Goal: Task Accomplishment & Management: Manage account settings

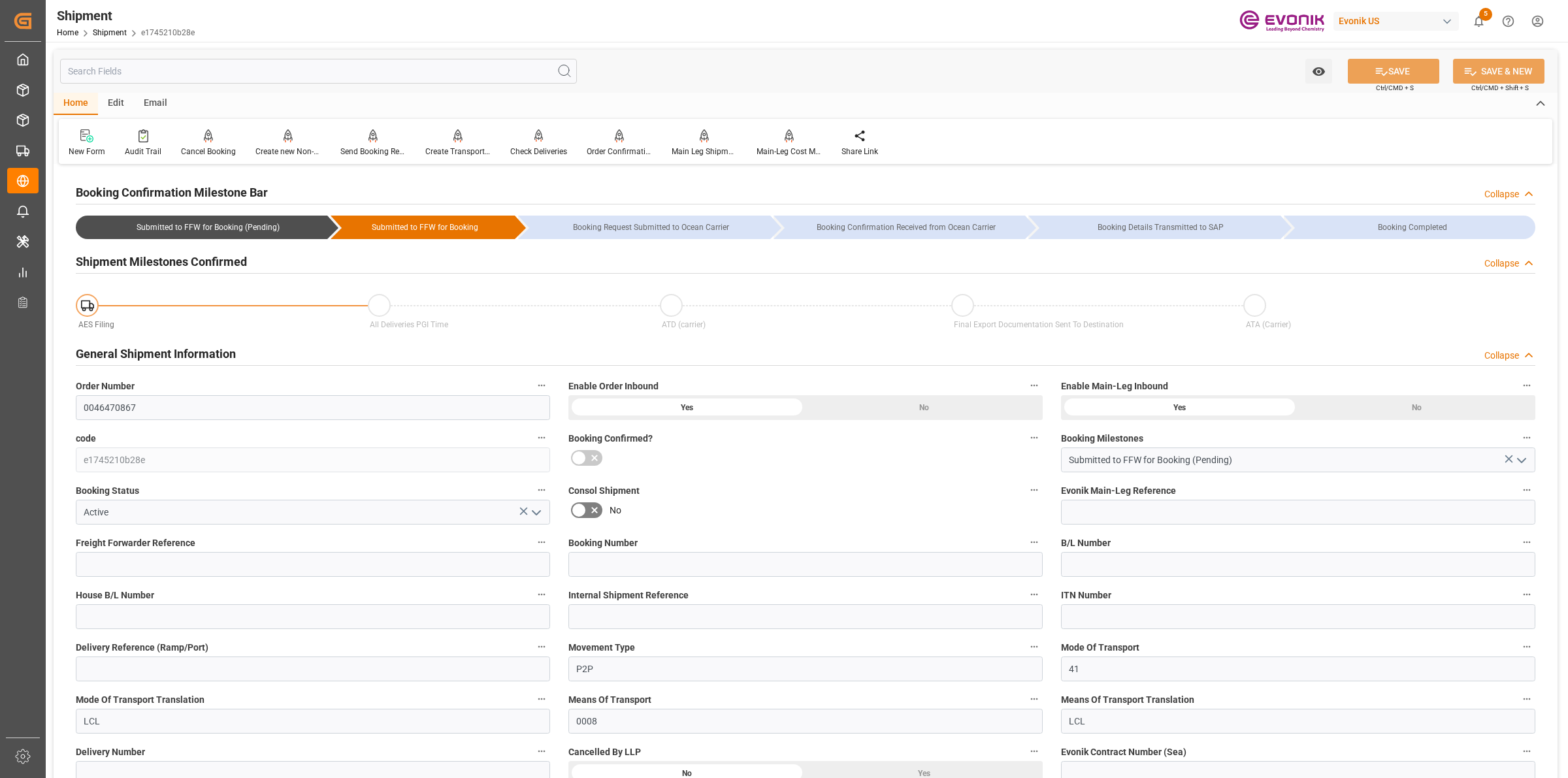
scroll to position [653, 0]
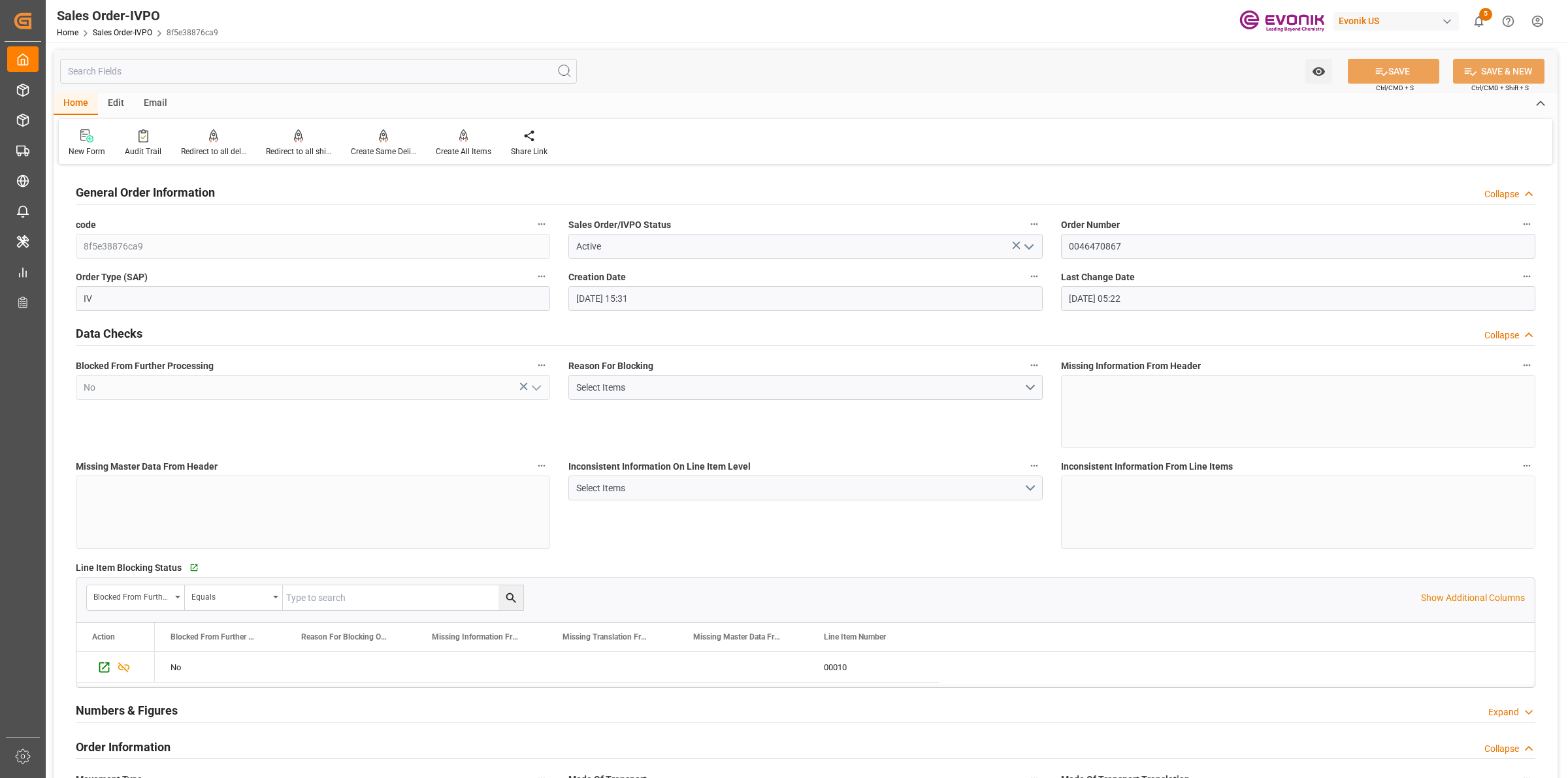
scroll to position [2450, 0]
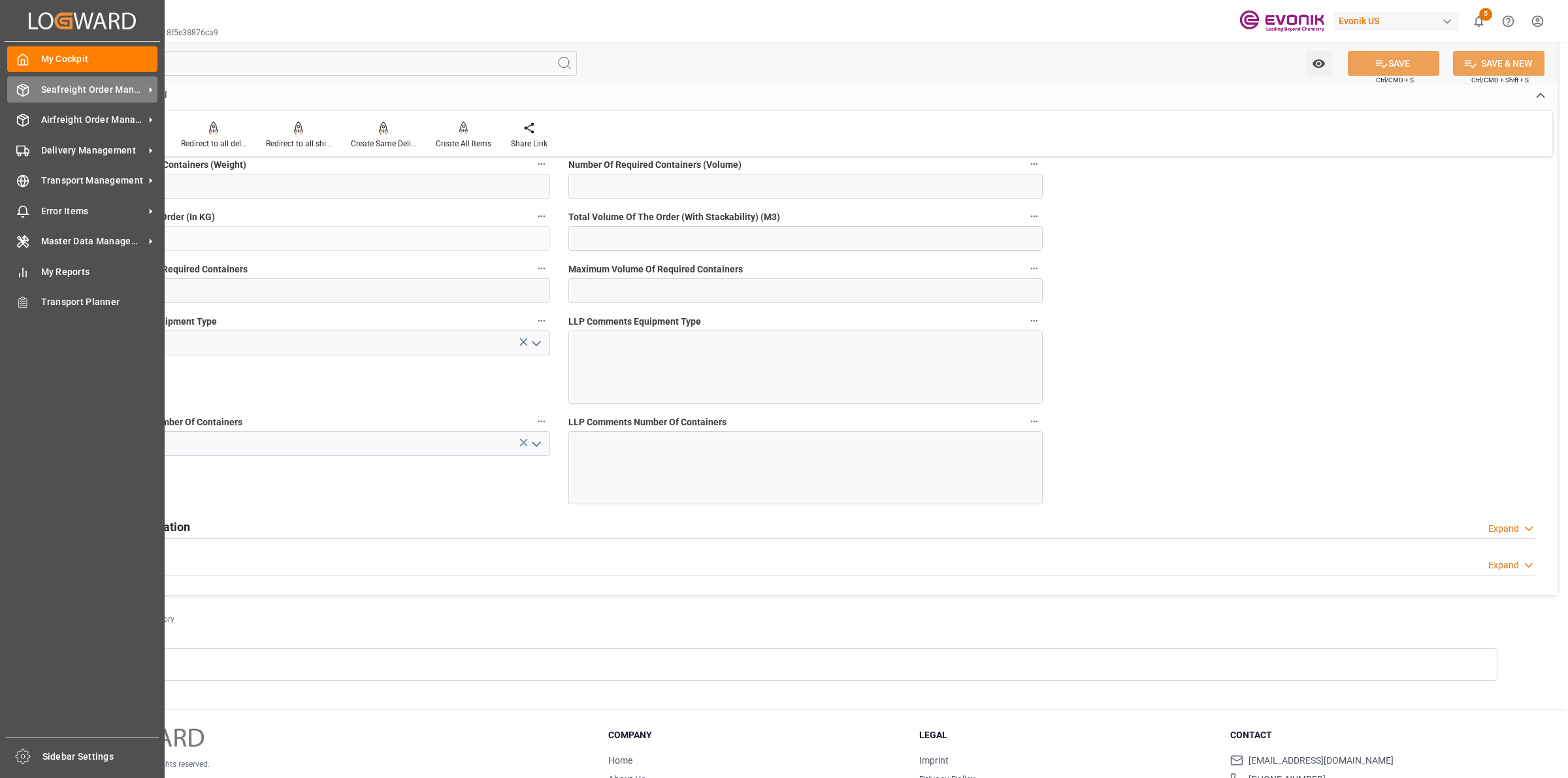
click at [34, 86] on div "Seafreight Order Management Seafreight Order Management" at bounding box center [83, 89] width 150 height 26
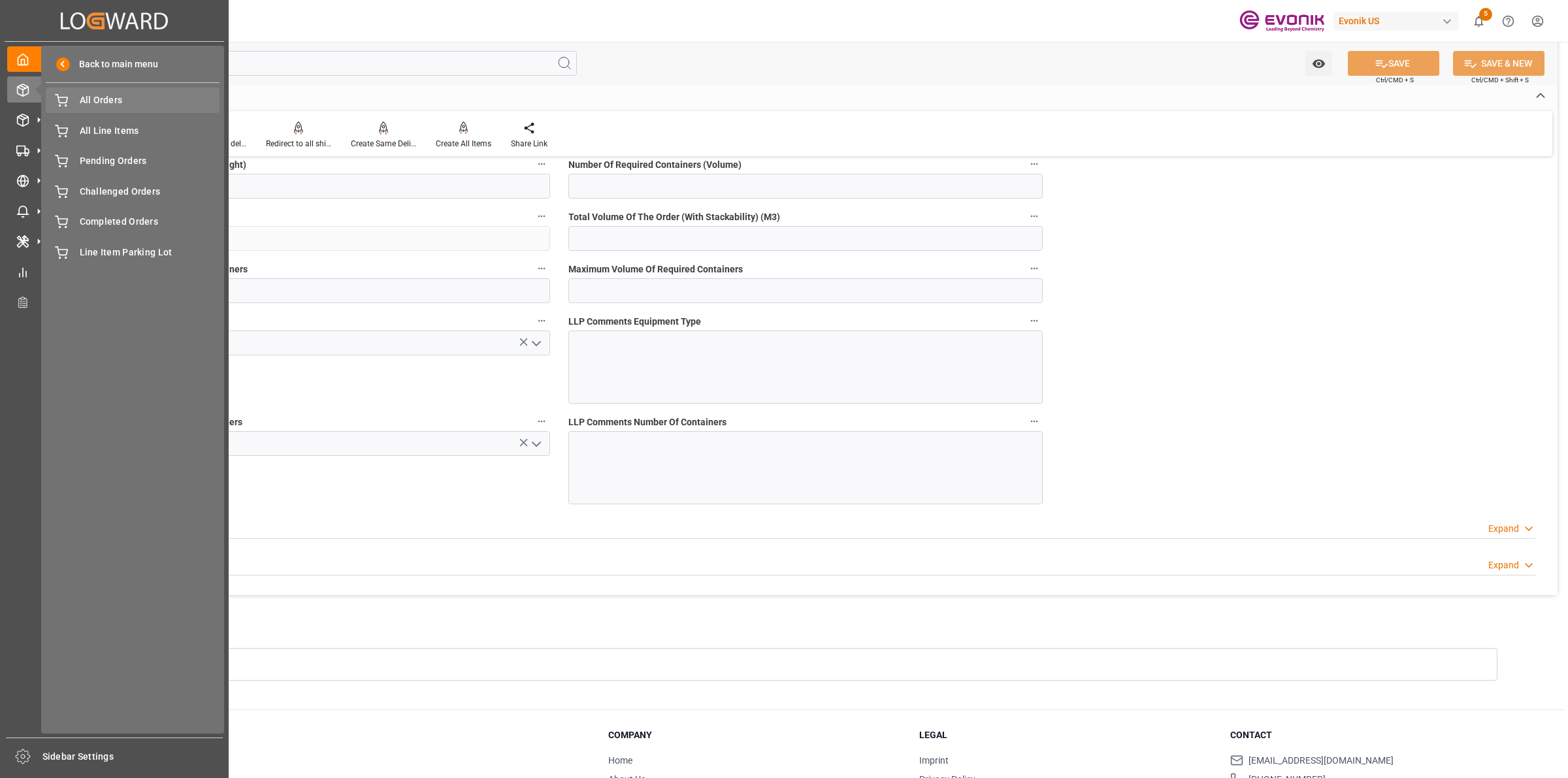
click at [102, 99] on span "All Orders" at bounding box center [150, 100] width 141 height 14
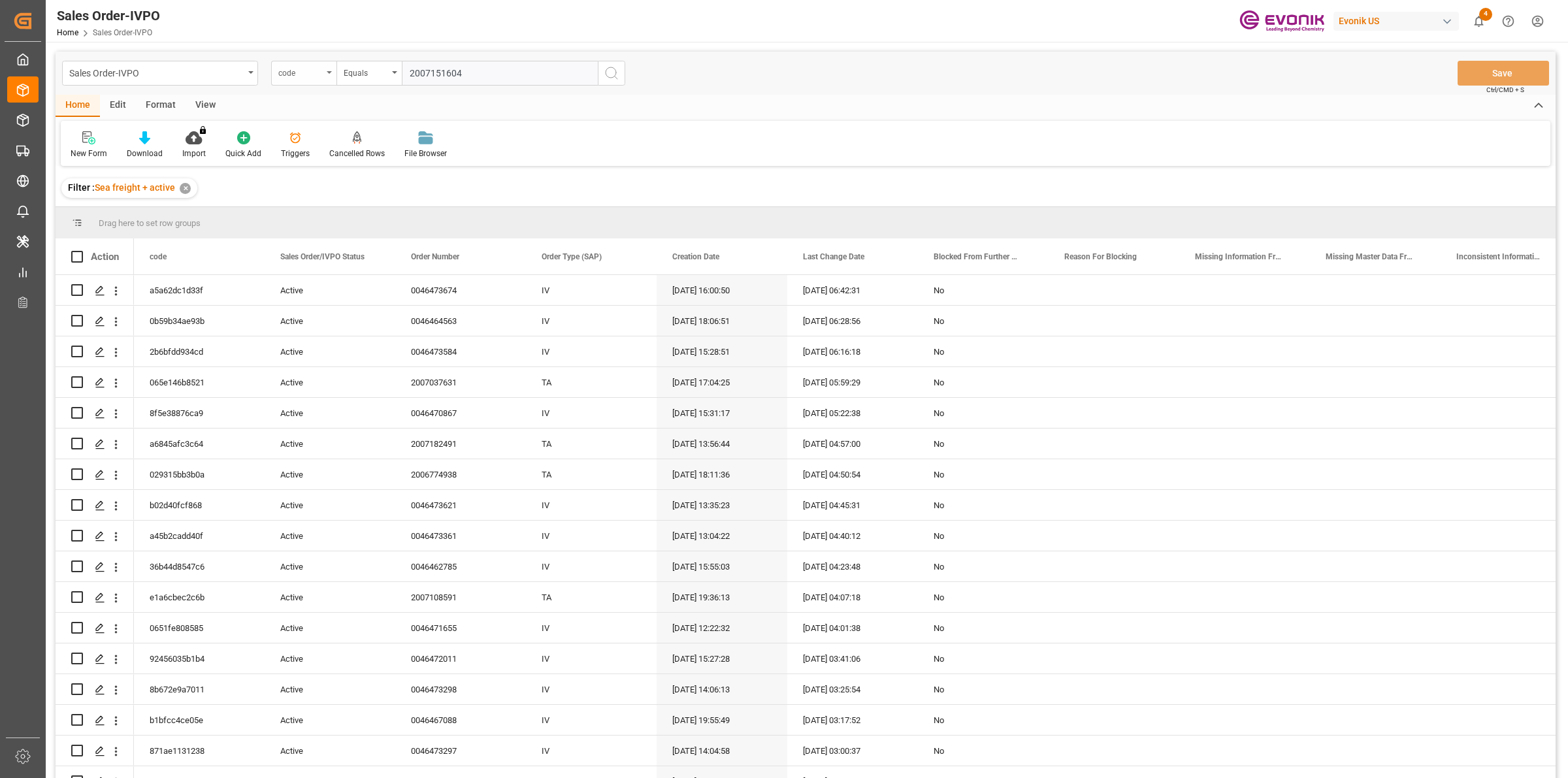
type input "2007151604"
click at [315, 80] on div "code" at bounding box center [304, 73] width 66 height 25
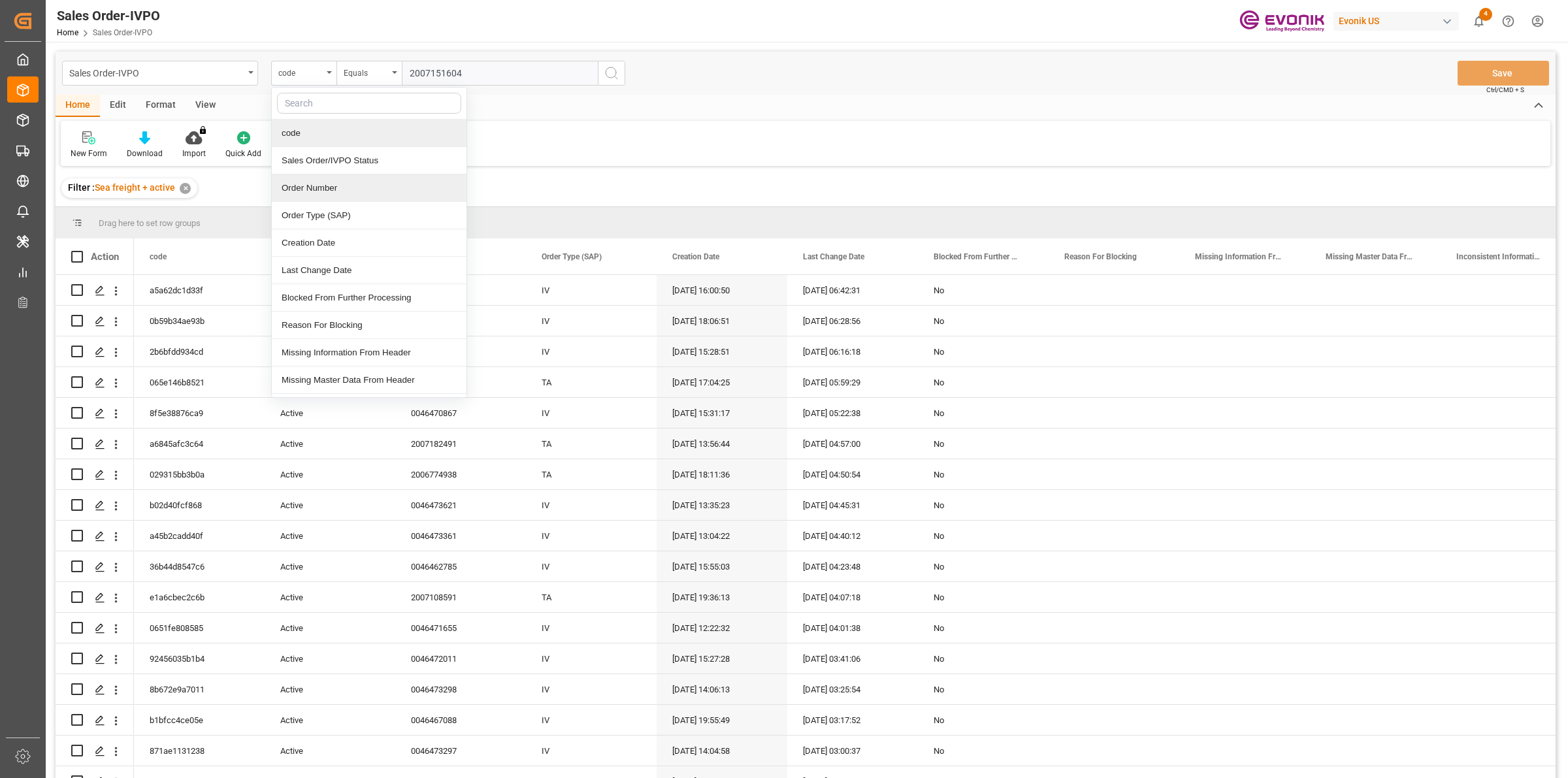
click at [304, 189] on div "Order Number" at bounding box center [369, 188] width 195 height 27
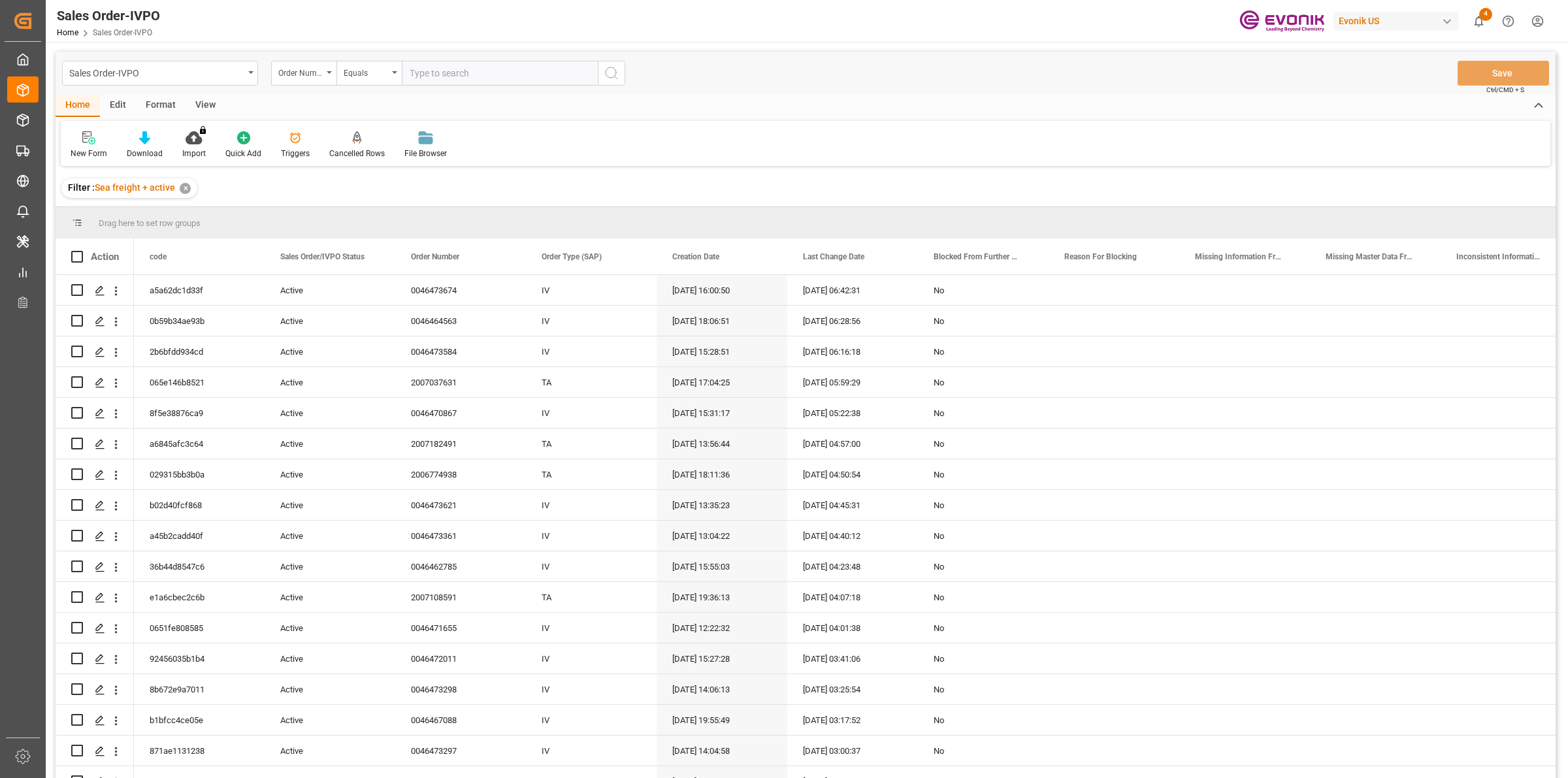
click at [455, 63] on input "text" at bounding box center [500, 73] width 196 height 25
paste input "2007151604"
type input "2007151604"
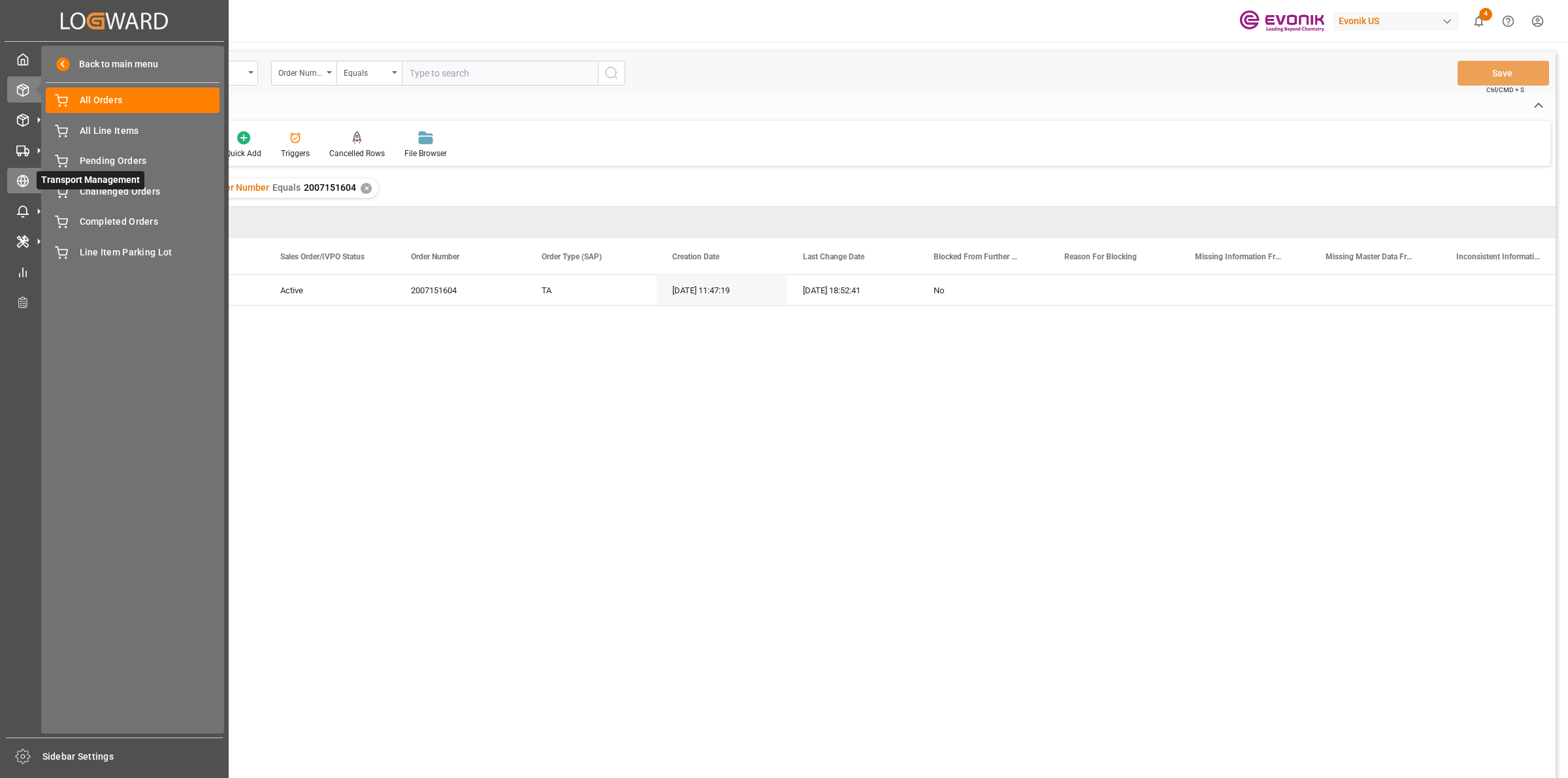
click at [21, 178] on icon at bounding box center [23, 181] width 4 height 11
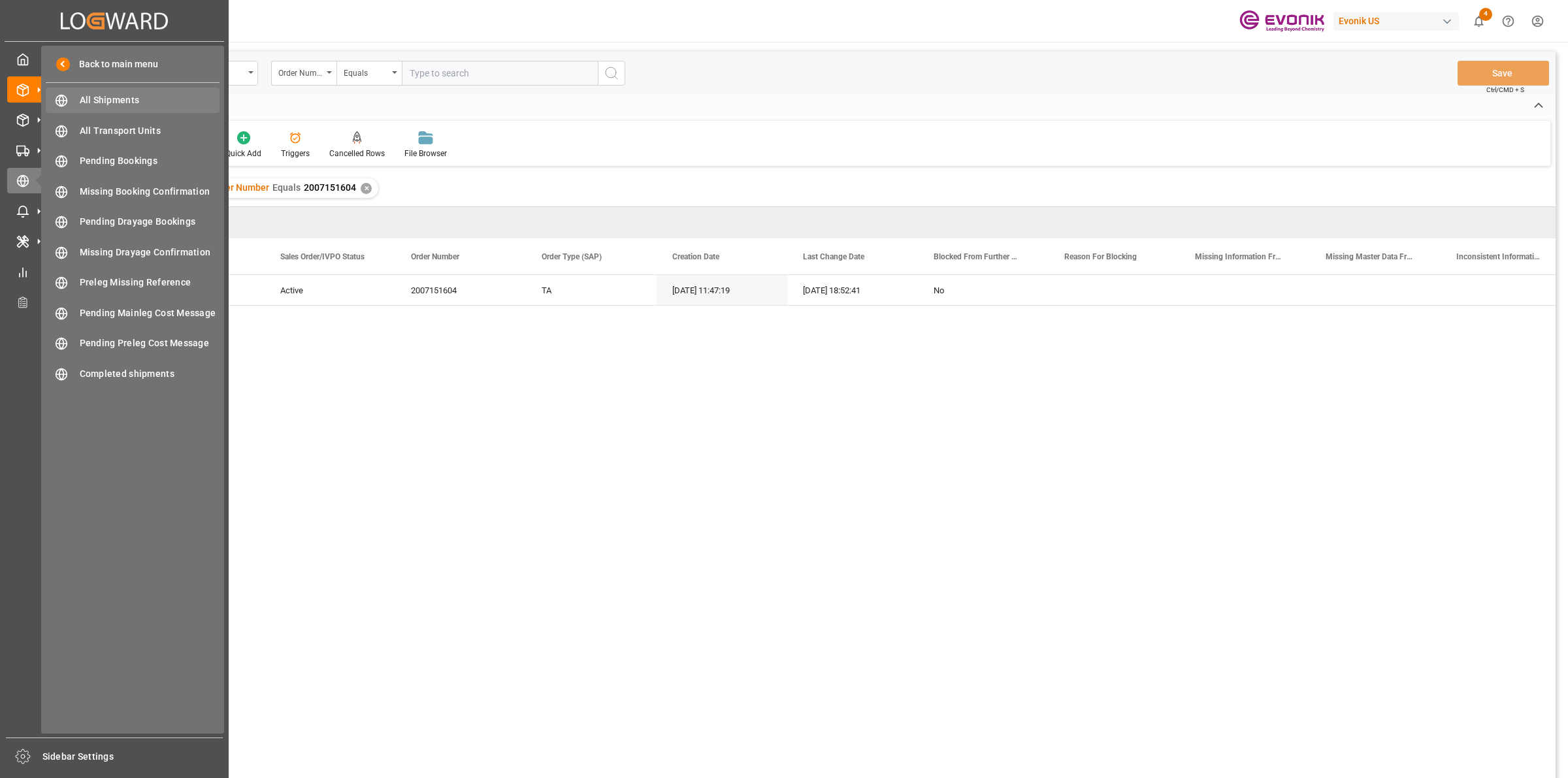
click at [116, 105] on span "All Shipments" at bounding box center [150, 100] width 141 height 14
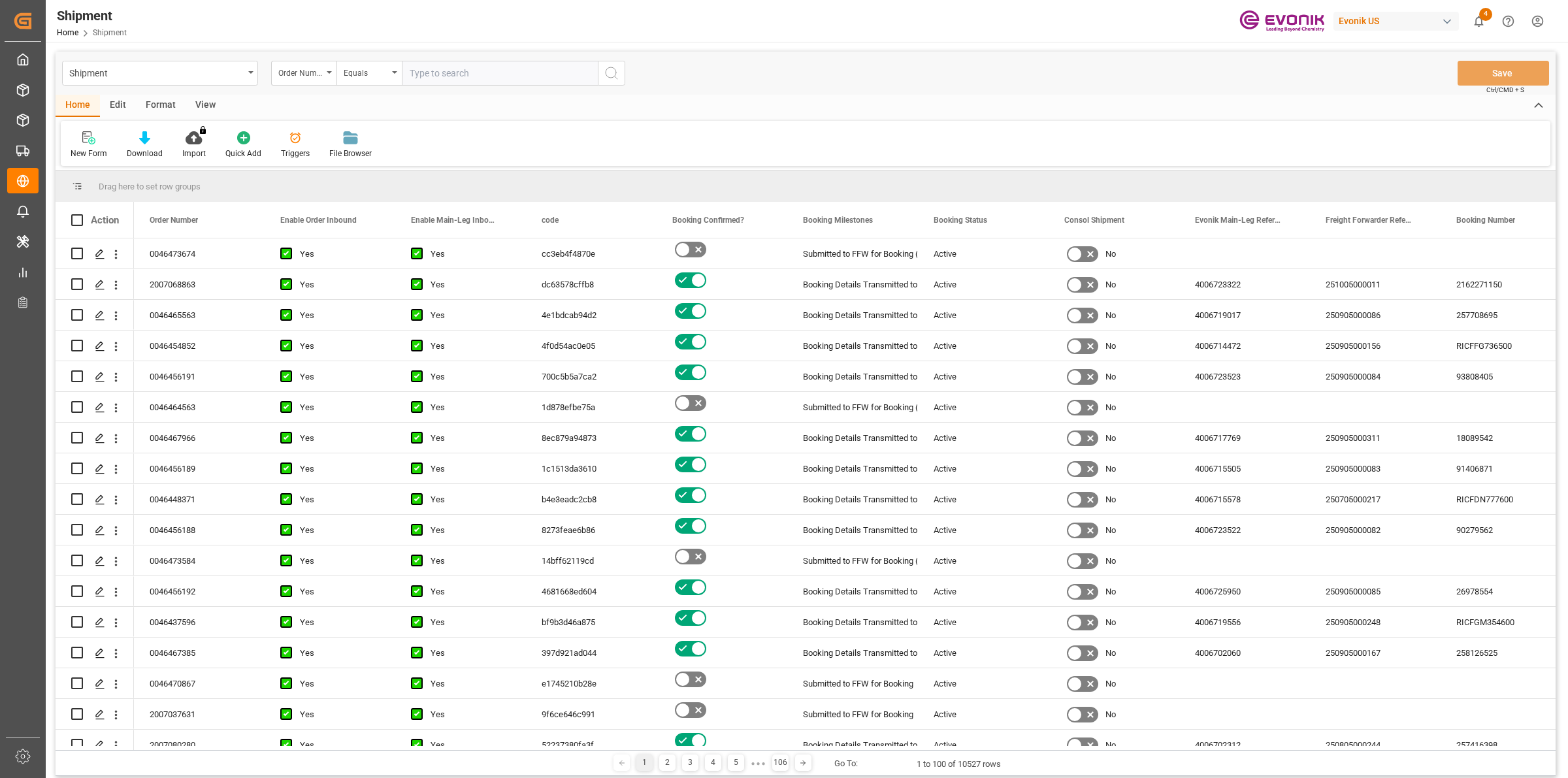
click at [468, 64] on input "text" at bounding box center [500, 73] width 196 height 25
paste input "2007151604"
type input "2007151604"
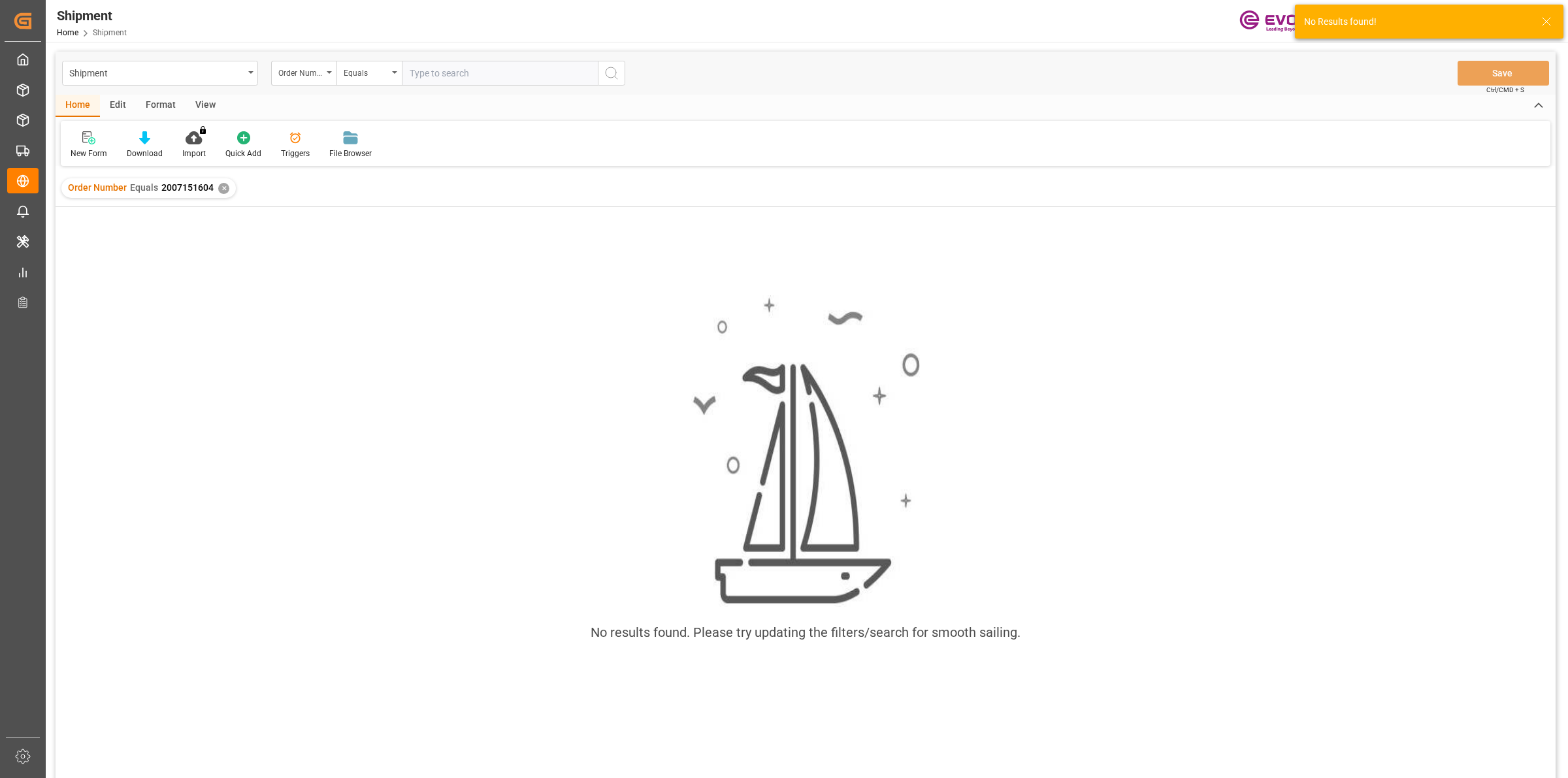
click at [4, 92] on div "My Cockpit My Cockpit Seafreight Order Management Seafreight Order Management A…" at bounding box center [23, 390] width 37 height 695
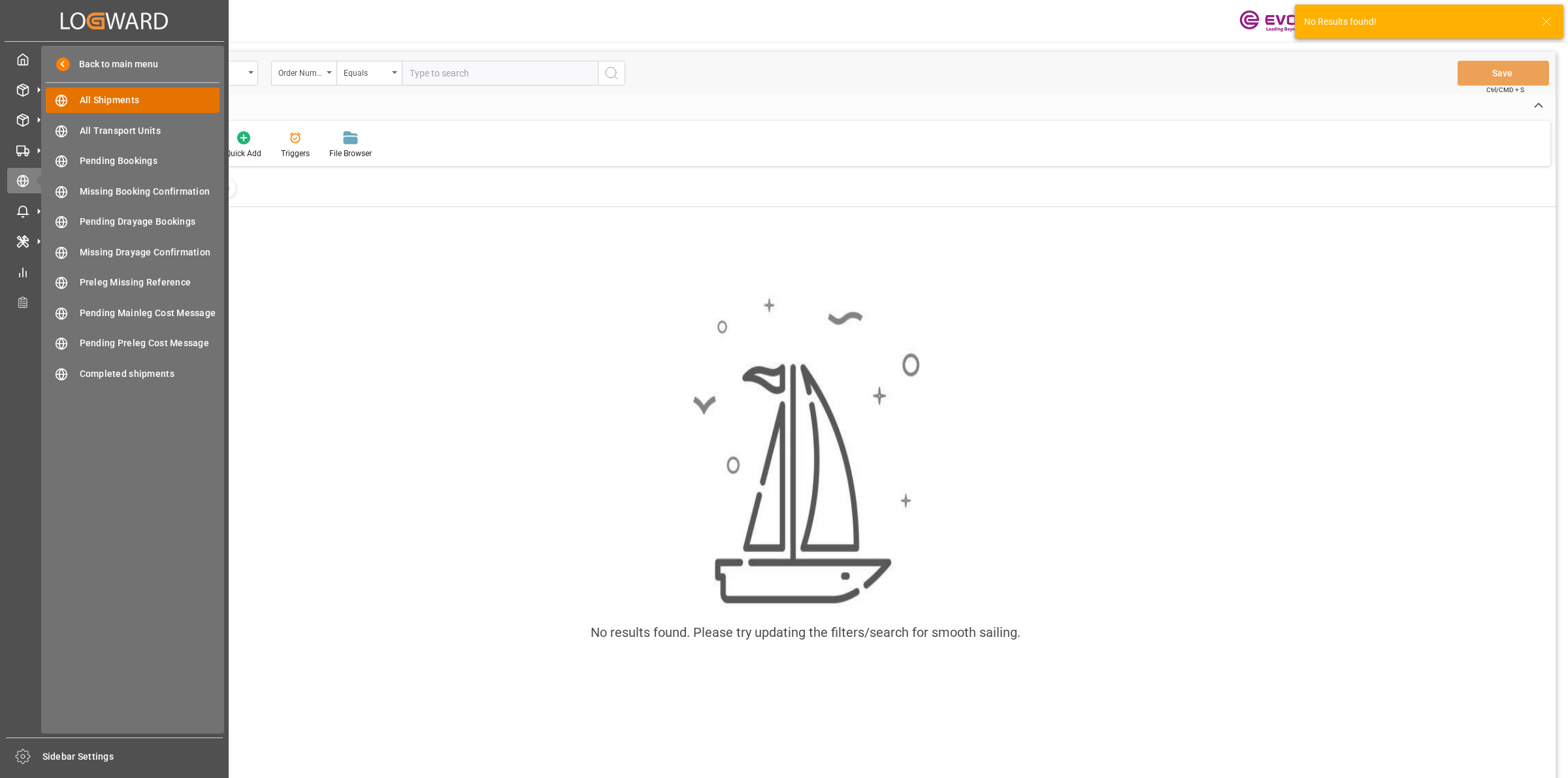
click at [126, 105] on span "All Shipments" at bounding box center [150, 100] width 141 height 14
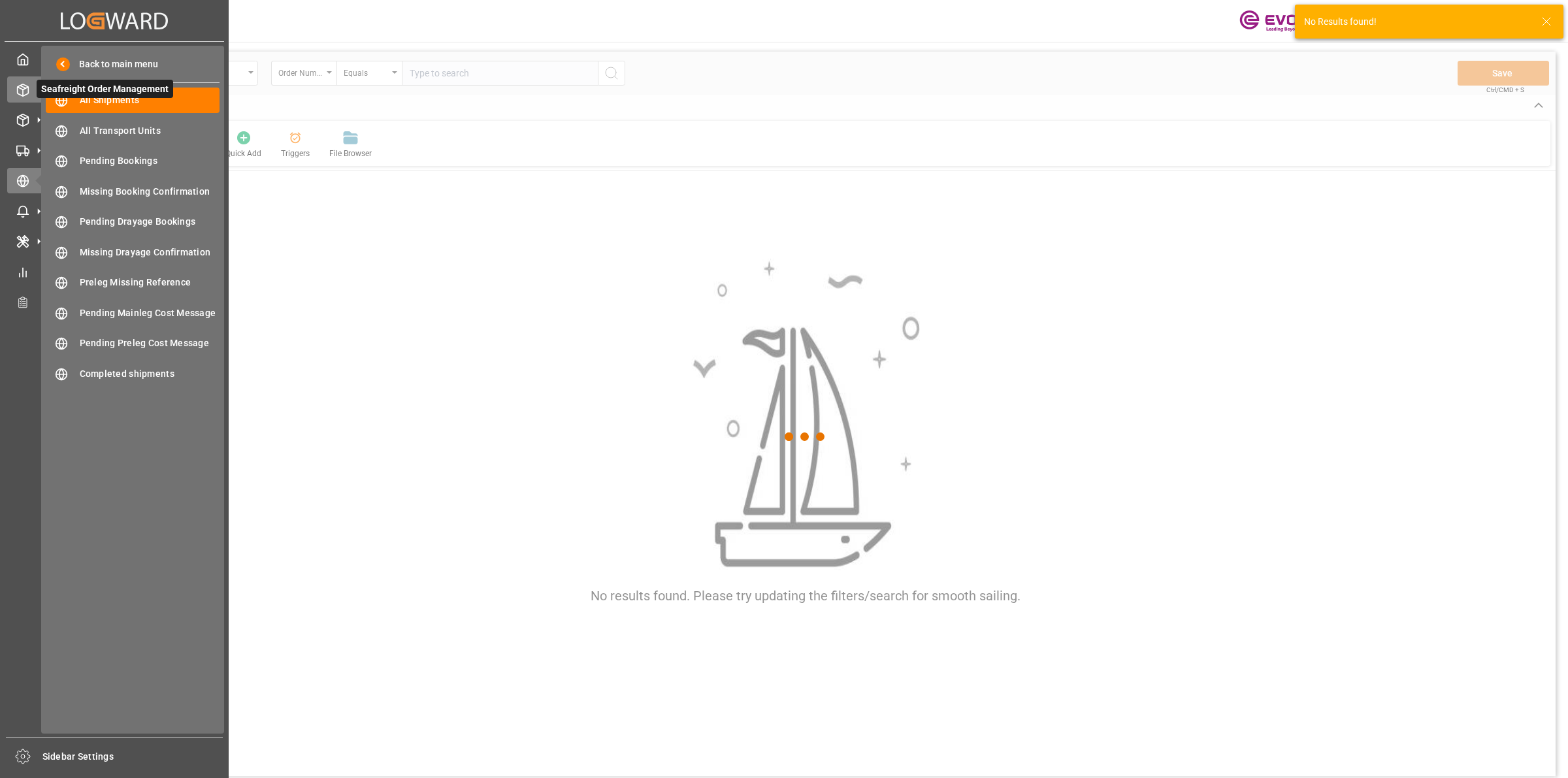
click at [30, 84] on div "Seafreight Order Management Seafreight Order Management" at bounding box center [114, 89] width 214 height 26
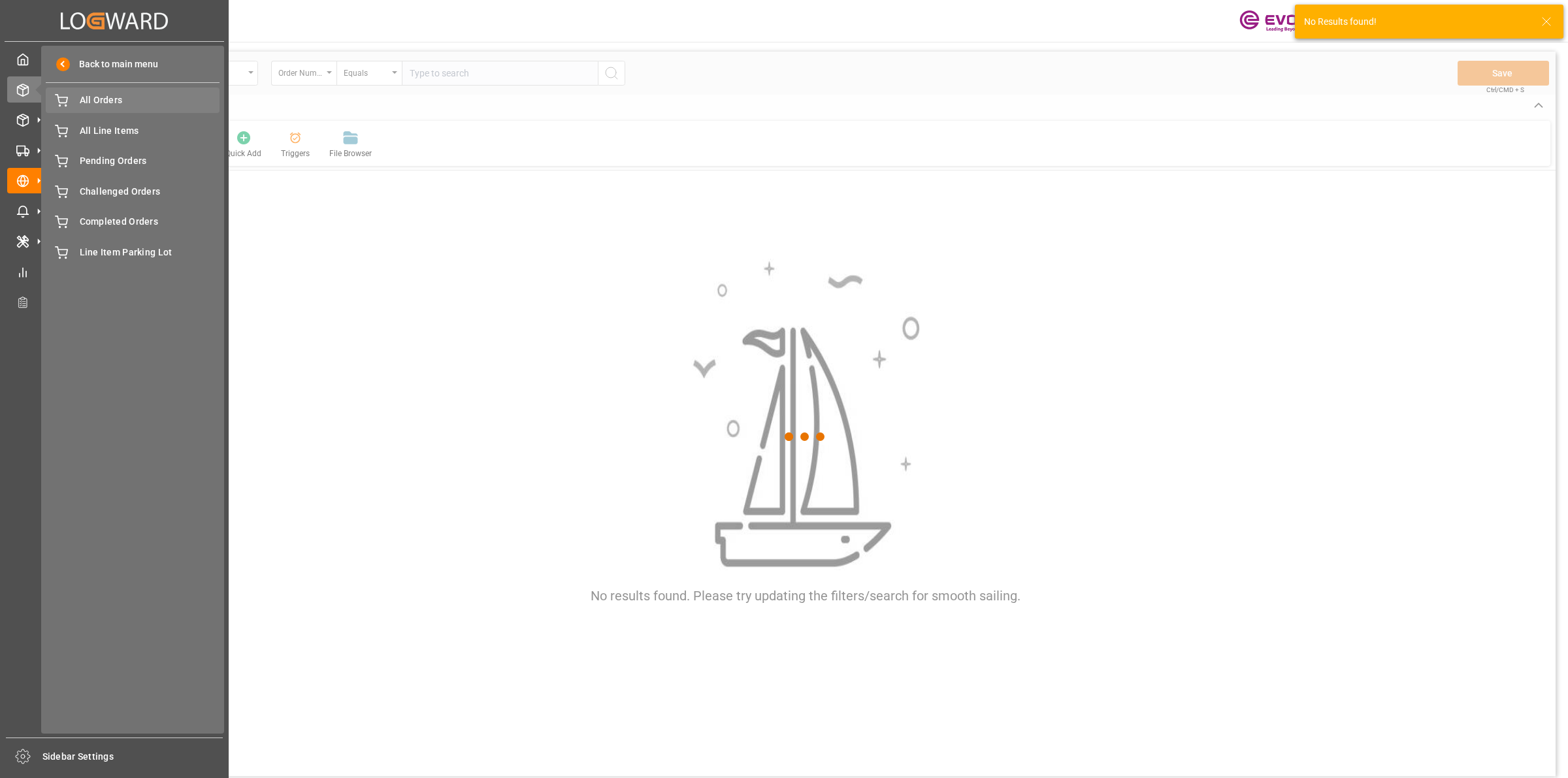
click at [96, 102] on span "All Orders" at bounding box center [150, 100] width 141 height 14
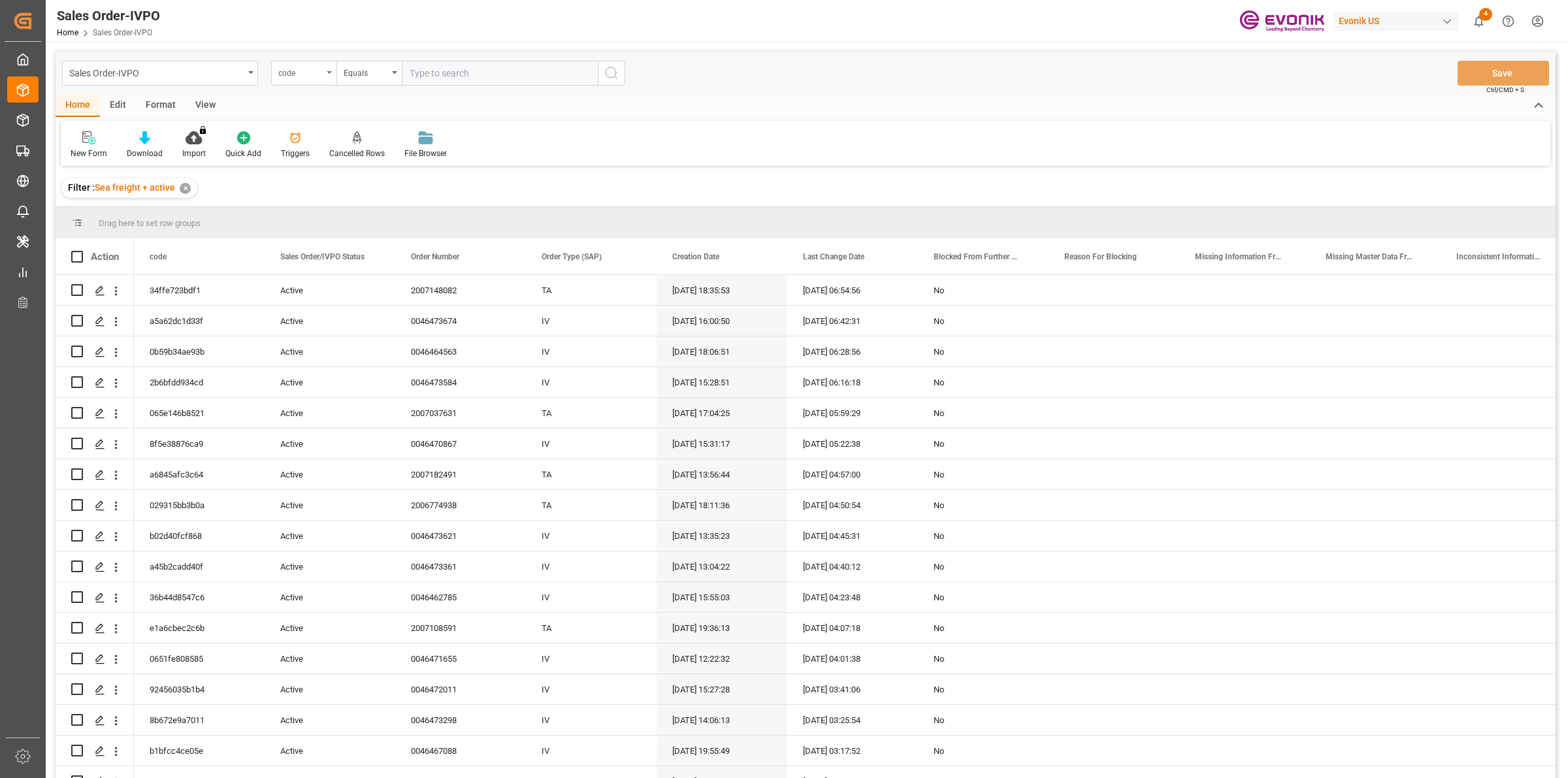
click at [309, 74] on div "code" at bounding box center [301, 71] width 44 height 15
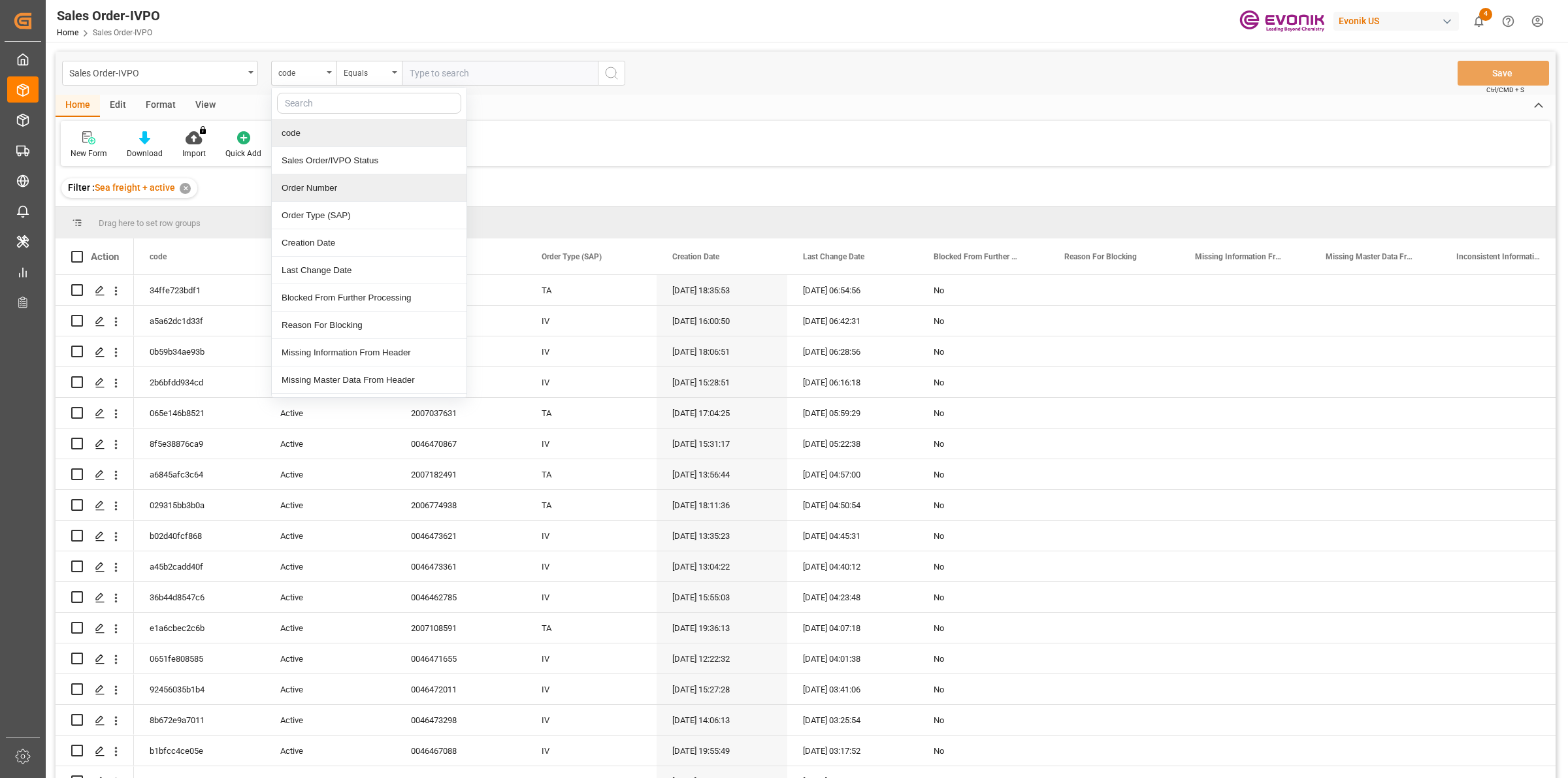
click at [310, 184] on div "Order Number" at bounding box center [369, 188] width 195 height 27
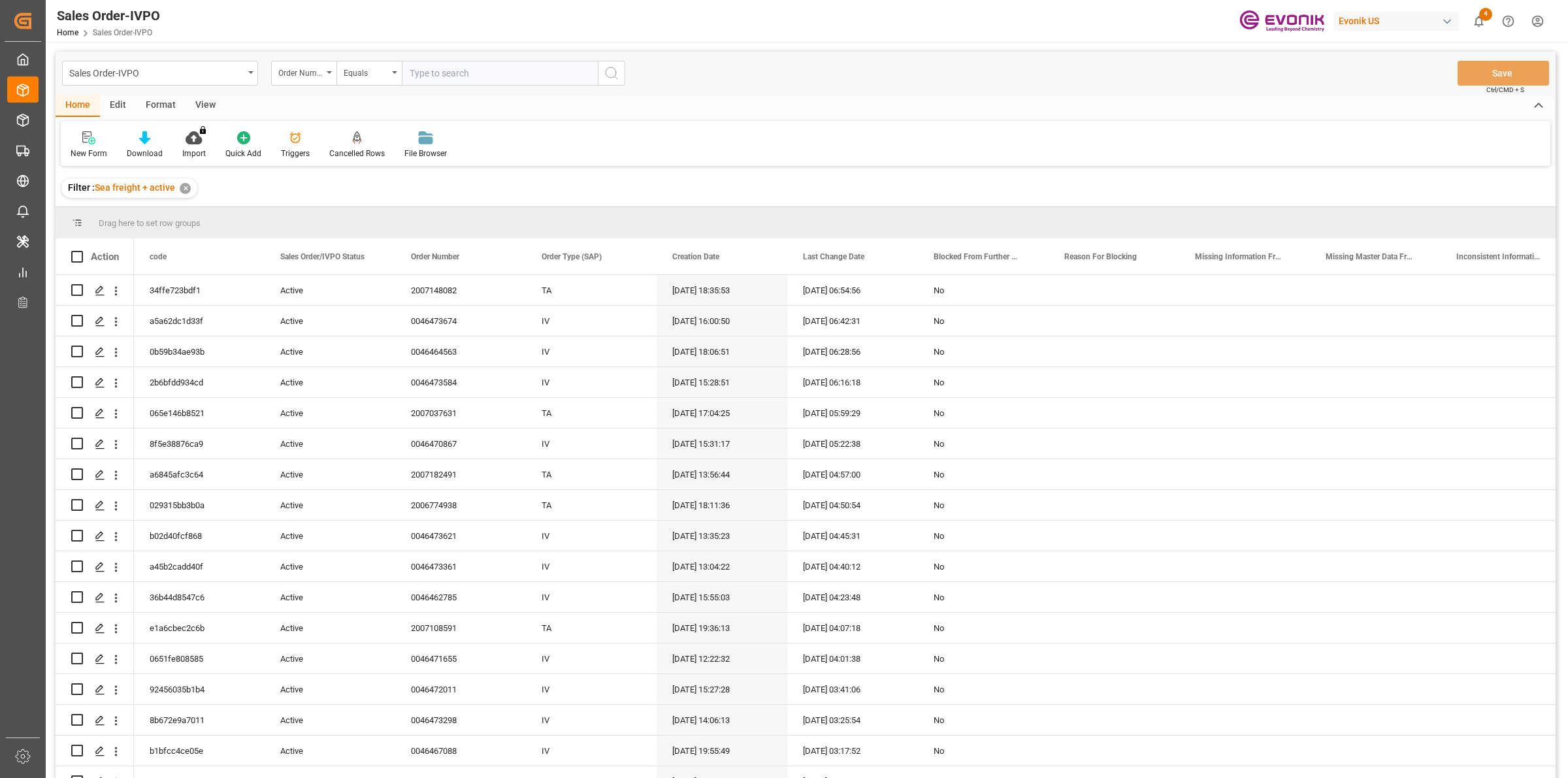
click at [461, 77] on input "text" at bounding box center [500, 73] width 196 height 25
paste input "2007151604"
type input "2007151604"
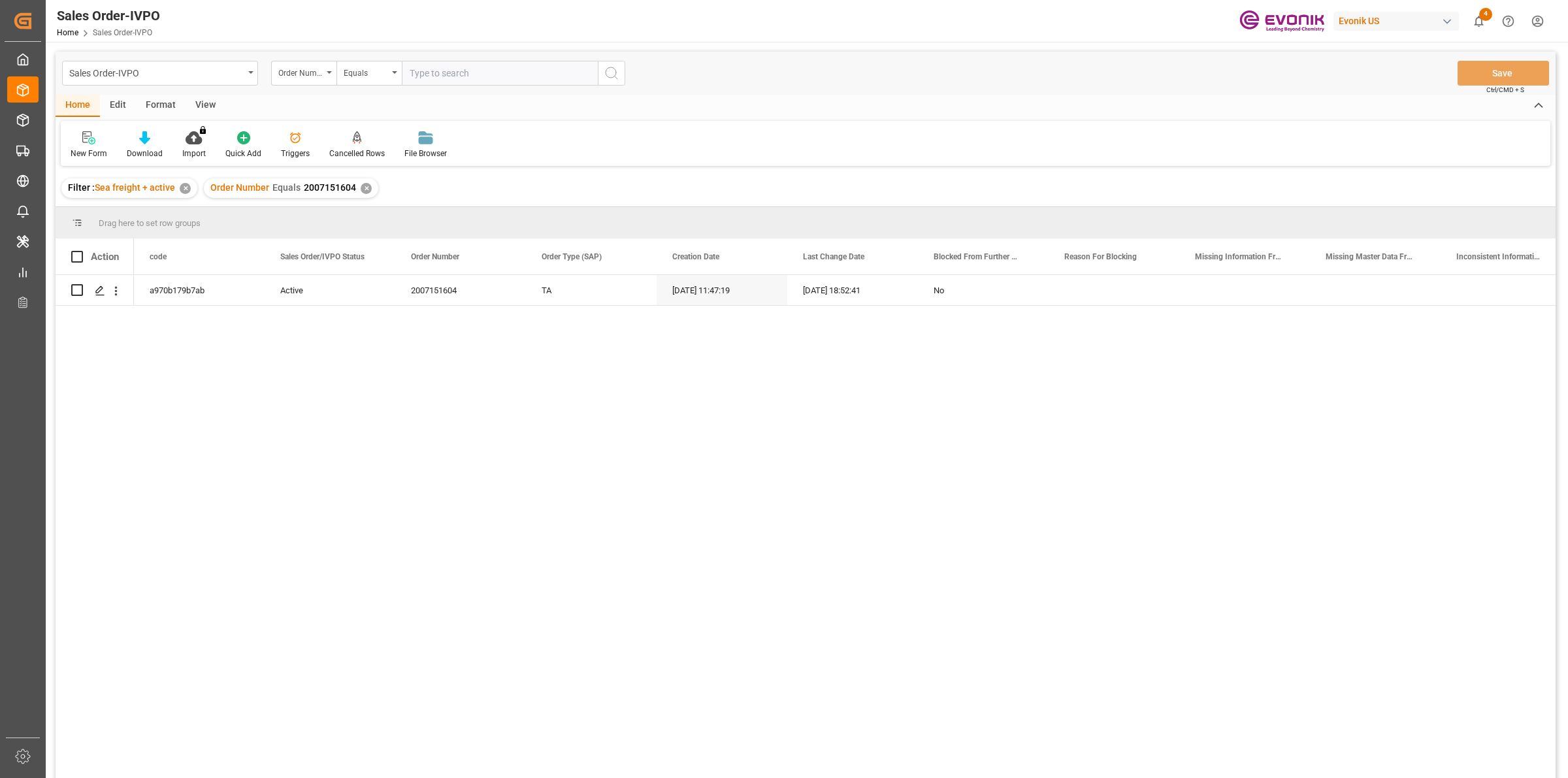
click at [378, 431] on div "a970b179b7ab Active 2007151604 TA 29.08.2025 11:47:19 15.09.2025 18:52:41 No" at bounding box center [845, 530] width 1422 height 511
click at [91, 289] on div "Press SPACE to select this row." at bounding box center [99, 291] width 20 height 24
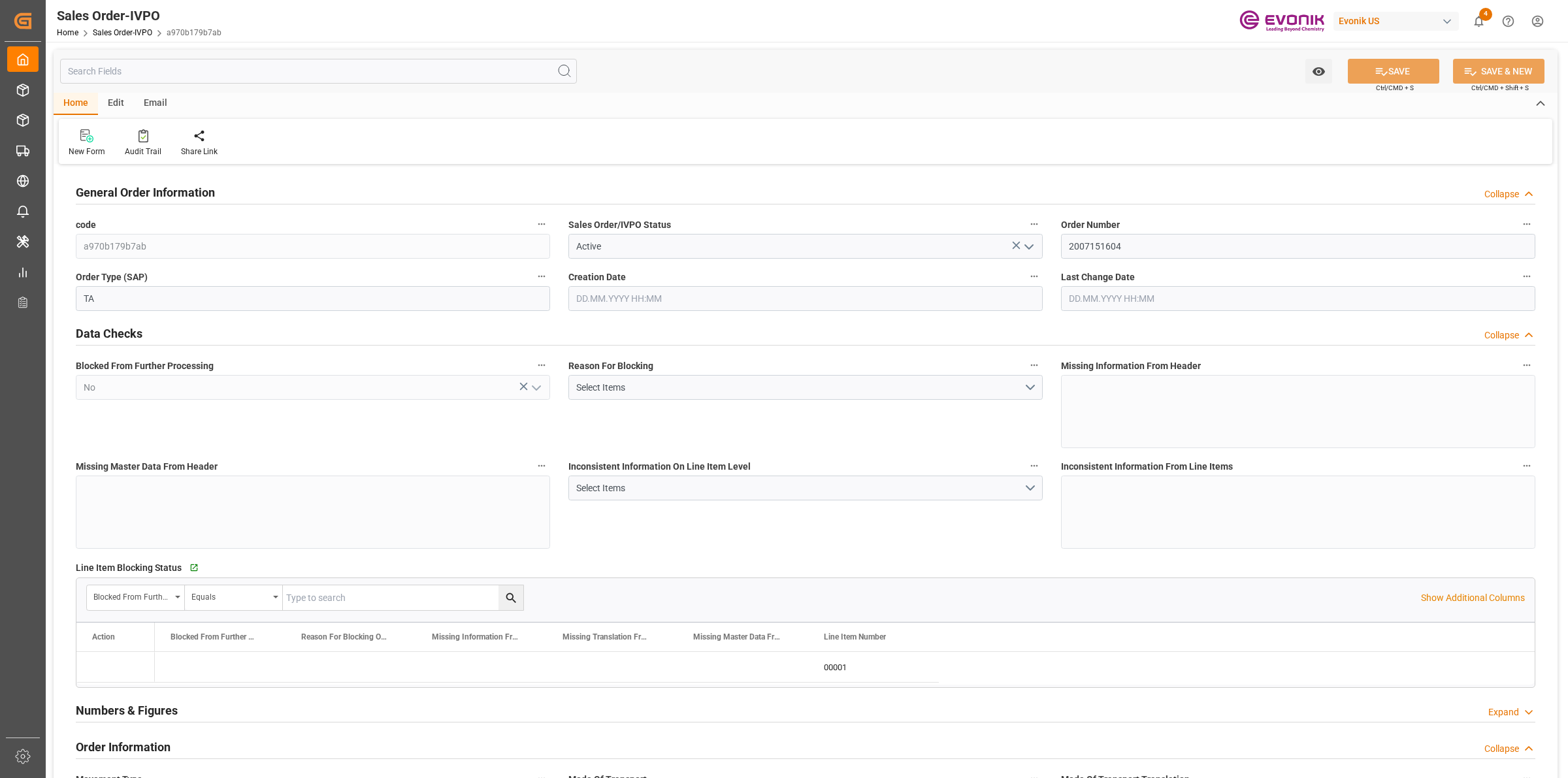
type input "ECGYE"
type input "0"
type input "1"
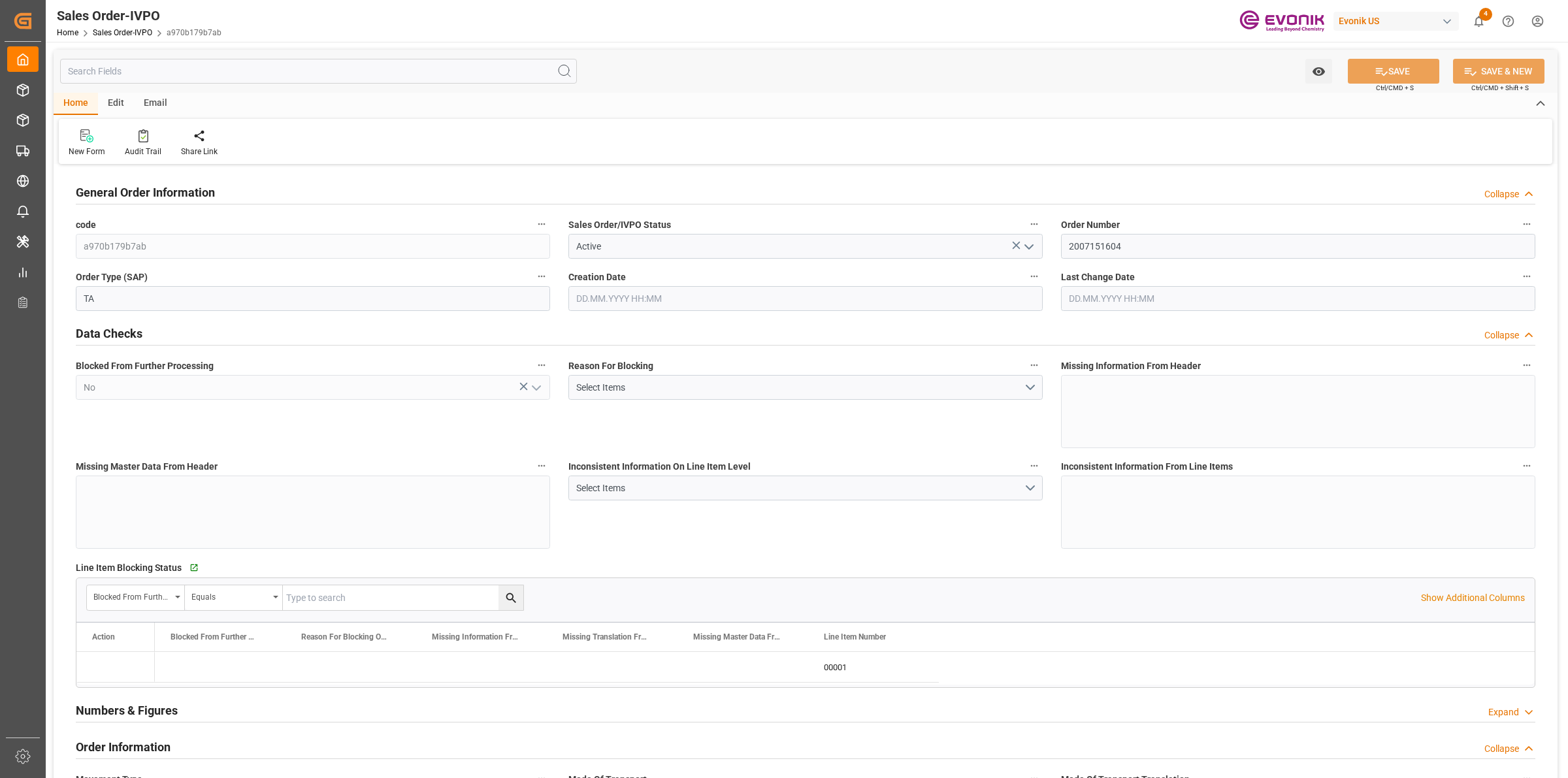
type input "1624.24"
type input "8.6788"
type input "17000"
type input "30"
type input "29.08.2025 11:47"
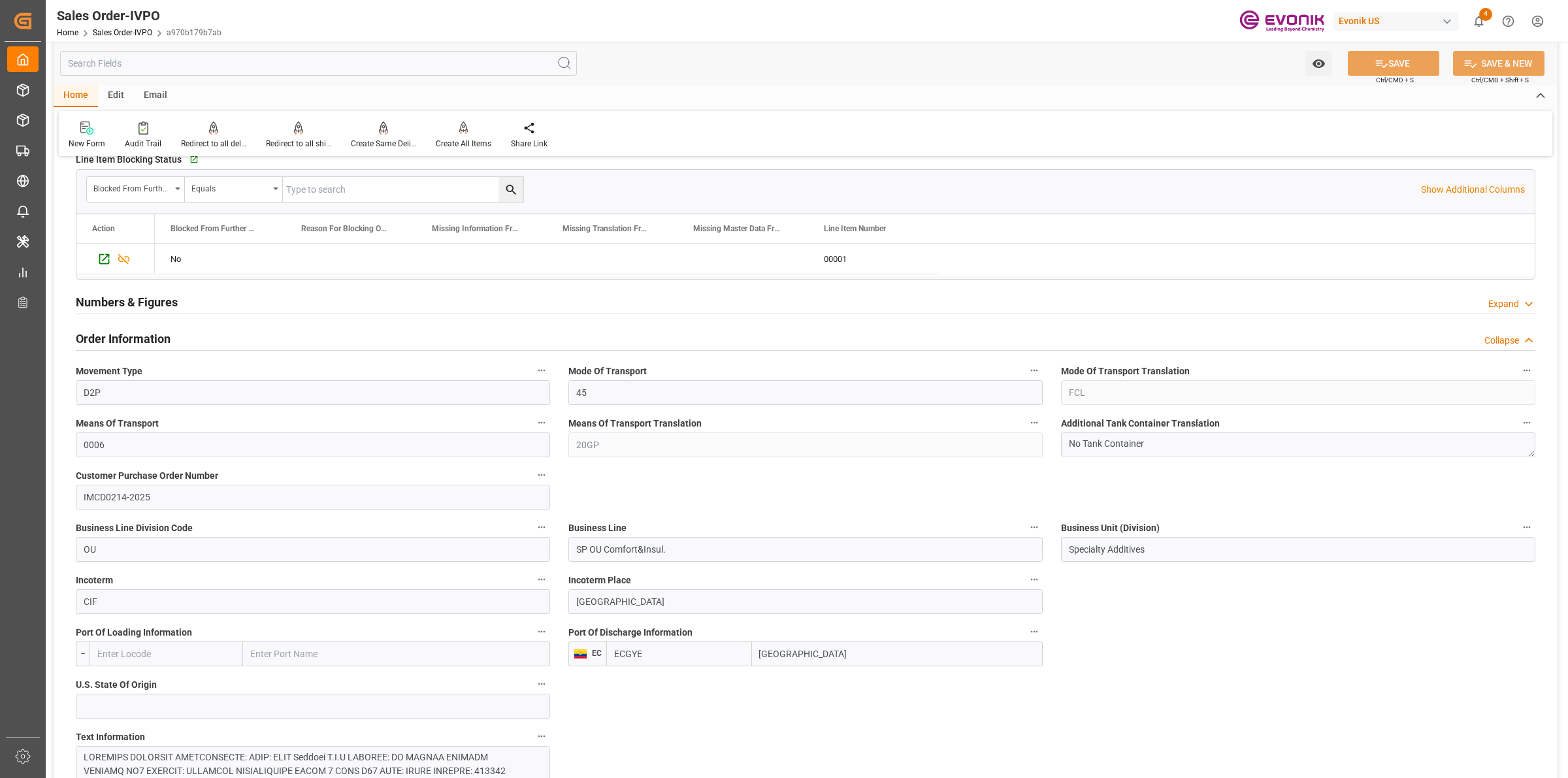
scroll to position [490, 0]
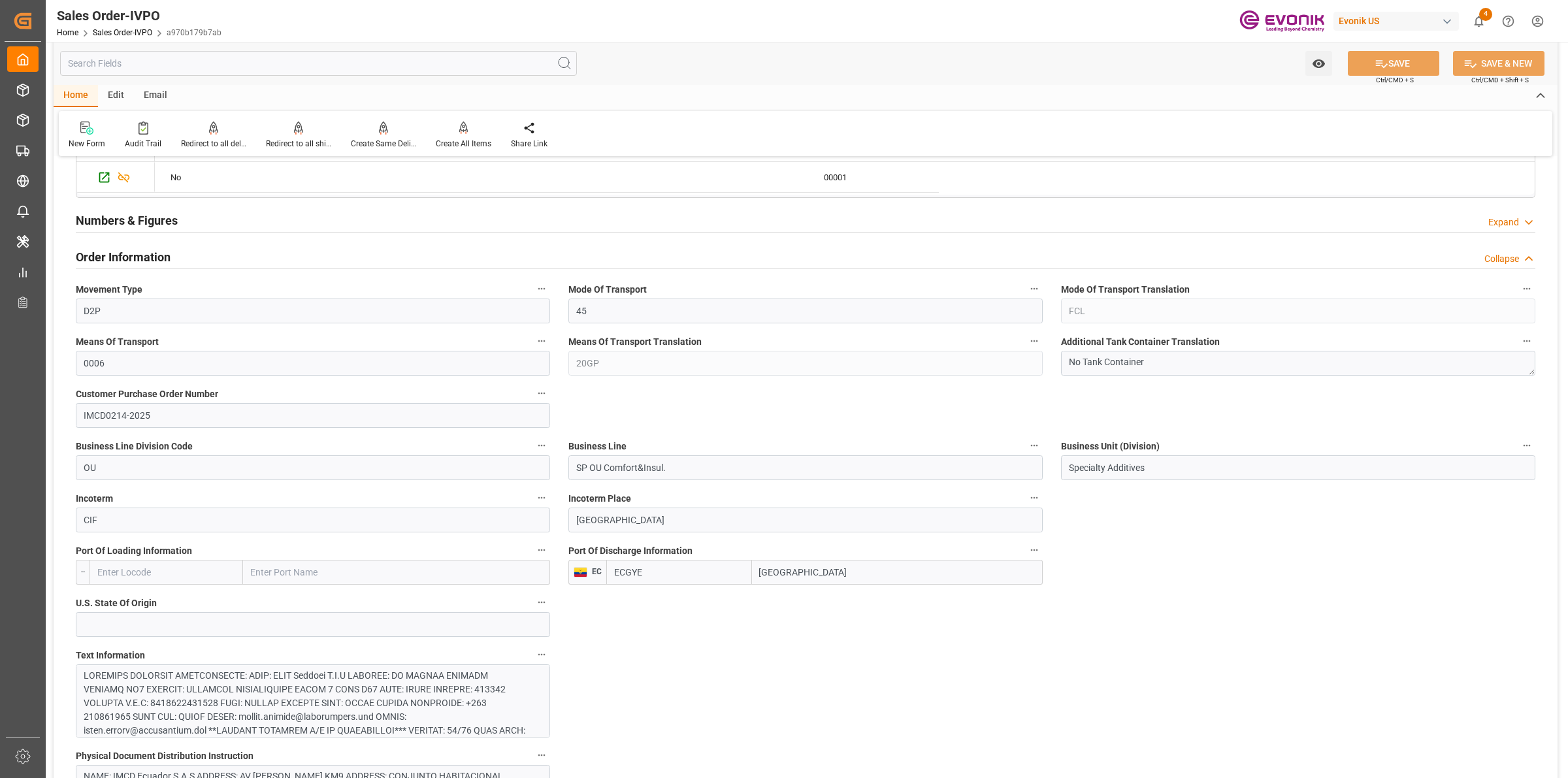
drag, startPoint x: 818, startPoint y: 570, endPoint x: 732, endPoint y: 559, distance: 86.7
click at [685, 562] on div "ECGYE Guayaquil" at bounding box center [825, 572] width 436 height 25
drag, startPoint x: 145, startPoint y: 309, endPoint x: 48, endPoint y: 292, distance: 98.5
click at [32, 297] on div "Created by potrace 1.15, written by Peter Selinger 2001-2017 Created by potrace…" at bounding box center [784, 389] width 1568 height 778
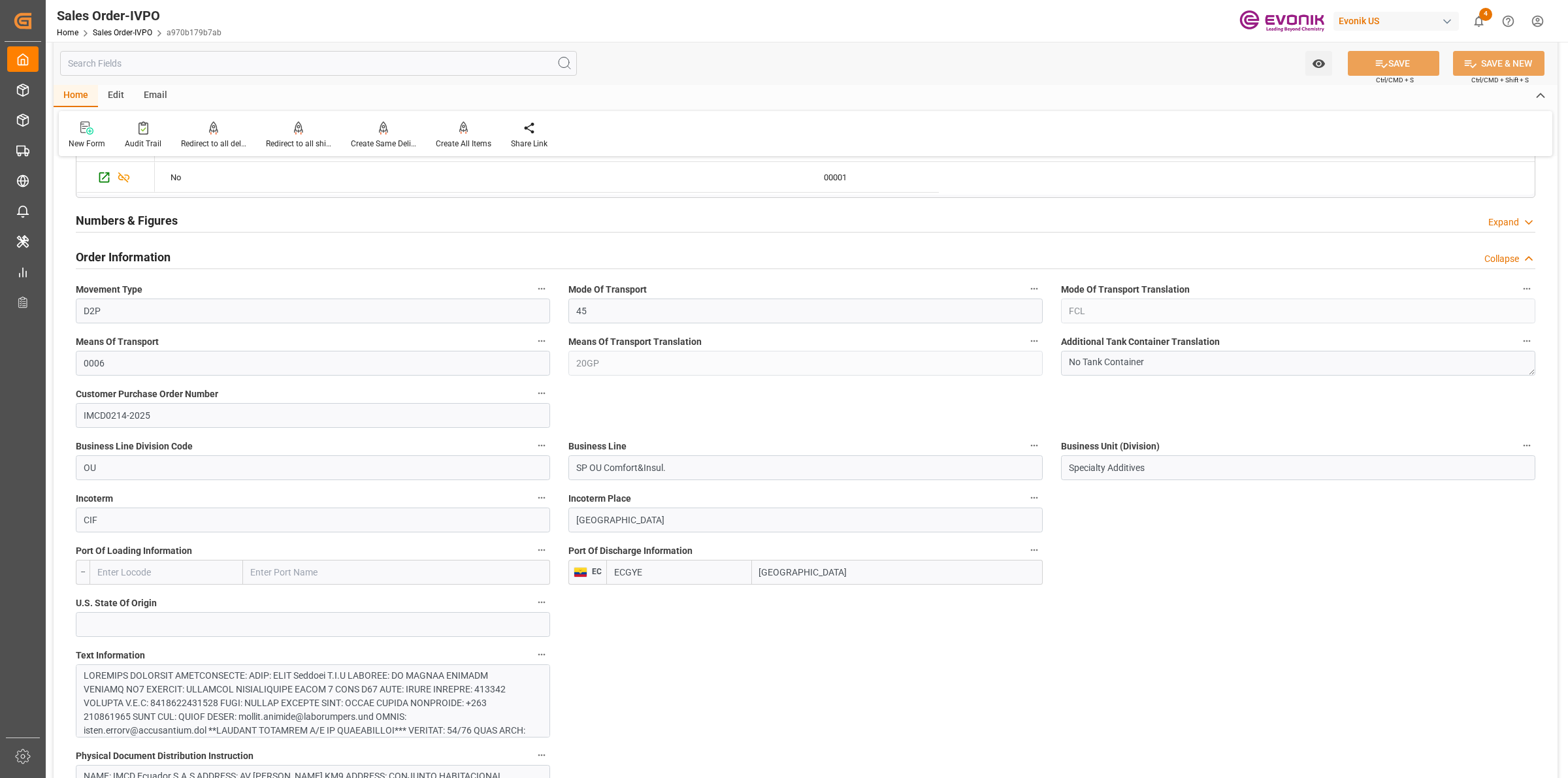
scroll to position [817, 0]
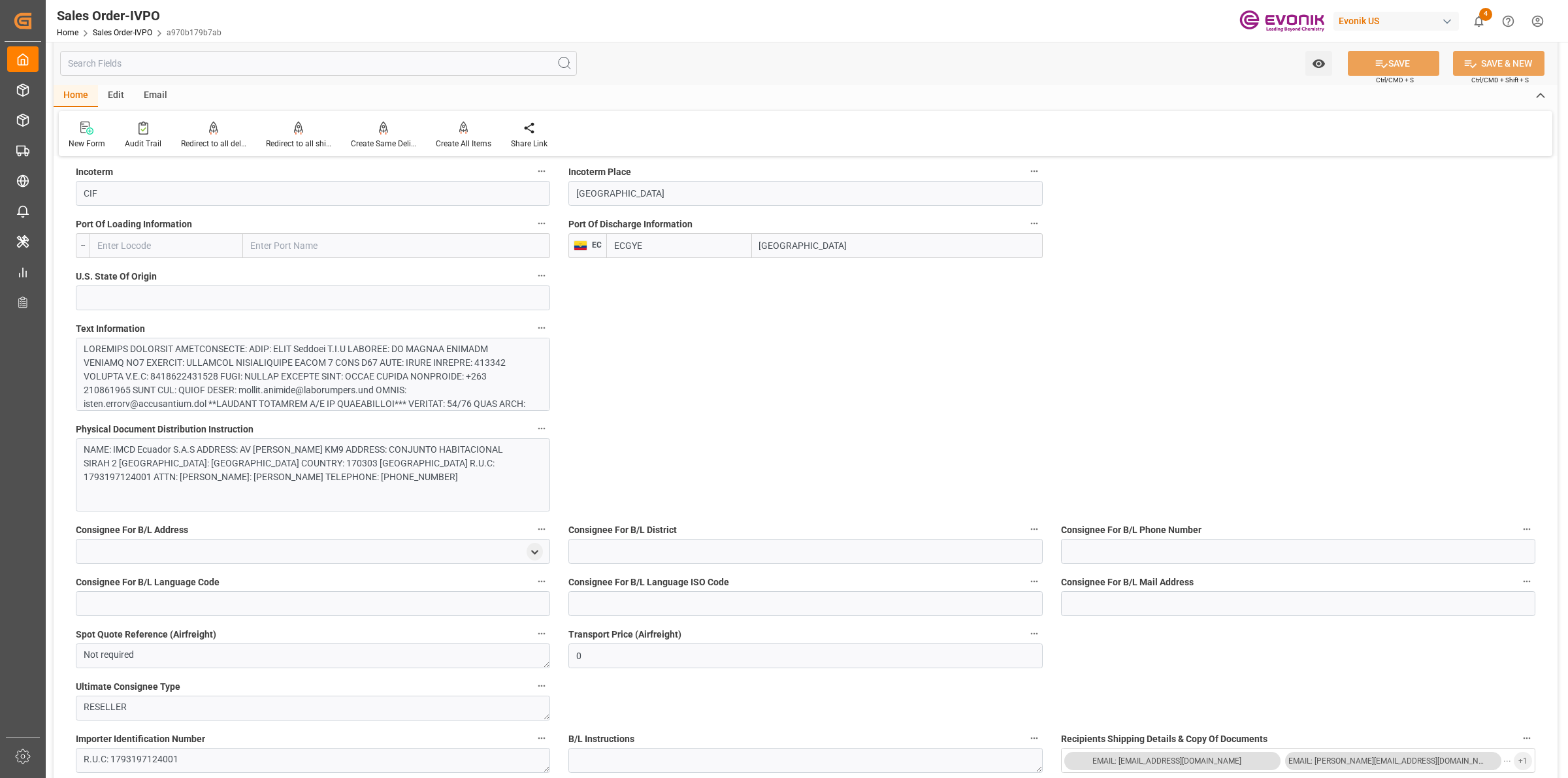
click at [392, 396] on div at bounding box center [307, 486] width 446 height 288
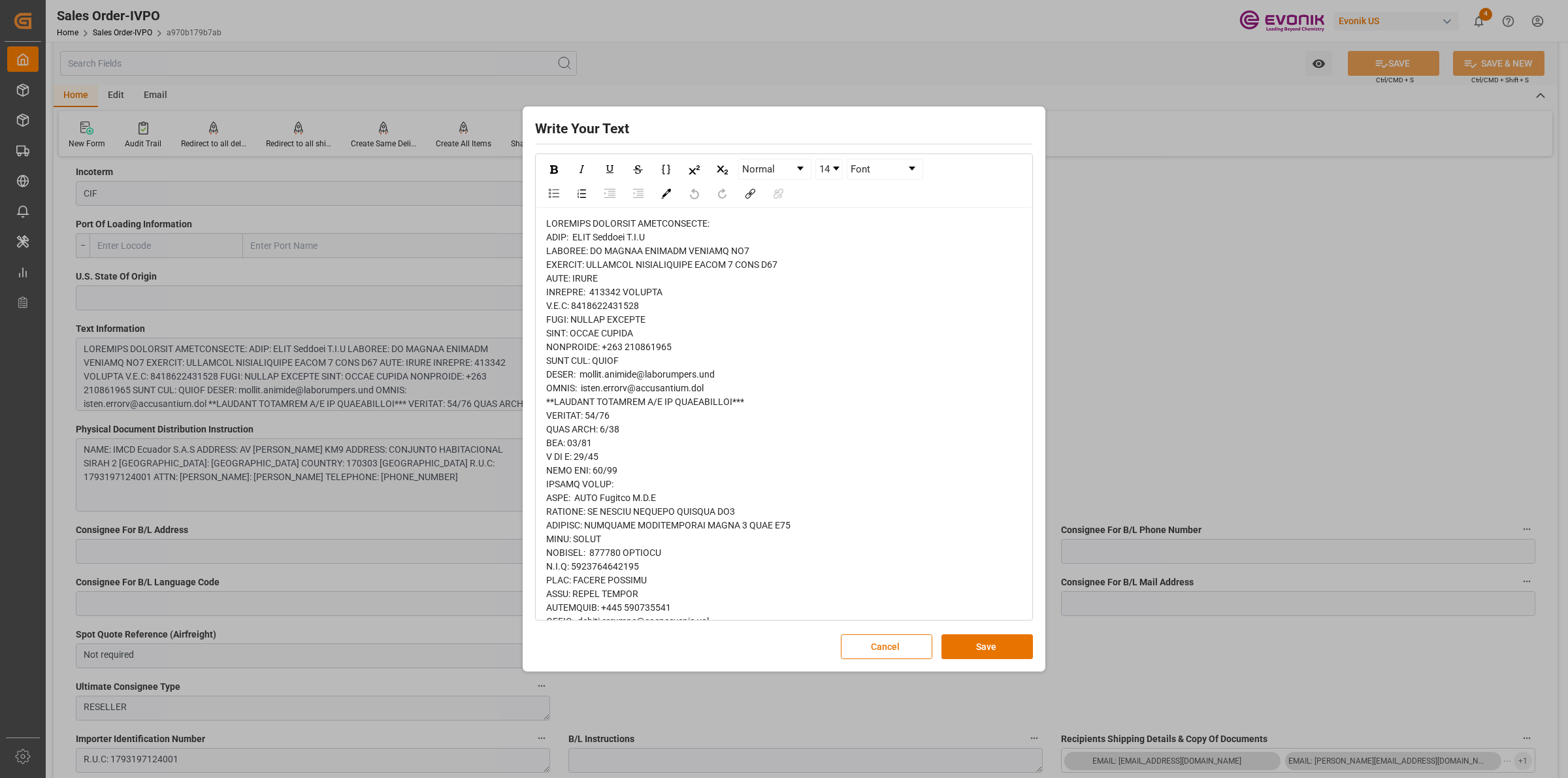
scroll to position [540, 0]
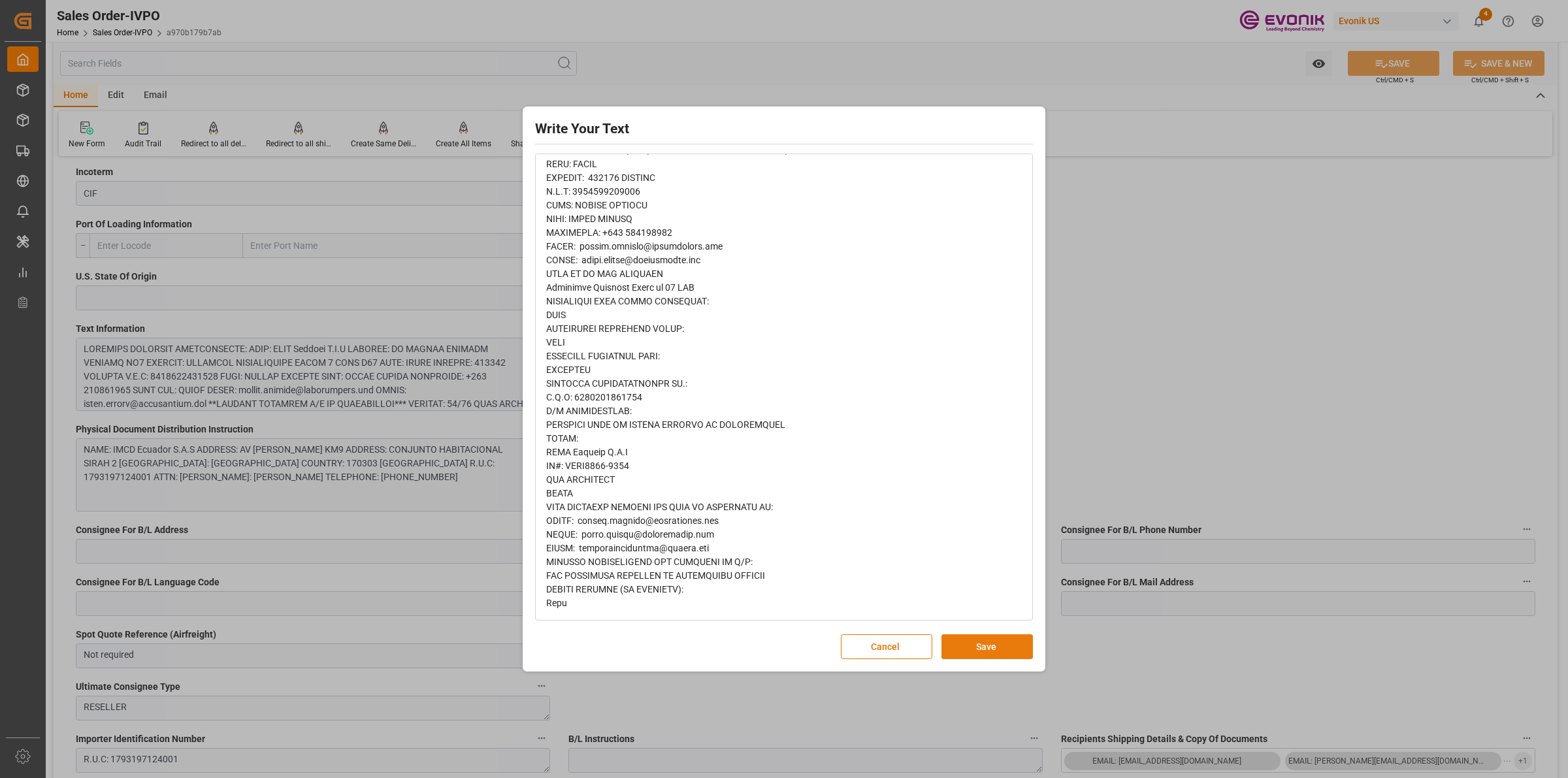
click at [968, 642] on button "Save" at bounding box center [987, 647] width 91 height 25
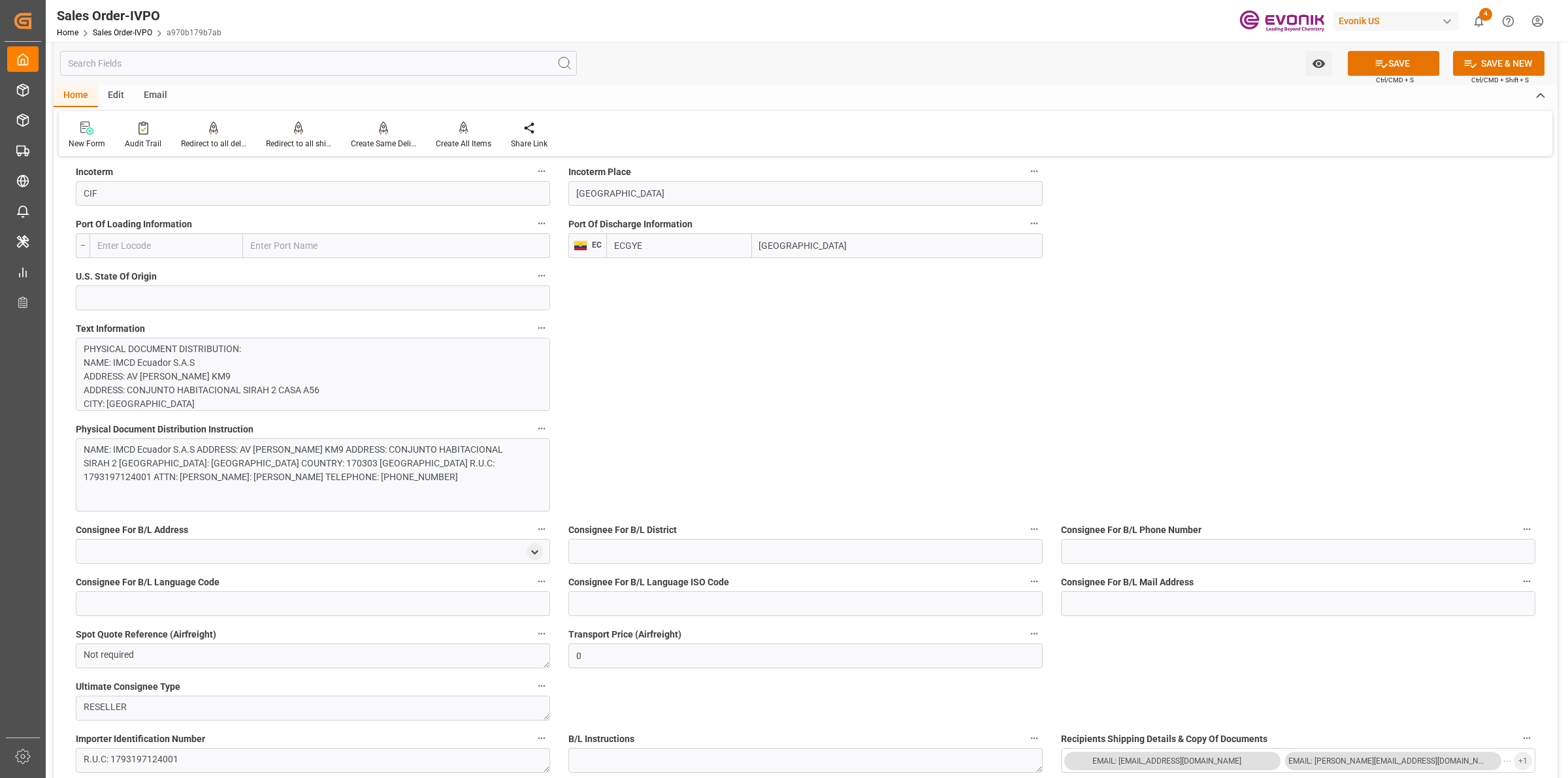
click at [912, 378] on div "General Order Information Collapse code a970b179b7ab Sales Order/IVPO Status Ac…" at bounding box center [805, 790] width 1504 height 2878
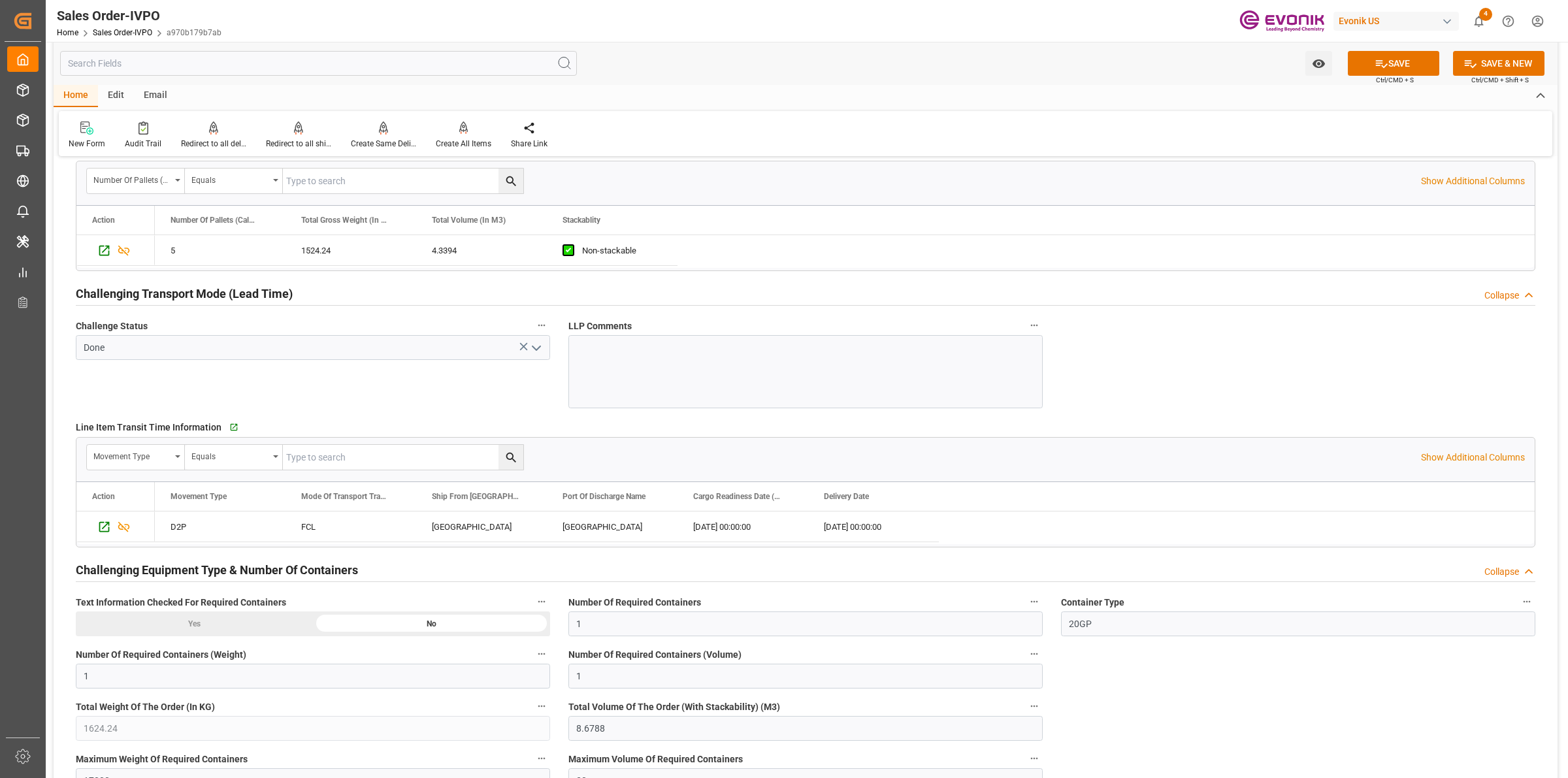
scroll to position [2205, 0]
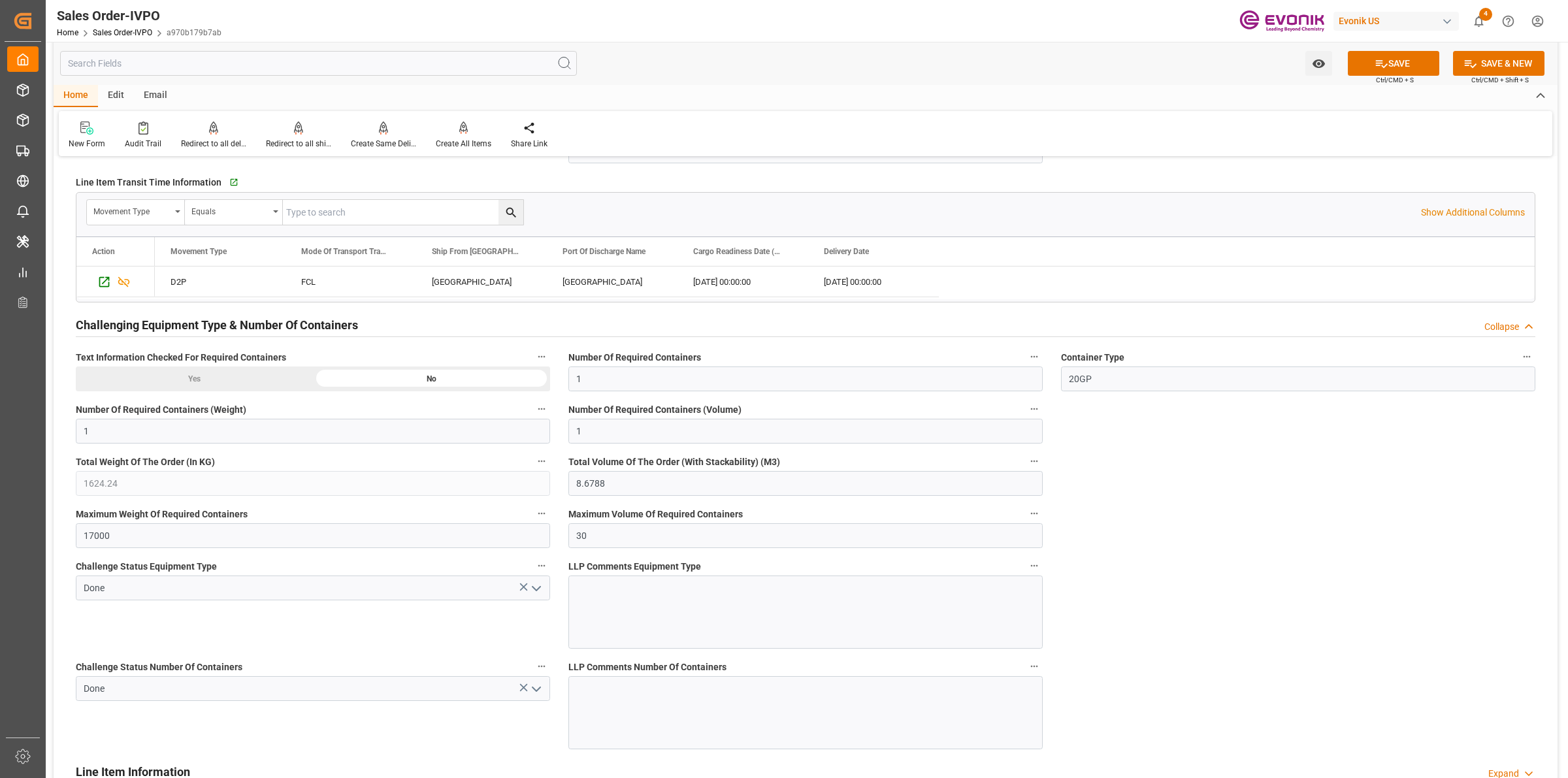
drag, startPoint x: 533, startPoint y: 595, endPoint x: 505, endPoint y: 601, distance: 28.6
click at [533, 595] on icon "open menu" at bounding box center [536, 588] width 15 height 15
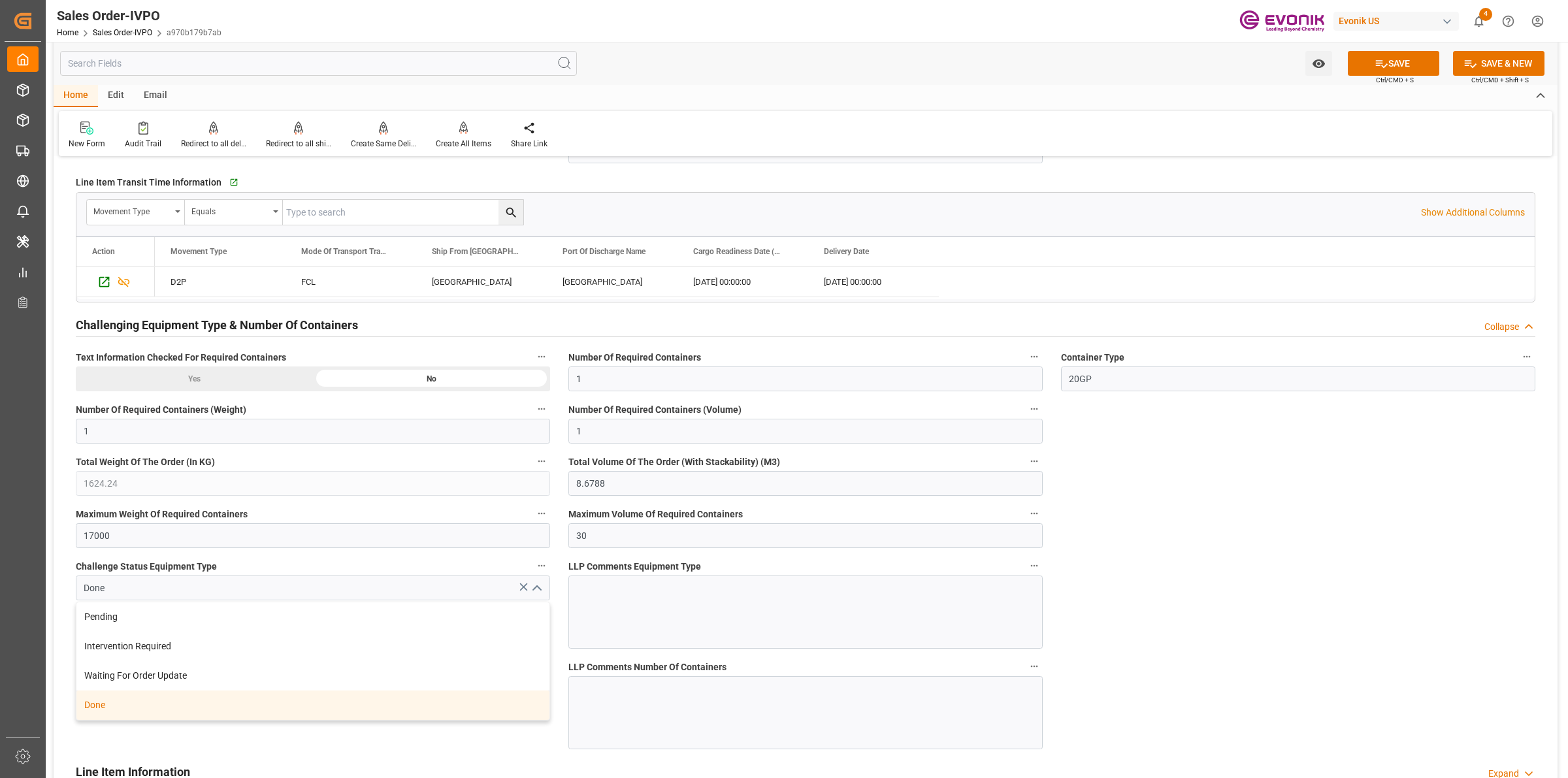
click at [109, 704] on div "Done" at bounding box center [313, 705] width 473 height 29
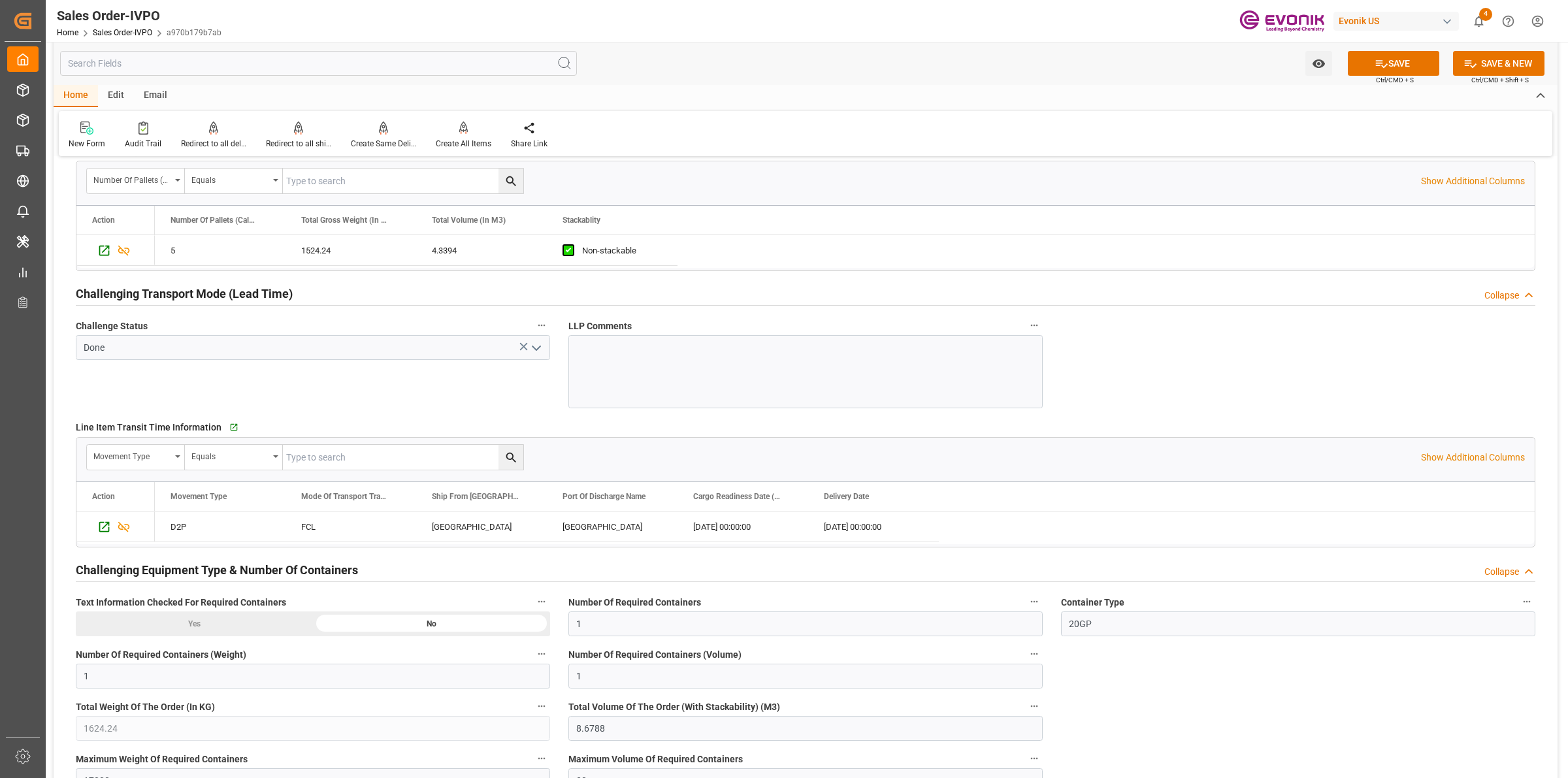
scroll to position [2042, 0]
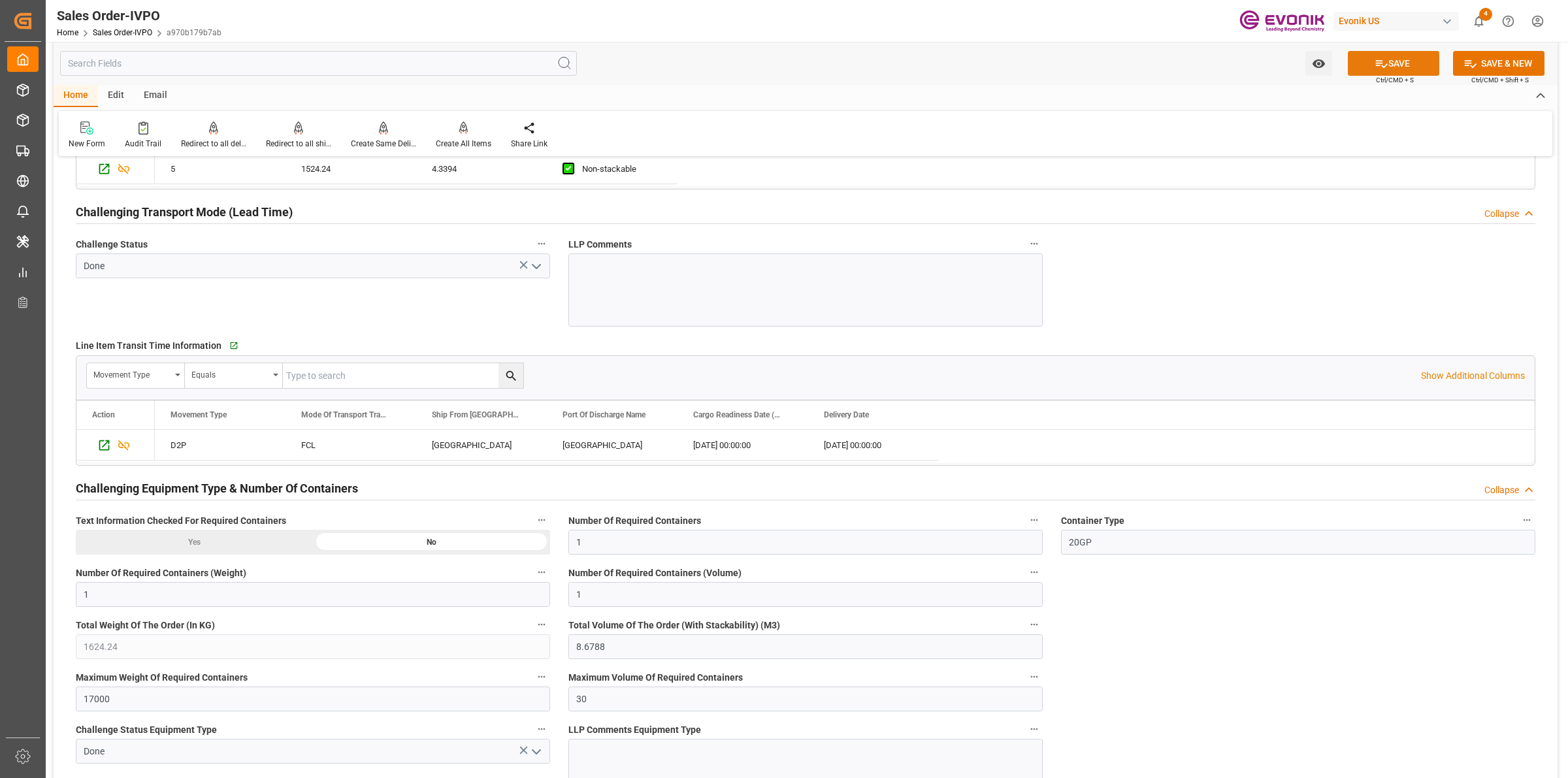
click at [1367, 60] on button "SAVE" at bounding box center [1393, 63] width 91 height 25
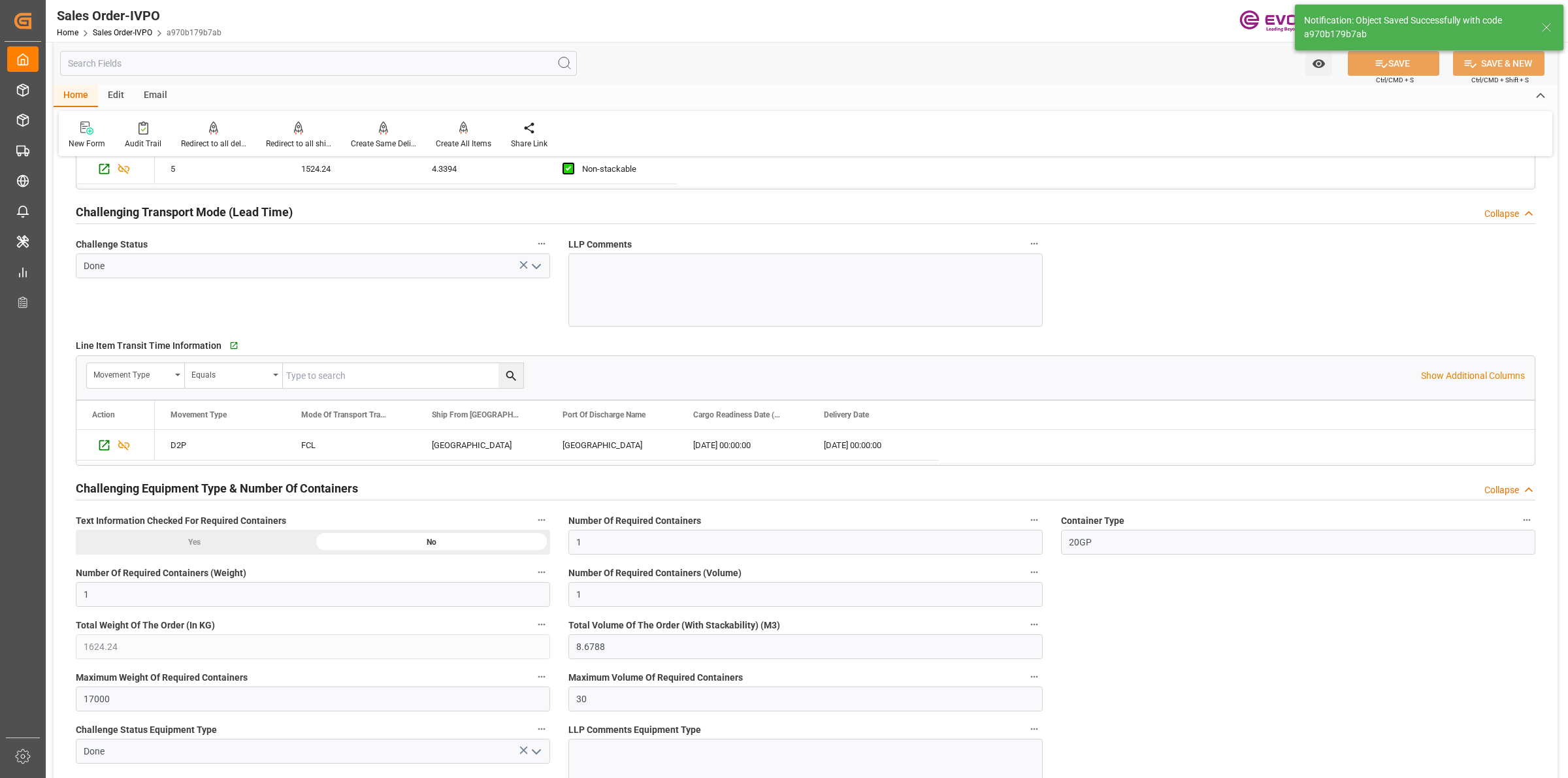
type input "17.09.2025 06:59"
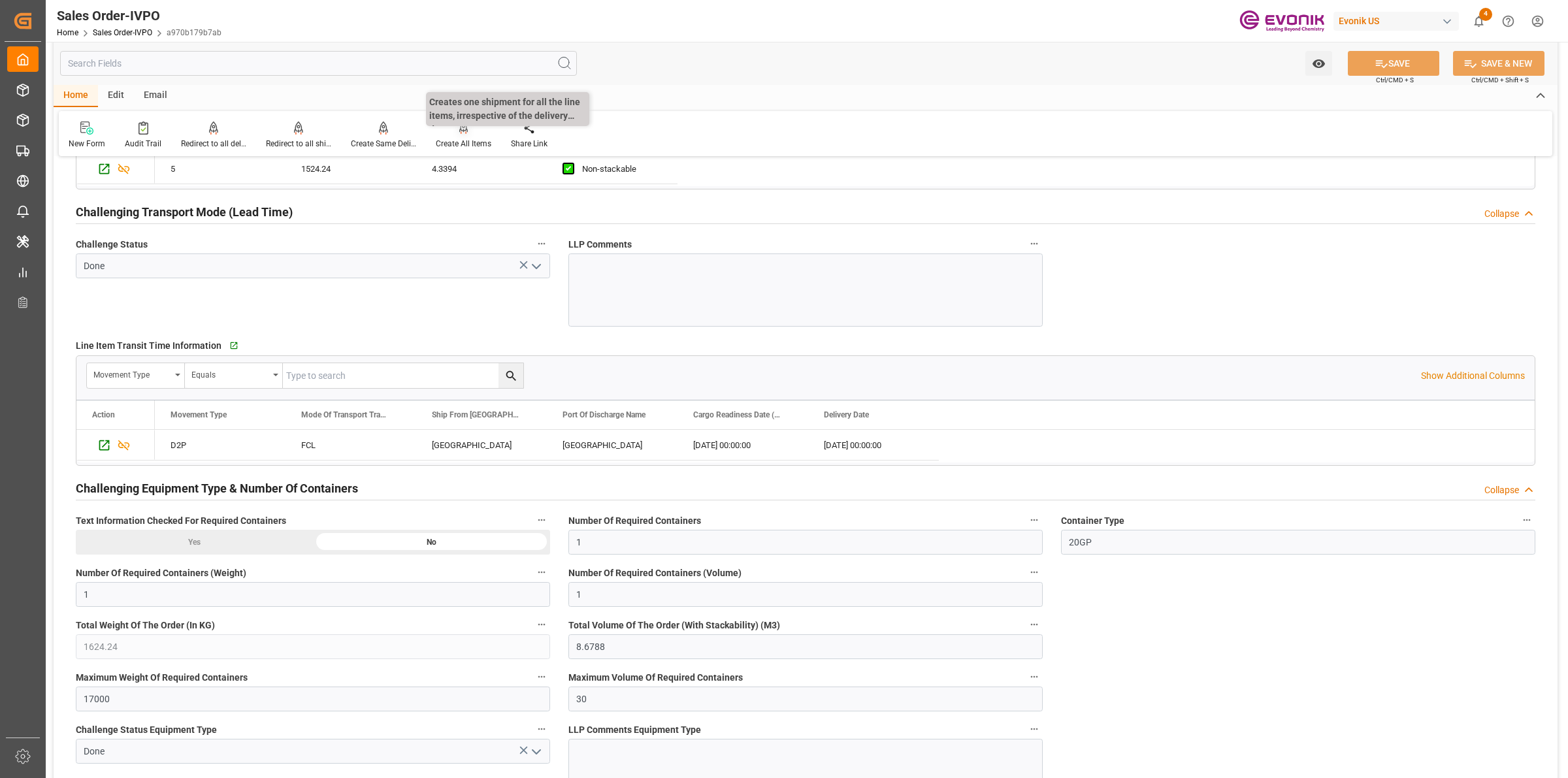
click at [472, 136] on div "Create All Items" at bounding box center [463, 135] width 75 height 29
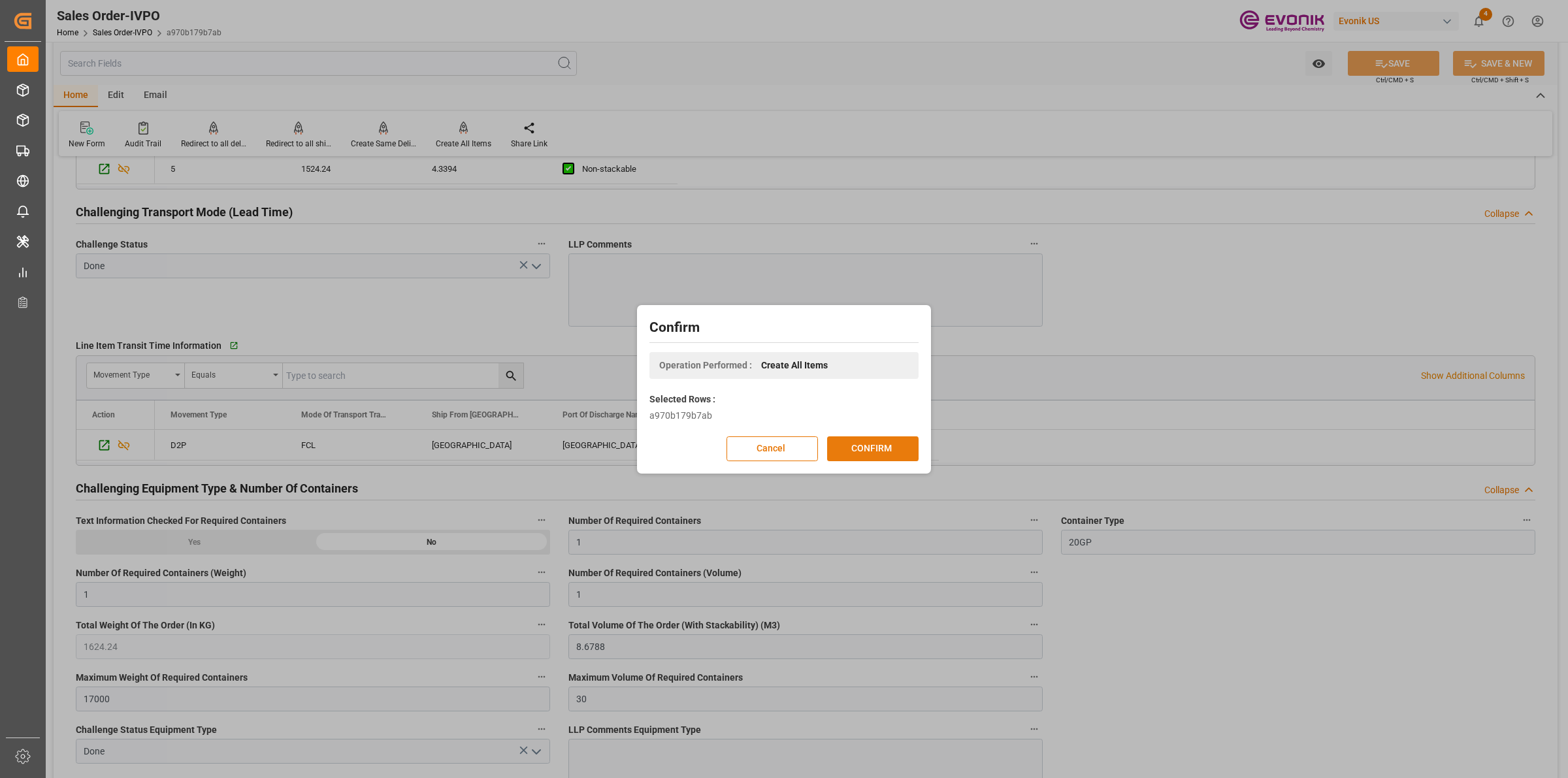
click at [866, 447] on button "CONFIRM" at bounding box center [873, 449] width 91 height 25
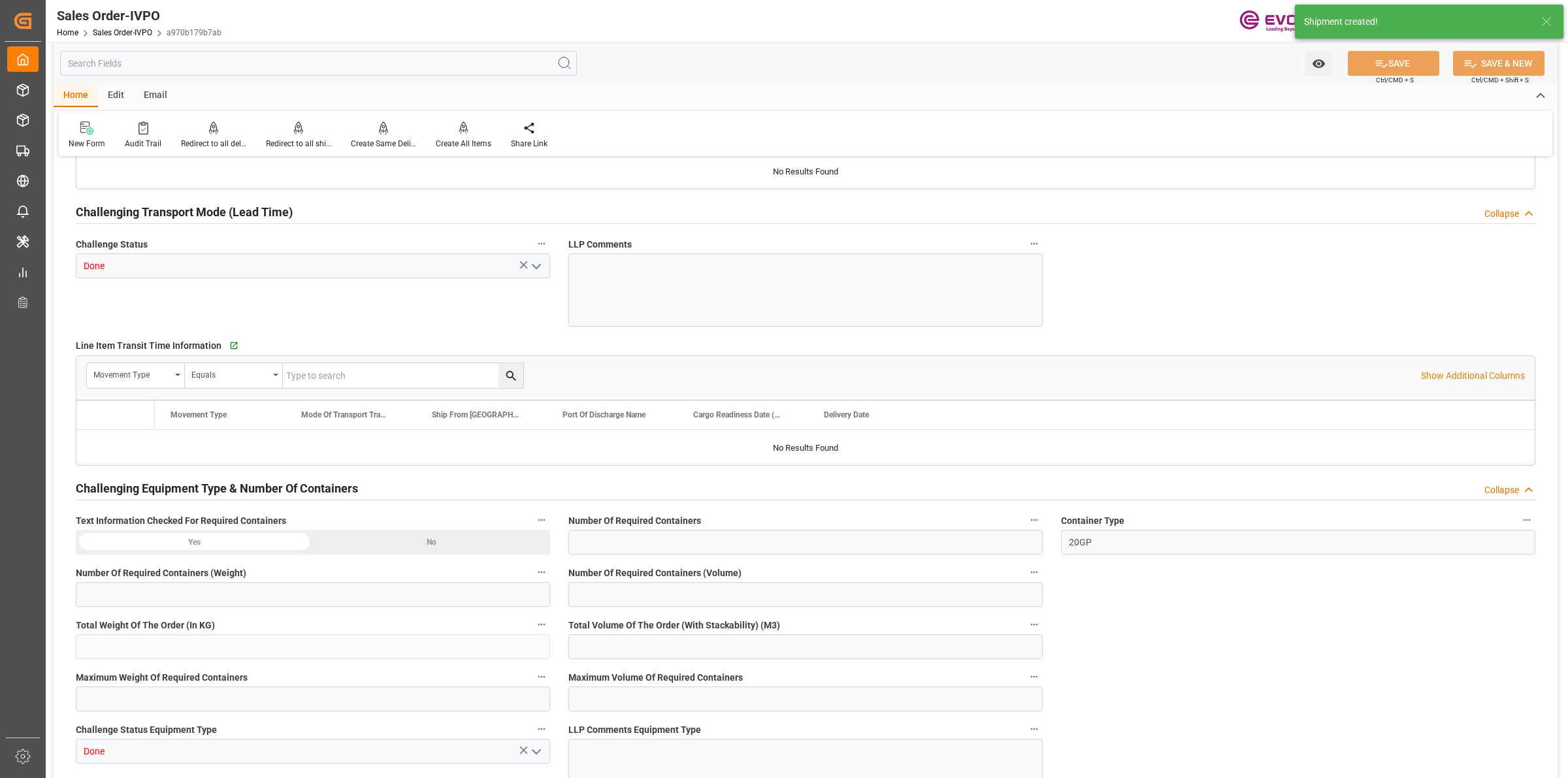
type input "ECGYE"
type input "0"
type input "1"
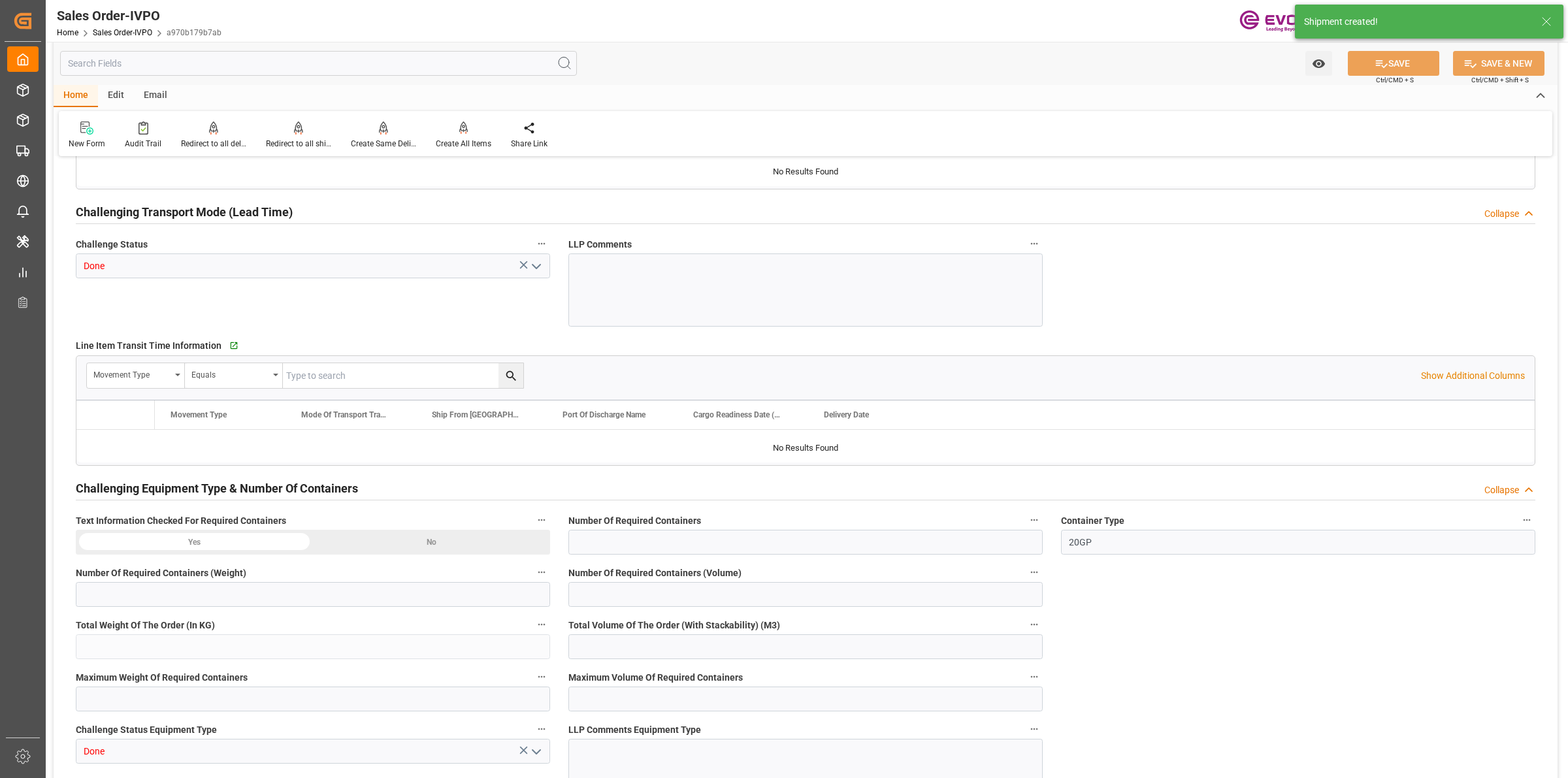
type input "1624.24"
type input "8.6788"
type input "17000"
type input "30"
type input "29.08.2025 11:47"
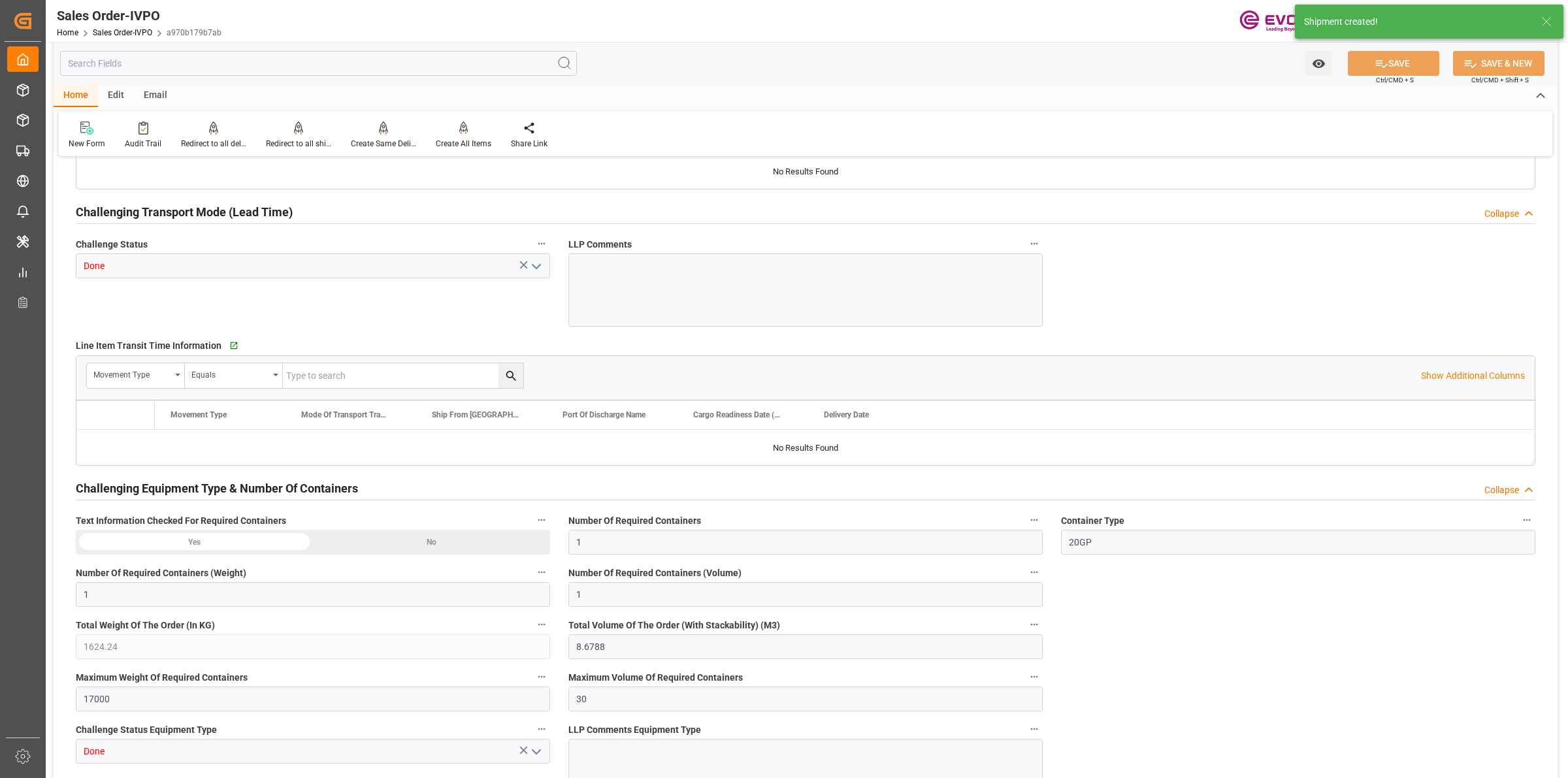
type input "17.09.2025 07:02"
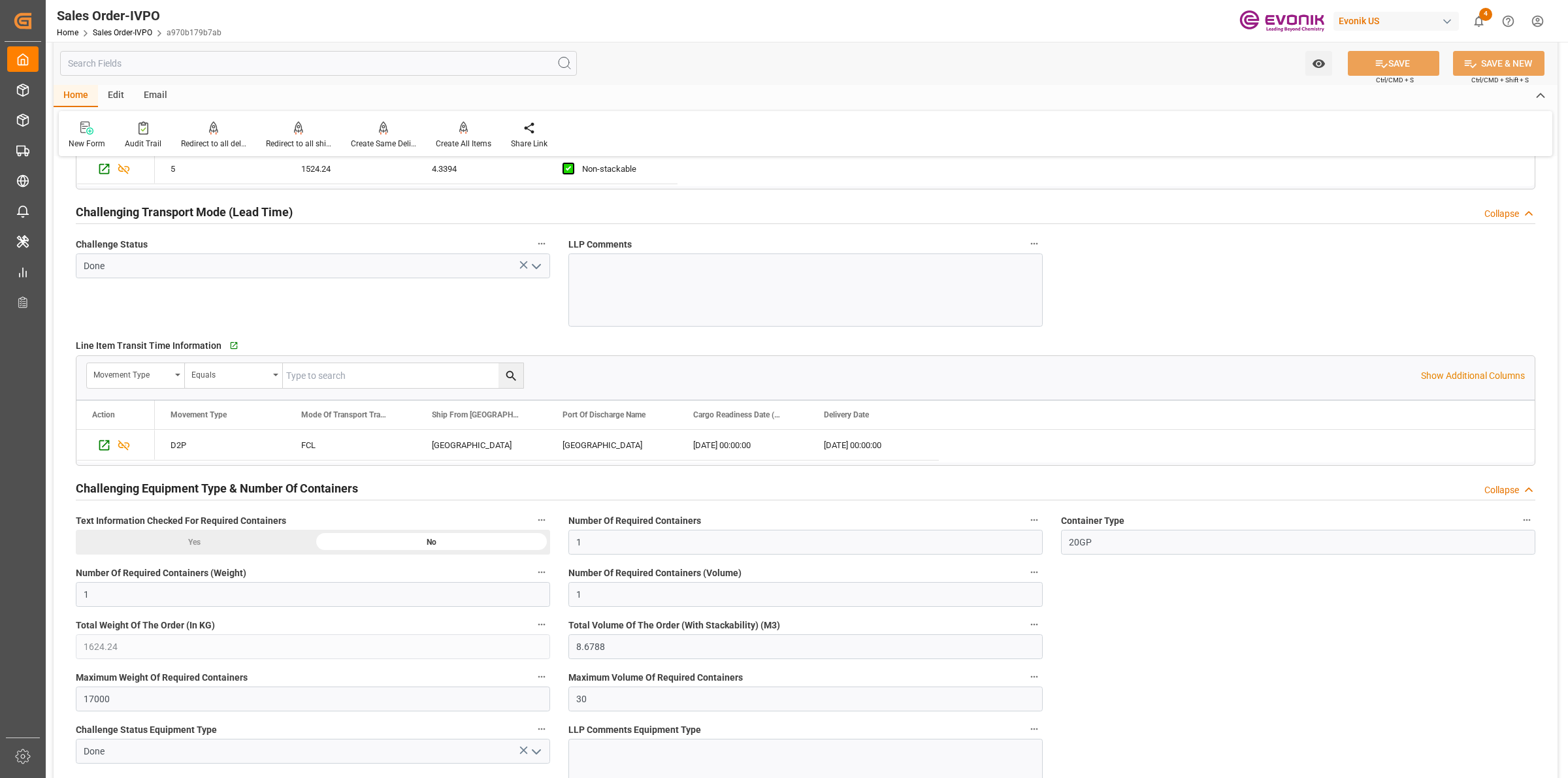
scroll to position [1633, 0]
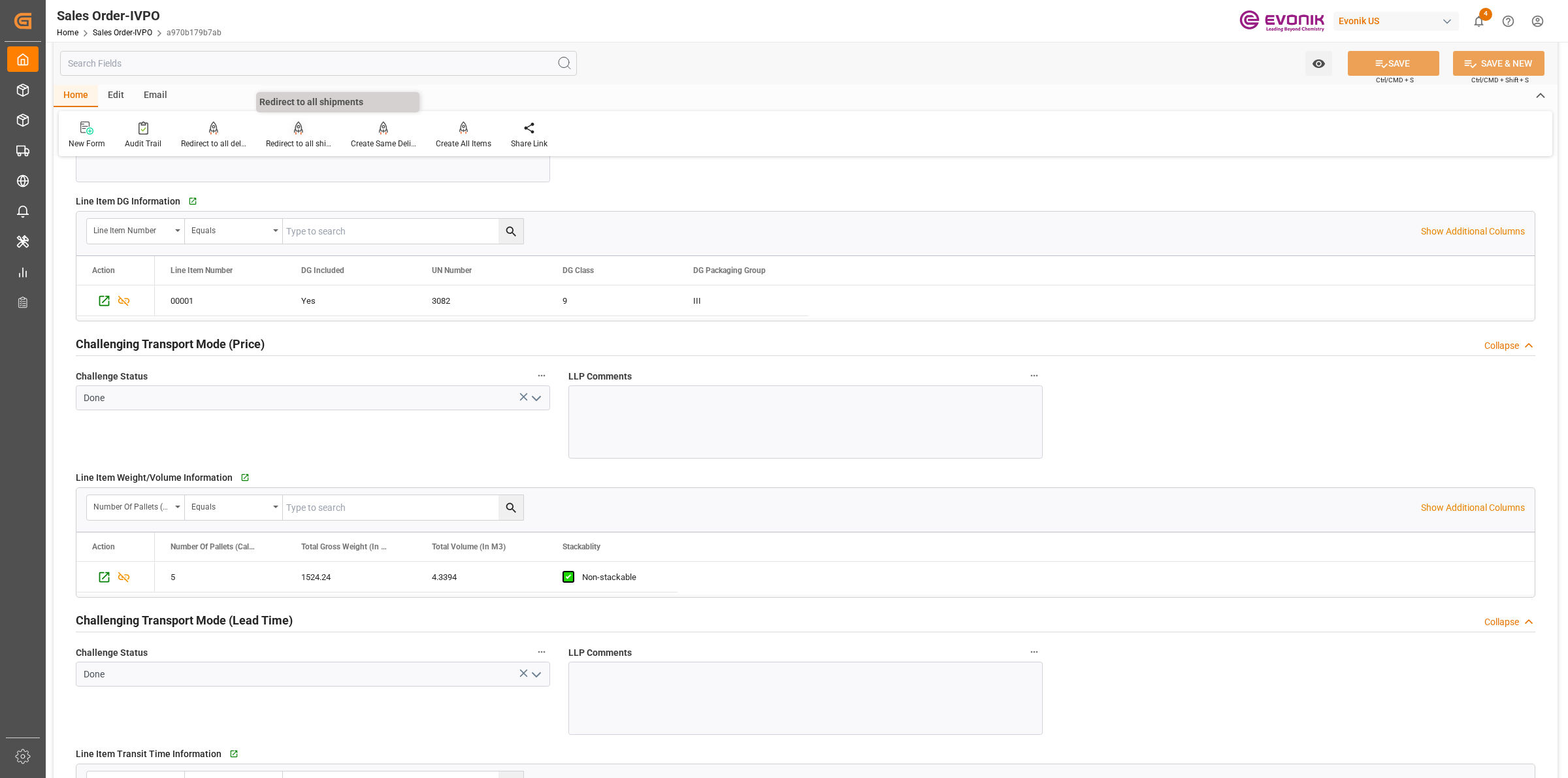
click at [298, 135] on div "Redirect to all shipments" at bounding box center [298, 135] width 85 height 29
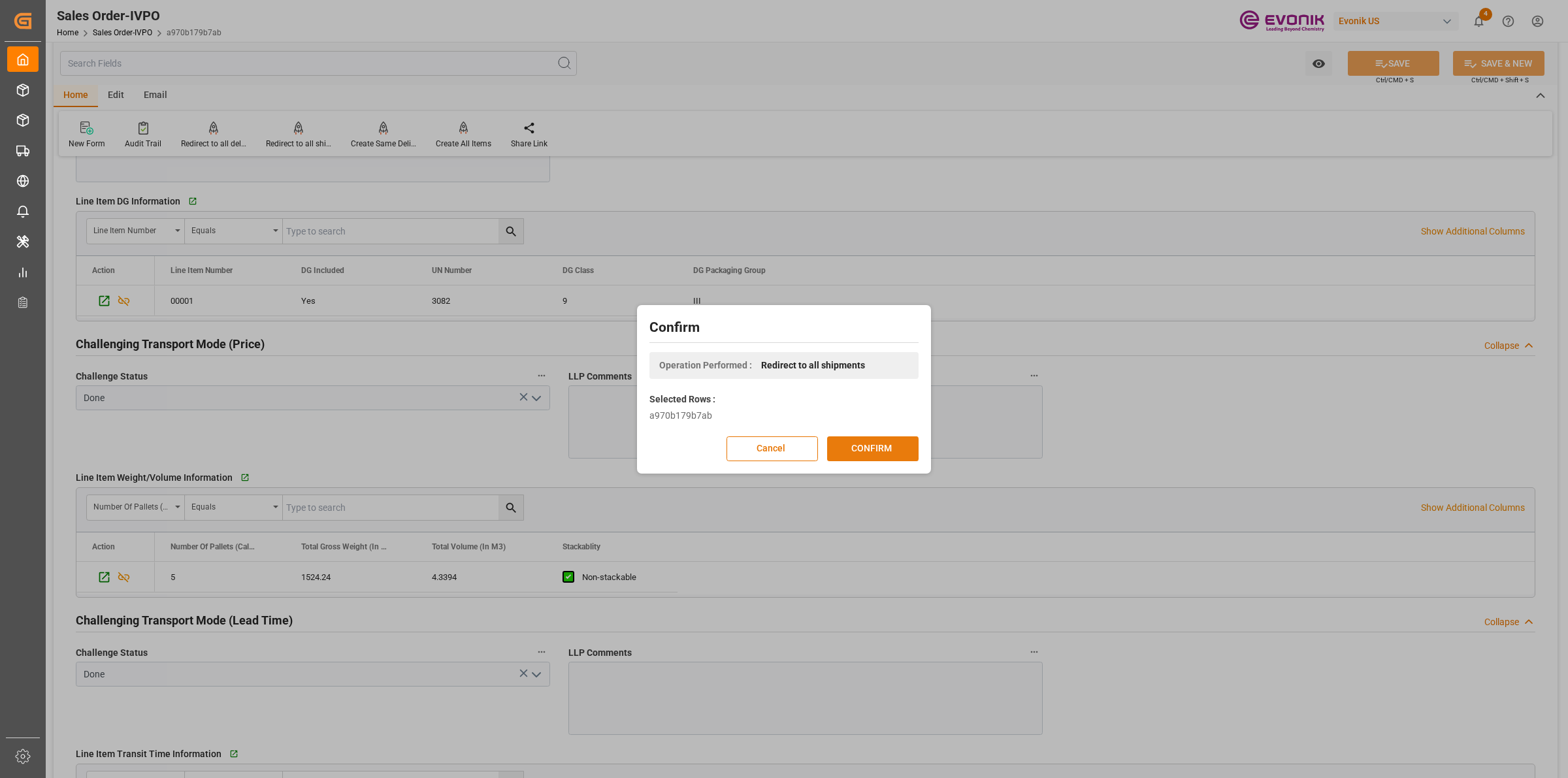
click at [861, 452] on button "CONFIRM" at bounding box center [873, 449] width 91 height 25
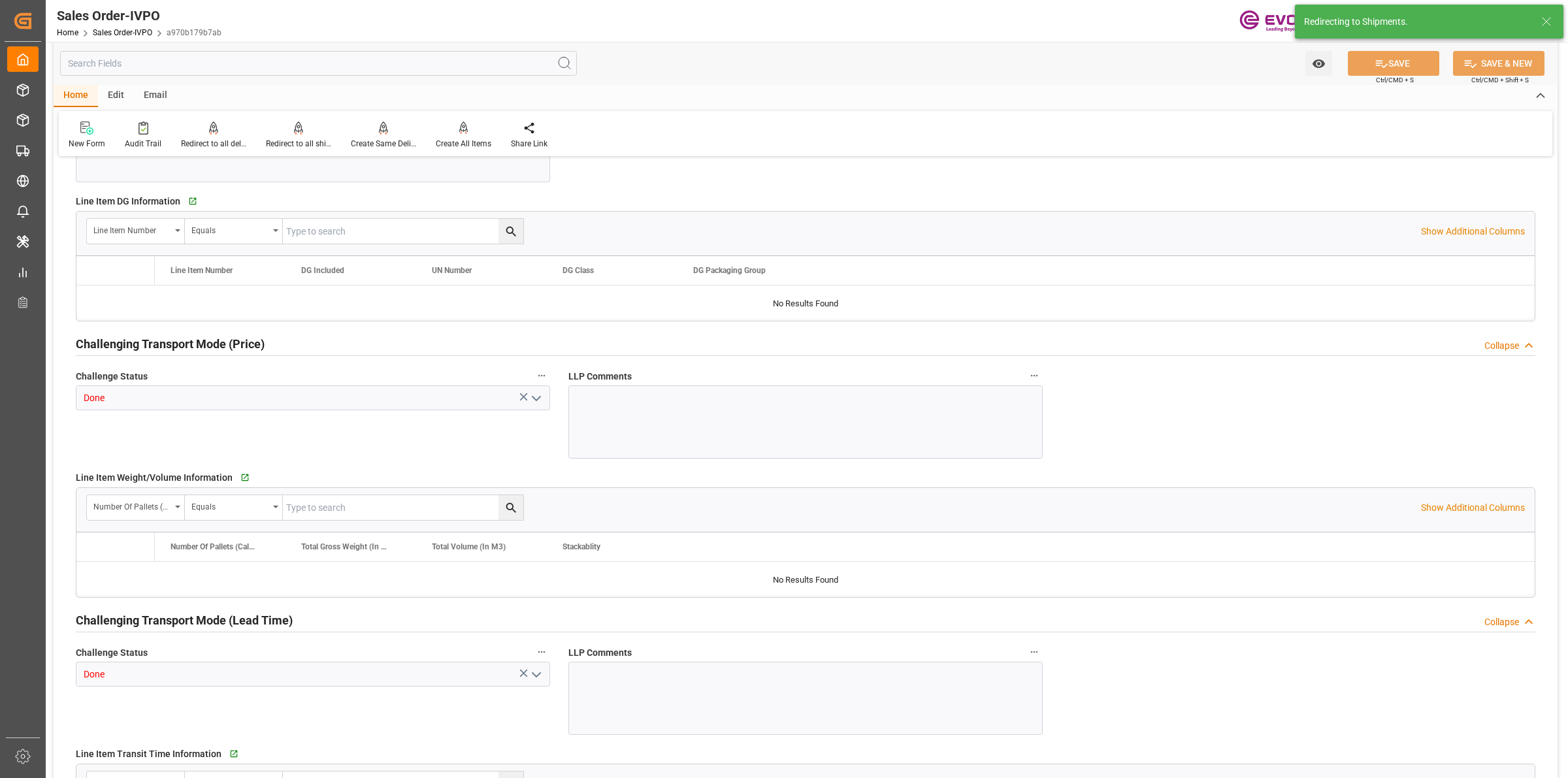
type input "ECGYE"
type input "0"
type input "1"
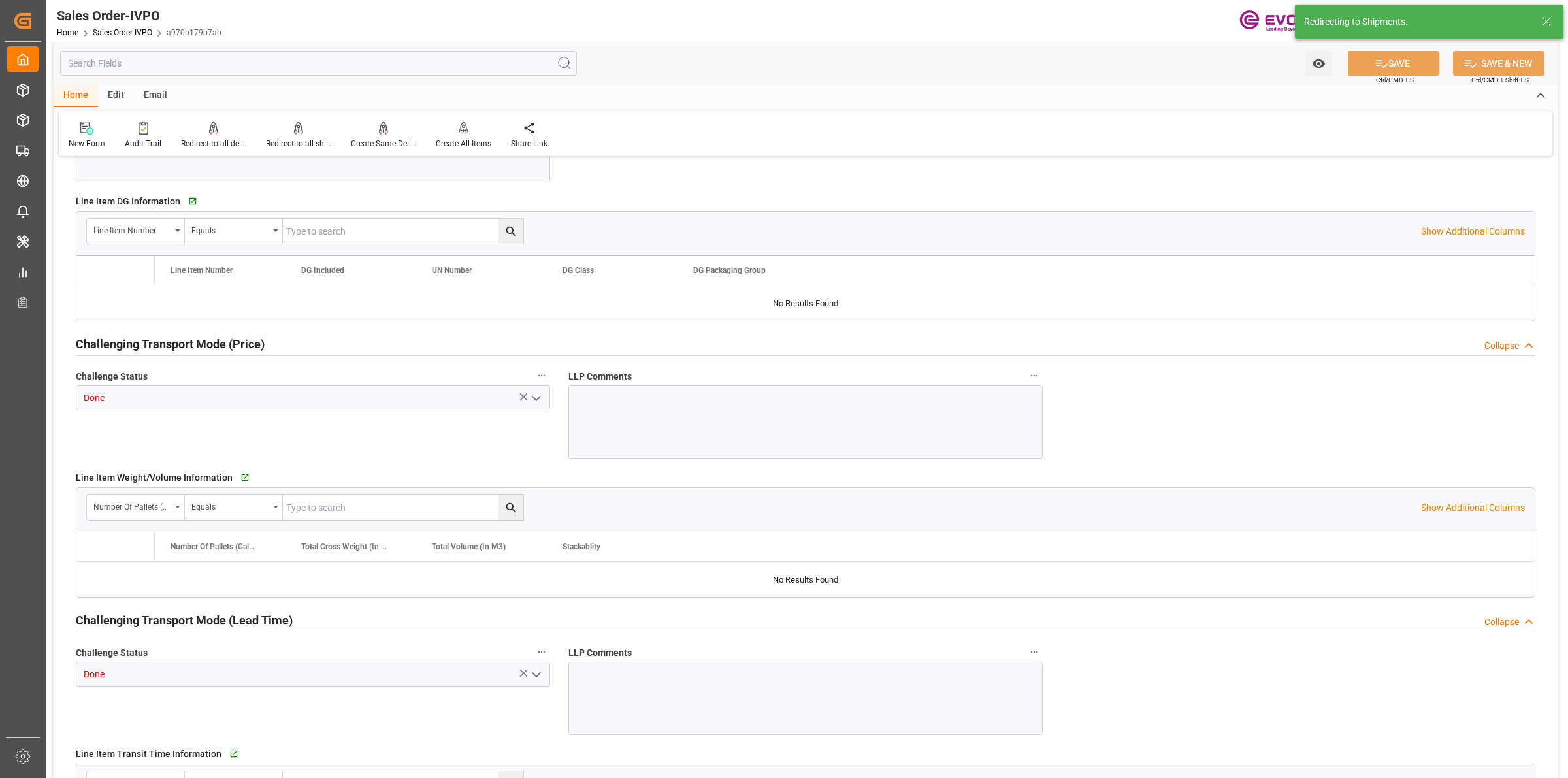
type input "1624.24"
type input "8.6788"
type input "17000"
type input "30"
type input "29.08.2025 11:47"
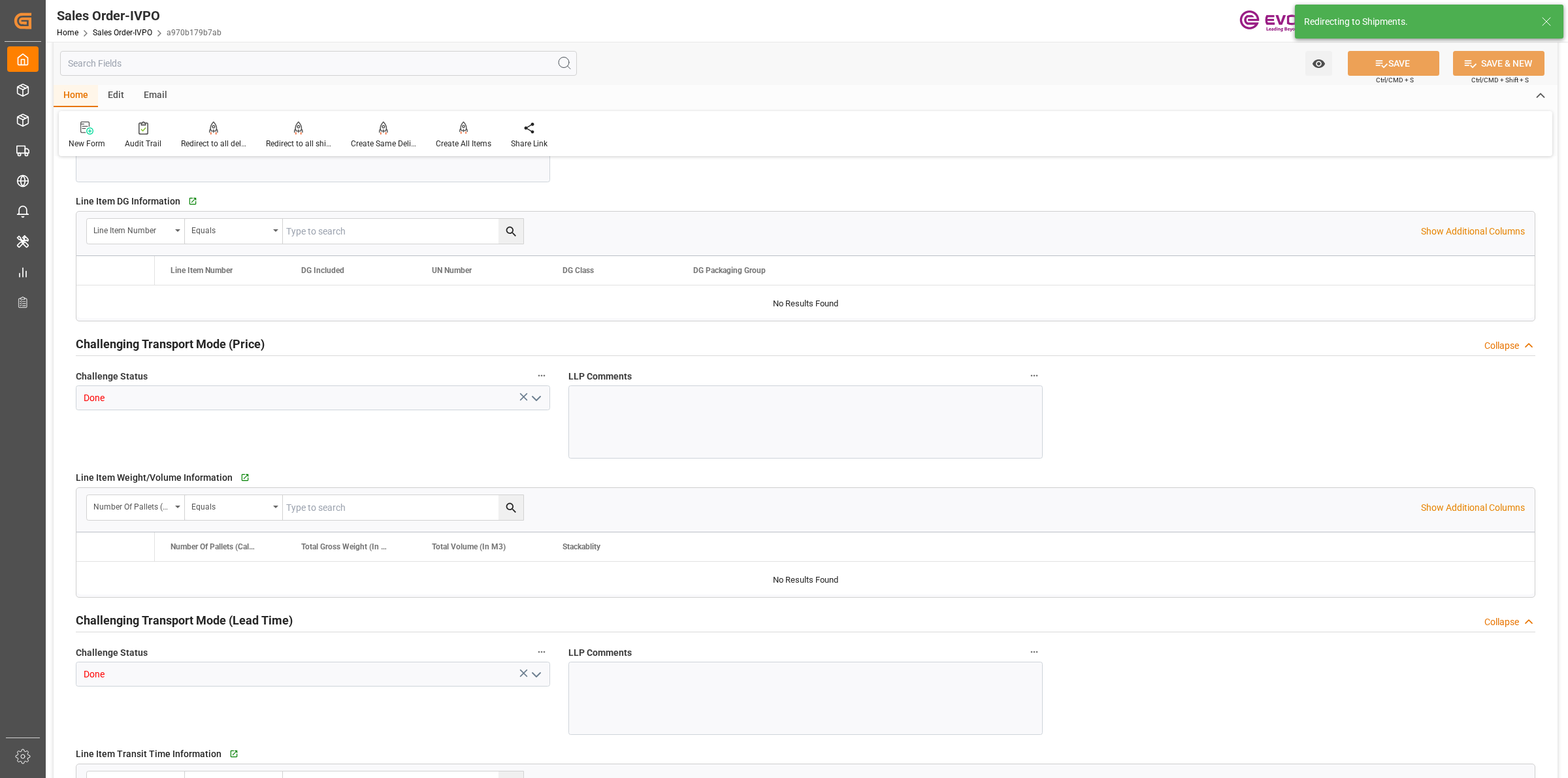
type input "17.09.2025 07:02"
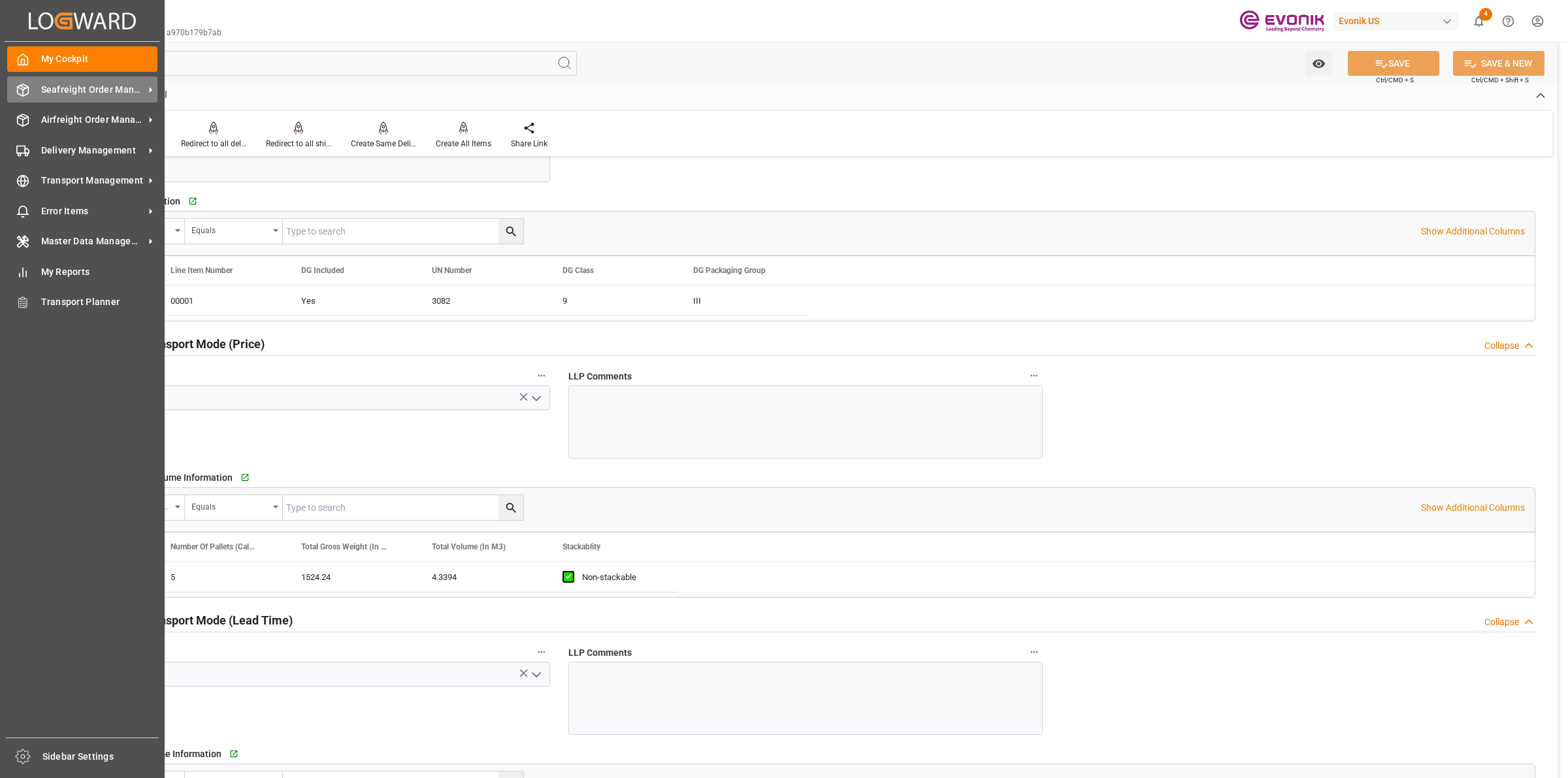
click at [35, 88] on div "Seafreight Order Management Seafreight Order Management" at bounding box center [83, 89] width 150 height 26
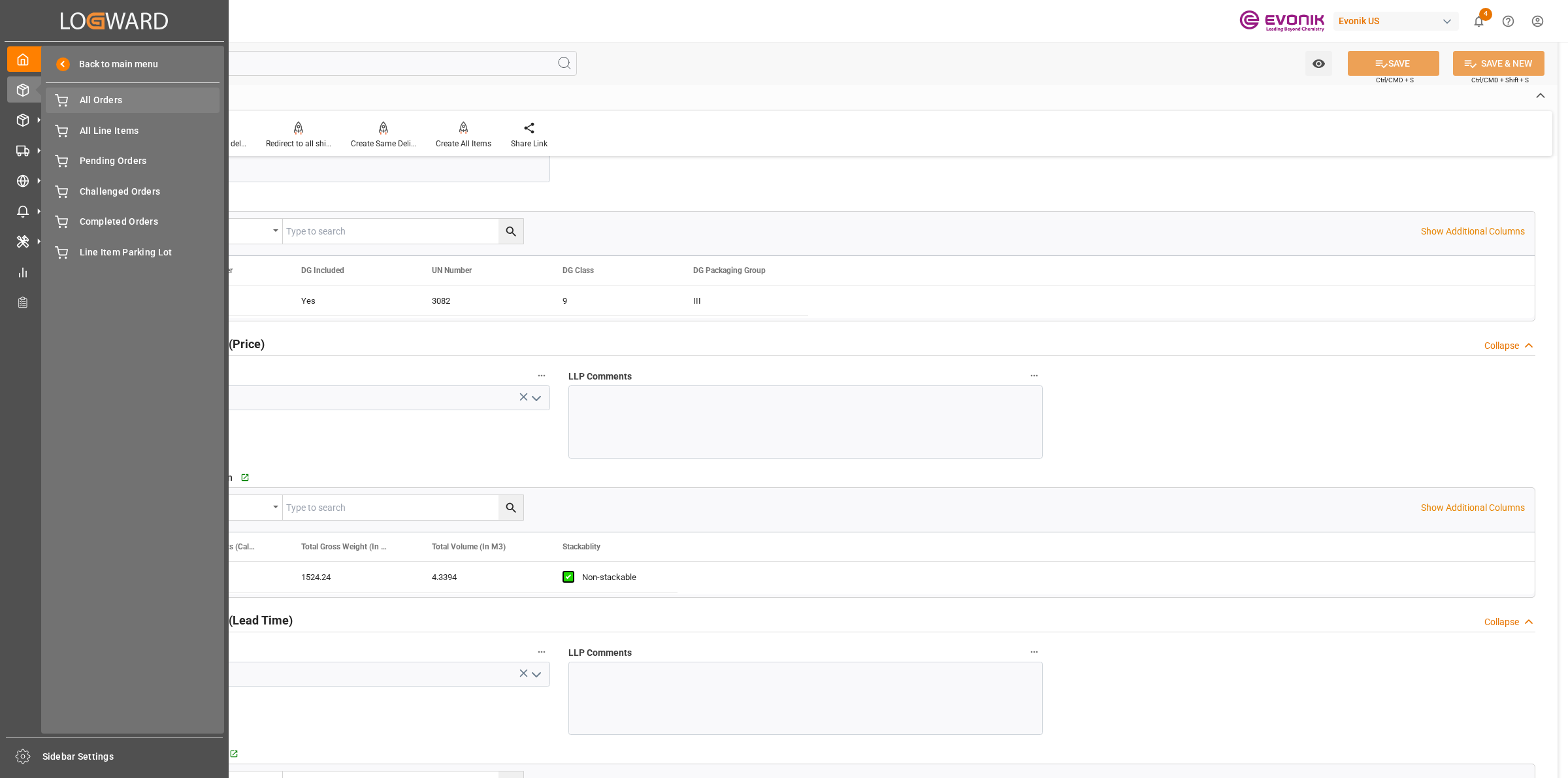
click at [101, 103] on span "All Orders" at bounding box center [150, 100] width 141 height 14
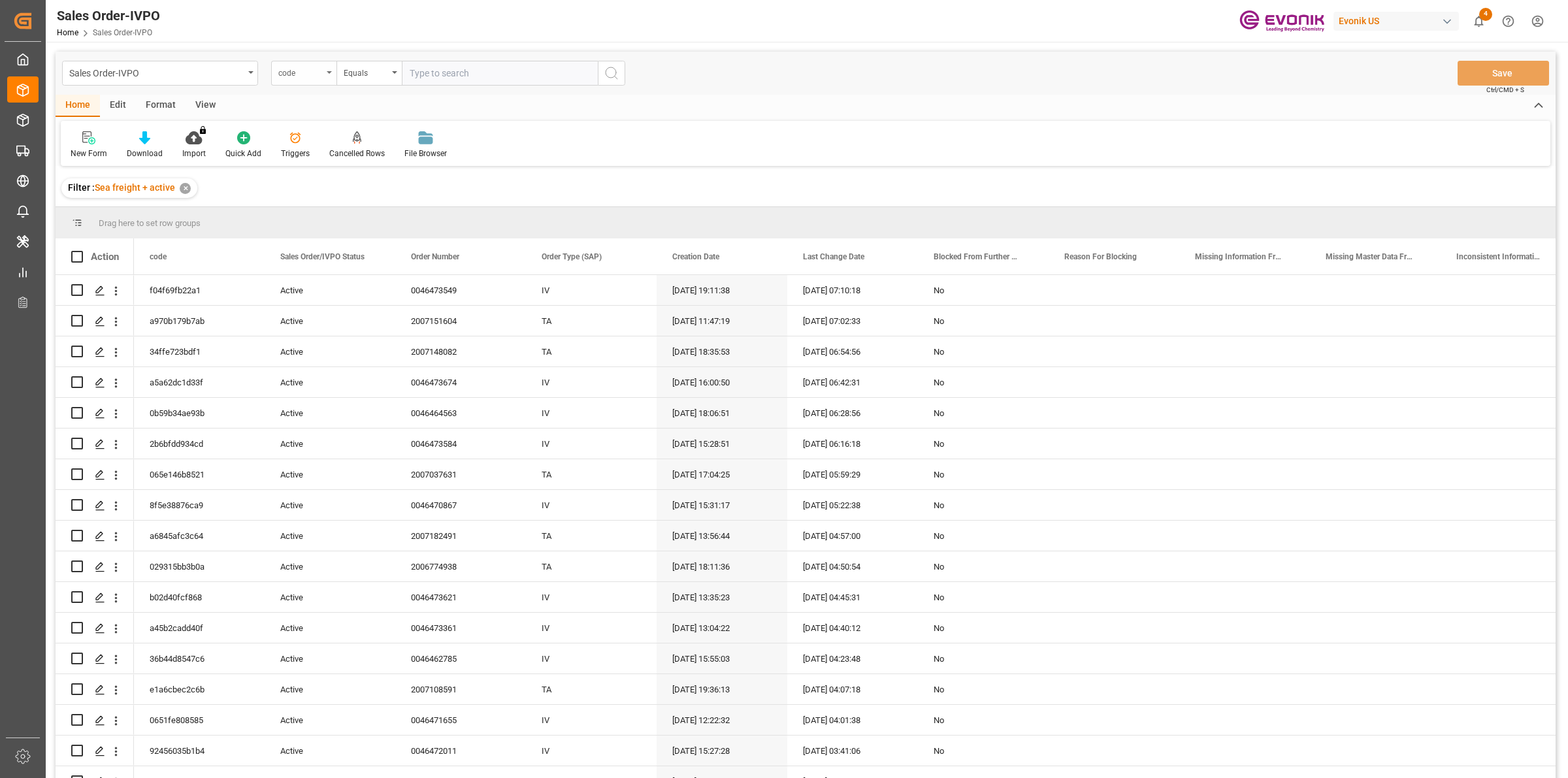
click at [297, 71] on div "code" at bounding box center [301, 71] width 44 height 15
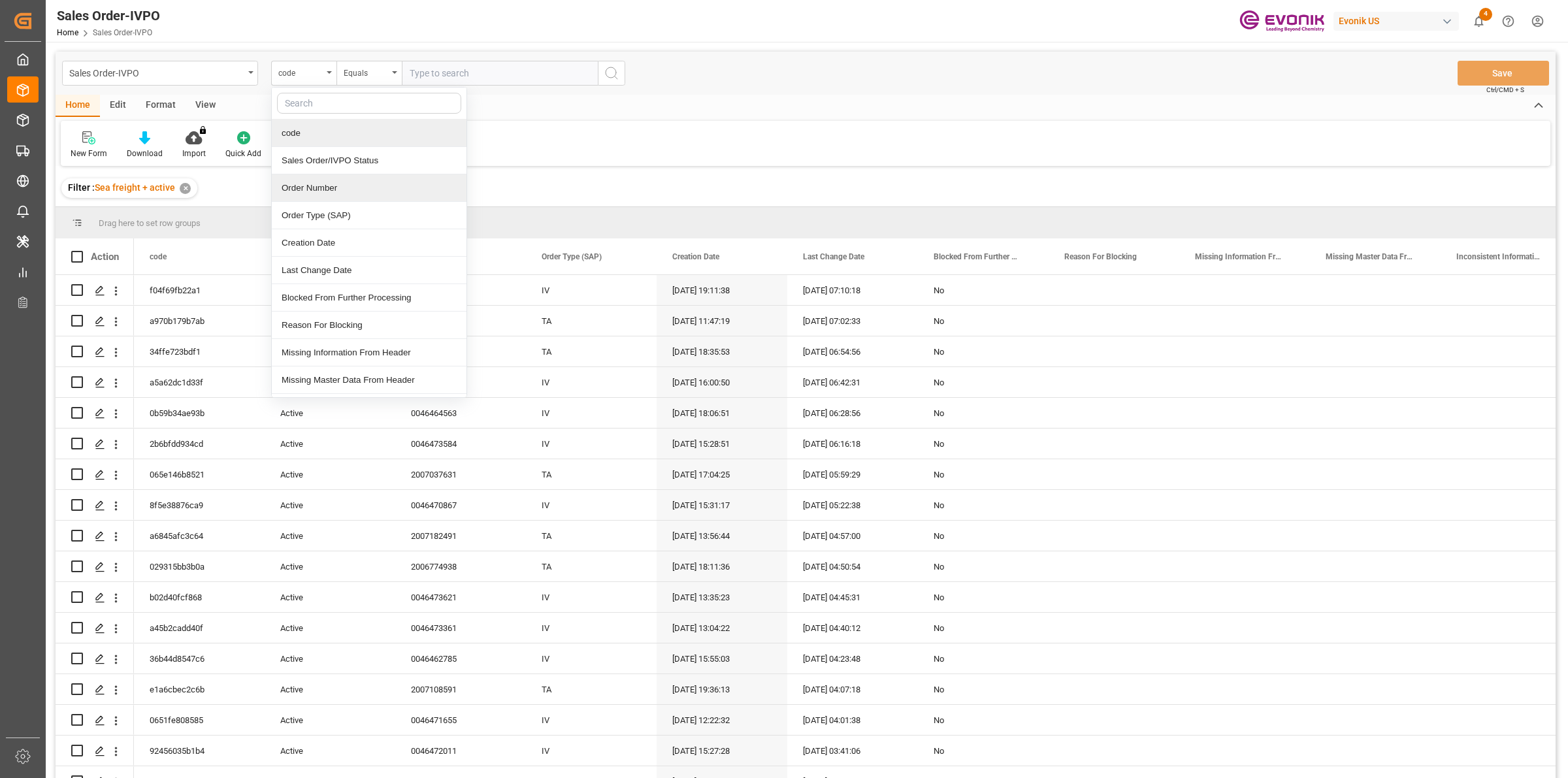
click at [301, 184] on div "Order Number" at bounding box center [369, 188] width 195 height 27
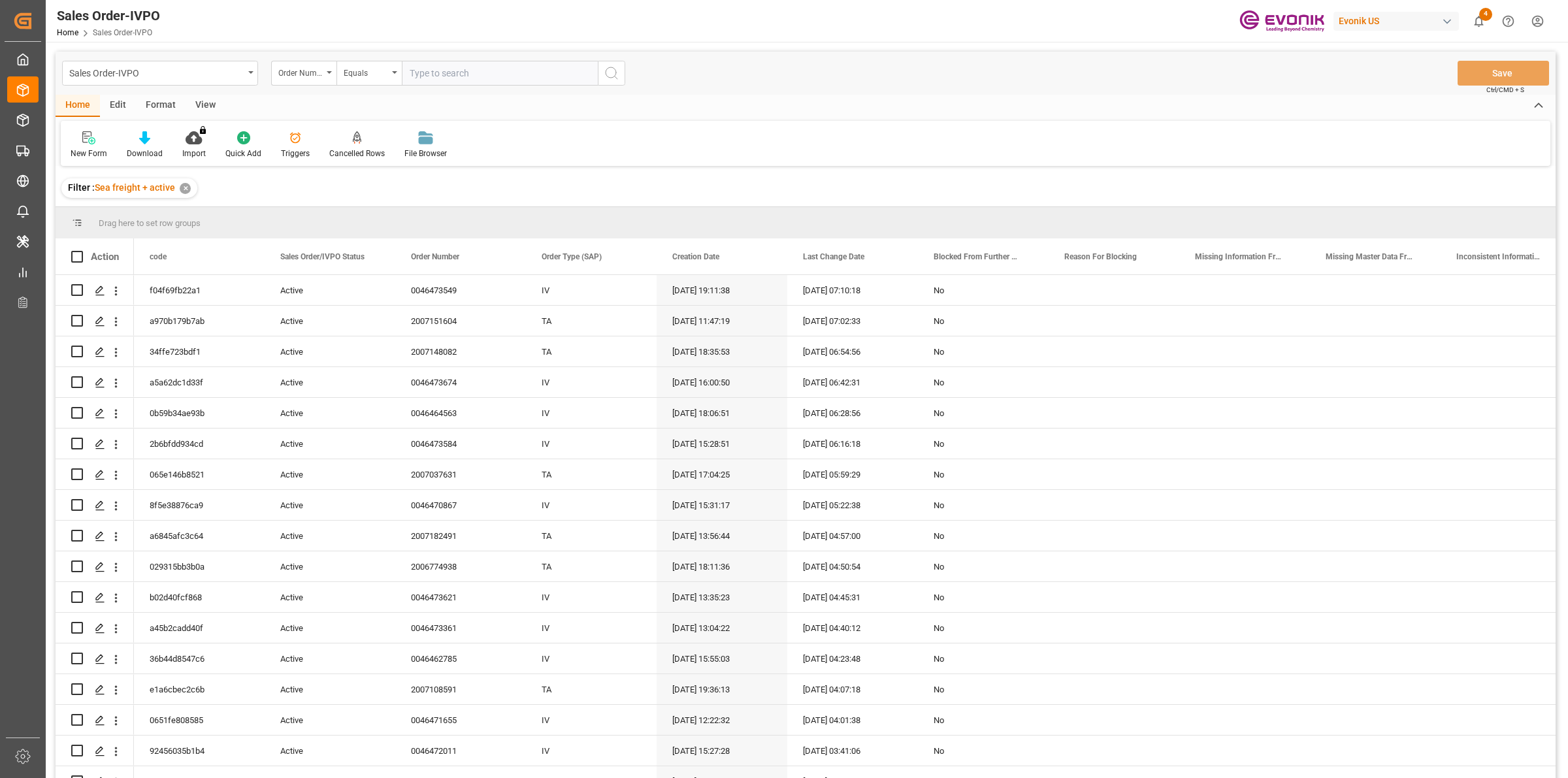
click at [500, 69] on input "text" at bounding box center [500, 73] width 196 height 25
paste input "2007044049"
type input "2007044049"
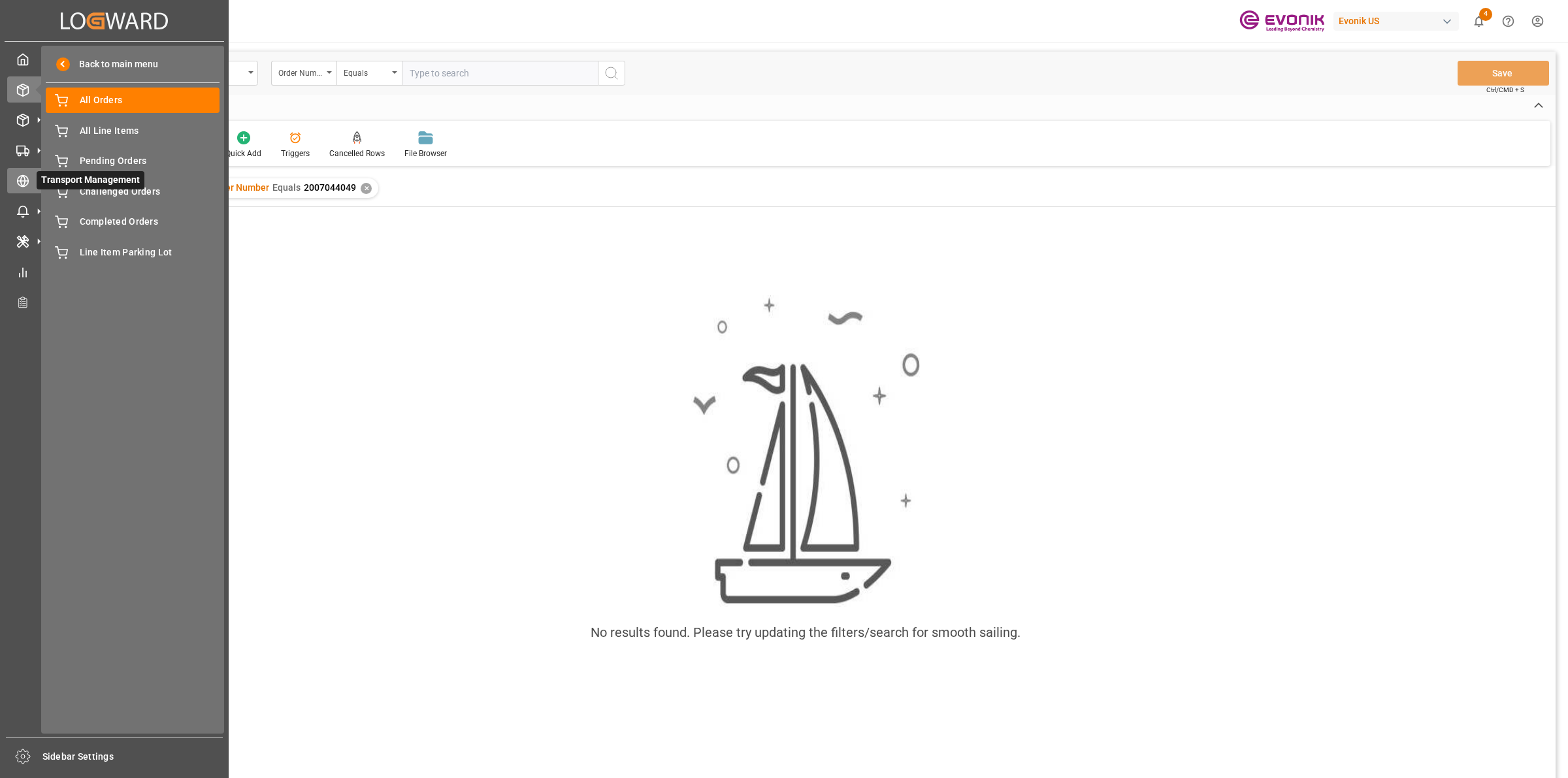
click at [21, 183] on icon at bounding box center [23, 181] width 4 height 11
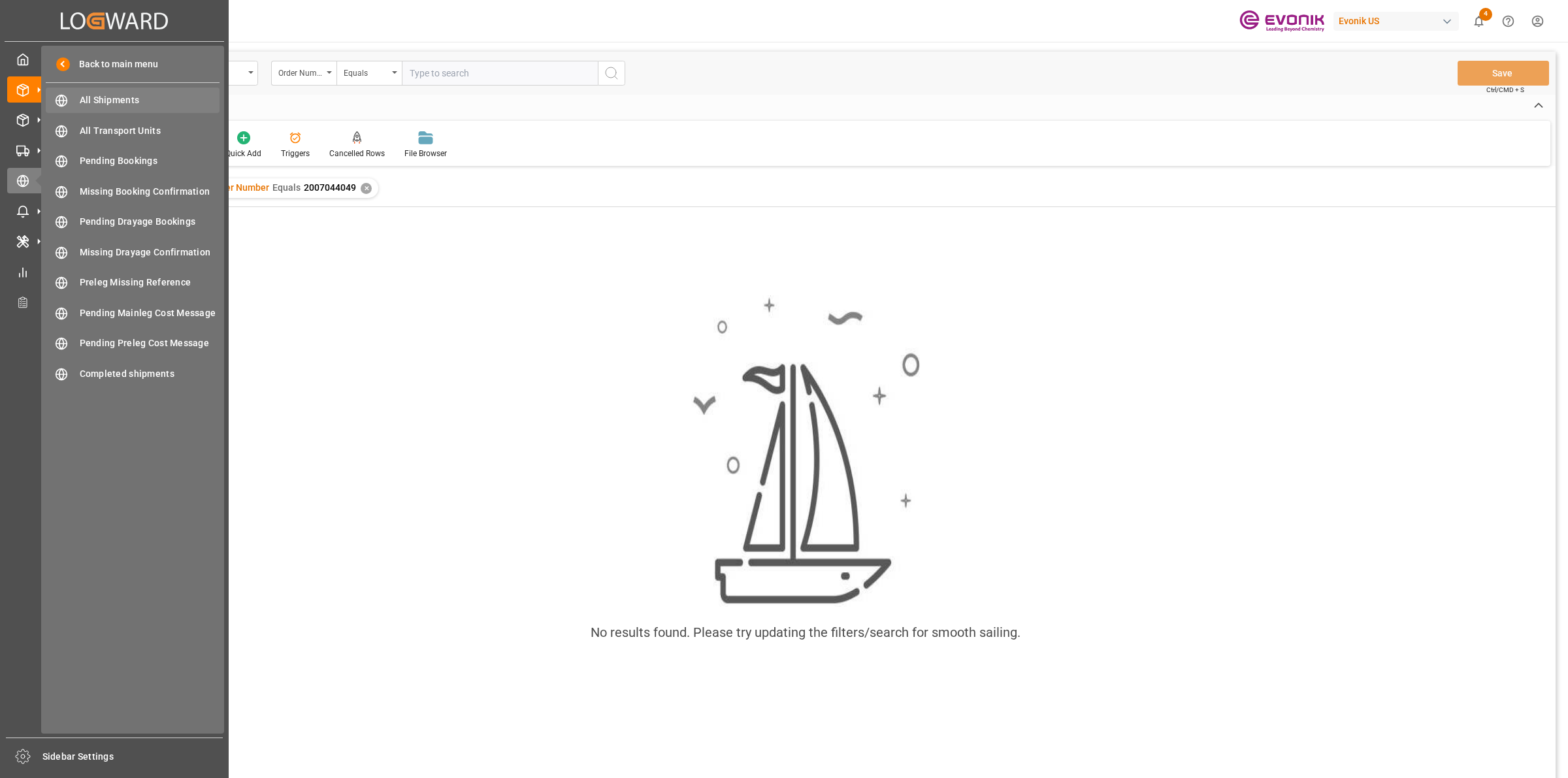
click at [99, 99] on span "All Shipments" at bounding box center [150, 100] width 141 height 14
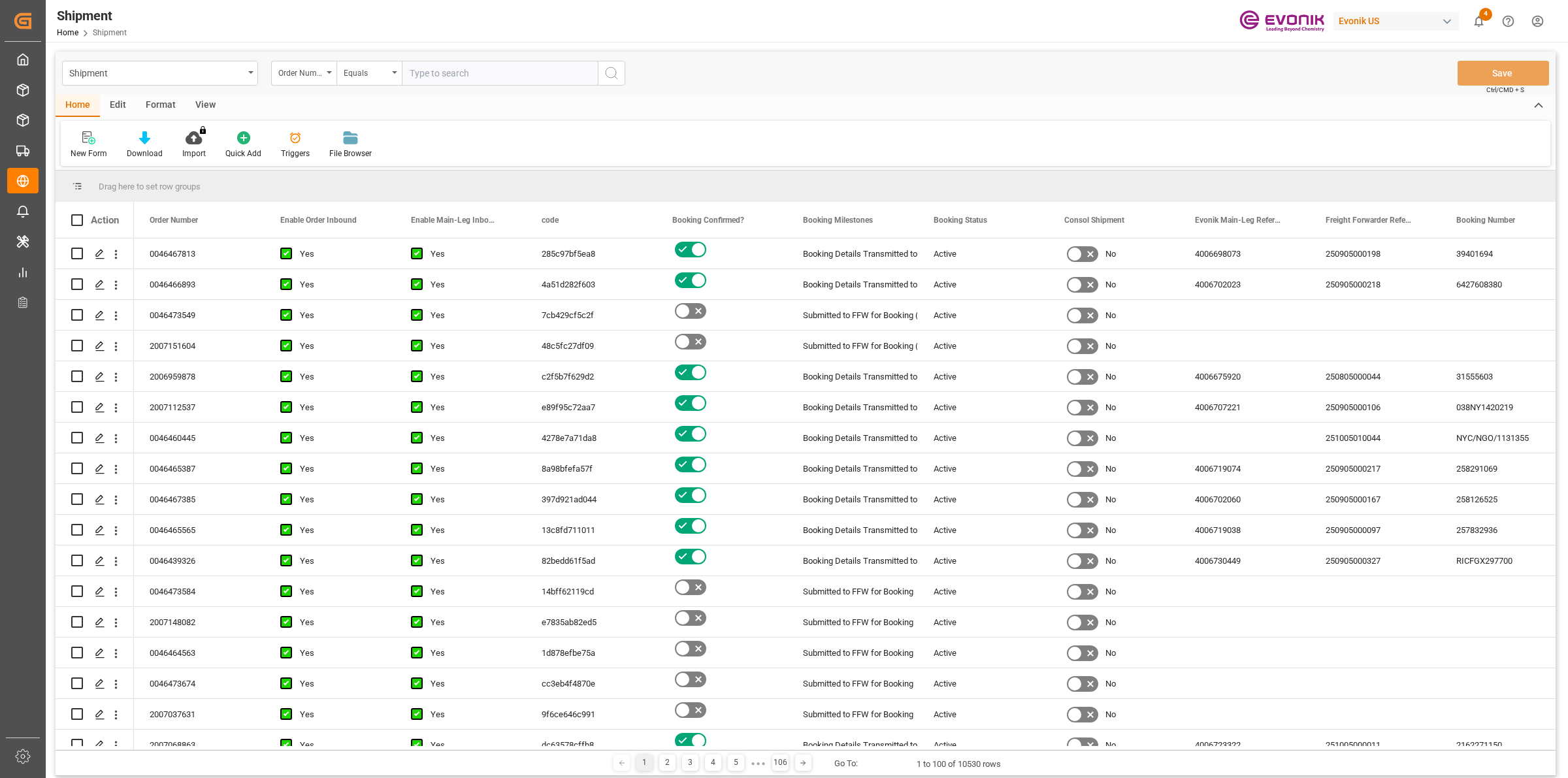
click at [505, 76] on input "text" at bounding box center [500, 73] width 196 height 25
paste input "2007044049"
type input "2007044049"
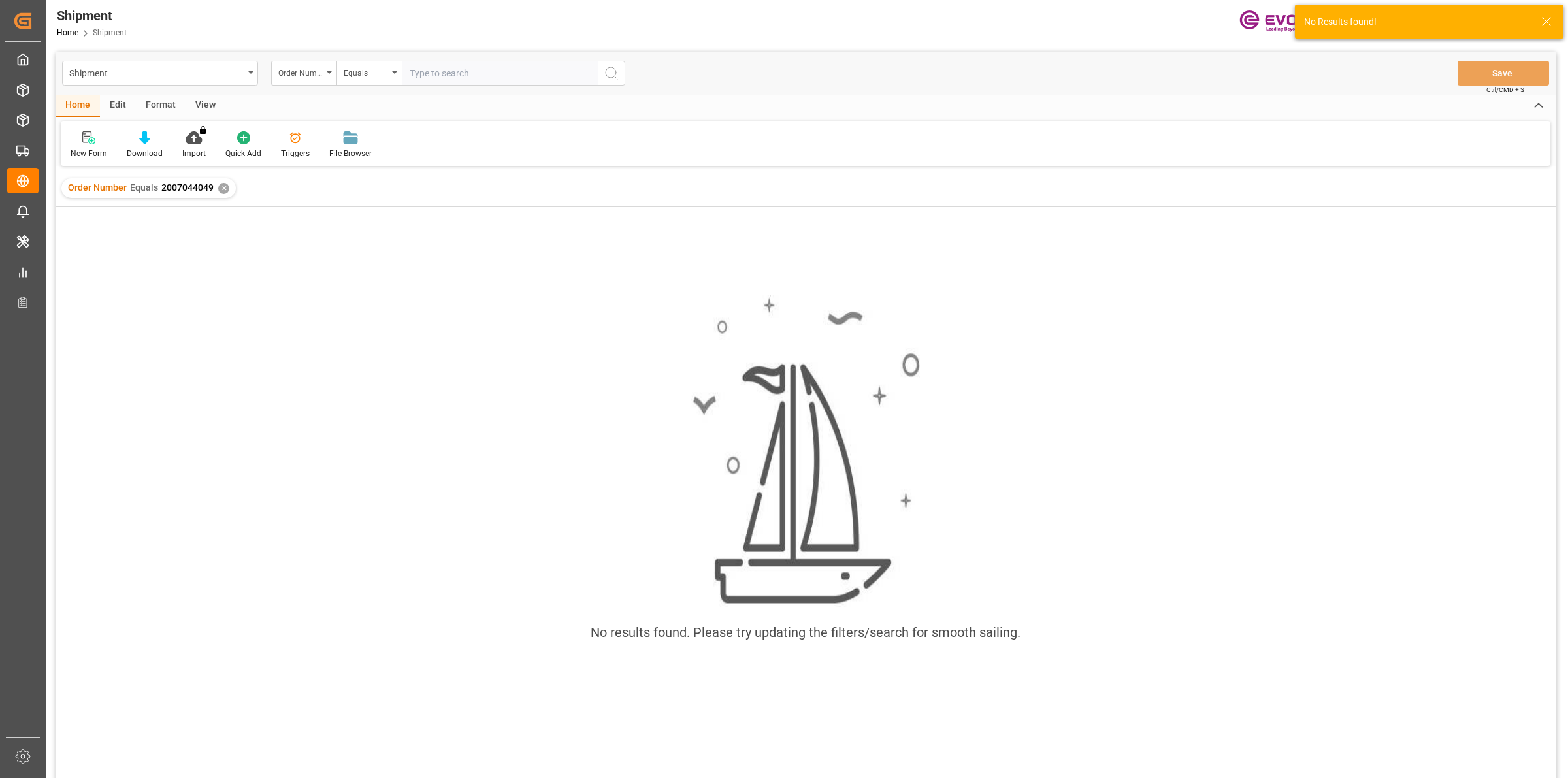
drag, startPoint x: 366, startPoint y: 379, endPoint x: 323, endPoint y: 356, distance: 48.8
click at [365, 379] on div "No results found. Please try updating the filters/search for smooth sailing." at bounding box center [805, 475] width 1500 height 380
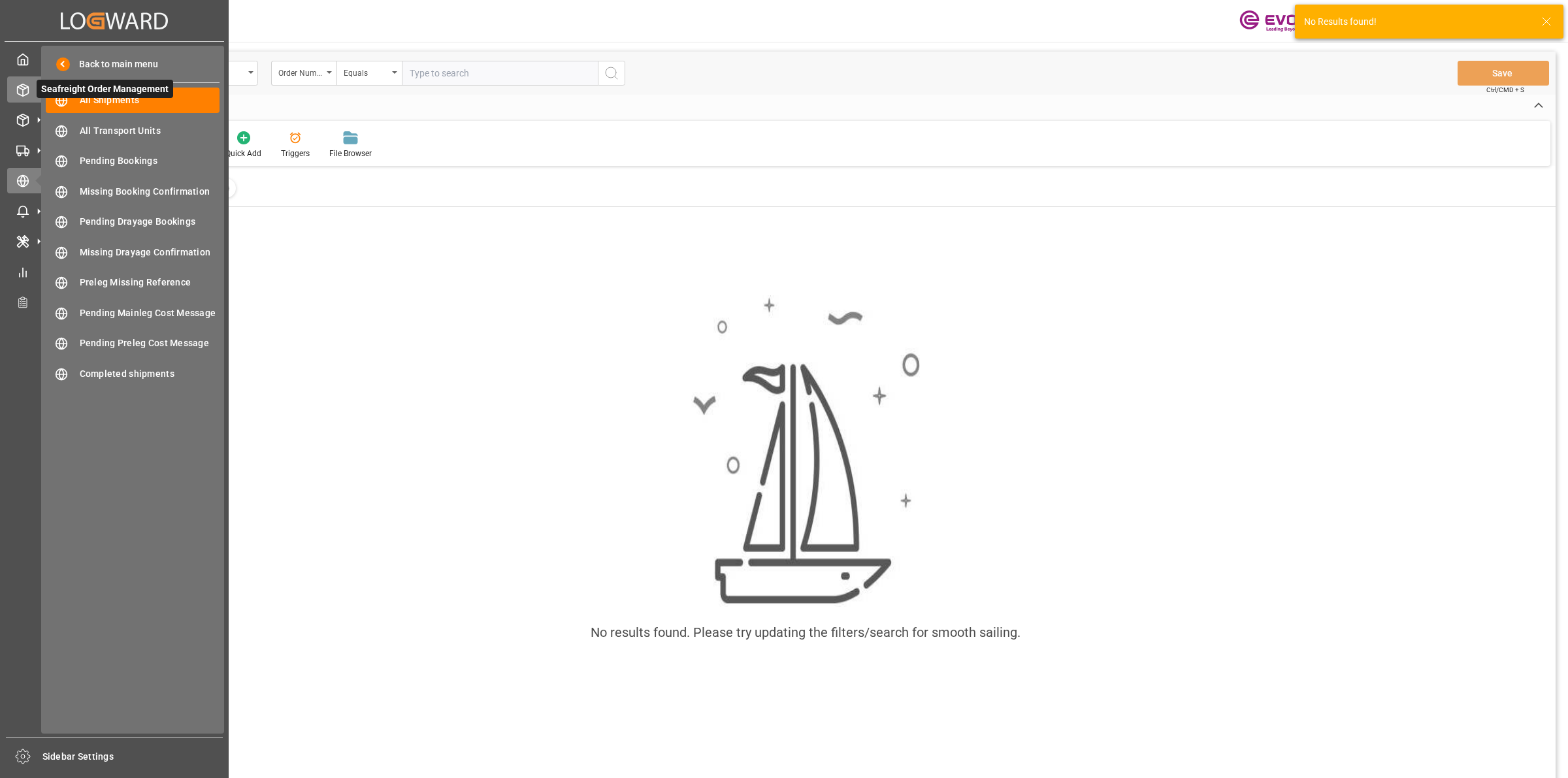
click at [27, 88] on polyline at bounding box center [23, 88] width 10 height 3
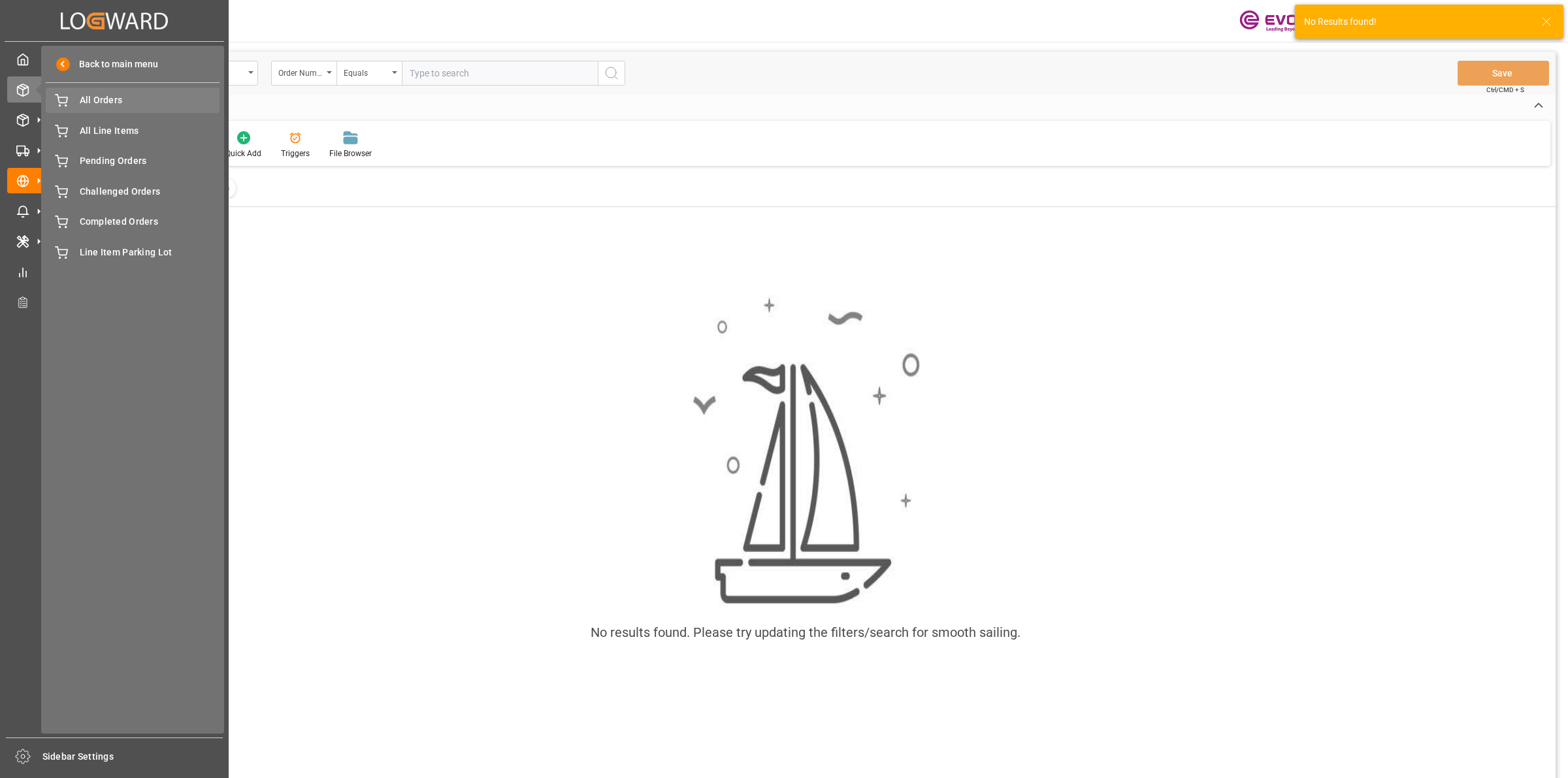
click at [90, 102] on span "All Orders" at bounding box center [150, 100] width 141 height 14
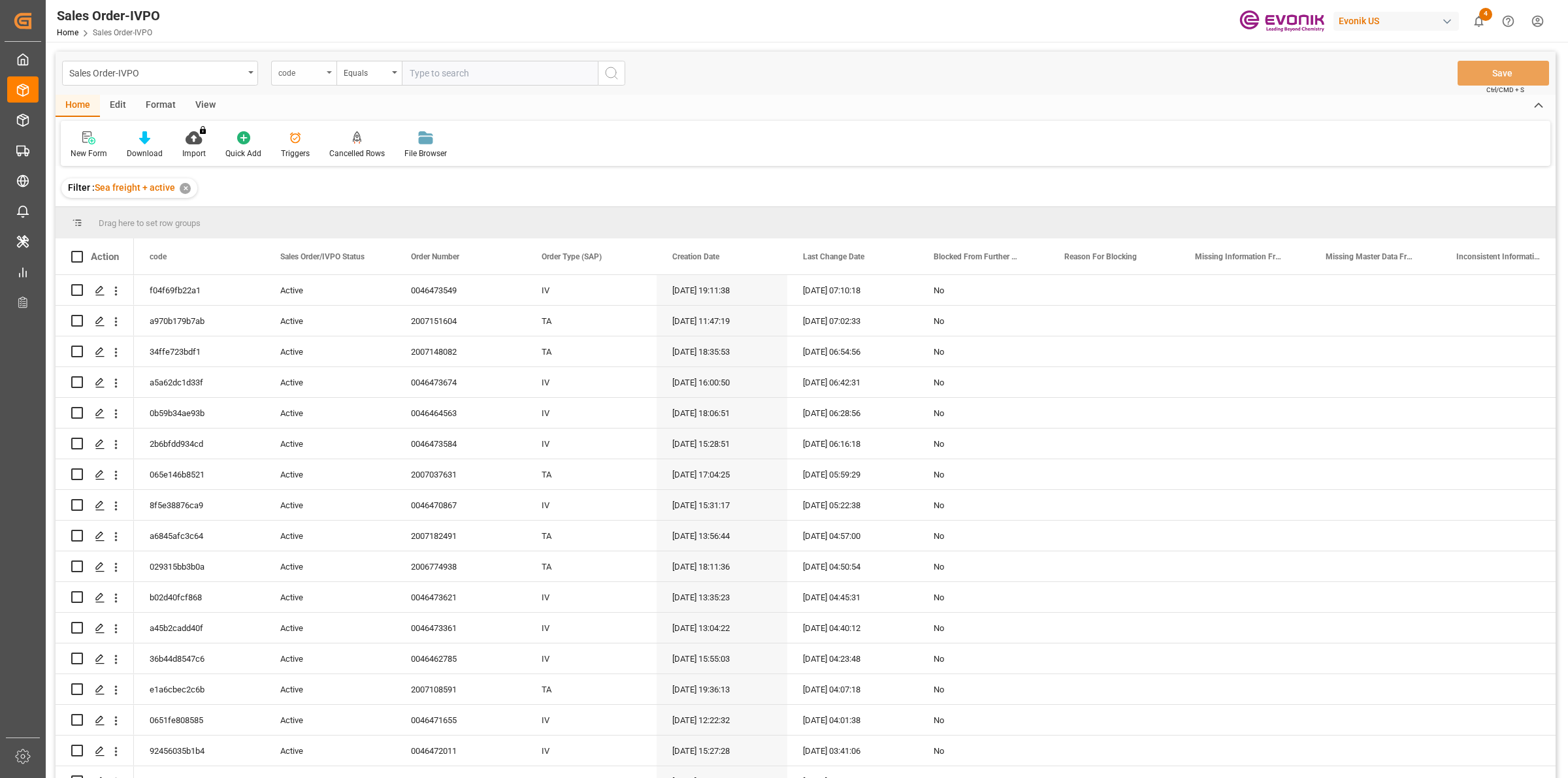
click at [318, 69] on div "code" at bounding box center [301, 71] width 44 height 15
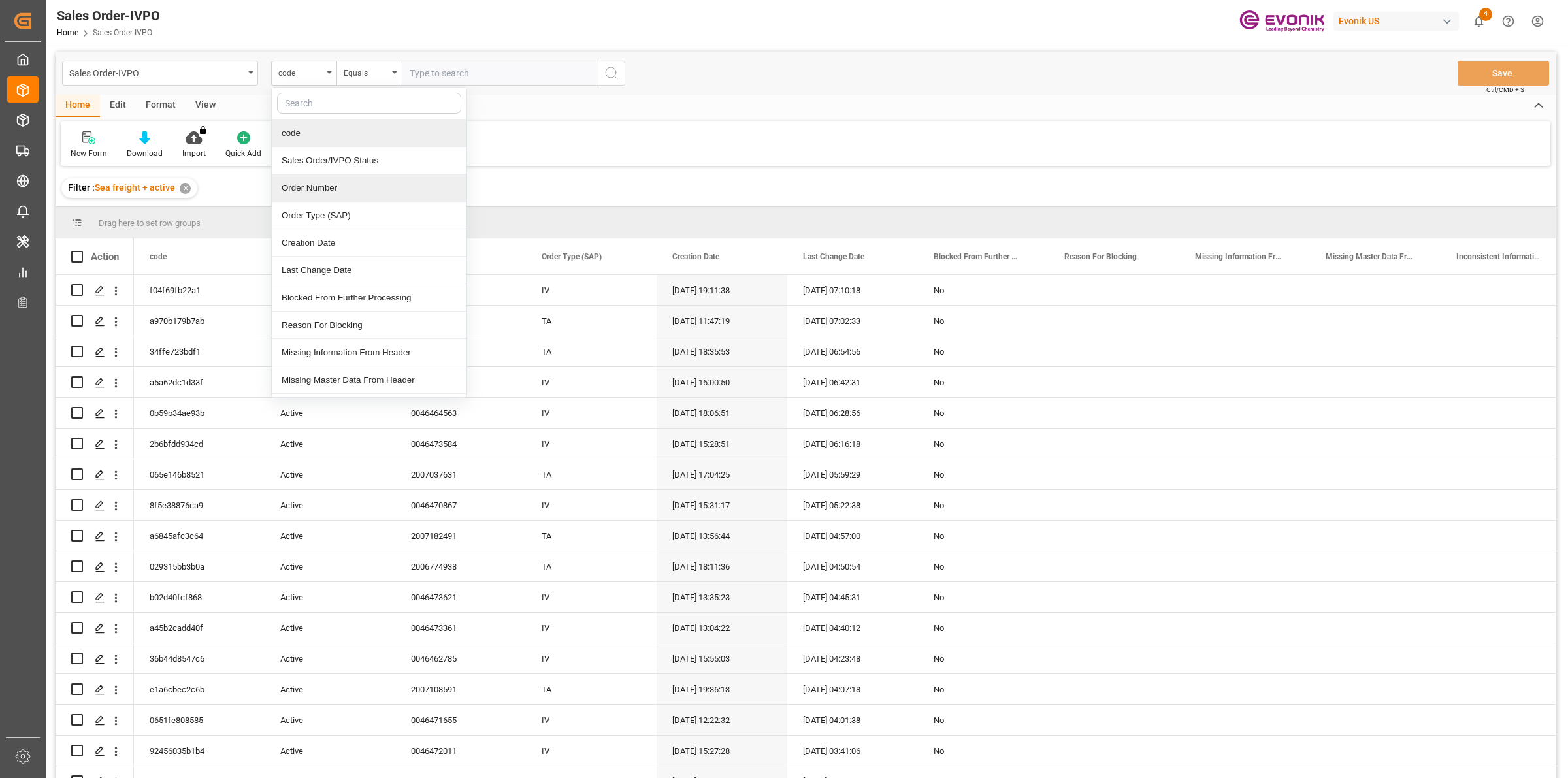
click at [314, 192] on div "Order Number" at bounding box center [369, 188] width 195 height 27
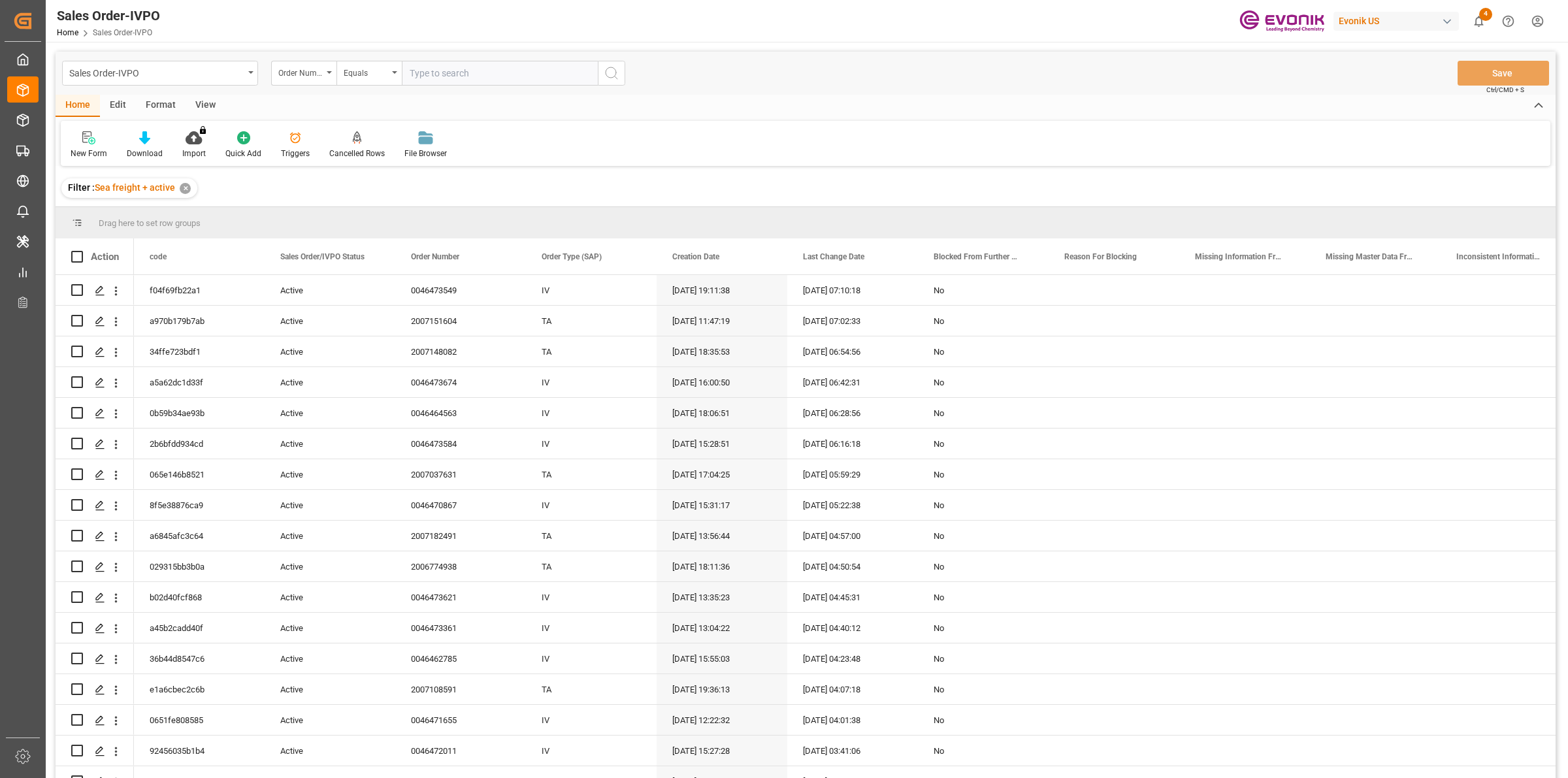
click at [458, 72] on input "text" at bounding box center [500, 73] width 196 height 25
paste input "2007044049"
type input "2007044049"
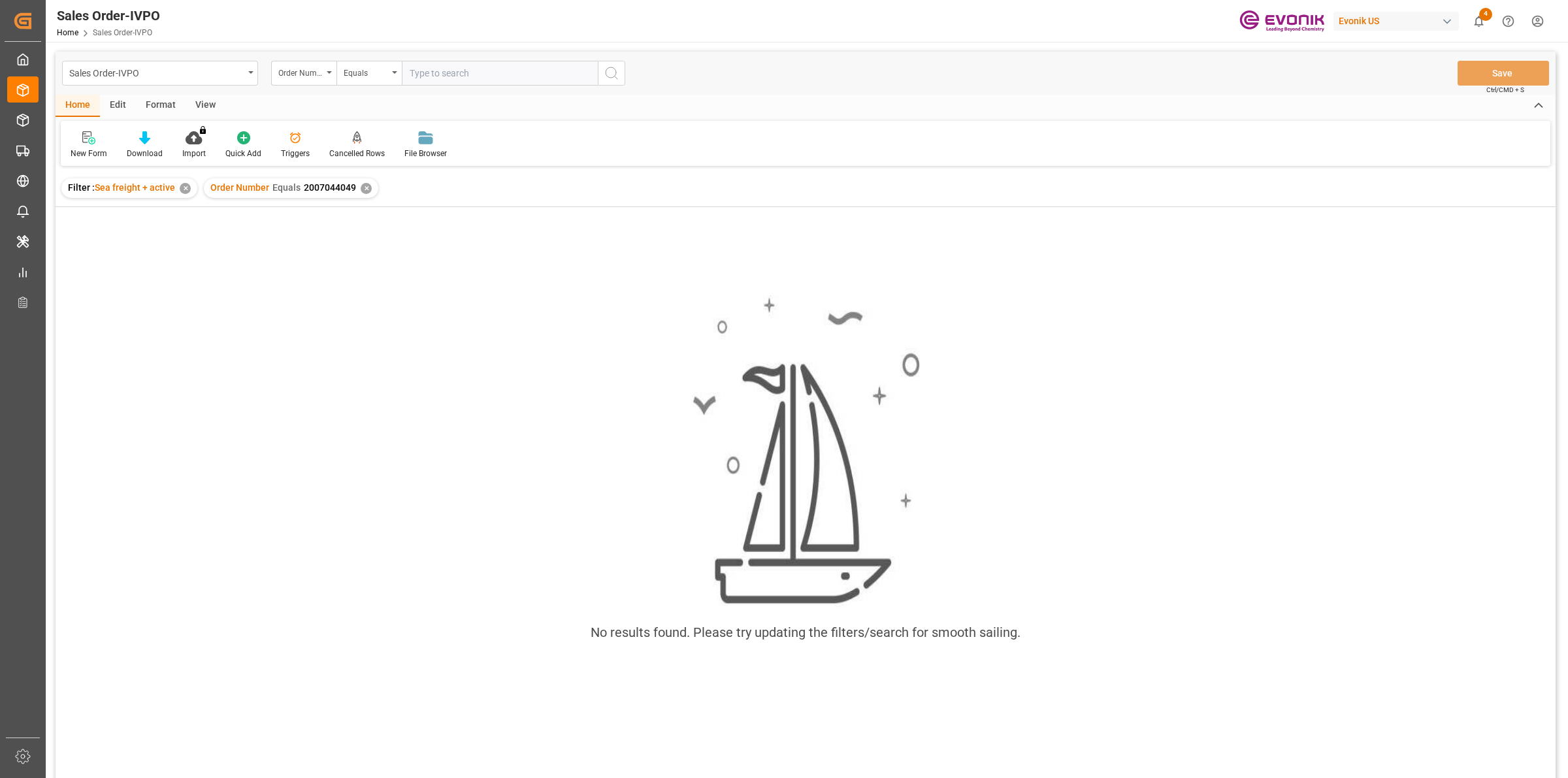
click at [367, 184] on div "✕" at bounding box center [366, 188] width 11 height 11
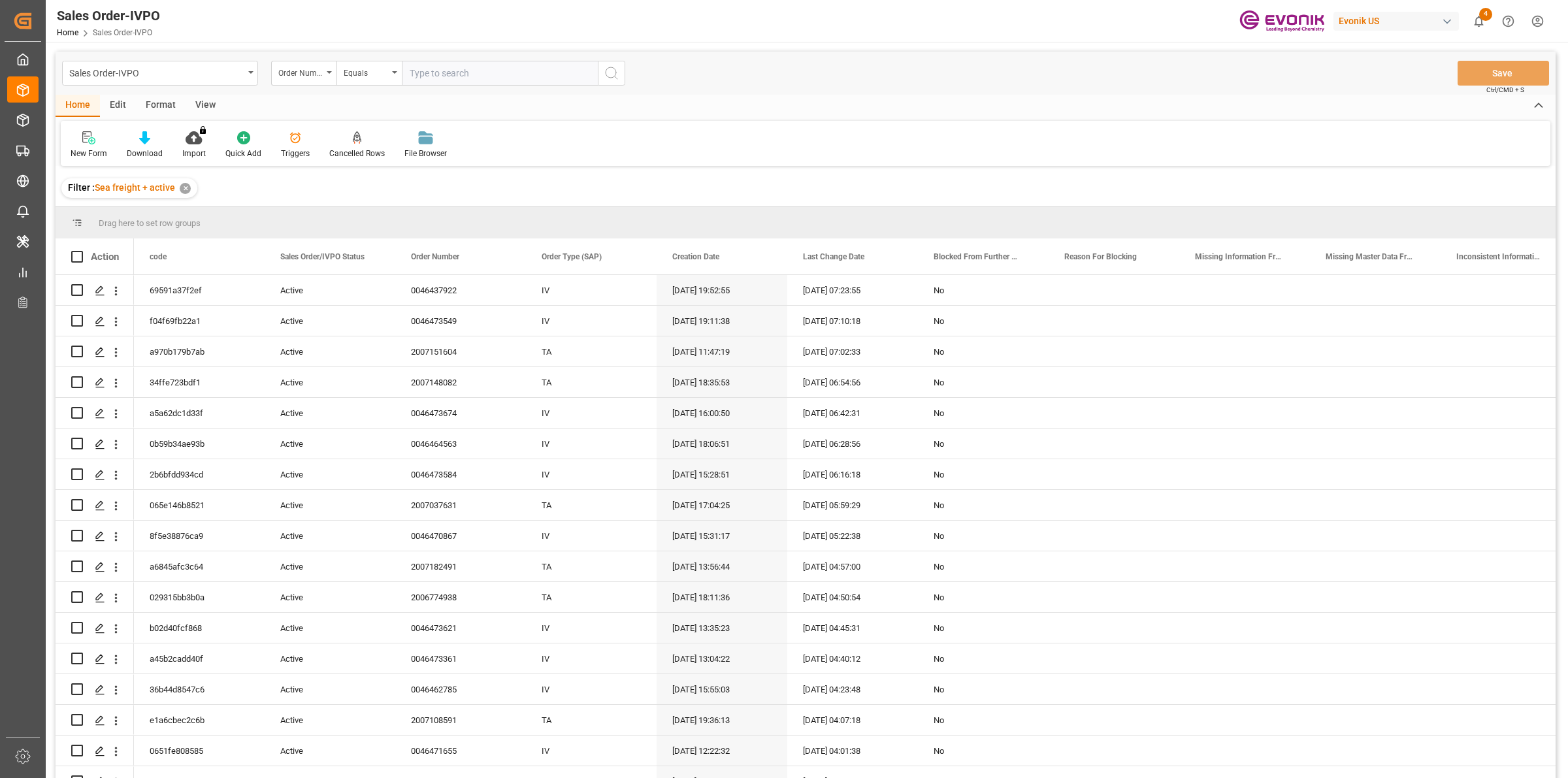
click at [447, 76] on input "text" at bounding box center [500, 73] width 196 height 25
paste input "0046468537"
type input "0046468537"
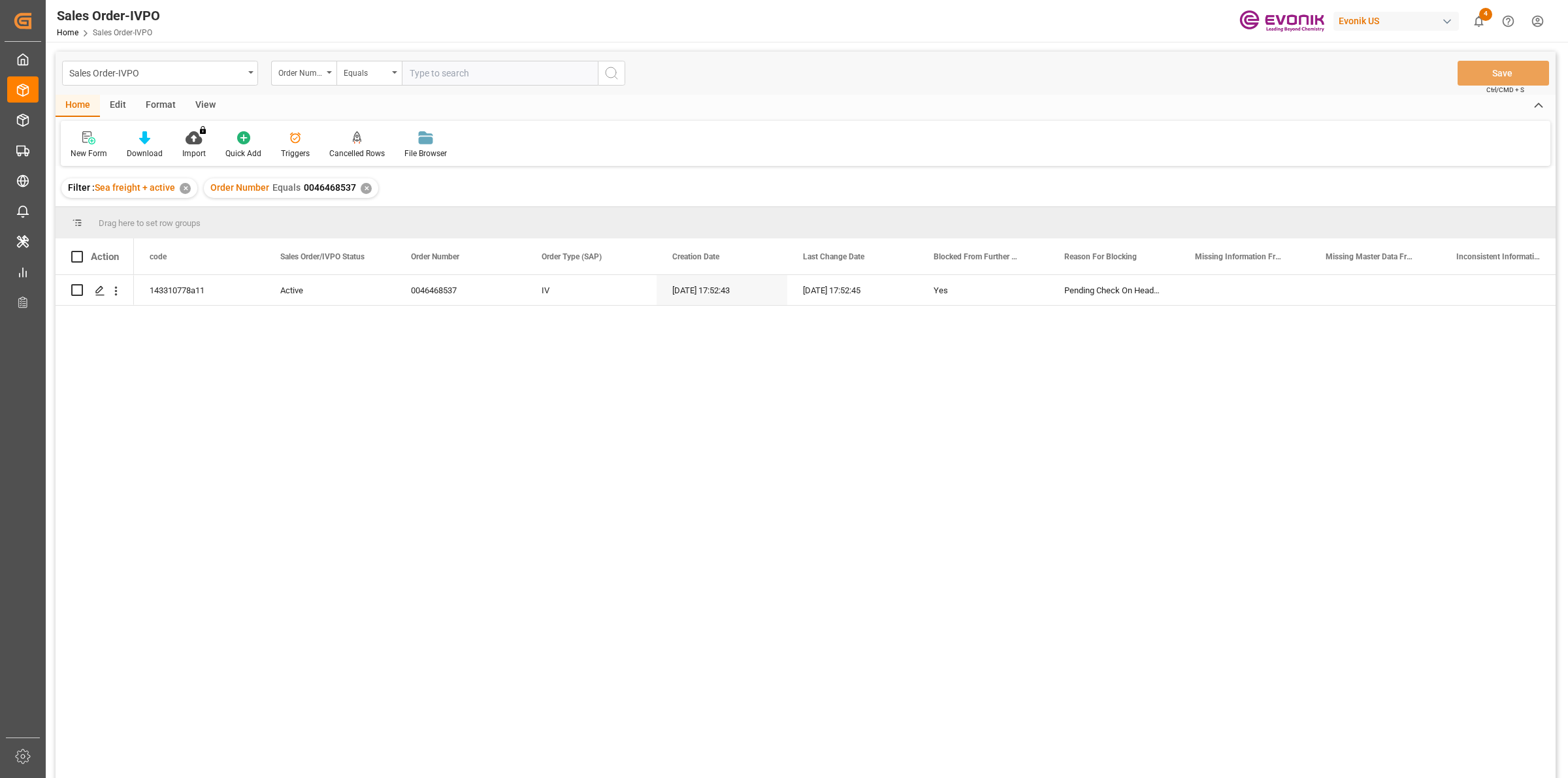
click at [203, 361] on div "143310778a11 Active 0046468537 IV 16.09.2025 17:52:43 16.09.2025 17:52:45 Yes P…" at bounding box center [845, 530] width 1422 height 511
click at [100, 291] on polygon "Press SPACE to select this row." at bounding box center [99, 289] width 7 height 7
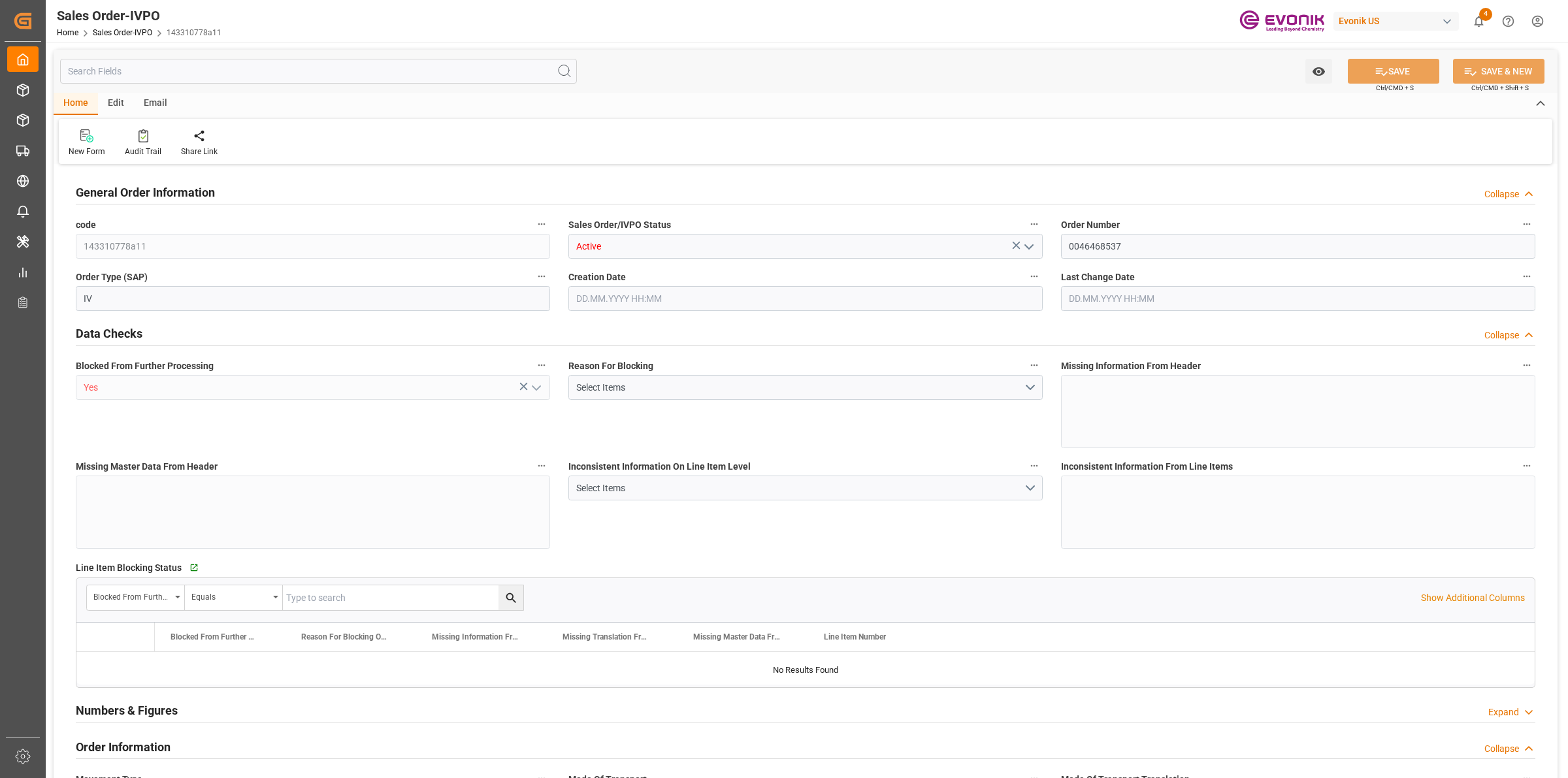
type input "BEANR"
type input "0"
type input "1"
type input "17528.4"
type input "16.09.2025 17:52"
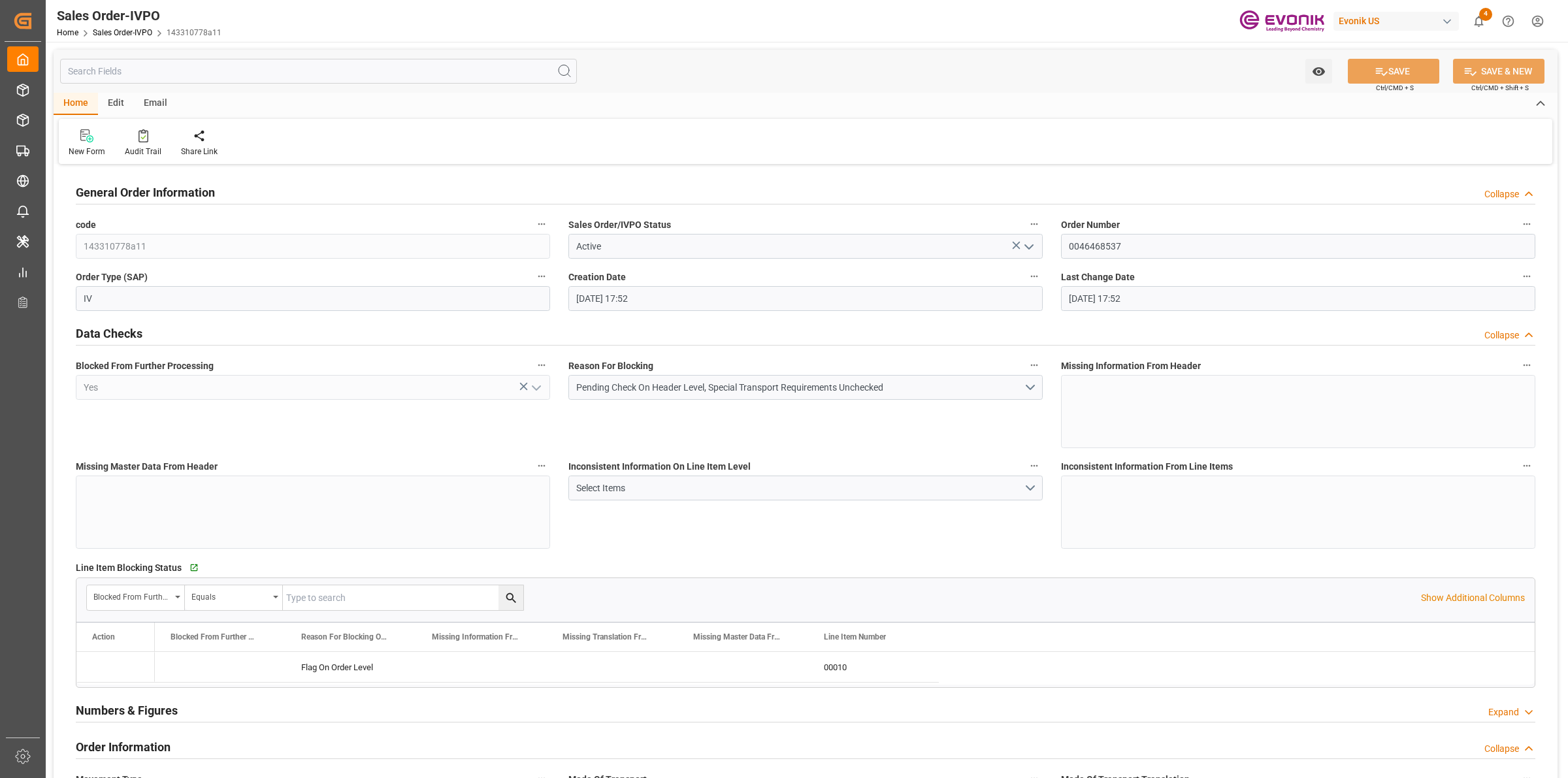
type input "16.09.2025 17:52"
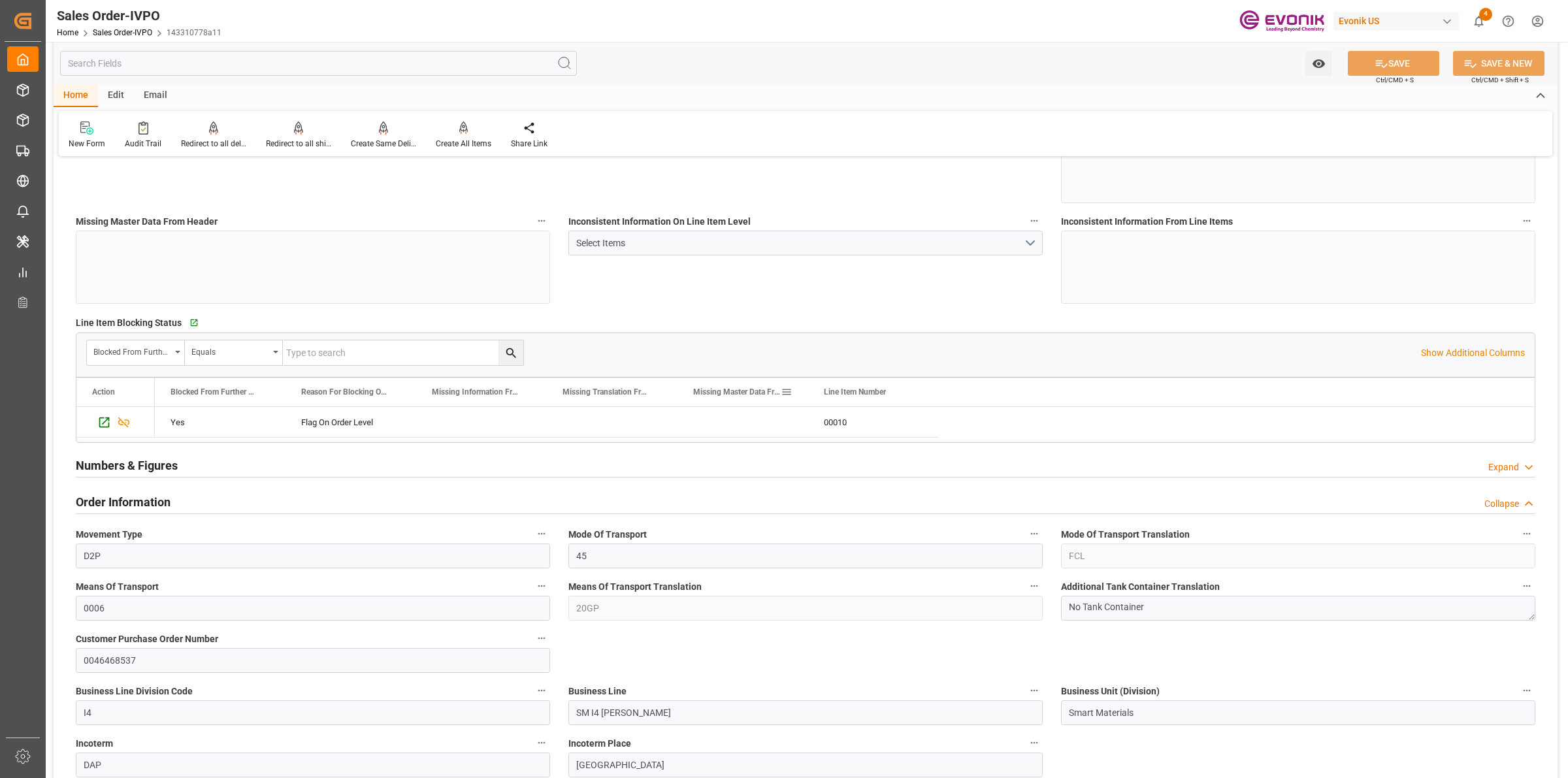
scroll to position [572, 0]
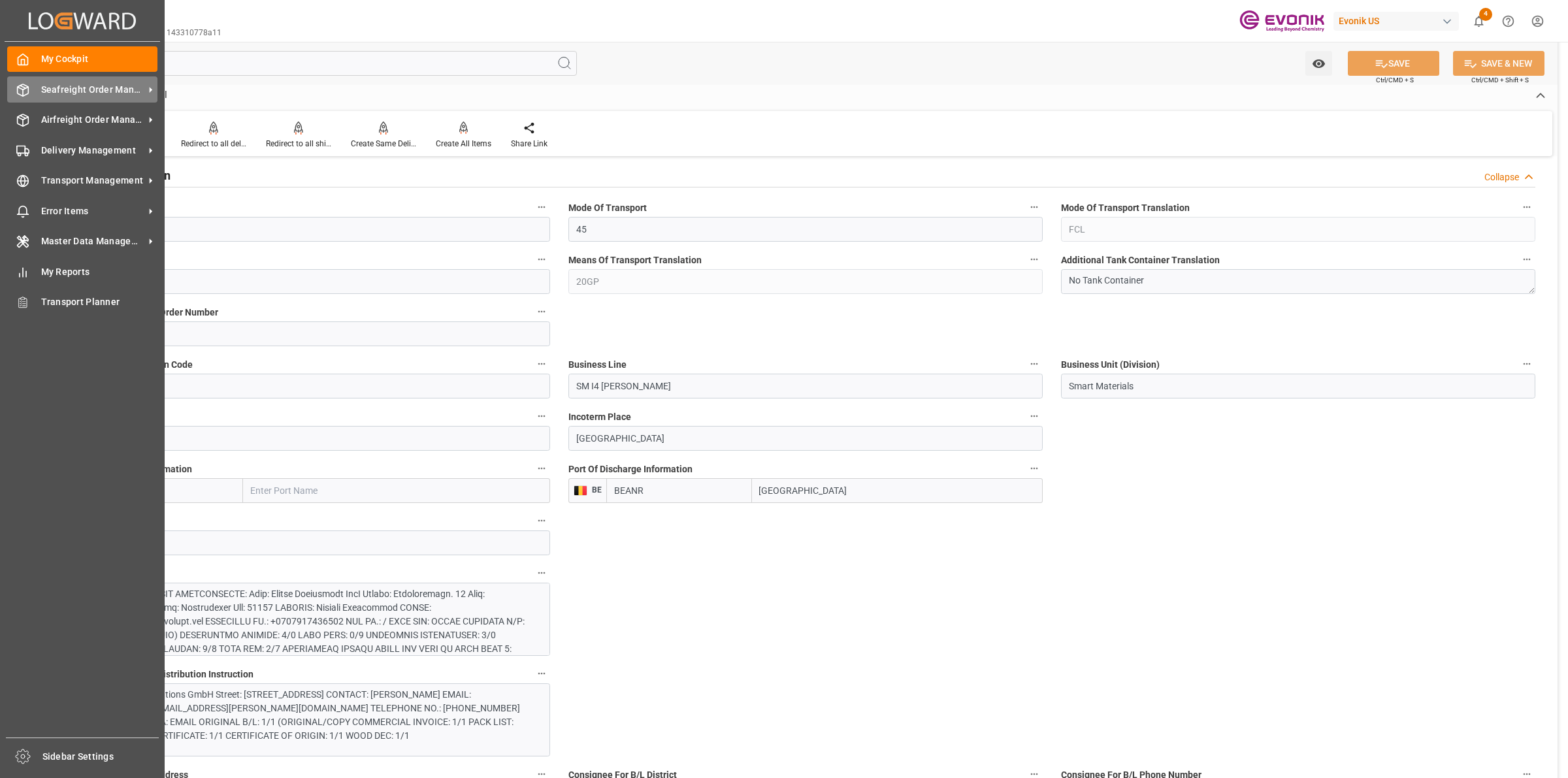
click at [24, 86] on icon at bounding box center [23, 91] width 13 height 13
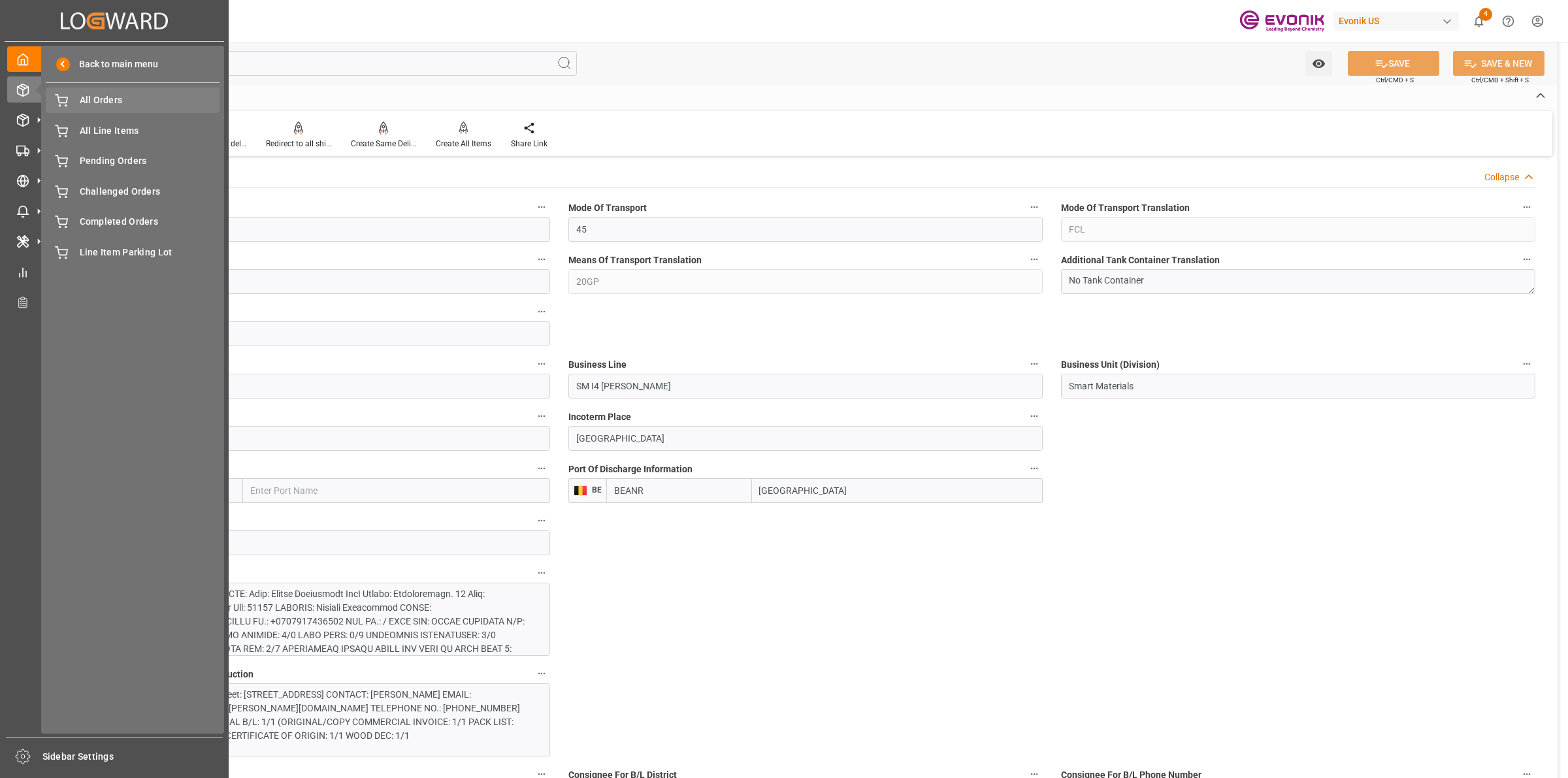
click at [99, 110] on div "All Orders All Orders" at bounding box center [133, 100] width 174 height 26
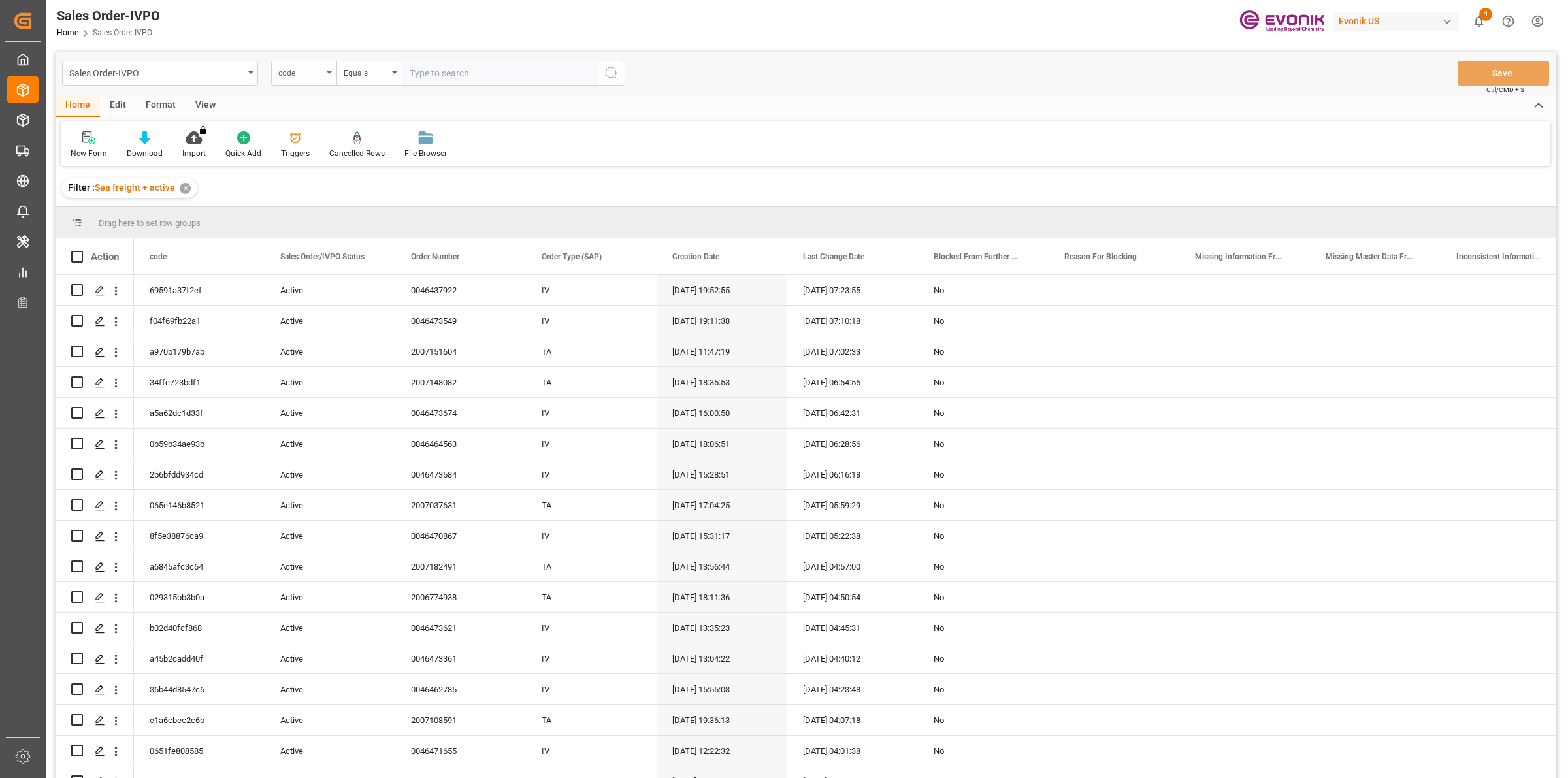
click at [306, 62] on div "code" at bounding box center [304, 73] width 66 height 25
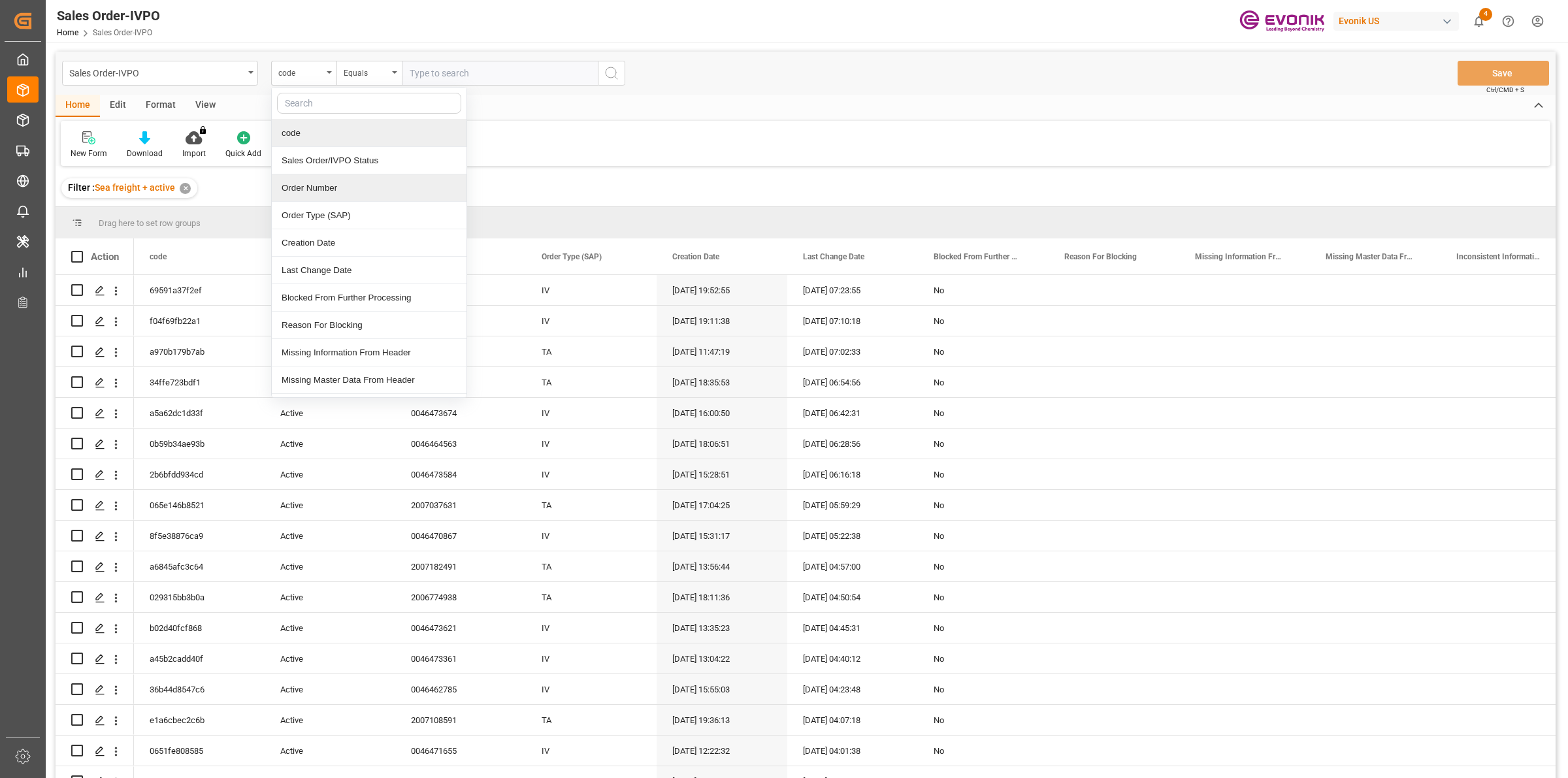
click at [338, 194] on div "Order Number" at bounding box center [369, 188] width 195 height 27
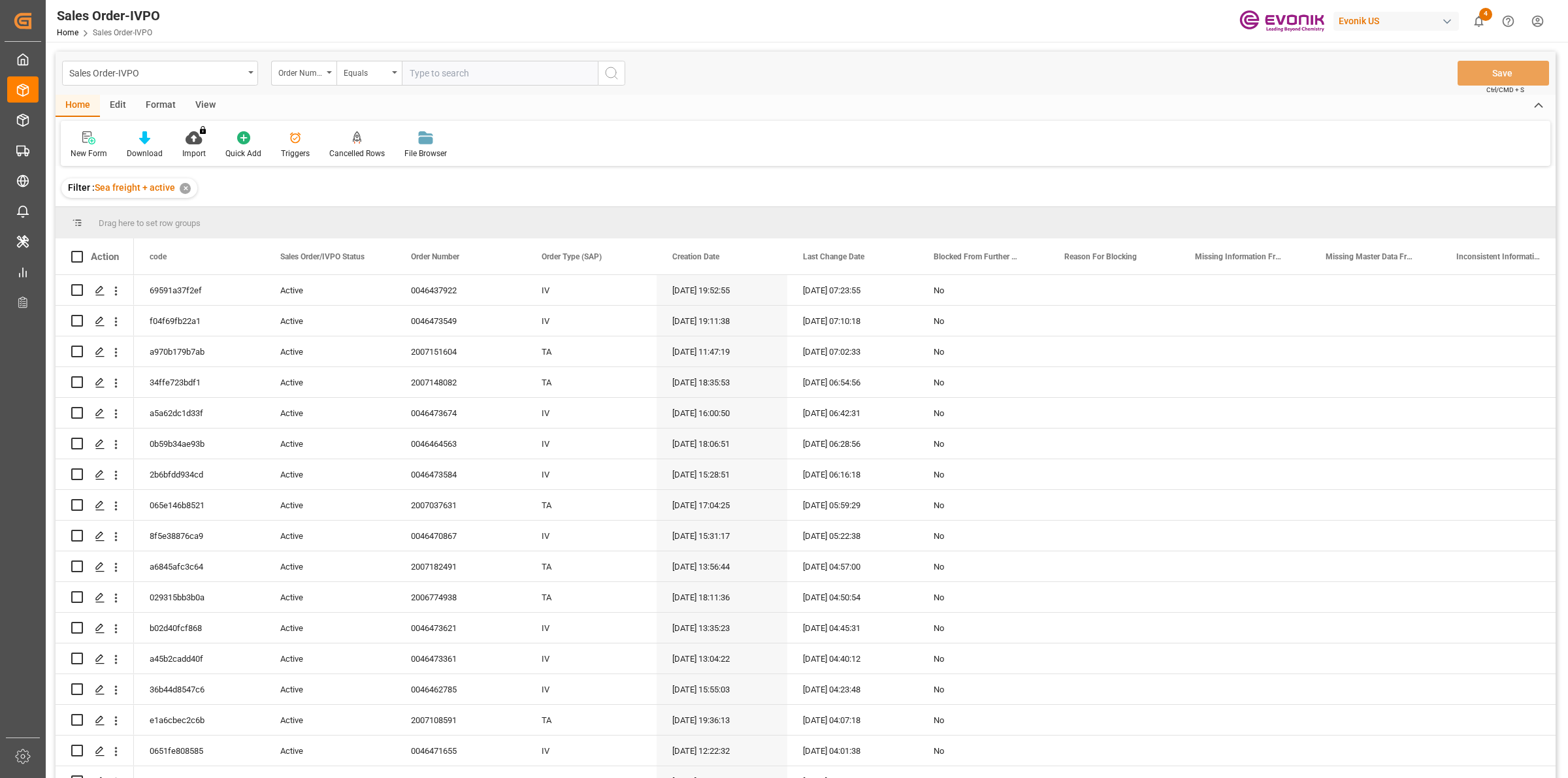
click at [477, 77] on input "text" at bounding box center [500, 73] width 196 height 25
type input "v"
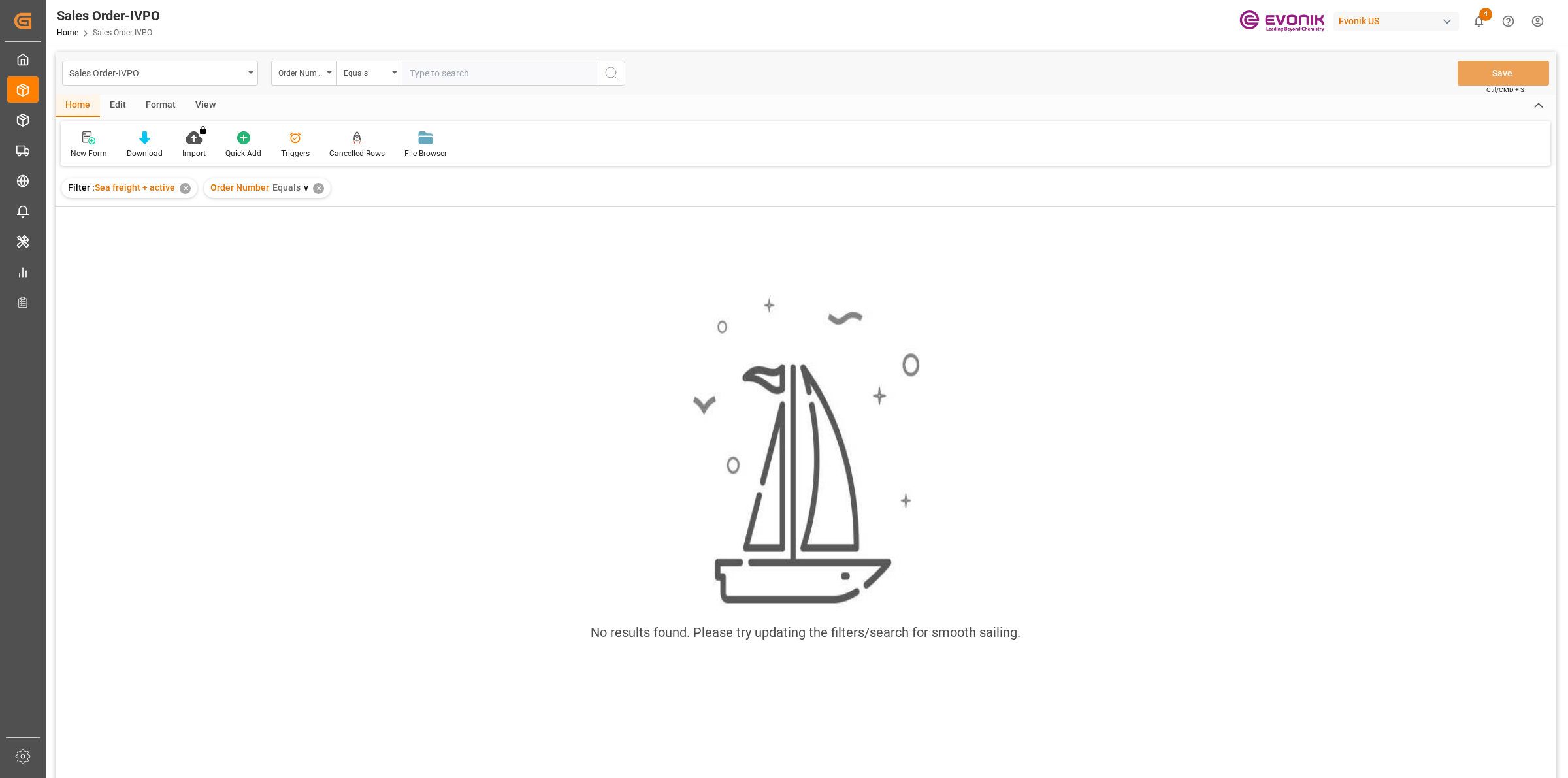
click at [313, 189] on div "✕" at bounding box center [318, 188] width 11 height 11
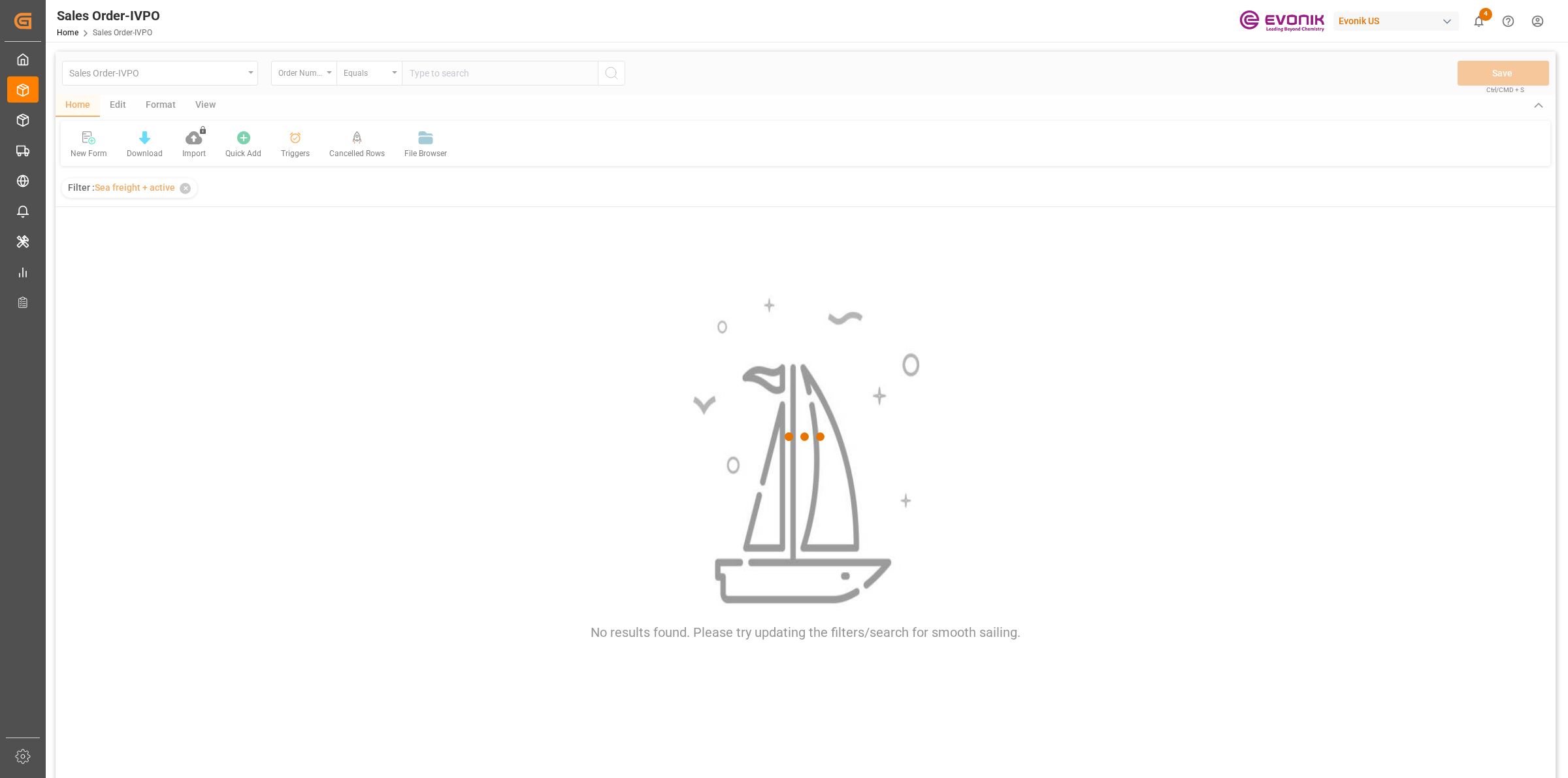
click at [452, 69] on div at bounding box center [805, 437] width 1500 height 771
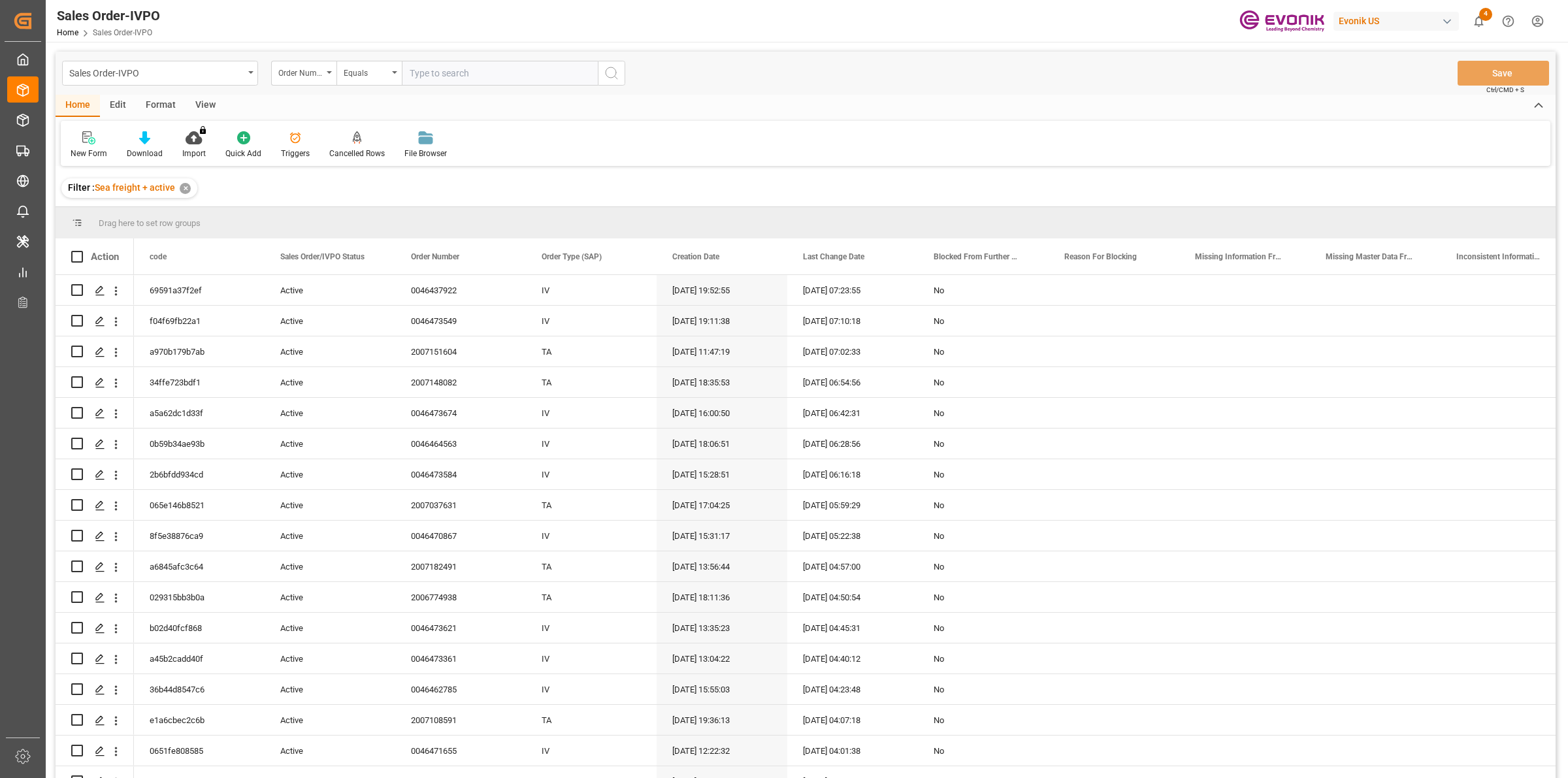
click at [472, 75] on input "text" at bounding box center [500, 73] width 196 height 25
paste input "0046472037"
type input "0046472037"
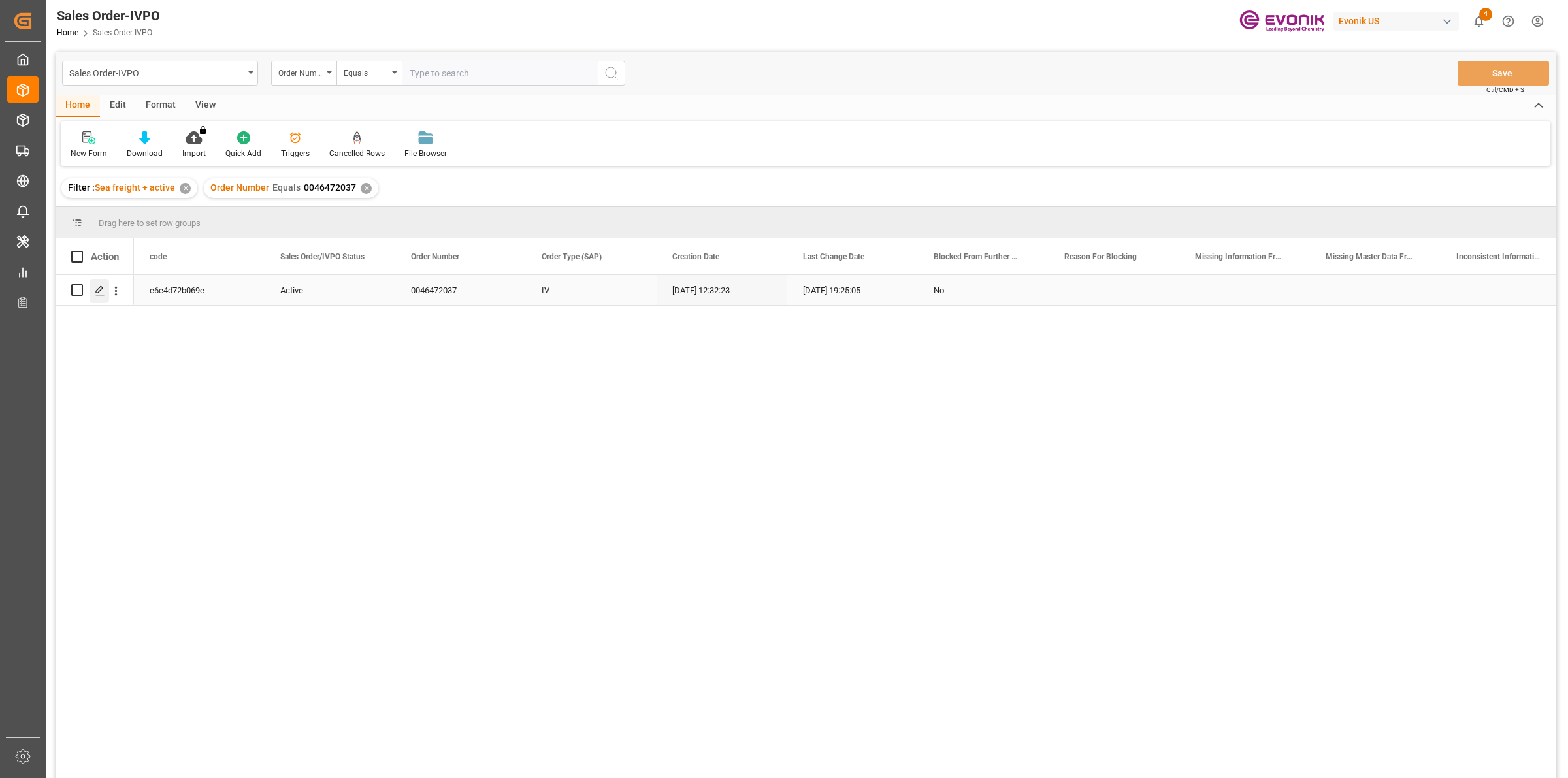
click at [97, 282] on div "Press SPACE to select this row." at bounding box center [99, 291] width 20 height 24
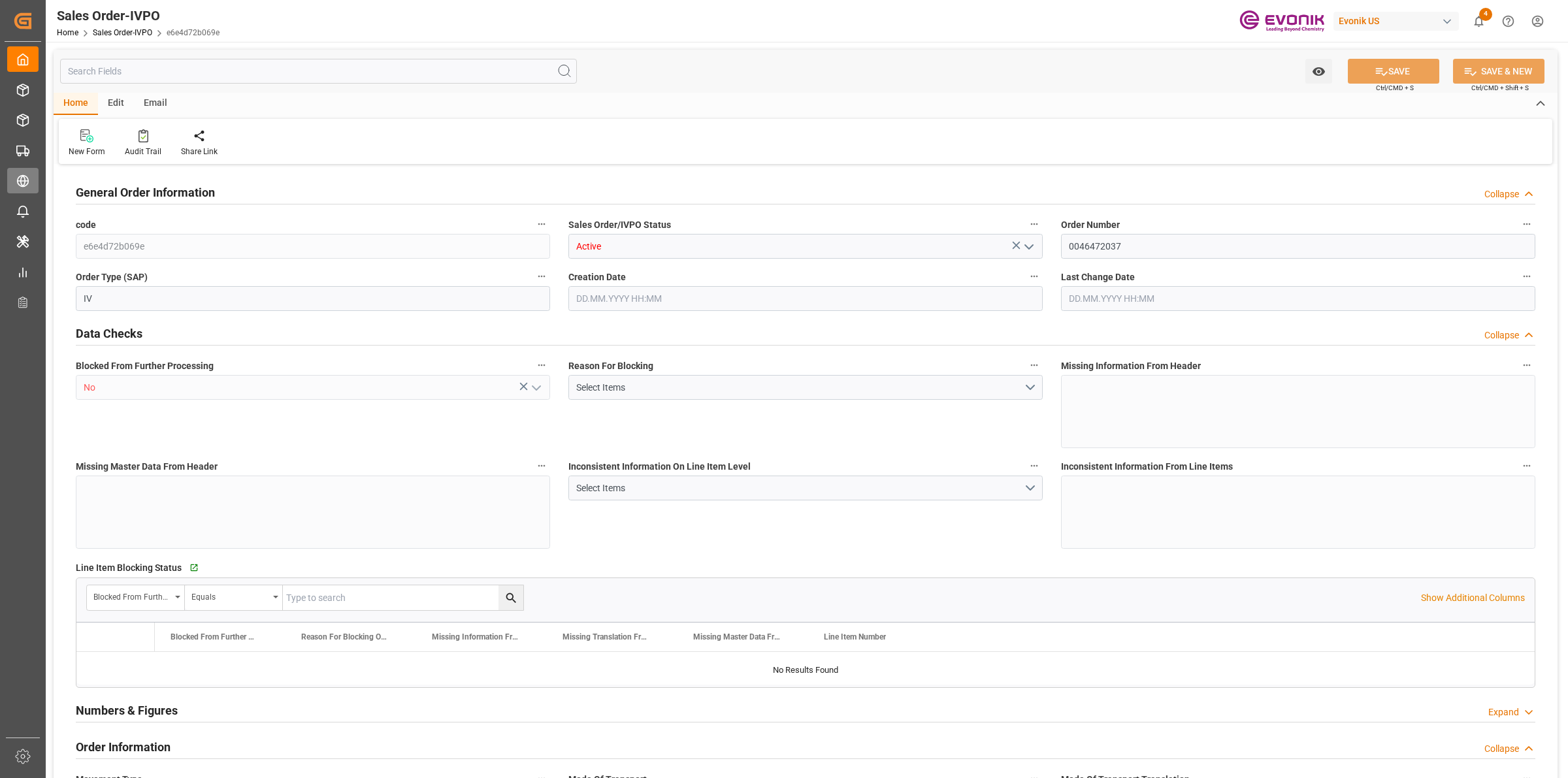
type input "PECLL"
type input "0"
type input "15"
type input "19"
type input "28"
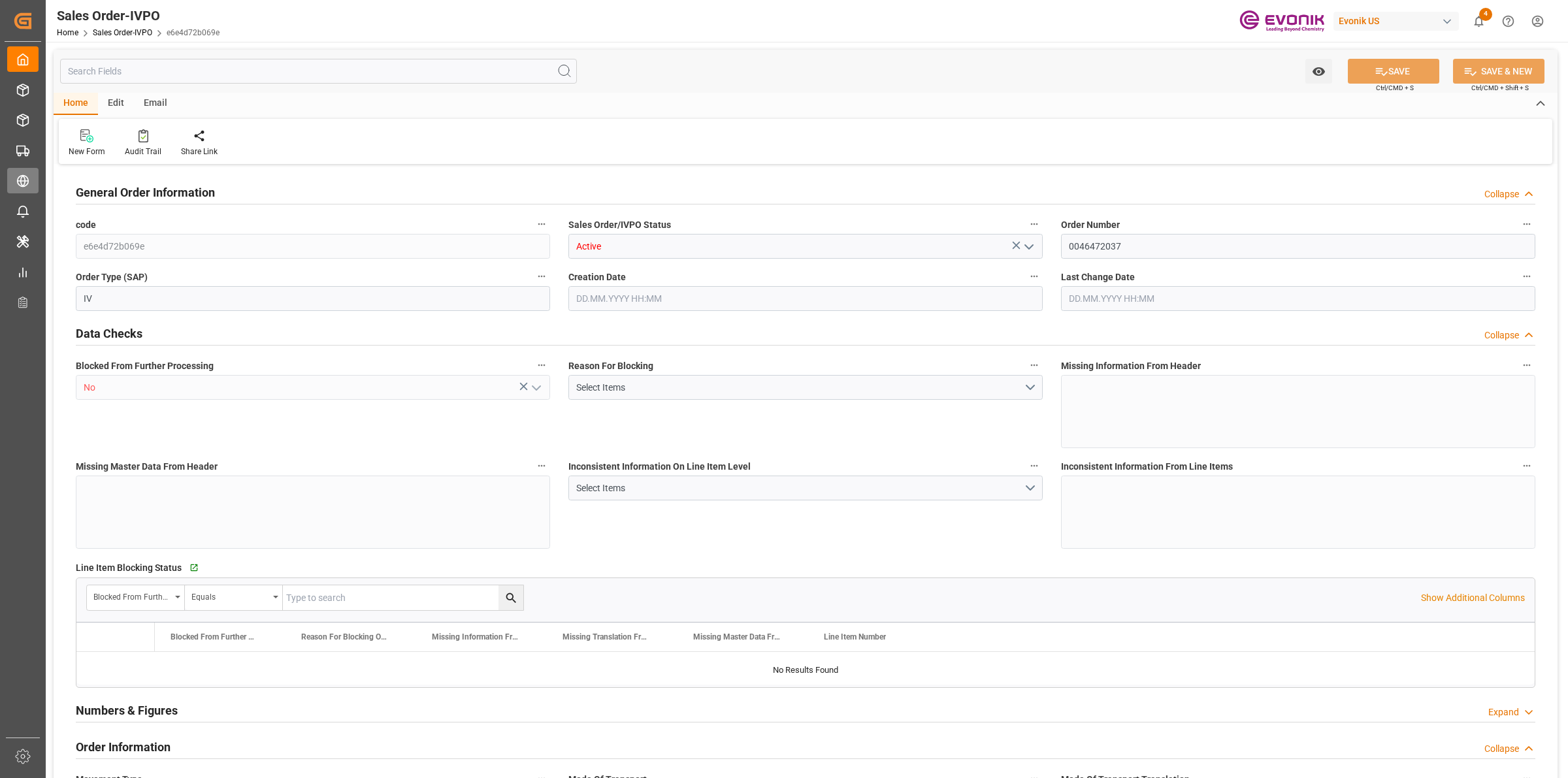
type input "306900"
type input "819"
type input "255000"
type input "450"
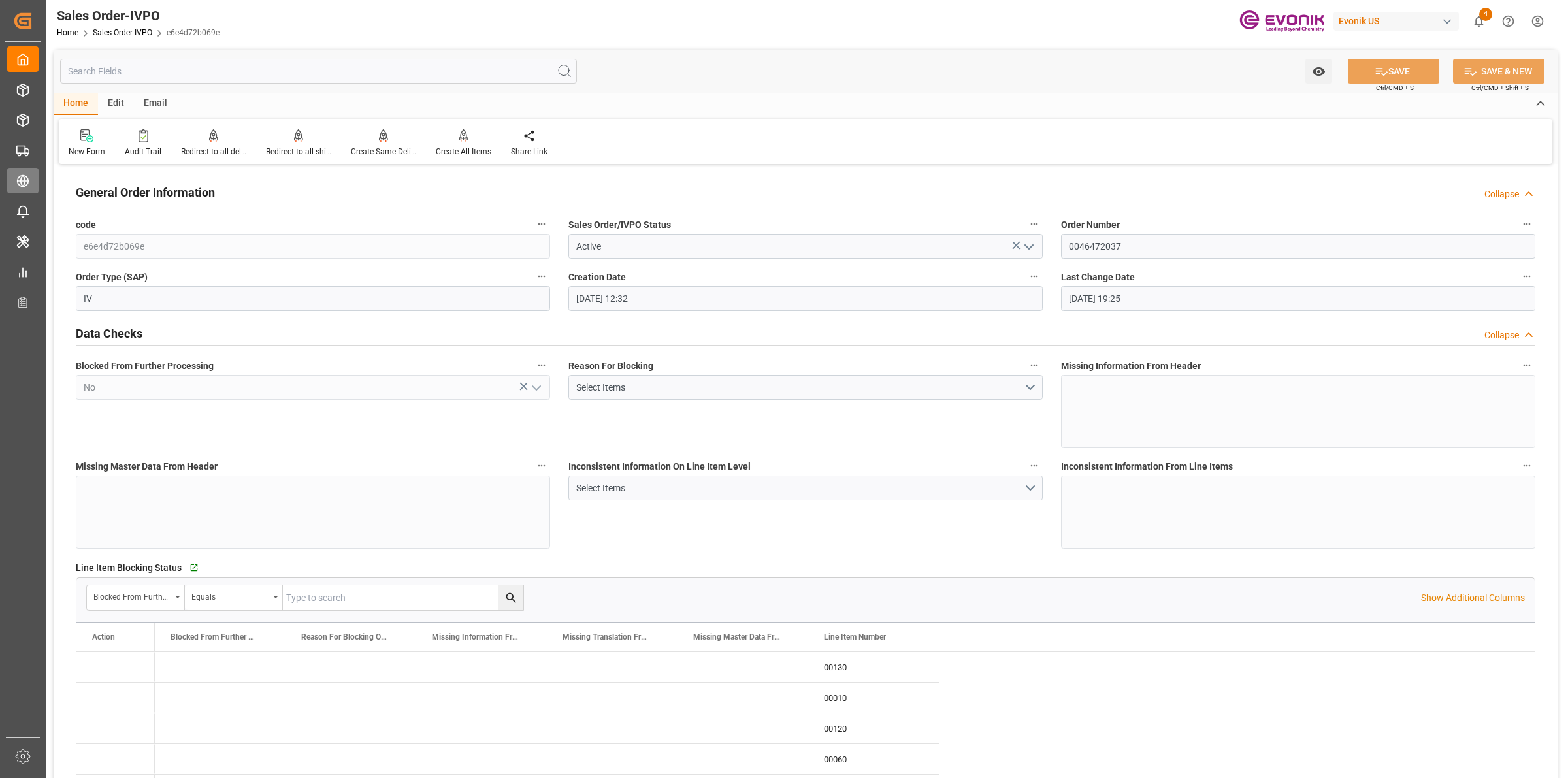
type input "08.09.2025 12:32"
type input "16.09.2025 19:25"
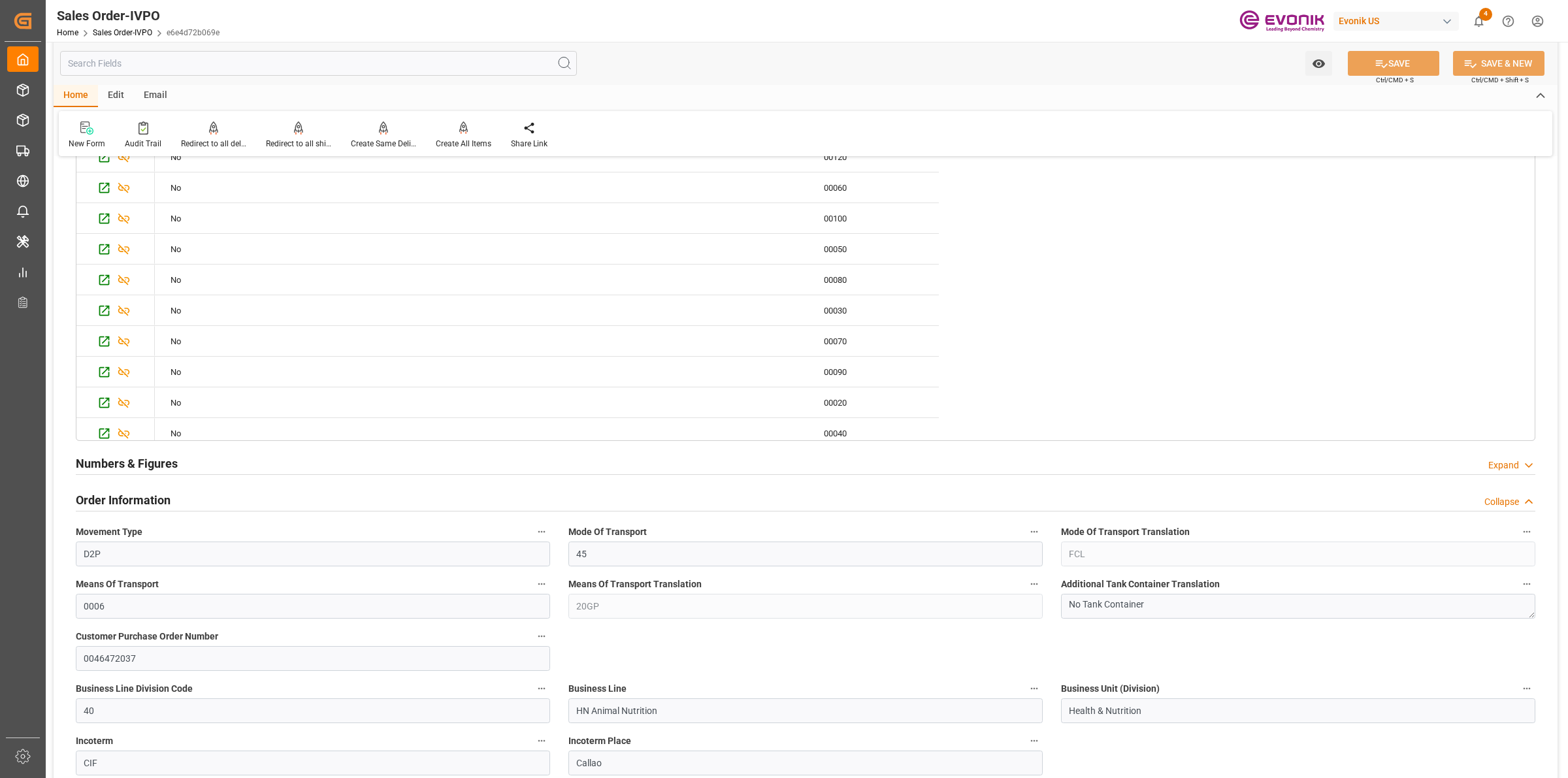
scroll to position [898, 0]
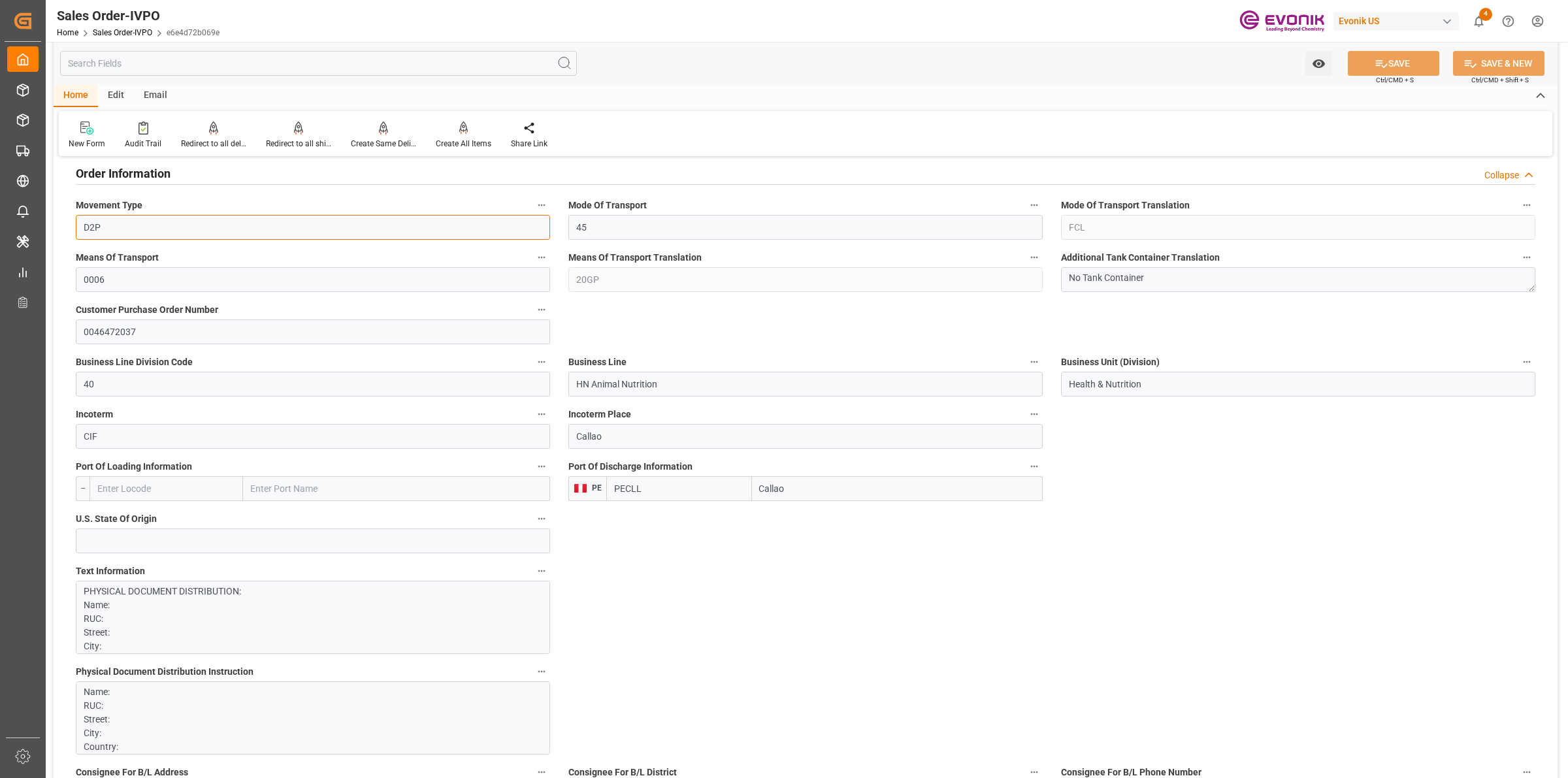
drag, startPoint x: 107, startPoint y: 229, endPoint x: 139, endPoint y: 231, distance: 32.1
click at [76, 231] on input "D2P" at bounding box center [313, 228] width 475 height 25
drag, startPoint x: 792, startPoint y: 484, endPoint x: 703, endPoint y: 484, distance: 89.0
click at [703, 484] on div "PECLL Callao" at bounding box center [825, 488] width 436 height 25
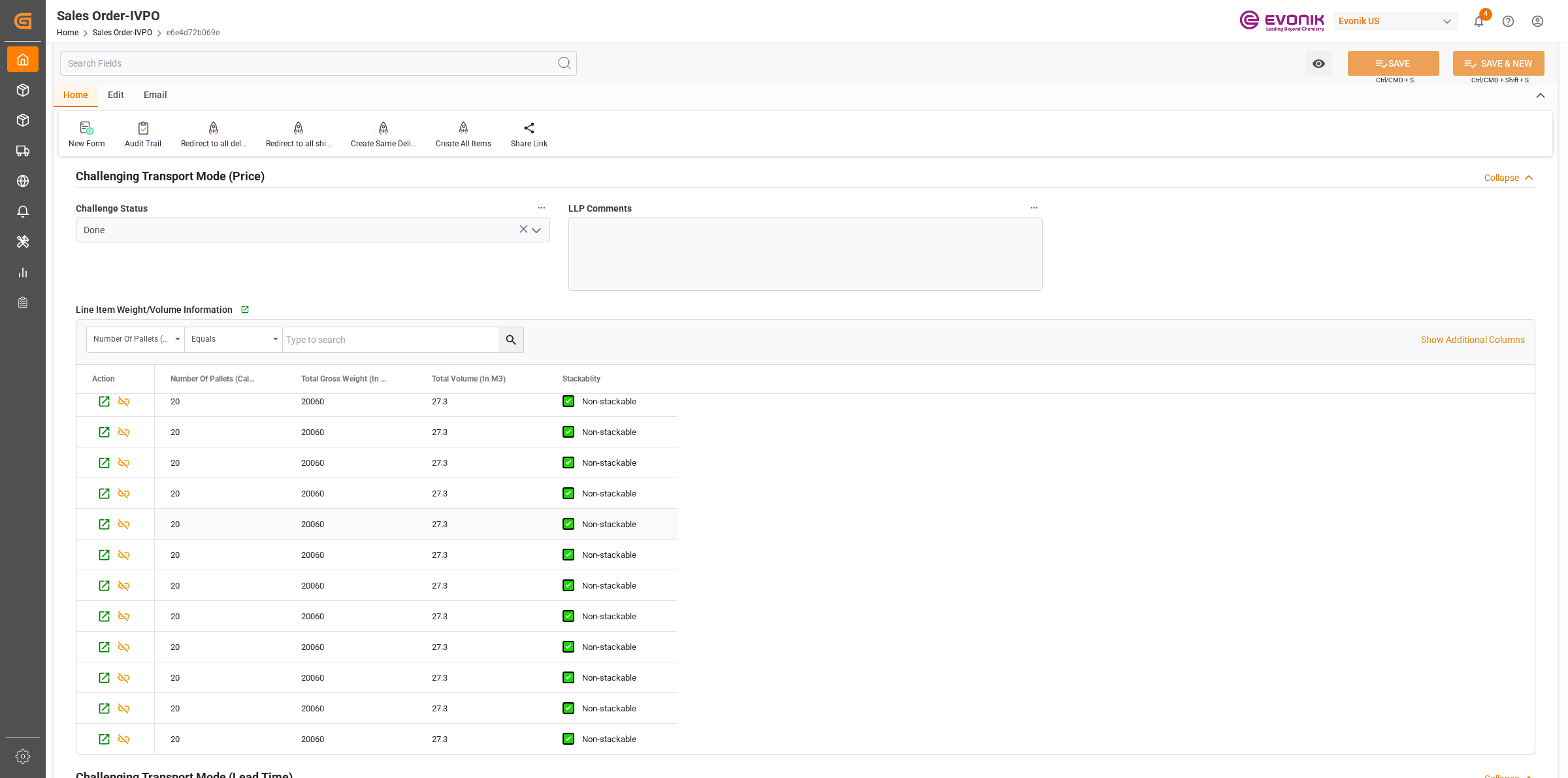
scroll to position [0, 0]
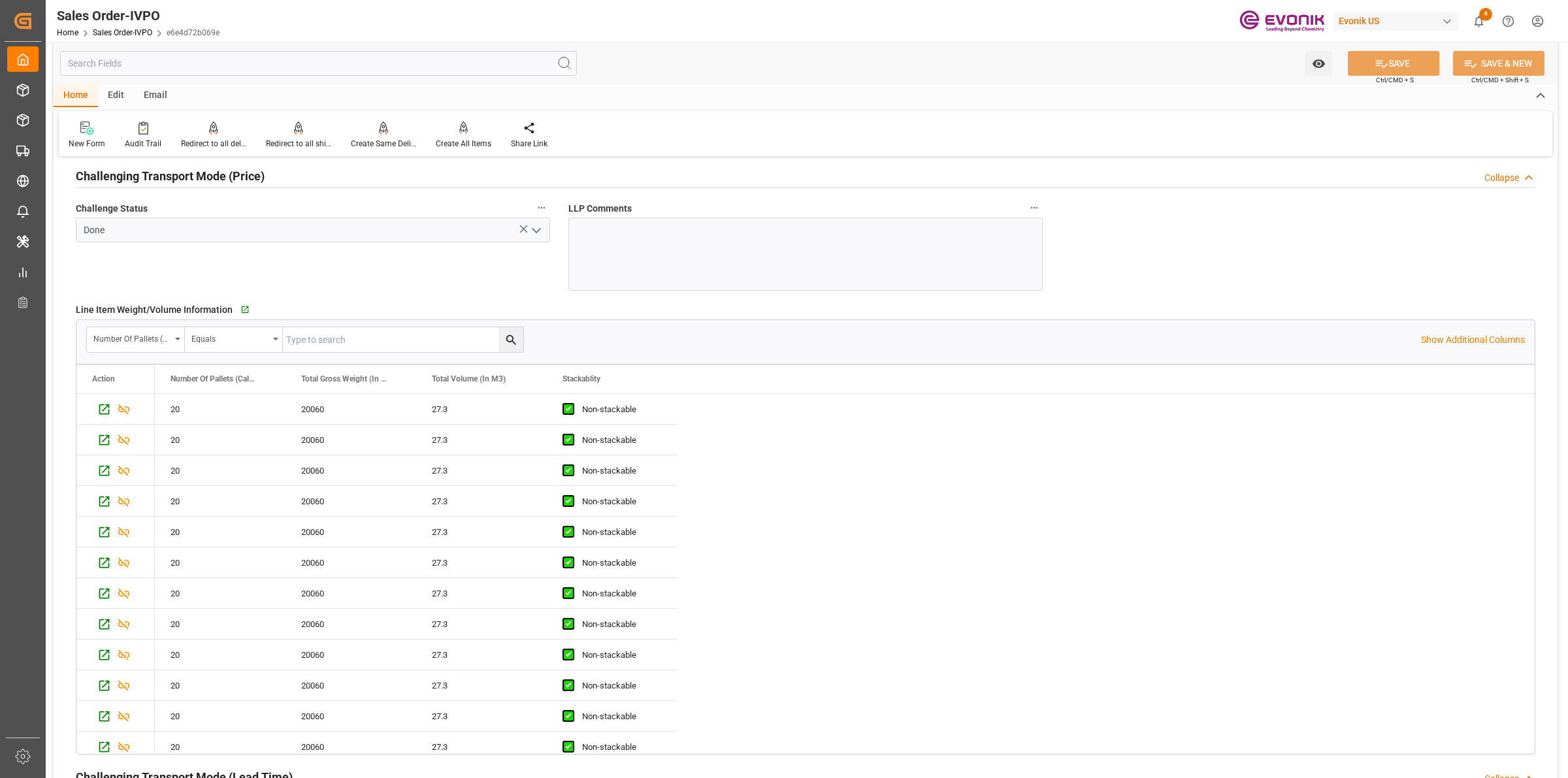
click at [834, 413] on div "20 20060 27.3 Non-stackable 20 20060 27.3 Non-stackable 20 20060 27.3 Non-stack…" at bounding box center [844, 624] width 1380 height 460
click at [488, 424] on div "27.3" at bounding box center [481, 409] width 130 height 30
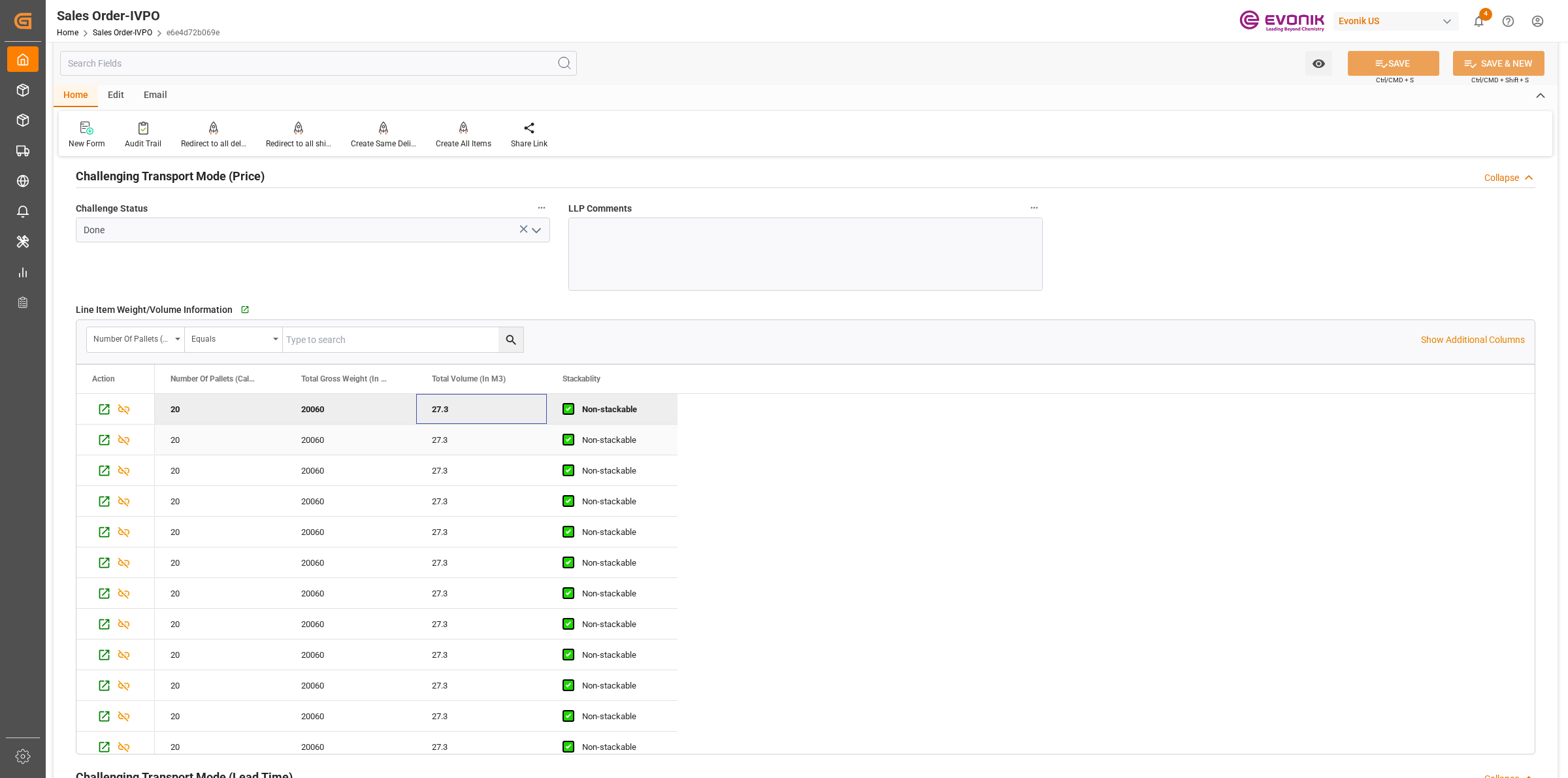
click at [483, 446] on div "27.3" at bounding box center [481, 439] width 130 height 30
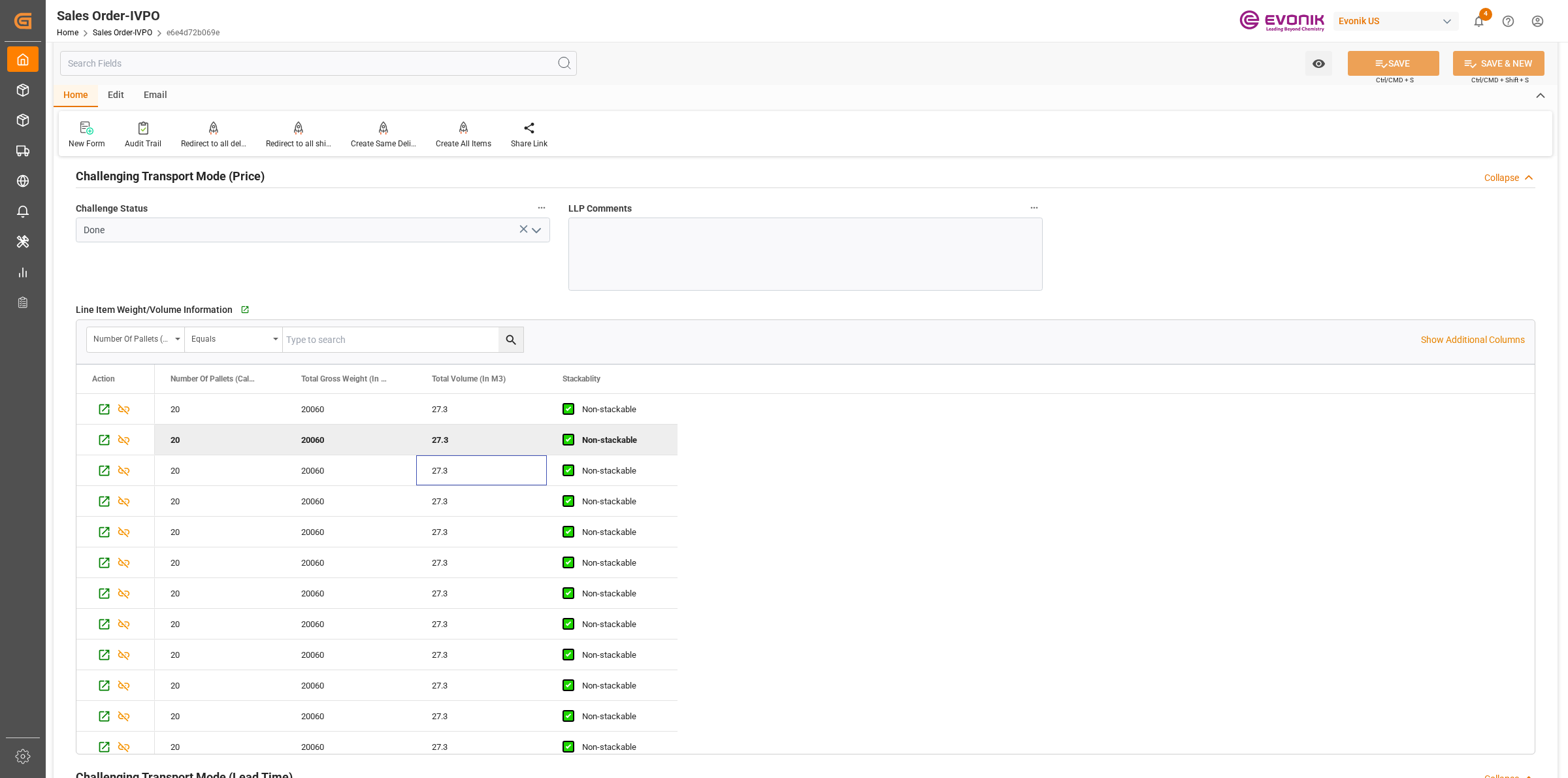
click at [472, 500] on div "27.3" at bounding box center [481, 501] width 130 height 30
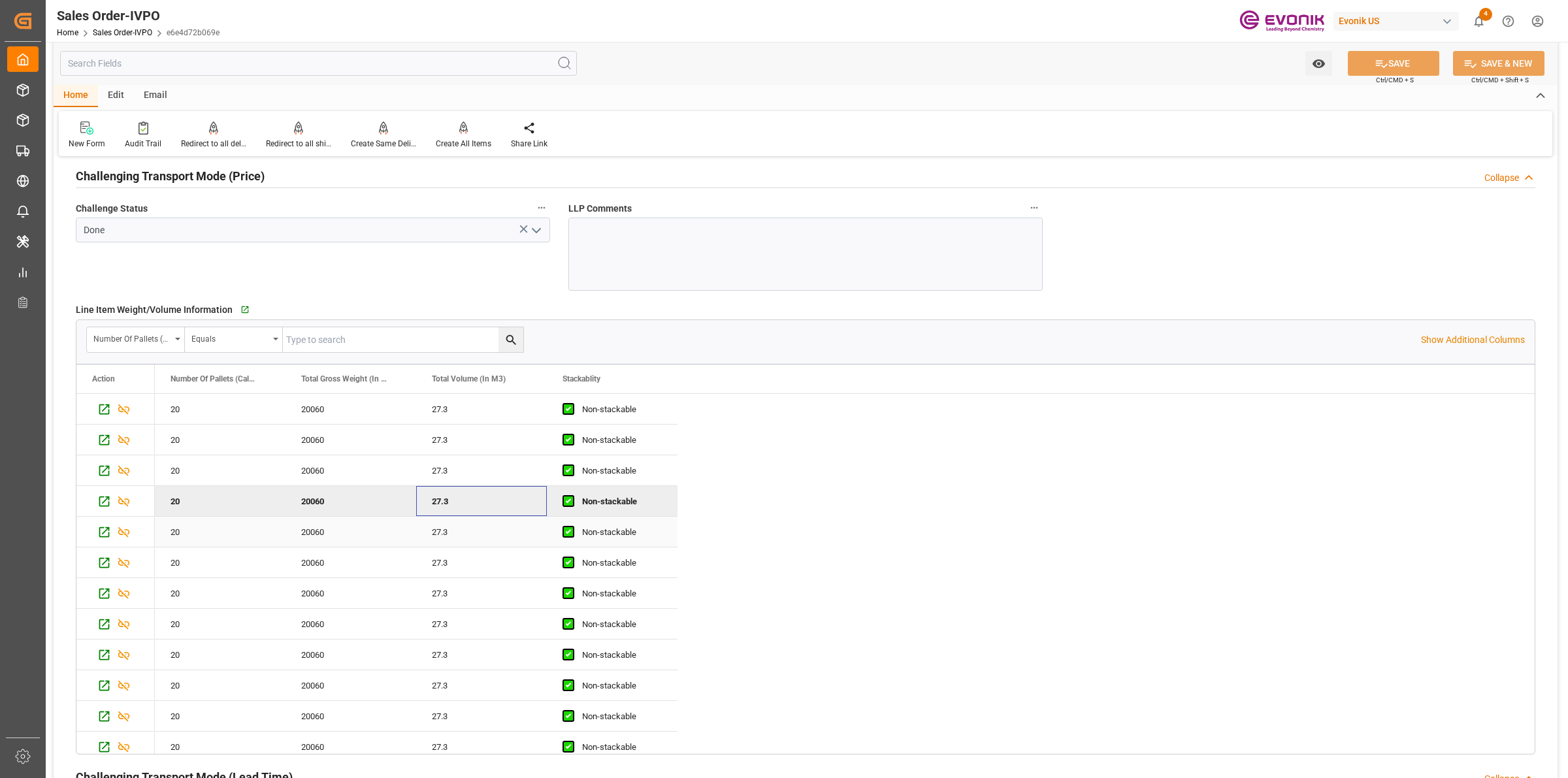
click at [456, 538] on div "27.3" at bounding box center [481, 531] width 130 height 30
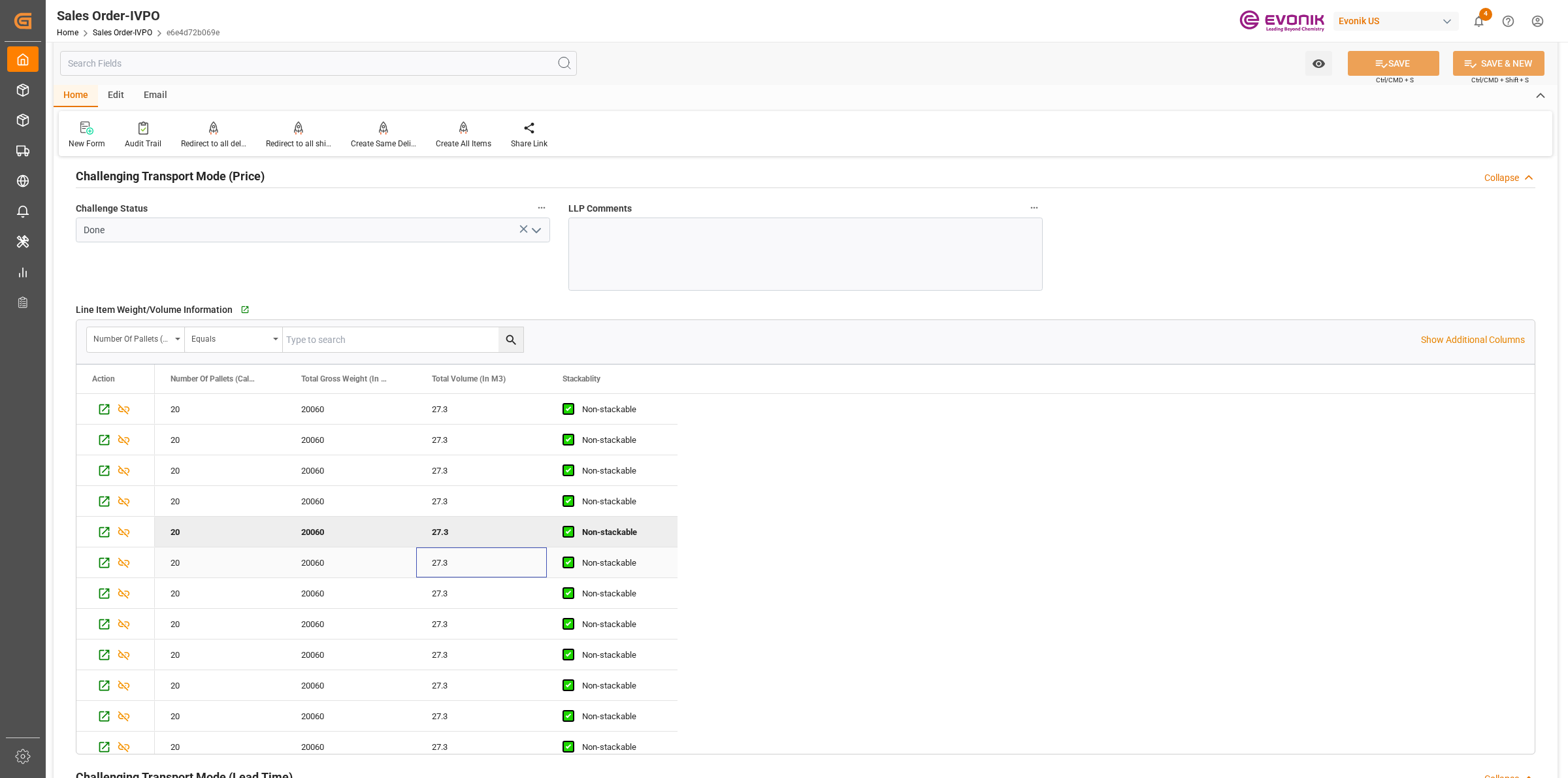
click at [462, 567] on div "27.3" at bounding box center [481, 562] width 130 height 30
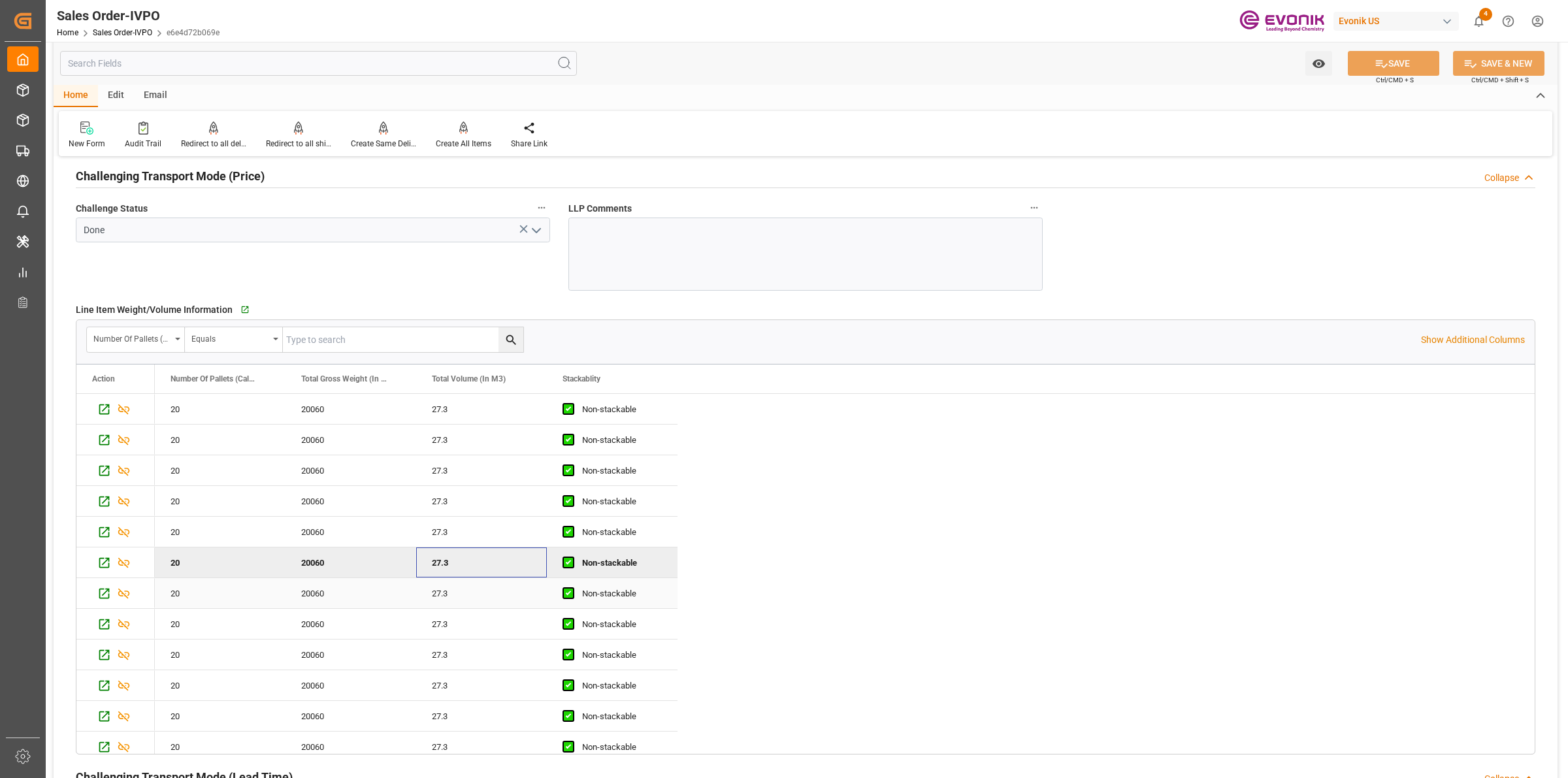
click at [469, 596] on div "27.3" at bounding box center [481, 593] width 130 height 30
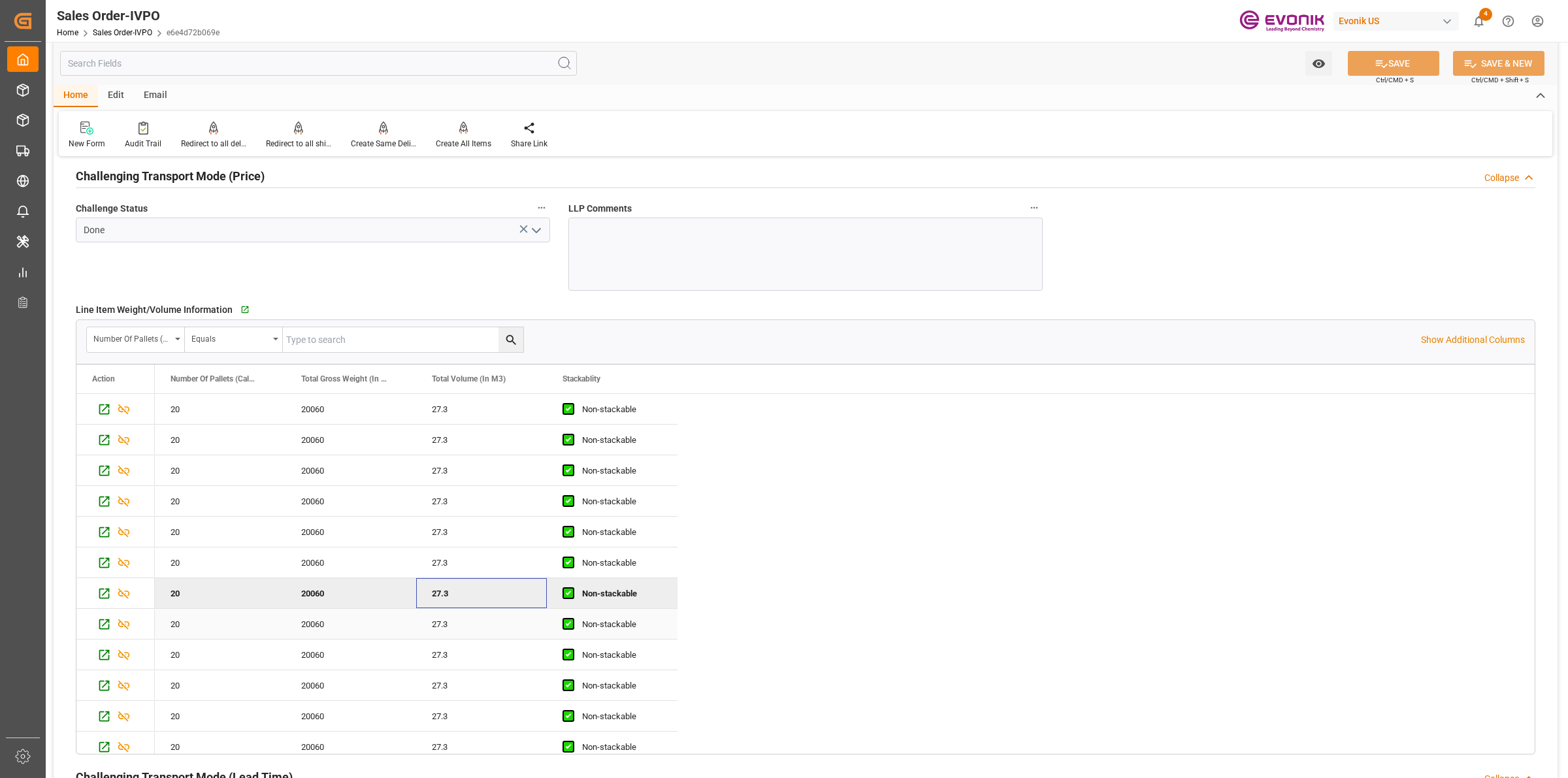
click at [471, 635] on div "27.3" at bounding box center [481, 624] width 130 height 30
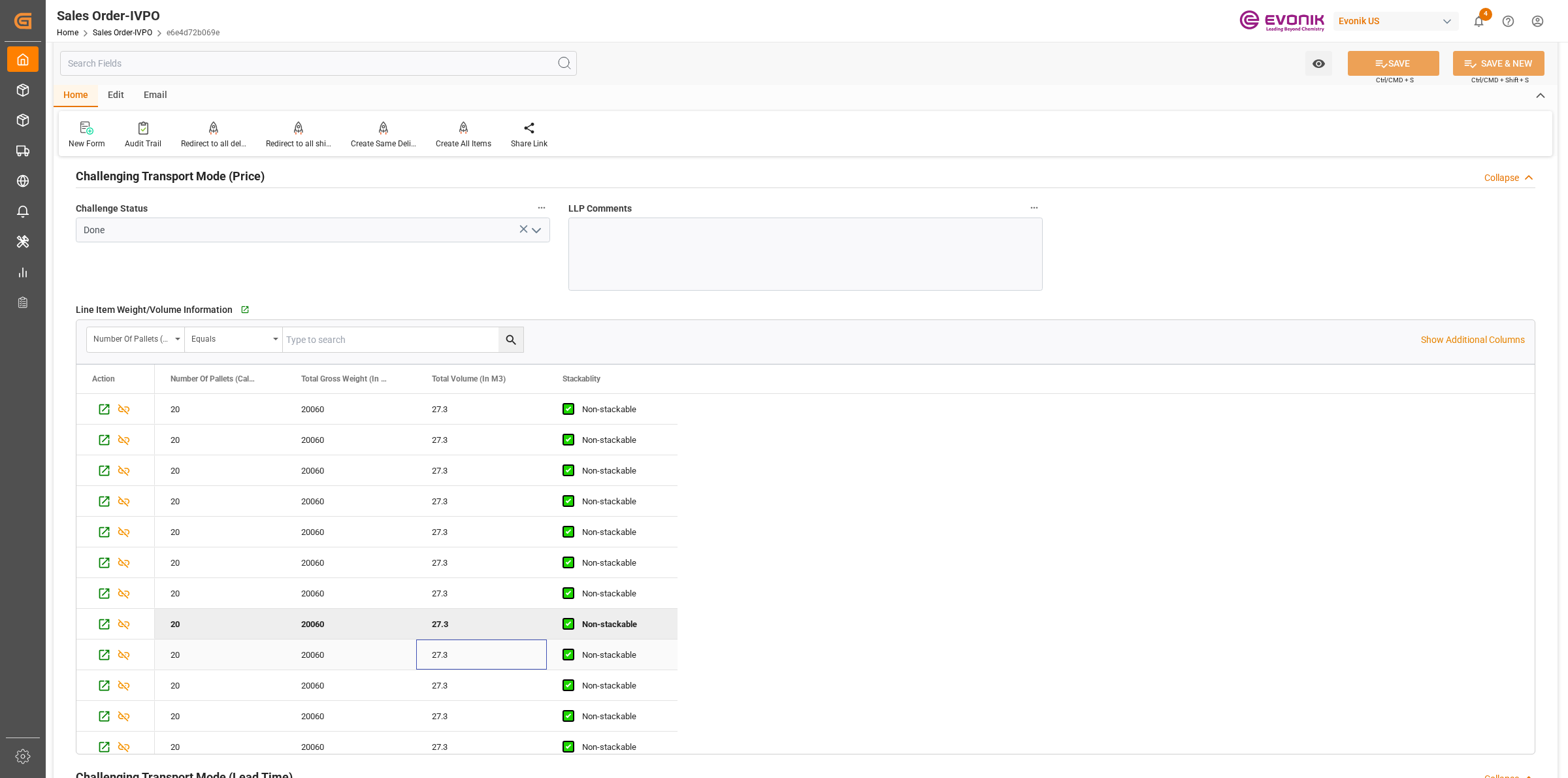
click at [472, 659] on div "27.3" at bounding box center [481, 654] width 130 height 30
click at [472, 683] on div "27.3" at bounding box center [481, 685] width 130 height 30
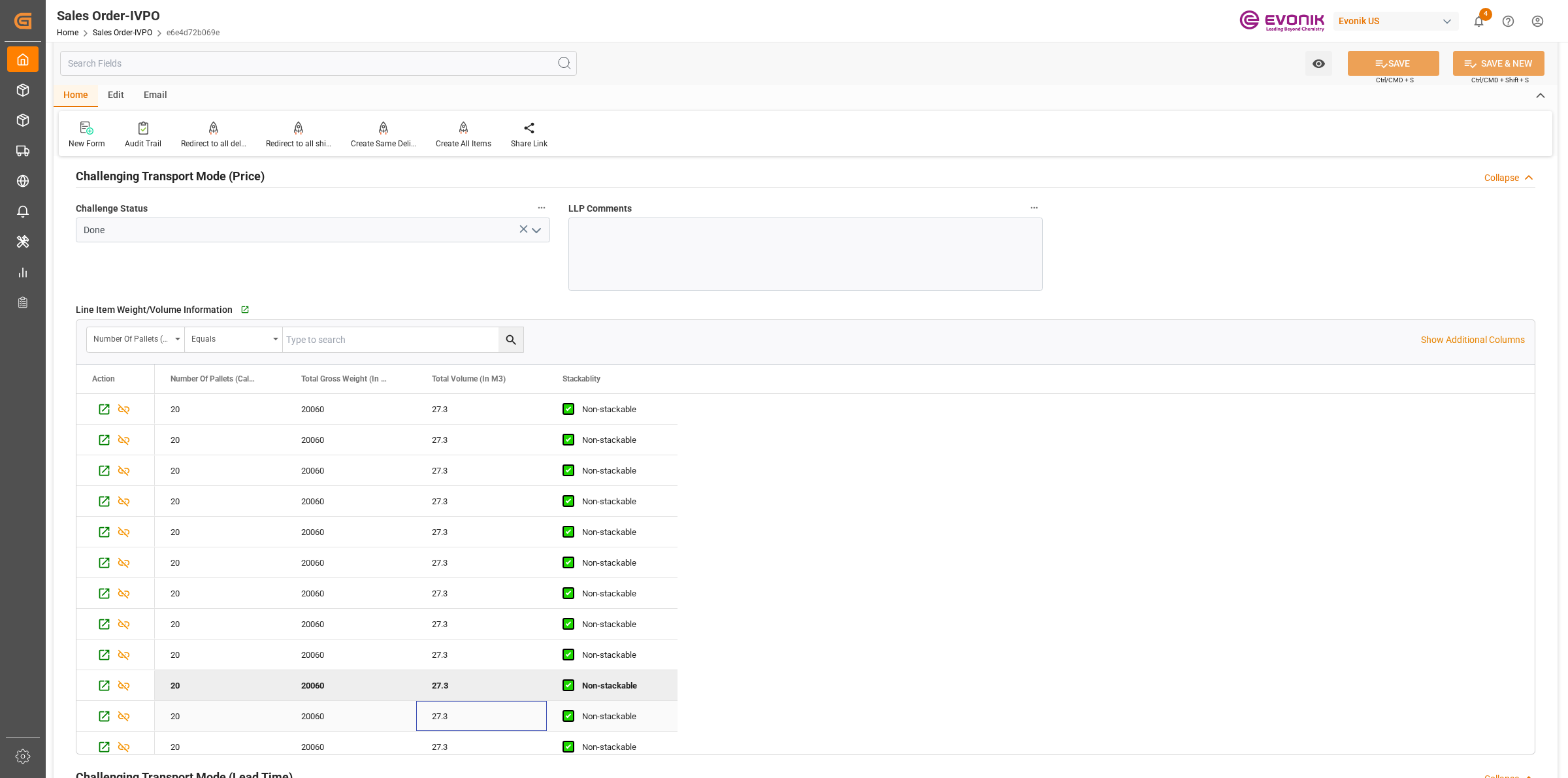
click at [472, 718] on div "27.3" at bounding box center [481, 716] width 130 height 30
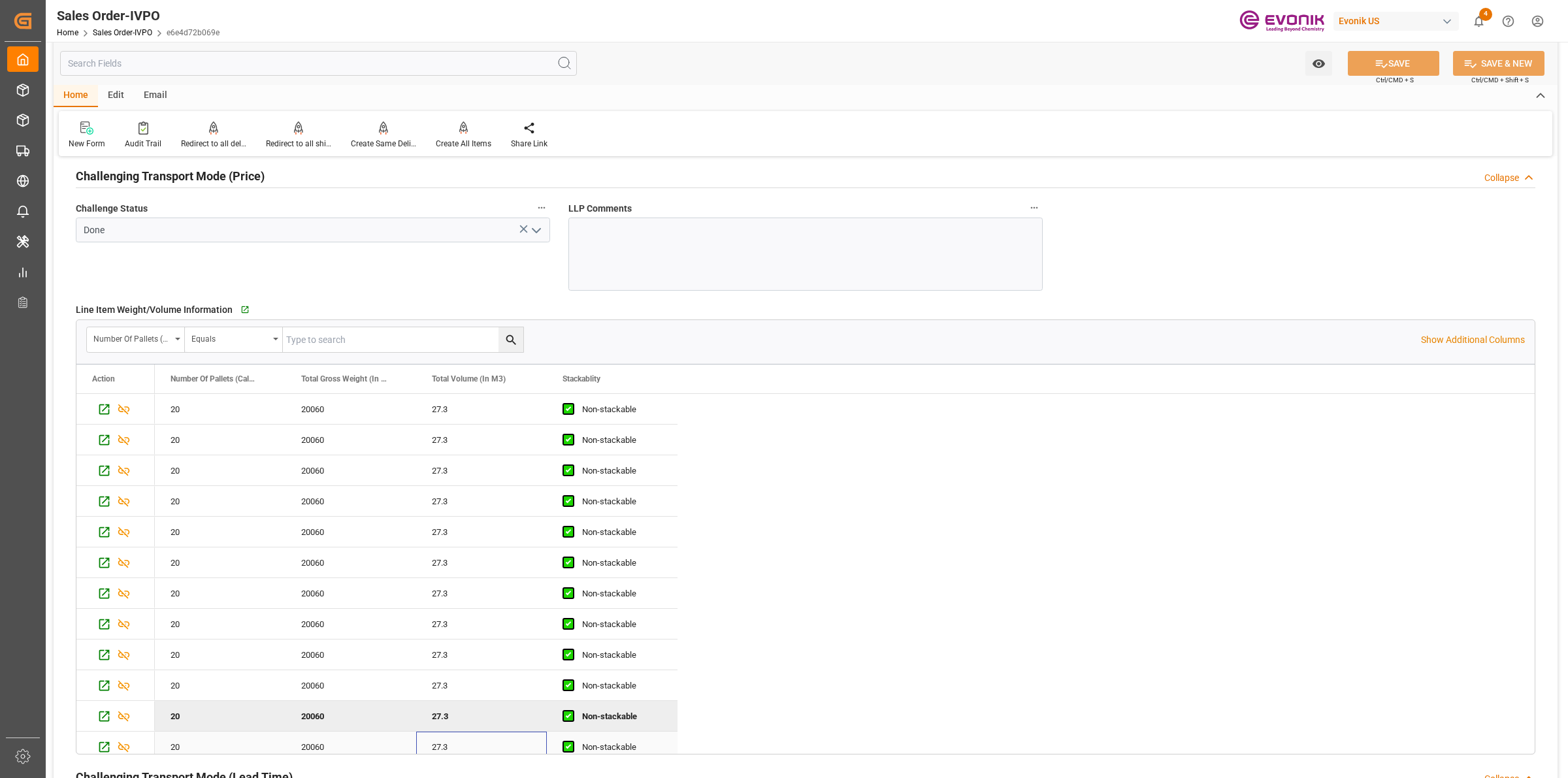
click at [472, 749] on div "27.3" at bounding box center [481, 746] width 130 height 30
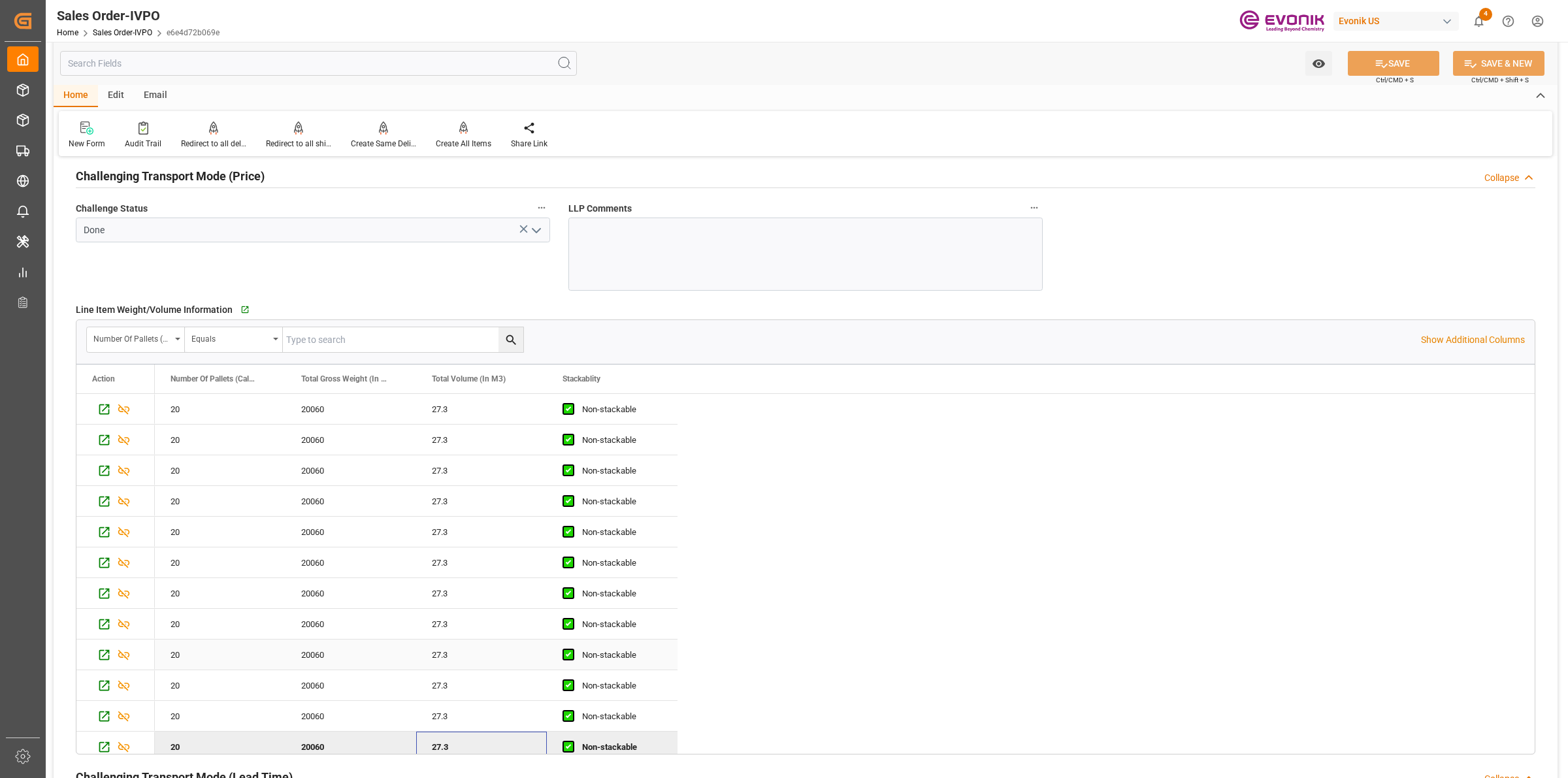
scroll to position [100, 0]
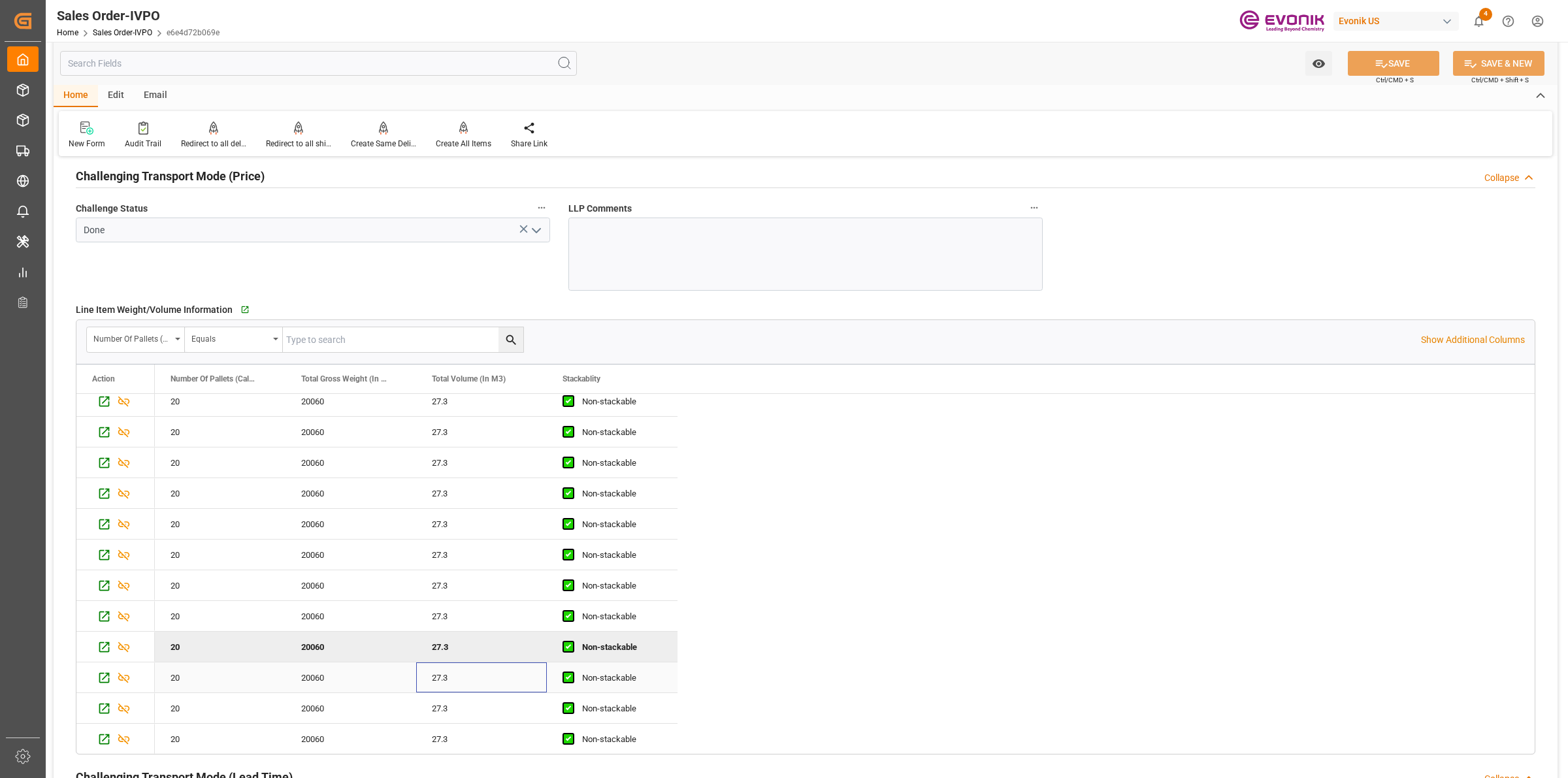
click at [476, 683] on div "27.3" at bounding box center [481, 677] width 130 height 30
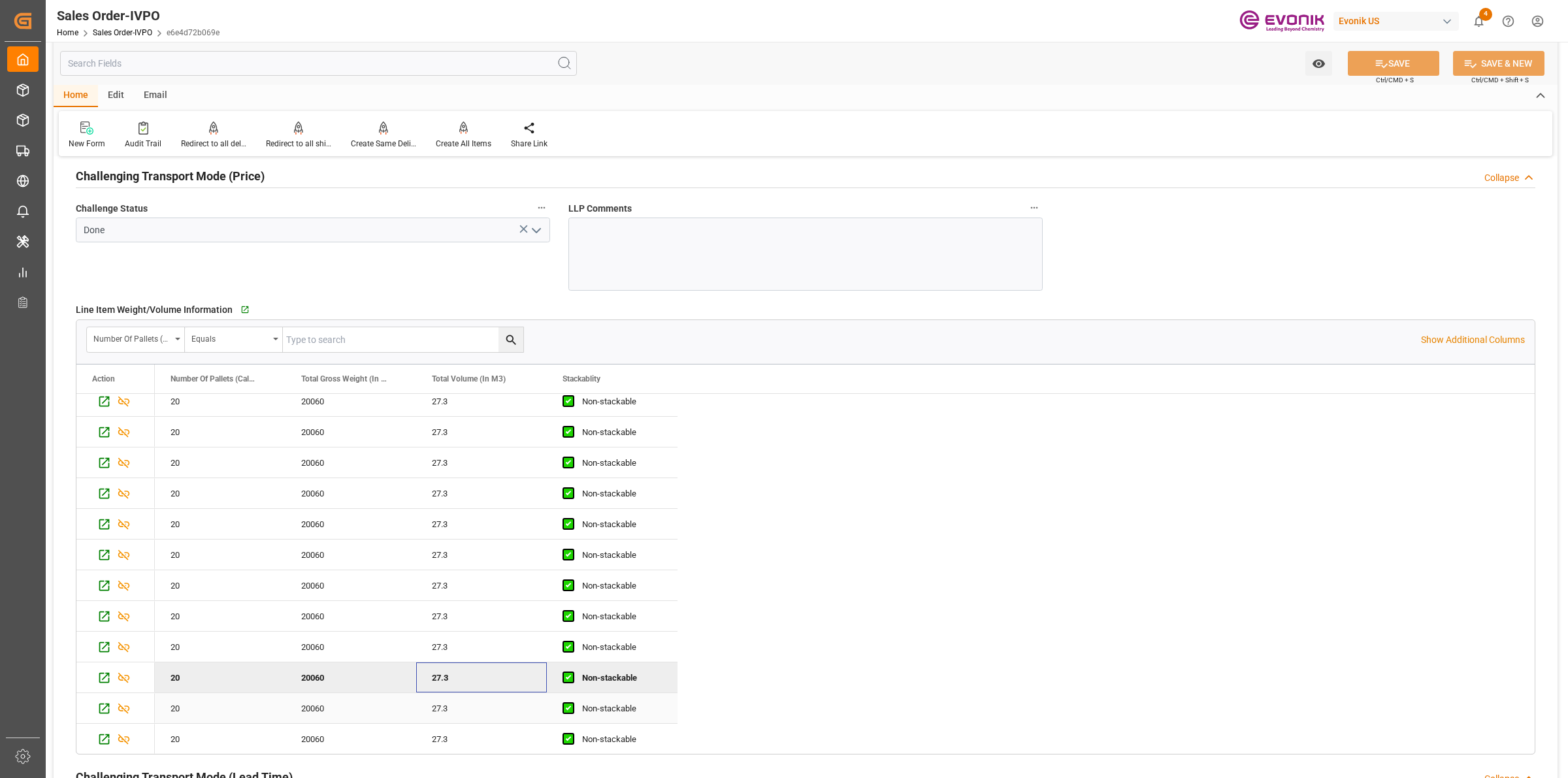
click at [467, 711] on div "27.3" at bounding box center [481, 708] width 130 height 30
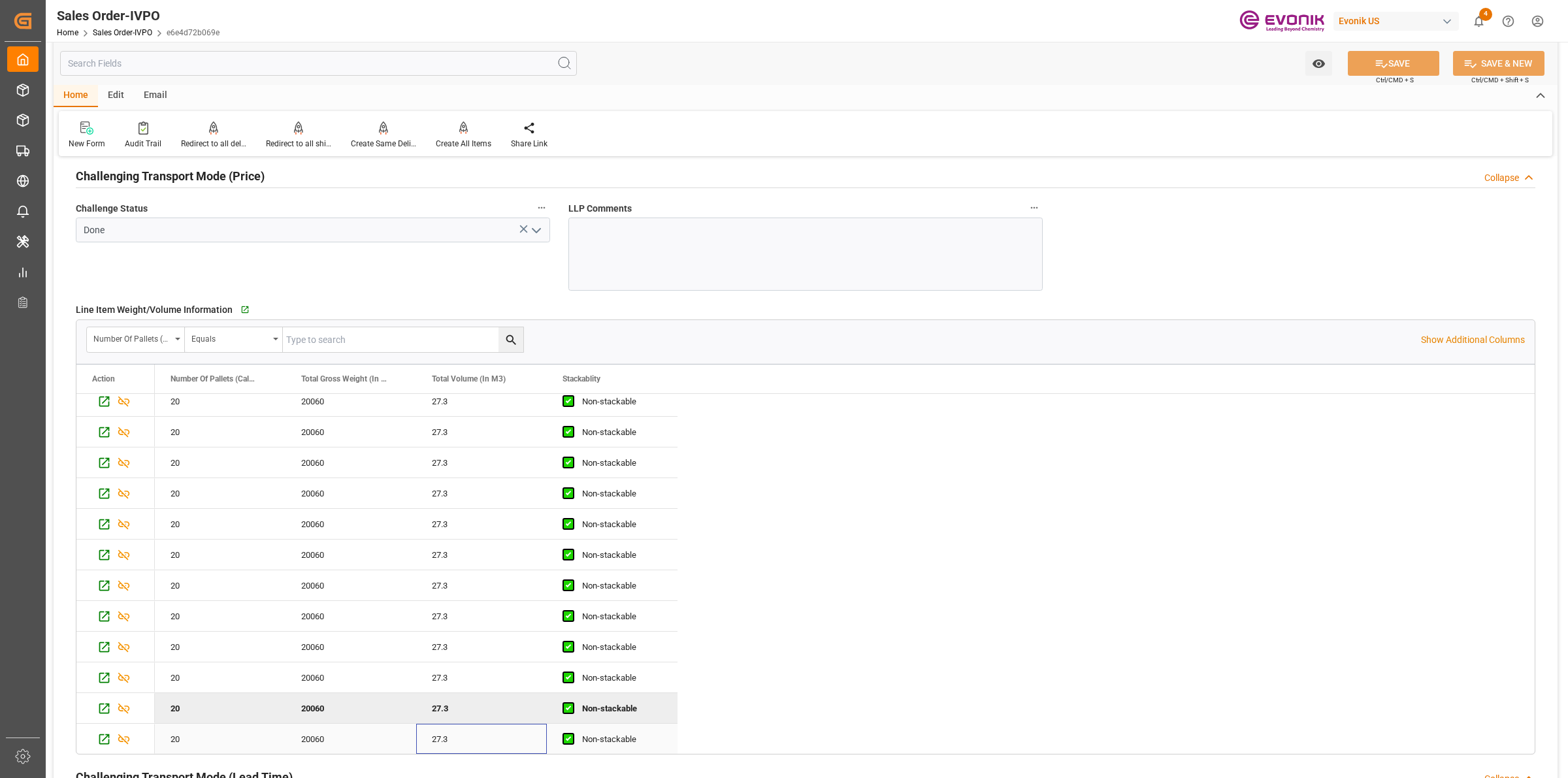
click at [480, 746] on div "27.3" at bounding box center [481, 739] width 130 height 30
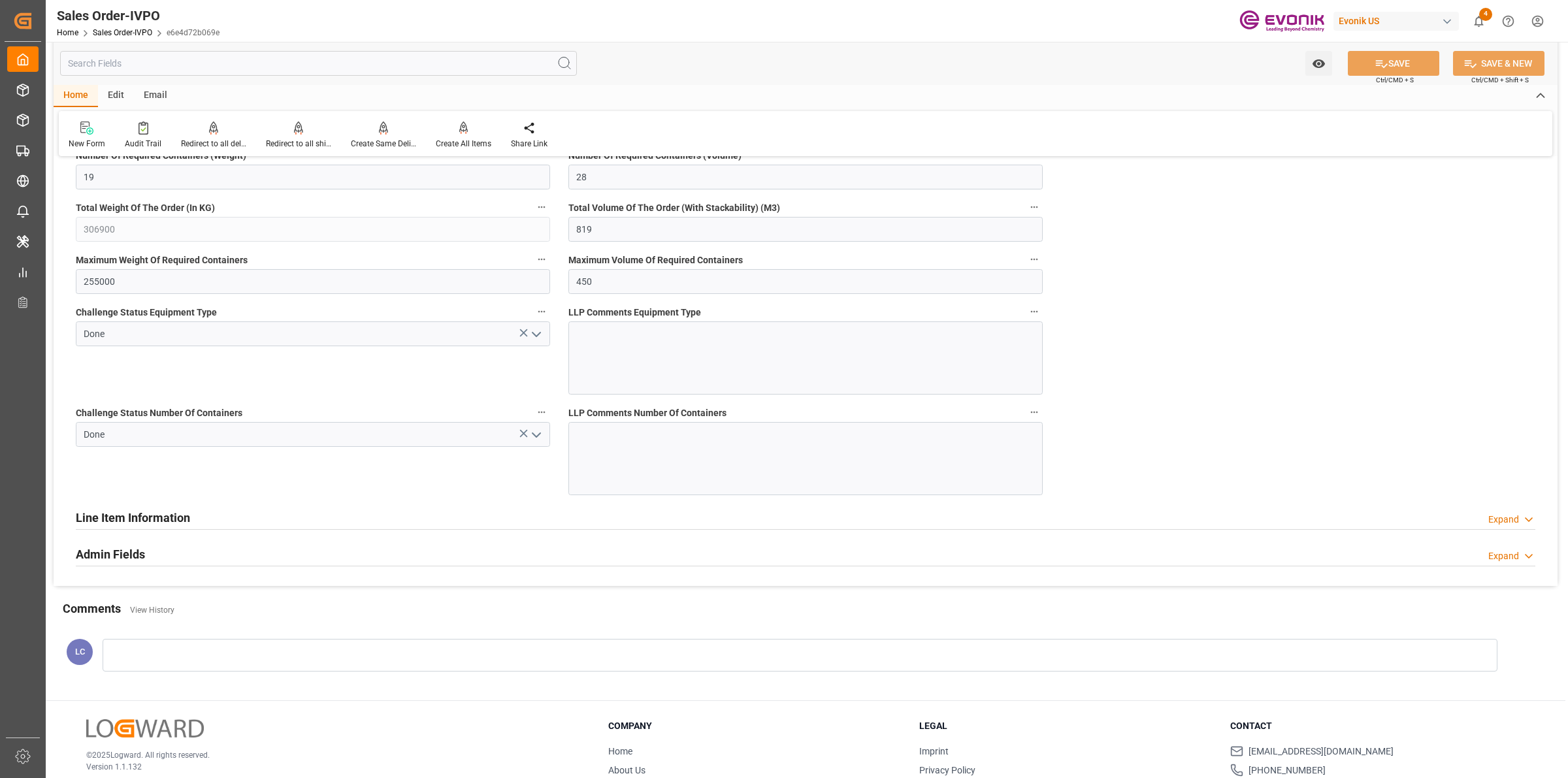
scroll to position [3593, 0]
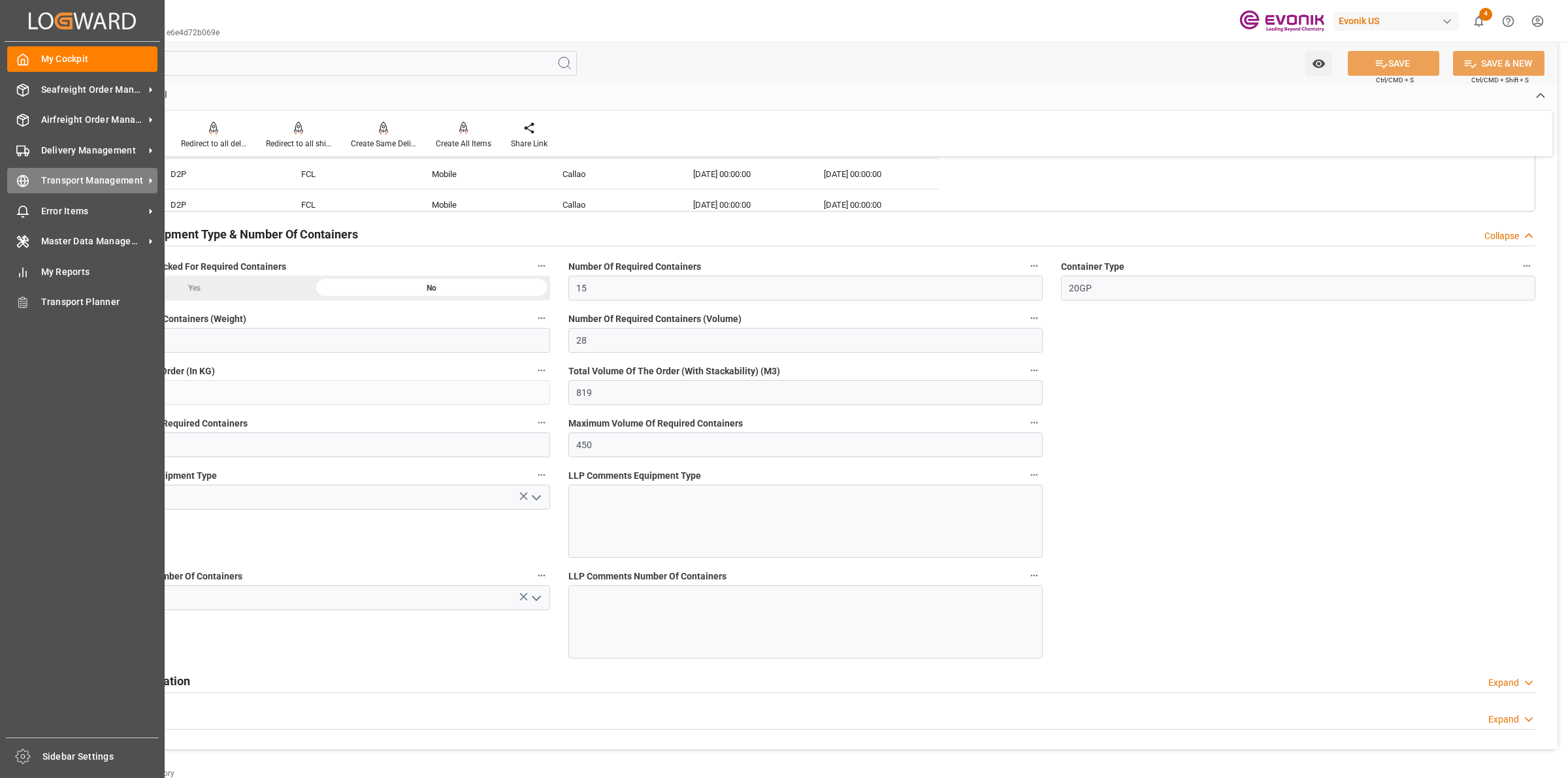
click at [27, 183] on icon at bounding box center [23, 181] width 13 height 13
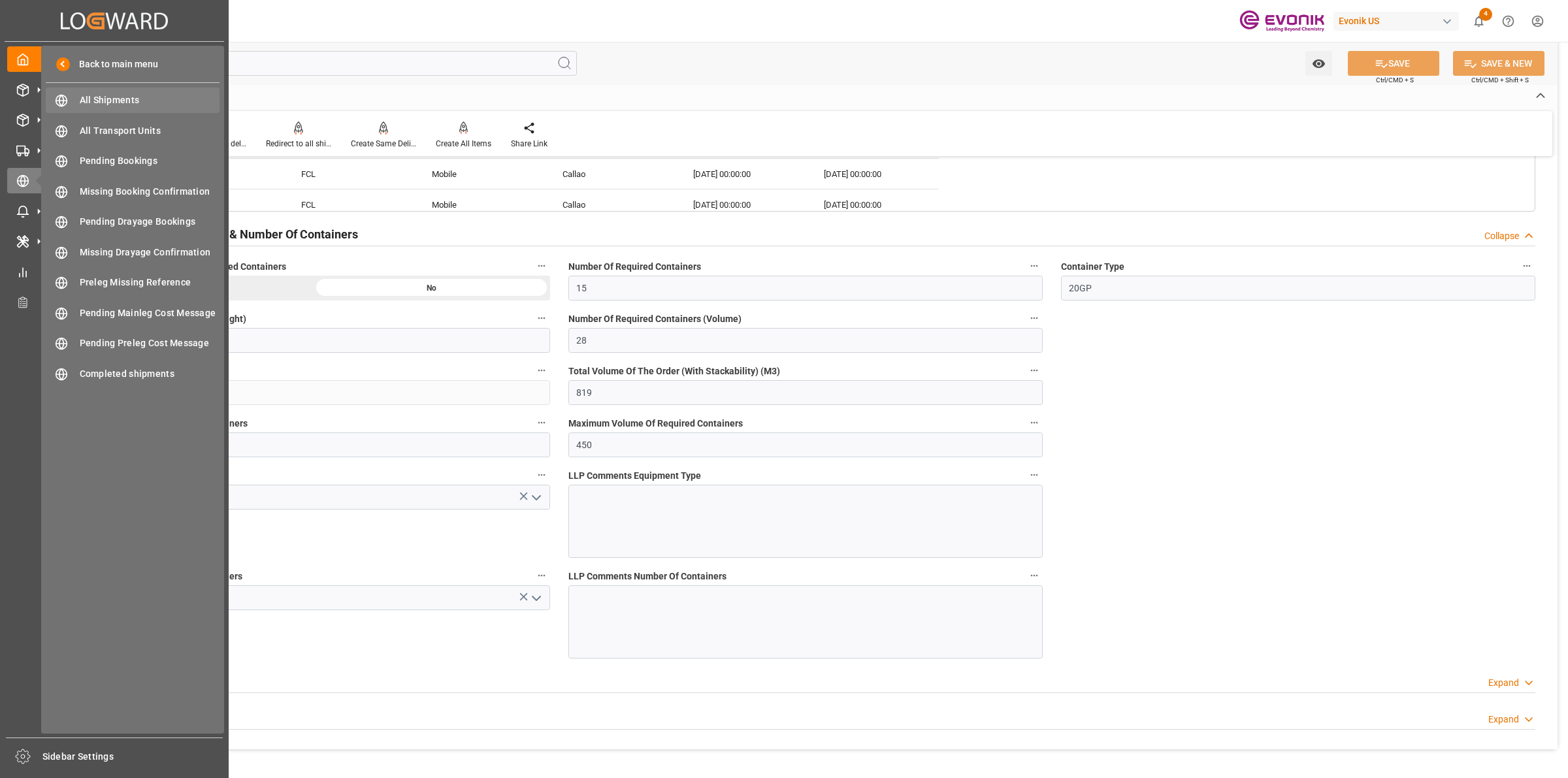
click at [112, 98] on span "All Shipments" at bounding box center [150, 100] width 141 height 14
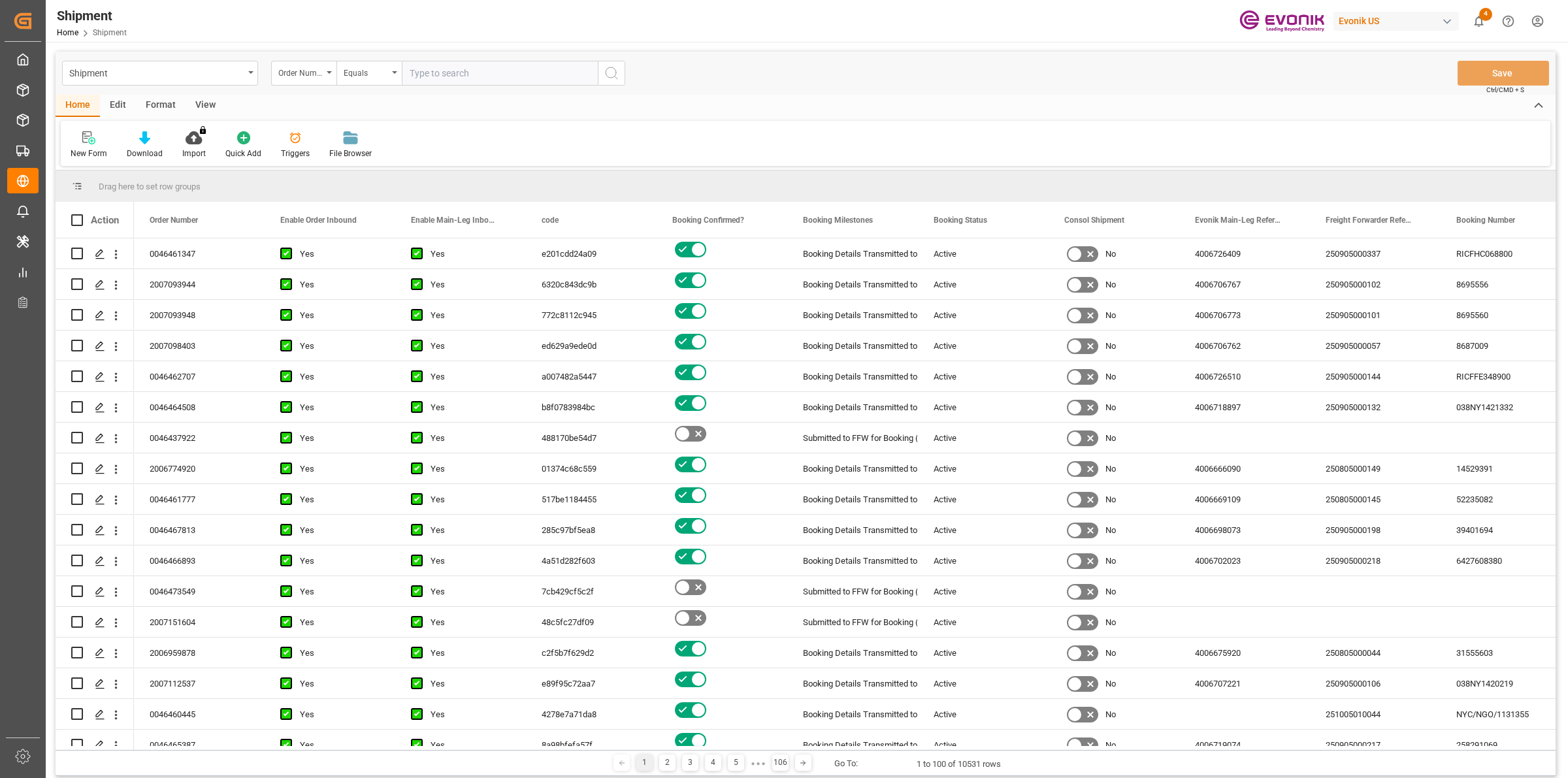
click at [471, 75] on input "text" at bounding box center [500, 73] width 196 height 25
paste input "0046472037"
type input "0046472037"
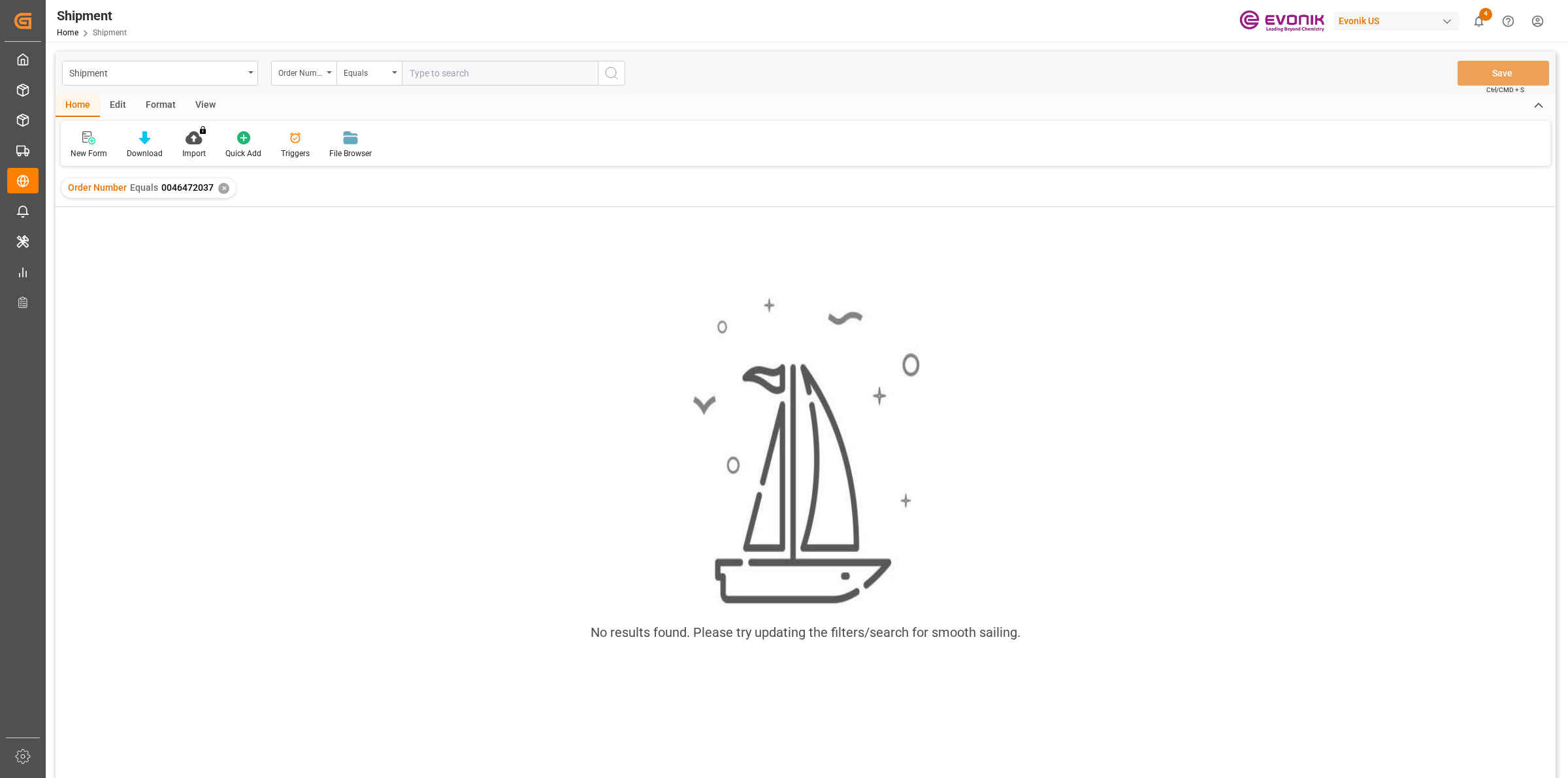
click at [219, 188] on div "✕" at bounding box center [223, 188] width 11 height 11
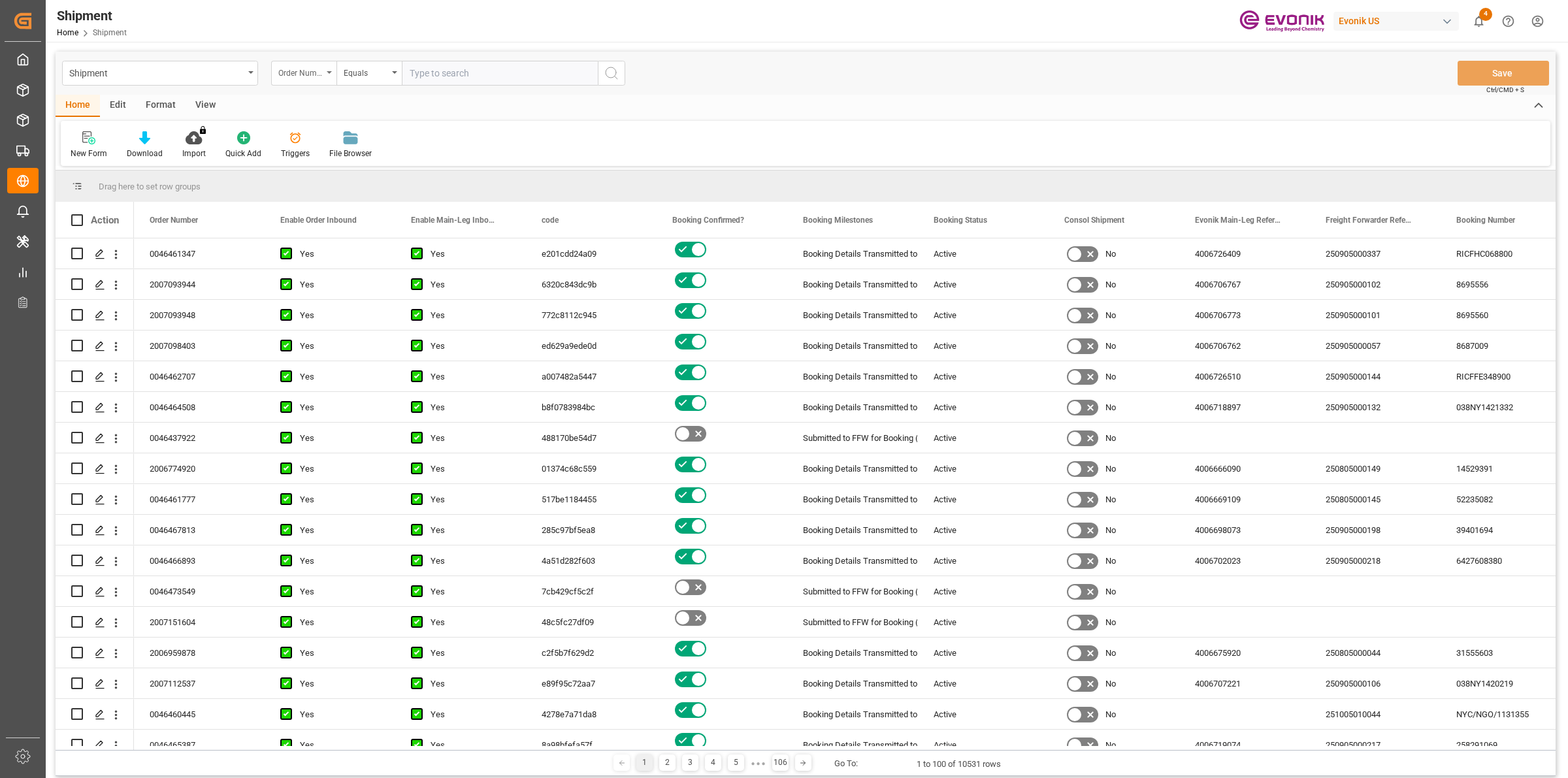
click at [318, 69] on div "Order Number" at bounding box center [301, 71] width 44 height 15
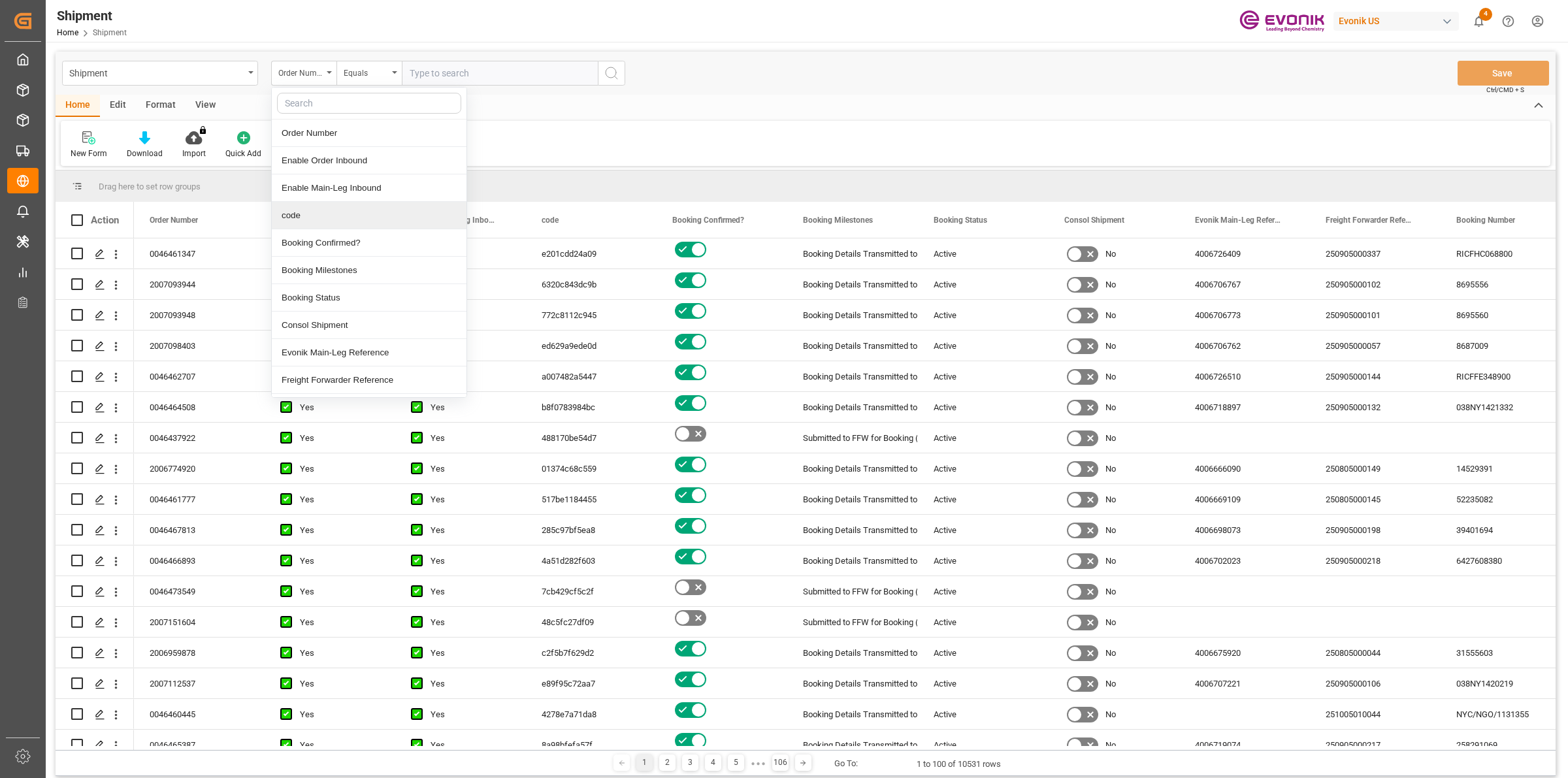
click at [326, 214] on div "code" at bounding box center [369, 215] width 195 height 27
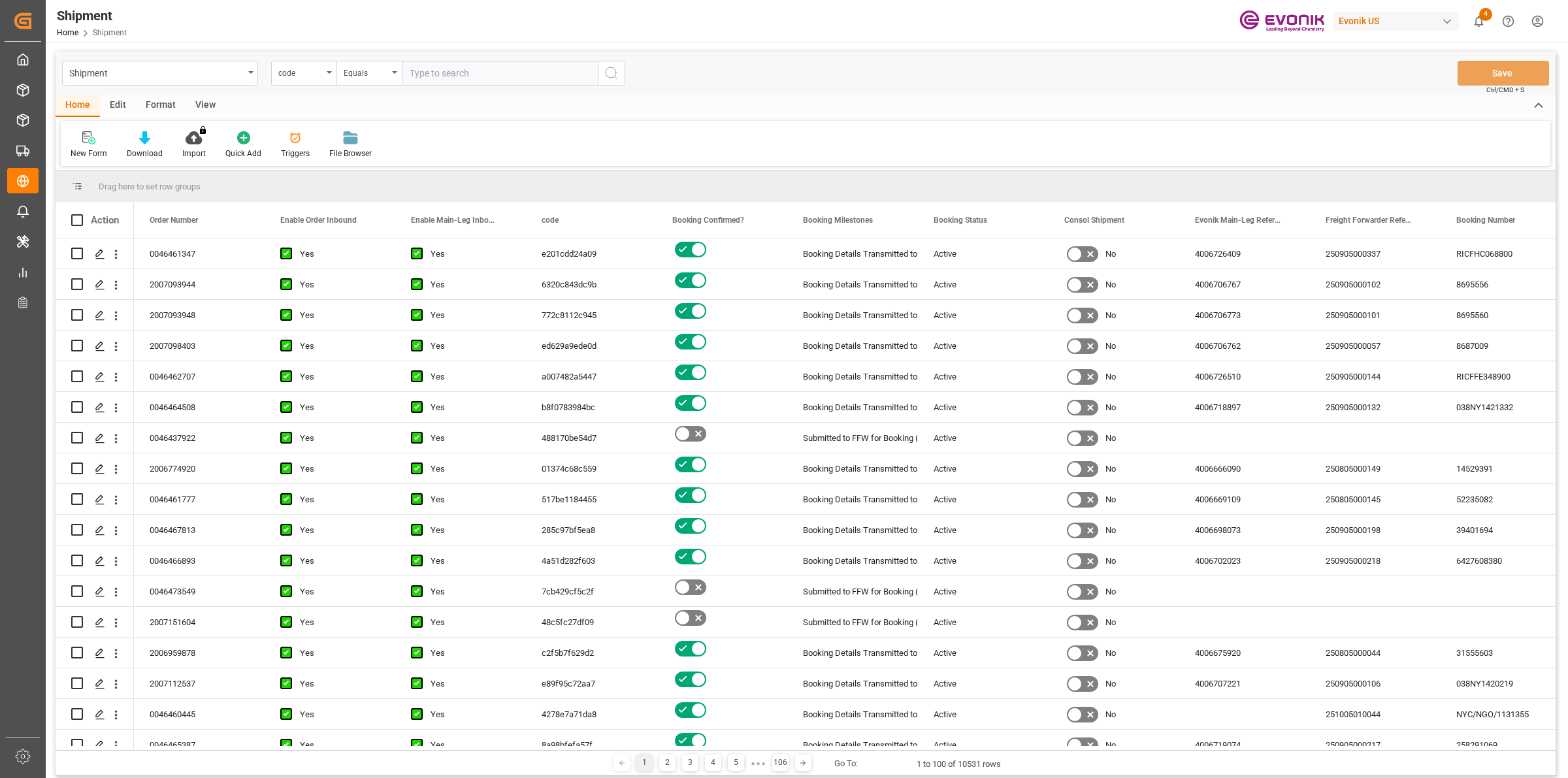
click at [456, 72] on input "text" at bounding box center [500, 73] width 196 height 25
paste input "ea0808c4b4bb"
type input "ea0808c4b4bb"
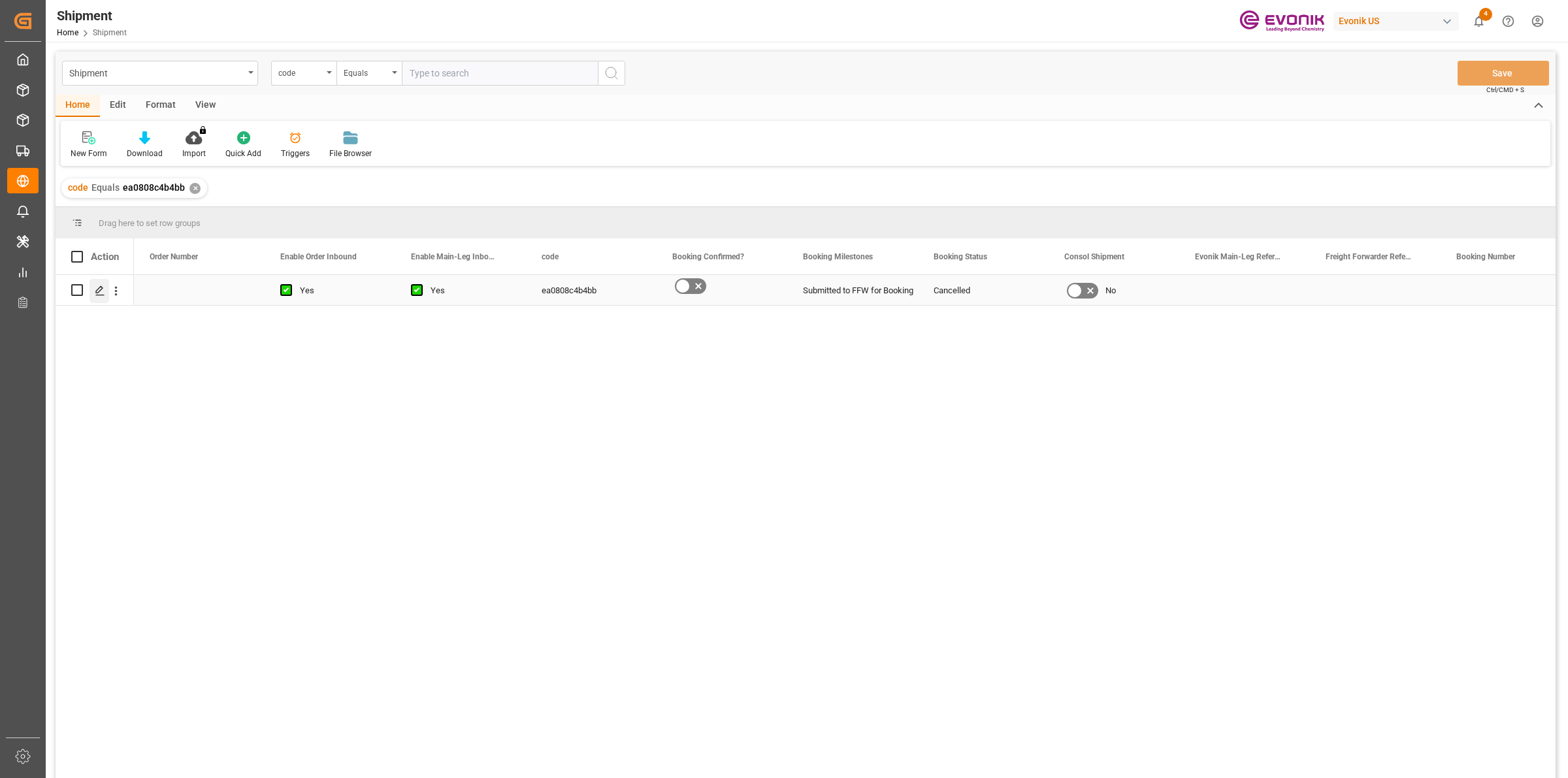
click at [98, 289] on polygon "Press SPACE to select this row." at bounding box center [99, 289] width 7 height 7
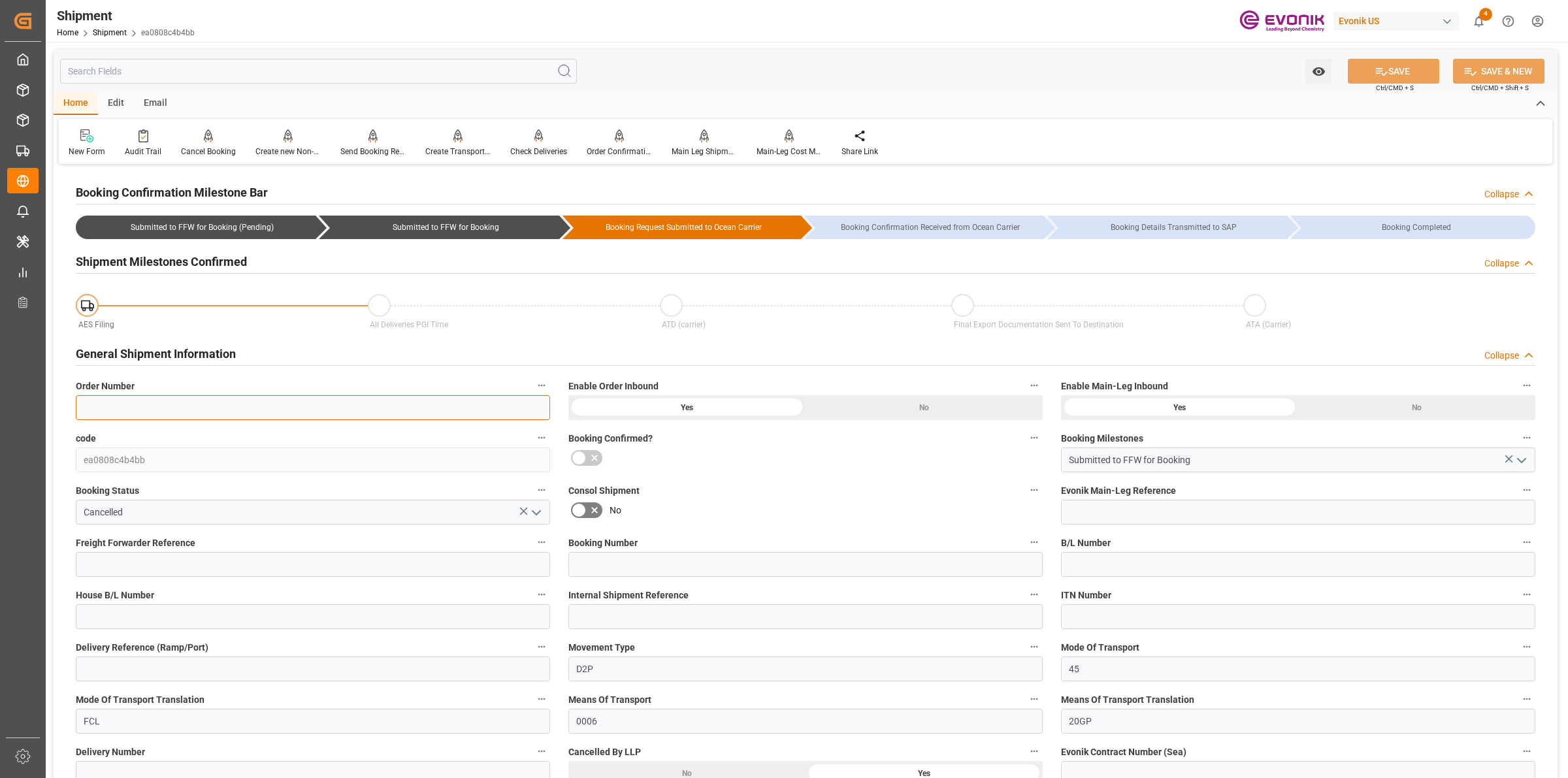
click at [187, 404] on input at bounding box center [313, 408] width 475 height 25
paste input "0046472037"
type input "0046472037"
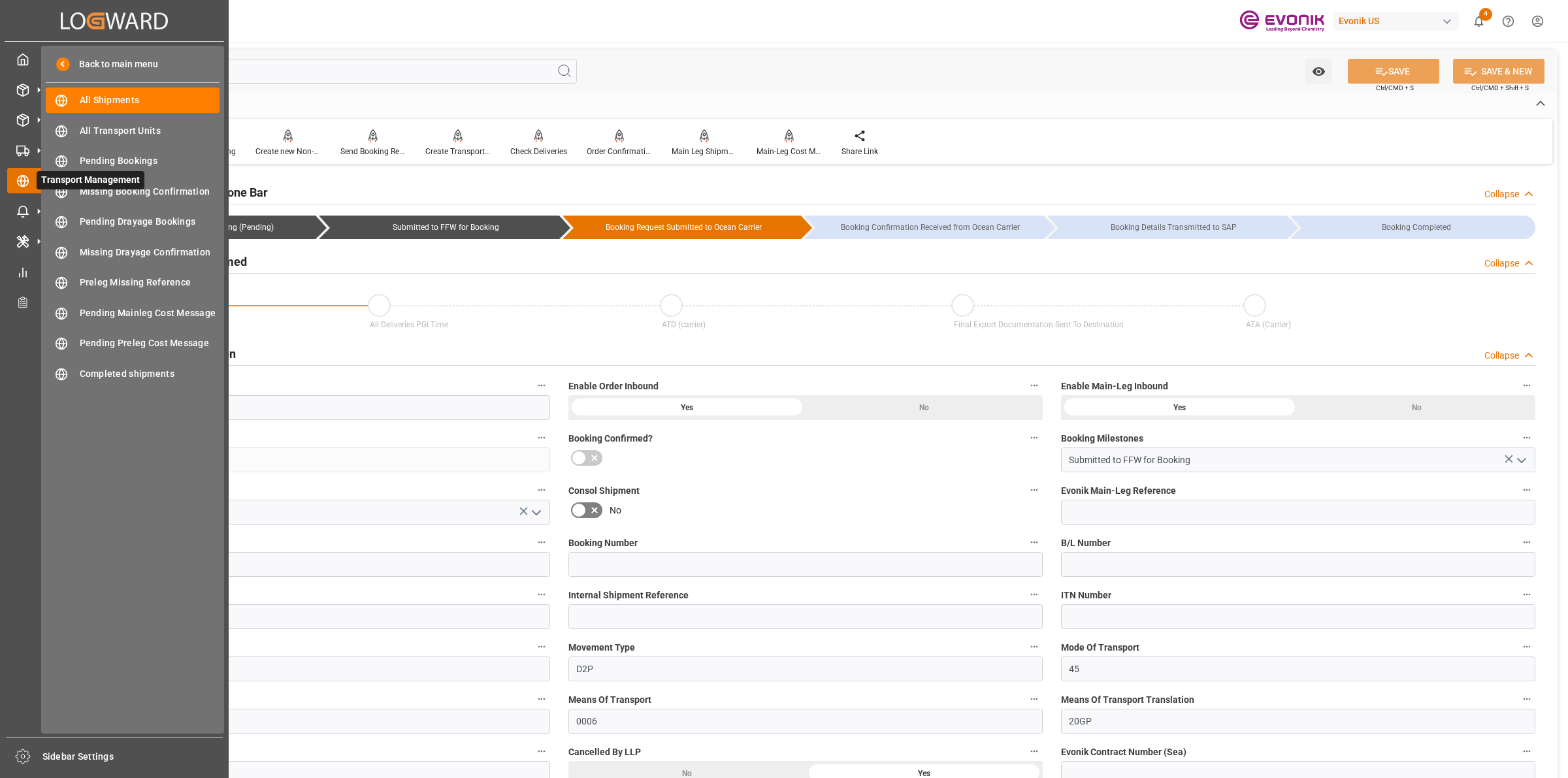
click at [28, 189] on icon at bounding box center [38, 181] width 27 height 27
click at [110, 103] on span "All Shipments" at bounding box center [150, 100] width 141 height 14
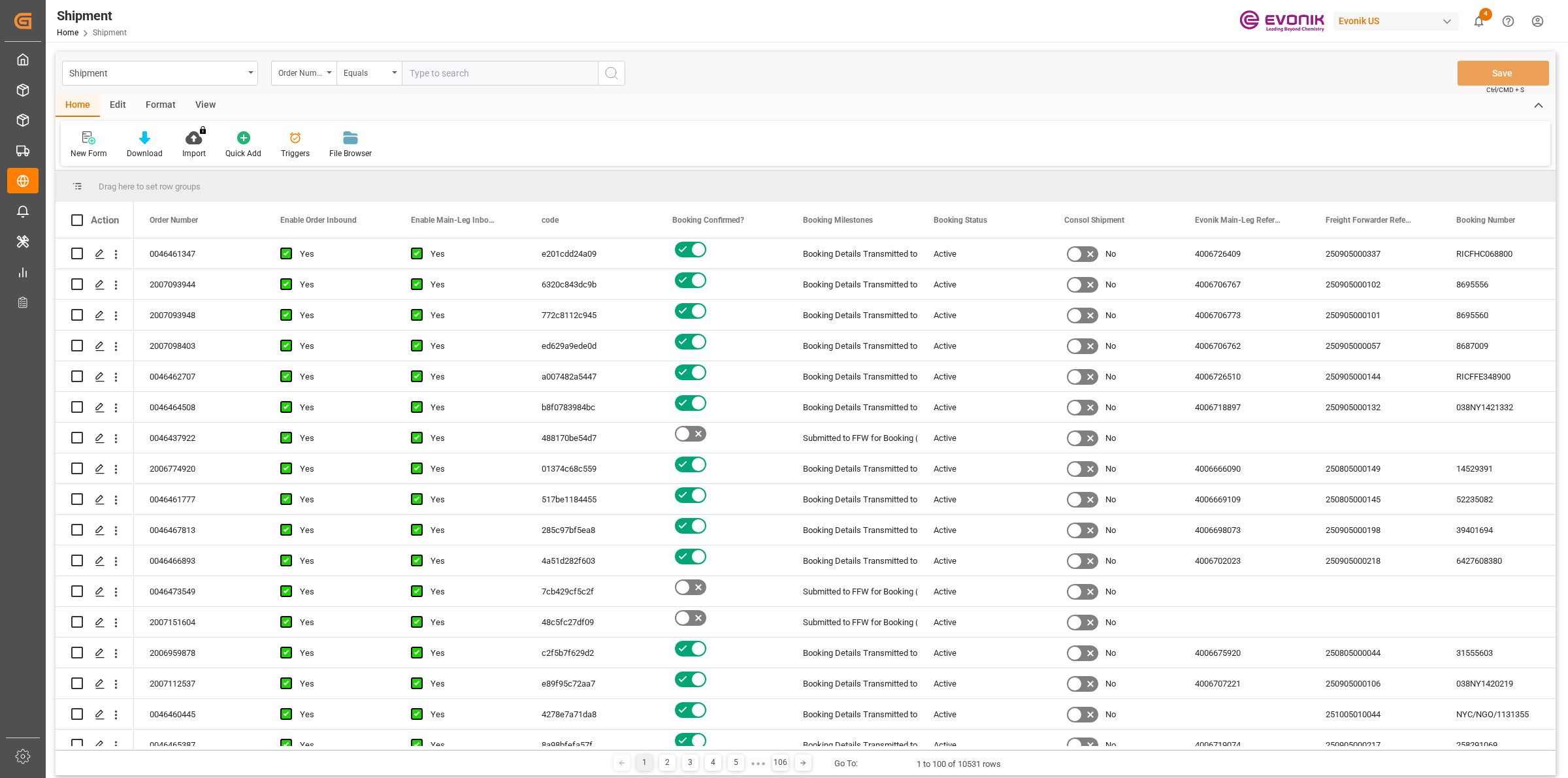
click at [517, 67] on input "text" at bounding box center [500, 73] width 196 height 25
paste input "0046472037"
type input "0046472037"
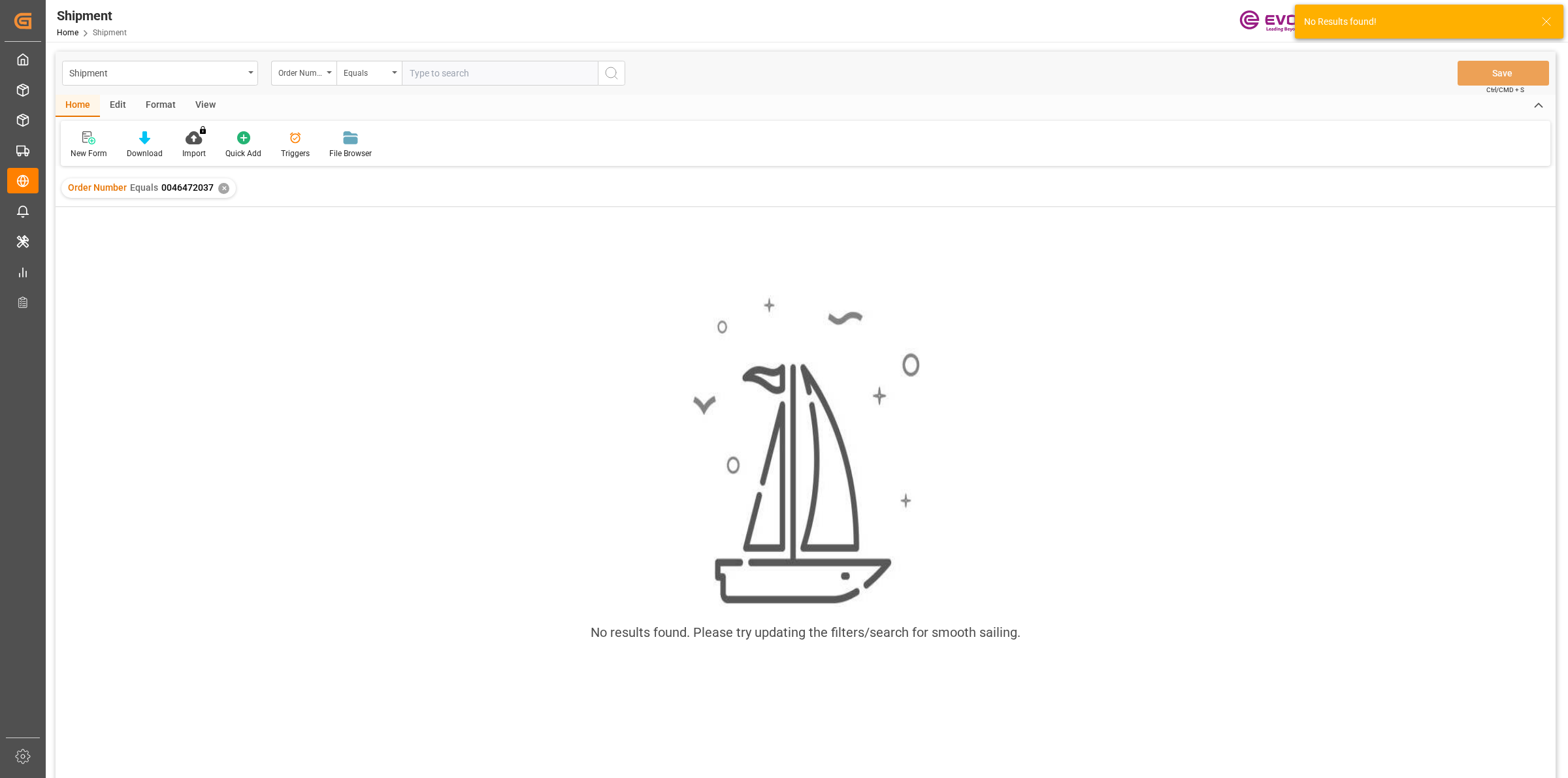
click at [224, 188] on div "✕" at bounding box center [223, 188] width 11 height 11
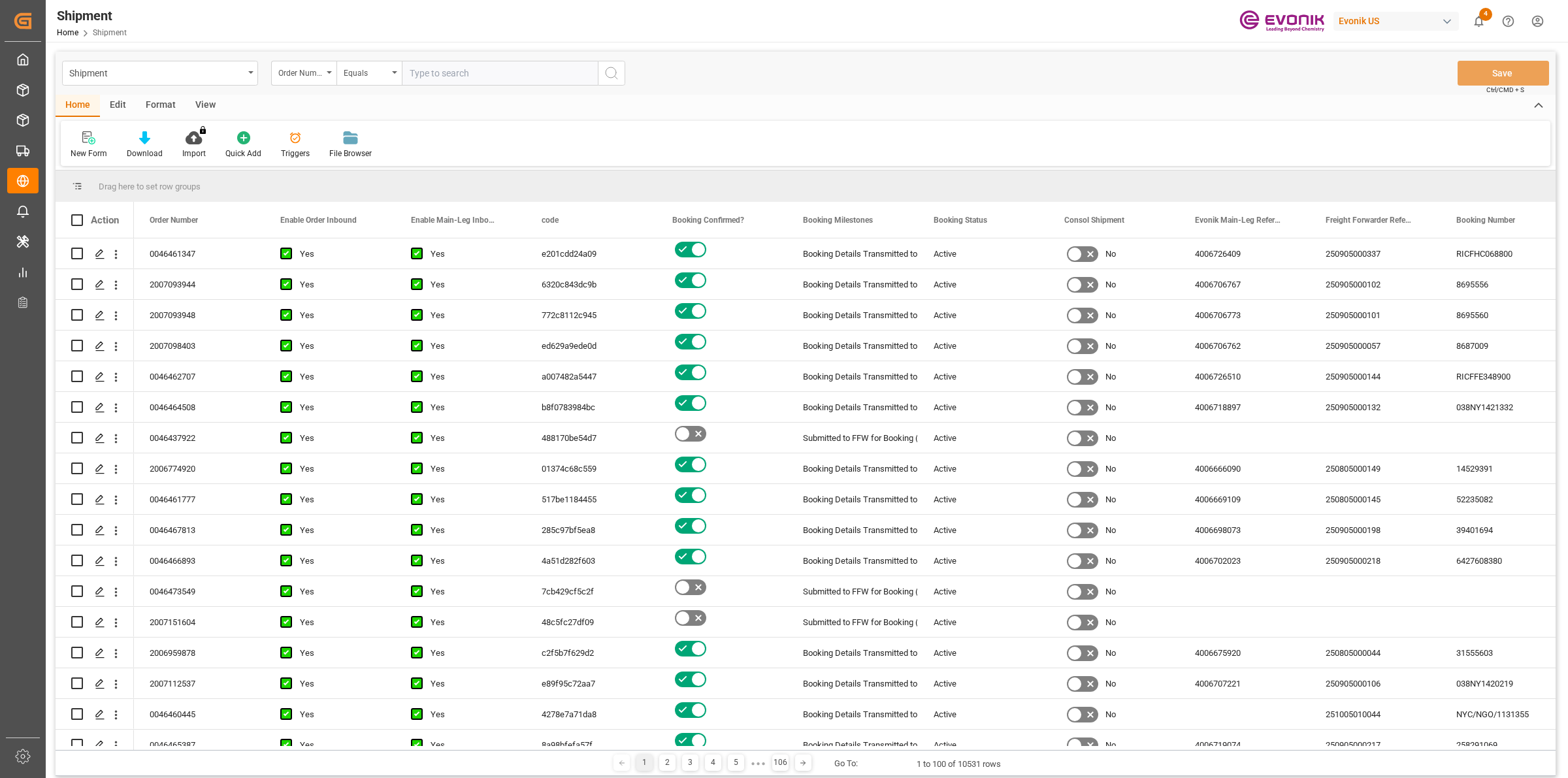
click at [494, 80] on input "text" at bounding box center [500, 73] width 196 height 25
click at [332, 76] on div "Order Number" at bounding box center [304, 73] width 66 height 25
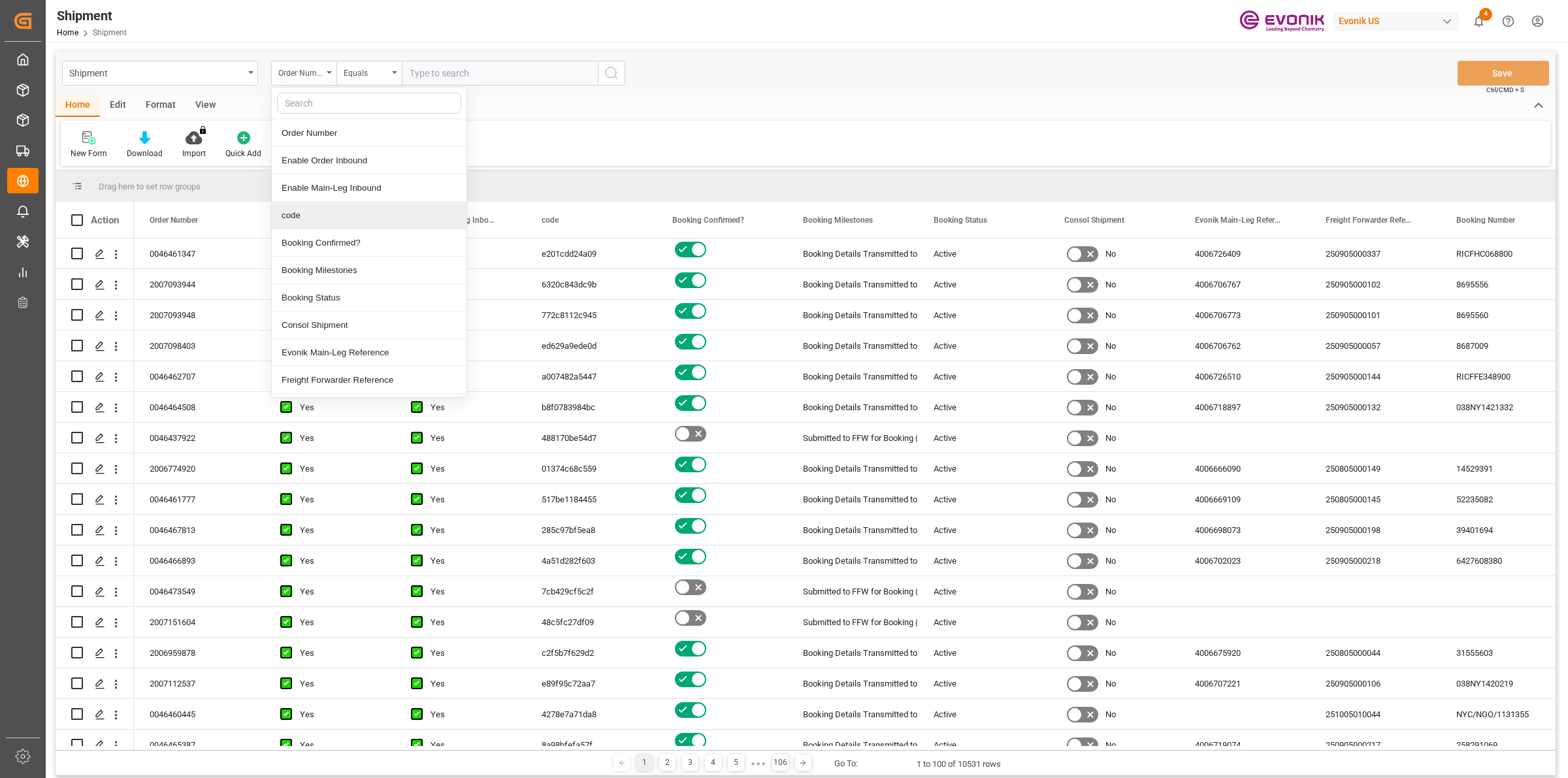
click at [318, 219] on div "code" at bounding box center [369, 215] width 195 height 27
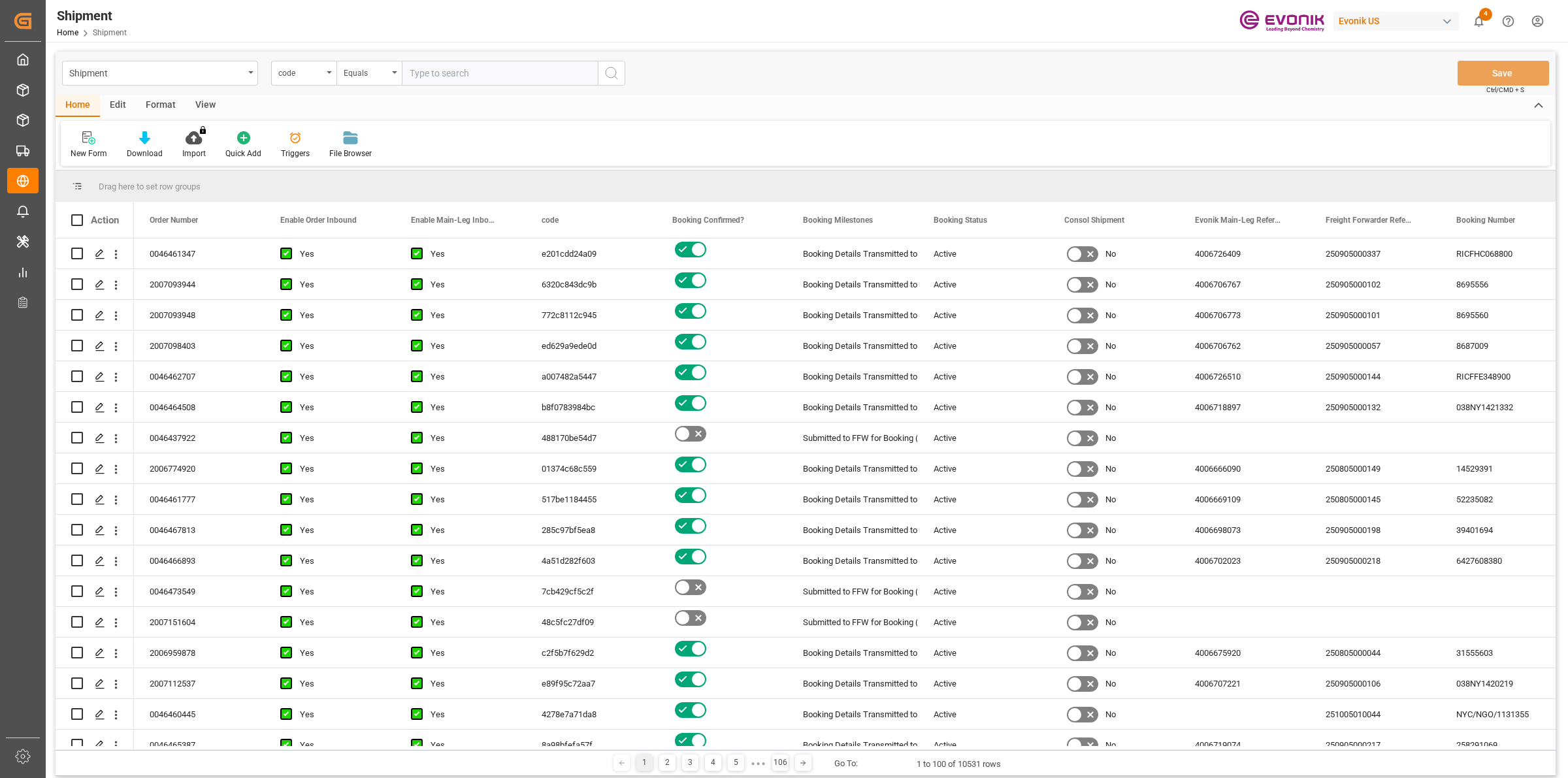
click at [443, 72] on input "text" at bounding box center [500, 73] width 196 height 25
paste input "ea0808c4b4bb"
type input "ea0808c4b4bb"
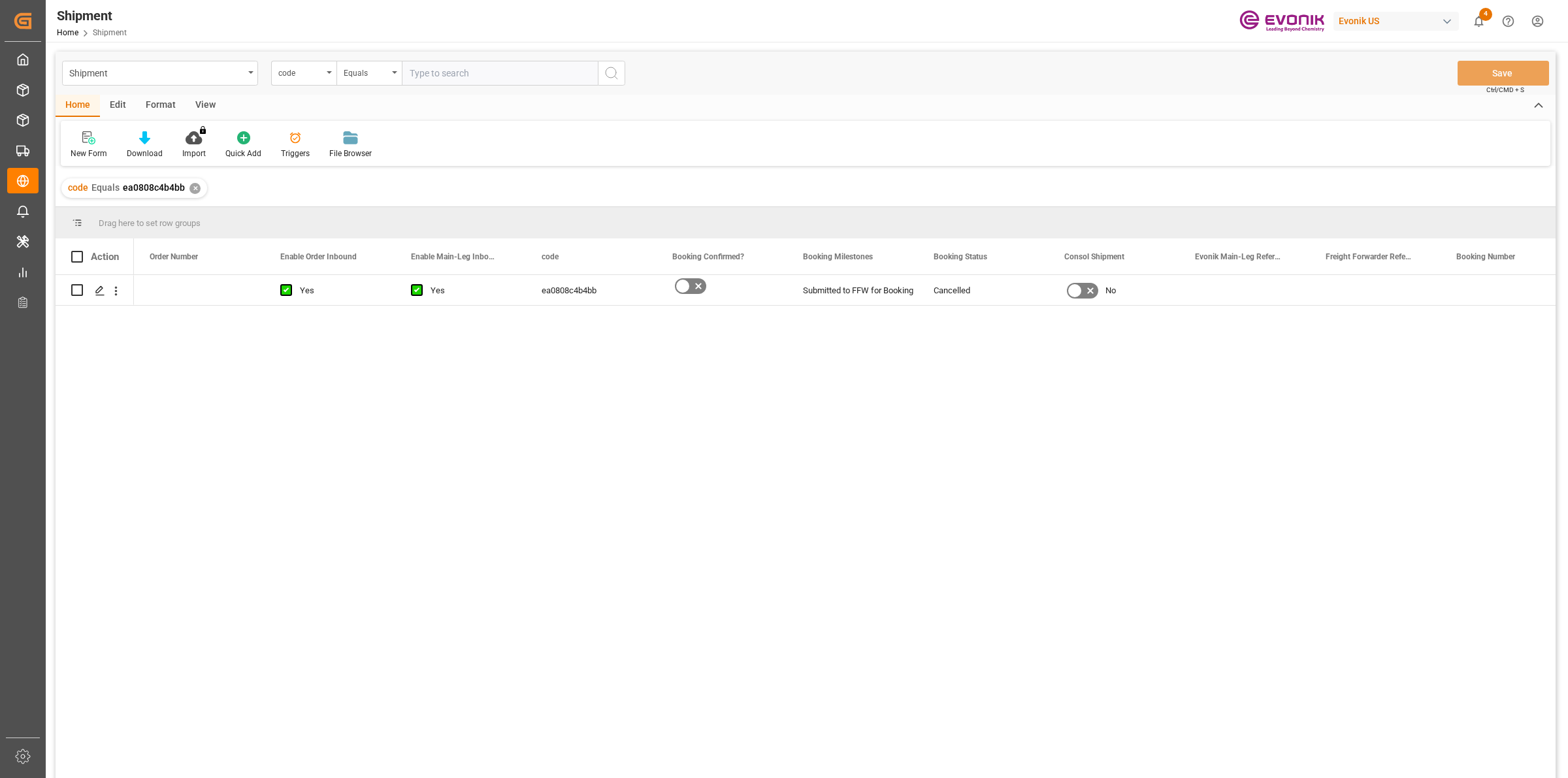
drag, startPoint x: 668, startPoint y: 557, endPoint x: 668, endPoint y: 566, distance: 9.0
click at [668, 566] on div "Yes Yes ea0808c4b4bb Submitted to FFW for Booking Cancelled No" at bounding box center [845, 530] width 1422 height 511
click at [95, 286] on icon "Press SPACE to select this row." at bounding box center [100, 291] width 10 height 10
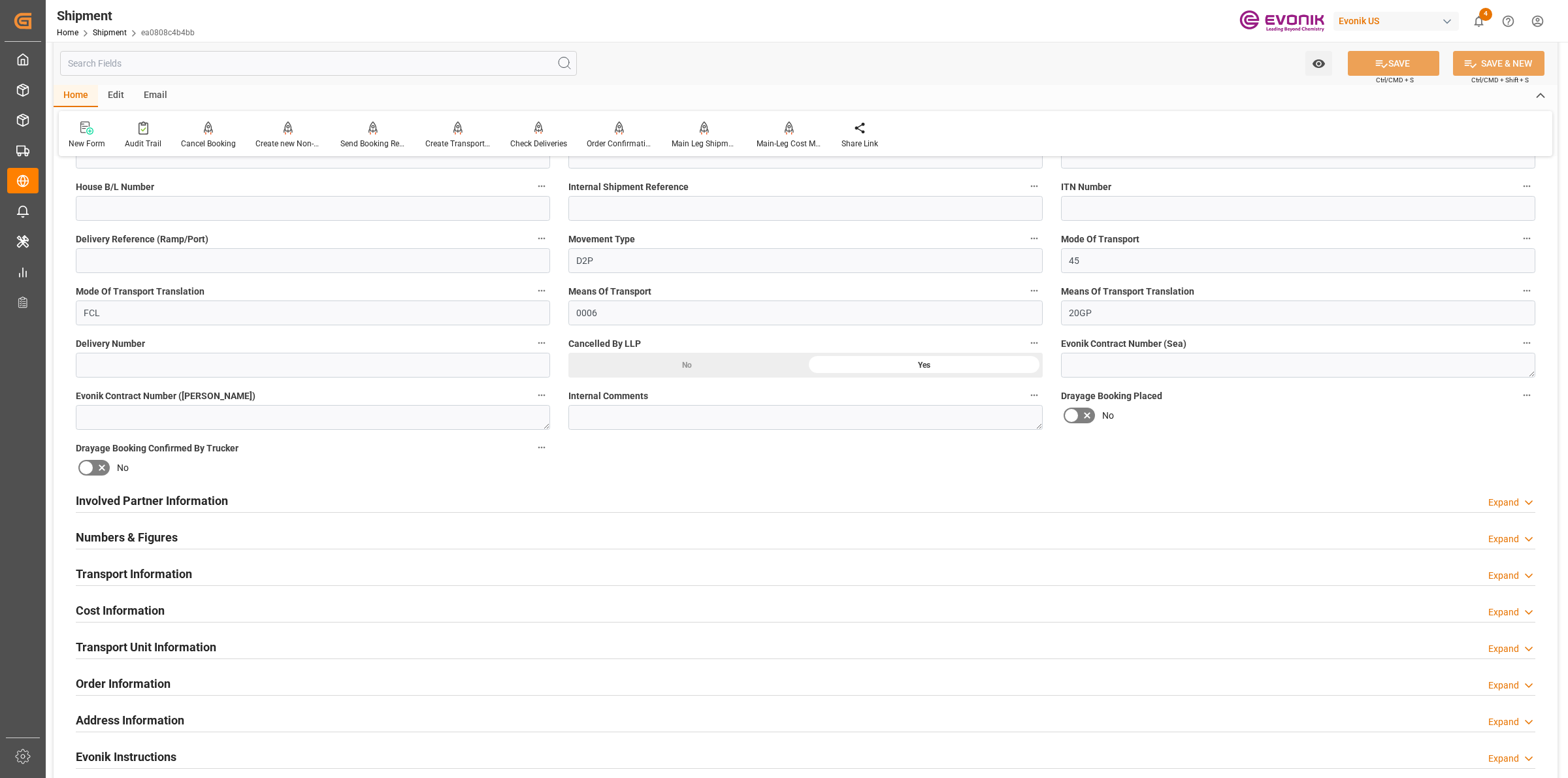
scroll to position [490, 0]
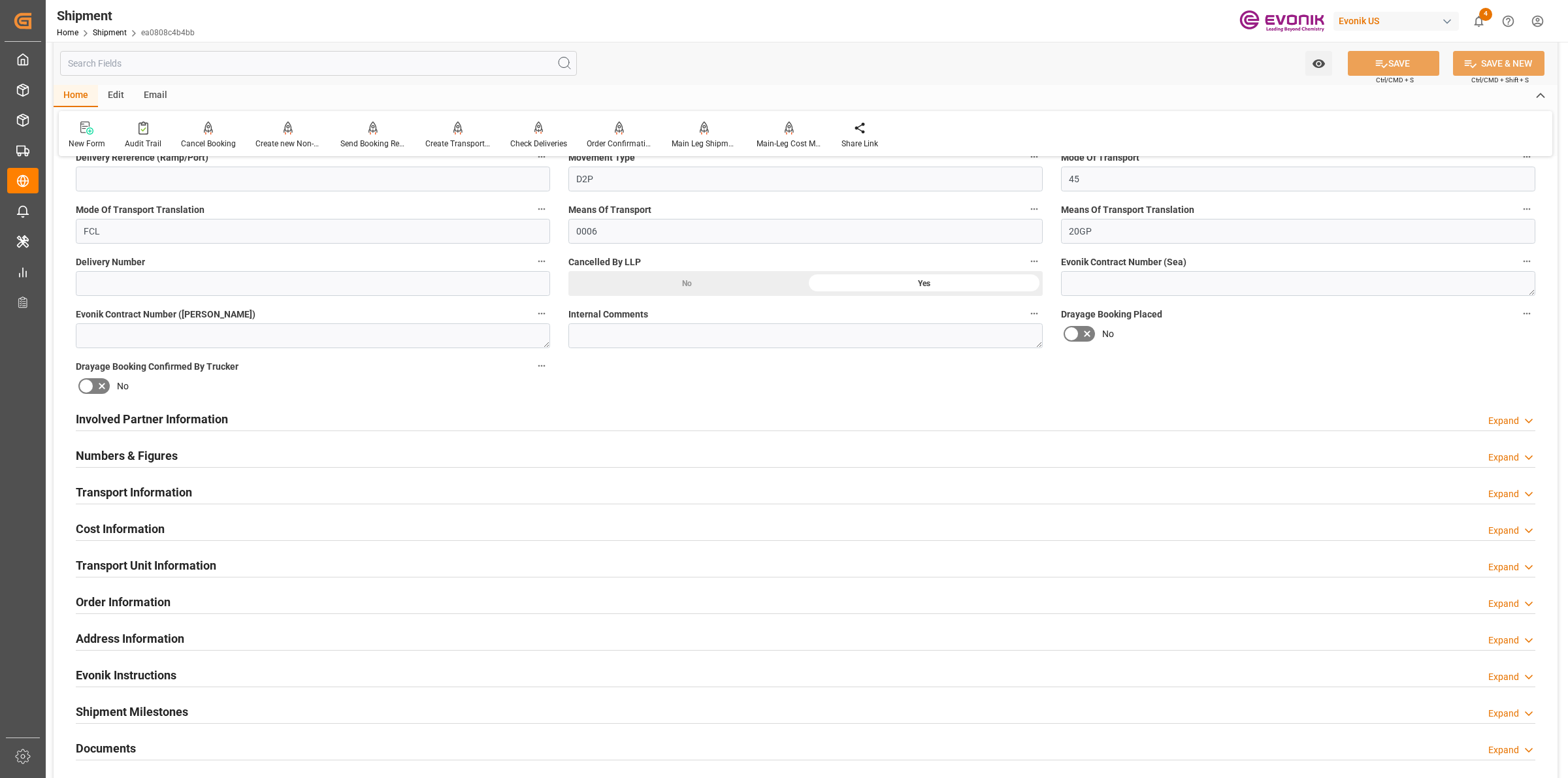
click at [208, 407] on div "Involved Partner Information" at bounding box center [152, 418] width 153 height 25
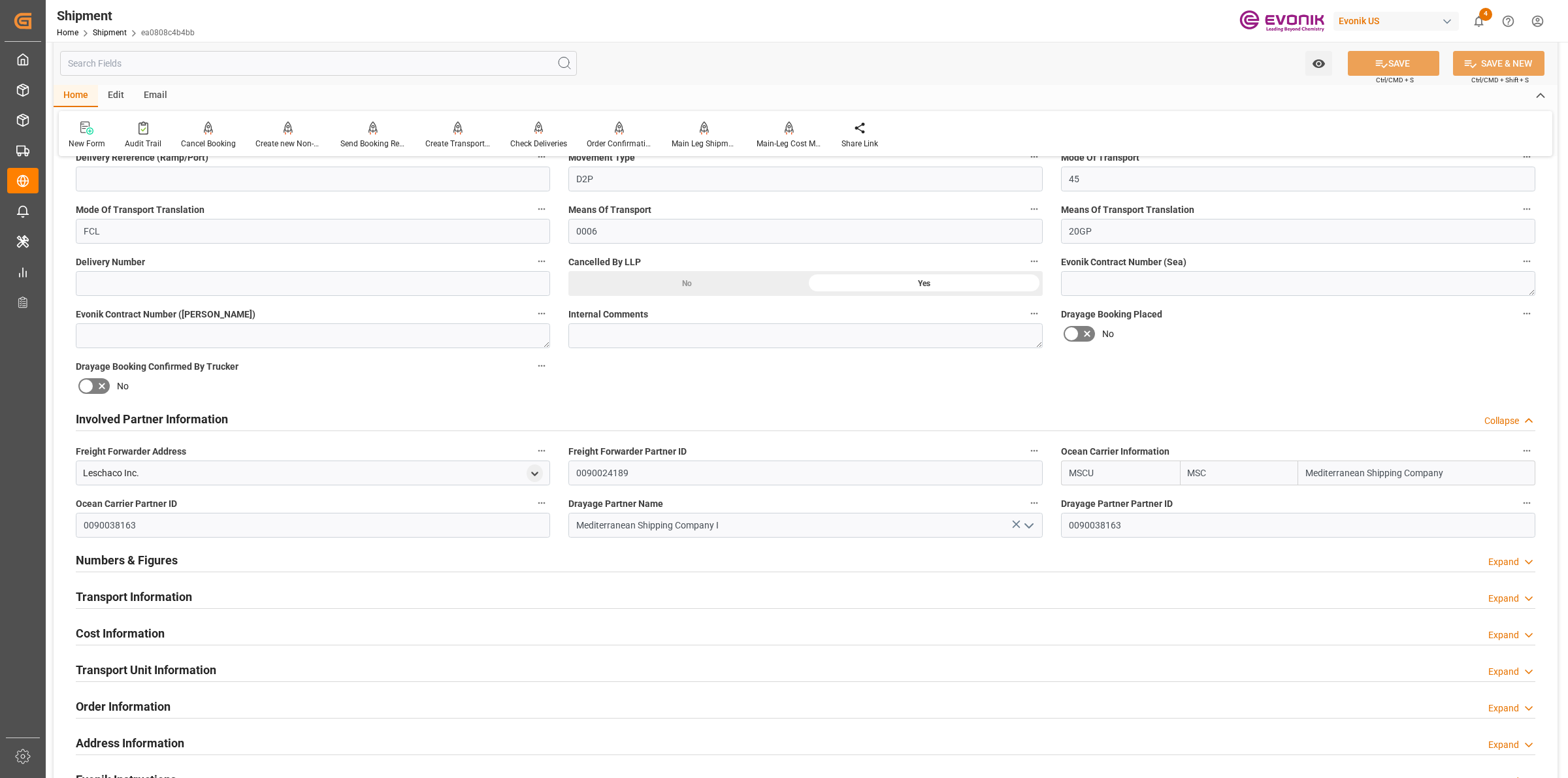
click at [195, 406] on div "Involved Partner Information" at bounding box center [152, 418] width 153 height 25
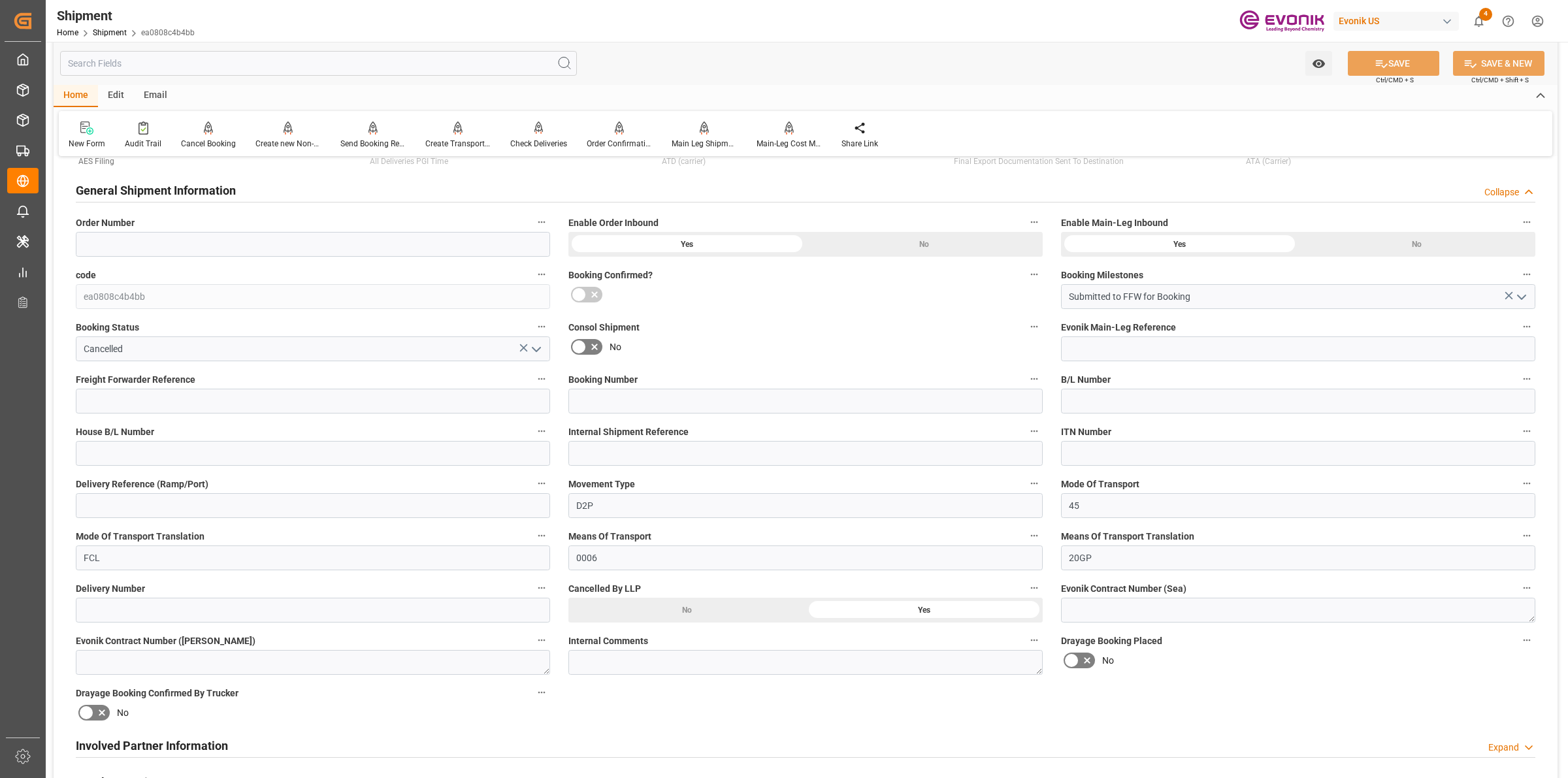
scroll to position [0, 0]
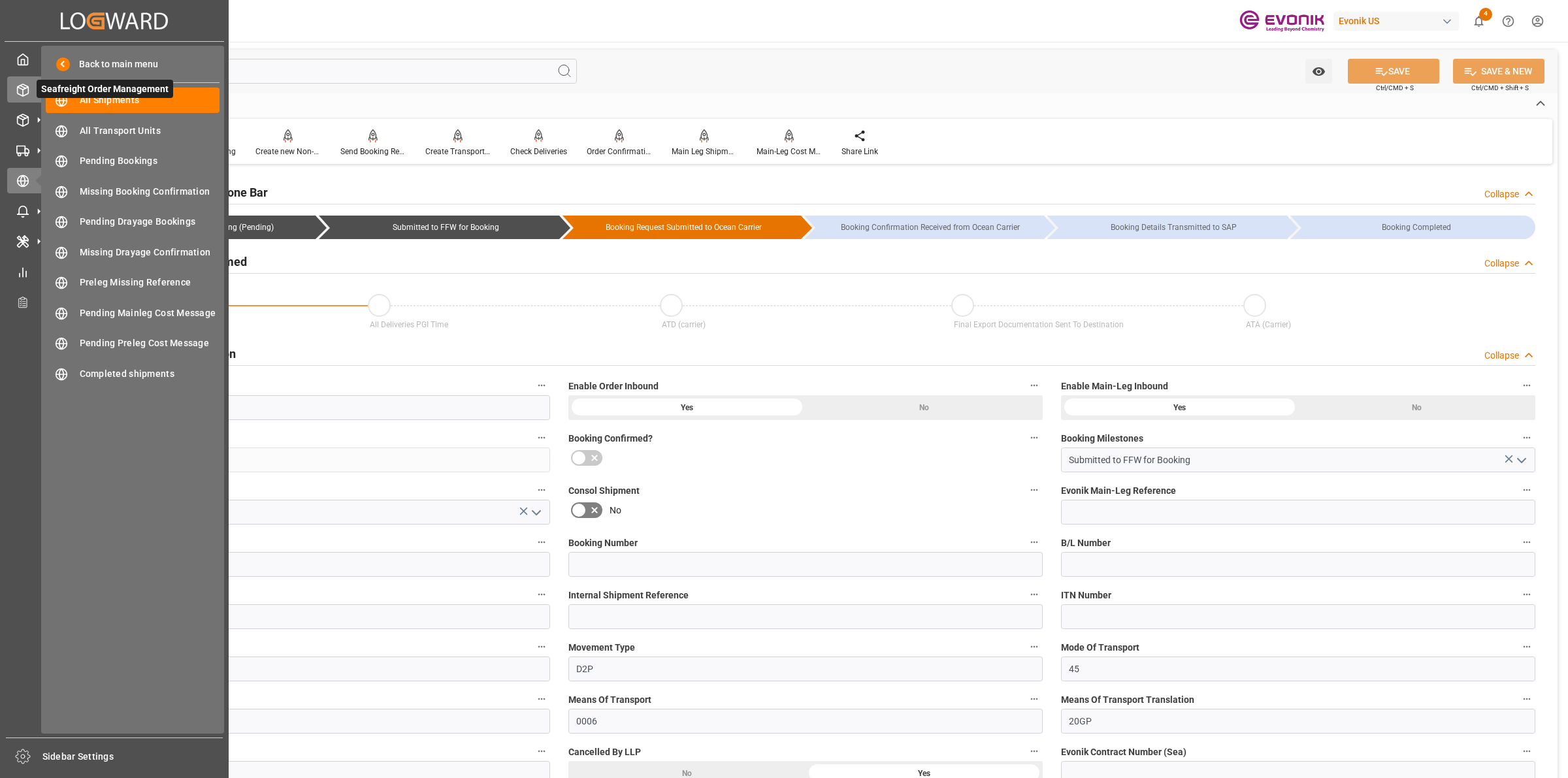
click at [21, 84] on icon at bounding box center [23, 91] width 13 height 13
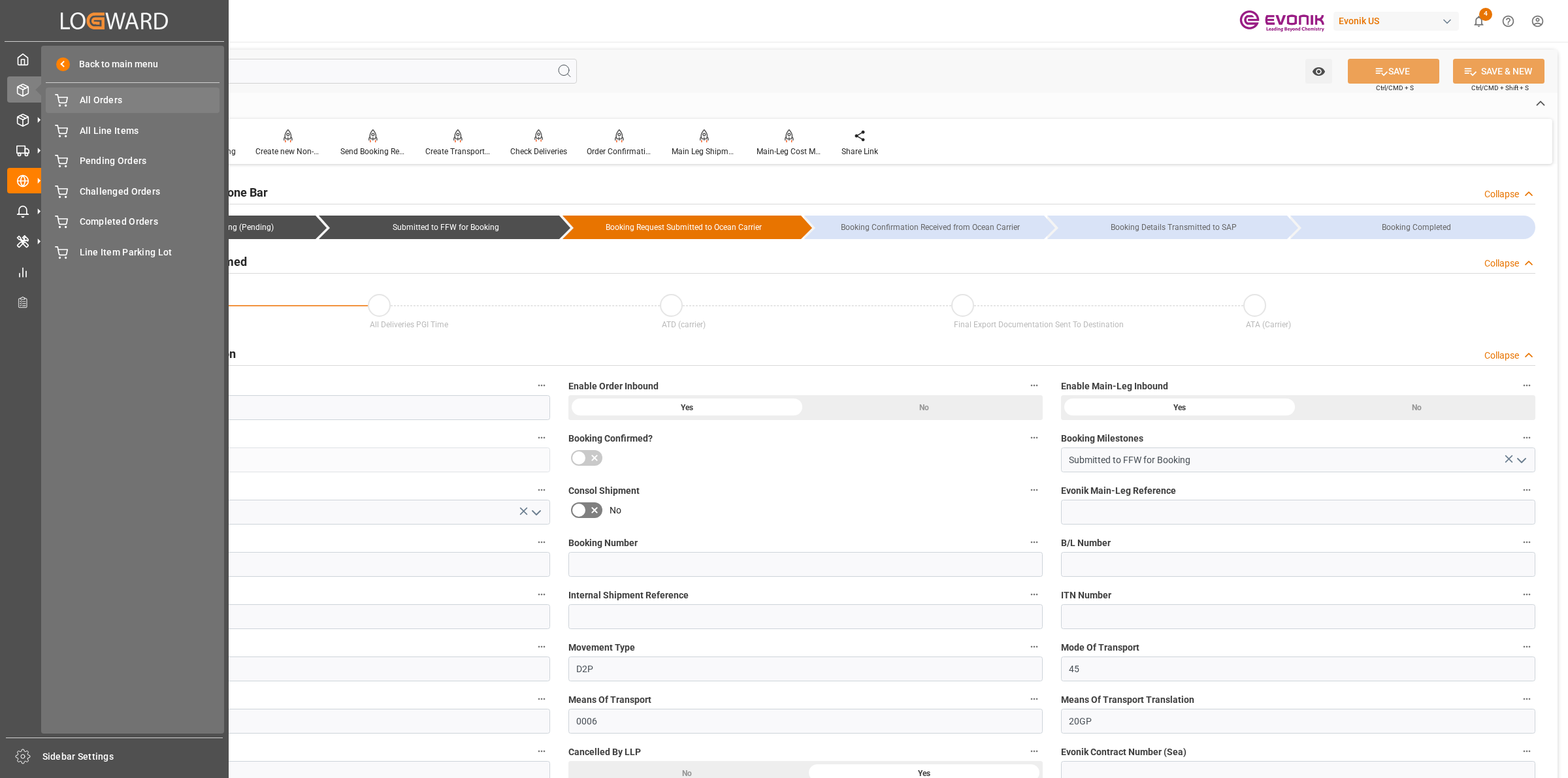
click at [102, 102] on span "All Orders" at bounding box center [150, 100] width 141 height 14
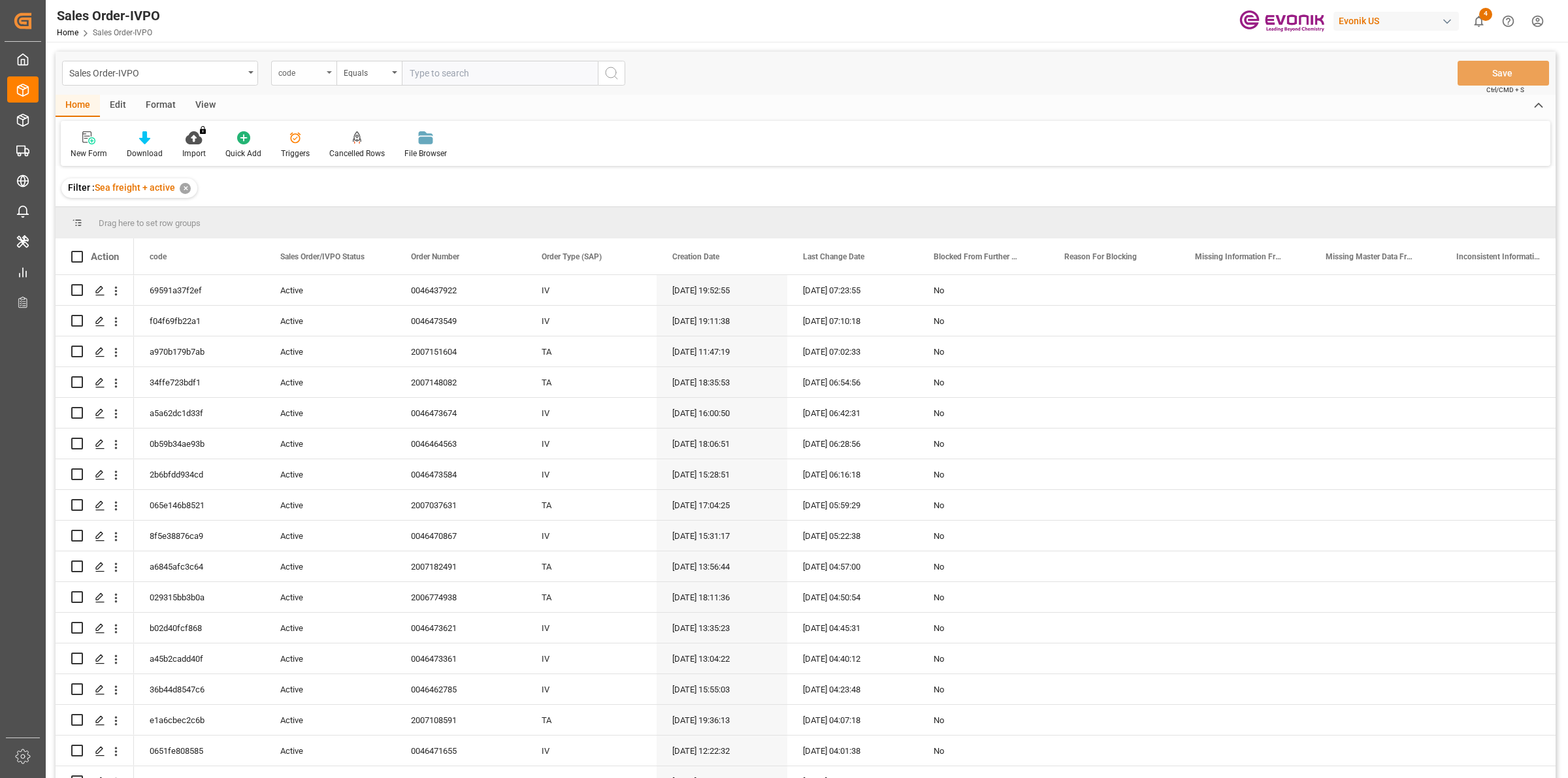
click at [318, 74] on div "code" at bounding box center [301, 71] width 44 height 15
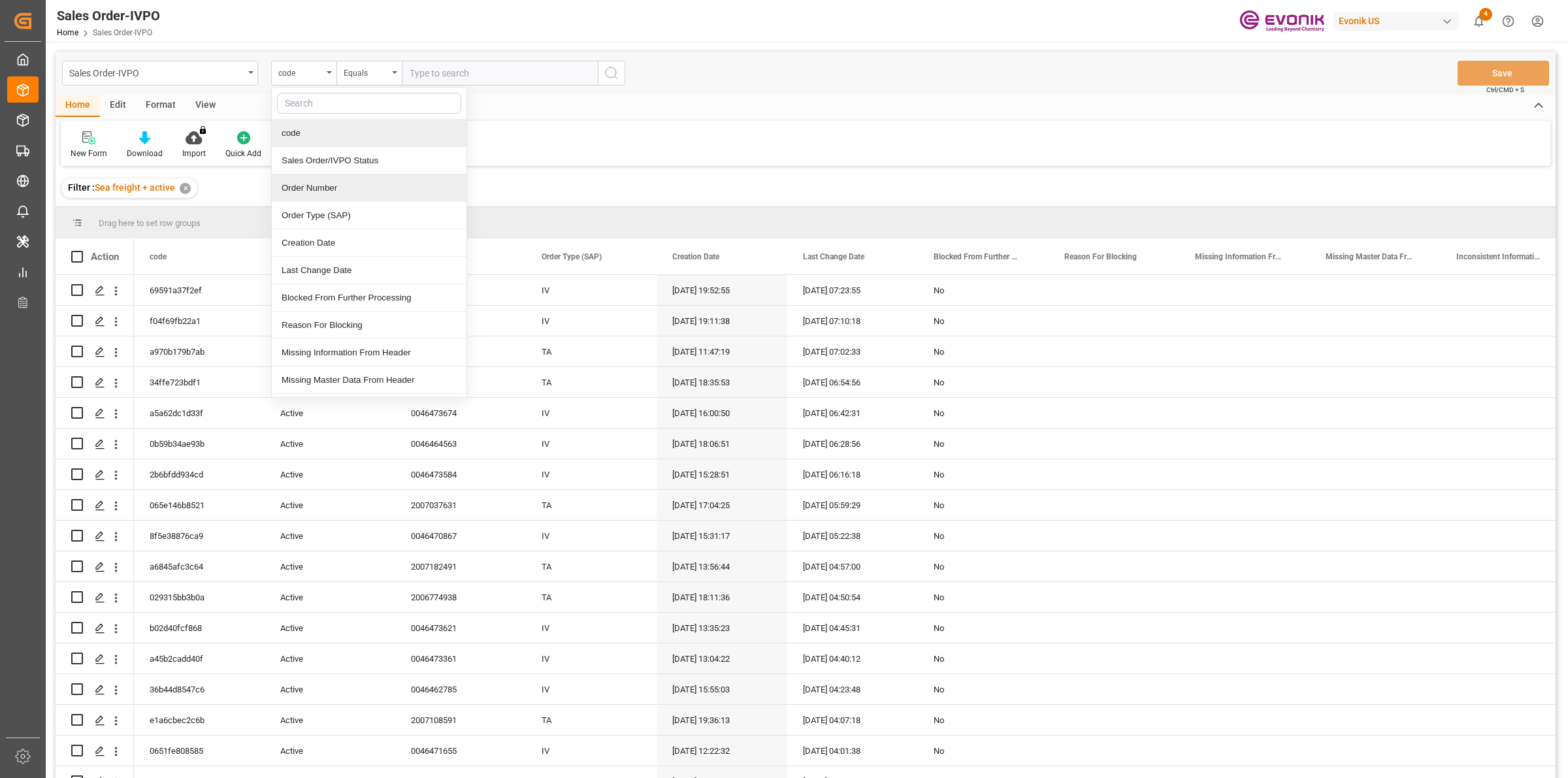
click at [335, 184] on div "Order Number" at bounding box center [369, 188] width 195 height 27
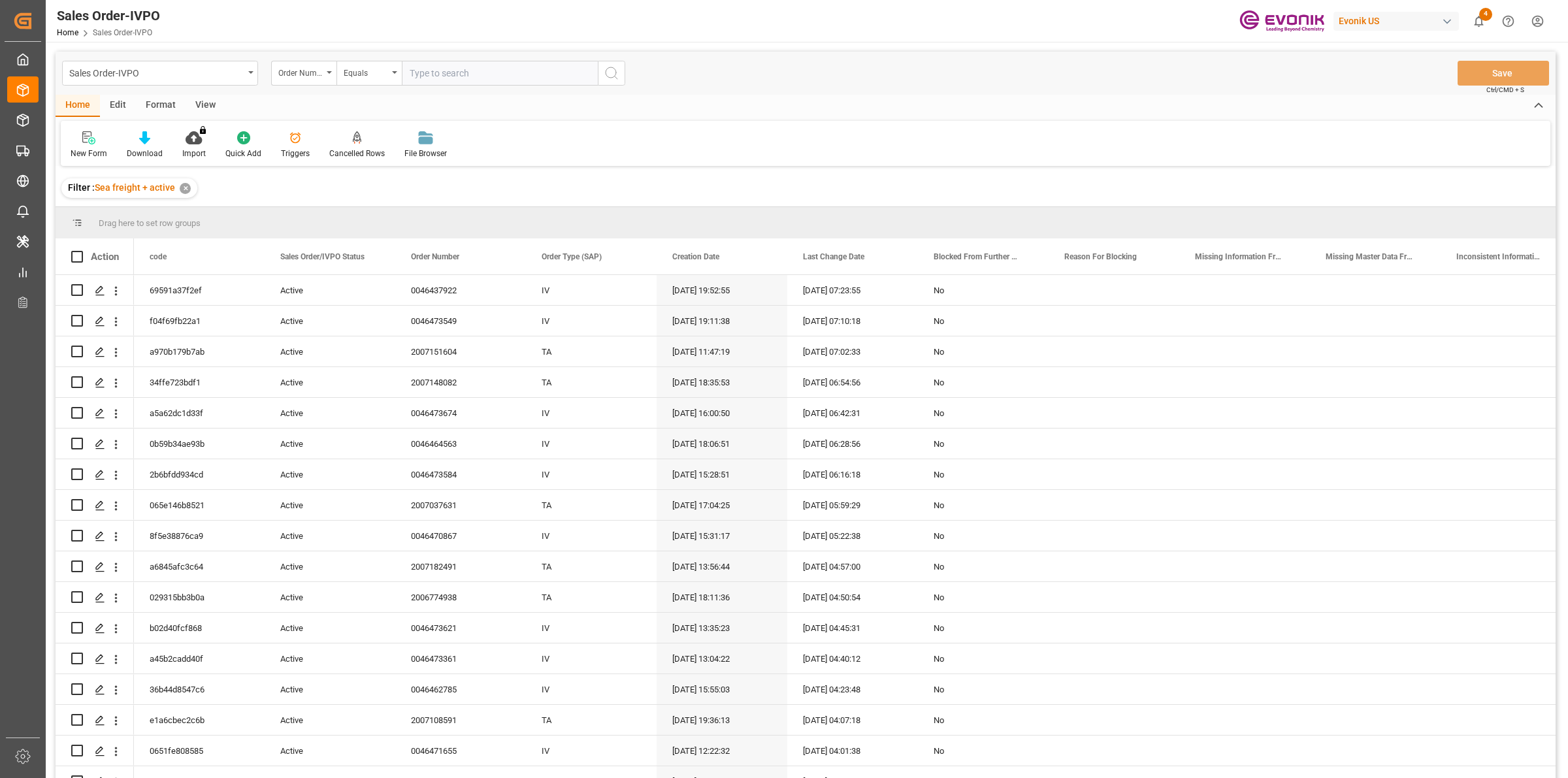
click at [438, 74] on input "text" at bounding box center [500, 73] width 196 height 25
paste input "0046472721"
type input "0046472721"
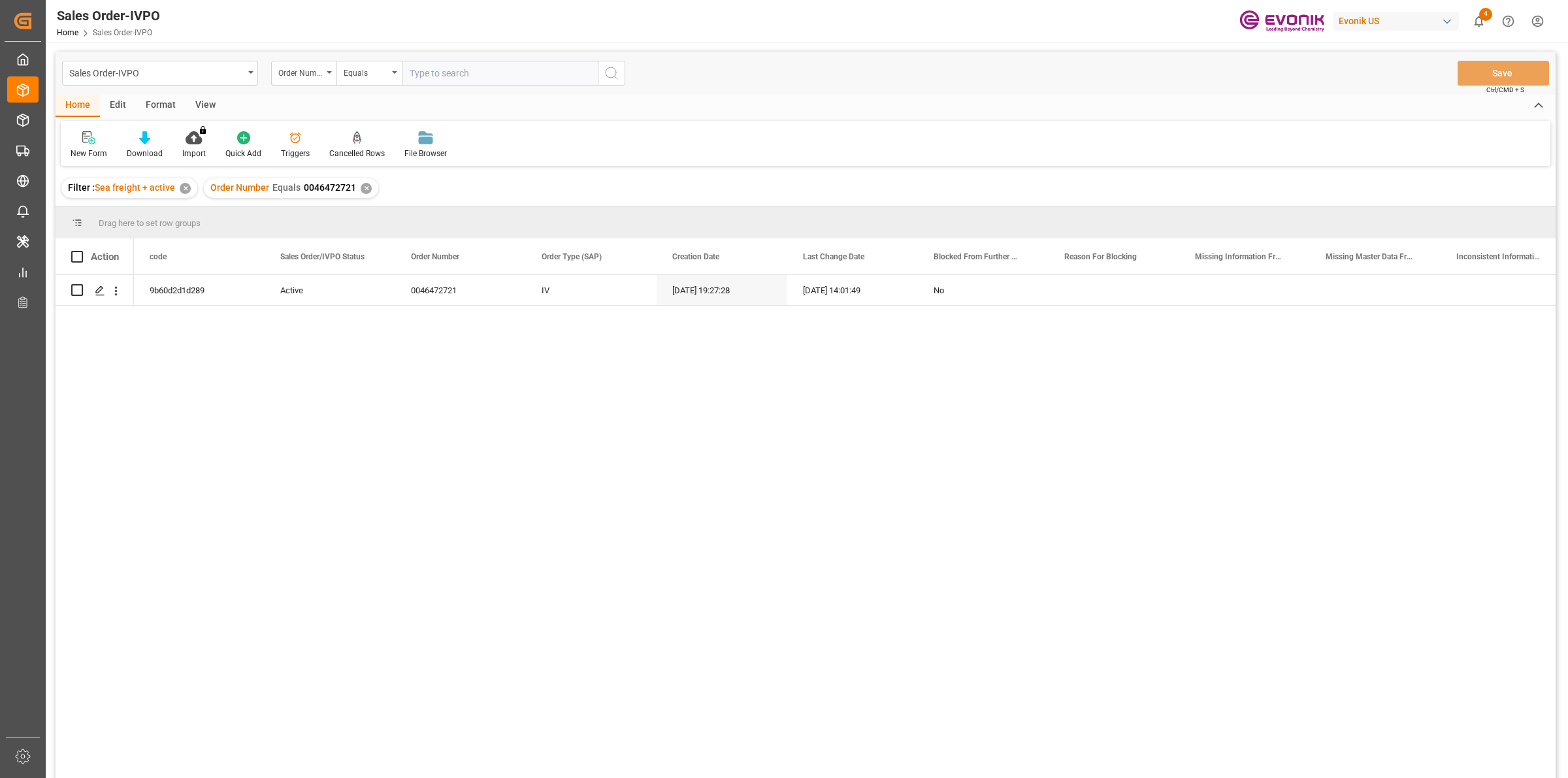
drag, startPoint x: 281, startPoint y: 436, endPoint x: 187, endPoint y: 334, distance: 138.7
click at [280, 431] on div "9b60d2d1d289 Active 0046472721 IV 10.09.2025 19:27:28 16.09.2025 14:01:49 No" at bounding box center [845, 530] width 1422 height 511
click at [100, 295] on icon "Press SPACE to select this row." at bounding box center [100, 291] width 10 height 10
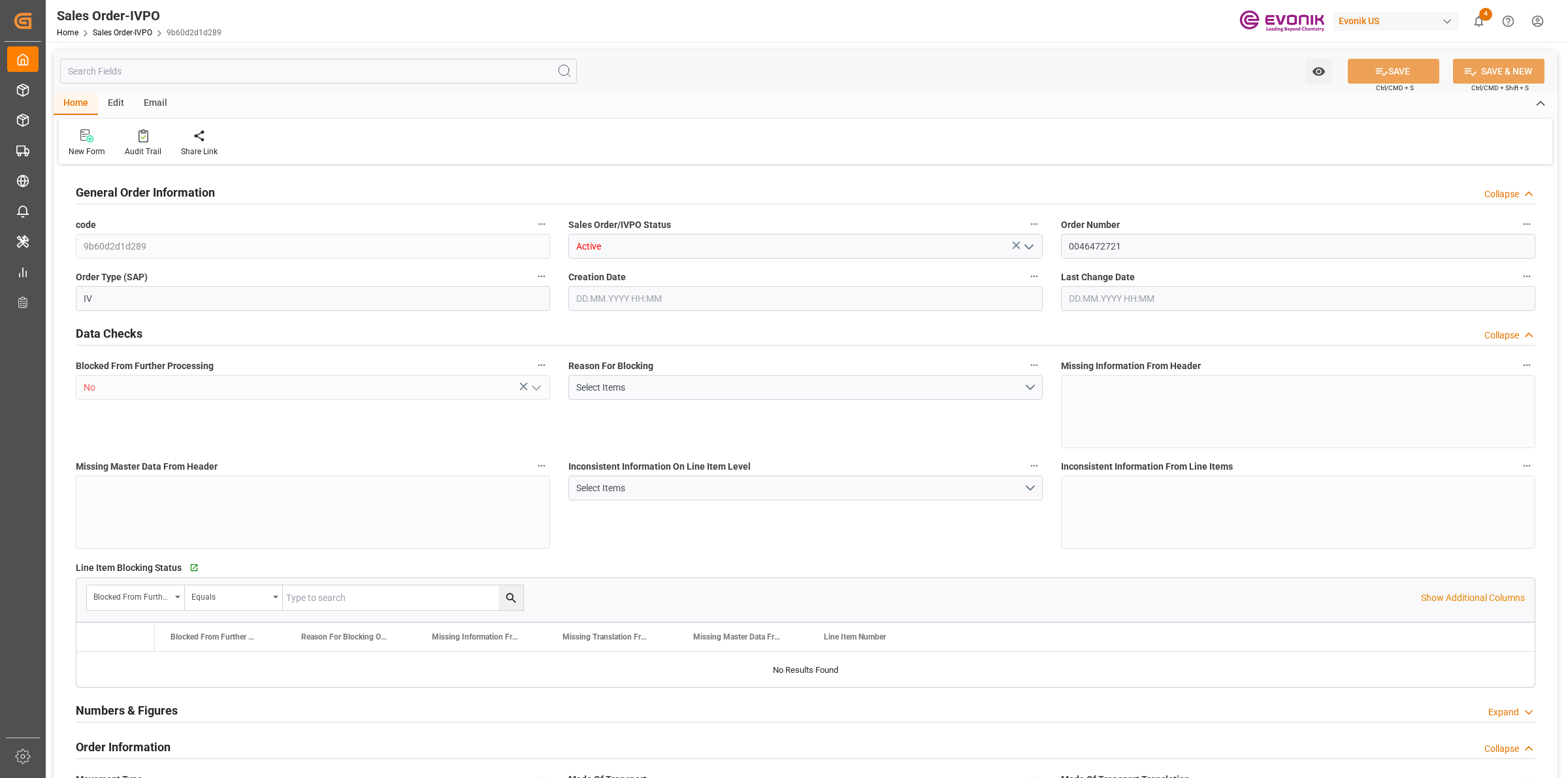
type input "NLRTM"
type input "0"
type input "1"
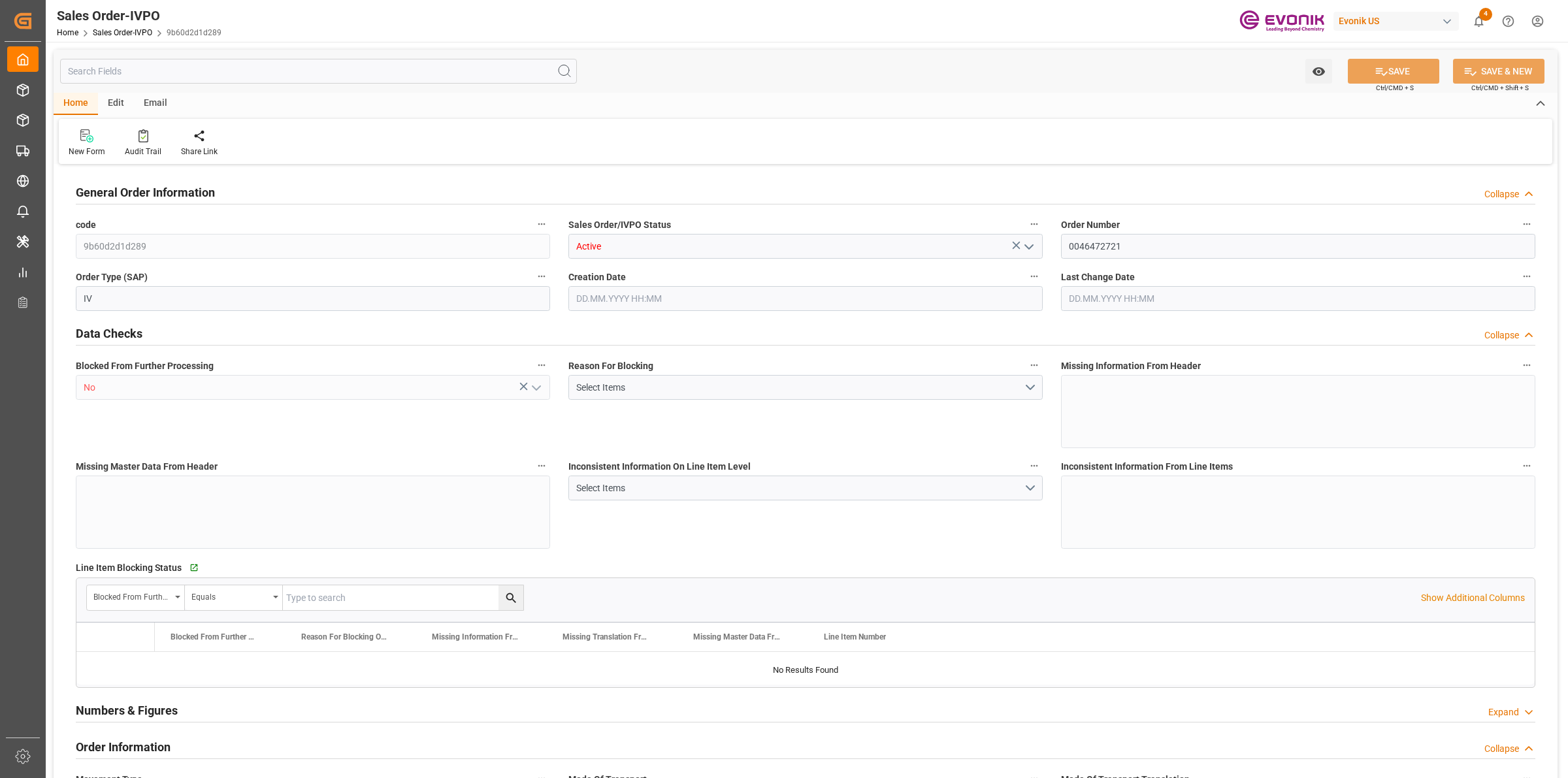
type input "13206.2"
type input "25.19"
type input "17000"
type input "30"
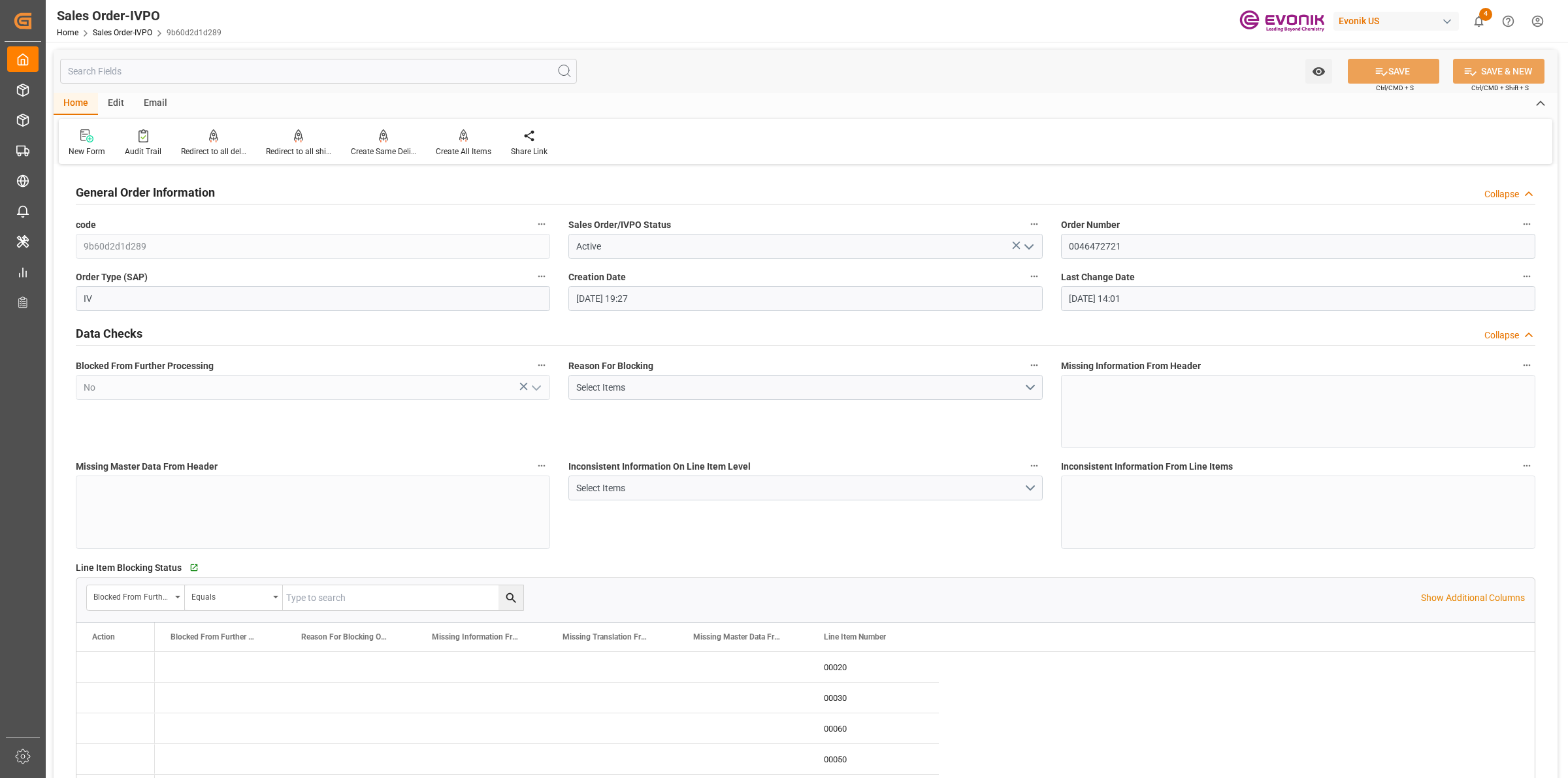
type input "[DATE] 19:27"
type input "16.09.2025 14:01"
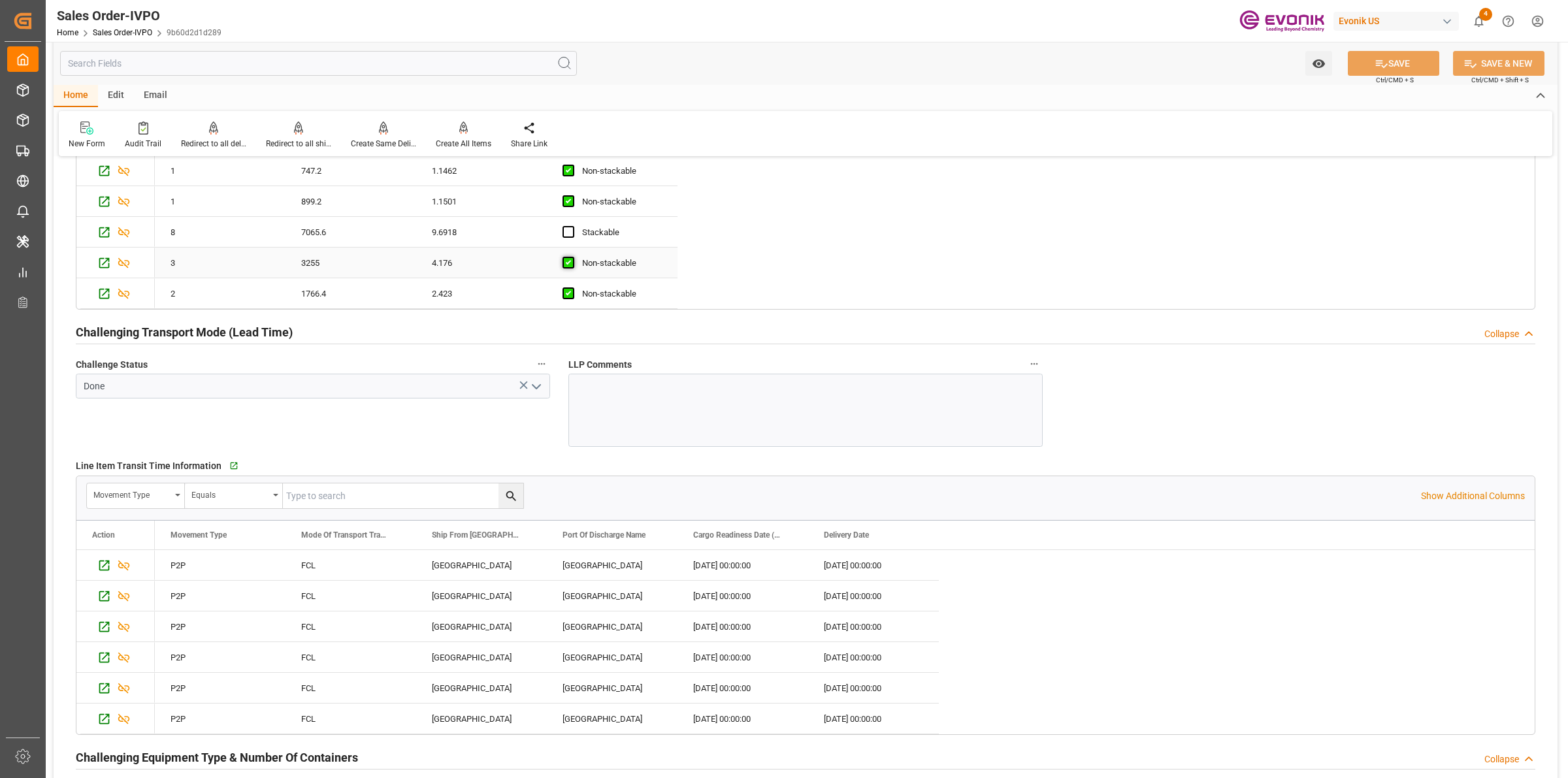
scroll to position [2123, 0]
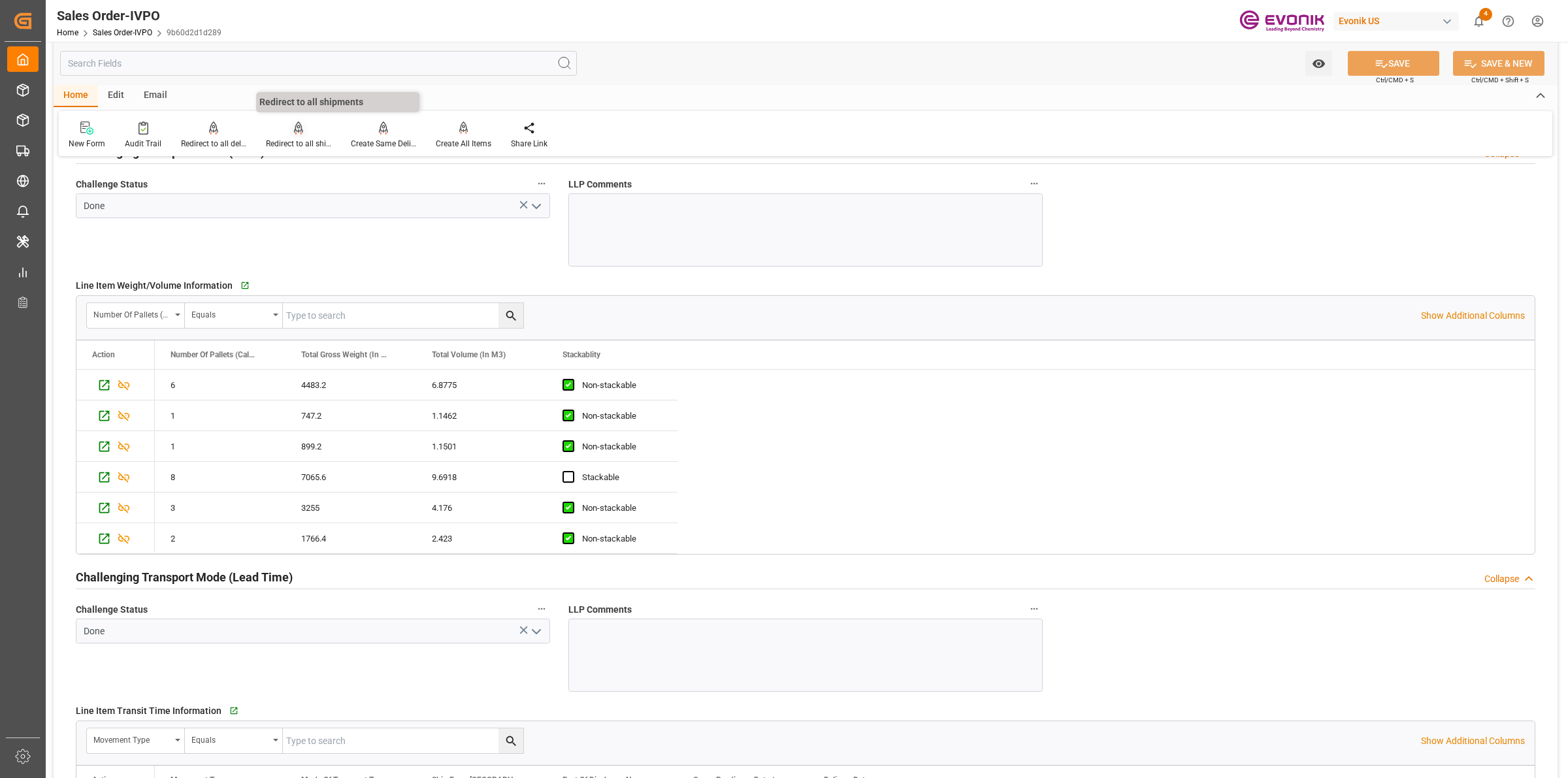
click at [295, 144] on div "Redirect to all shipments" at bounding box center [298, 144] width 66 height 12
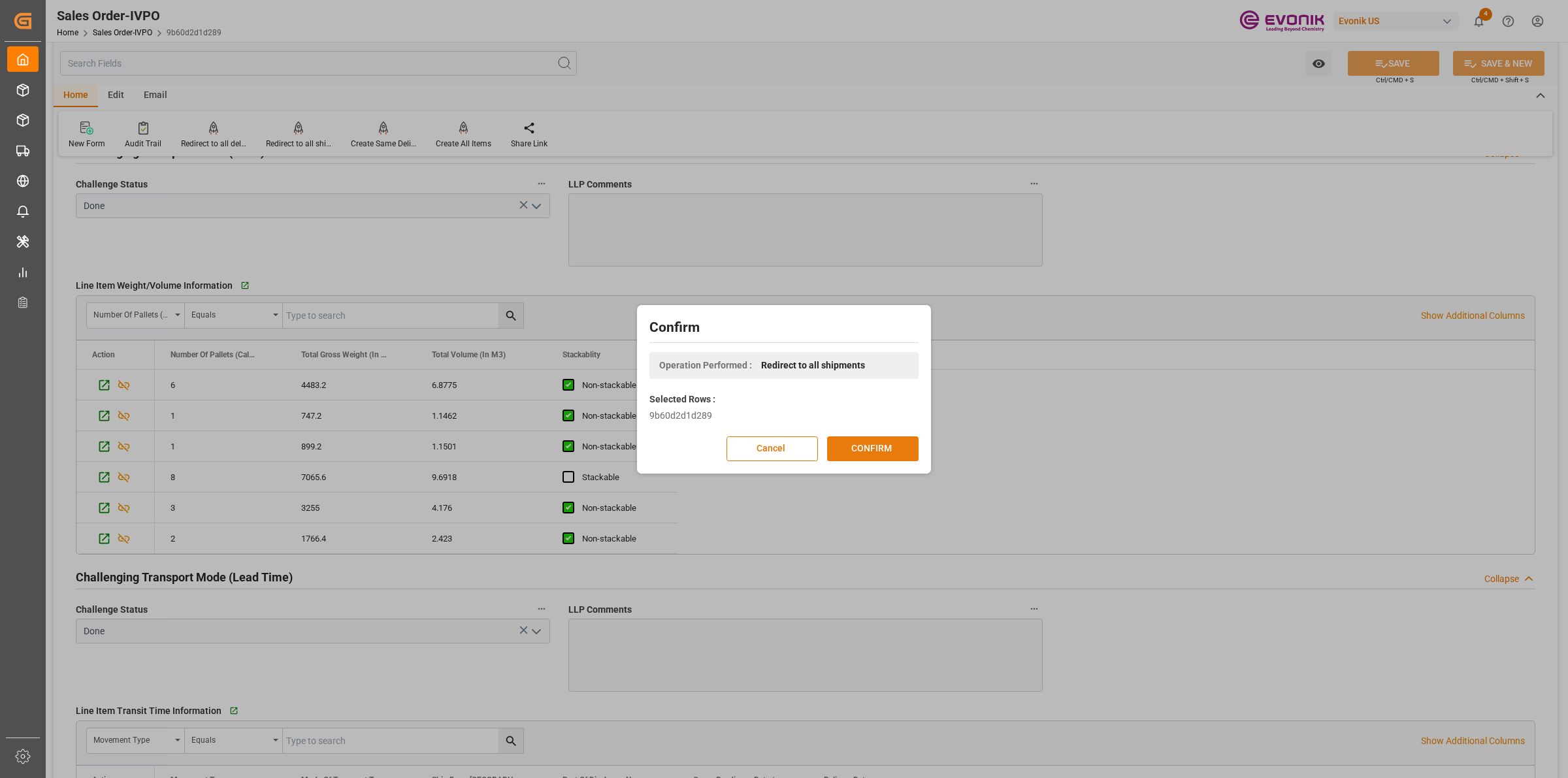
click at [864, 451] on button "CONFIRM" at bounding box center [873, 449] width 91 height 25
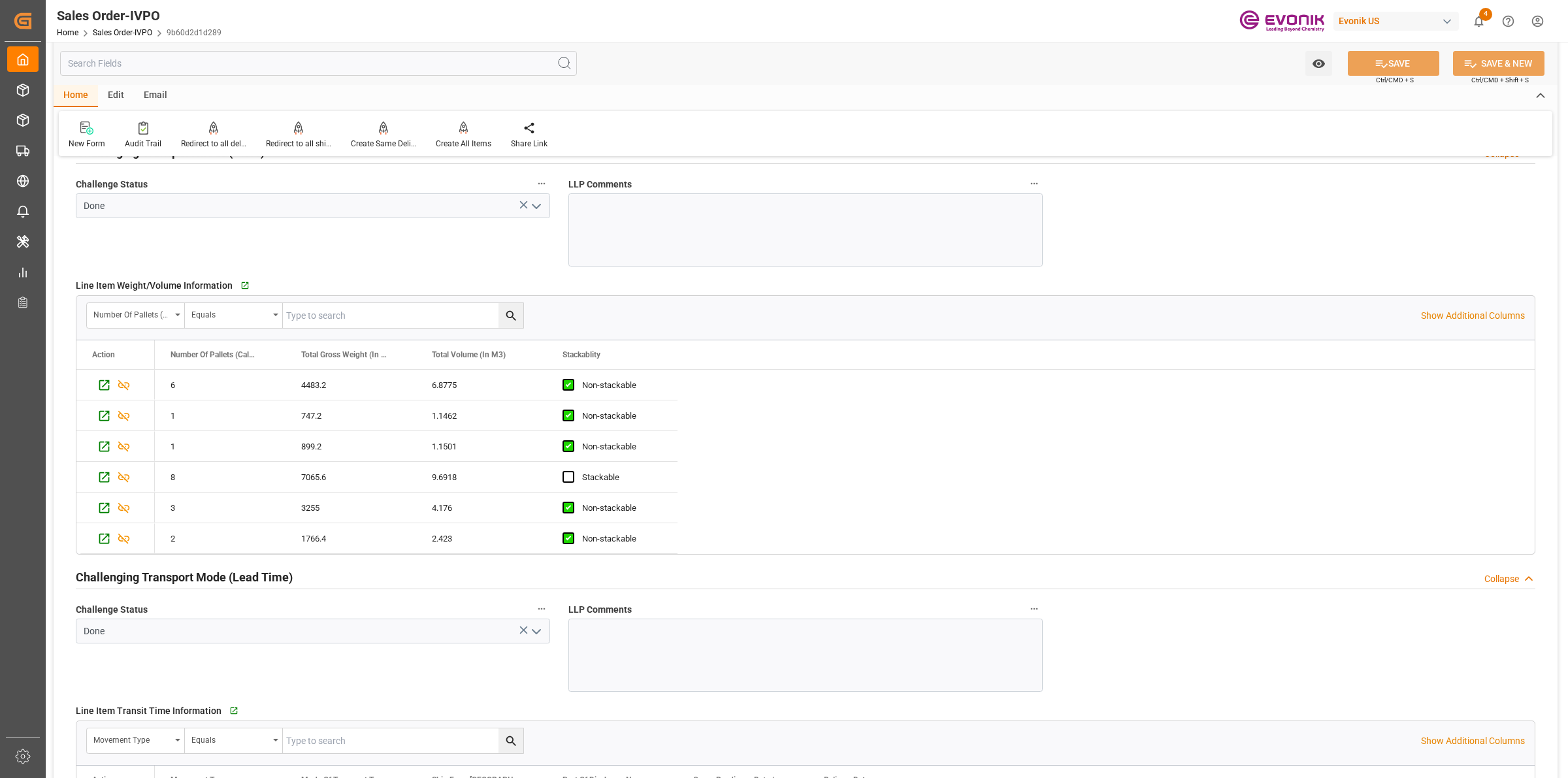
scroll to position [1633, 0]
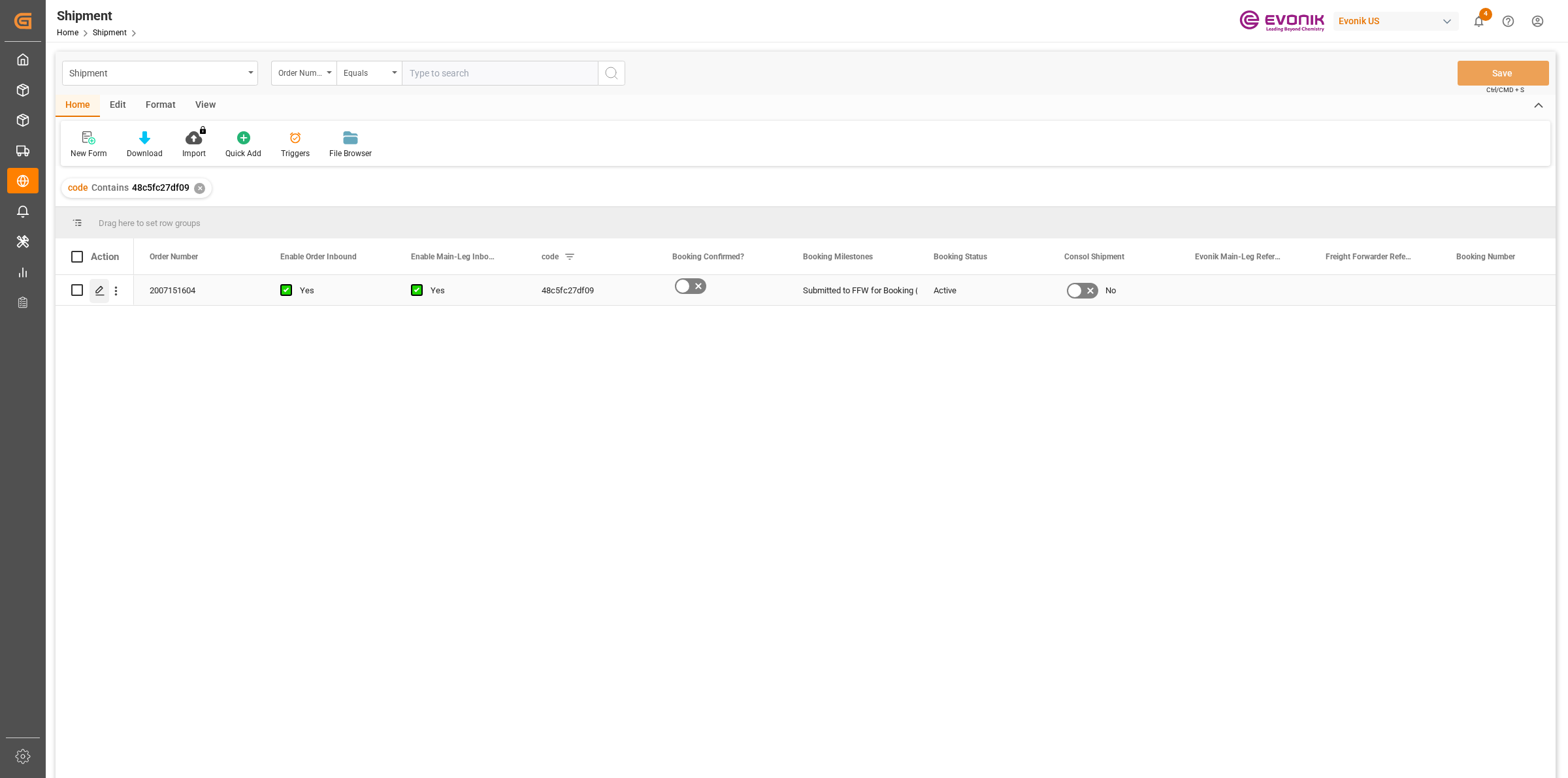
click at [94, 292] on div "Press SPACE to select this row." at bounding box center [99, 291] width 20 height 24
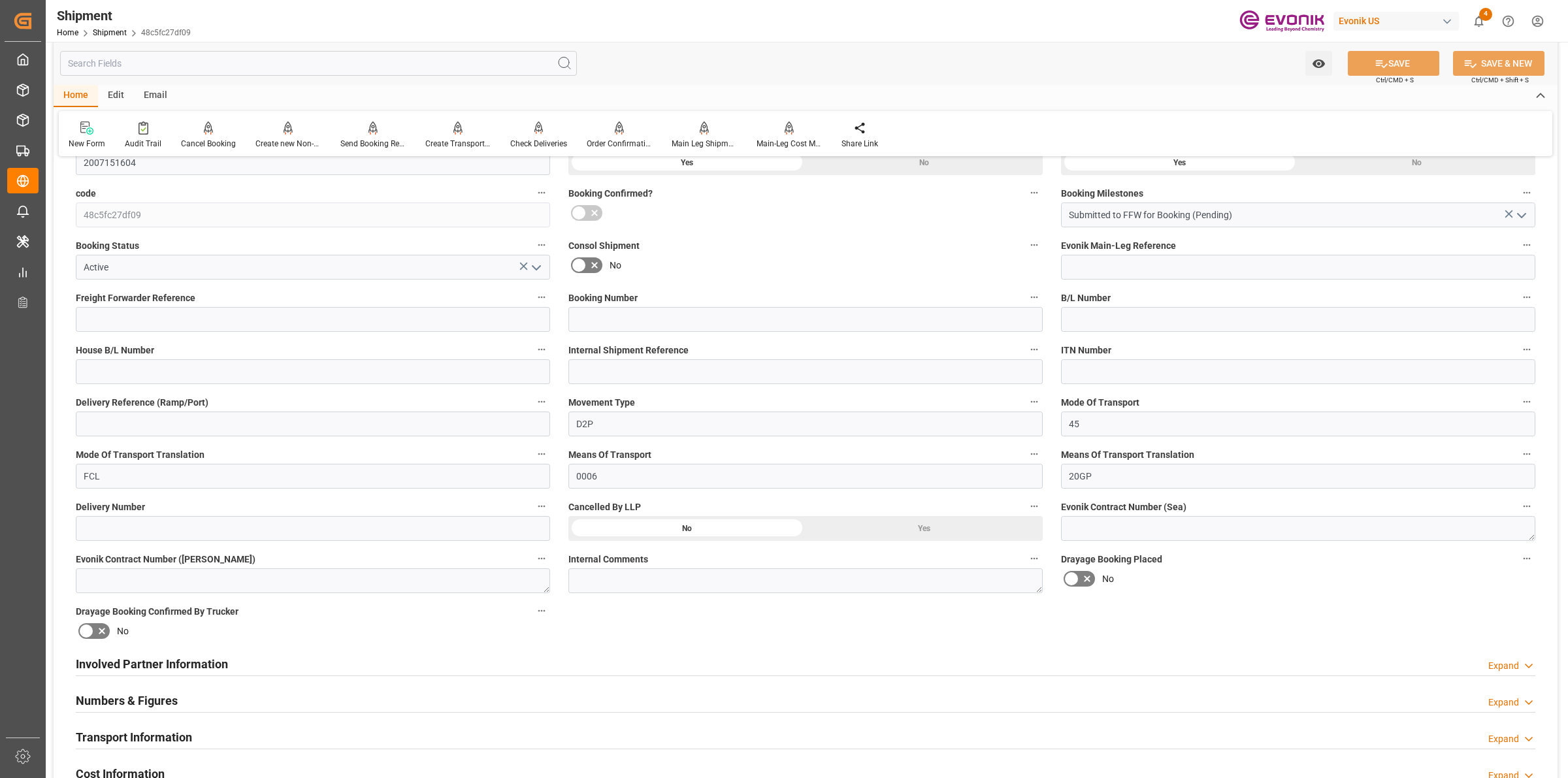
scroll to position [572, 0]
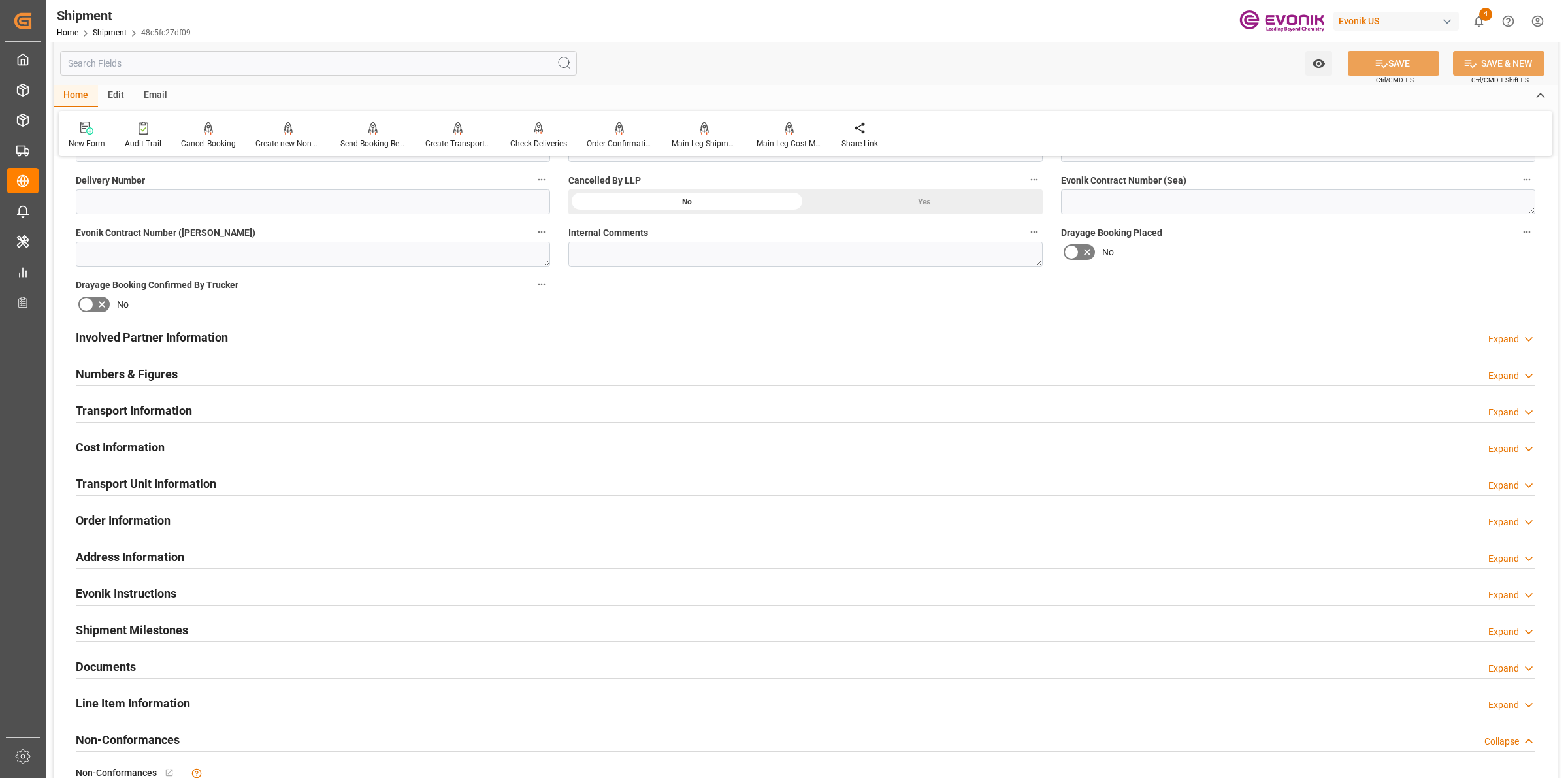
drag, startPoint x: 295, startPoint y: 333, endPoint x: 718, endPoint y: 420, distance: 431.9
click at [295, 333] on div "Involved Partner Information Expand" at bounding box center [805, 337] width 1460 height 25
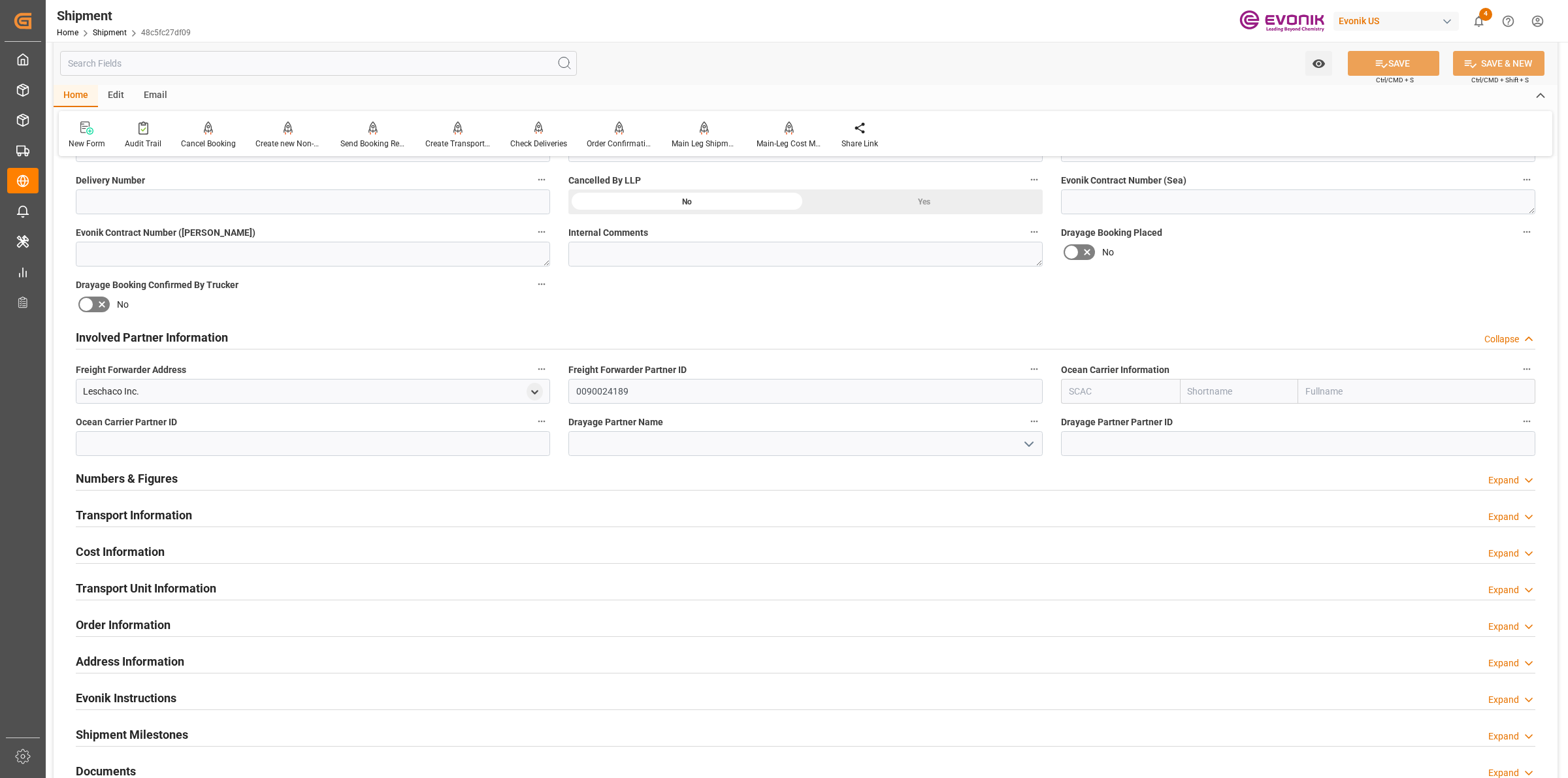
click at [1100, 394] on input "text" at bounding box center [1120, 391] width 119 height 25
click at [1082, 418] on b "ALRB" at bounding box center [1081, 420] width 23 height 10
type input "ALRB"
type input "AC Containerline"
type input "AC Containerline GmbH"
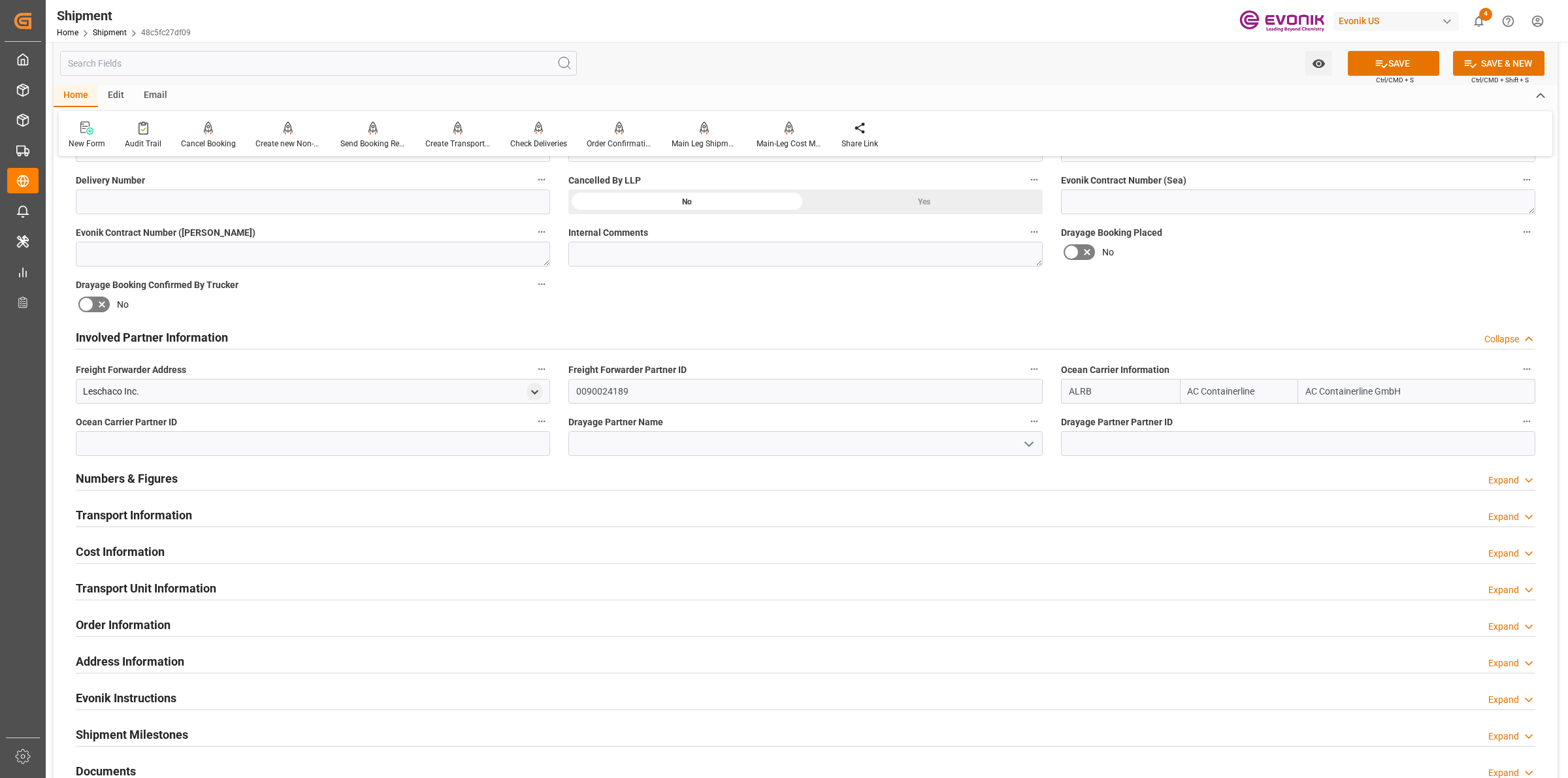
type input "ALRB"
drag, startPoint x: 112, startPoint y: 390, endPoint x: 275, endPoint y: 396, distance: 163.1
click at [82, 390] on div "Leschaco Inc." at bounding box center [313, 391] width 475 height 25
copy div "Leschaco Inc."
click at [618, 452] on input at bounding box center [806, 444] width 475 height 25
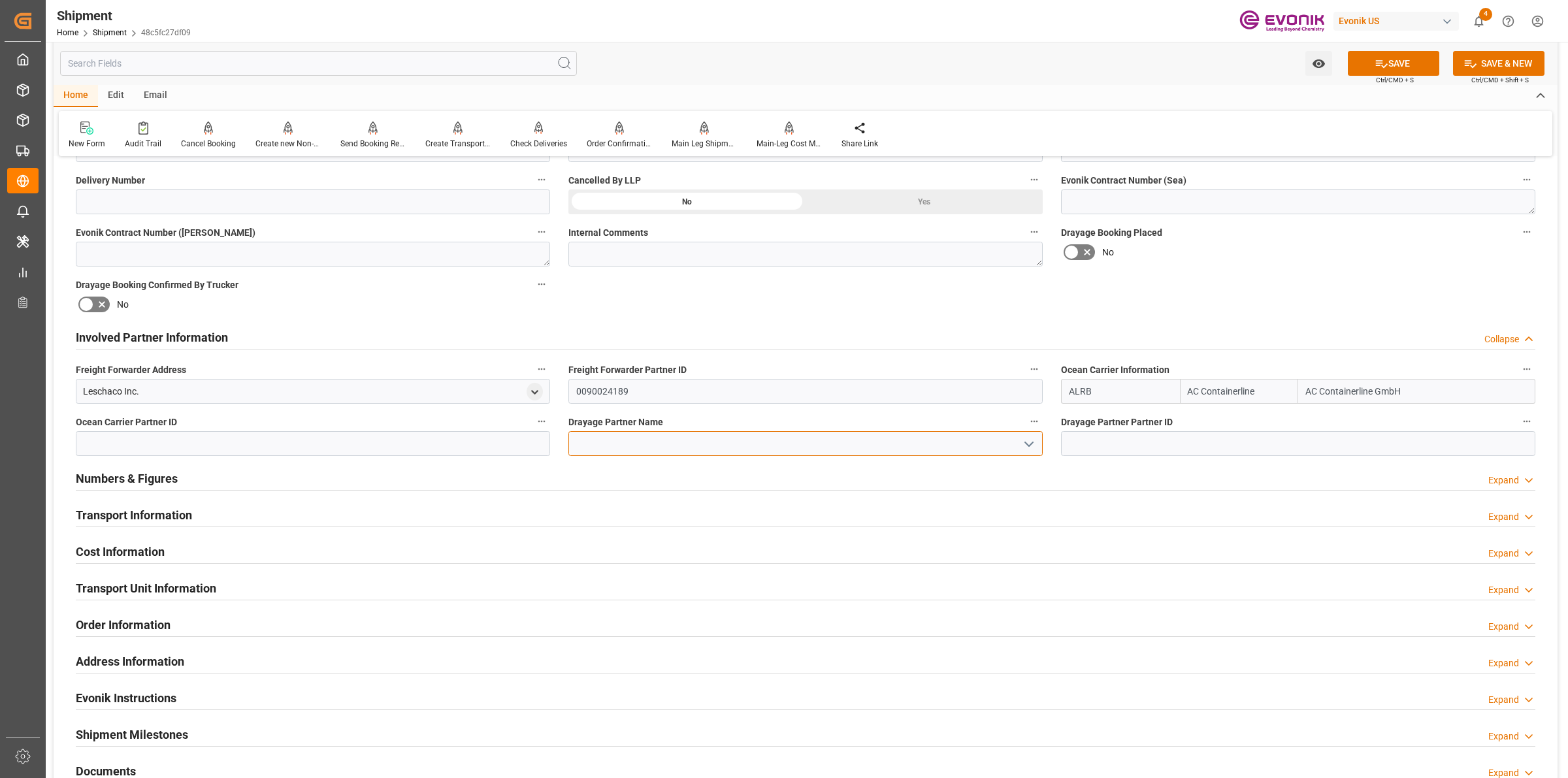
paste input "Leschaco Inc."
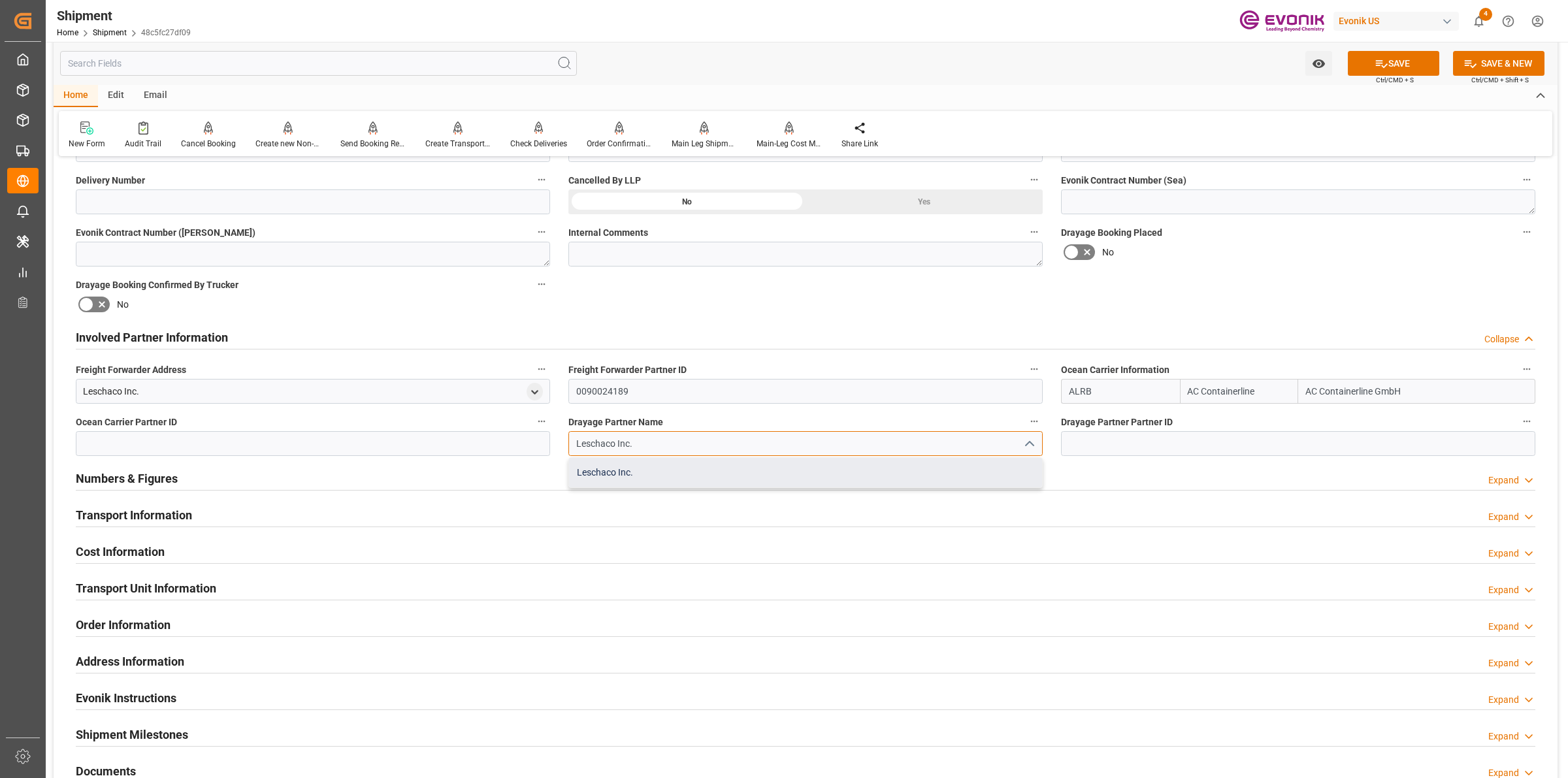
click at [657, 474] on div "Leschaco Inc." at bounding box center [805, 473] width 473 height 29
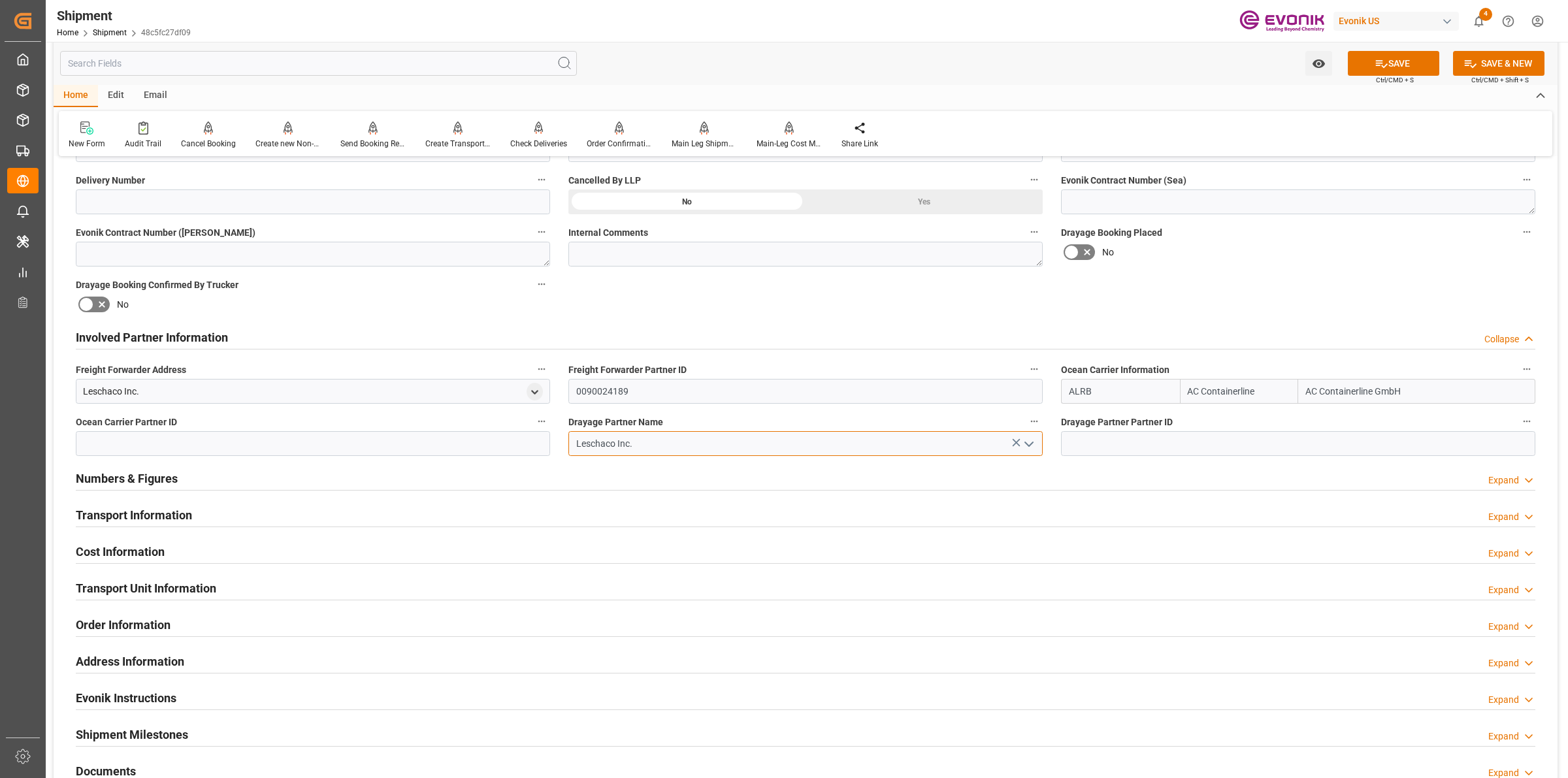
type input "Leschaco Inc."
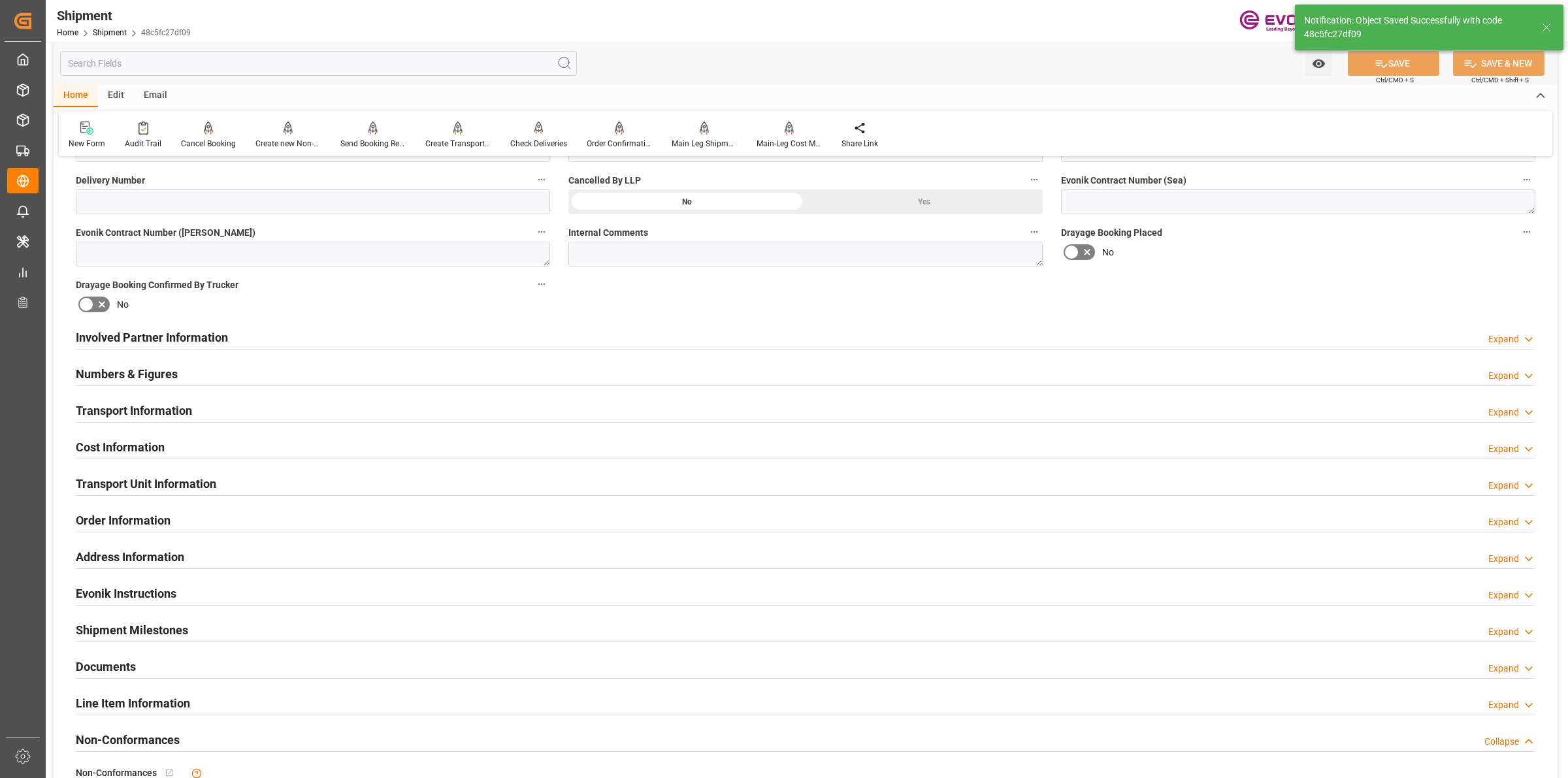
click at [340, 343] on div "Involved Partner Information Expand" at bounding box center [805, 337] width 1460 height 25
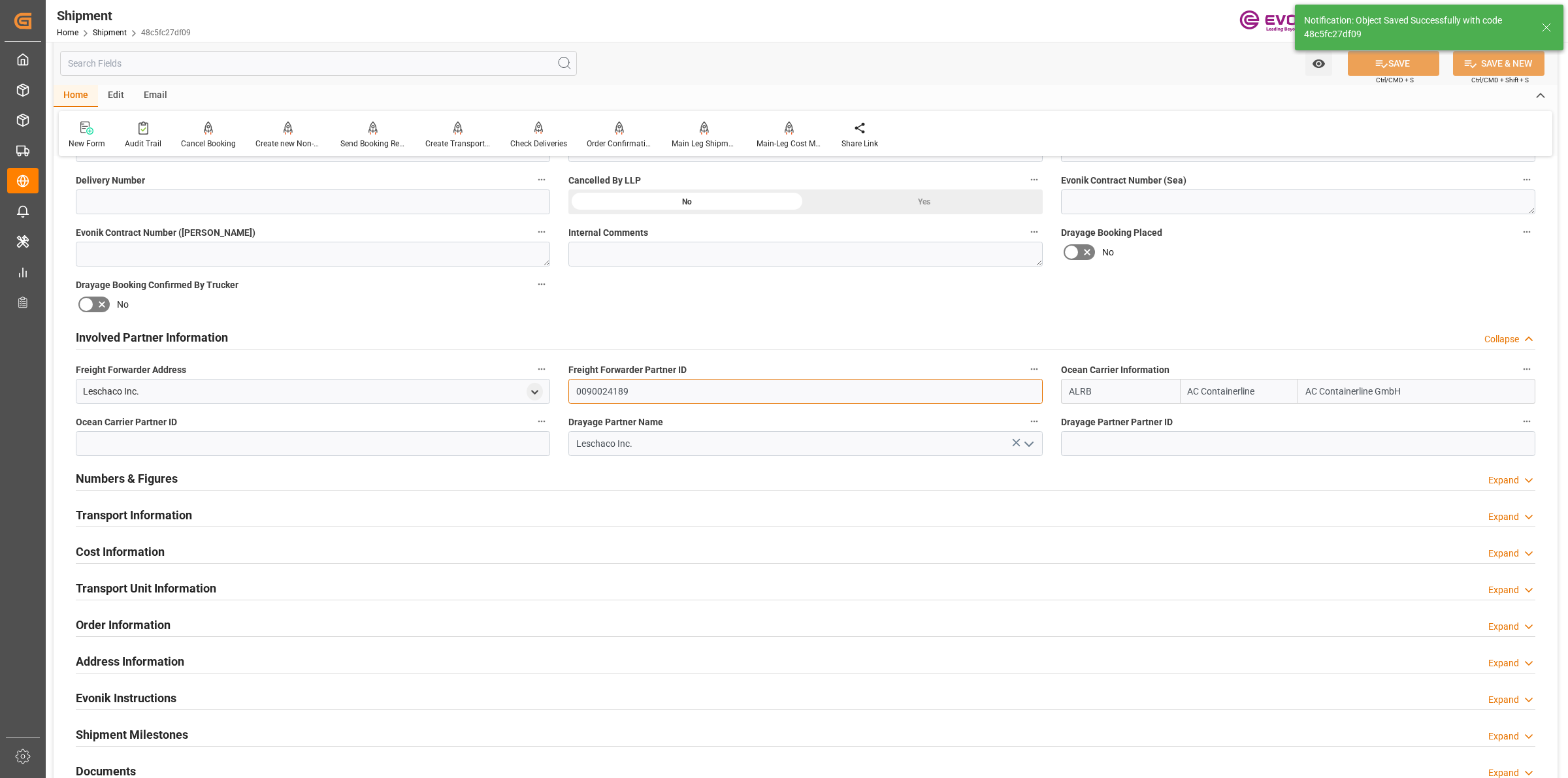
click at [648, 388] on input "0090024189" at bounding box center [806, 391] width 475 height 25
click at [494, 427] on label "Ocean Carrier Partner ID" at bounding box center [313, 421] width 475 height 18
click at [533, 427] on button "Ocean Carrier Partner ID" at bounding box center [542, 421] width 17 height 17
click at [494, 444] on div at bounding box center [784, 389] width 1568 height 778
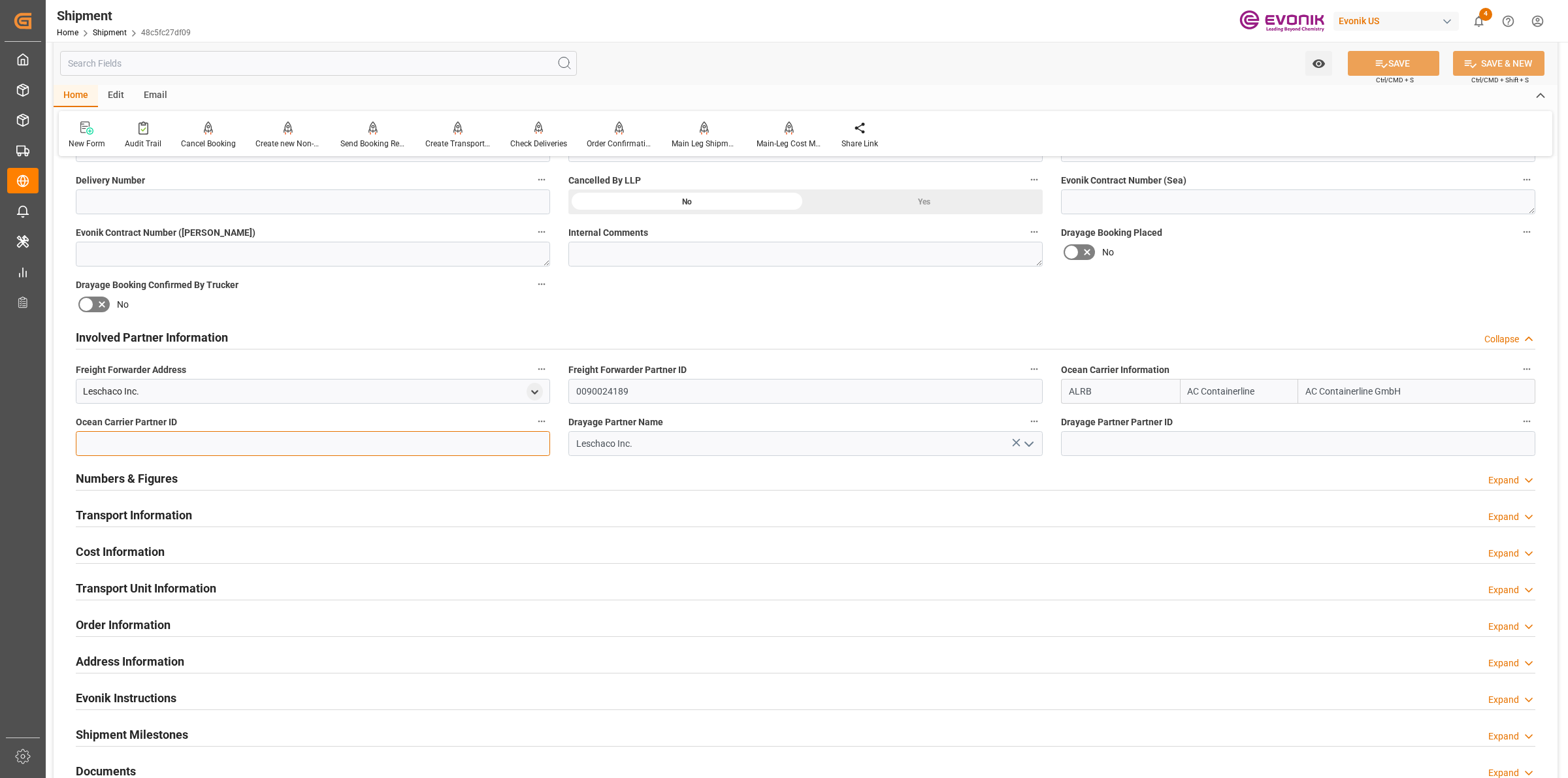
click at [488, 451] on input at bounding box center [313, 444] width 475 height 25
paste input "0090024189"
type input "0090024189"
click at [1203, 435] on input at bounding box center [1298, 444] width 475 height 25
paste input "0090024189"
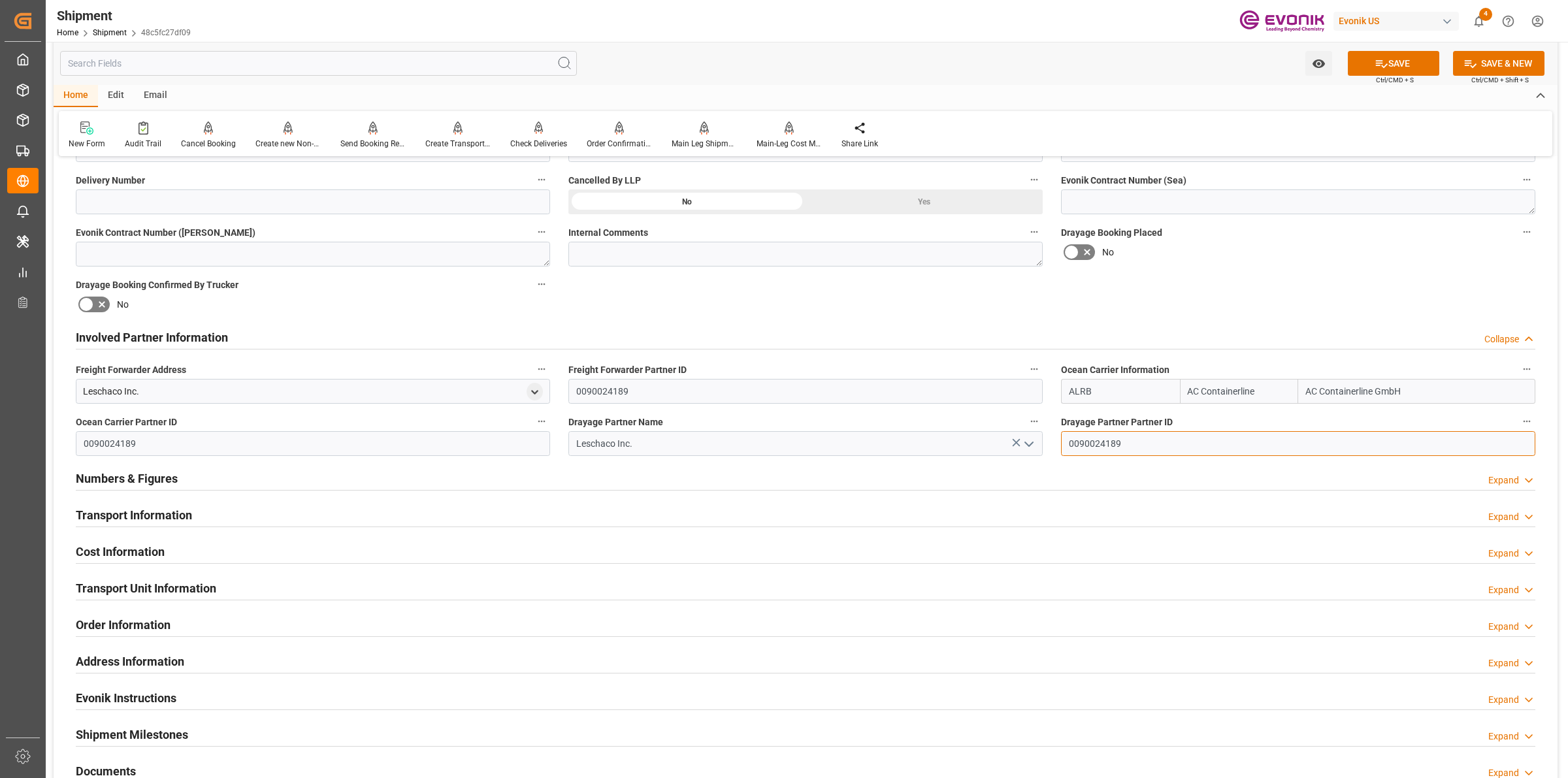
type input "0090024189"
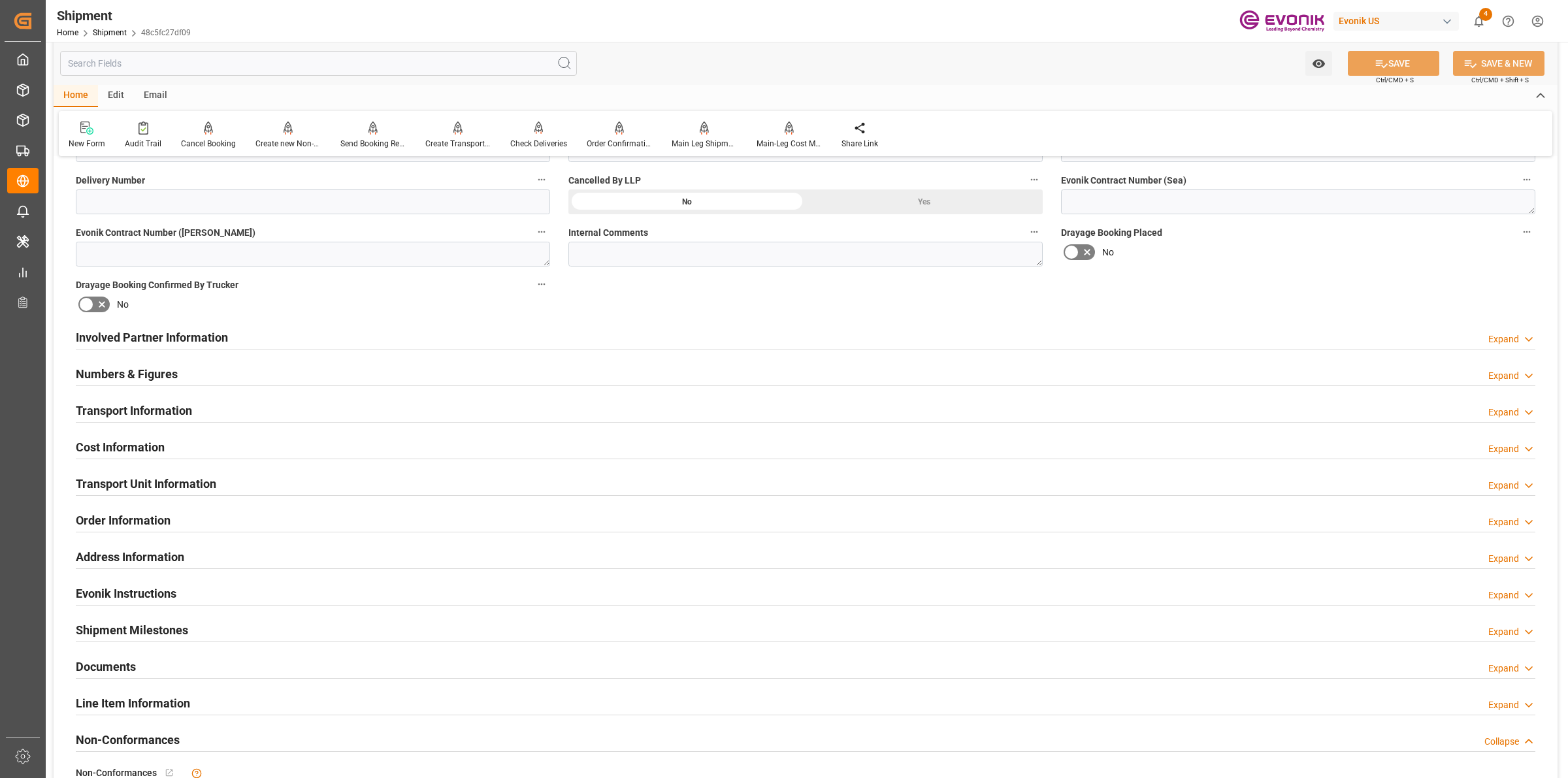
click at [200, 330] on h2 "Involved Partner Information" at bounding box center [152, 337] width 153 height 18
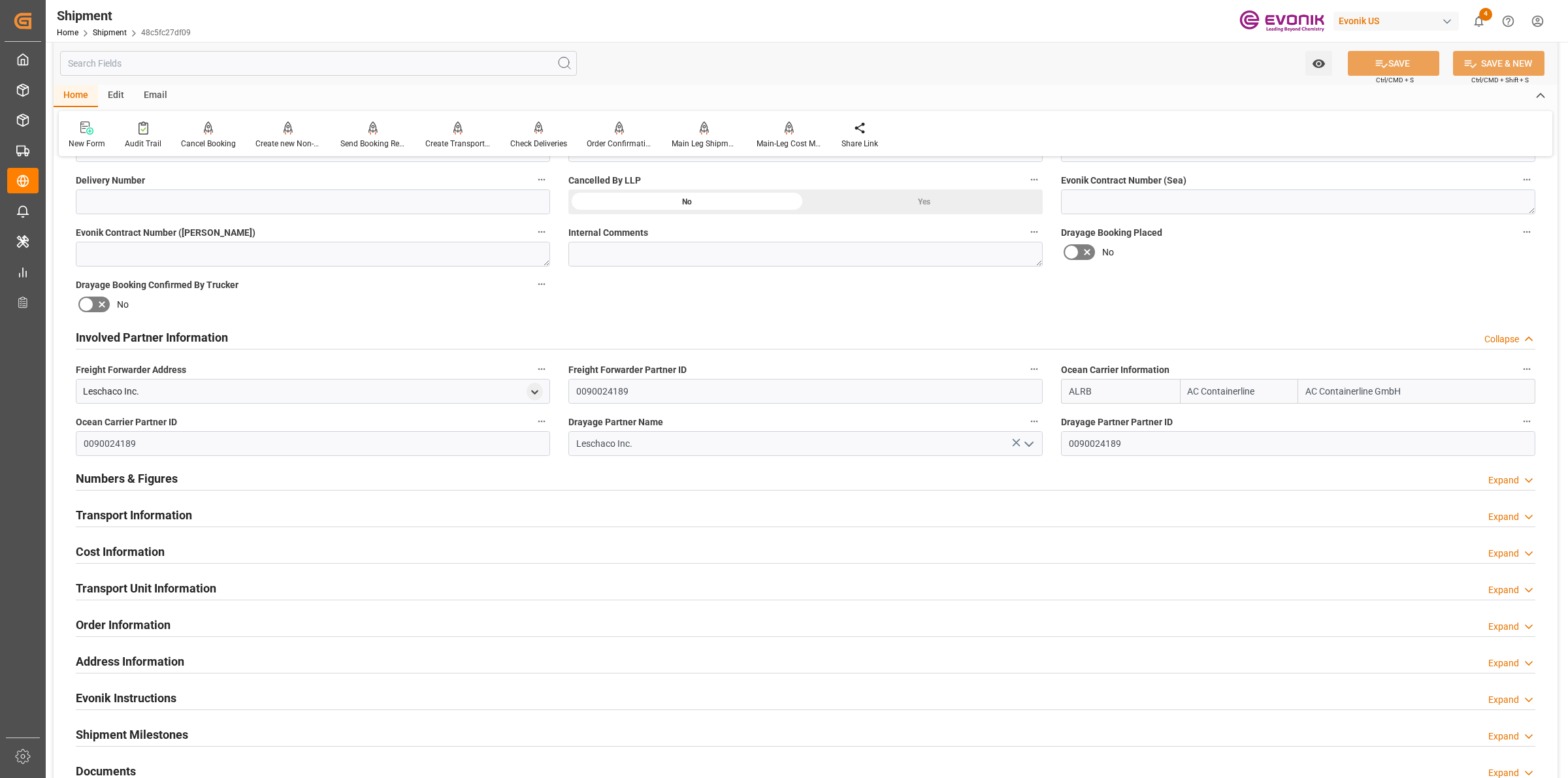
click at [200, 330] on h2 "Involved Partner Information" at bounding box center [152, 337] width 153 height 18
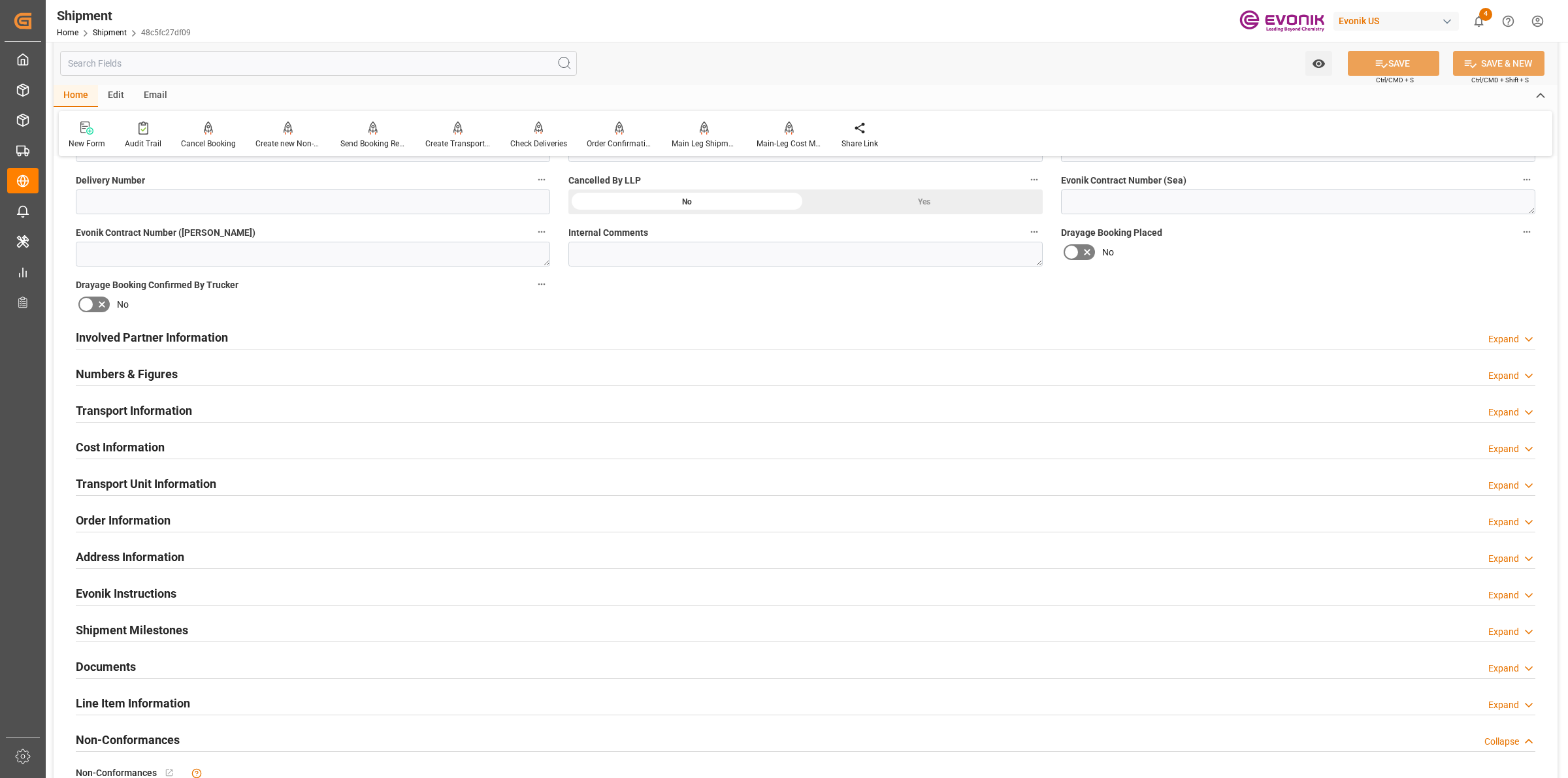
click at [199, 415] on div "Transport Information Expand" at bounding box center [805, 410] width 1460 height 25
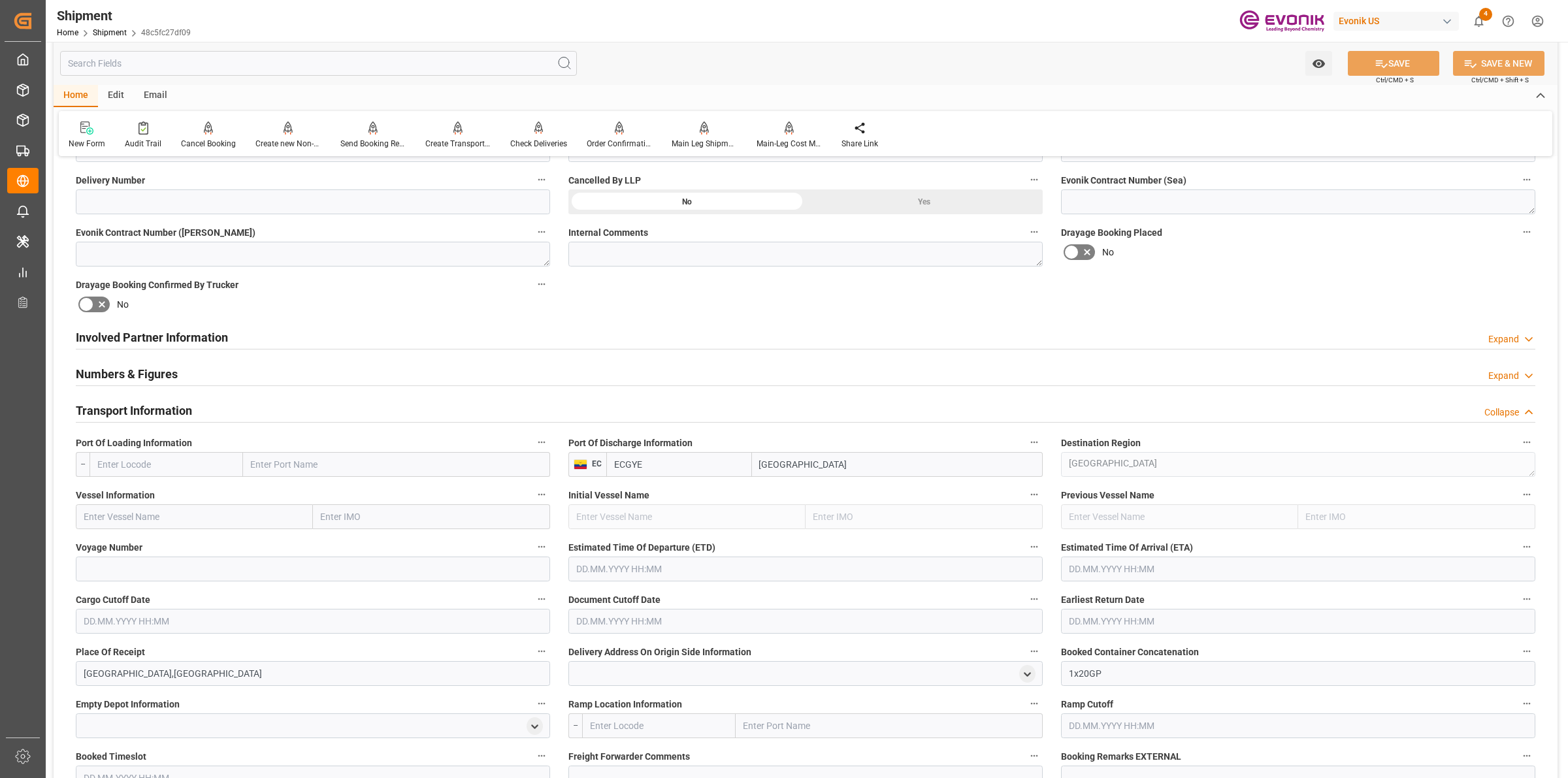
click at [173, 461] on input "text" at bounding box center [166, 465] width 153 height 25
paste input "Philadelphia"
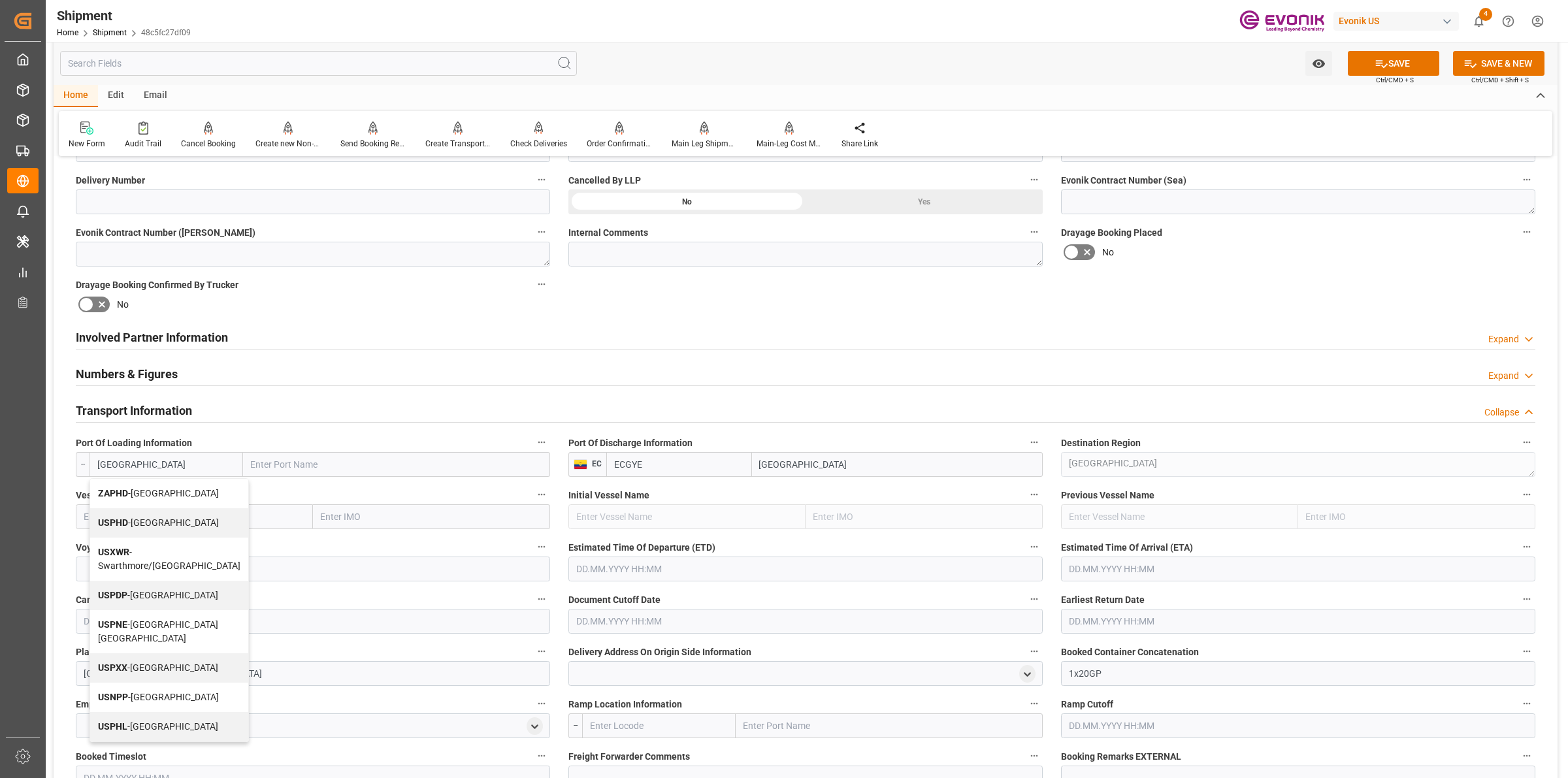
click at [146, 729] on span "USPHL - Philadelphia" at bounding box center [158, 726] width 120 height 10
type input "USPHL"
type input "Philadelphia"
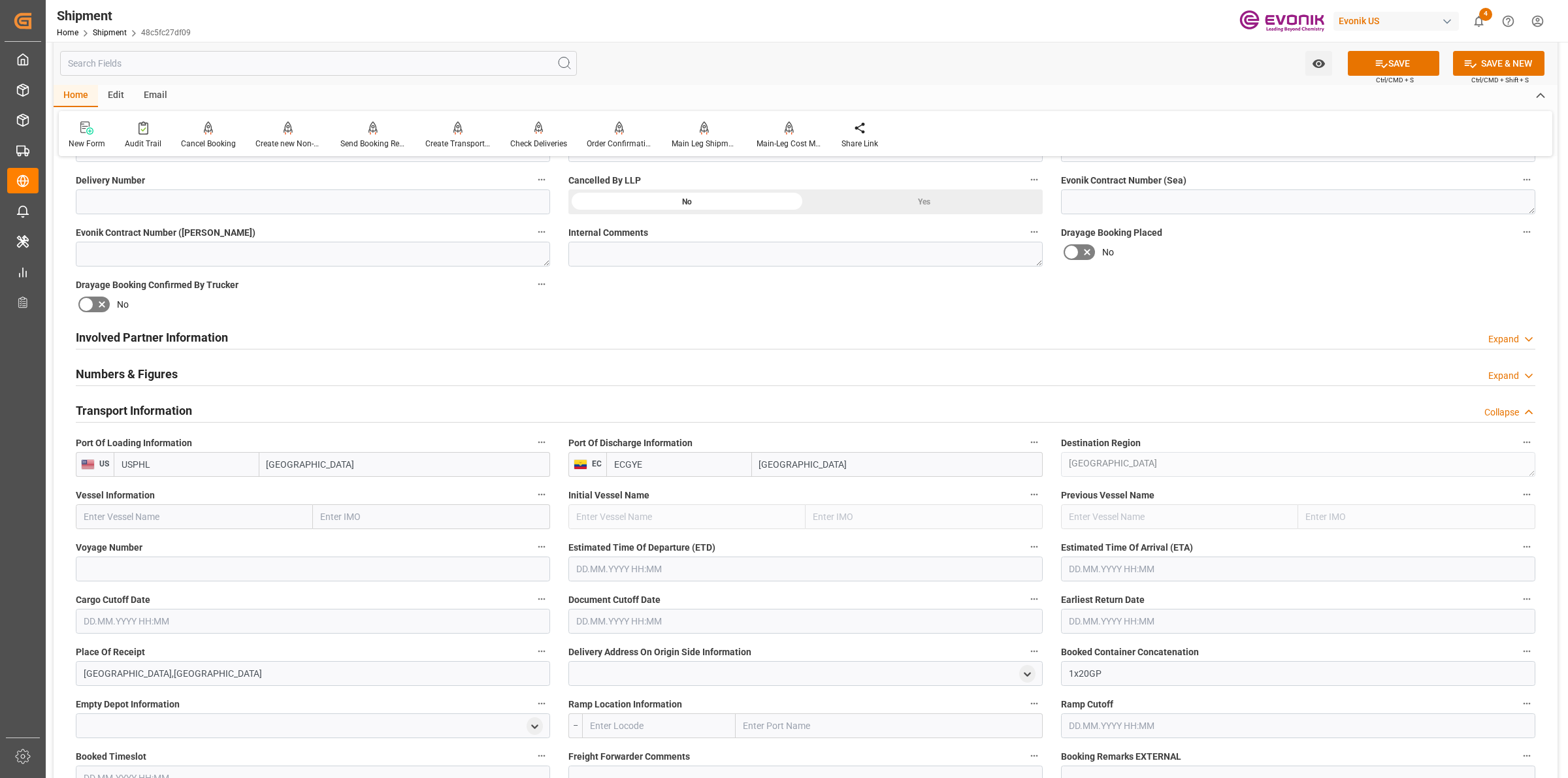
type input "USPHL"
click at [242, 508] on input "text" at bounding box center [195, 517] width 237 height 25
click at [244, 508] on input "text" at bounding box center [195, 517] width 237 height 25
click at [169, 528] on input "text" at bounding box center [195, 517] width 237 height 25
paste input "POLAR COSTA RICA"
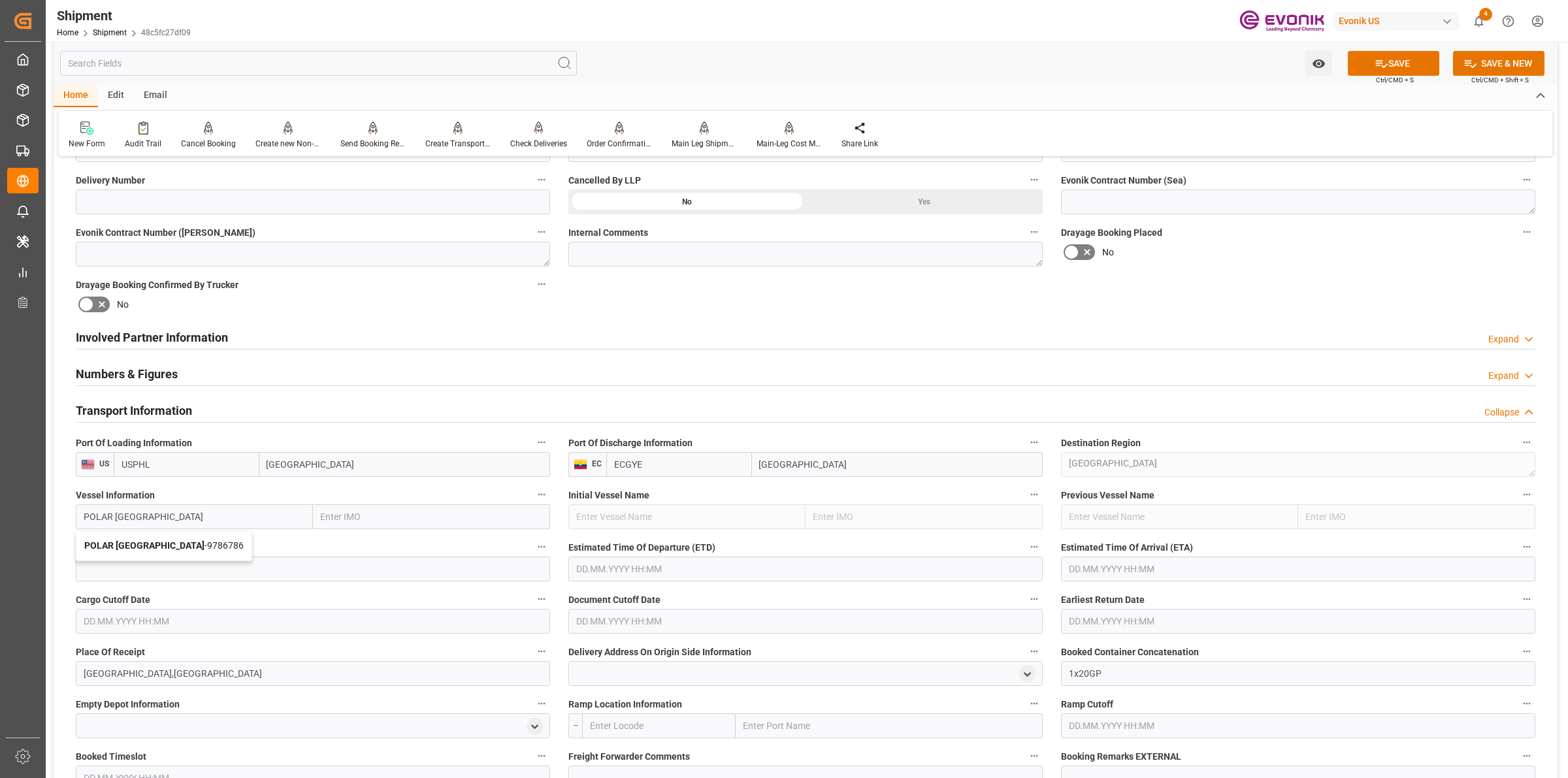
click at [148, 546] on b "POLAR COSTA RICA" at bounding box center [144, 545] width 120 height 10
type input "POLAR COSTA RICA"
type input "9786786"
type input "POLAR COSTA RICA"
click at [226, 569] on input at bounding box center [313, 570] width 475 height 25
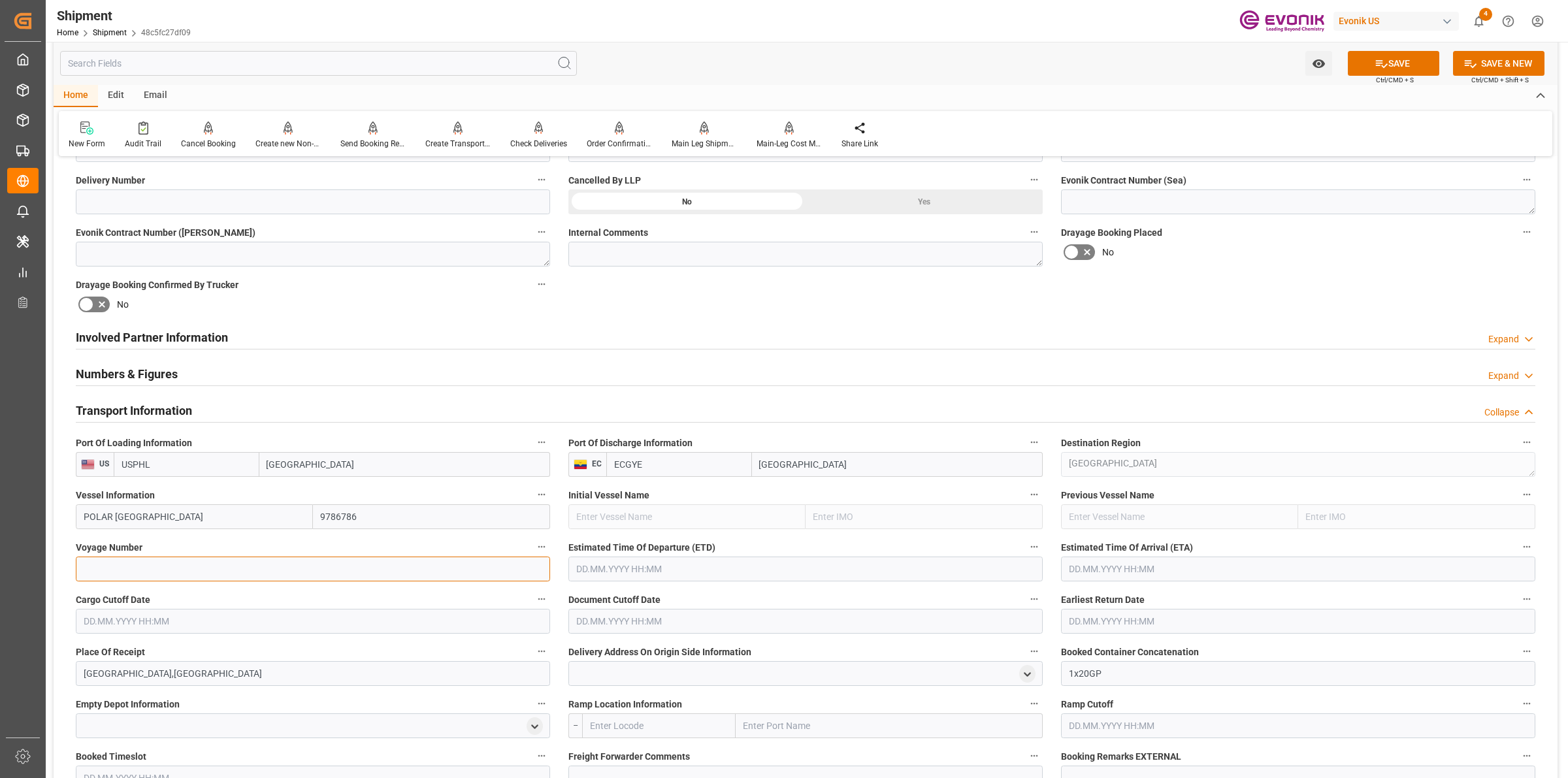
paste input "541S"
type input "541S"
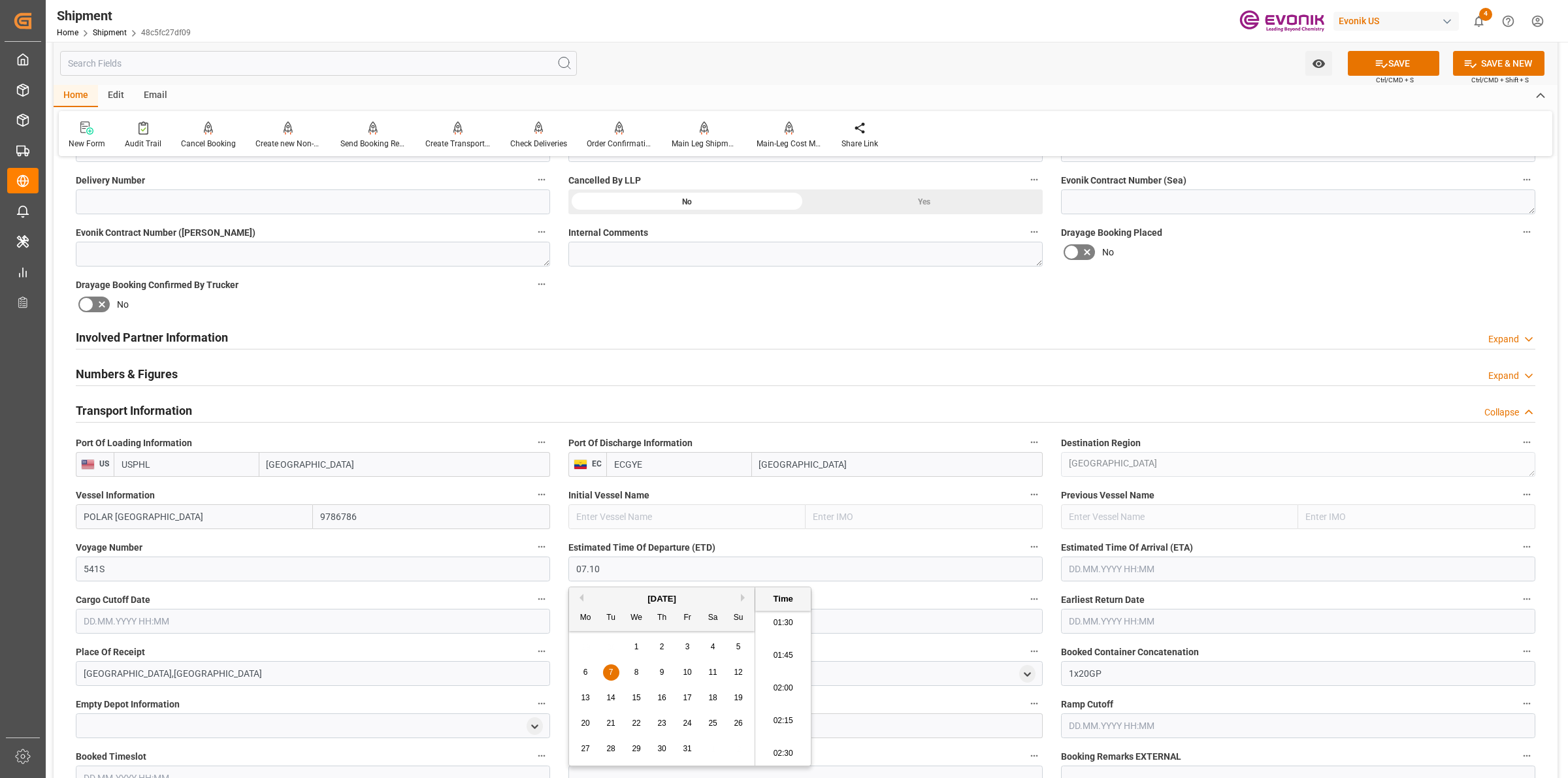
type input "07.10.2025 00:00"
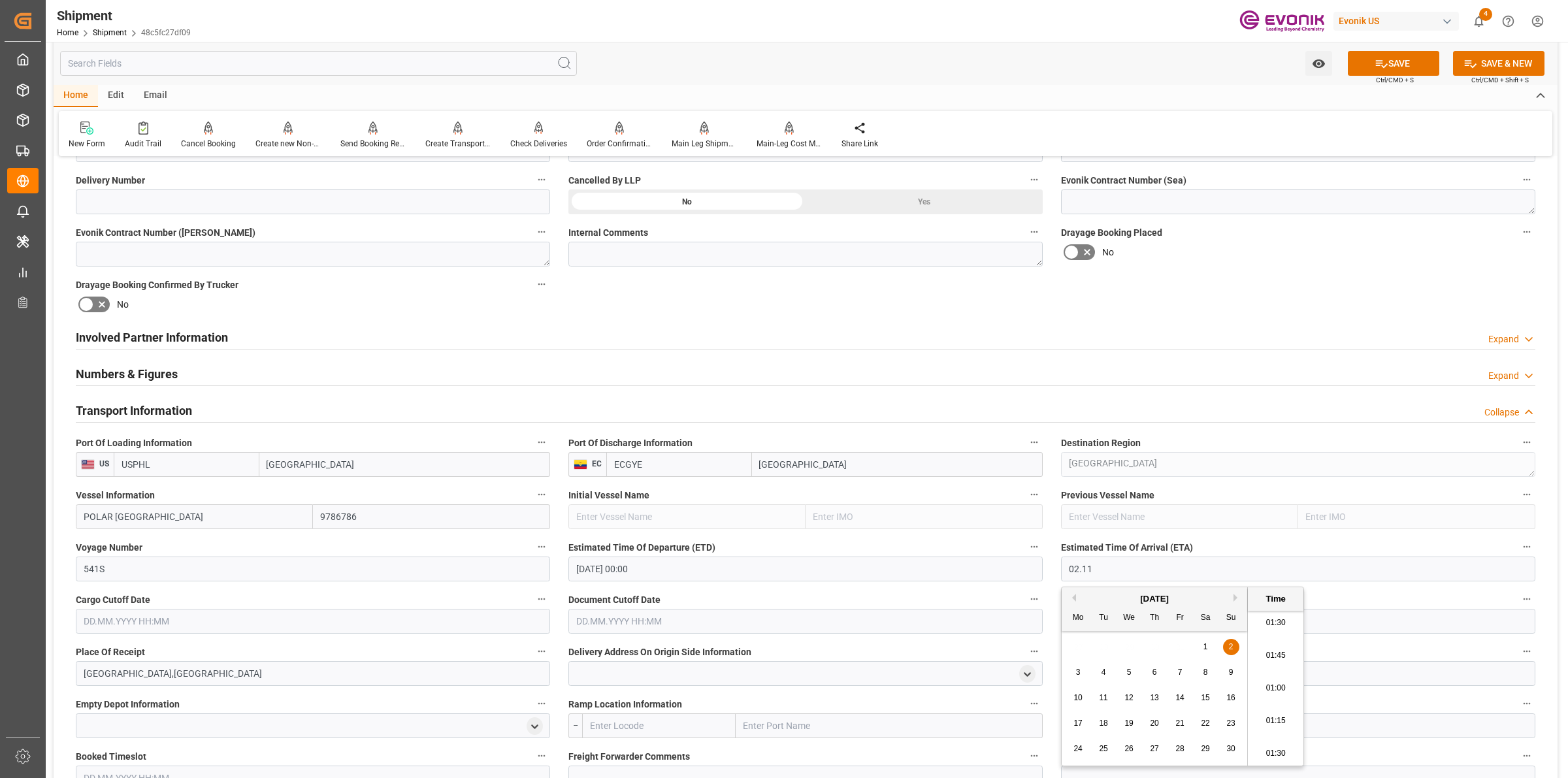
type input "02.11.2025 00:00"
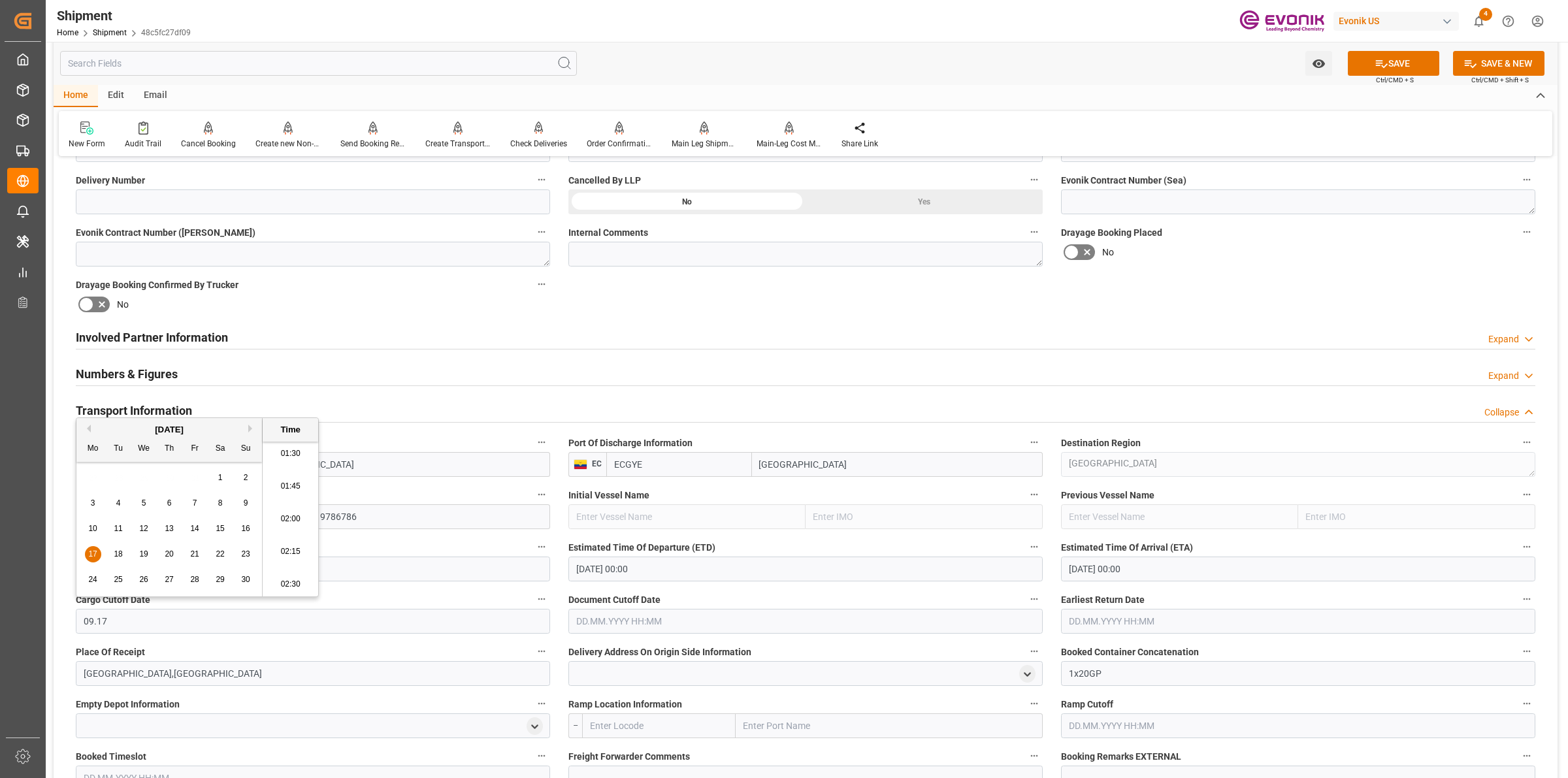
type input "17.09.2001 00:00"
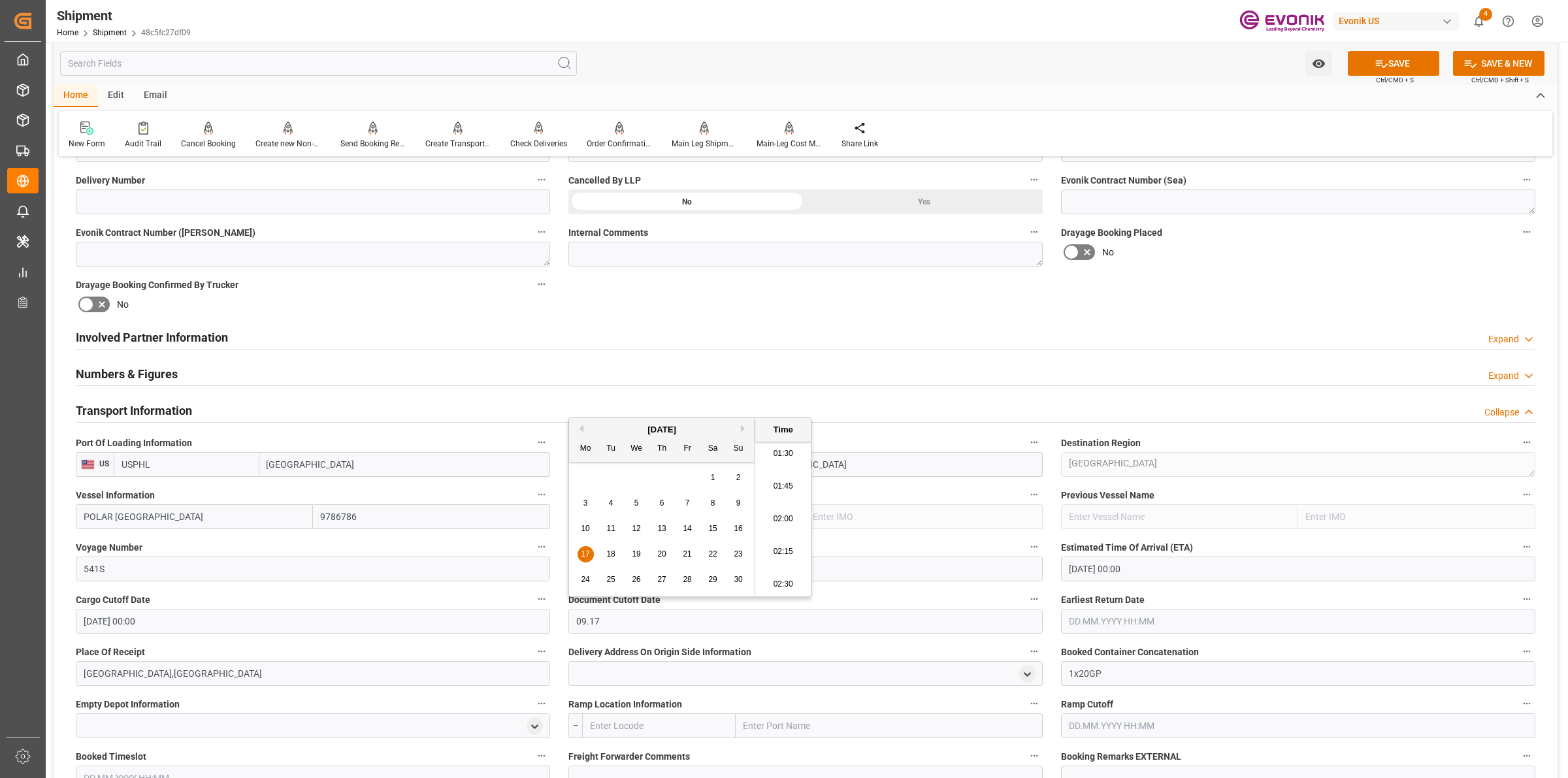
type input "17.09.2001 00:00"
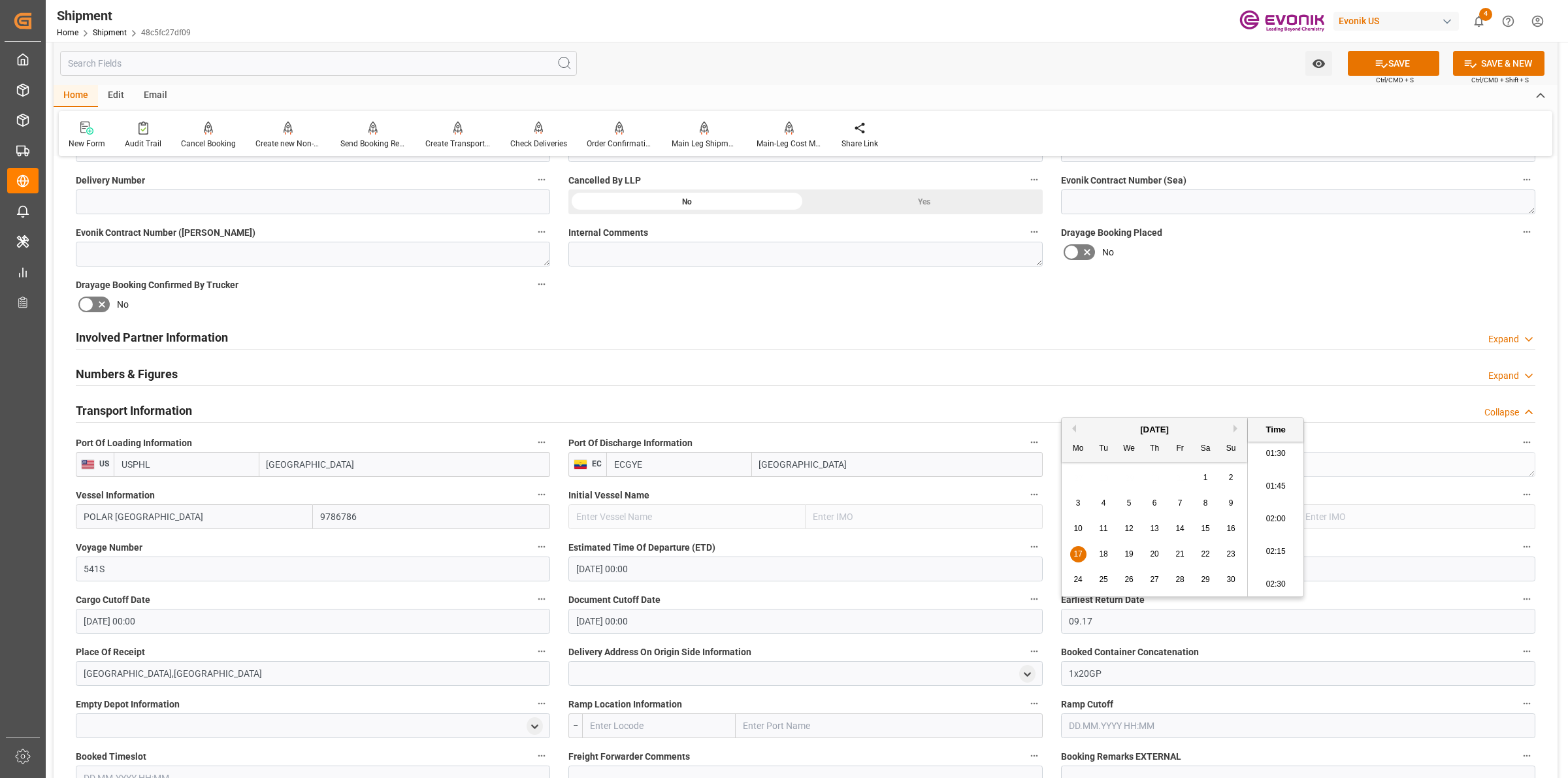
type input "17.09.2001 00:00"
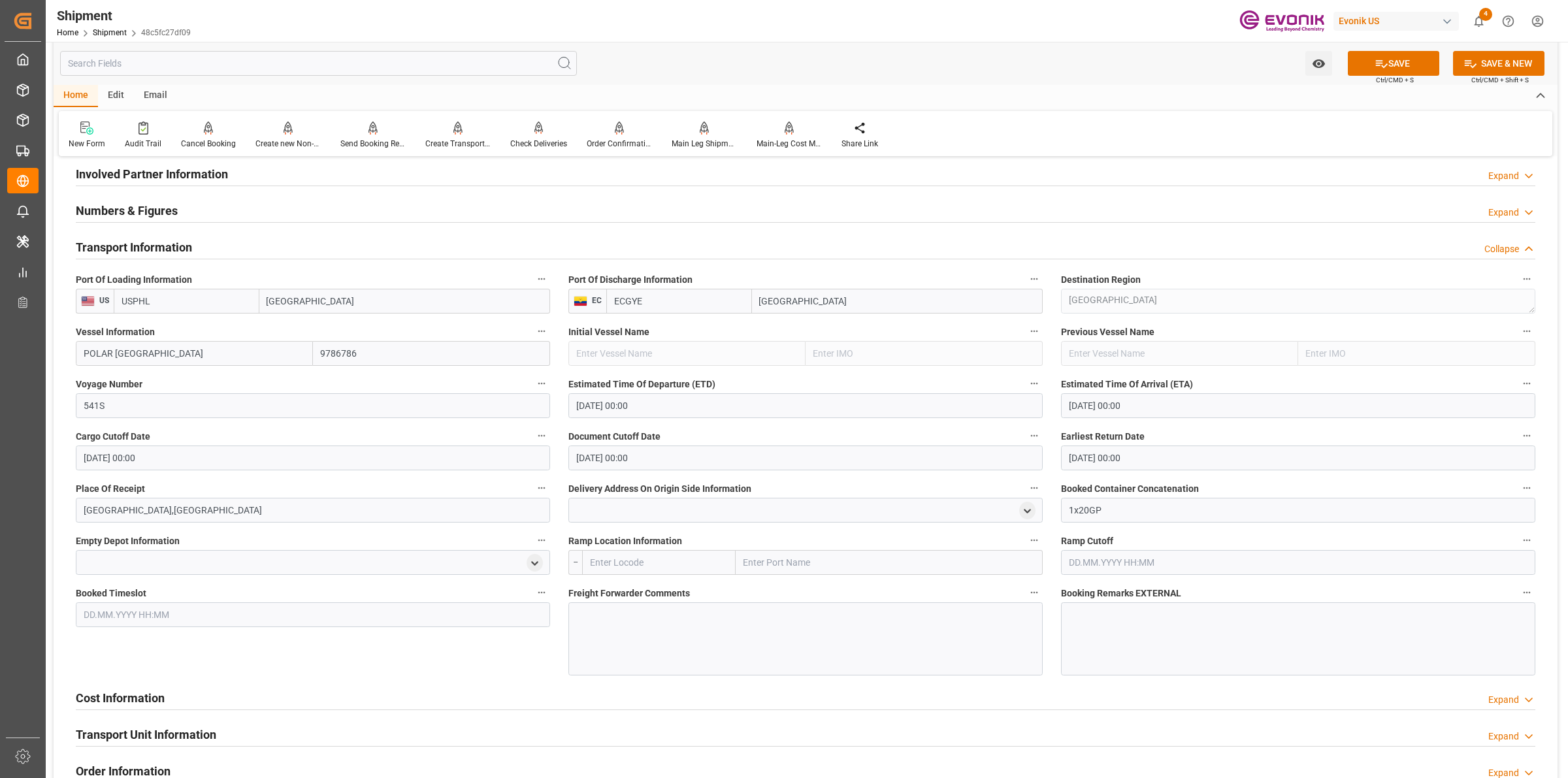
click at [678, 628] on div at bounding box center [806, 639] width 475 height 73
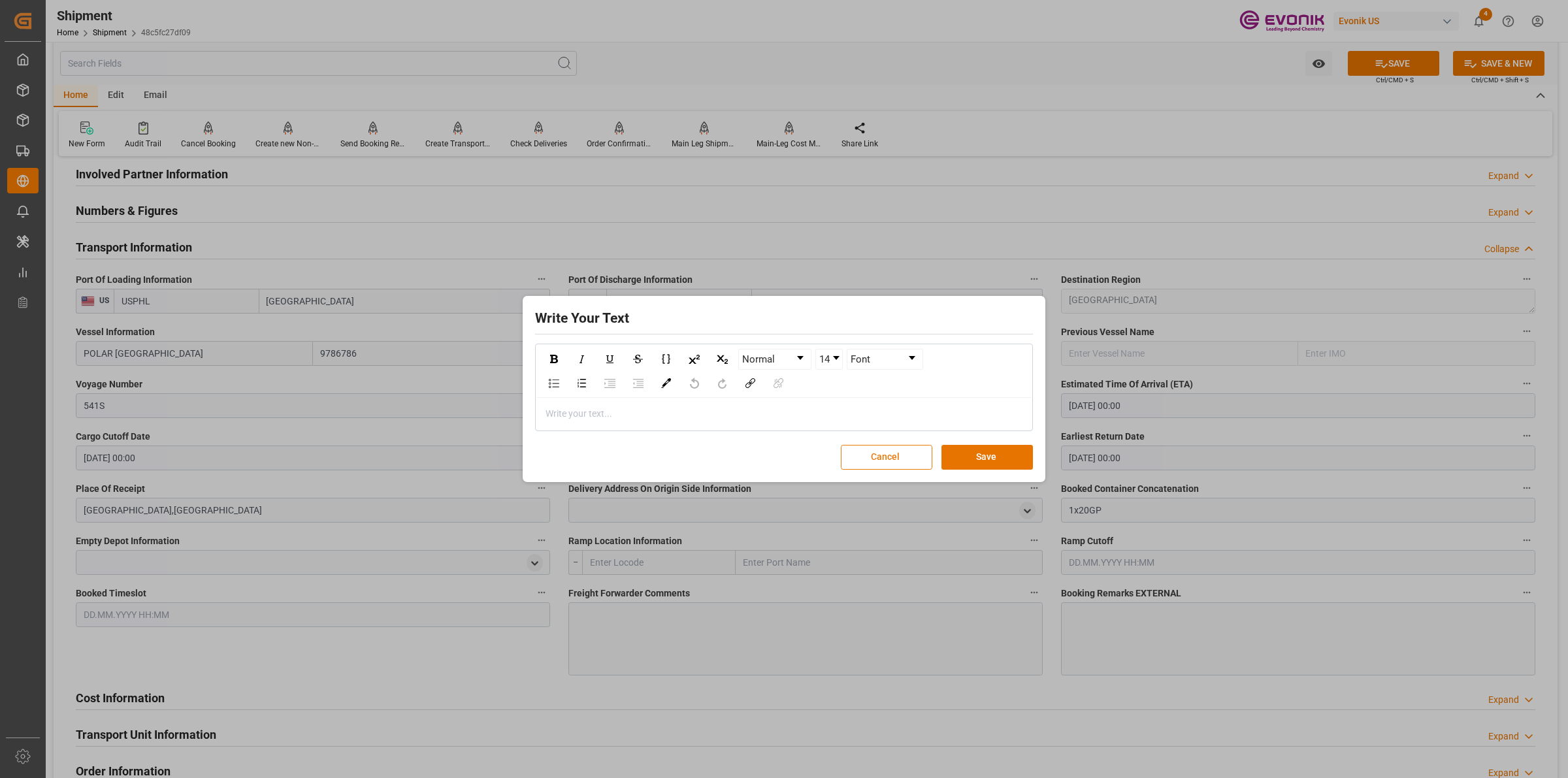
click at [877, 461] on button "Cancel" at bounding box center [886, 458] width 91 height 25
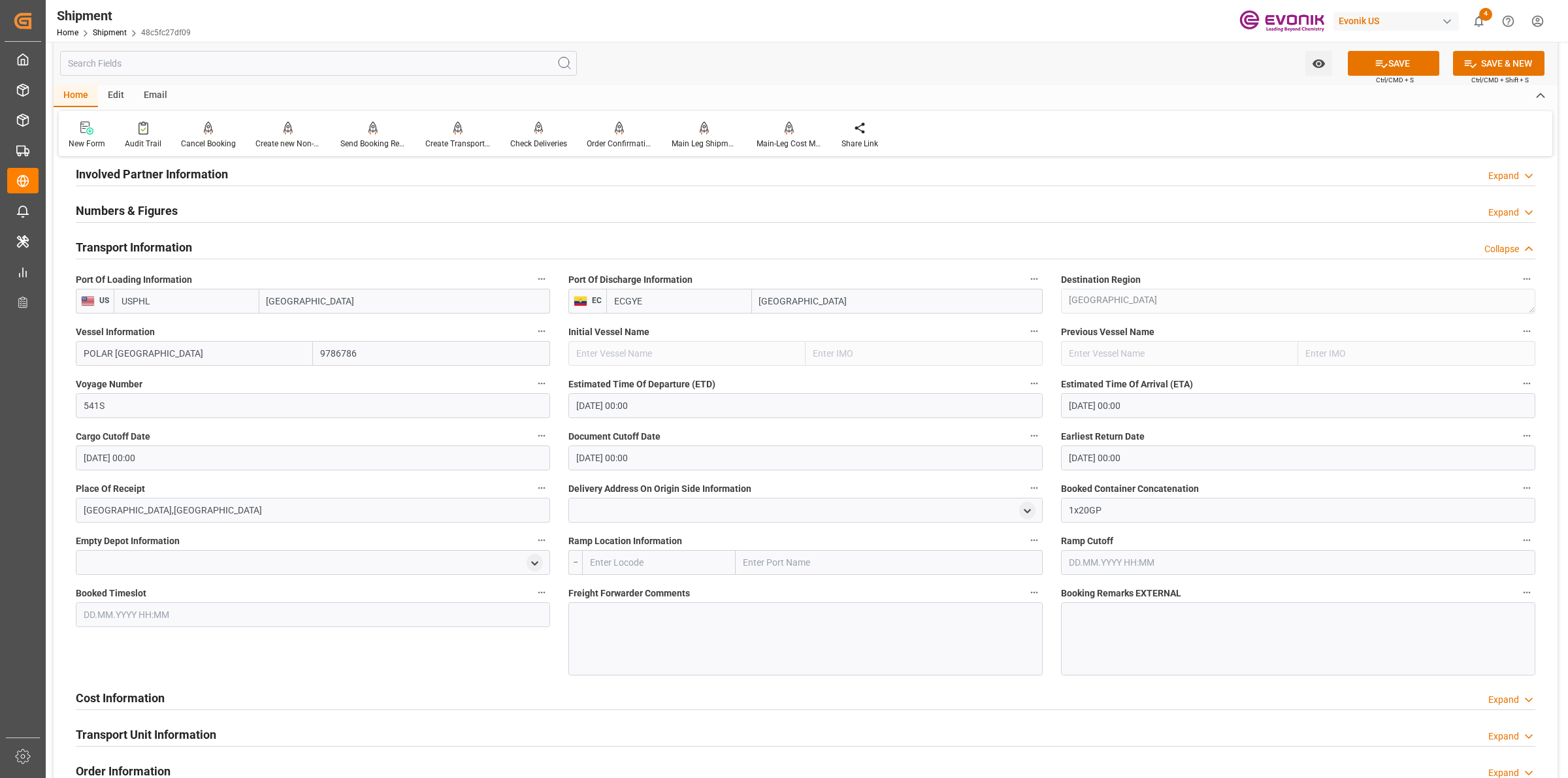
click at [620, 566] on input "text" at bounding box center [659, 563] width 153 height 25
type input "USCHI"
click at [623, 589] on span "USCHI - Chicago" at bounding box center [650, 591] width 118 height 10
type input "Chicago"
type input "USCHI"
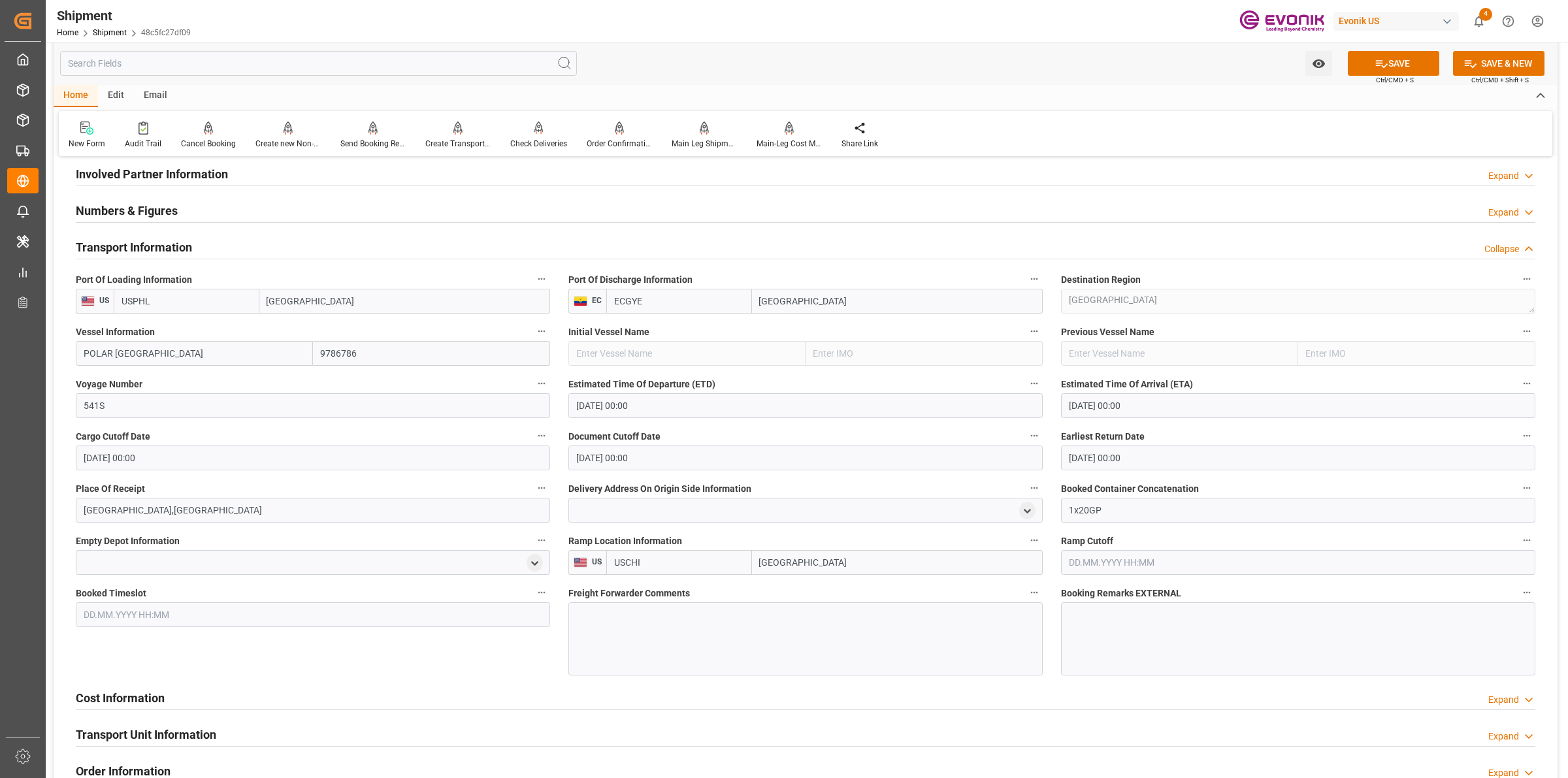
click at [683, 619] on div at bounding box center [806, 639] width 475 height 73
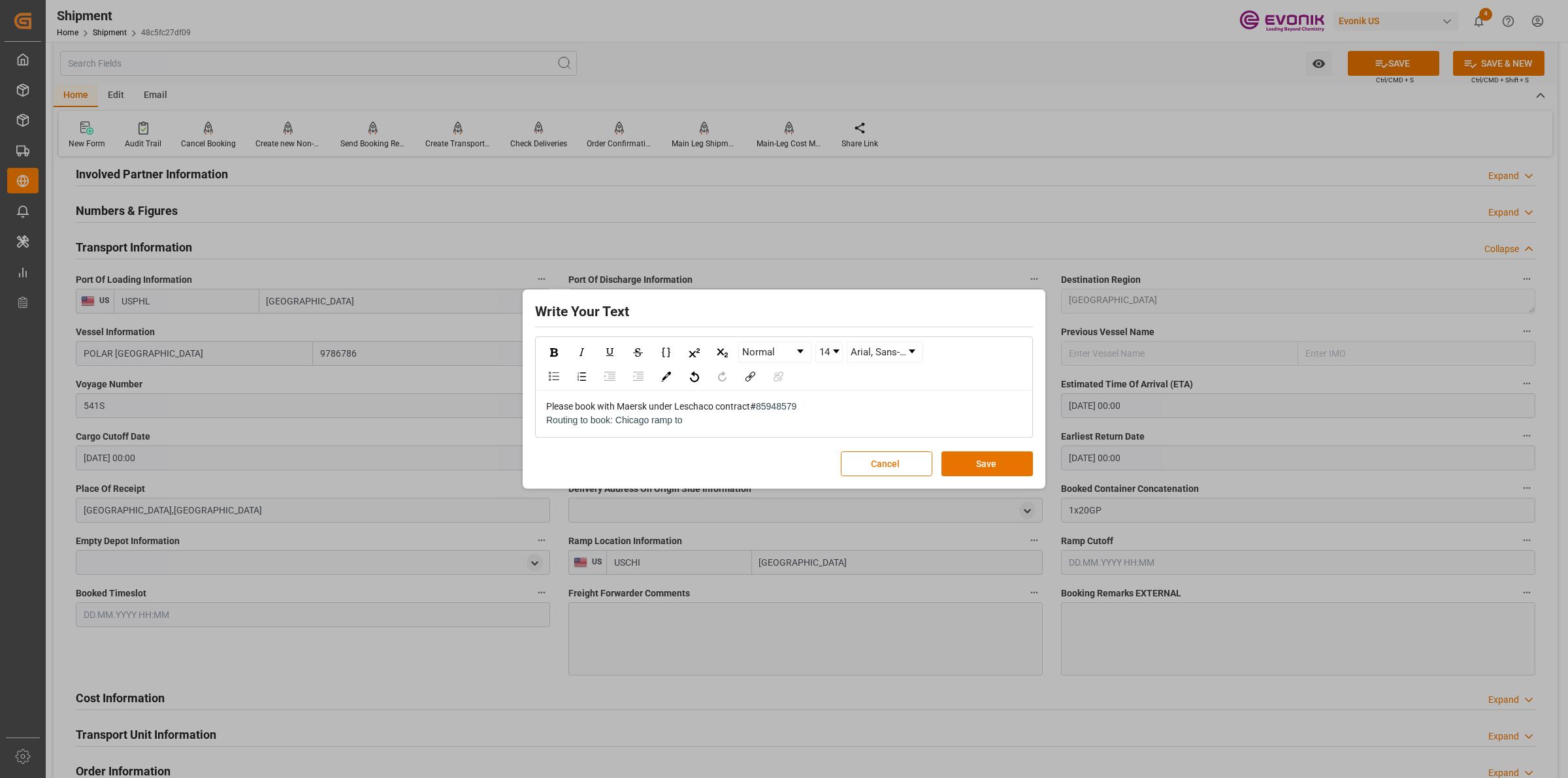
click at [736, 425] on div "Routing to book: Chicago ramp to" at bounding box center [784, 420] width 476 height 14
click at [796, 427] on div "Routing to book: Chicago ramp to Guayaquil via" at bounding box center [784, 420] width 476 height 14
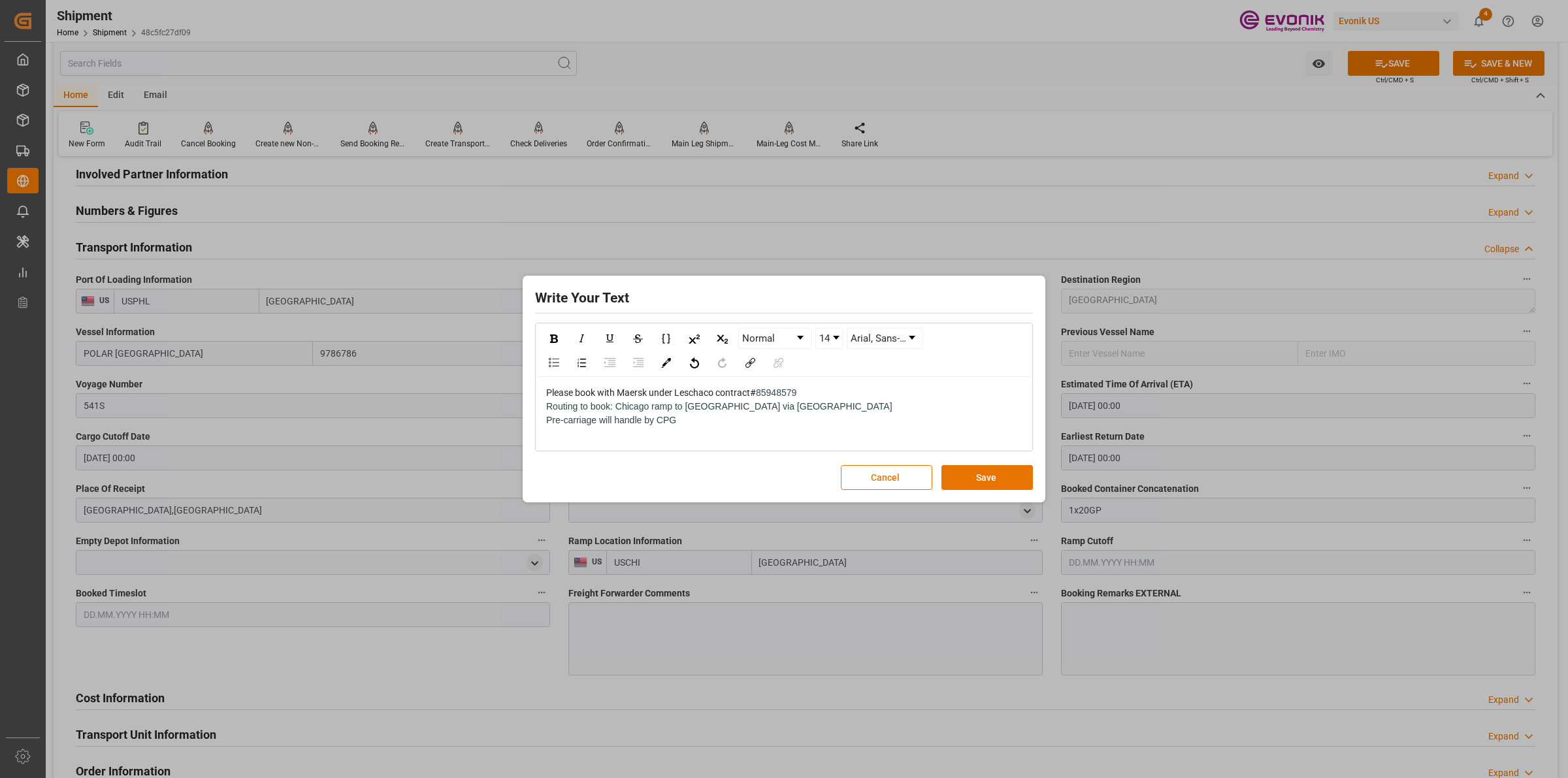
click at [624, 435] on div "rdw-editor" at bounding box center [784, 434] width 476 height 14
click at [730, 419] on div "Pre-carriage will handle by CPG" at bounding box center [784, 420] width 476 height 14
click at [723, 420] on div "Pre-carriage will handle by CPG" at bounding box center [784, 420] width 476 height 14
click at [962, 480] on button "Save" at bounding box center [987, 477] width 91 height 25
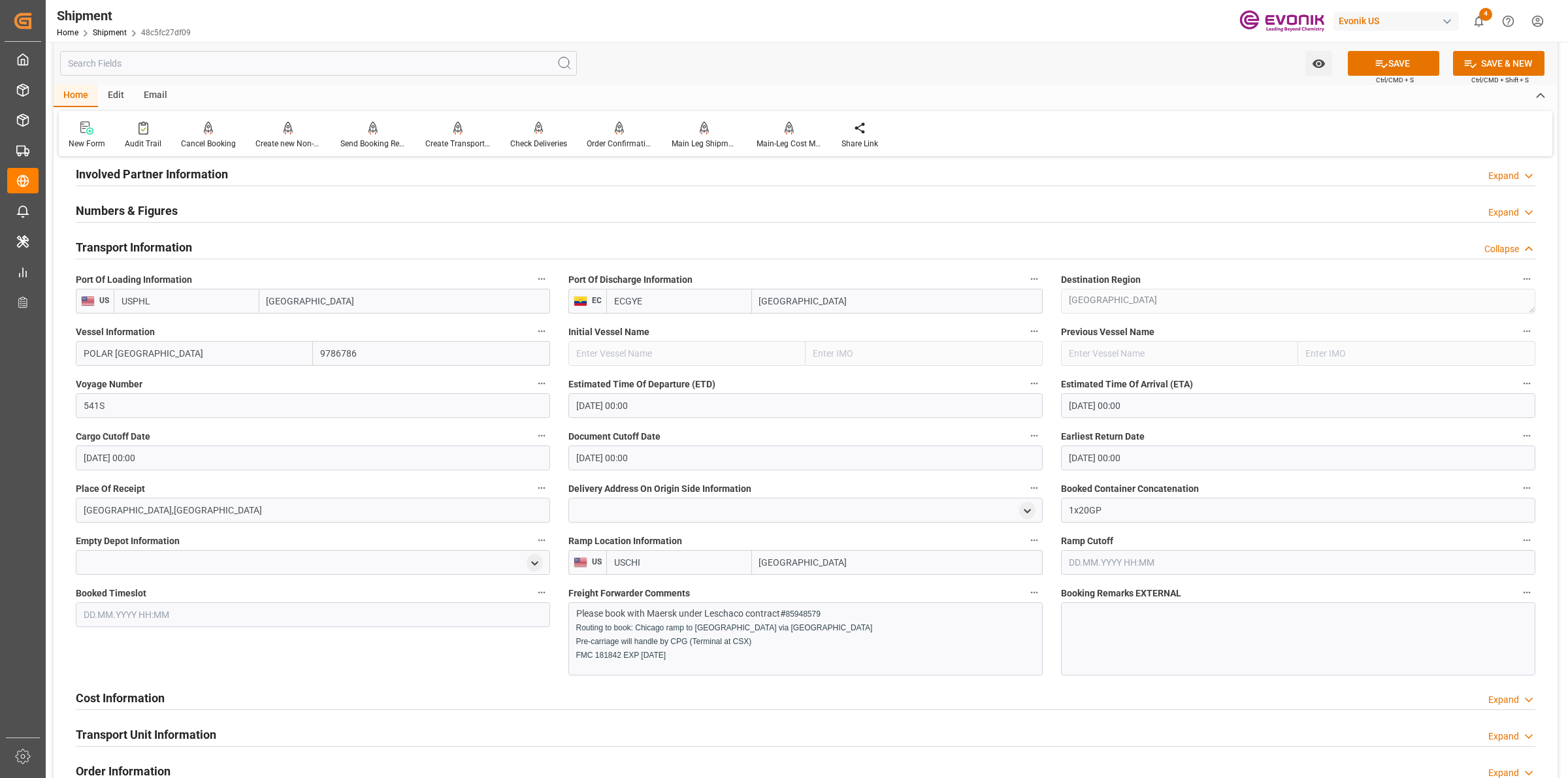
click at [784, 631] on p "Routing to book: Chicago ramp to Guayaquil via Philadelphia" at bounding box center [799, 627] width 446 height 14
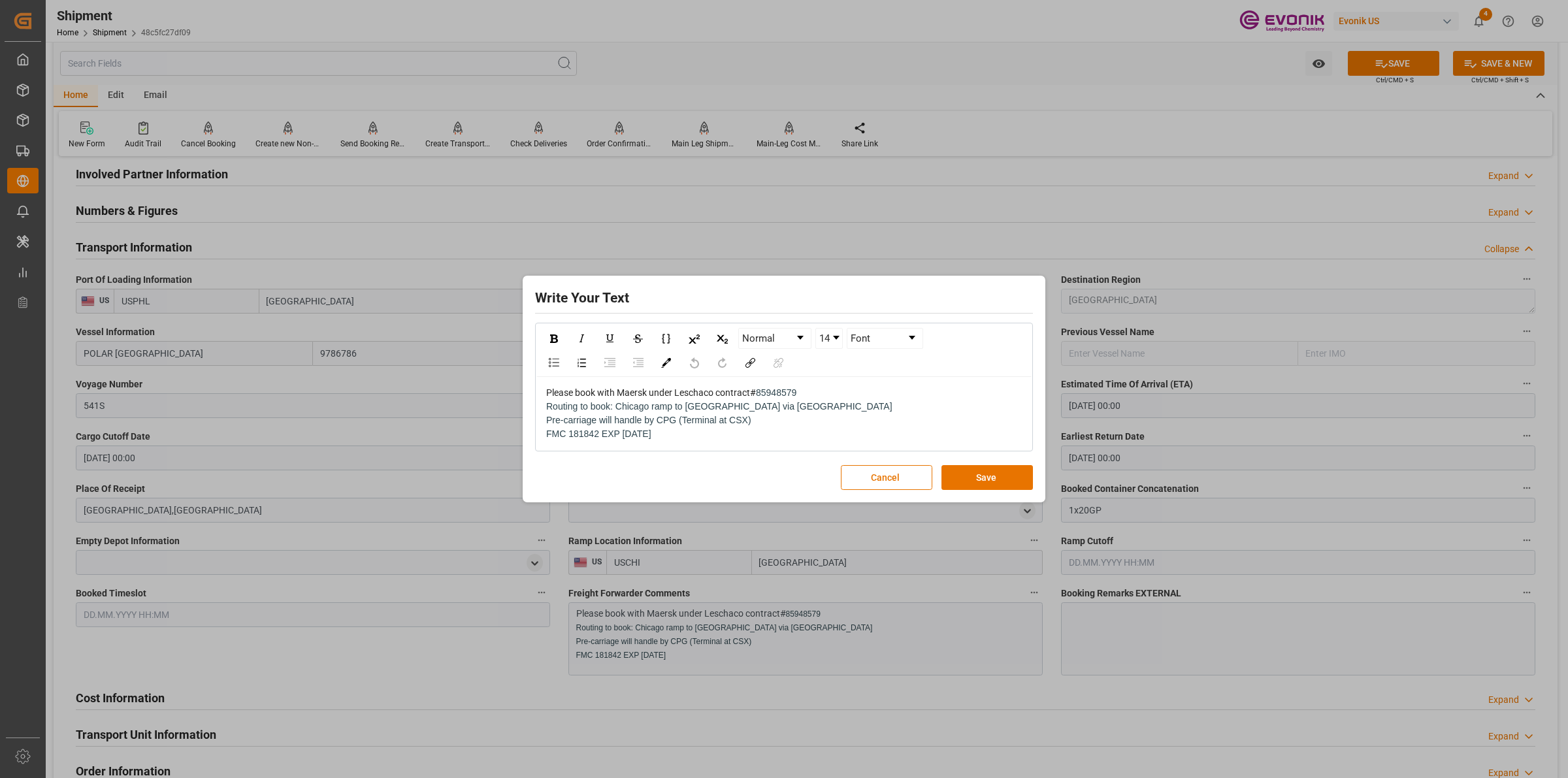
click at [701, 441] on div "FMC 181842 EXP 10/25/25" at bounding box center [784, 434] width 476 height 14
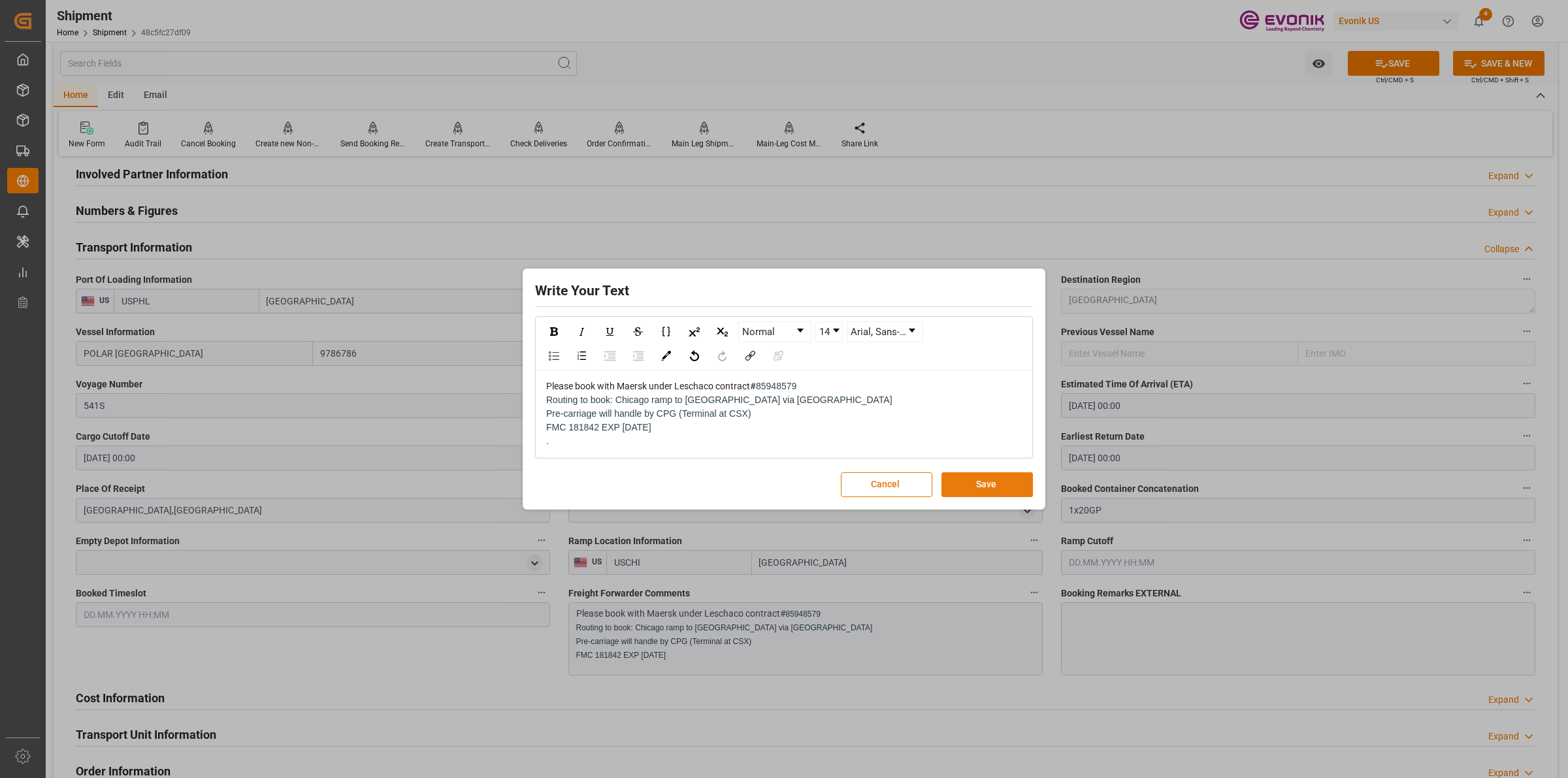
click at [966, 488] on button "Save" at bounding box center [987, 485] width 91 height 25
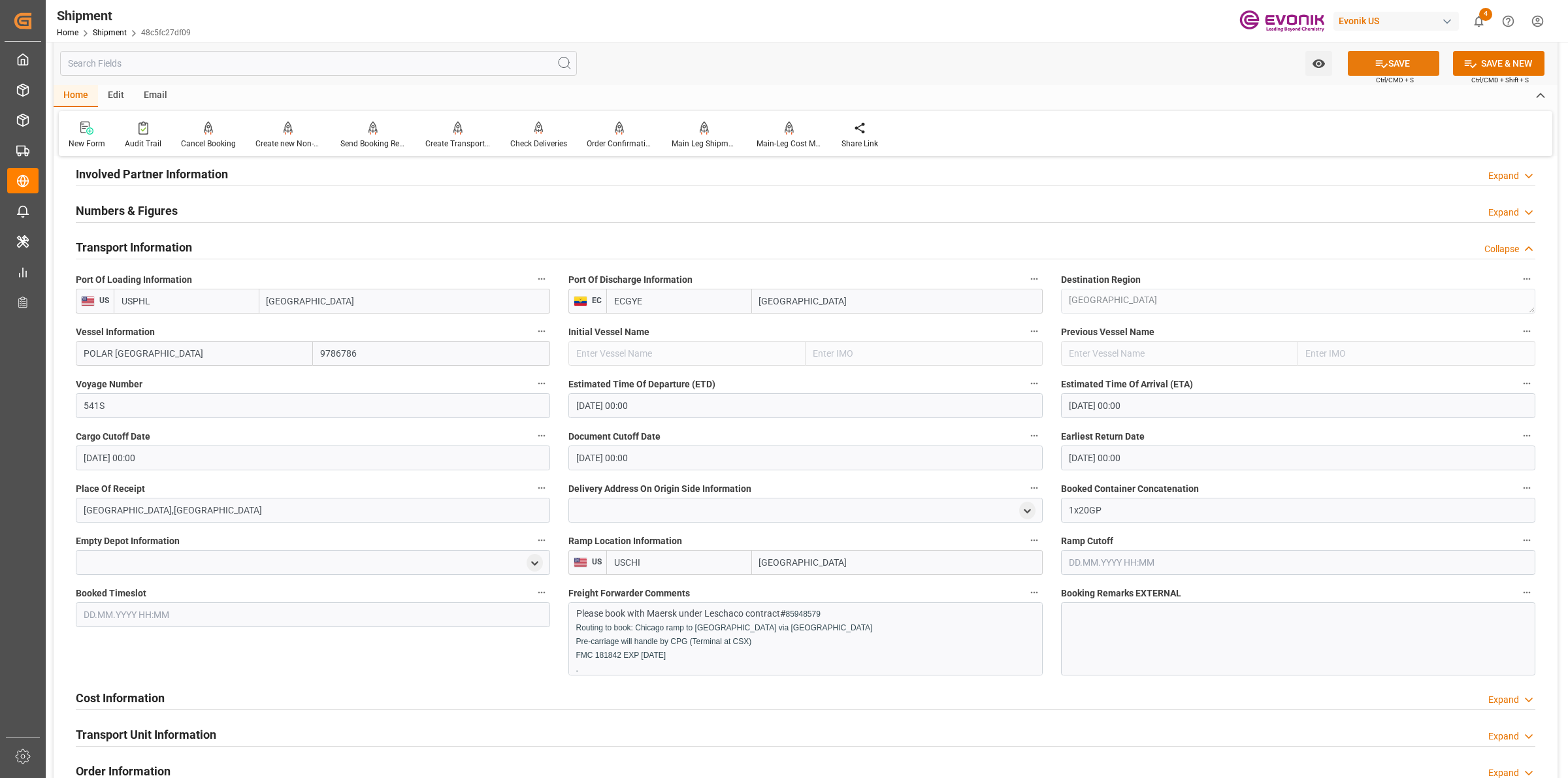
click at [1376, 59] on icon at bounding box center [1382, 63] width 14 height 14
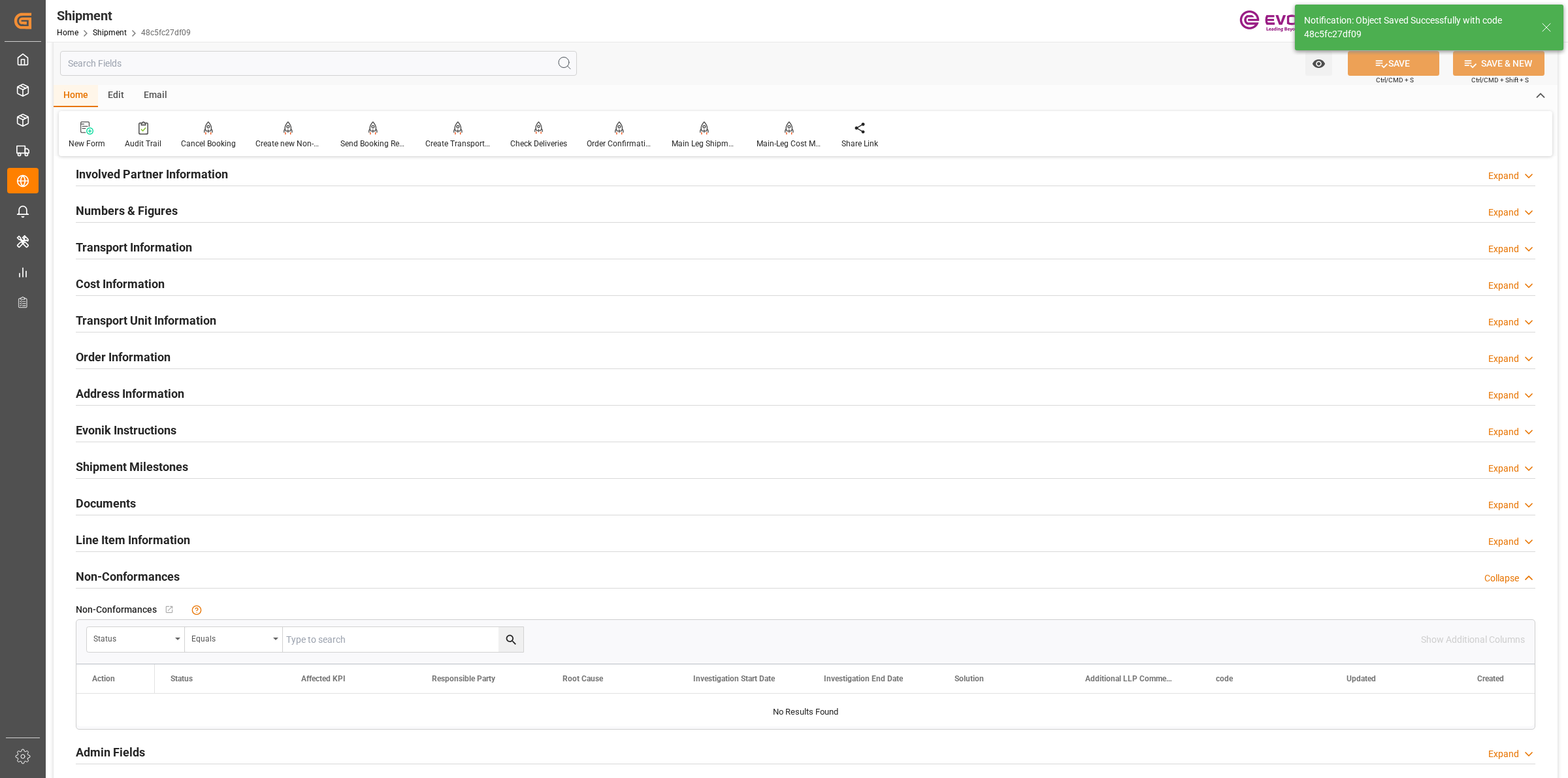
click at [152, 248] on h2 "Transport Information" at bounding box center [134, 248] width 116 height 18
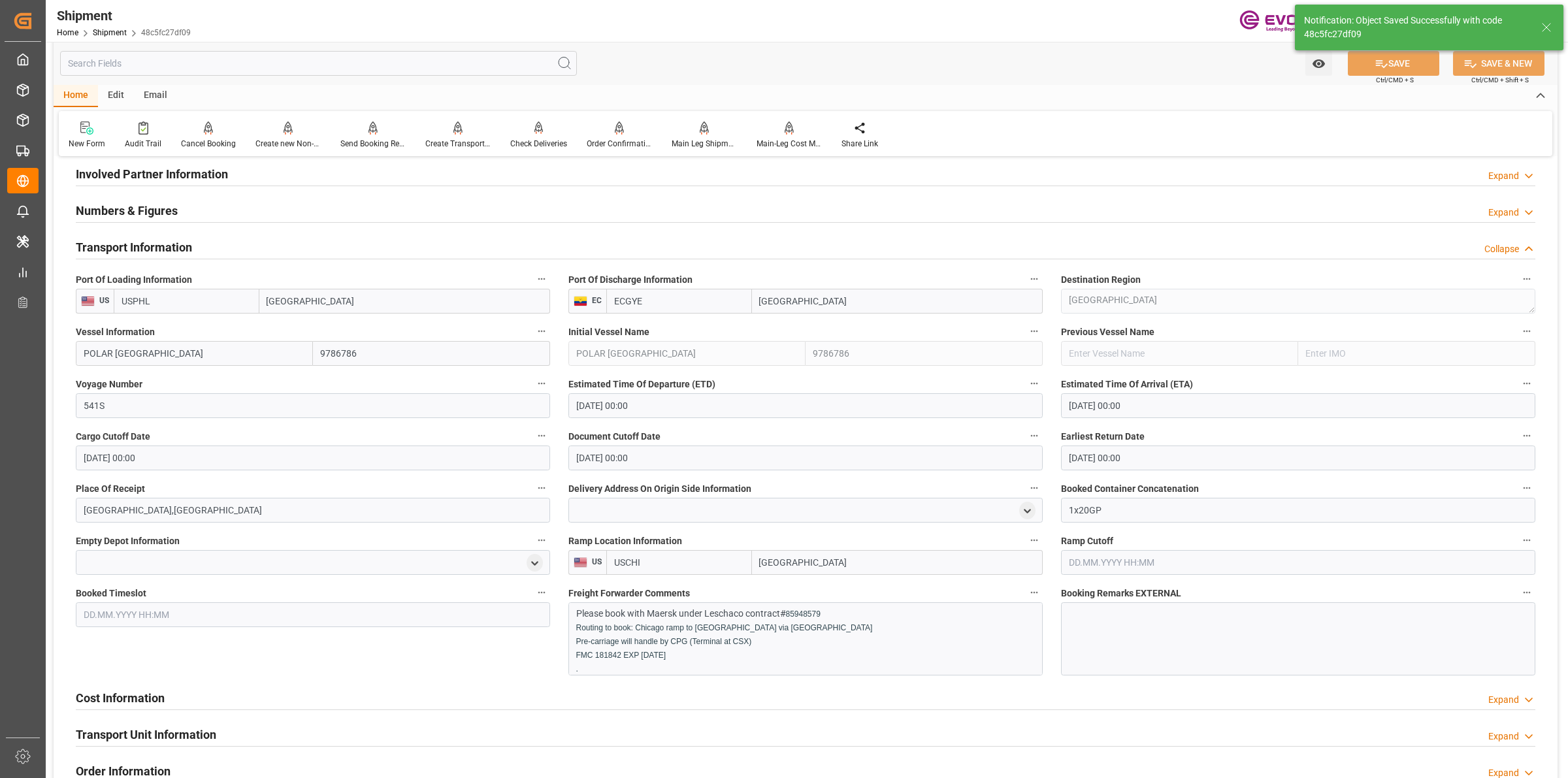
click at [152, 248] on h2 "Transport Information" at bounding box center [134, 248] width 116 height 18
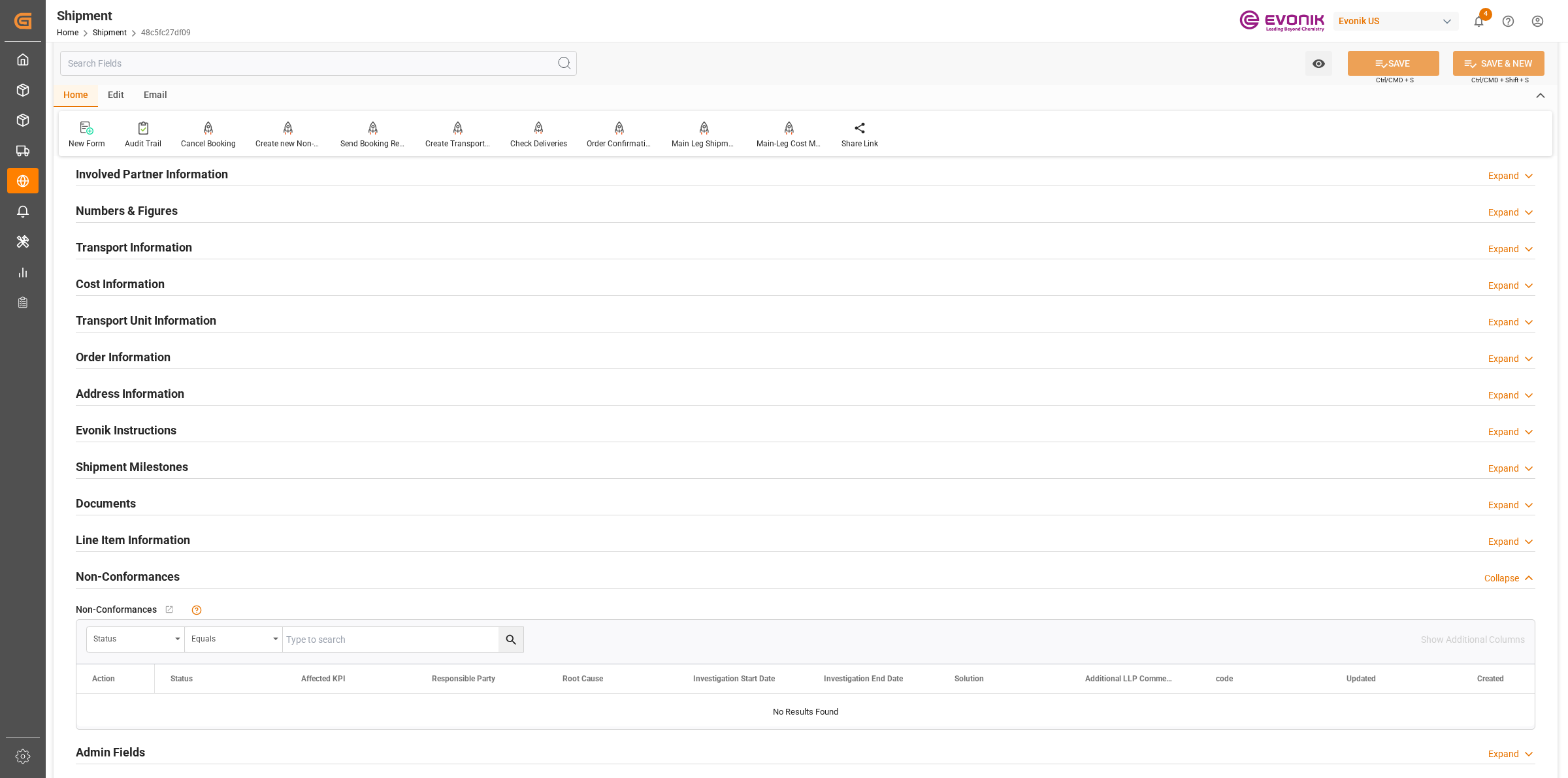
click at [151, 288] on h2 "Cost Information" at bounding box center [120, 284] width 89 height 18
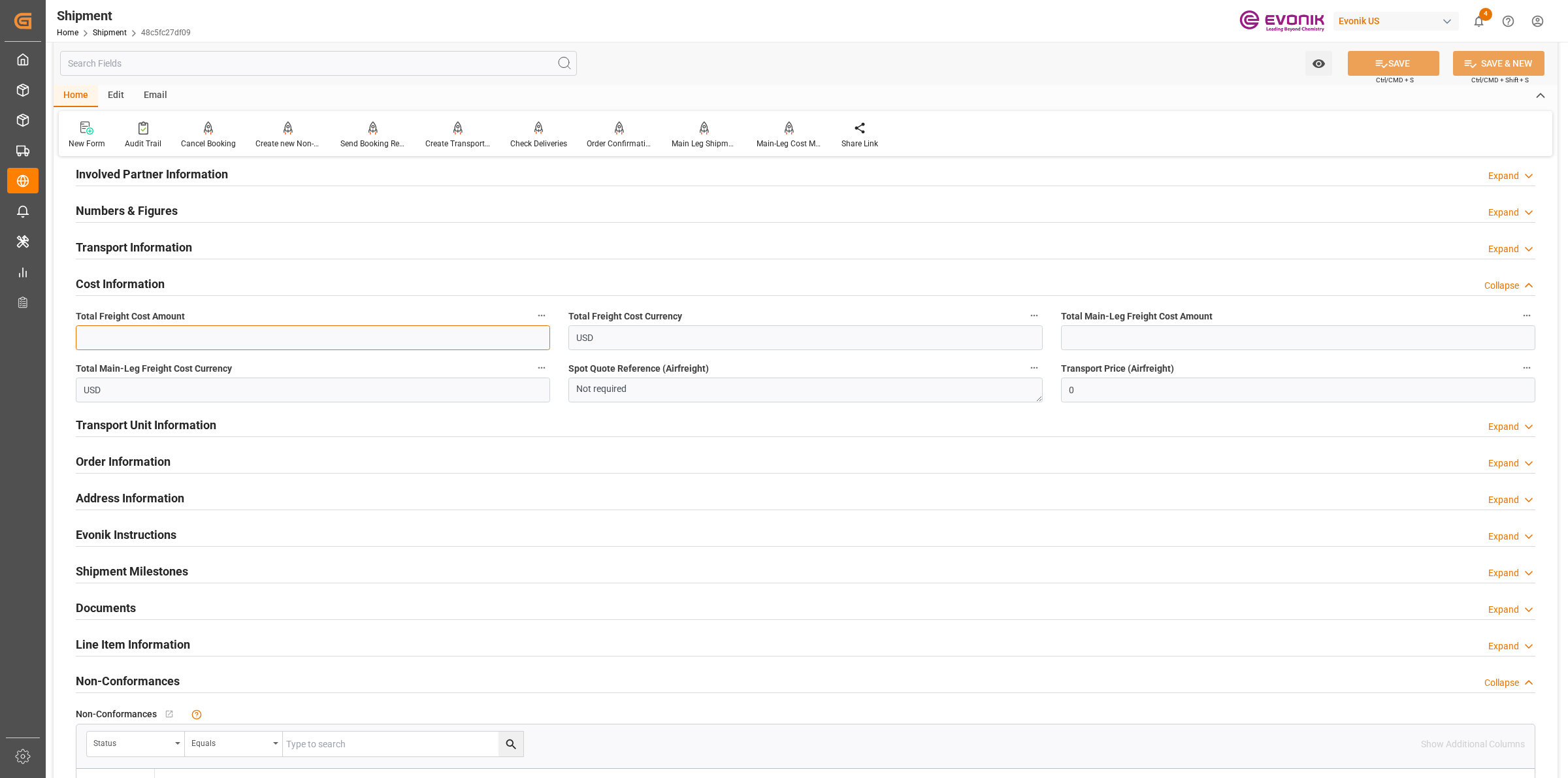
click at [377, 343] on input "text" at bounding box center [313, 338] width 475 height 25
paste input "3895"
type input "3895"
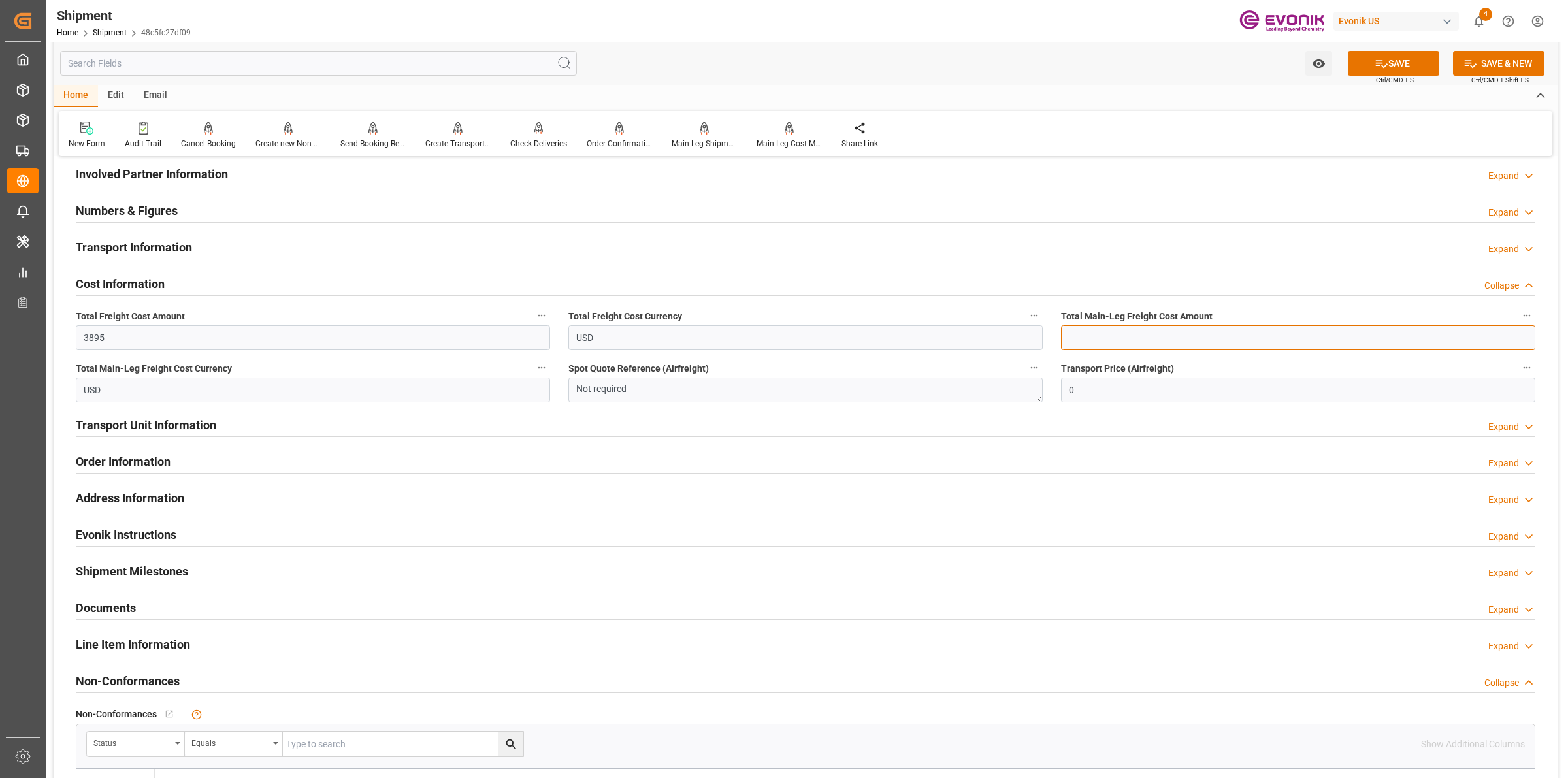
click at [1102, 337] on input "text" at bounding box center [1298, 338] width 475 height 25
paste input "3895"
type input "3895"
click at [1403, 60] on button "SAVE" at bounding box center [1393, 63] width 91 height 25
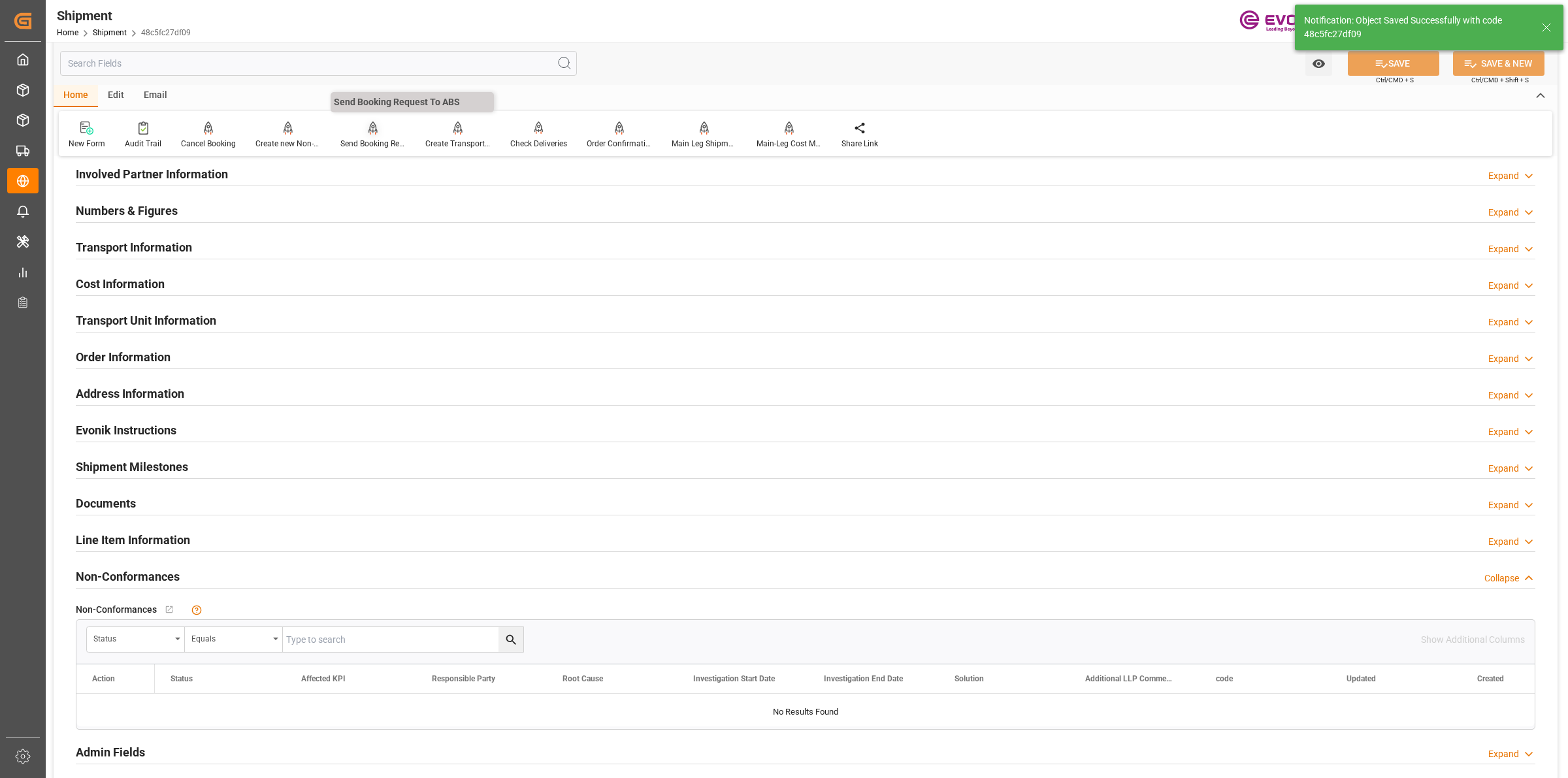
click at [361, 136] on div "Send Booking Request To ABS" at bounding box center [373, 135] width 85 height 29
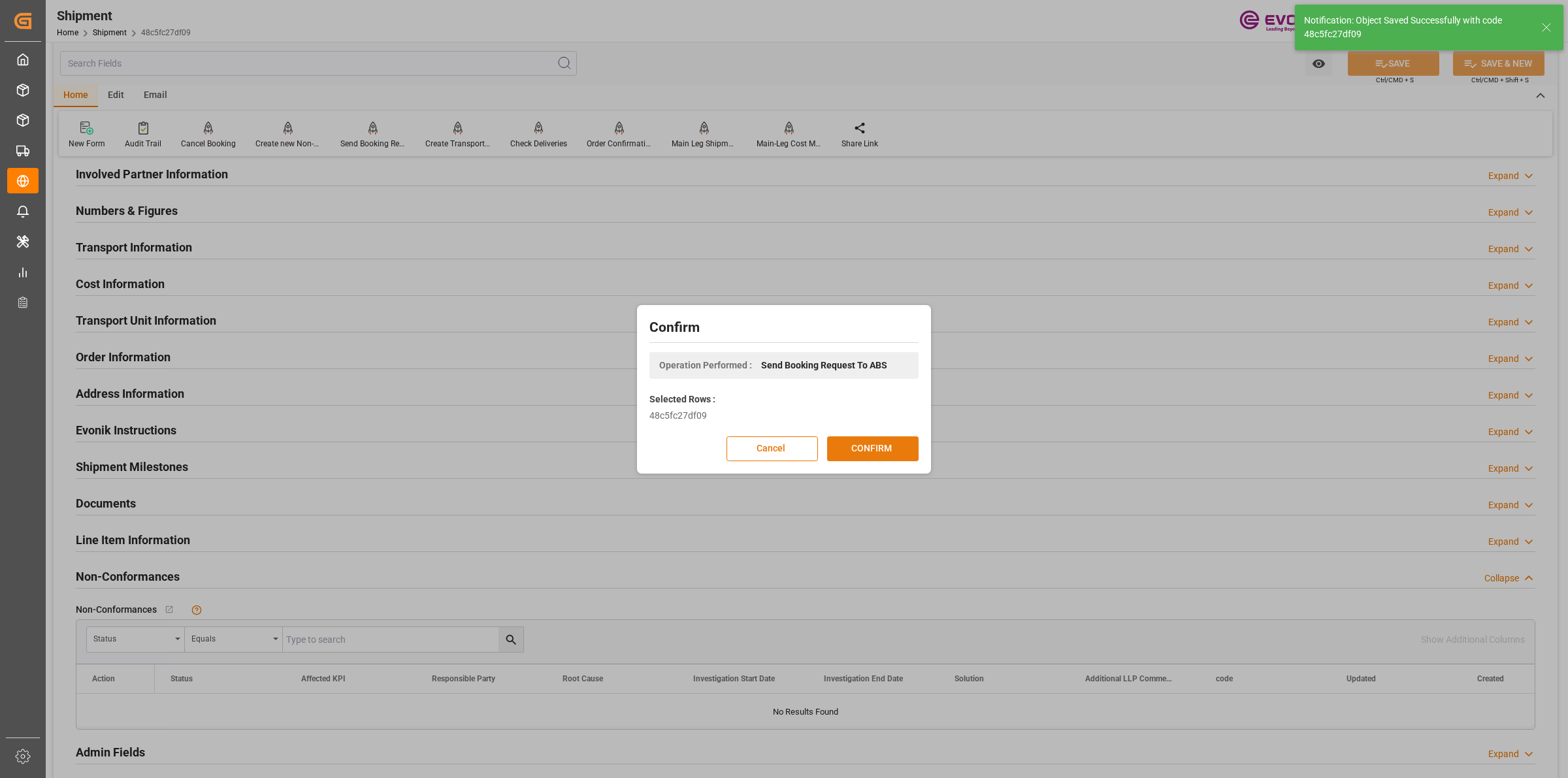
click at [893, 455] on button "CONFIRM" at bounding box center [873, 449] width 91 height 25
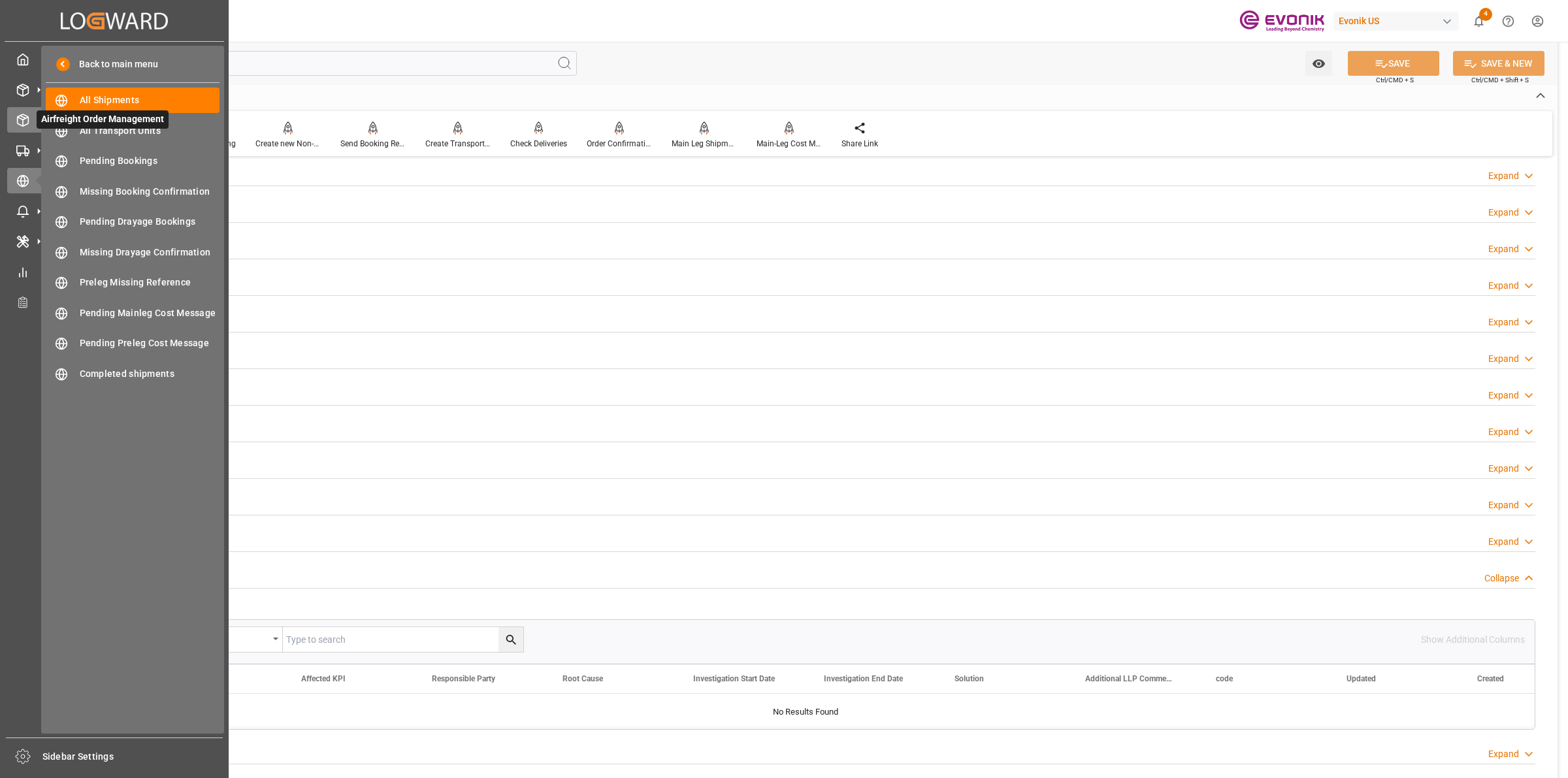
click at [26, 124] on icon at bounding box center [23, 120] width 13 height 13
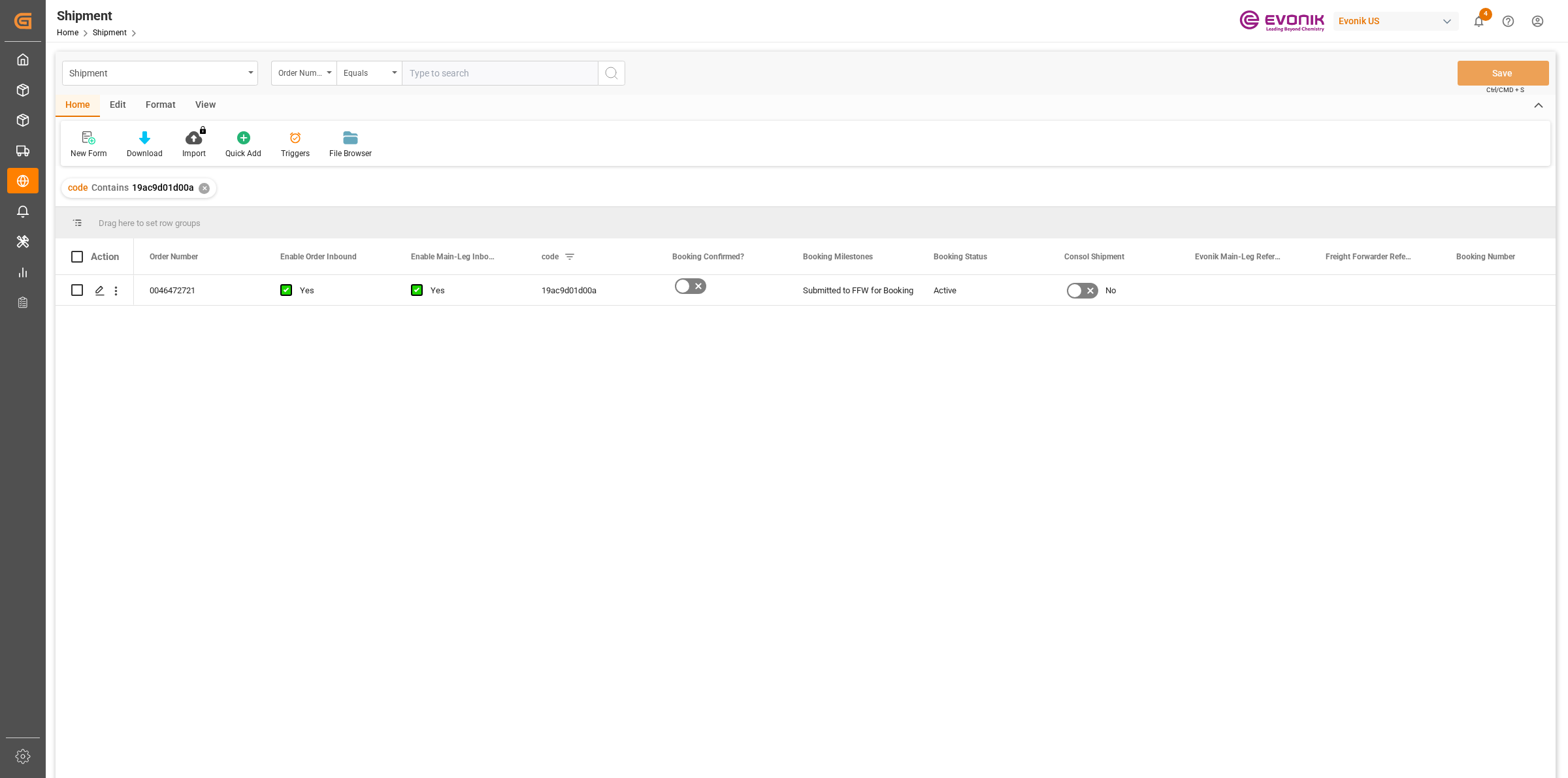
drag, startPoint x: 253, startPoint y: 381, endPoint x: 265, endPoint y: 384, distance: 12.4
click at [256, 383] on div "0046472721 Yes Yes 19ac9d01d00a Submitted to FFW for Booking Active No" at bounding box center [845, 530] width 1422 height 511
click at [99, 288] on icon "Press SPACE to select this row." at bounding box center [100, 291] width 10 height 10
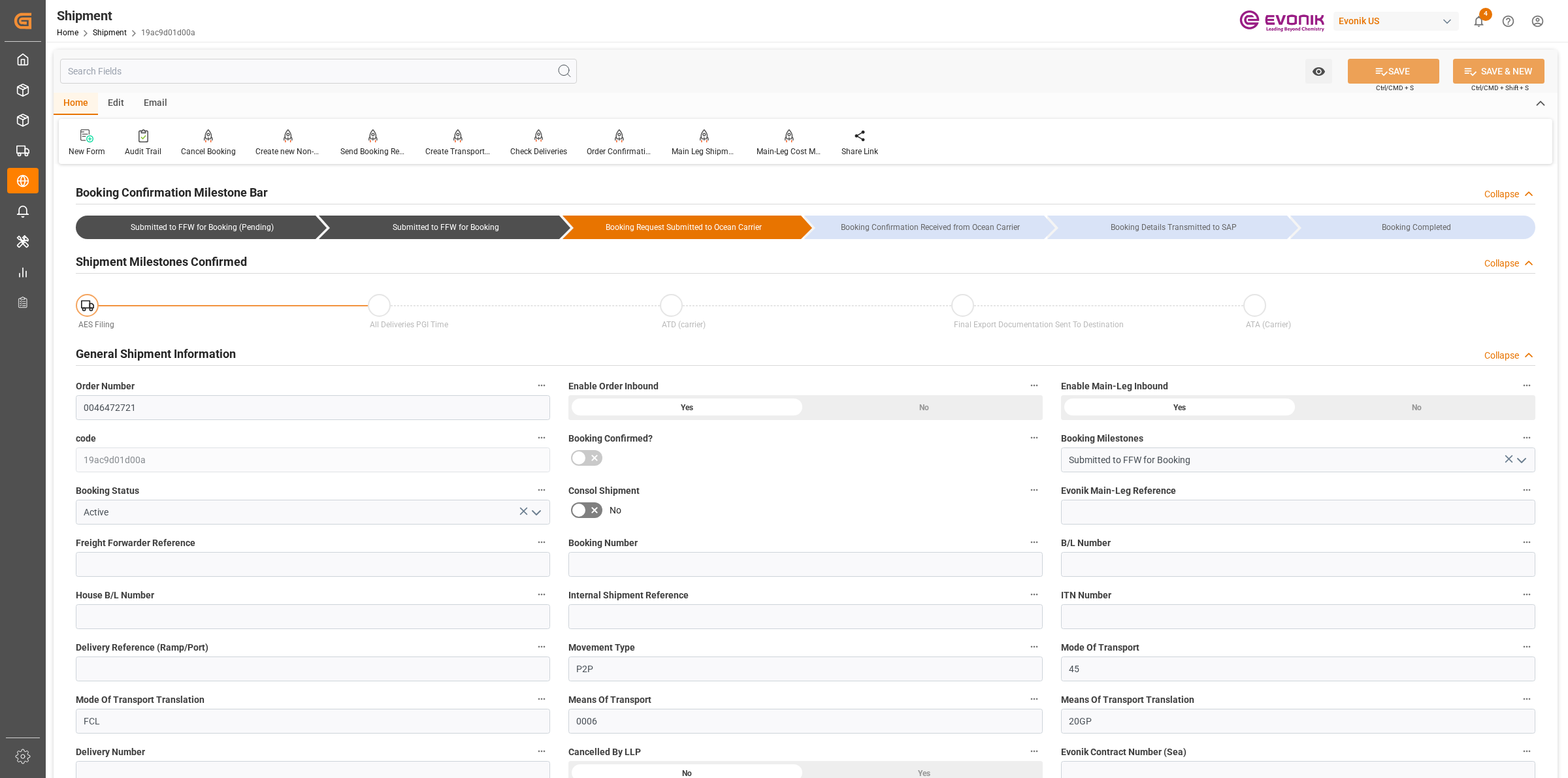
click at [385, 78] on input "text" at bounding box center [318, 71] width 517 height 25
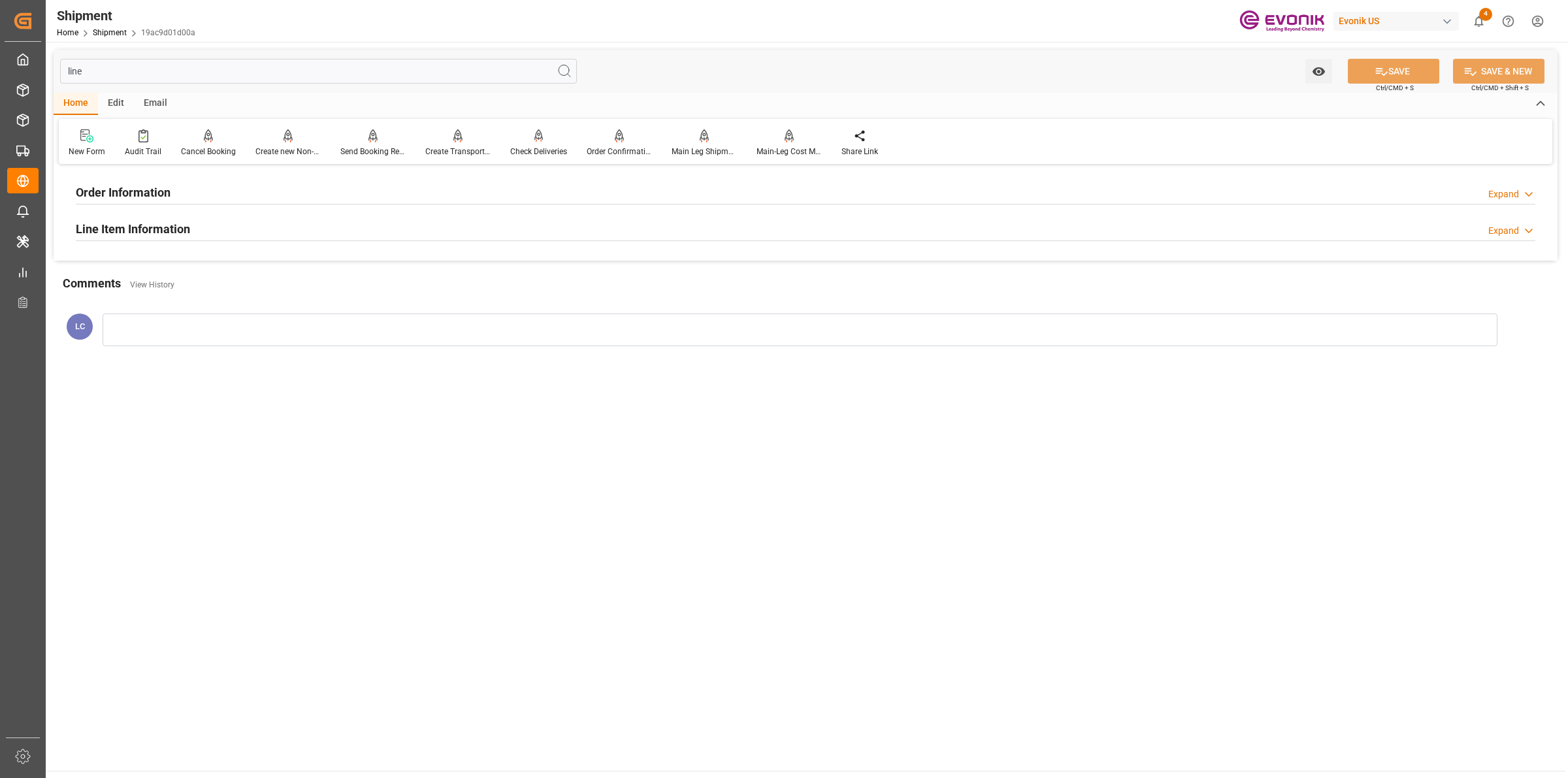
type input "line"
click at [134, 227] on h2 "Line Item Information" at bounding box center [133, 229] width 114 height 18
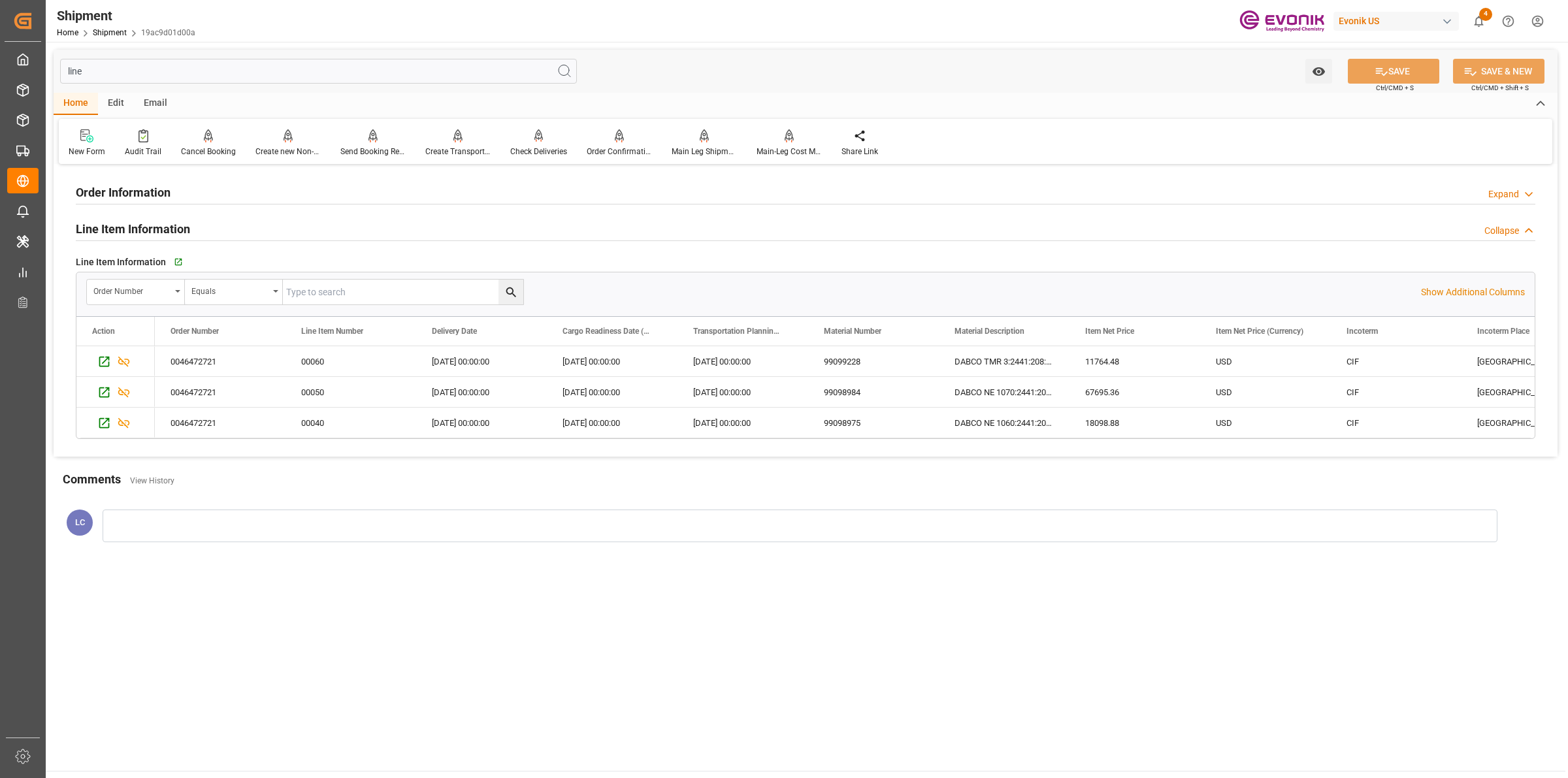
click at [321, 296] on input "text" at bounding box center [403, 292] width 240 height 25
paste input "0046472721"
type input "0046472721"
click at [511, 292] on icon "search button" at bounding box center [511, 292] width 14 height 14
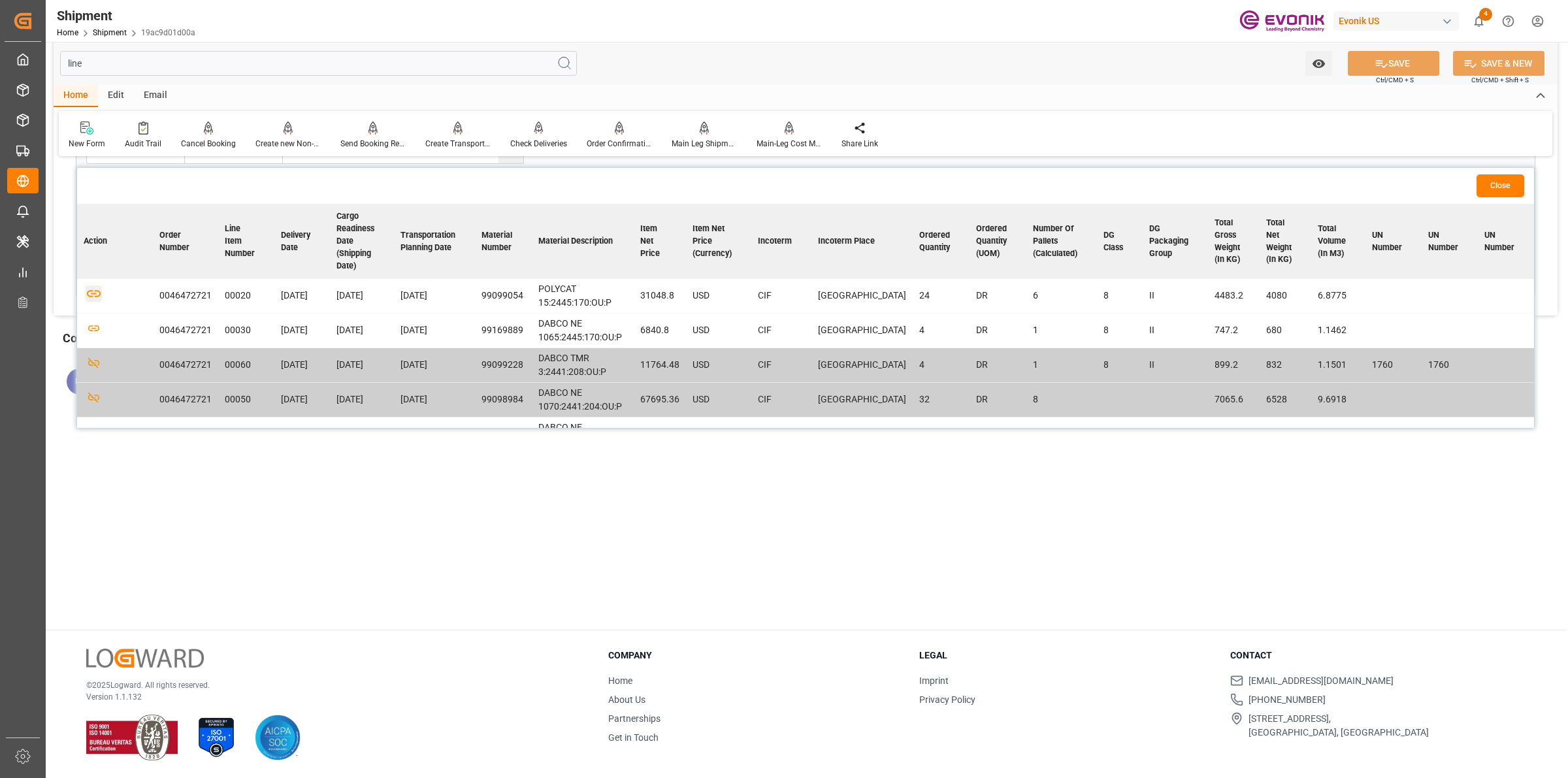
click at [90, 296] on icon "button" at bounding box center [94, 295] width 14 height 7
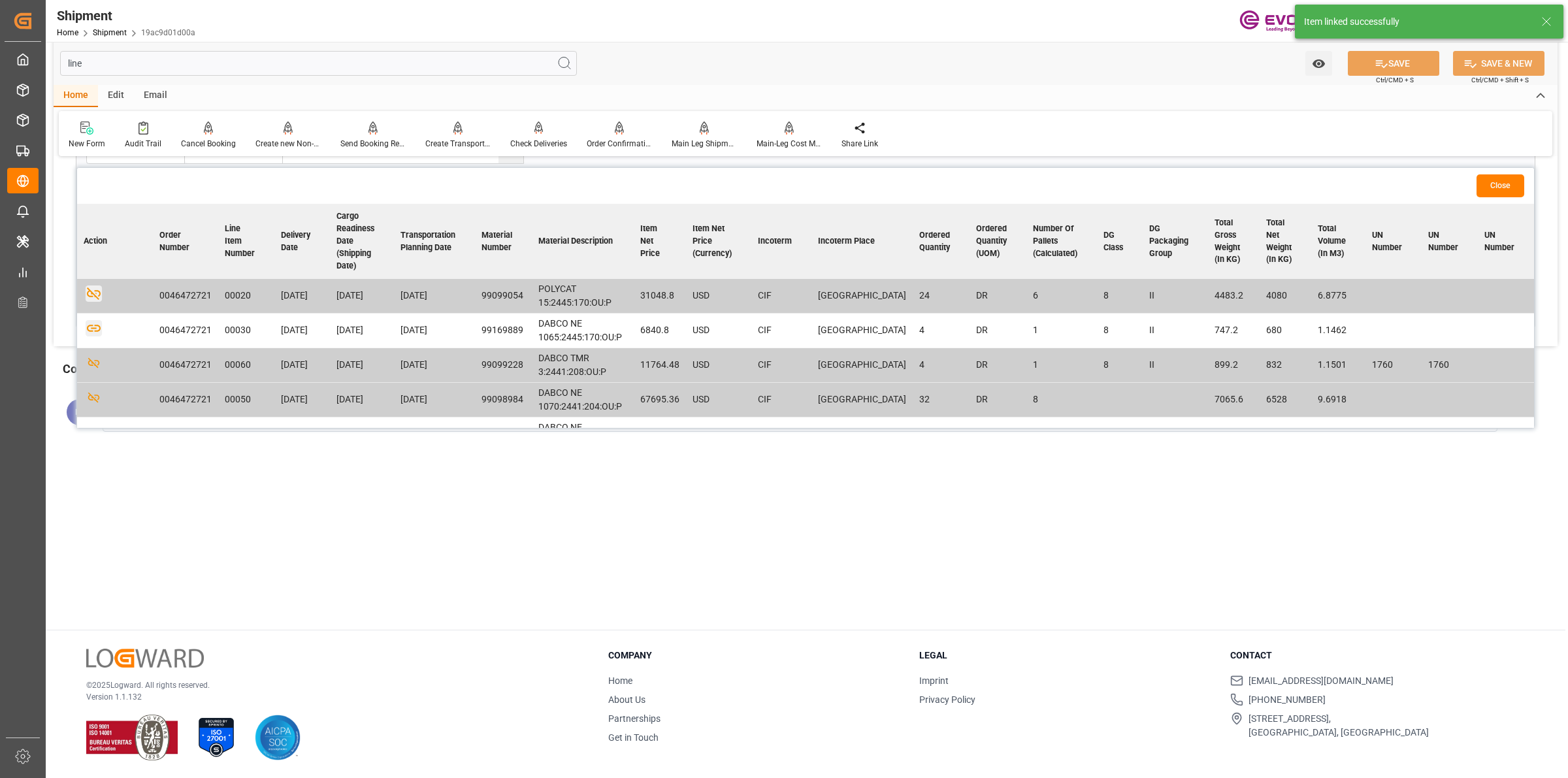
click at [92, 329] on icon "button" at bounding box center [94, 329] width 14 height 7
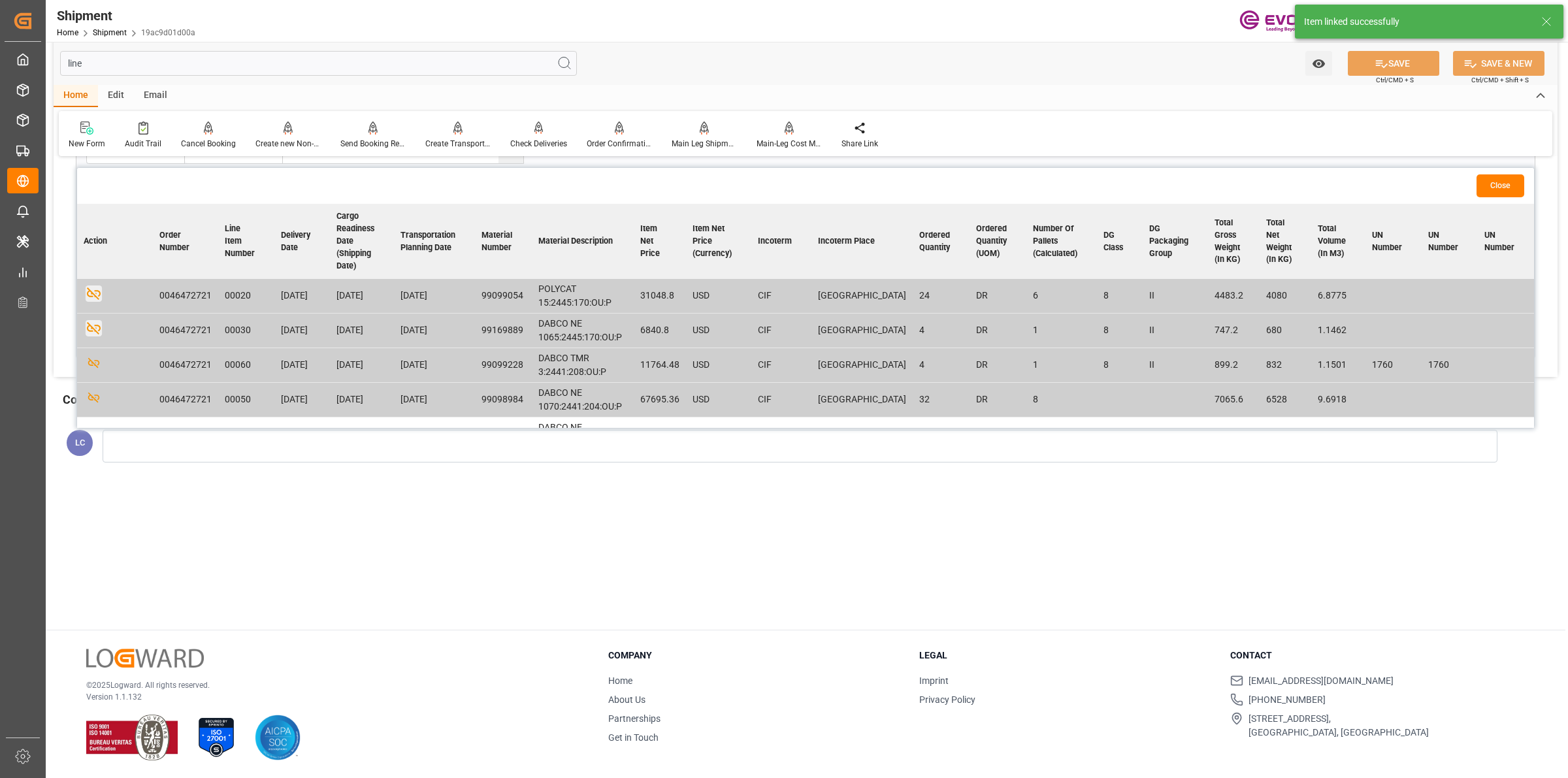
scroll to position [60, 0]
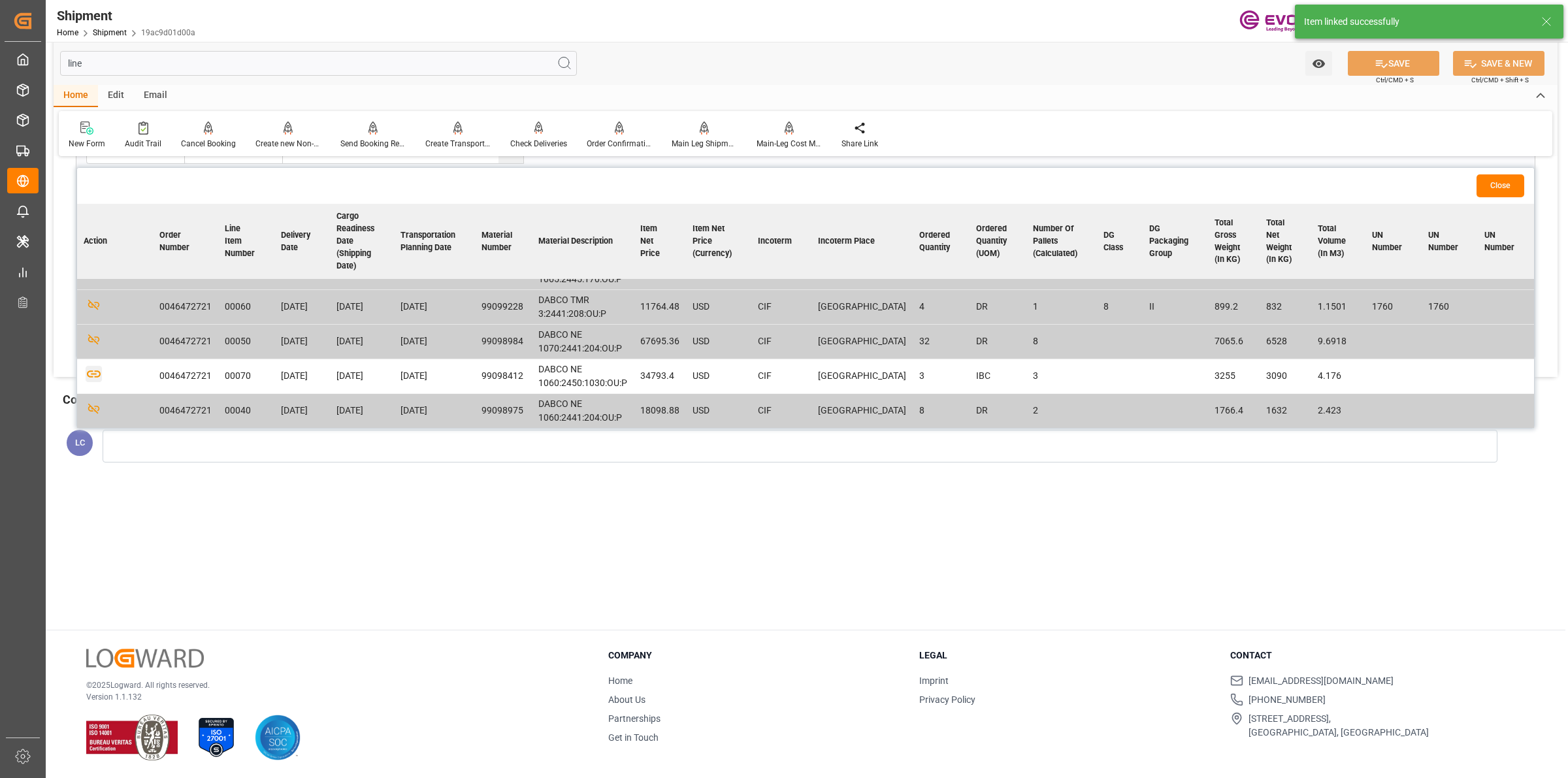
click at [93, 373] on icon "button" at bounding box center [94, 375] width 14 height 7
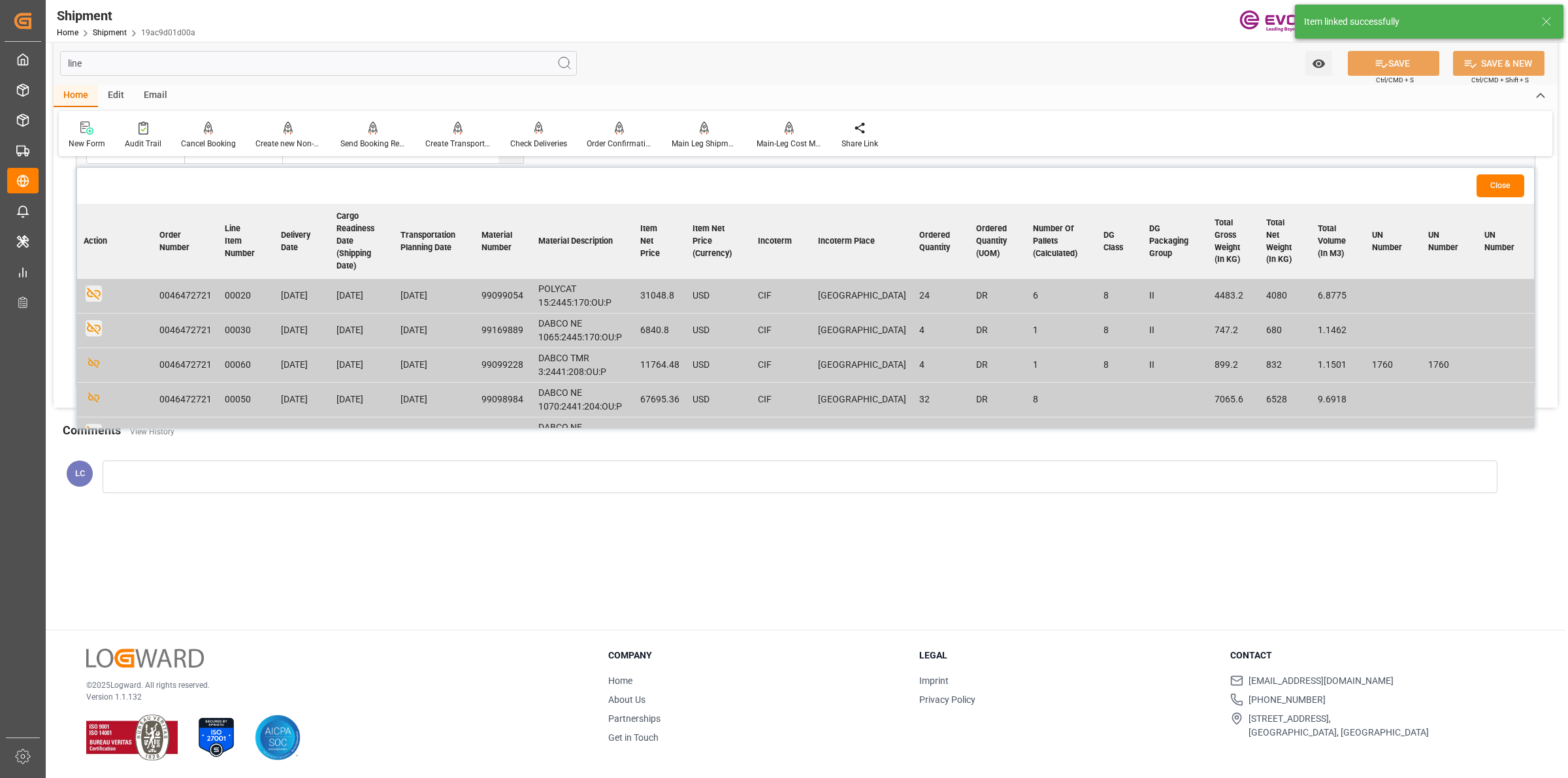
scroll to position [0, 0]
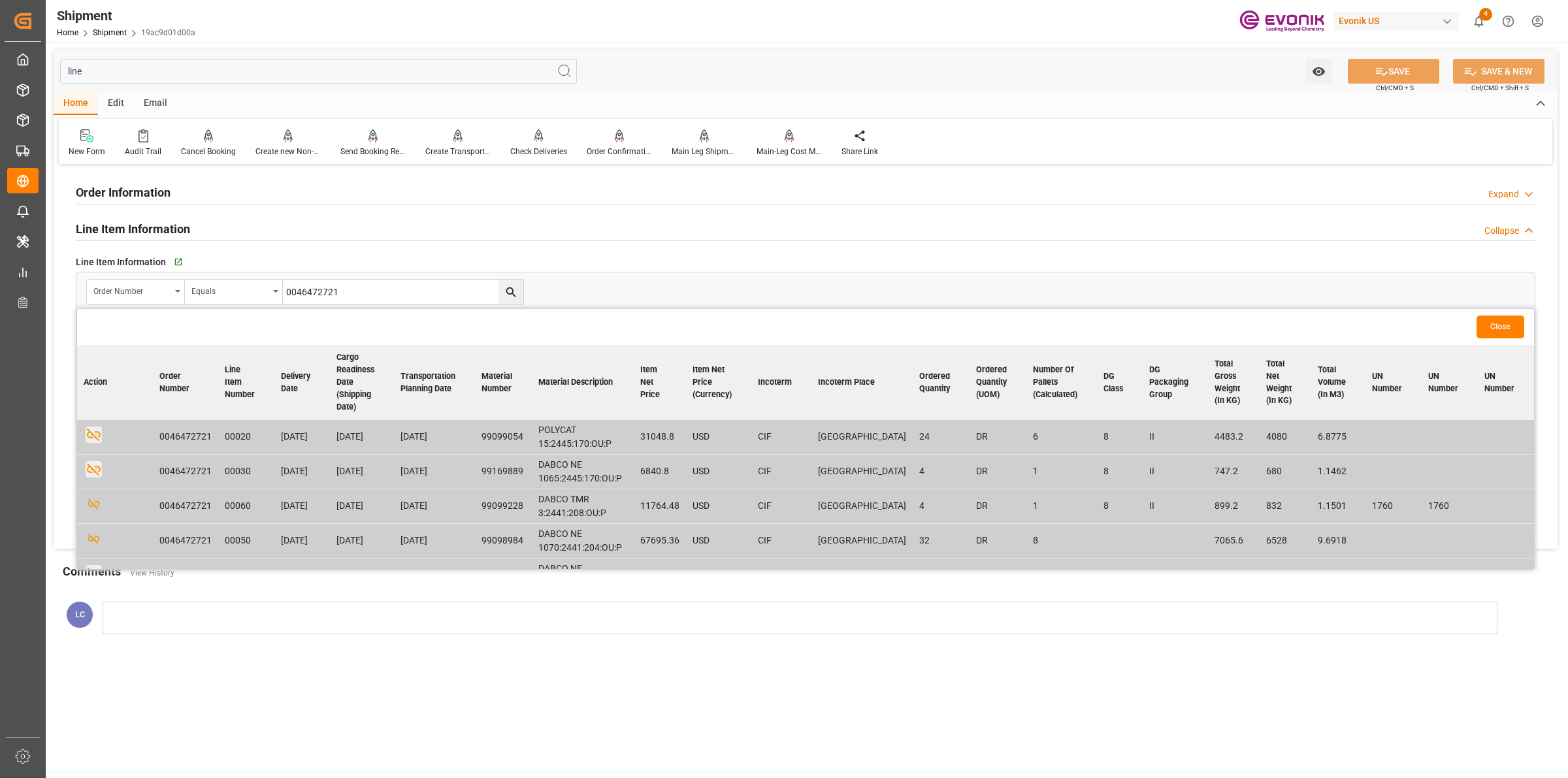
click at [1504, 325] on button "Close" at bounding box center [1500, 326] width 48 height 23
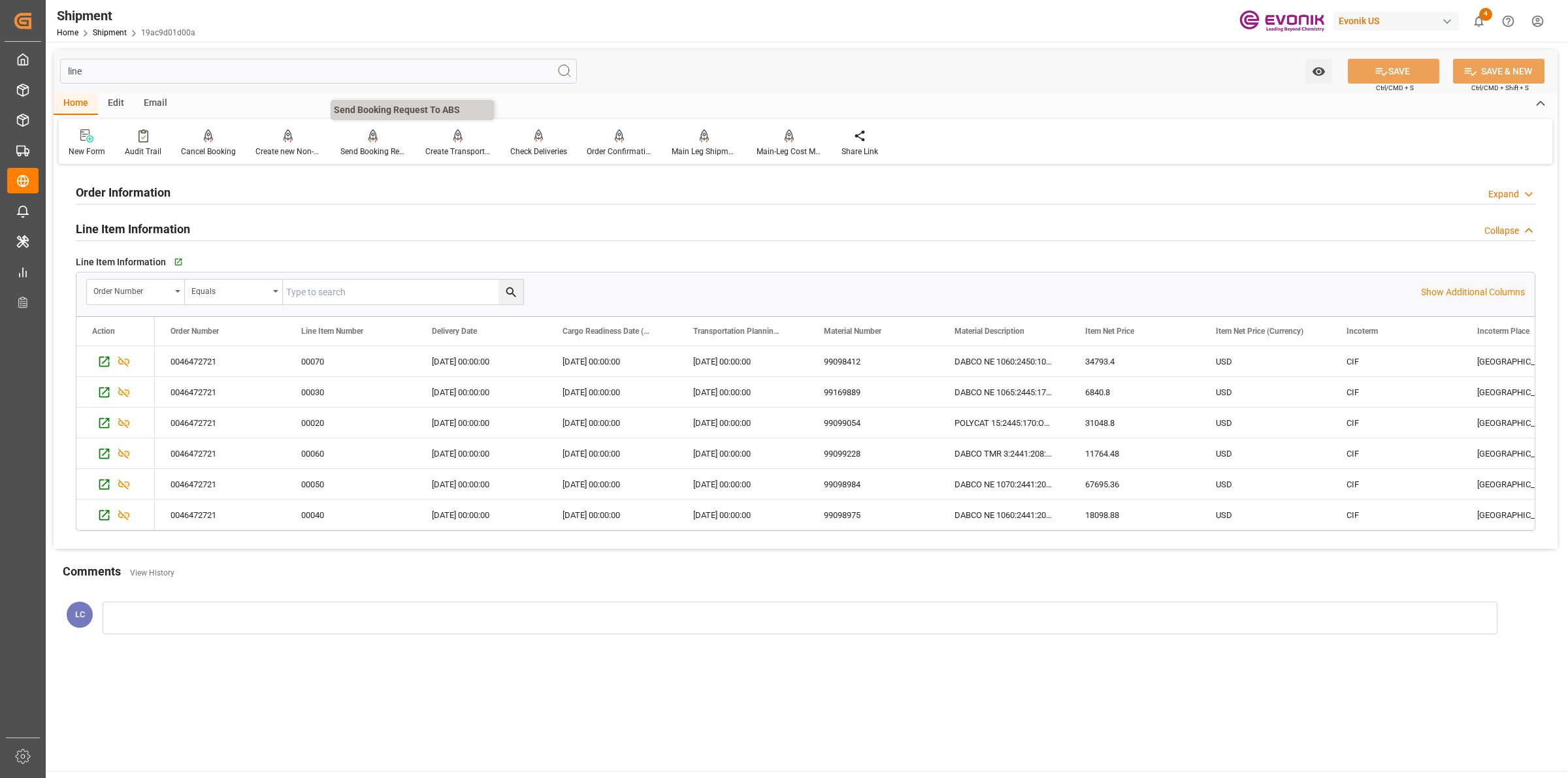
click at [355, 146] on div "Send Booking Request To ABS" at bounding box center [373, 152] width 66 height 12
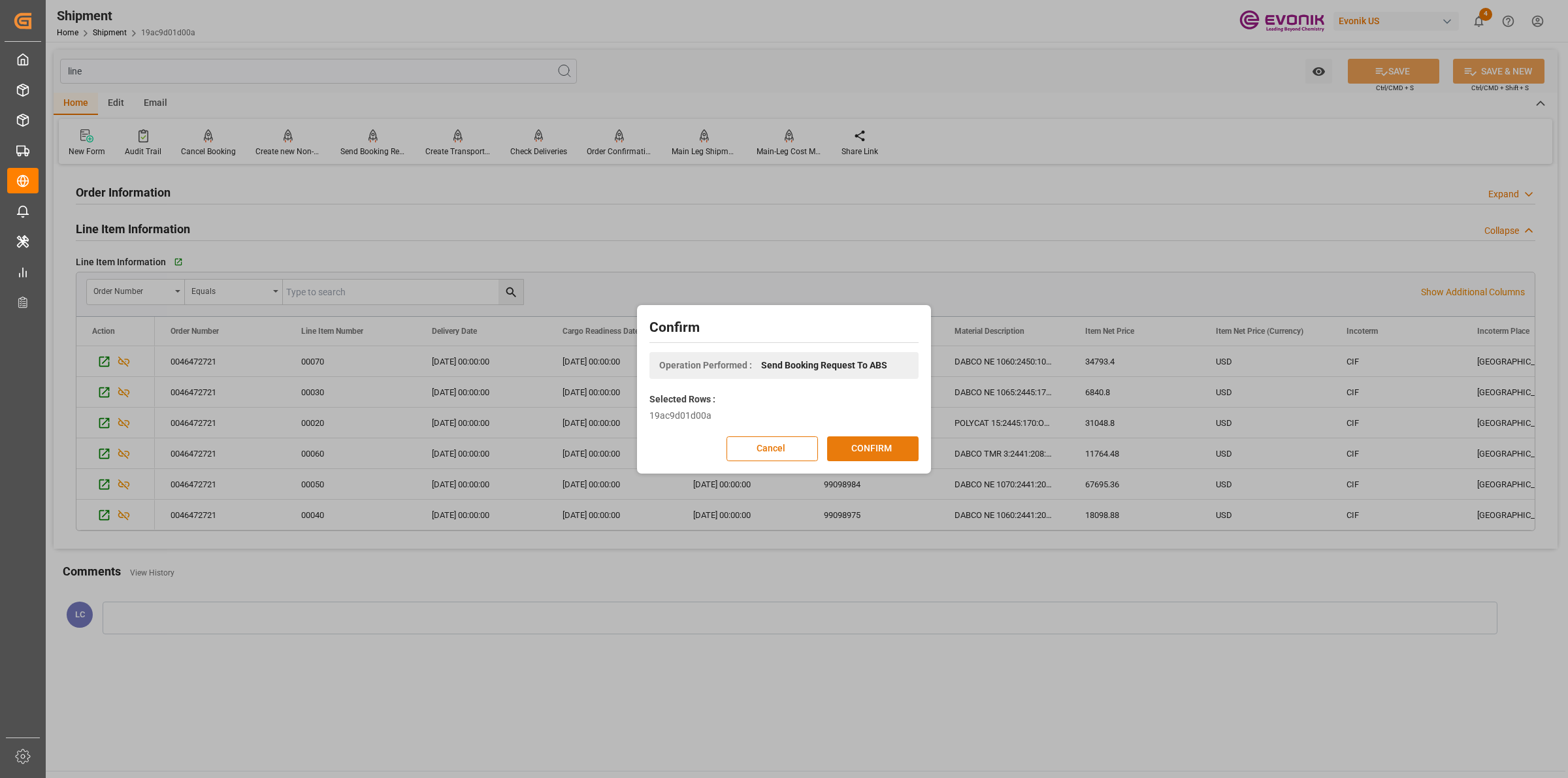
click at [893, 452] on button "CONFIRM" at bounding box center [873, 449] width 91 height 25
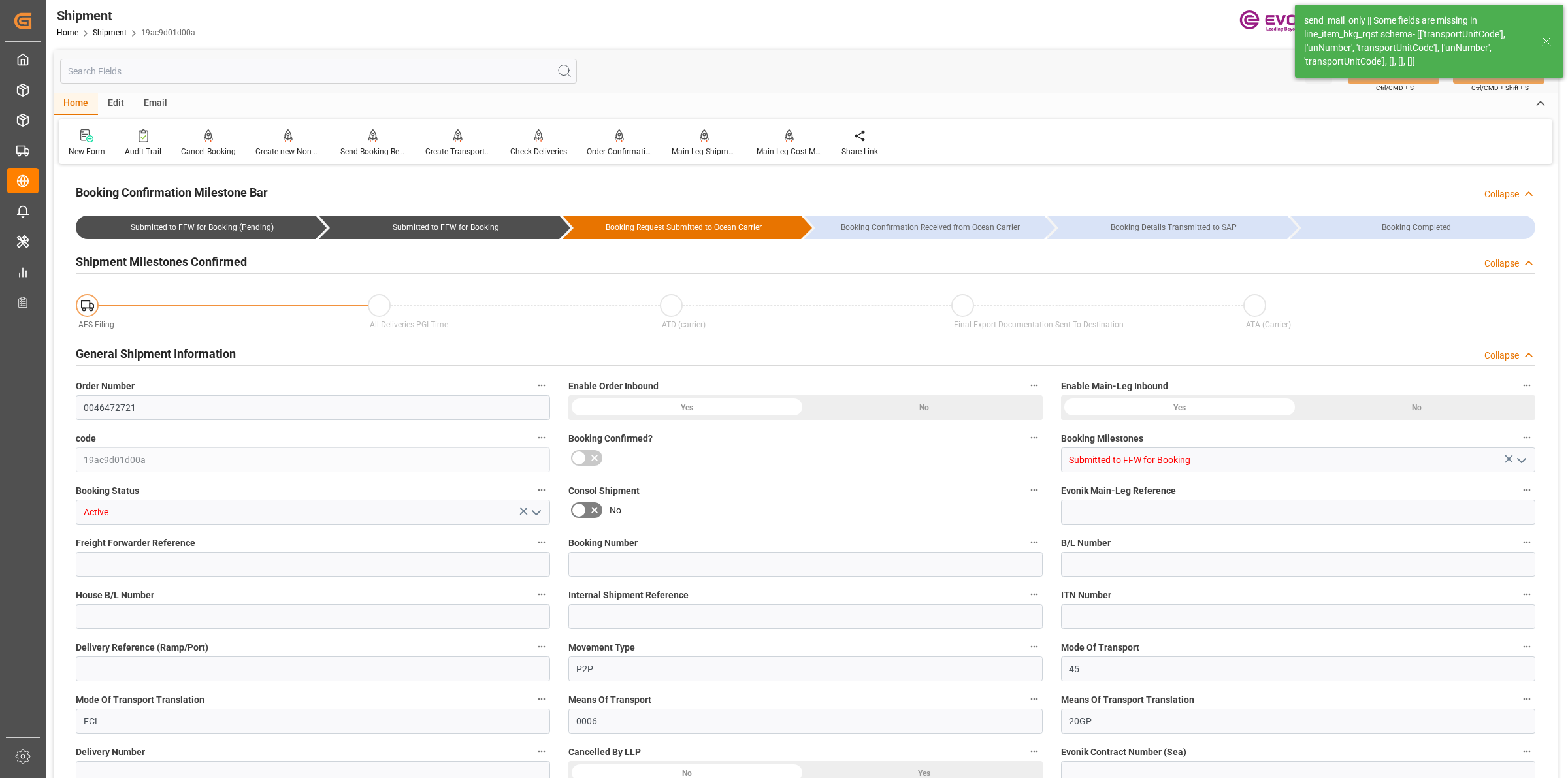
type input "OOCL"
type input "Orient Overseas Container Line Ltd"
type input "11"
type input "220"
type input "9951.2"
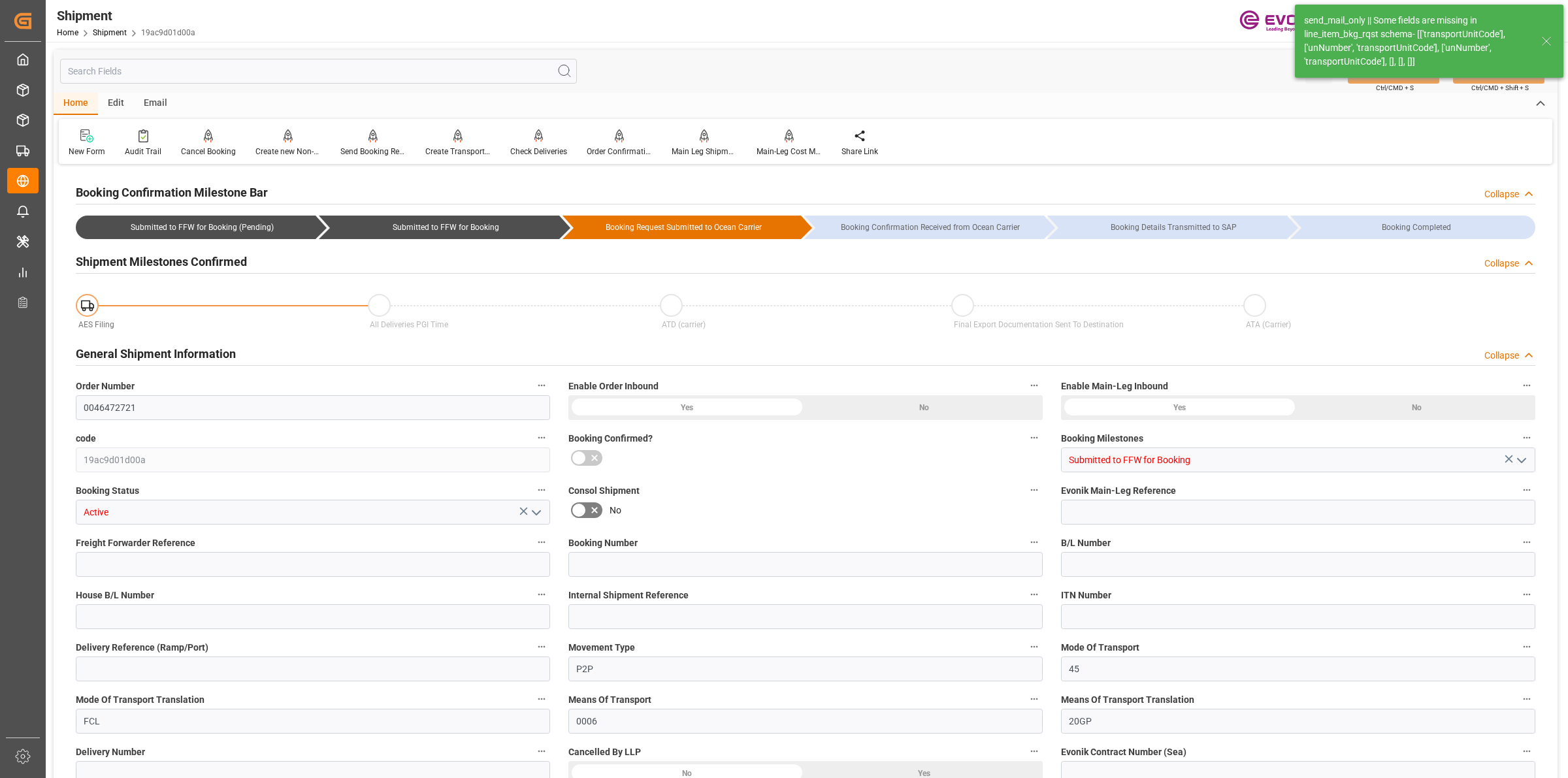
type input "15.2372"
type input "USHOU"
type input "NLRTM"
type input "9356696"
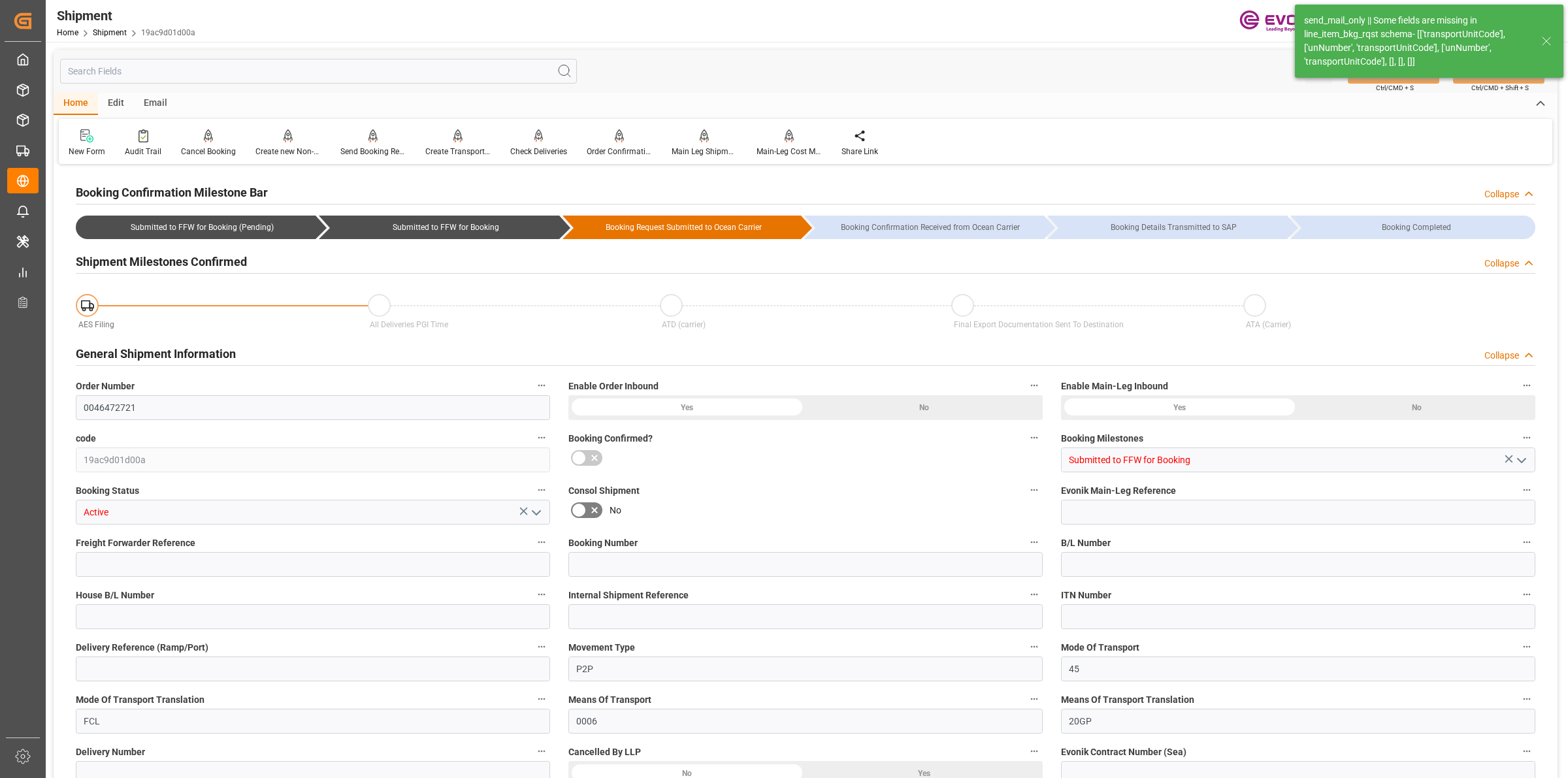
type input "9356696"
type input "2328"
type input "675"
type input "0"
type input "75"
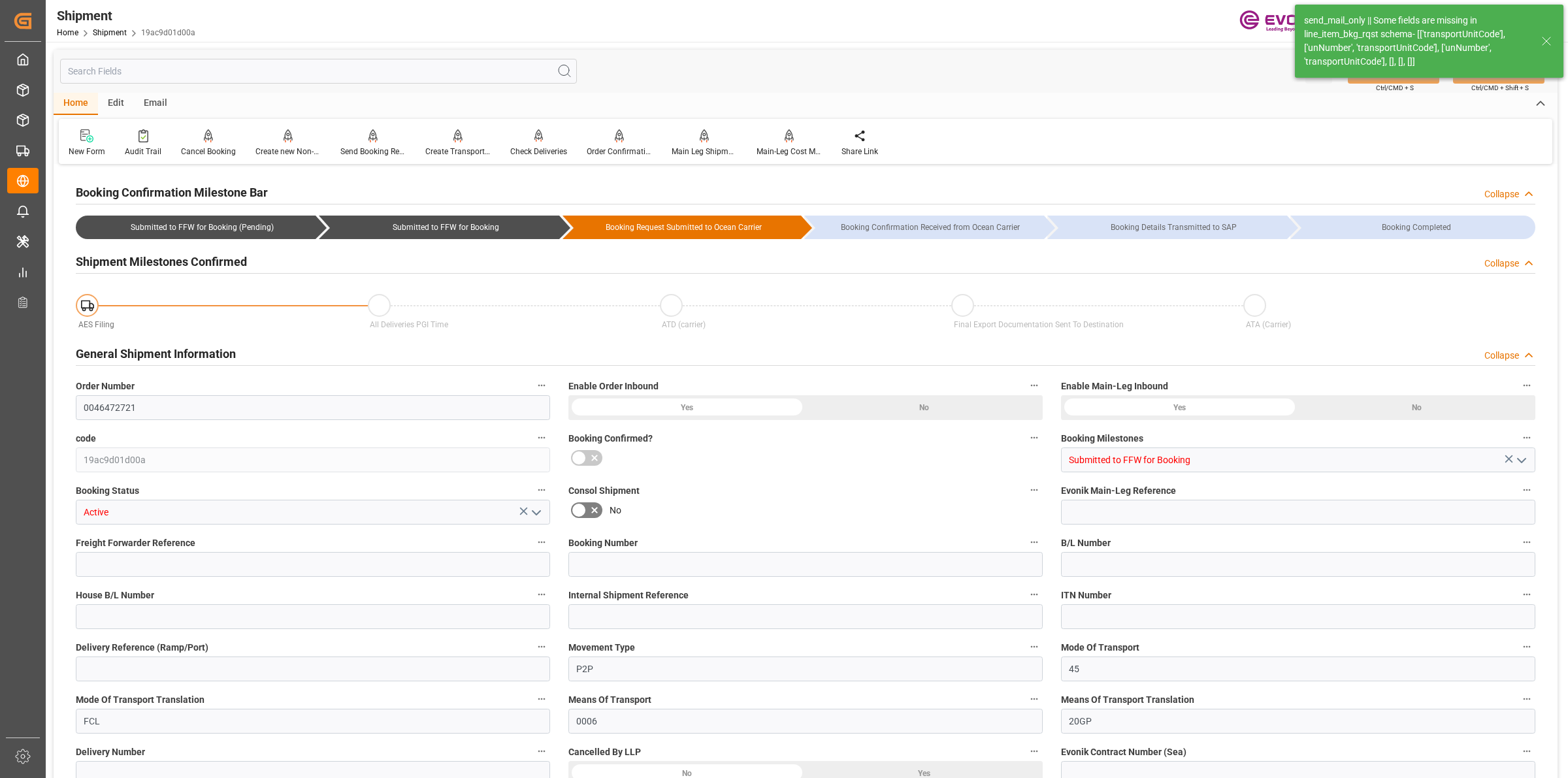
type input "DR,IBC"
type input "0"
type input "OOCL"
type input "Orient Overseas Container Line Ltd"
type input "23.09.2025 00:00"
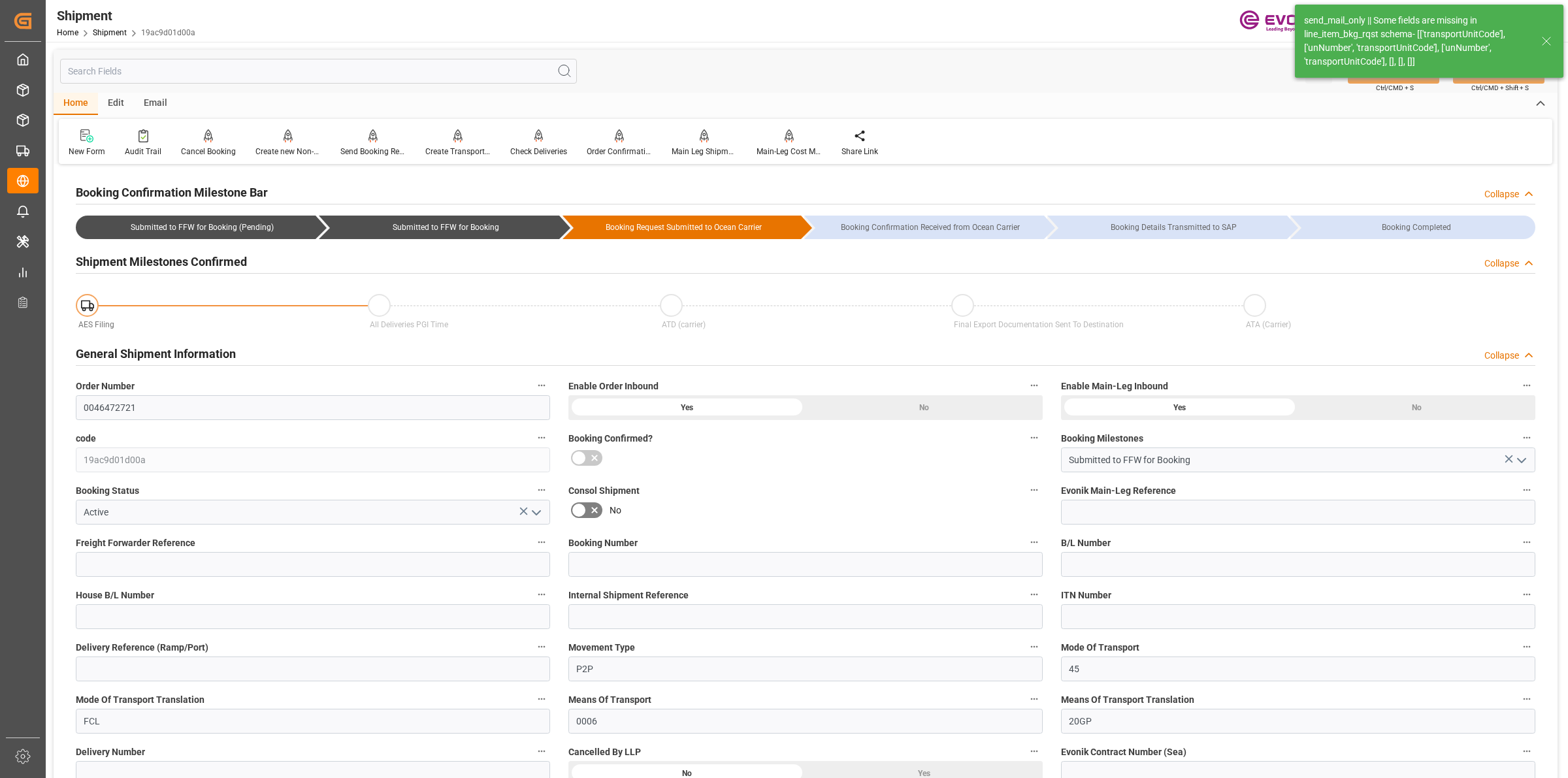
type input "15.10.2025 00:00"
type input "18.09.2025 00:00"
type input "[DATE]"
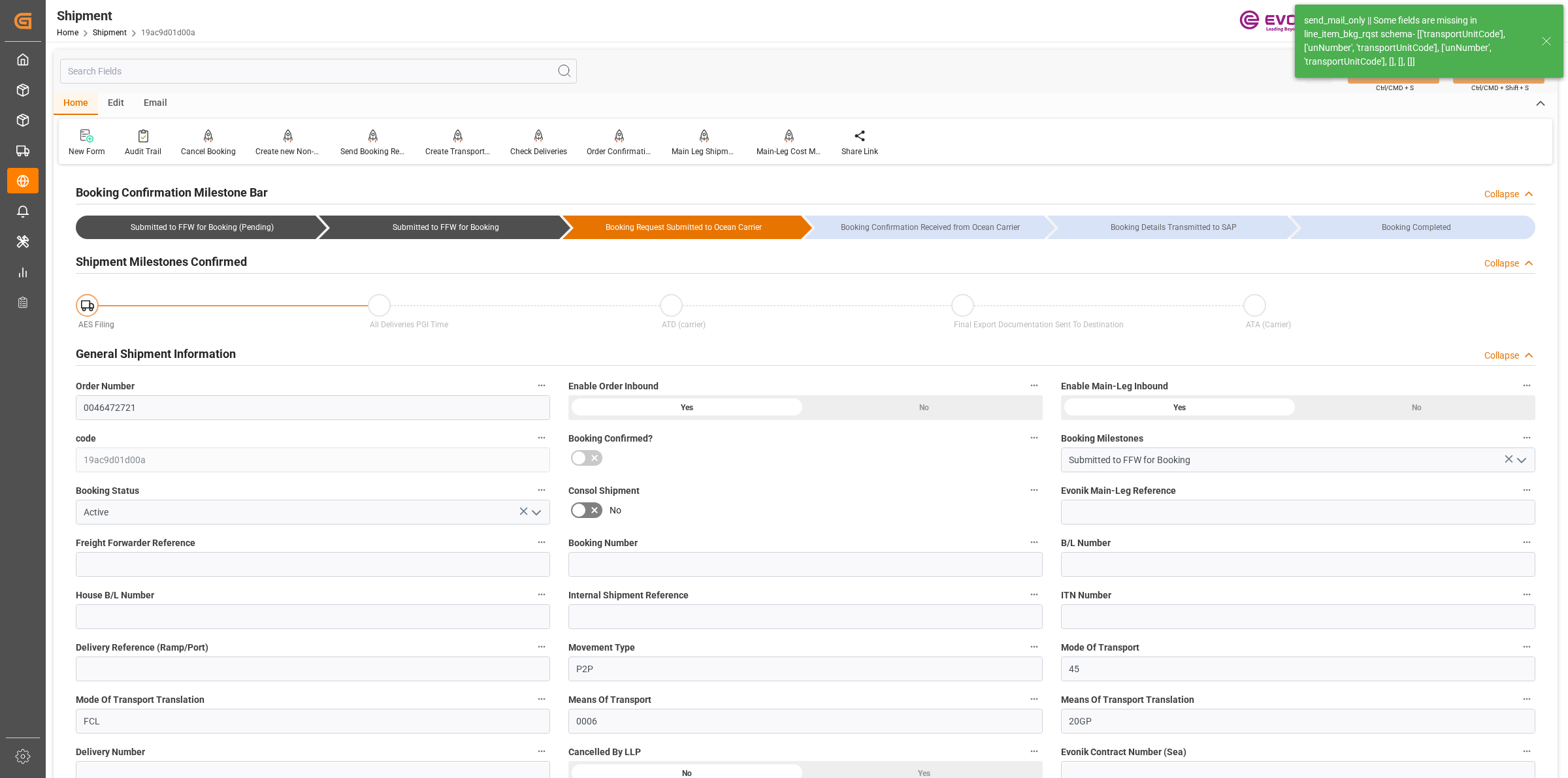
type input "16.09.2025 15:43"
type input "11.09.2025 05:09"
type input "11.09.2025 05:05"
type input "[DATE] 07:50"
drag, startPoint x: 1373, startPoint y: 47, endPoint x: 1448, endPoint y: 63, distance: 76.7
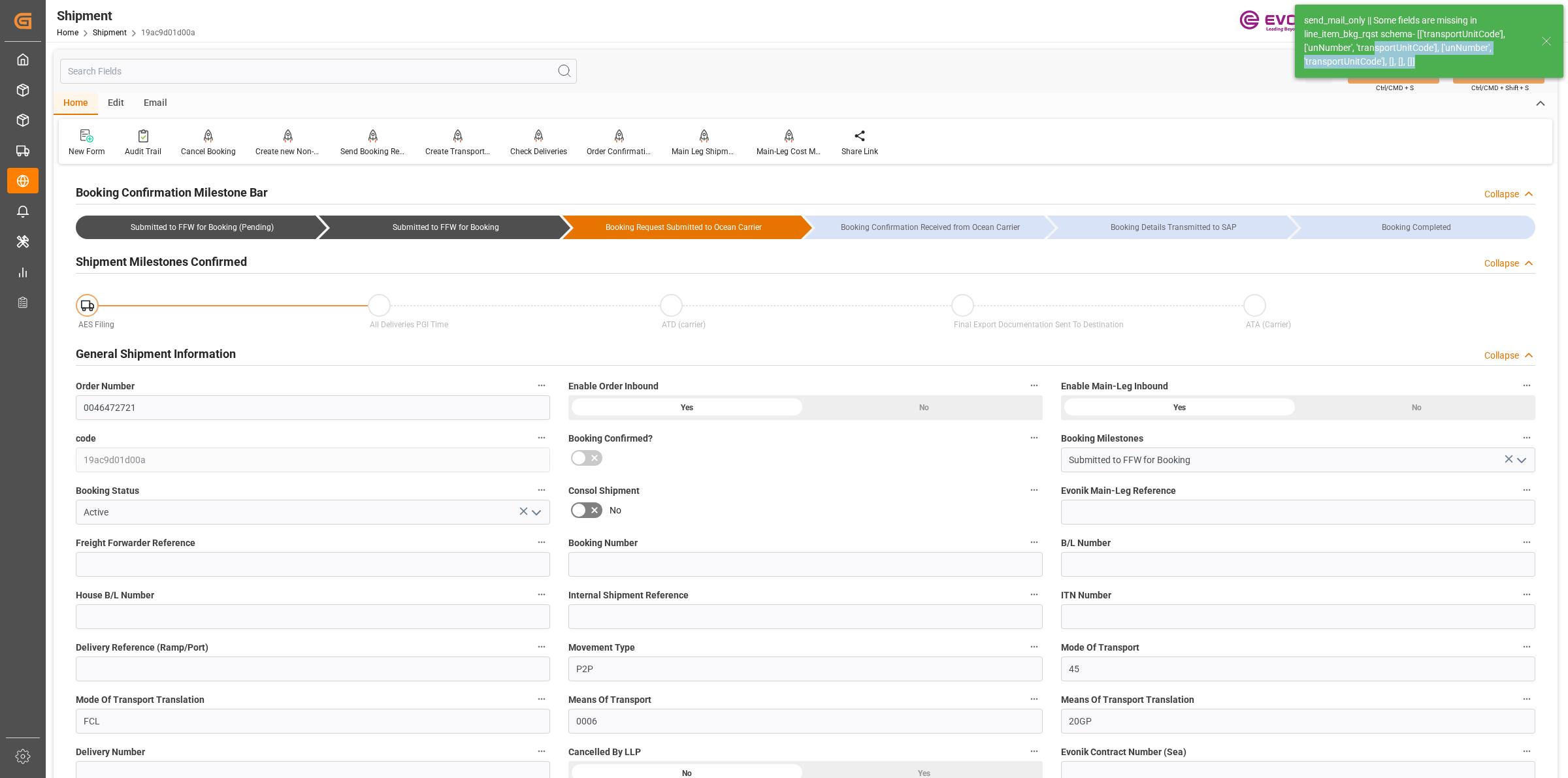
click at [1448, 63] on div "send_mail_only || Some fields are missing in line_item_bkg_rqst schema- [['tran…" at bounding box center [1416, 41] width 225 height 55
click at [153, 75] on input "text" at bounding box center [318, 71] width 517 height 25
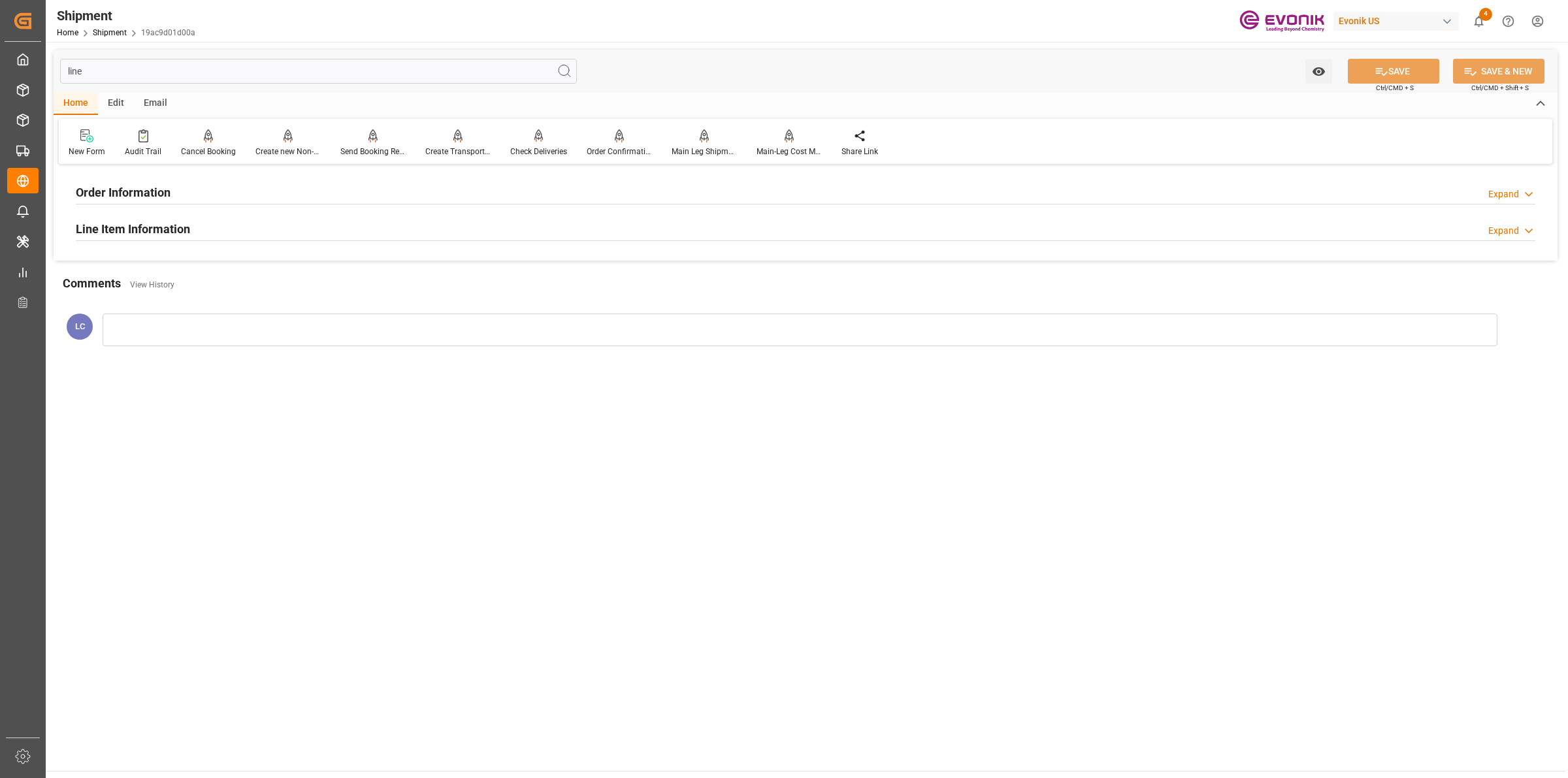
type input "line"
click at [119, 233] on h2 "Line Item Information" at bounding box center [133, 229] width 114 height 18
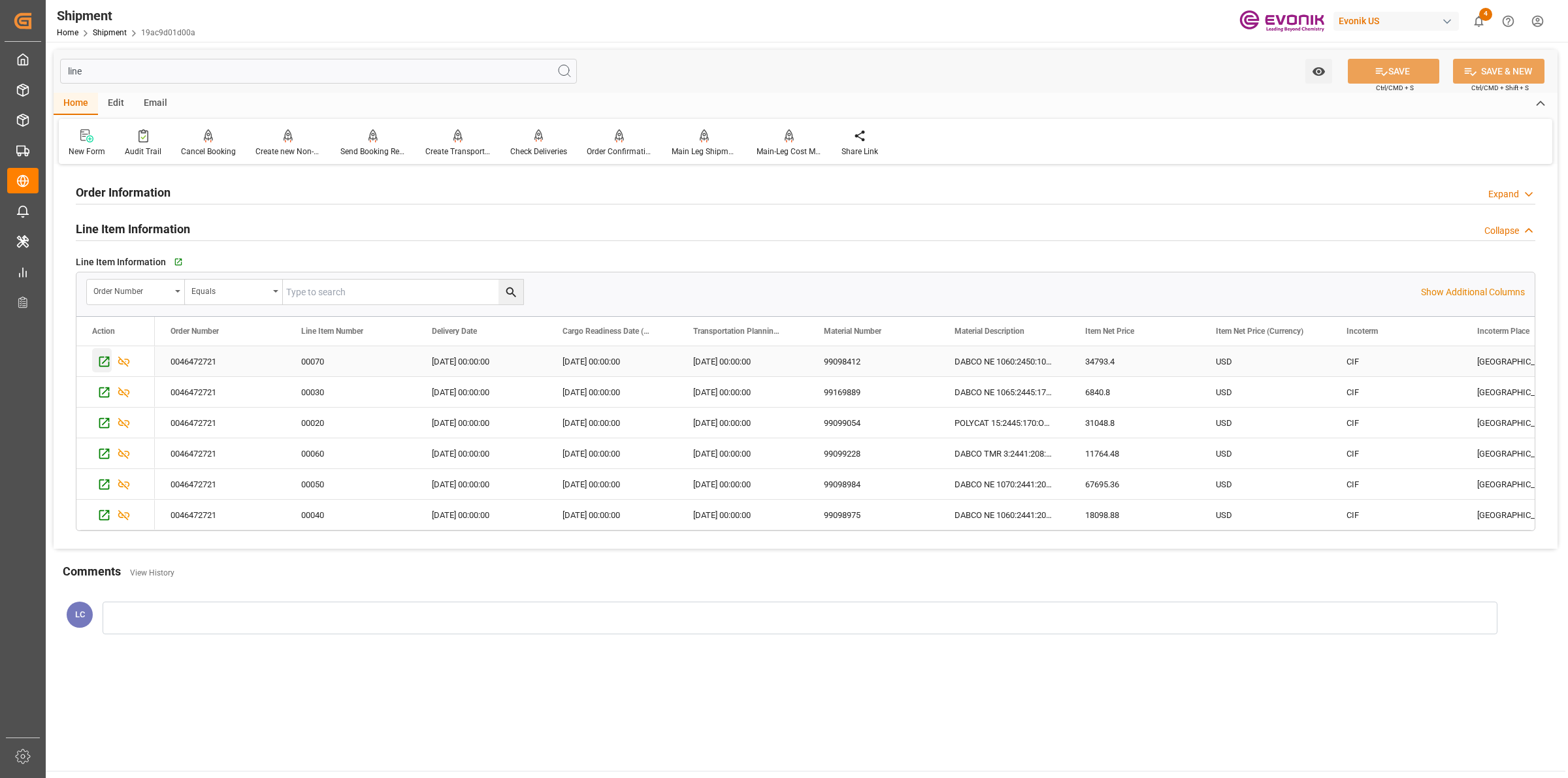
click at [108, 362] on icon "Press SPACE to select this row." at bounding box center [104, 362] width 14 height 14
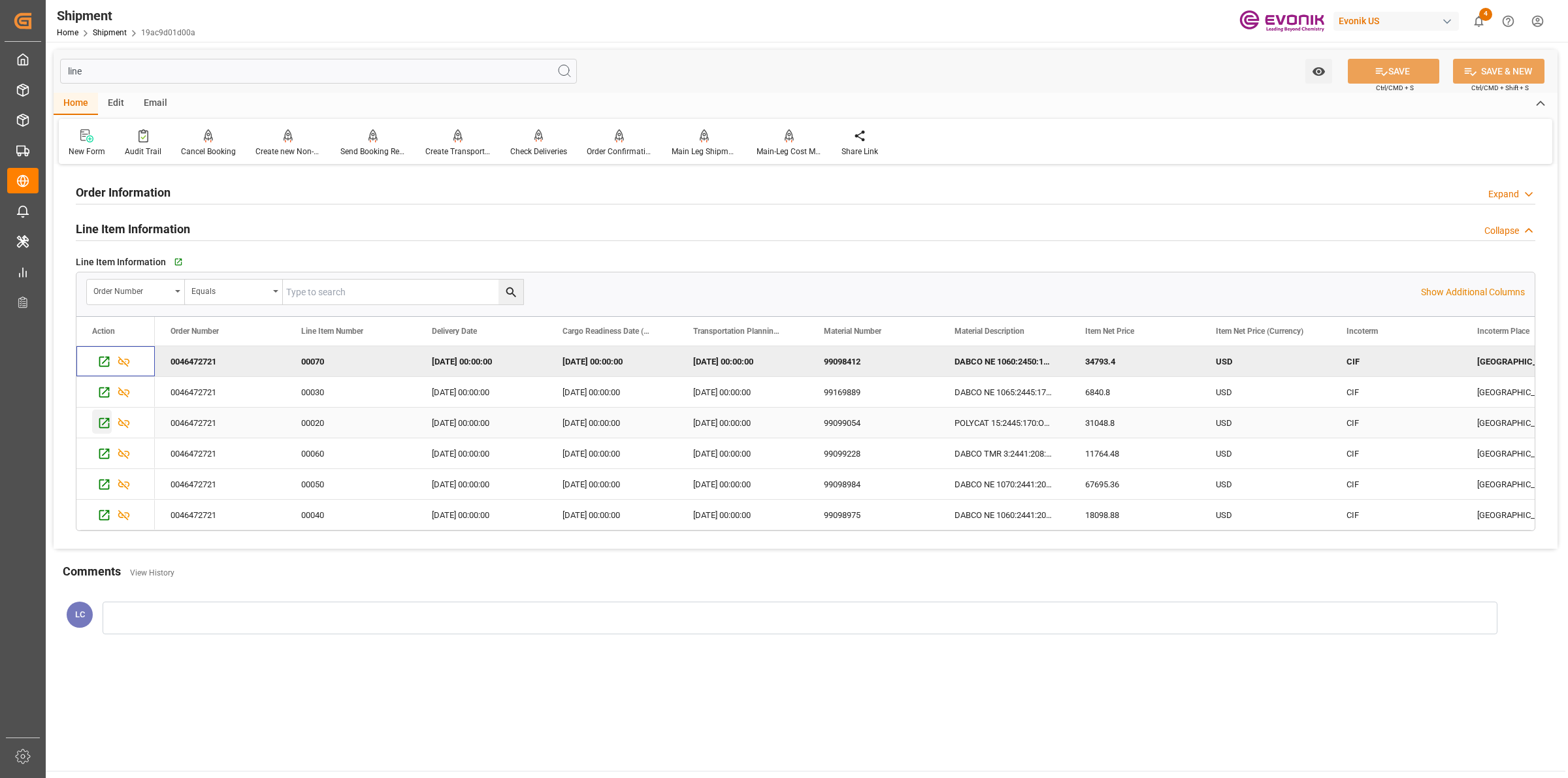
click at [106, 423] on icon "Press SPACE to select this row." at bounding box center [105, 424] width 10 height 10
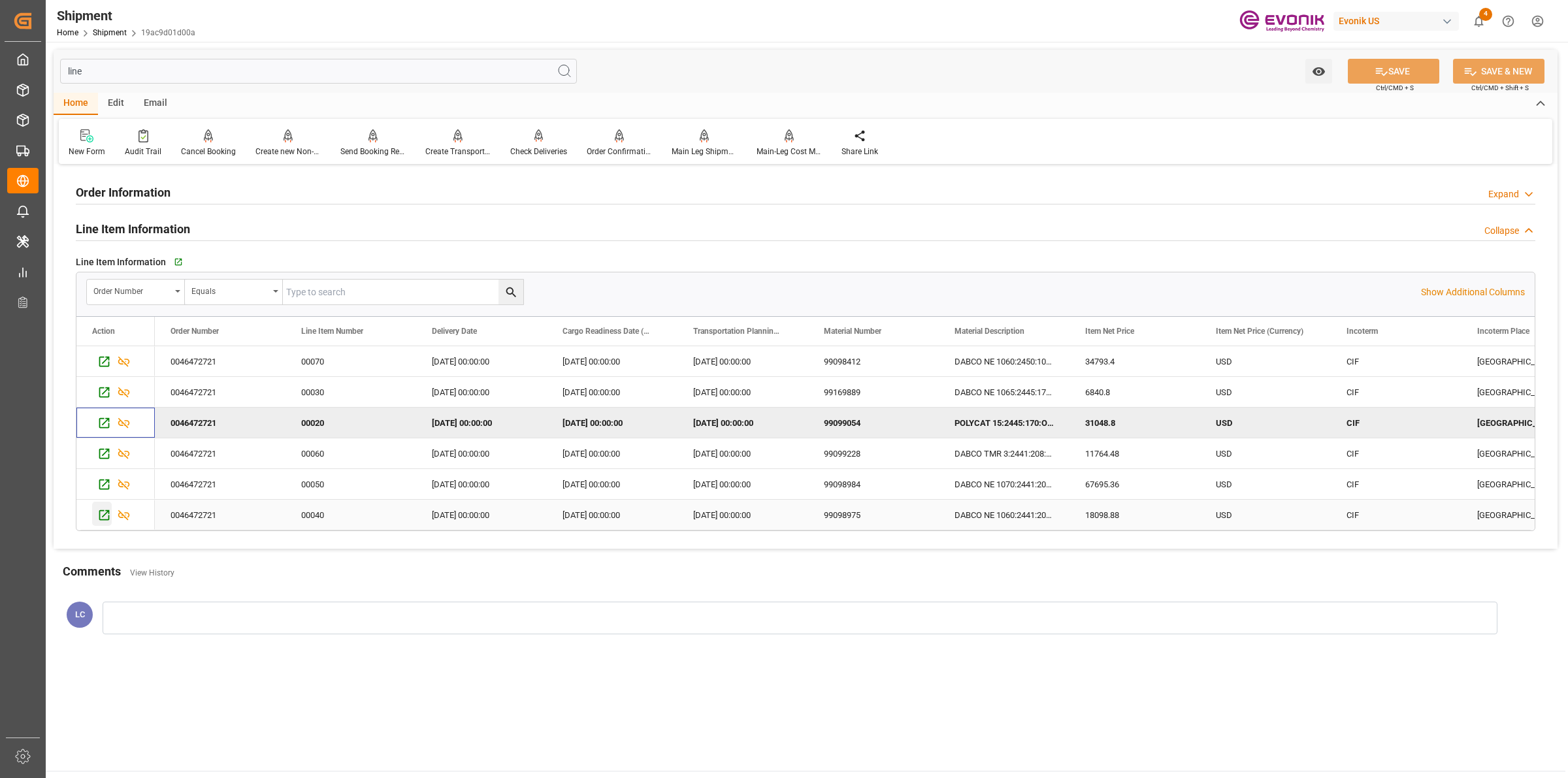
click at [102, 517] on icon "Press SPACE to select this row." at bounding box center [105, 516] width 10 height 10
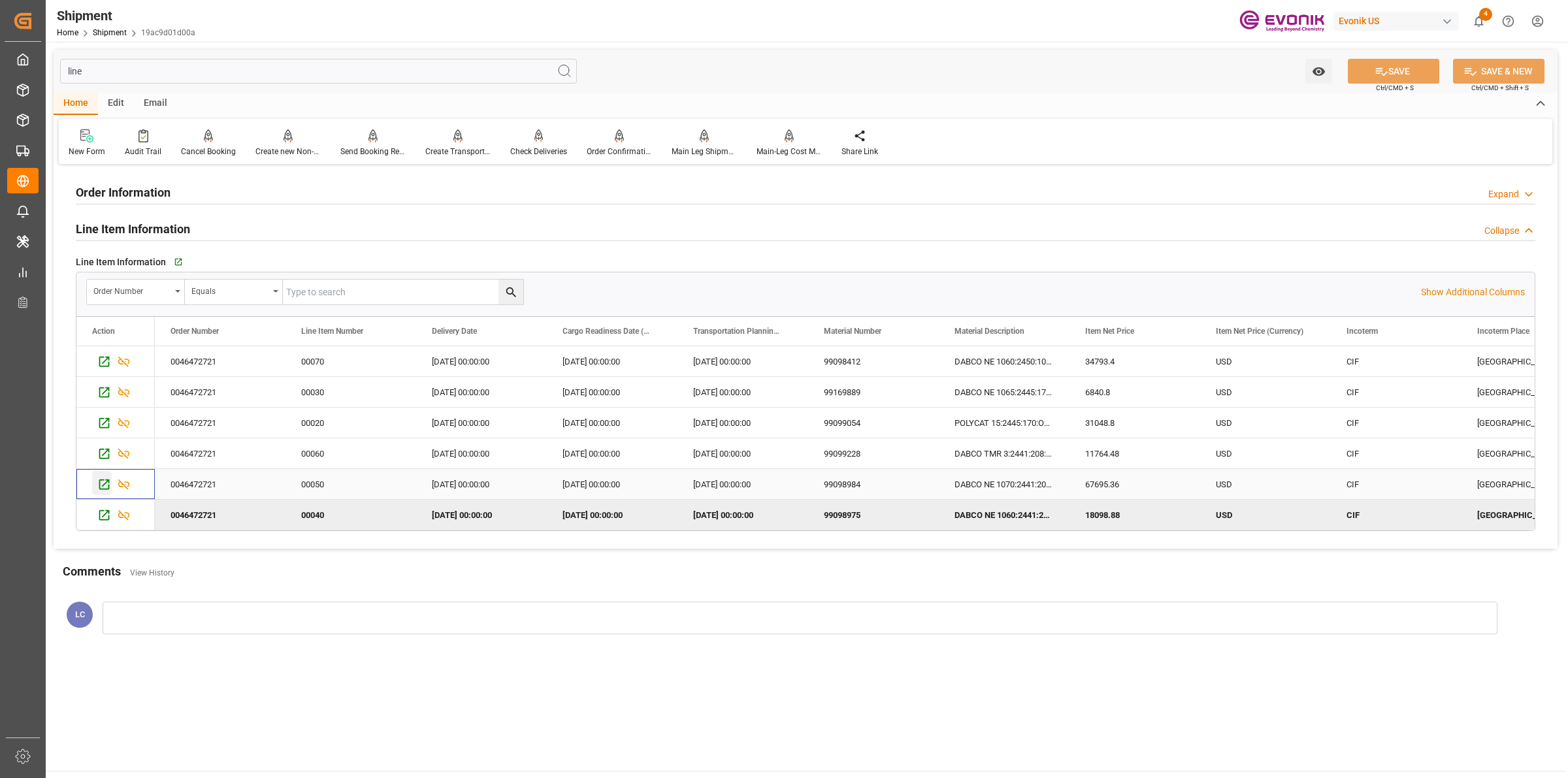
click at [99, 485] on icon "Press SPACE to select this row." at bounding box center [105, 485] width 10 height 10
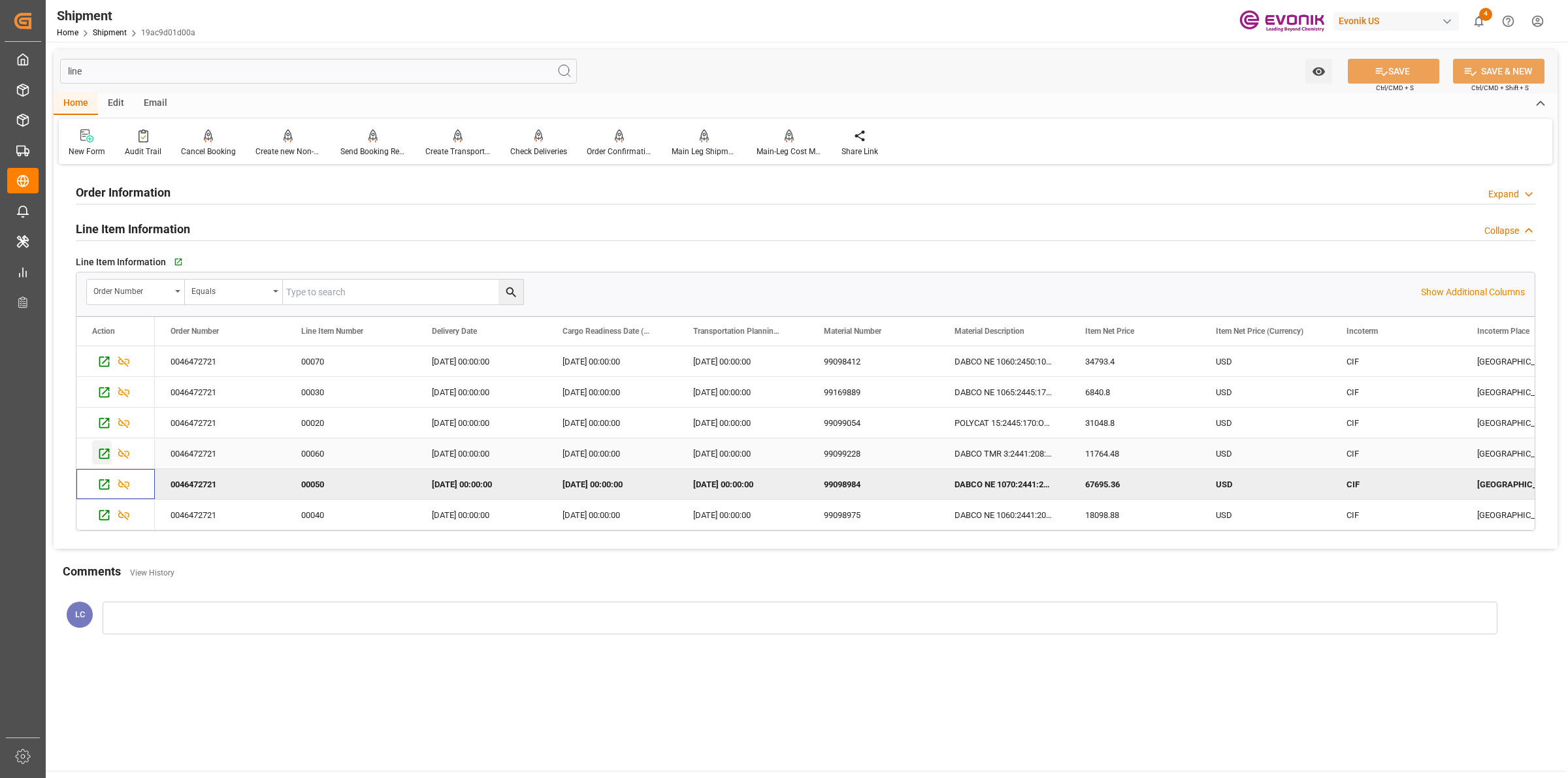
click at [102, 455] on icon "Press SPACE to select this row." at bounding box center [104, 454] width 14 height 14
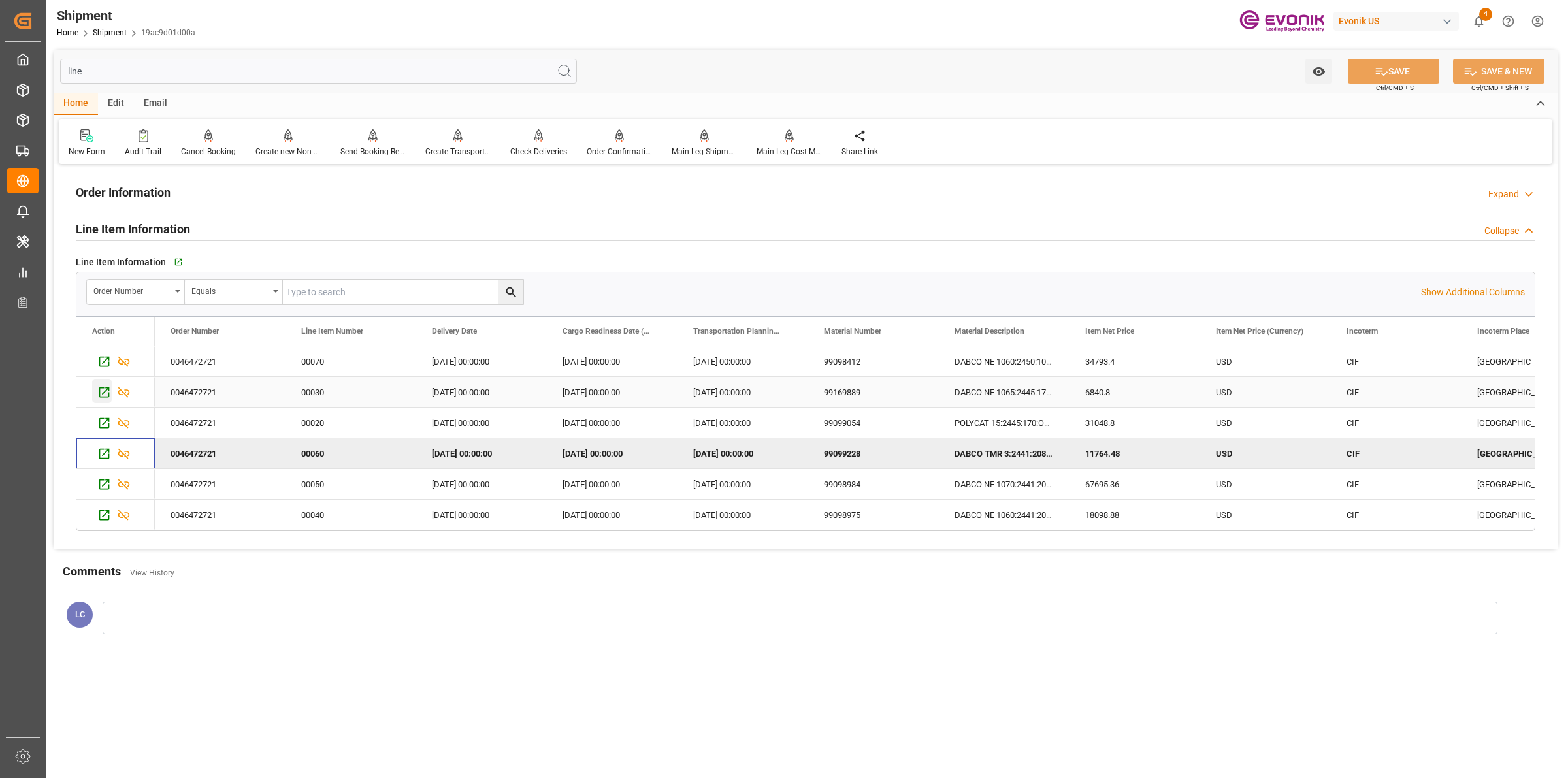
click at [105, 396] on icon "Press SPACE to select this row." at bounding box center [104, 392] width 14 height 14
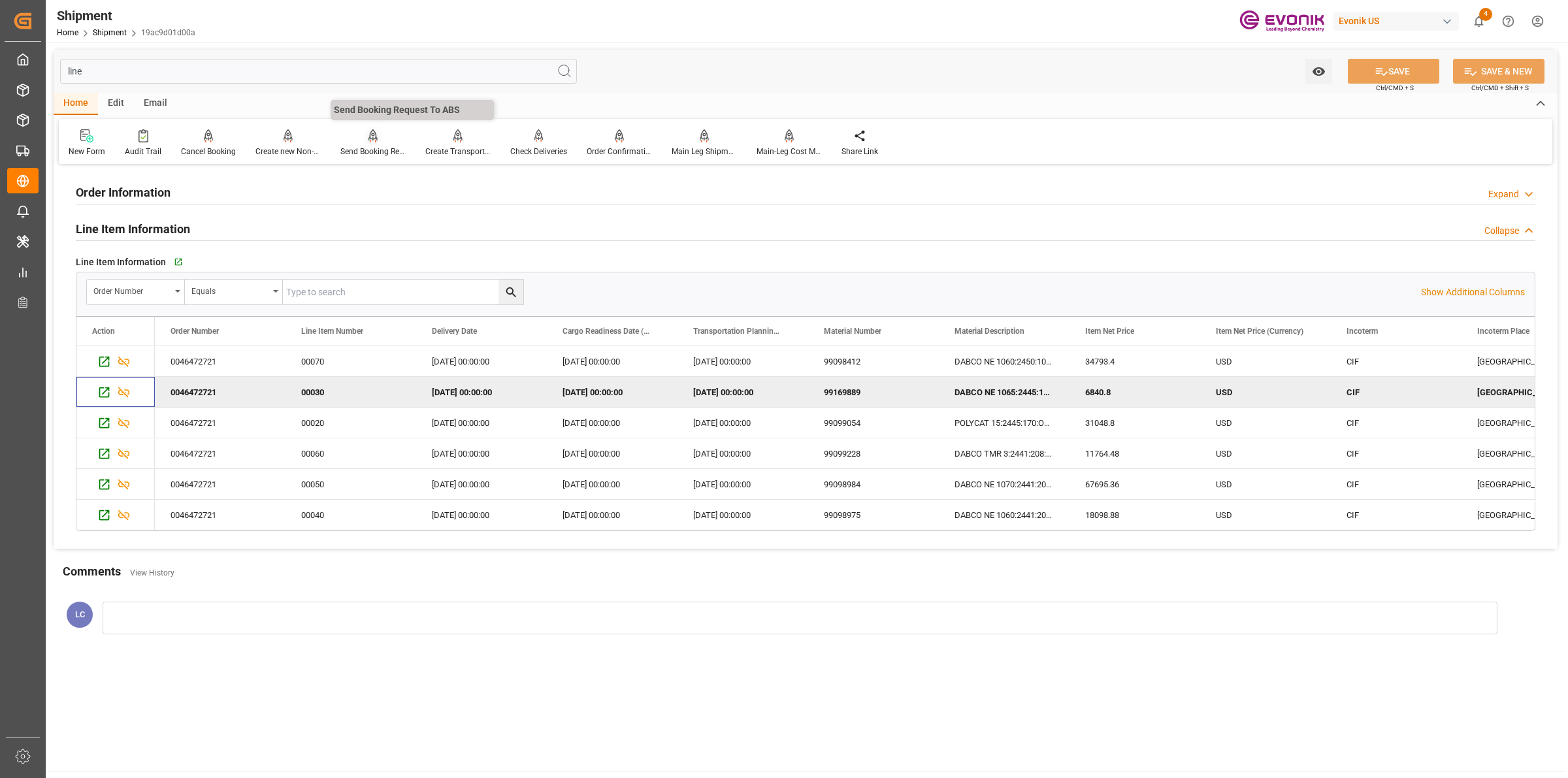
click at [371, 144] on div "Send Booking Request To ABS" at bounding box center [373, 143] width 85 height 29
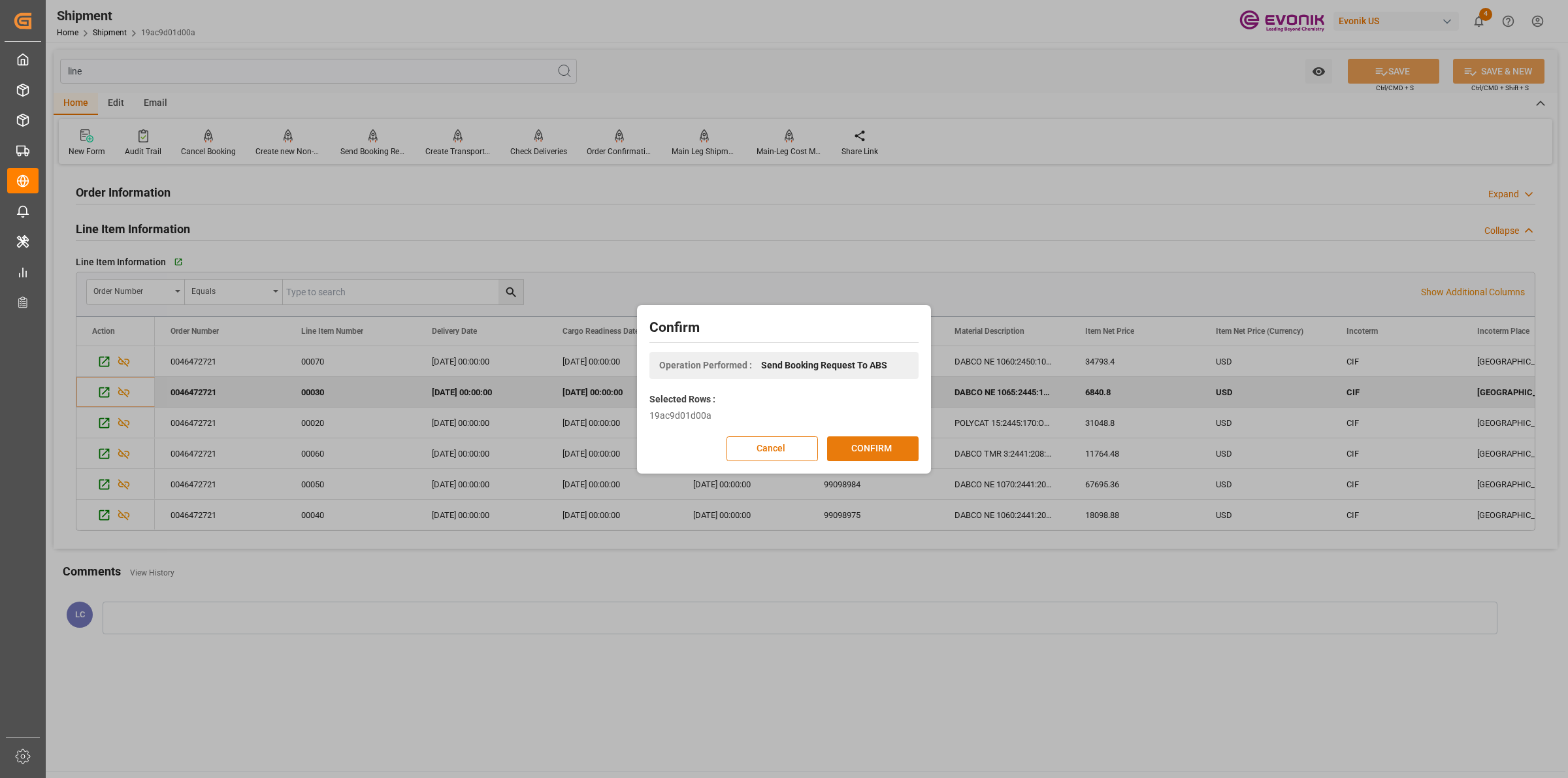
click at [852, 441] on button "CONFIRM" at bounding box center [873, 449] width 91 height 25
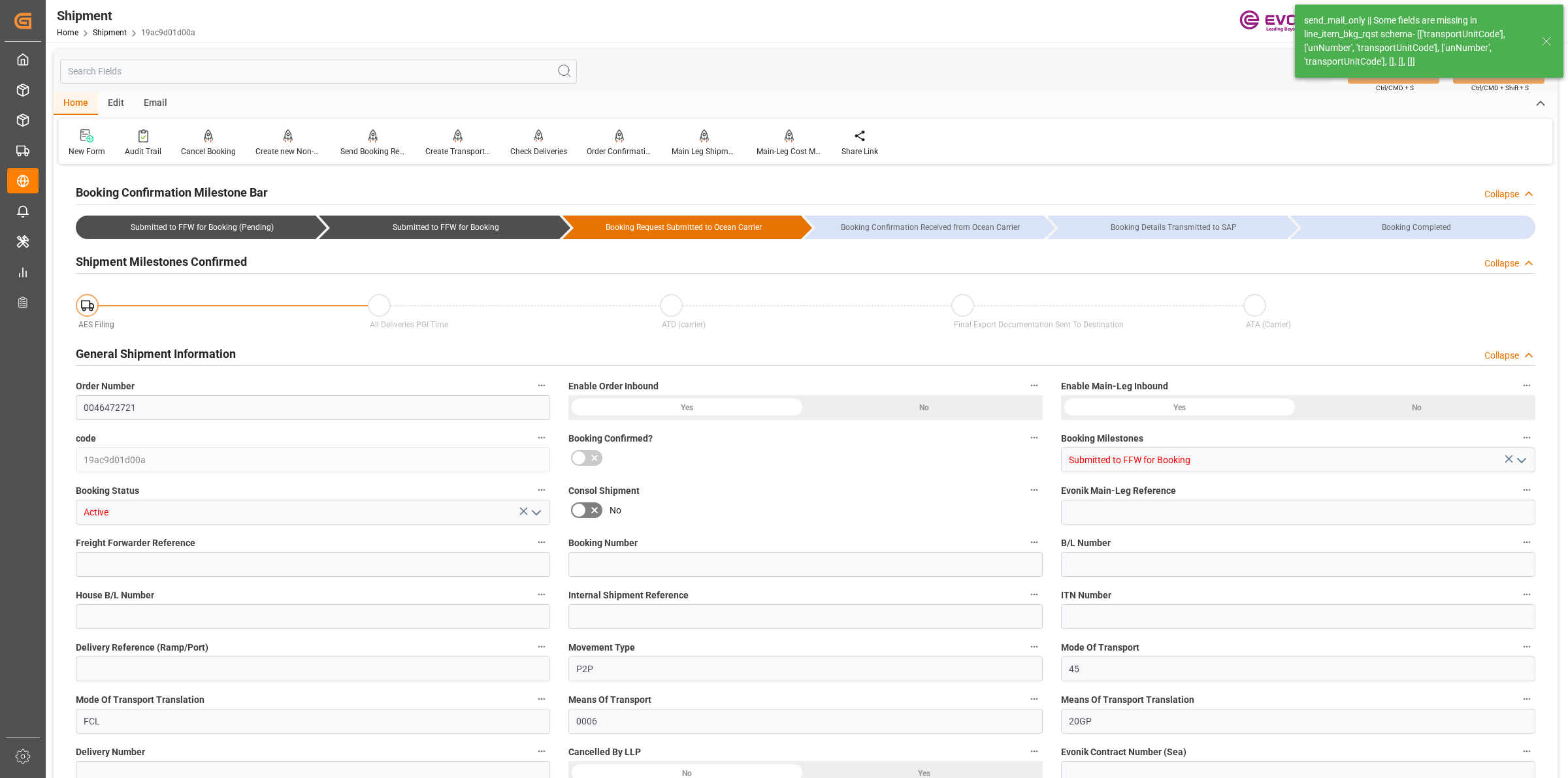
type input "OOCL"
type input "Orient Overseas Container Line Ltd"
type input "11"
type input "220"
type input "9951.2"
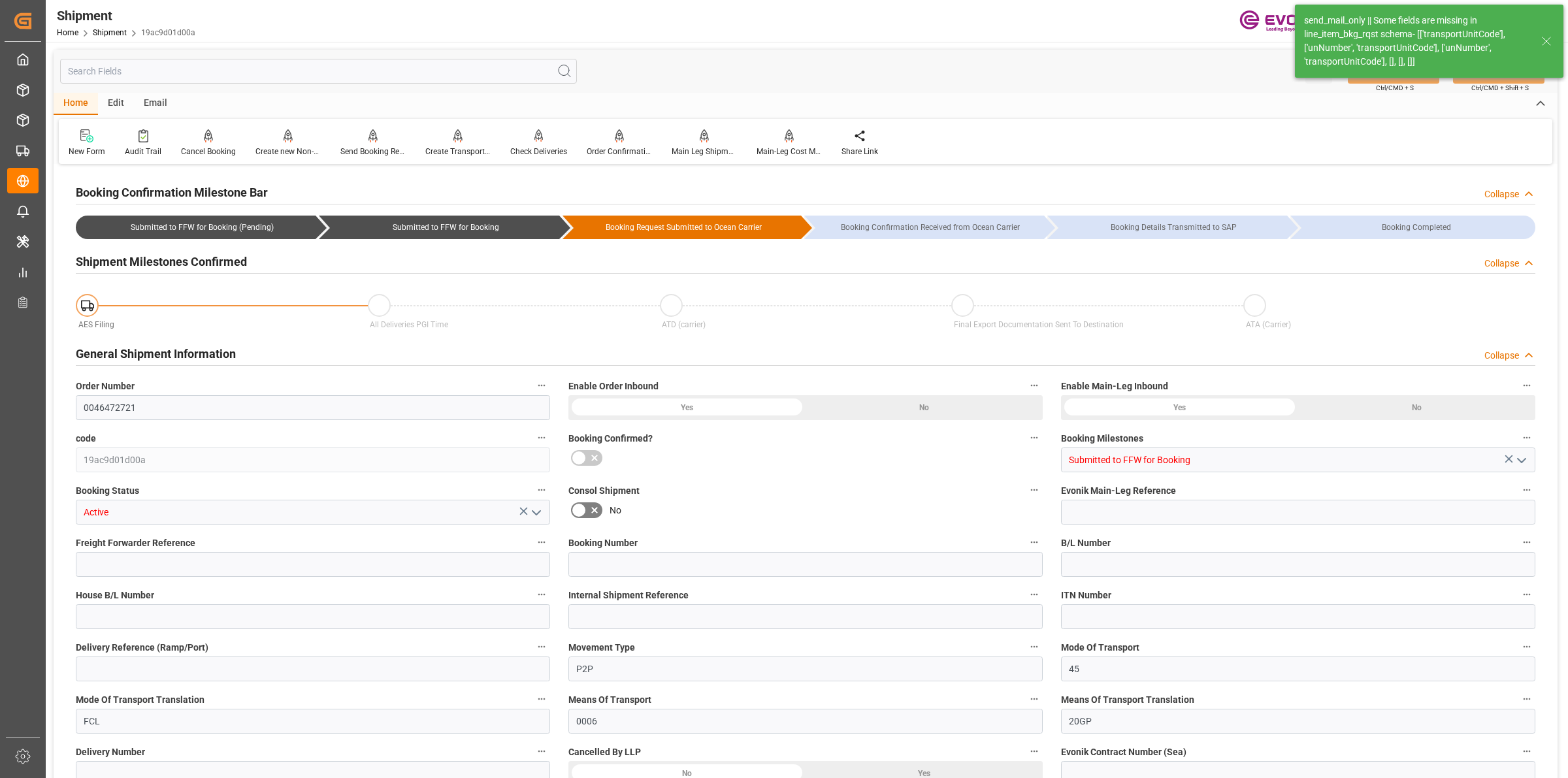
type input "15.2372"
type input "USHOU"
type input "NLRTM"
type input "9356696"
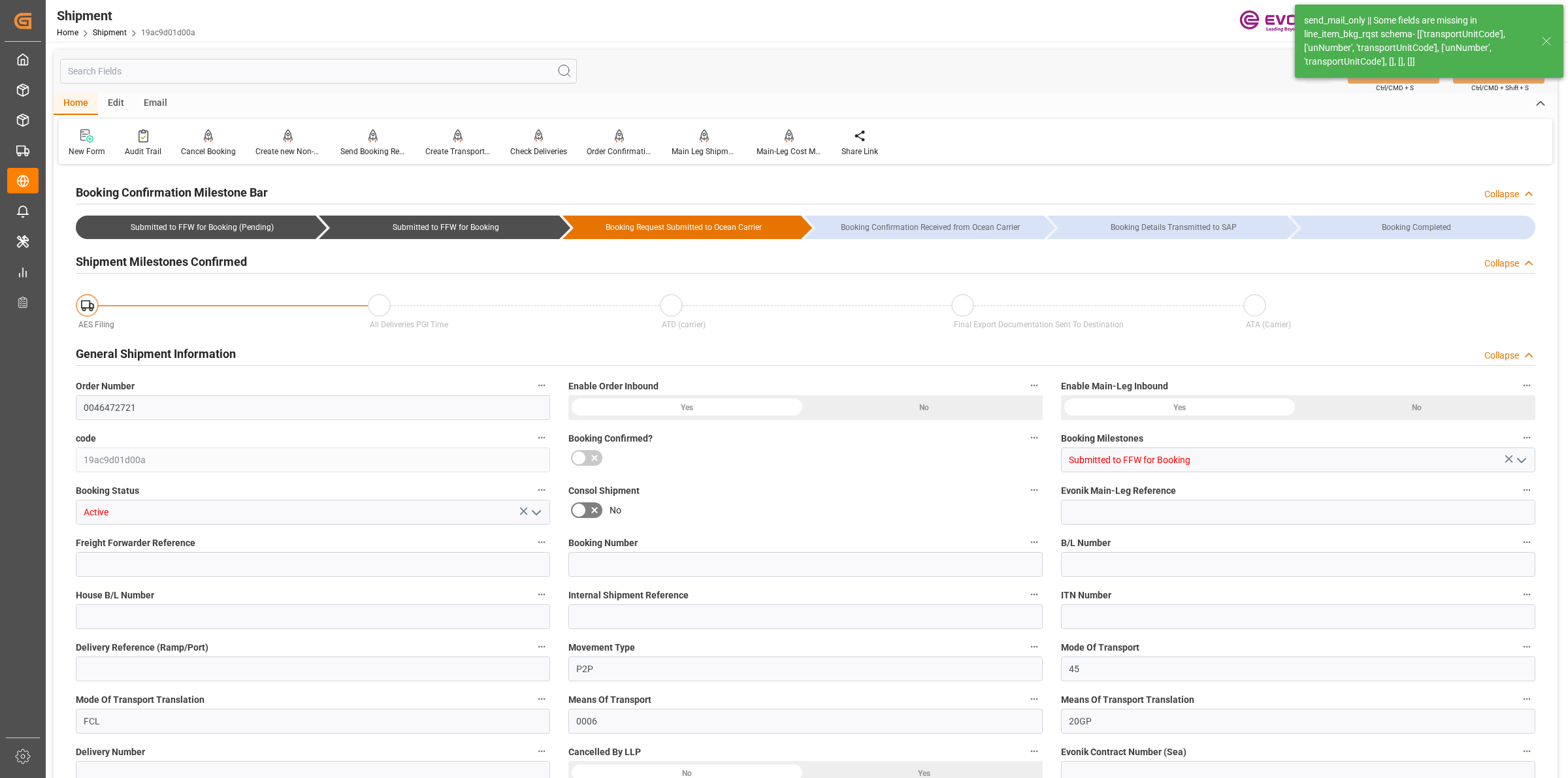
type input "9356696"
type input "2328"
type input "675"
type input "0"
type input "75"
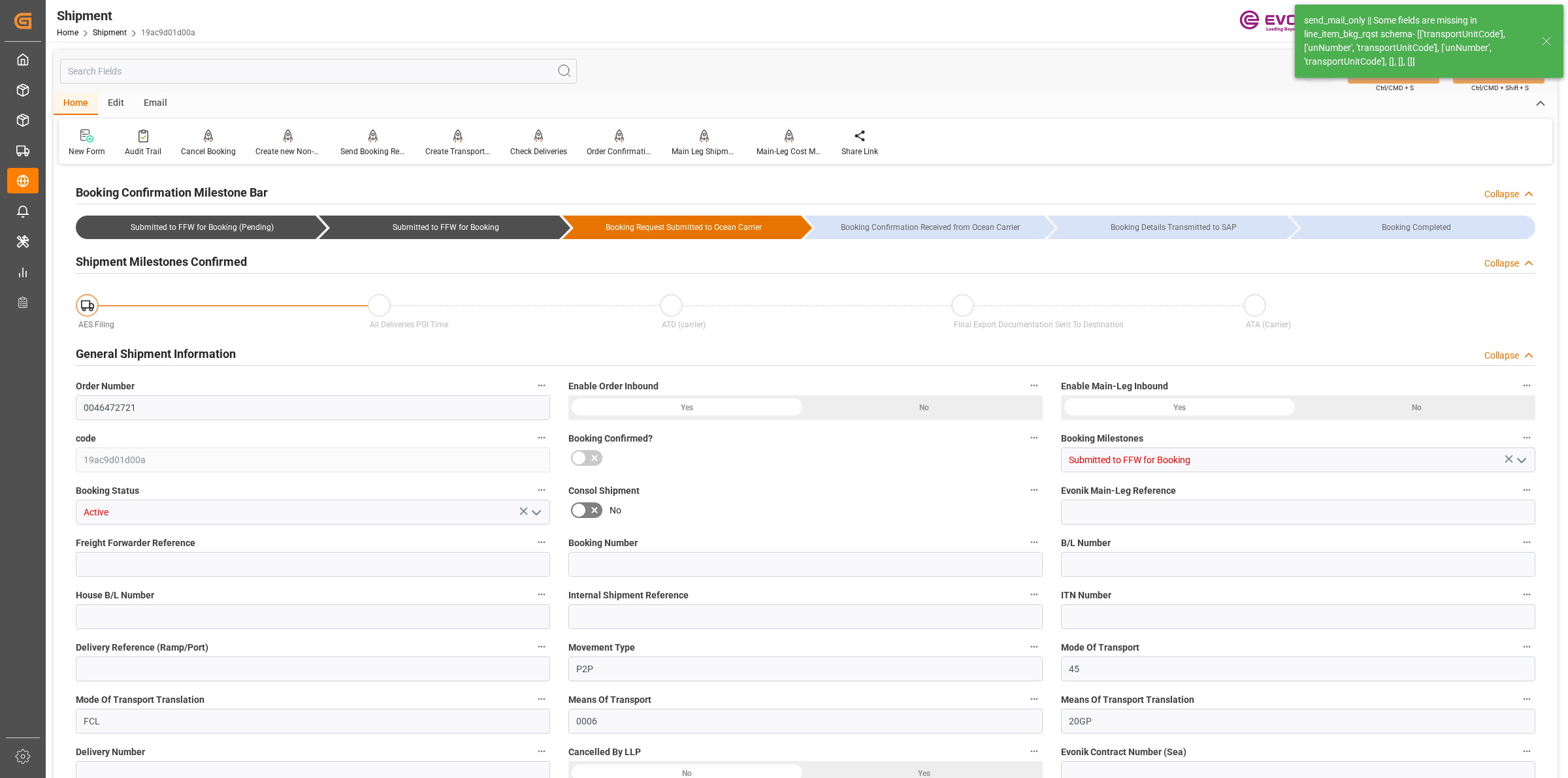
type input "DR,IBC"
type input "0"
type input "OOCL"
type input "Orient Overseas Container Line Ltd"
type input "23.09.2025 00:00"
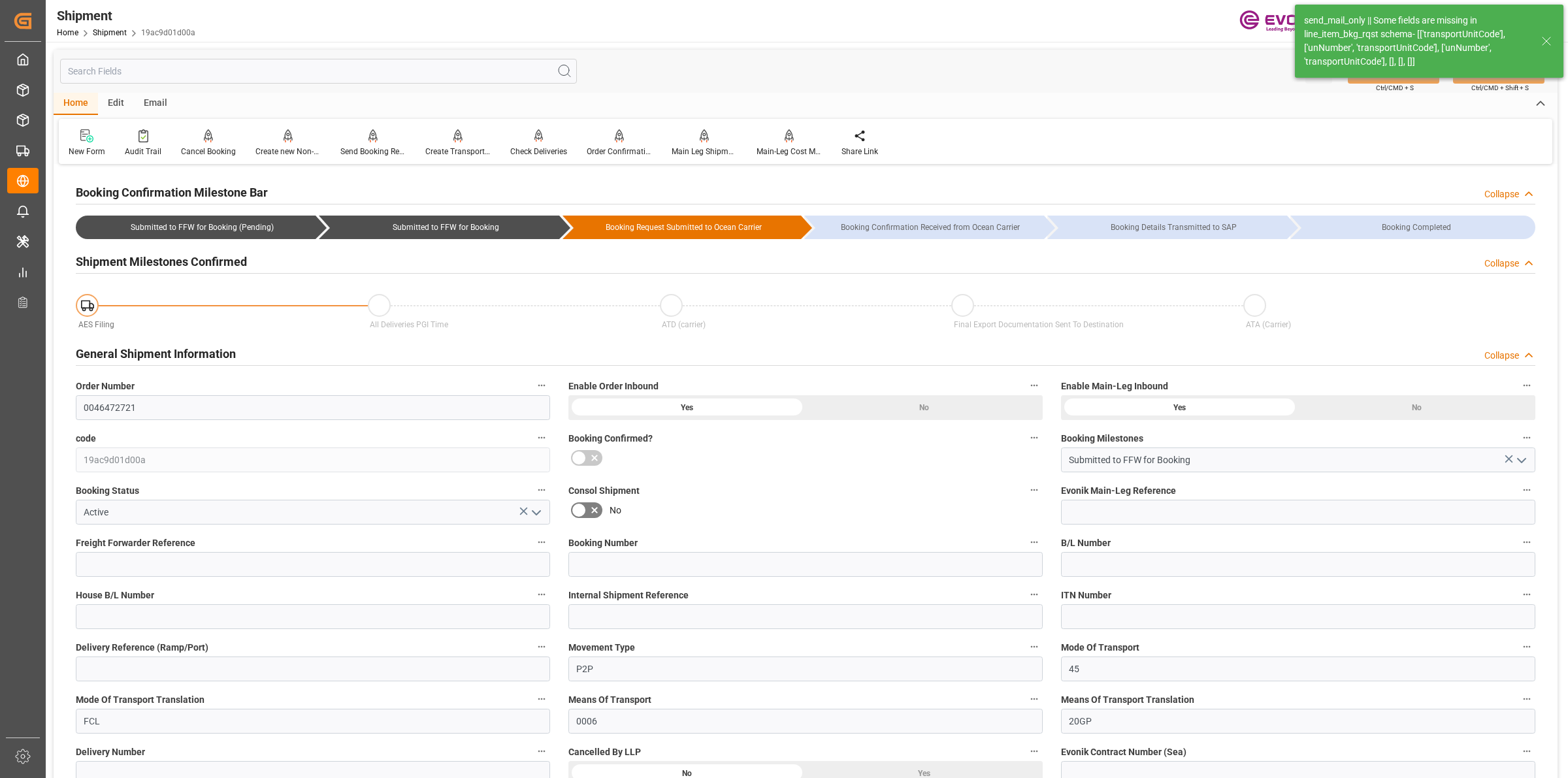
type input "15.10.2025 00:00"
type input "18.09.2025 00:00"
type input "[DATE]"
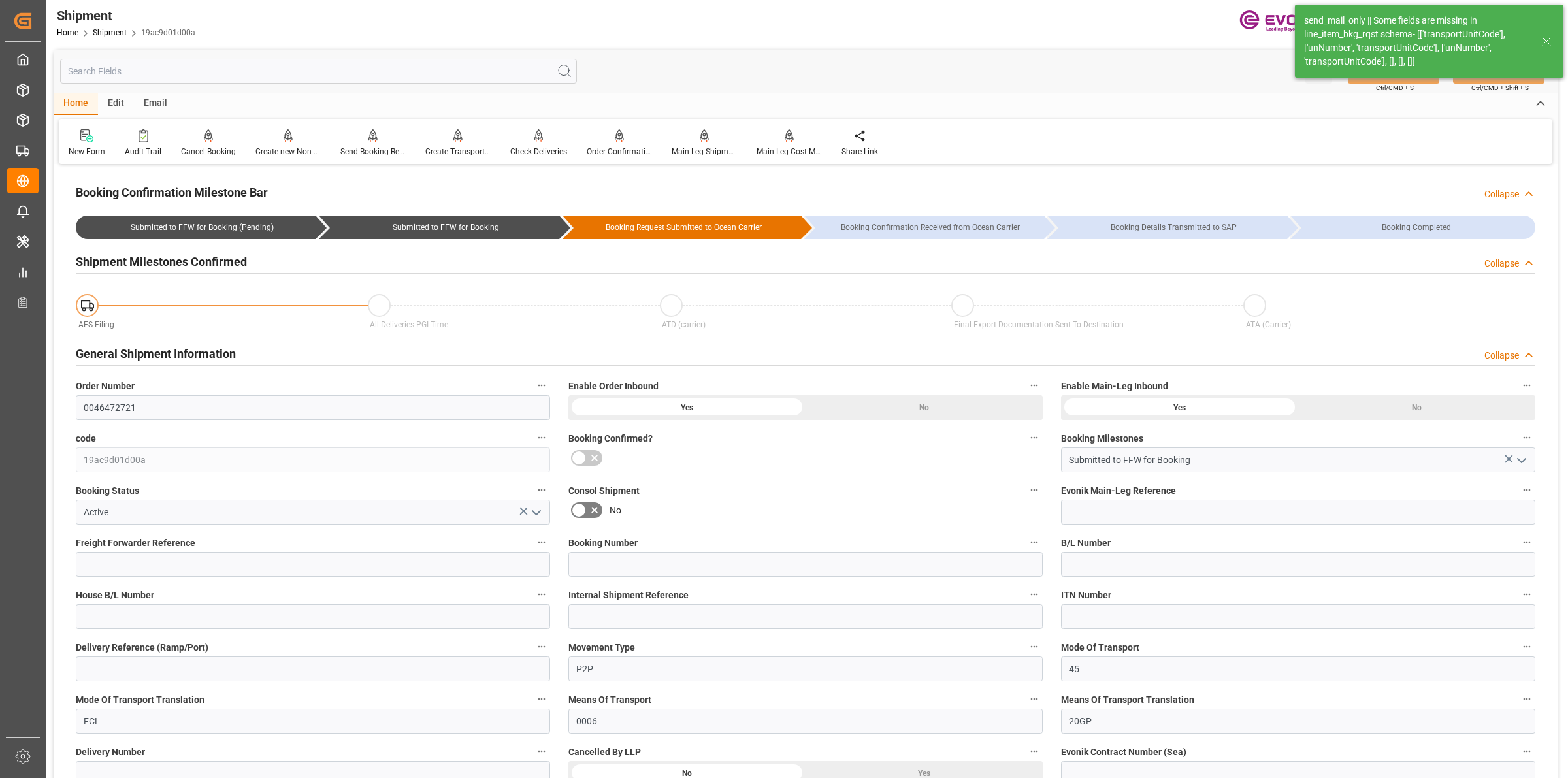
type input "16.09.2025 15:43"
type input "11.09.2025 05:09"
type input "11.09.2025 05:05"
type input "[DATE] 07:50"
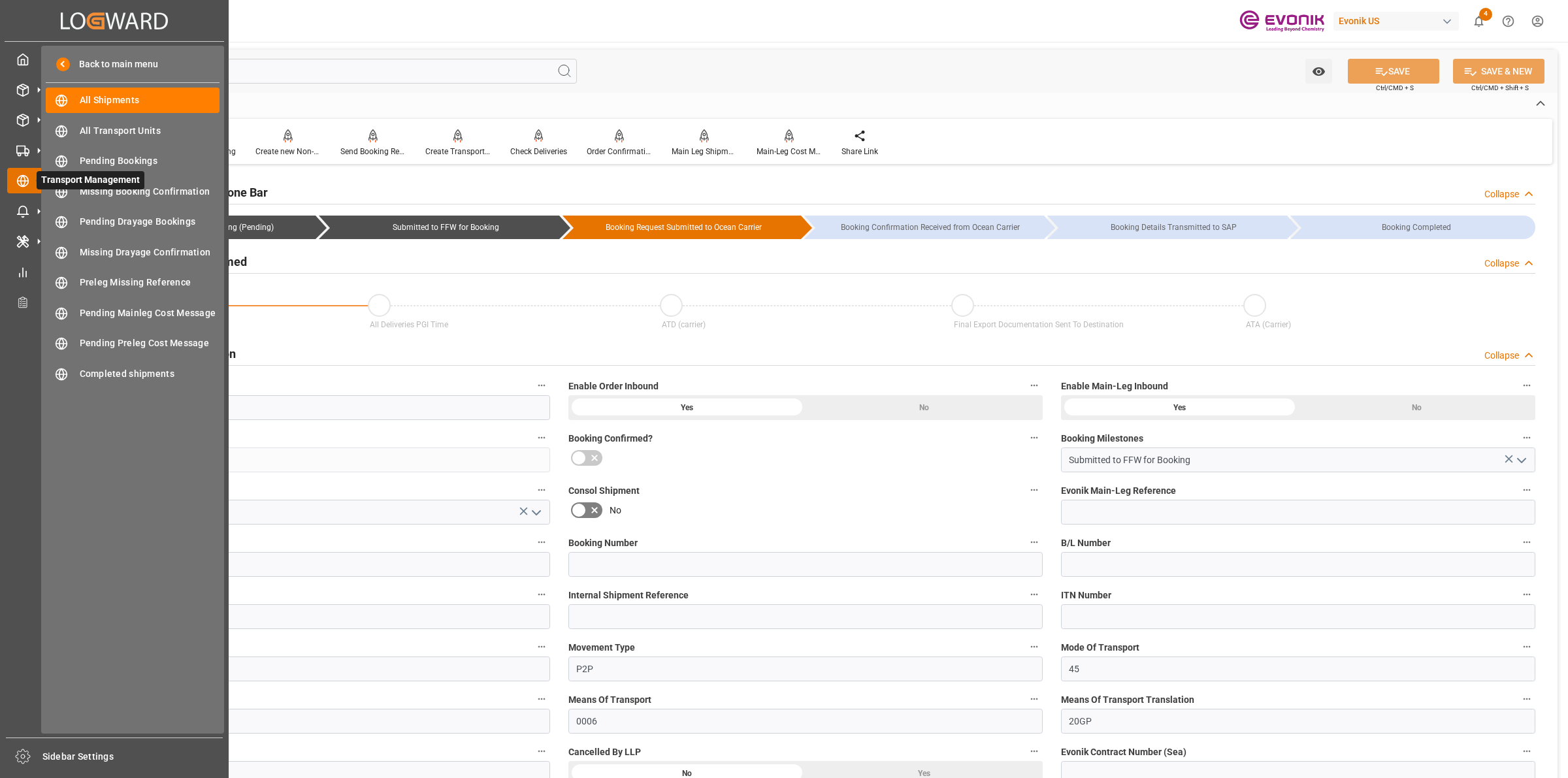
click at [27, 178] on icon at bounding box center [38, 181] width 27 height 27
click at [105, 103] on span "All Shipments" at bounding box center [150, 100] width 141 height 14
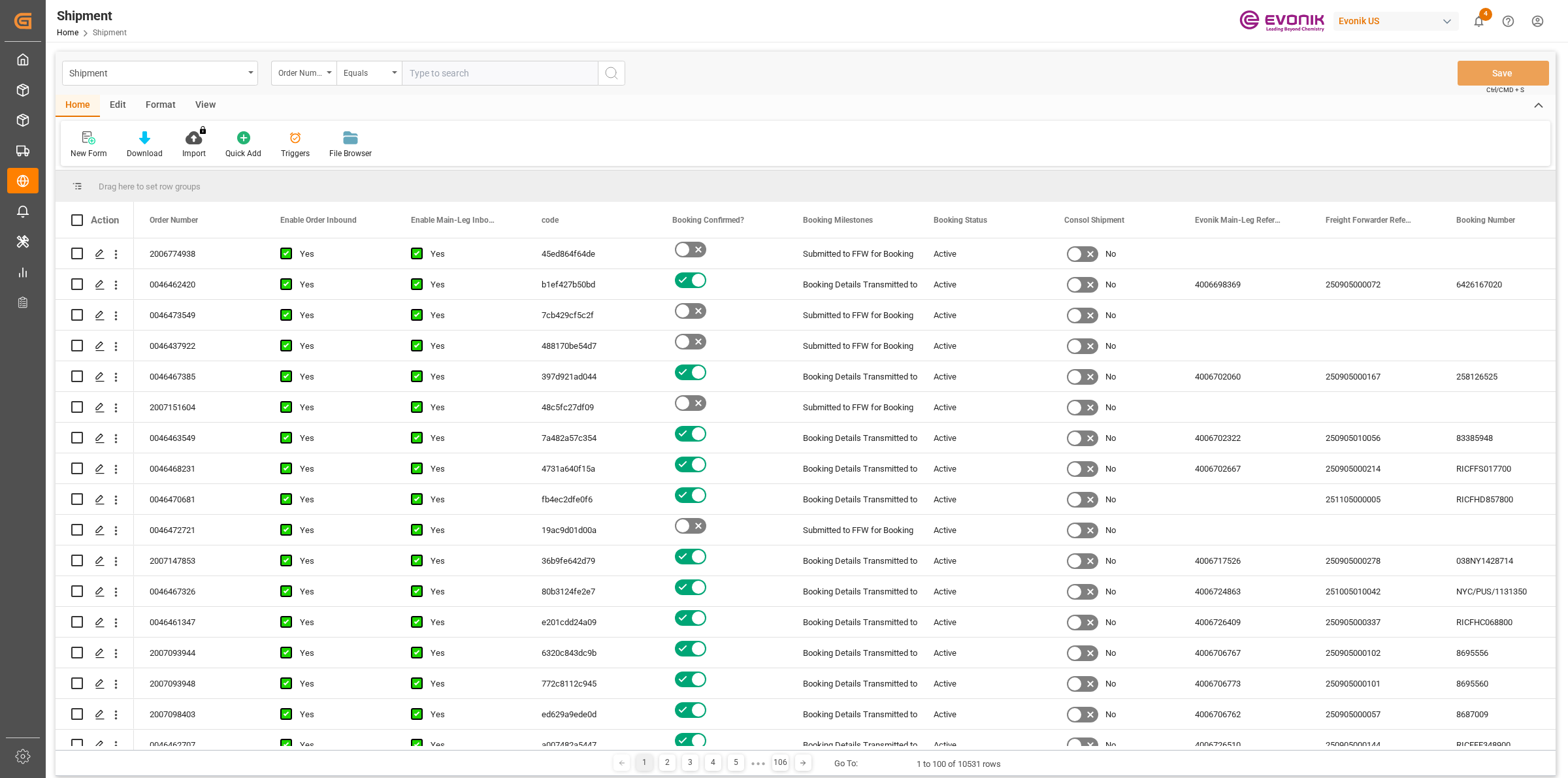
click at [447, 73] on input "text" at bounding box center [500, 73] width 196 height 25
paste input "0046472037"
type input "0046472037"
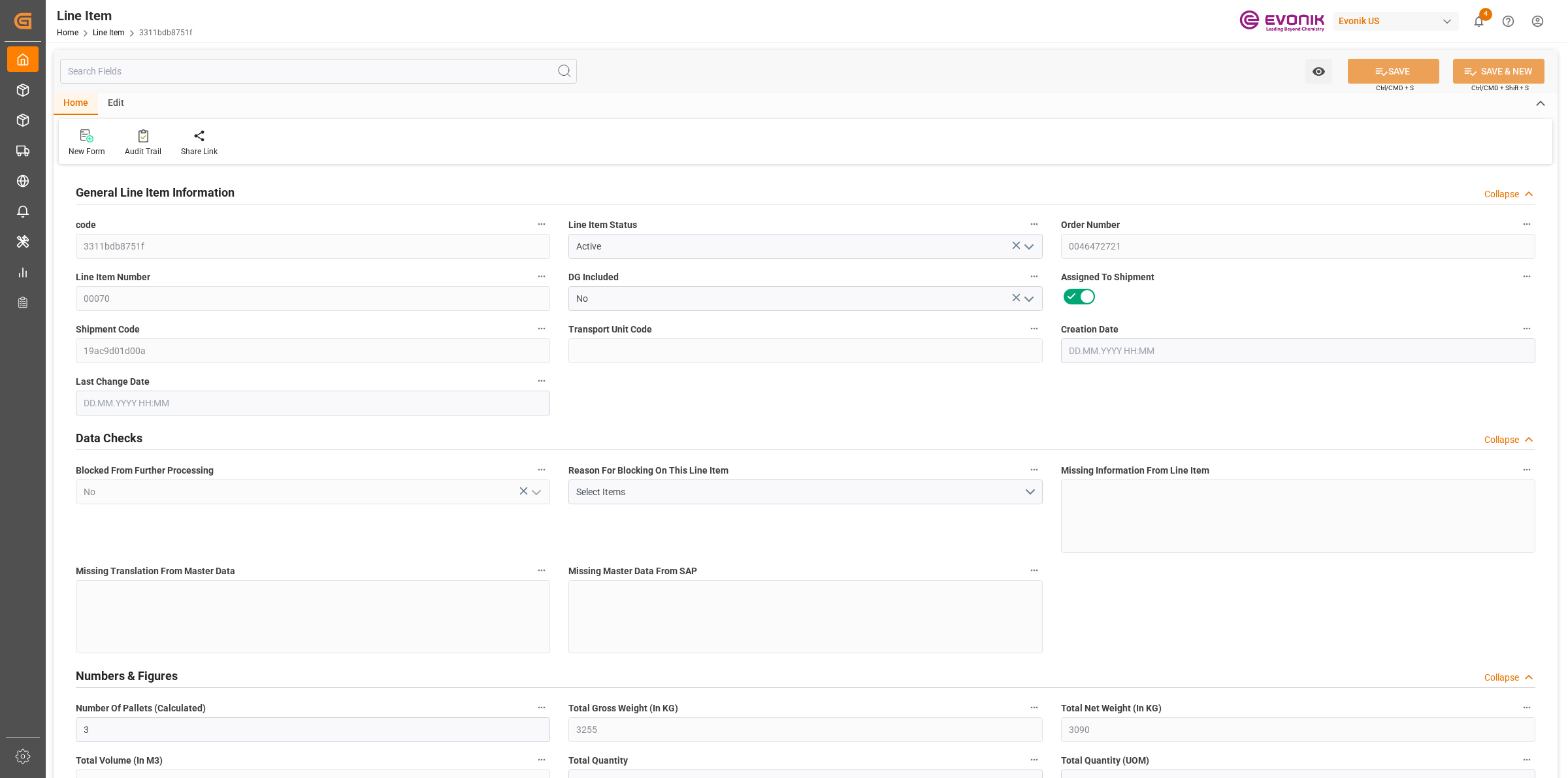
type input "3"
type input "3255"
type input "3090"
type input "4.176"
type input "3"
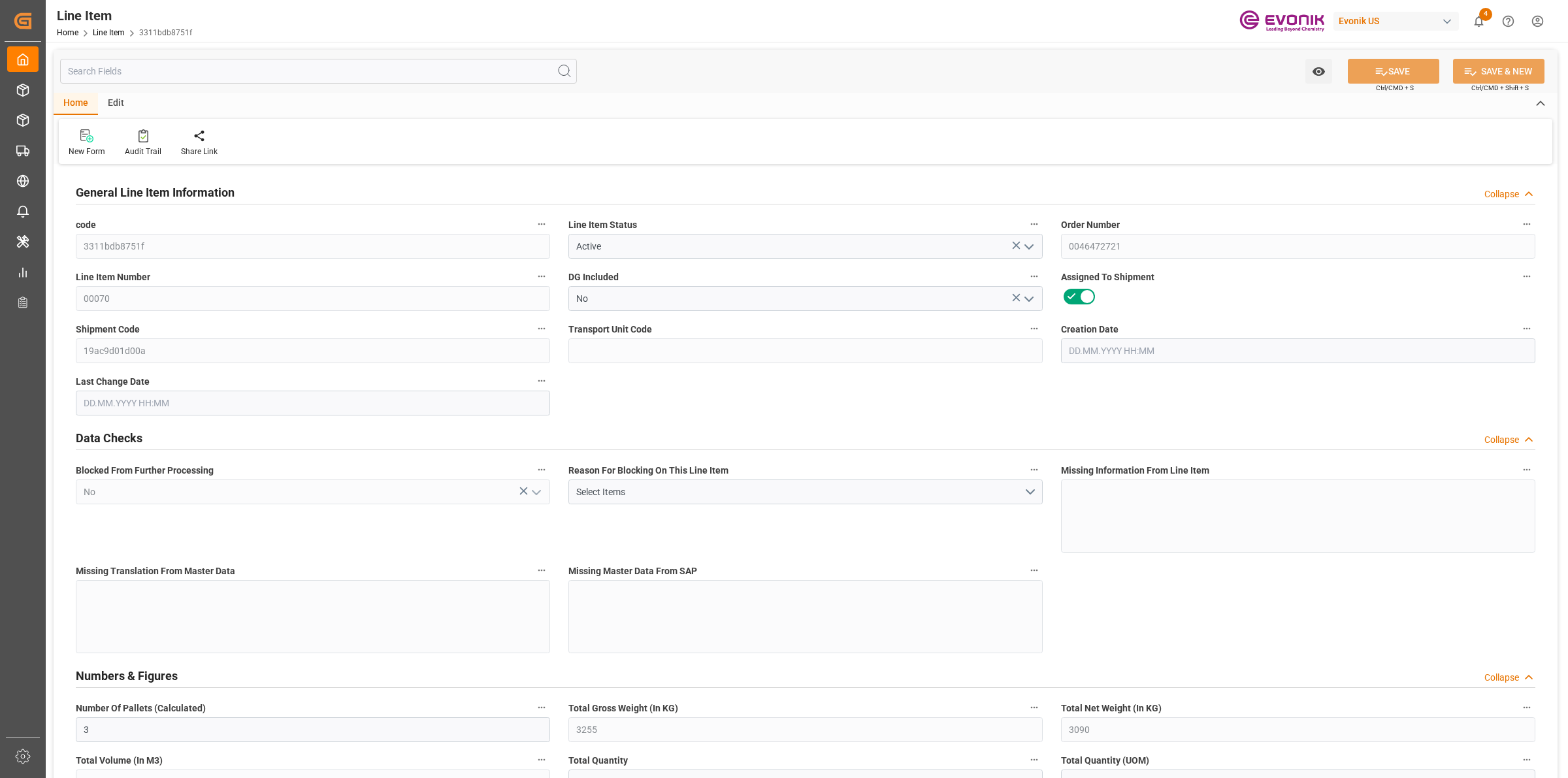
type input "34793.4"
type input "3"
type input "3255"
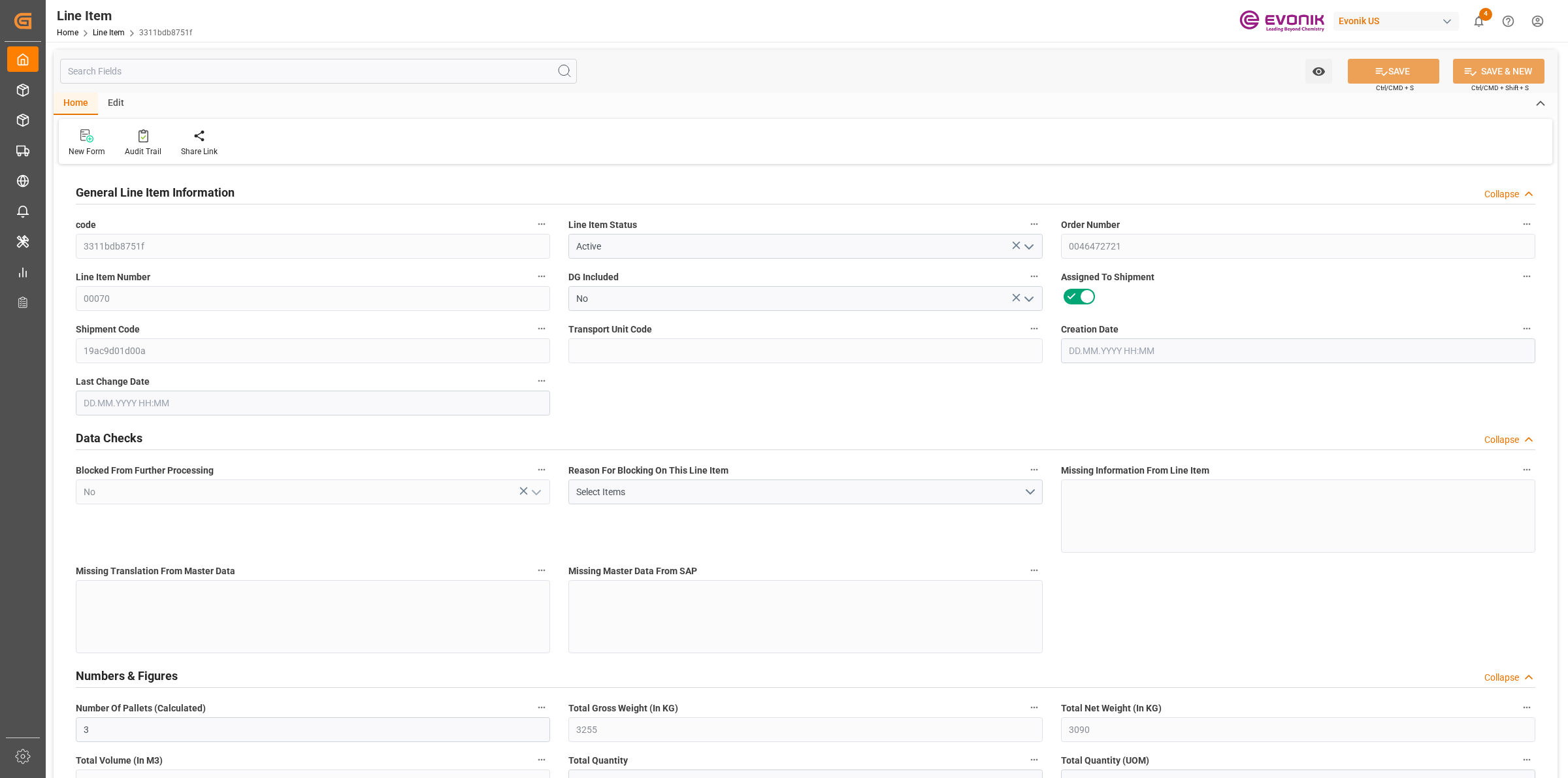
type input "3255"
type input "3090"
type input "4.176"
type input "4176"
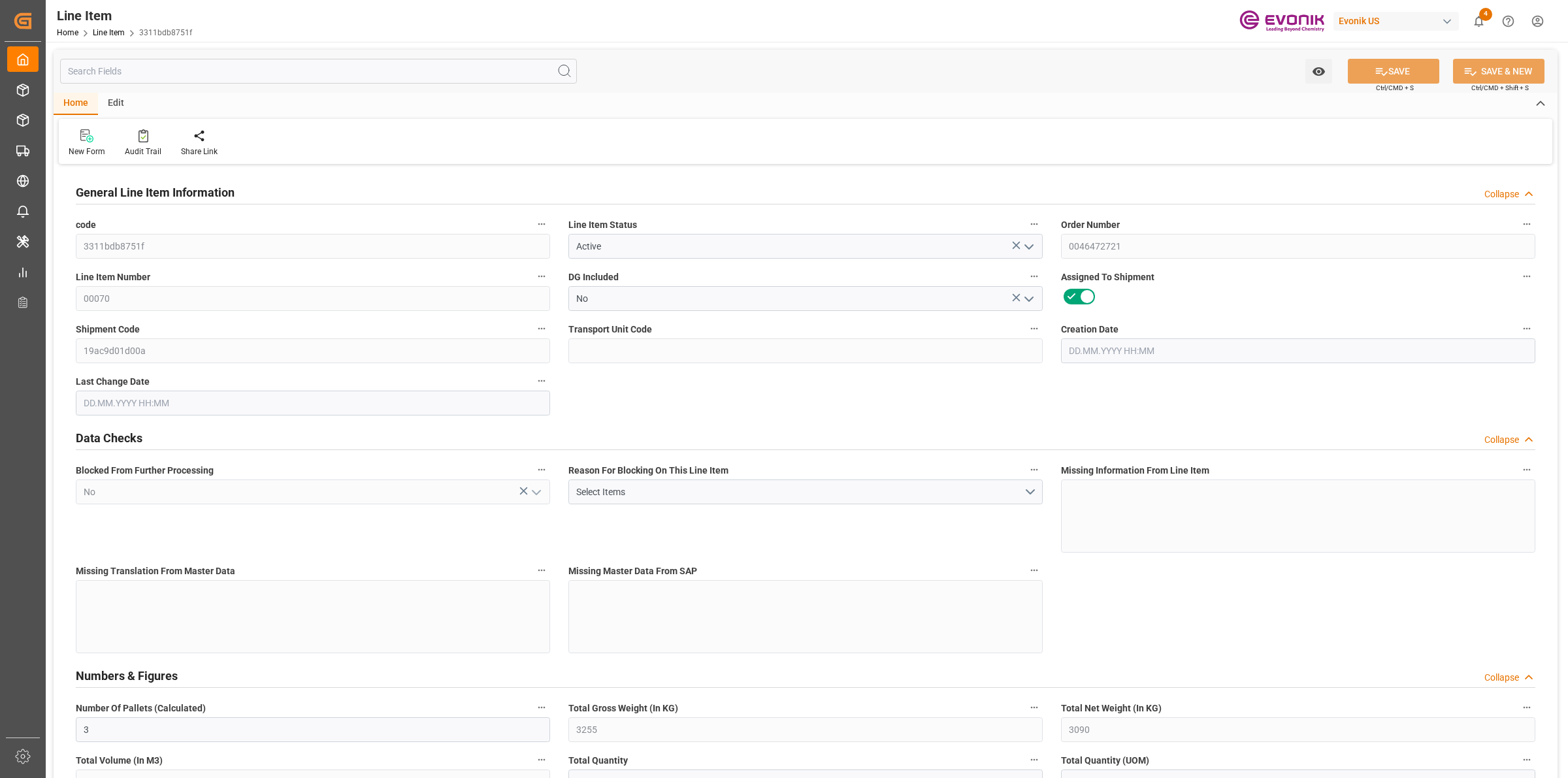
type input "0"
type input "15.09.2025 12:25"
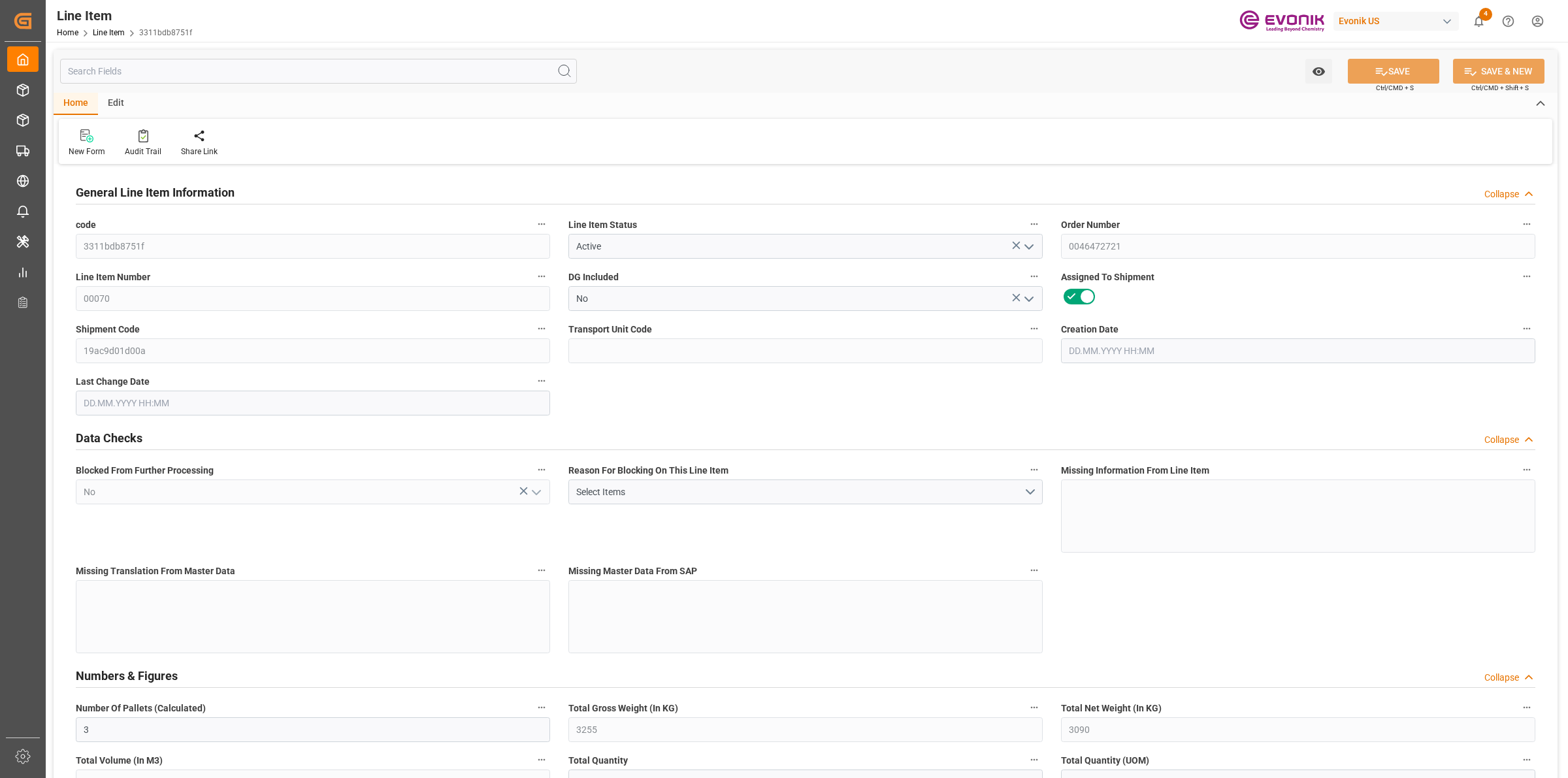
type input "[DATE] 07:50"
type input "21.10.2025"
type input "22.09.2025"
type input "15.09.2025"
click at [204, 72] on input "text" at bounding box center [318, 71] width 517 height 25
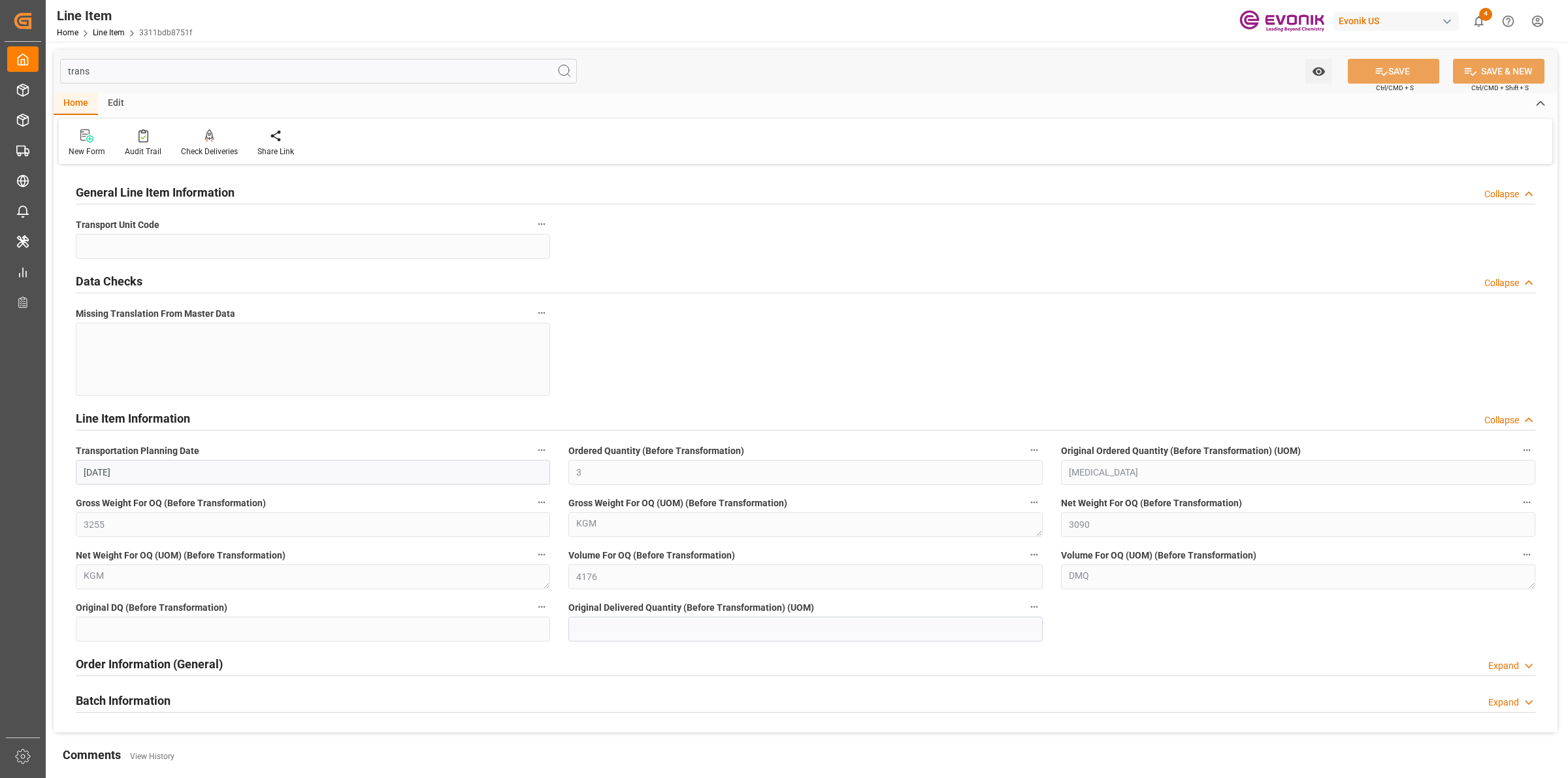
type input "trans"
click at [162, 707] on h2 "Batch Information" at bounding box center [123, 701] width 95 height 18
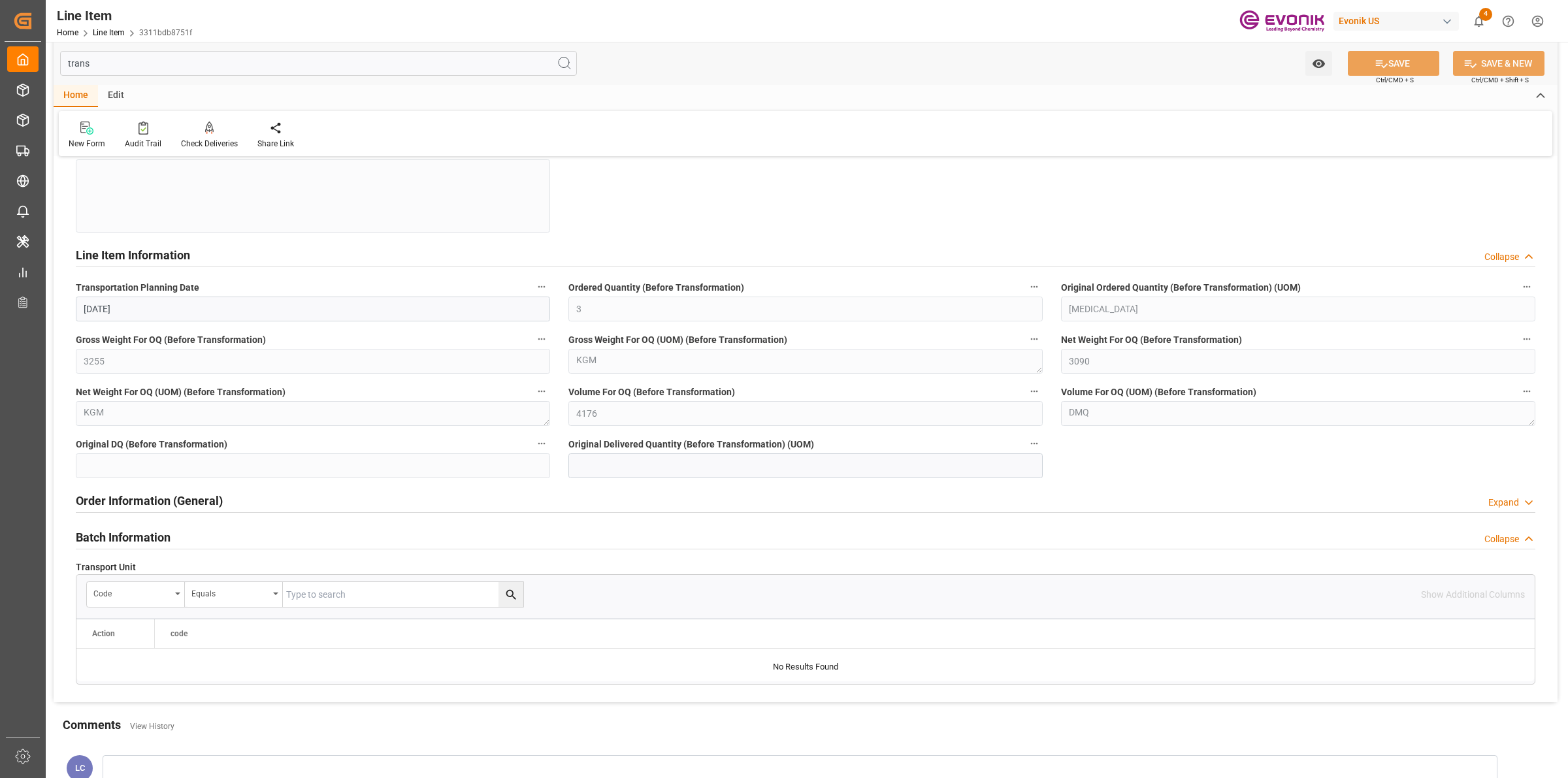
click at [181, 505] on h2 "Order Information (General)" at bounding box center [150, 501] width 147 height 18
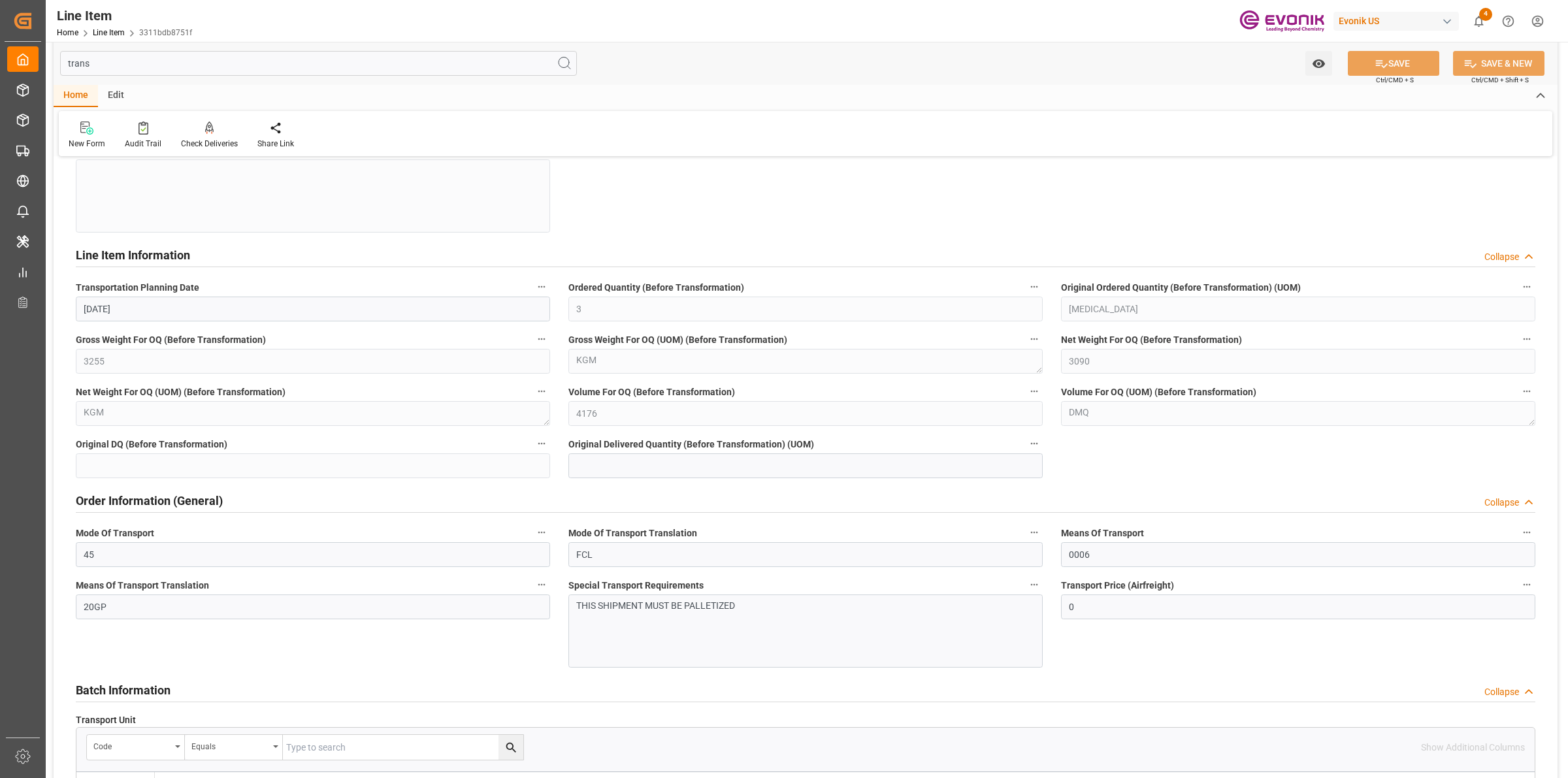
scroll to position [0, 0]
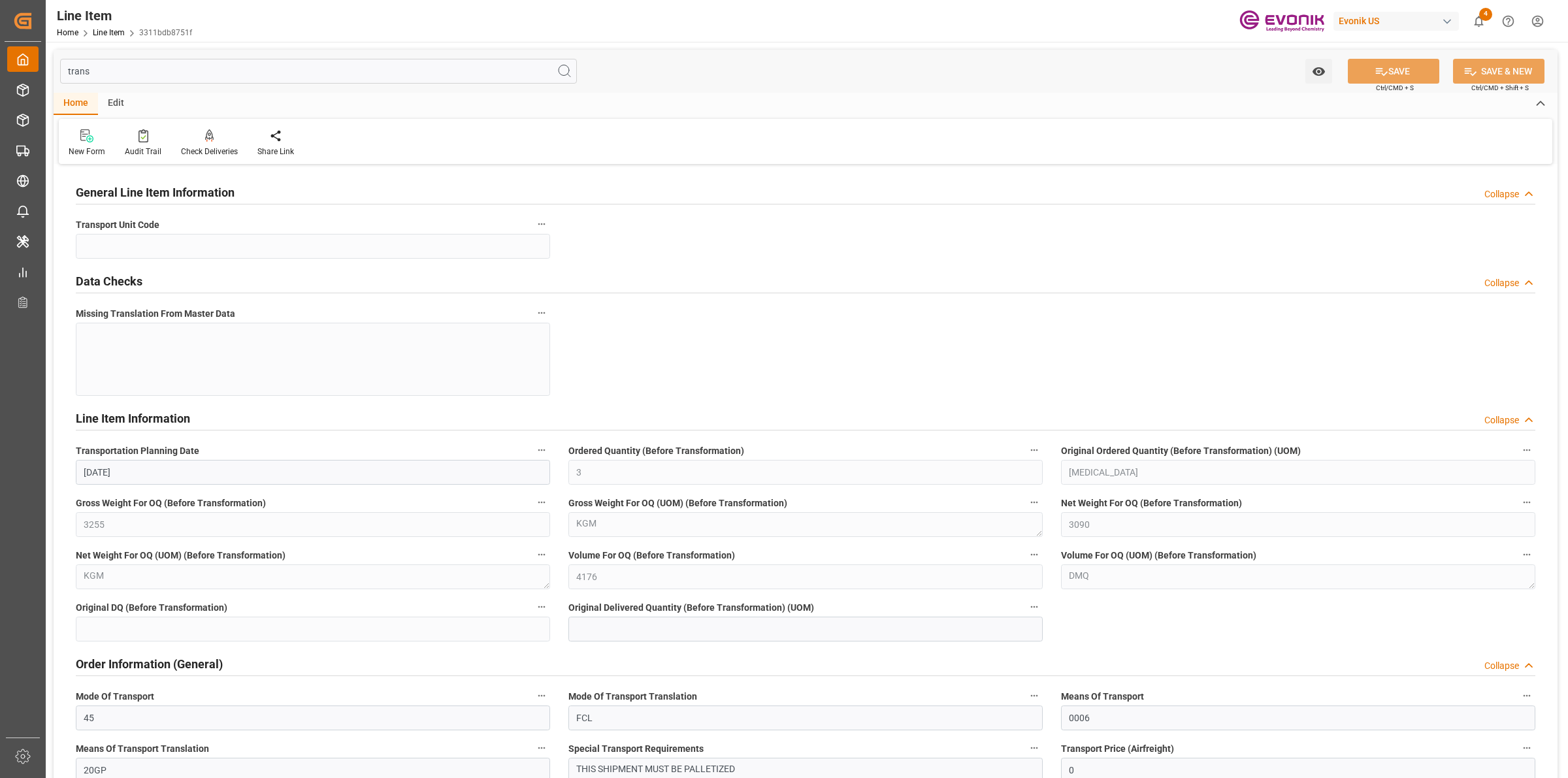
click at [24, 54] on div "Created by potrace 1.15, written by Peter Selinger 2001-2017 Created by potrace…" at bounding box center [784, 389] width 1568 height 778
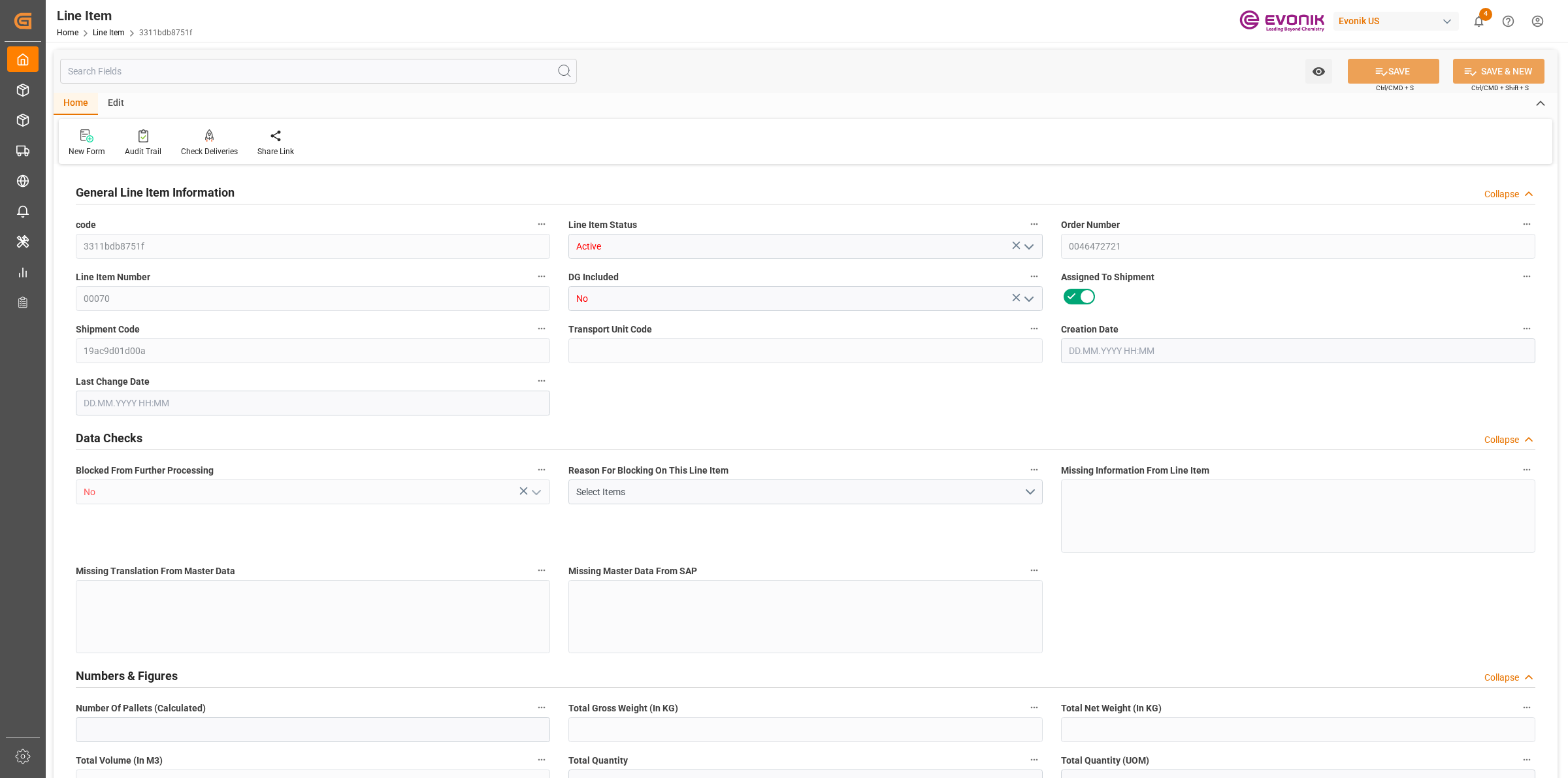
type input "3"
type input "3255"
type input "3090"
type input "4.176"
type input "3"
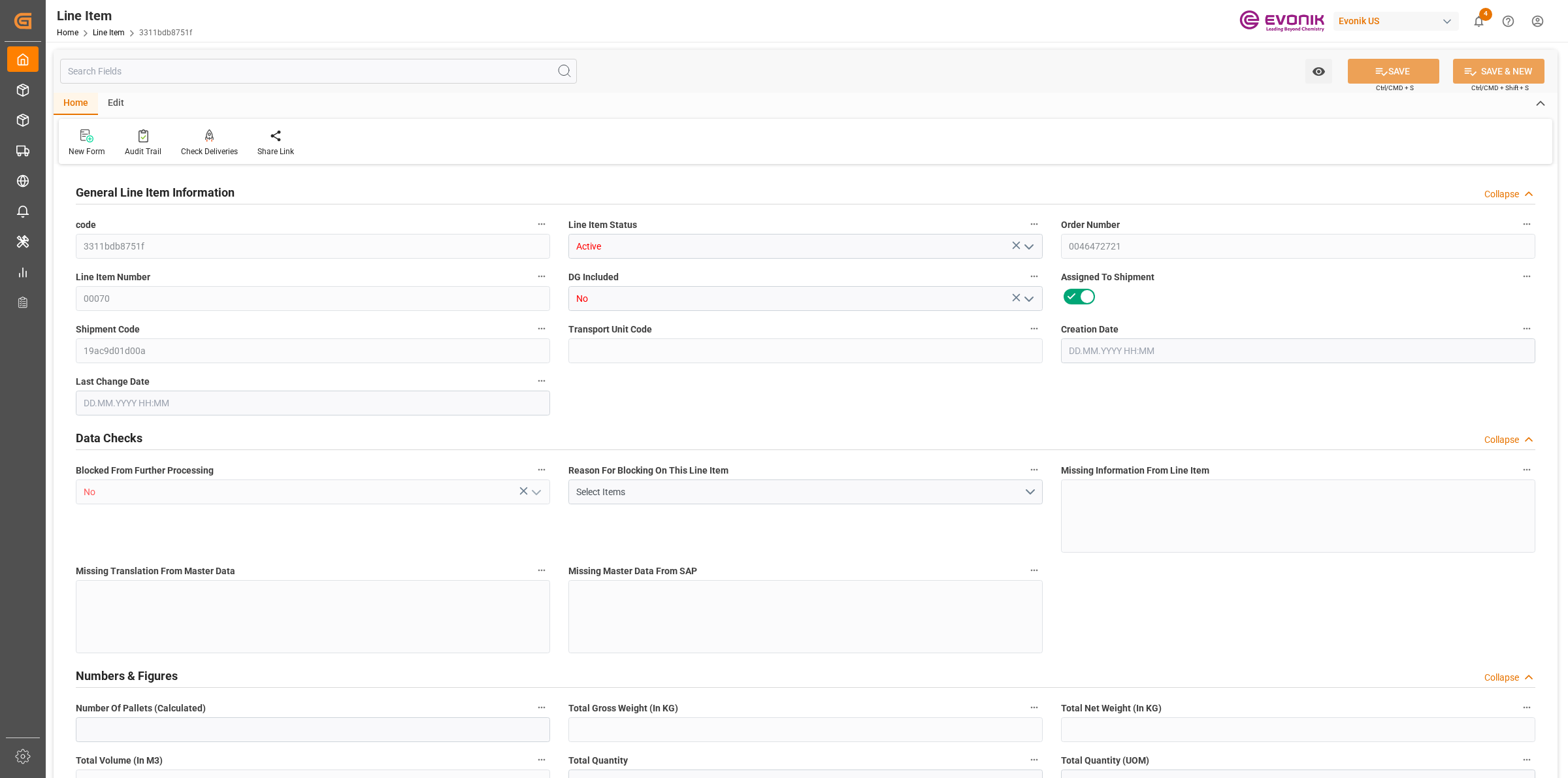
type input "34793.4"
type input "3"
type input "3255"
type input "3090"
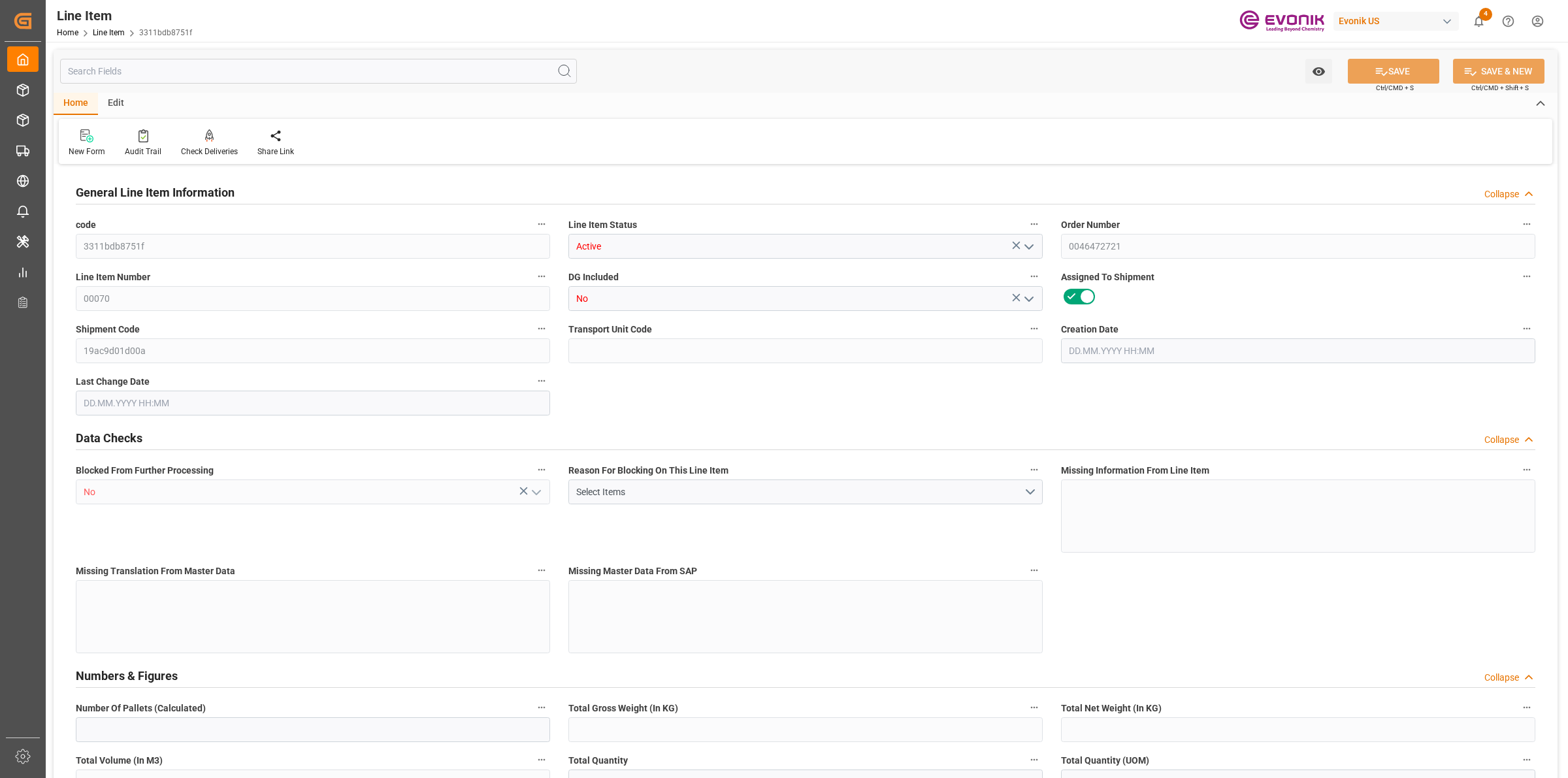
type input "4.176"
type input "0"
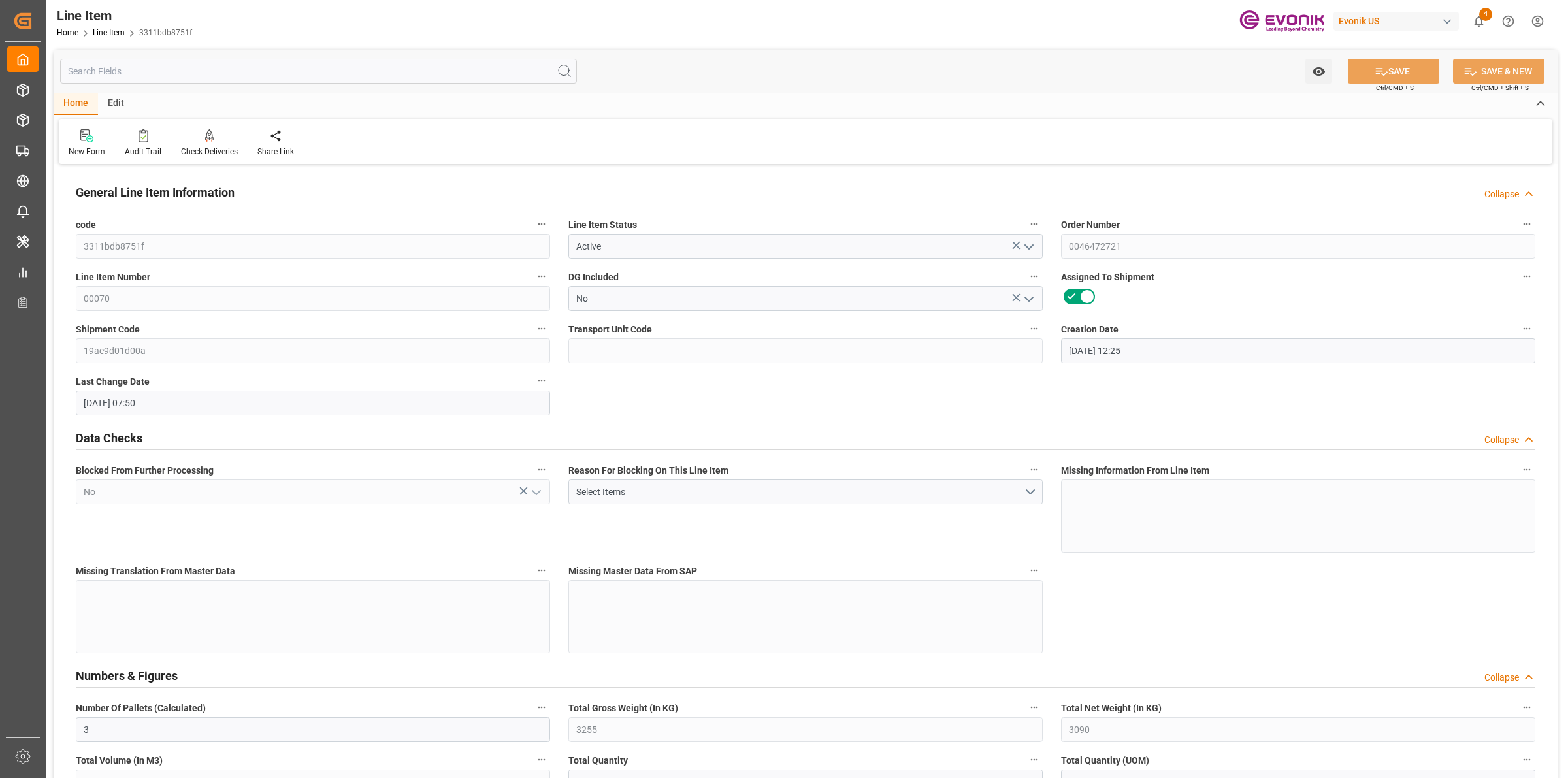
type input "15.09.2025 12:25"
type input "17.09.2025 07:50"
type input "21.10.2025"
type input "22.09.2025"
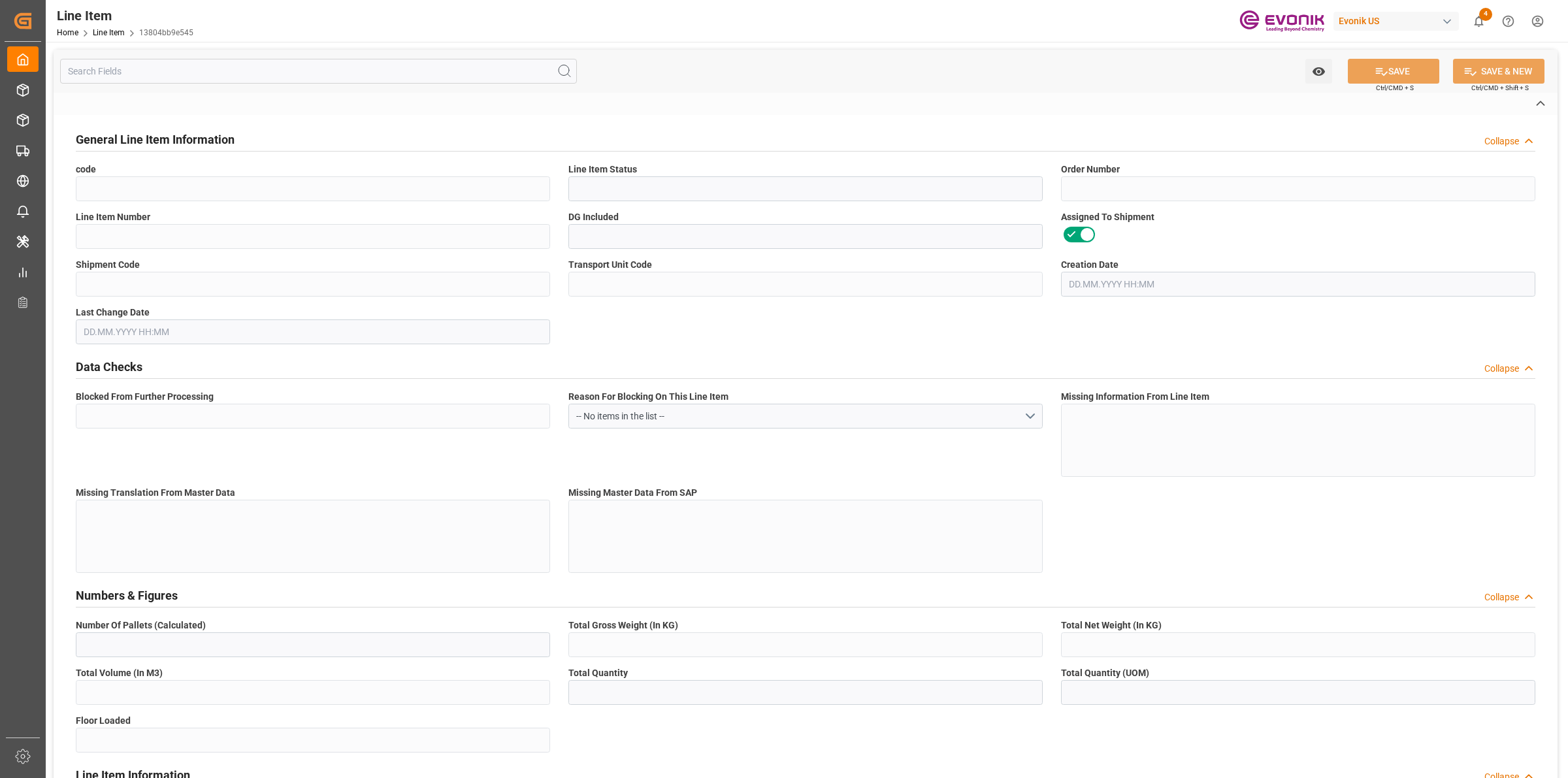
type input "13804bb9e545"
type input "Cancelled"
type input "0046472721"
type input "00020"
type input "Yes"
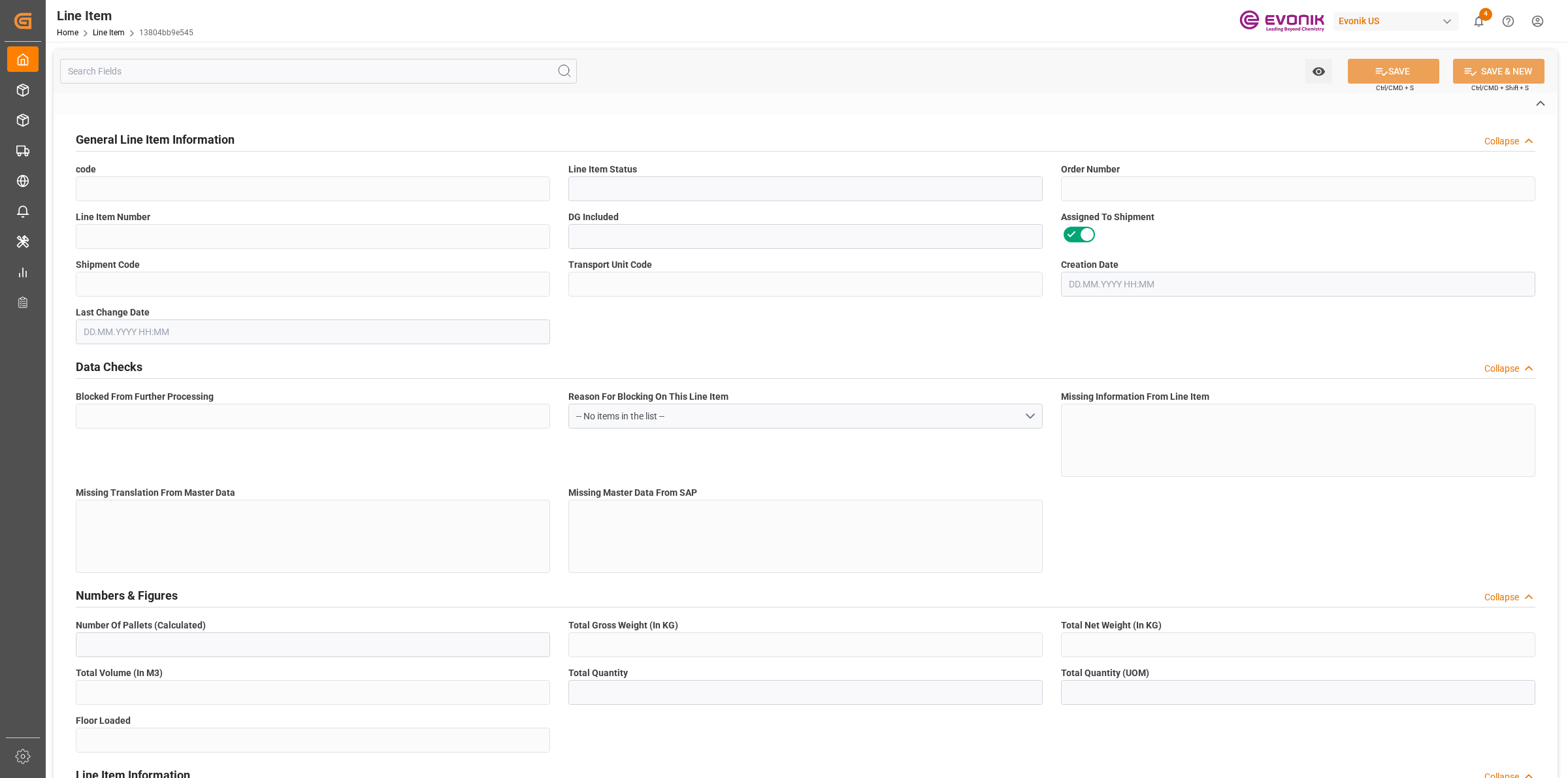
type input "19ac9d01d00a"
type input "No"
type input "DR"
type input "No"
type input "99099054"
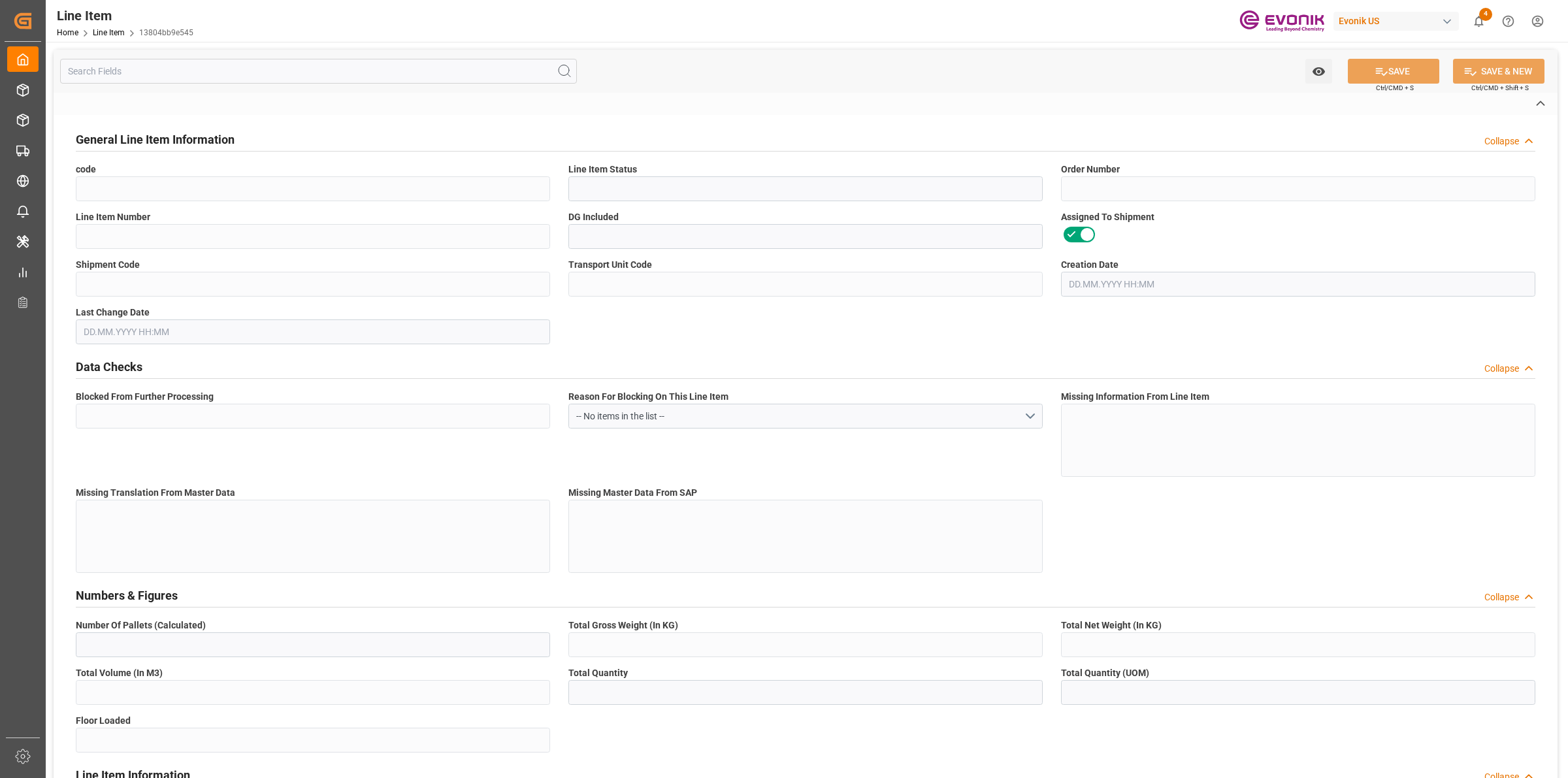
type textarea "POLYCAT 15:2445:170:OU:P"
type input "USD"
type input "PACK"
type input "29212900"
type input "EAR99"
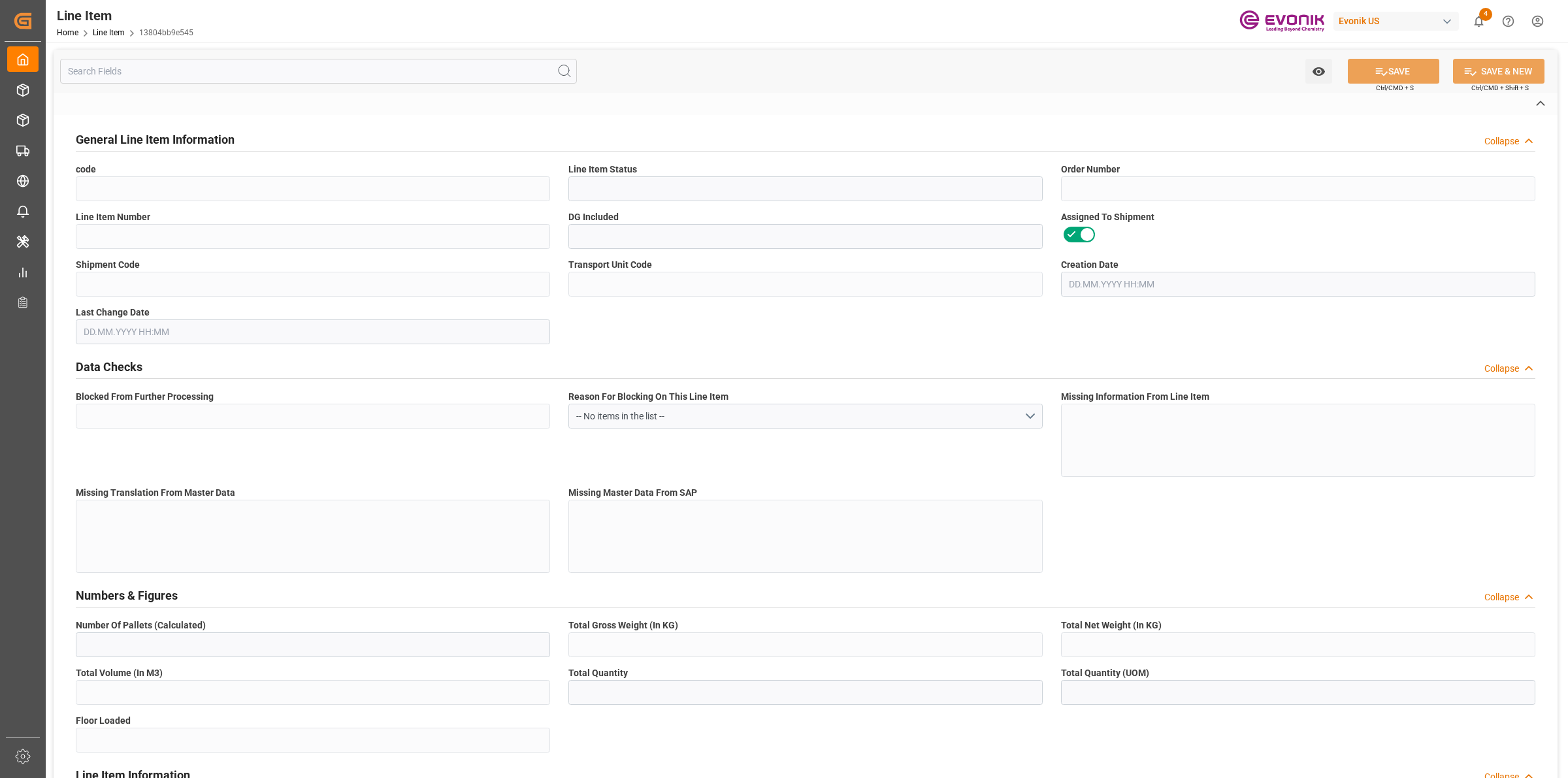
type input "US"
type input "DR"
type input "[MEDICAL_DATA]"
type input "KGM"
type textarea "KGM"
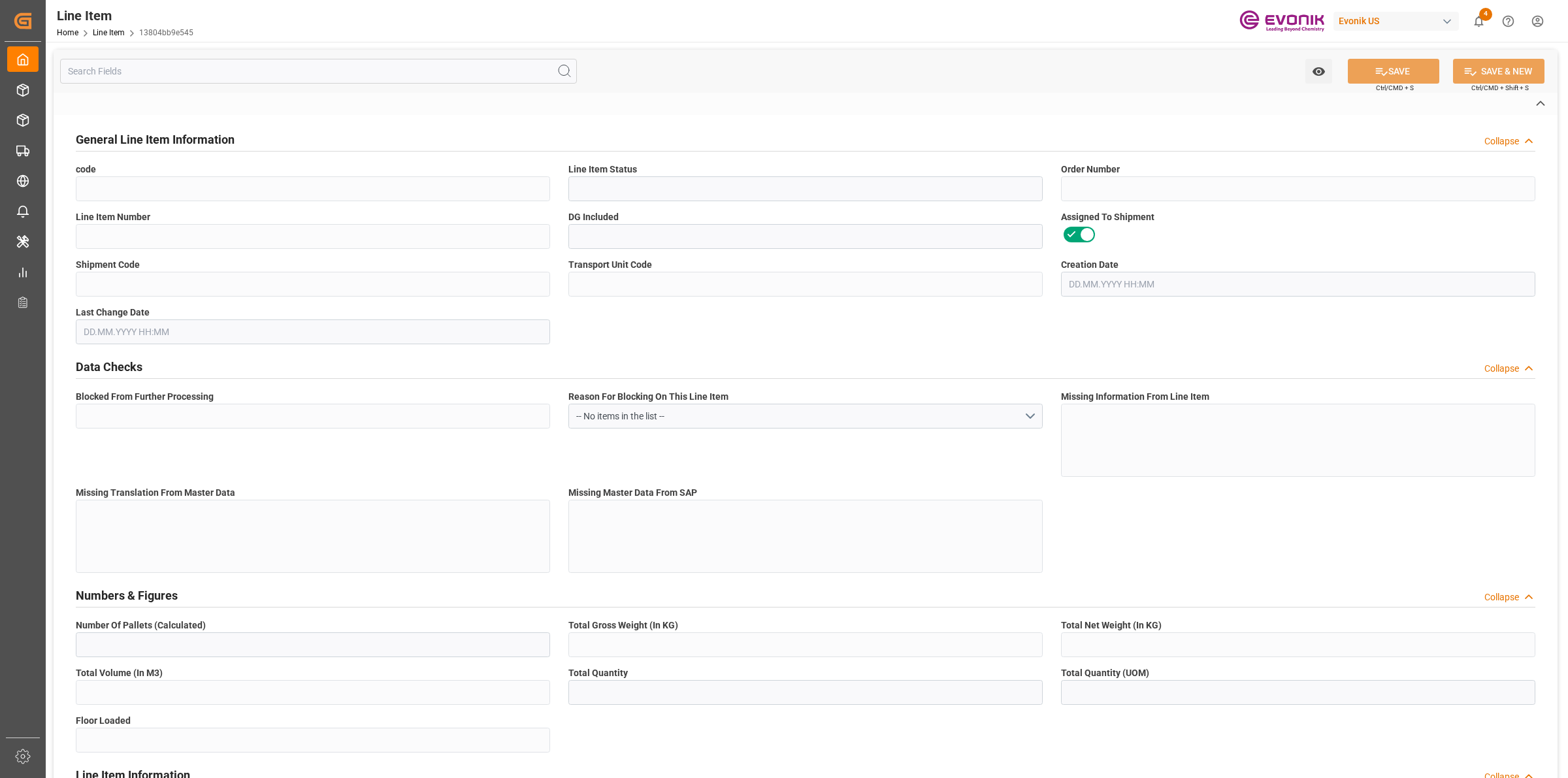
type input "KGM"
type textarea "KGM"
type input "M3"
type textarea "DMQ"
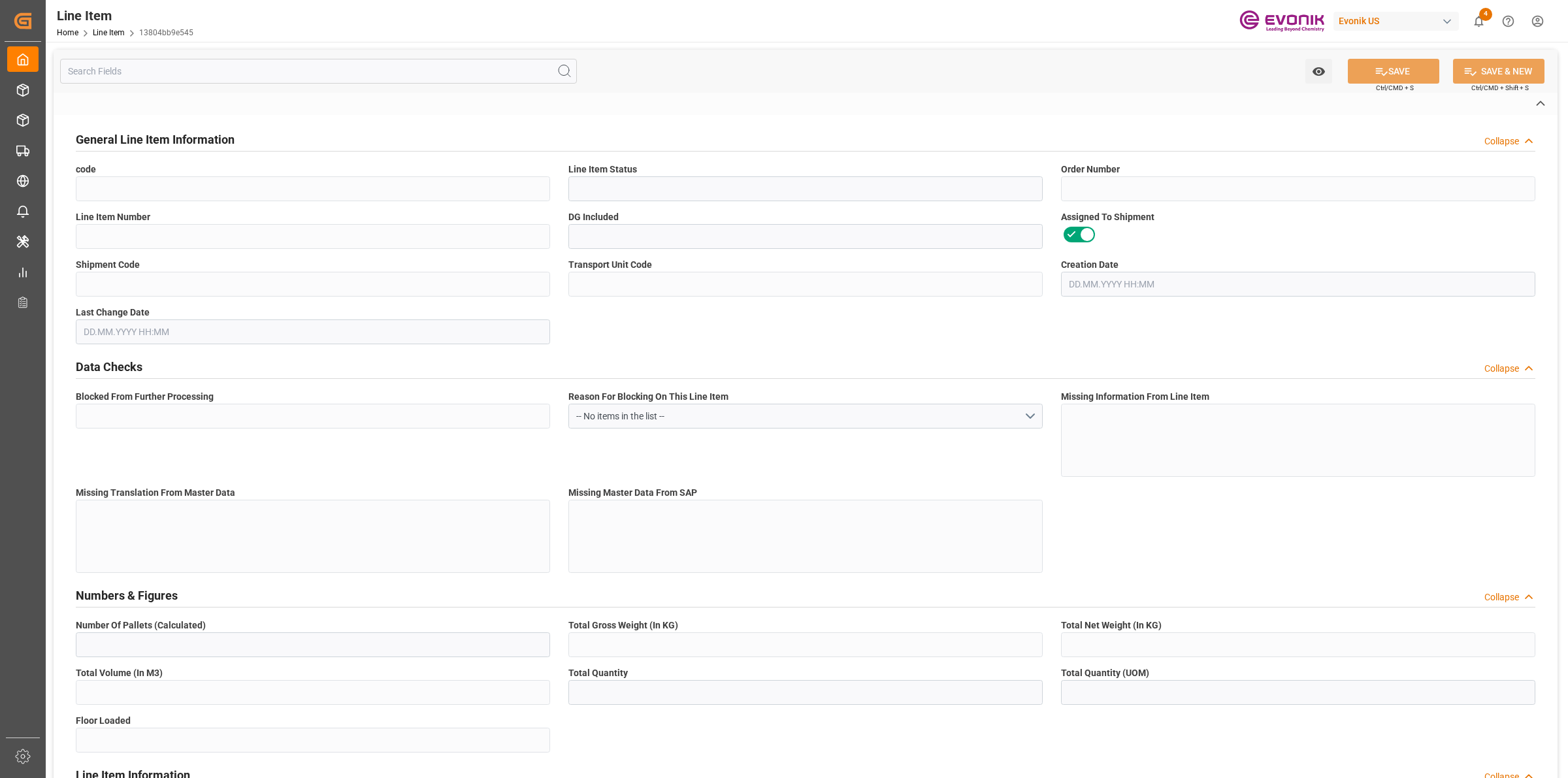
type input "M3"
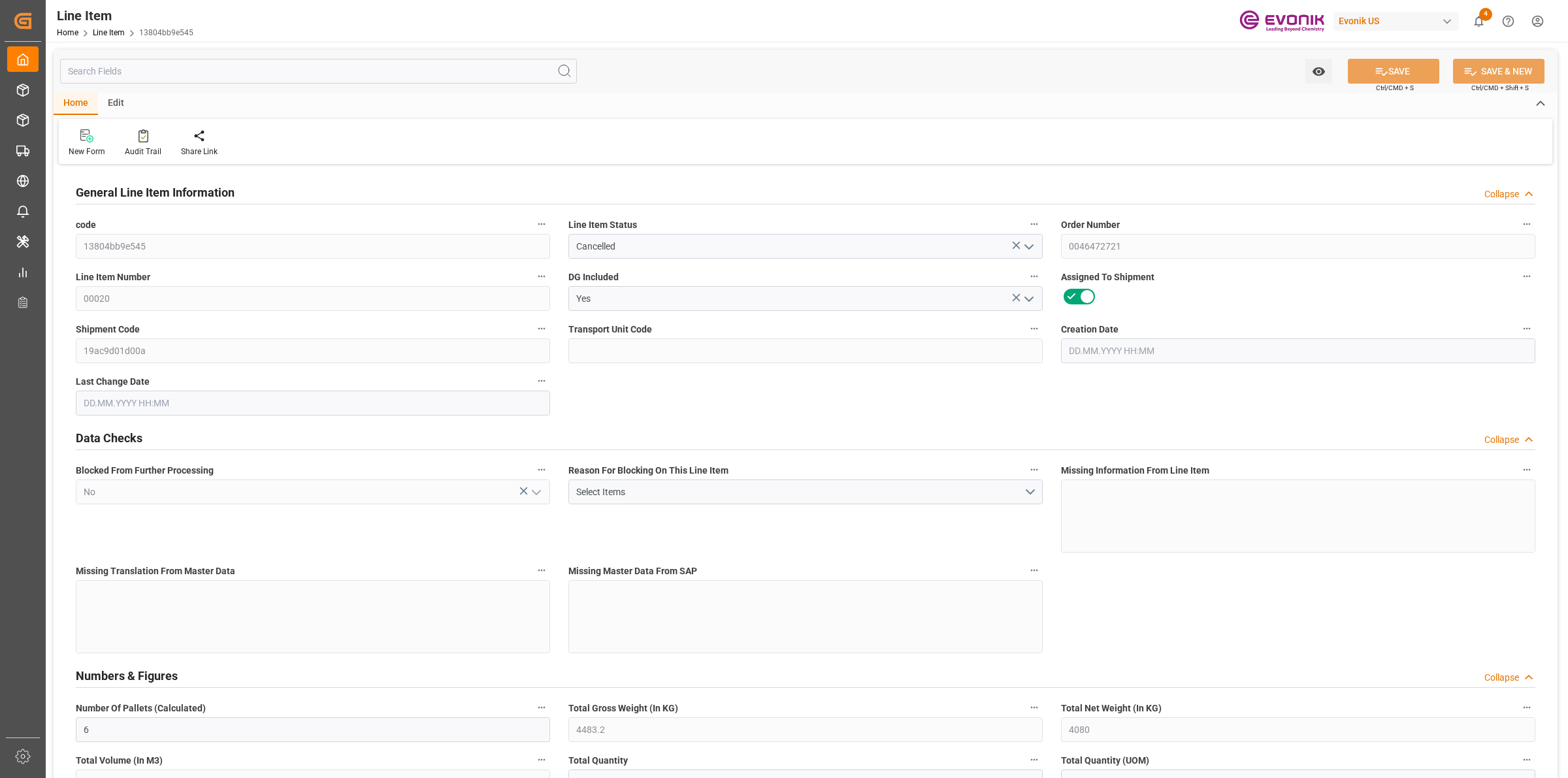
type input "6"
type input "4483.2"
type input "4080"
type input "6.8775"
type input "24"
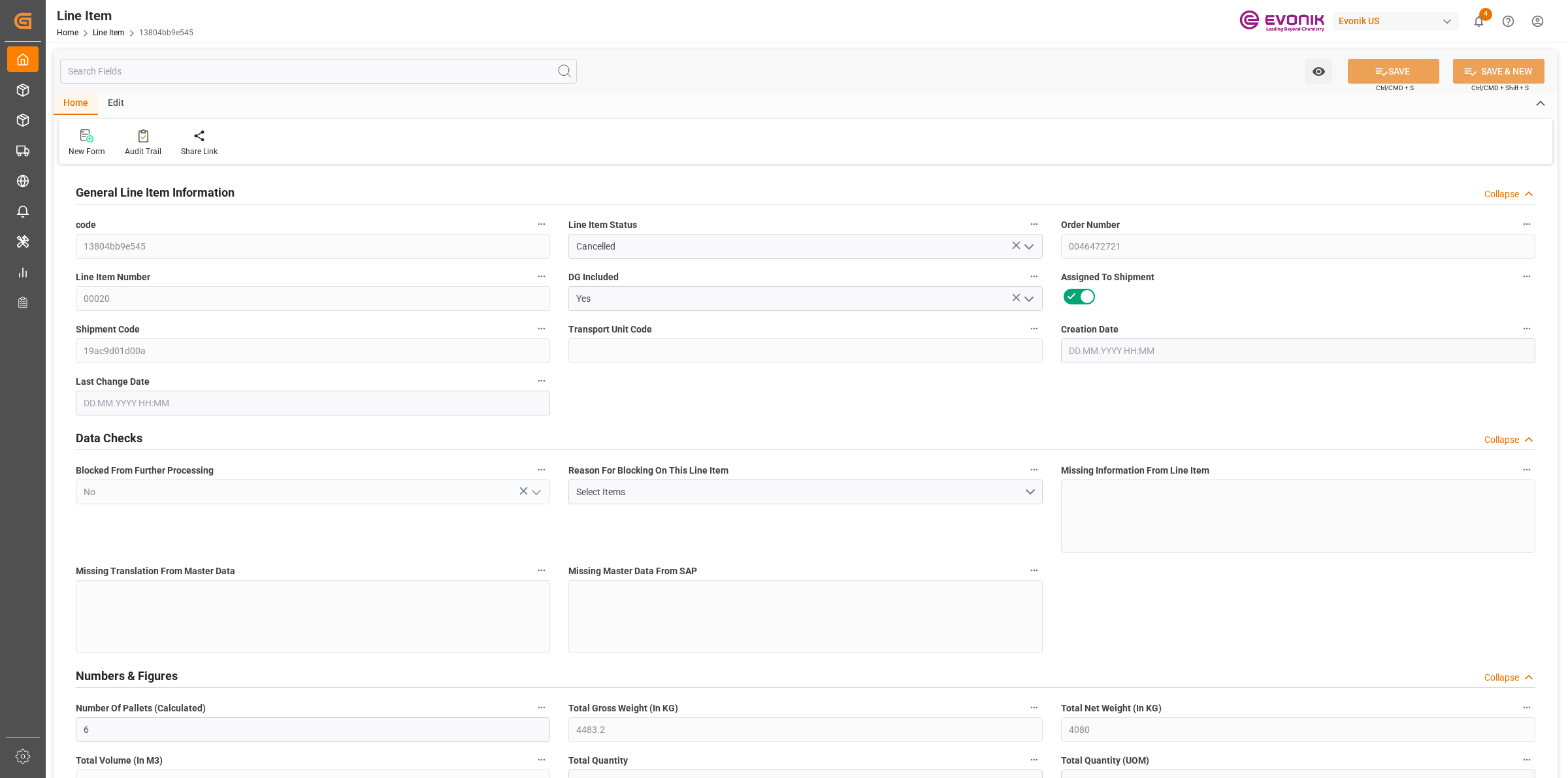
type input "31048.8"
type input "24"
type input "4483.2"
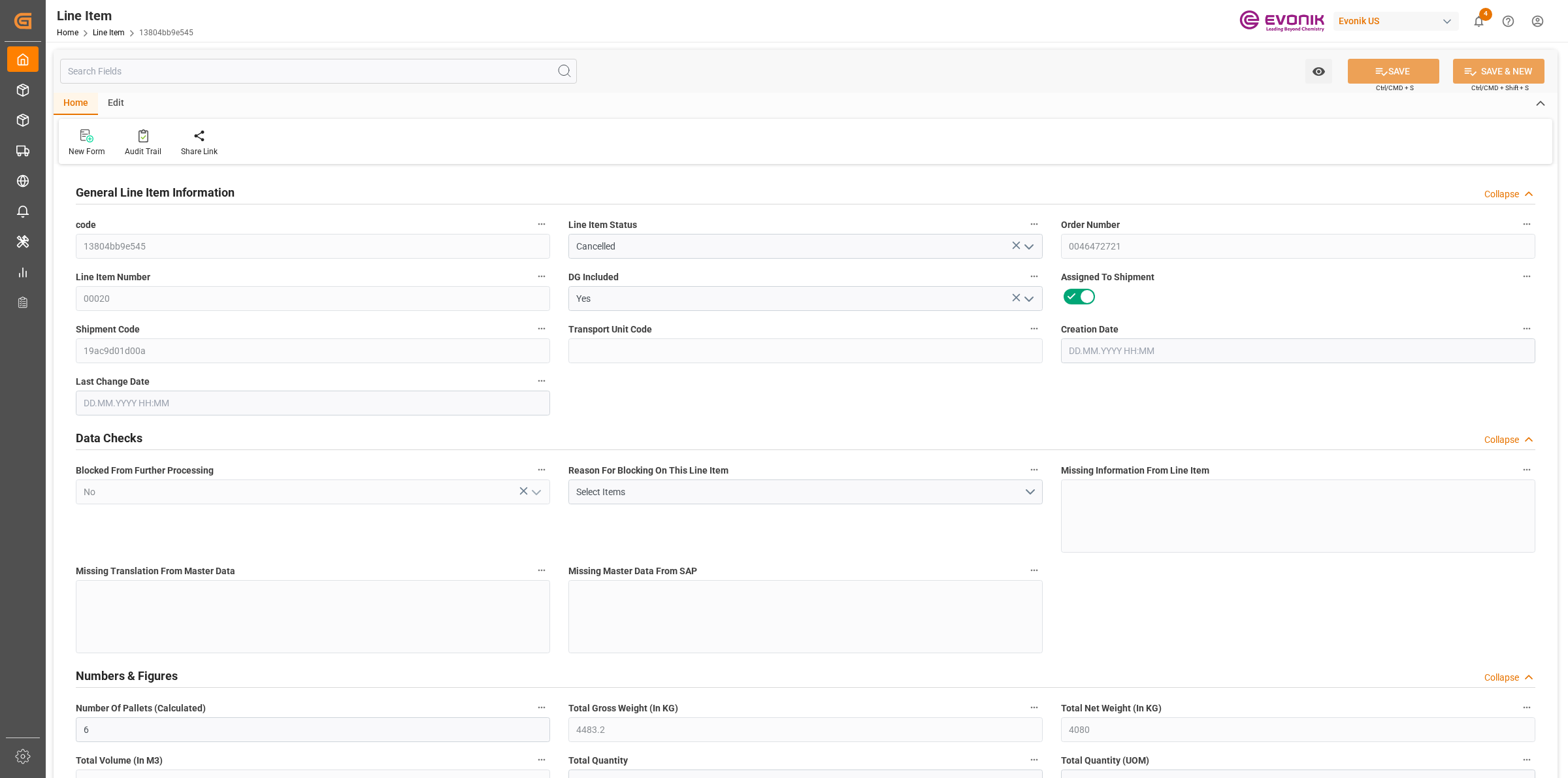
type input "4603.2"
type input "4080"
type input "6.8775"
type input "6877.488"
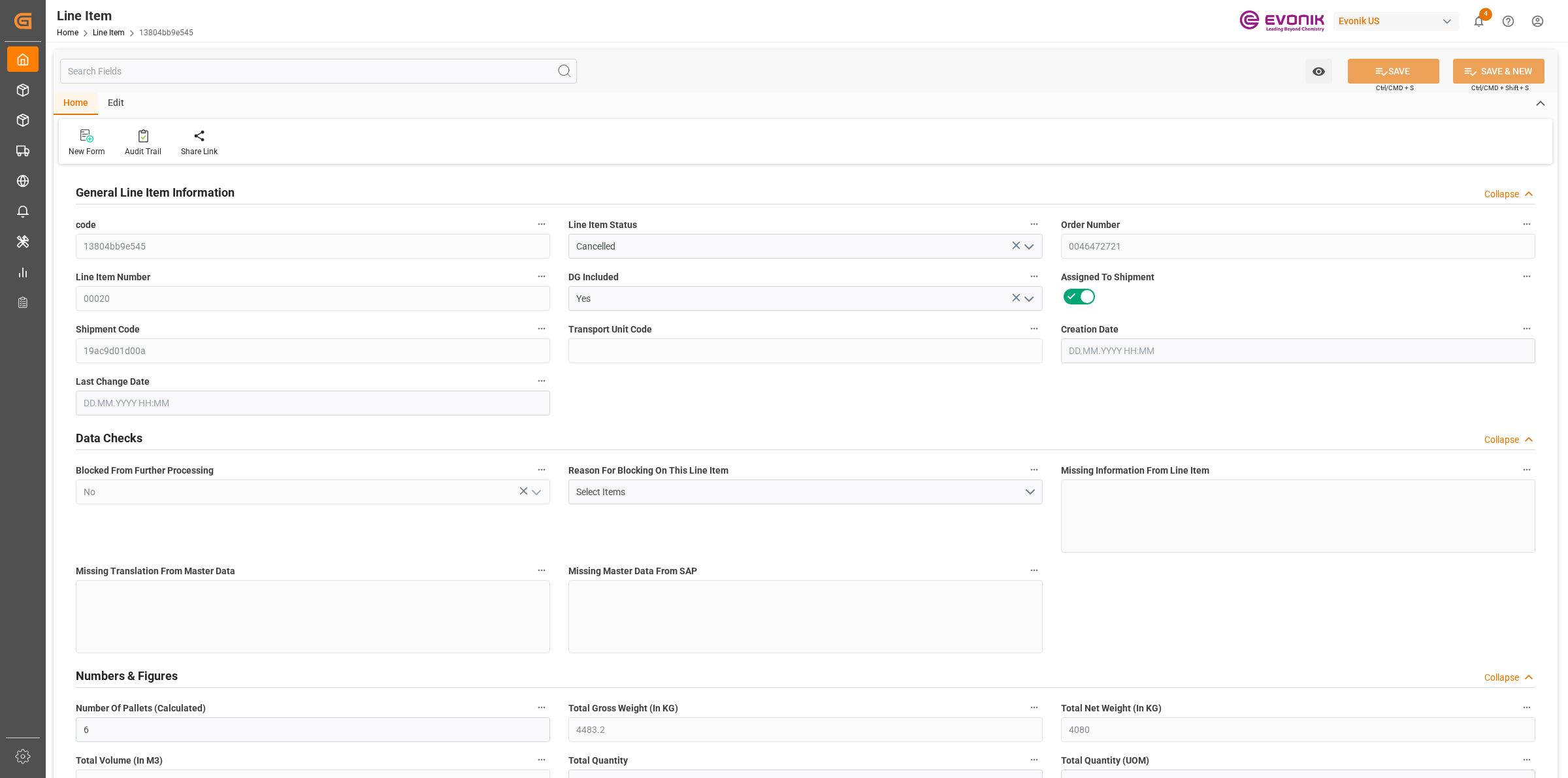
type input "0"
type input "[DATE] 19:27"
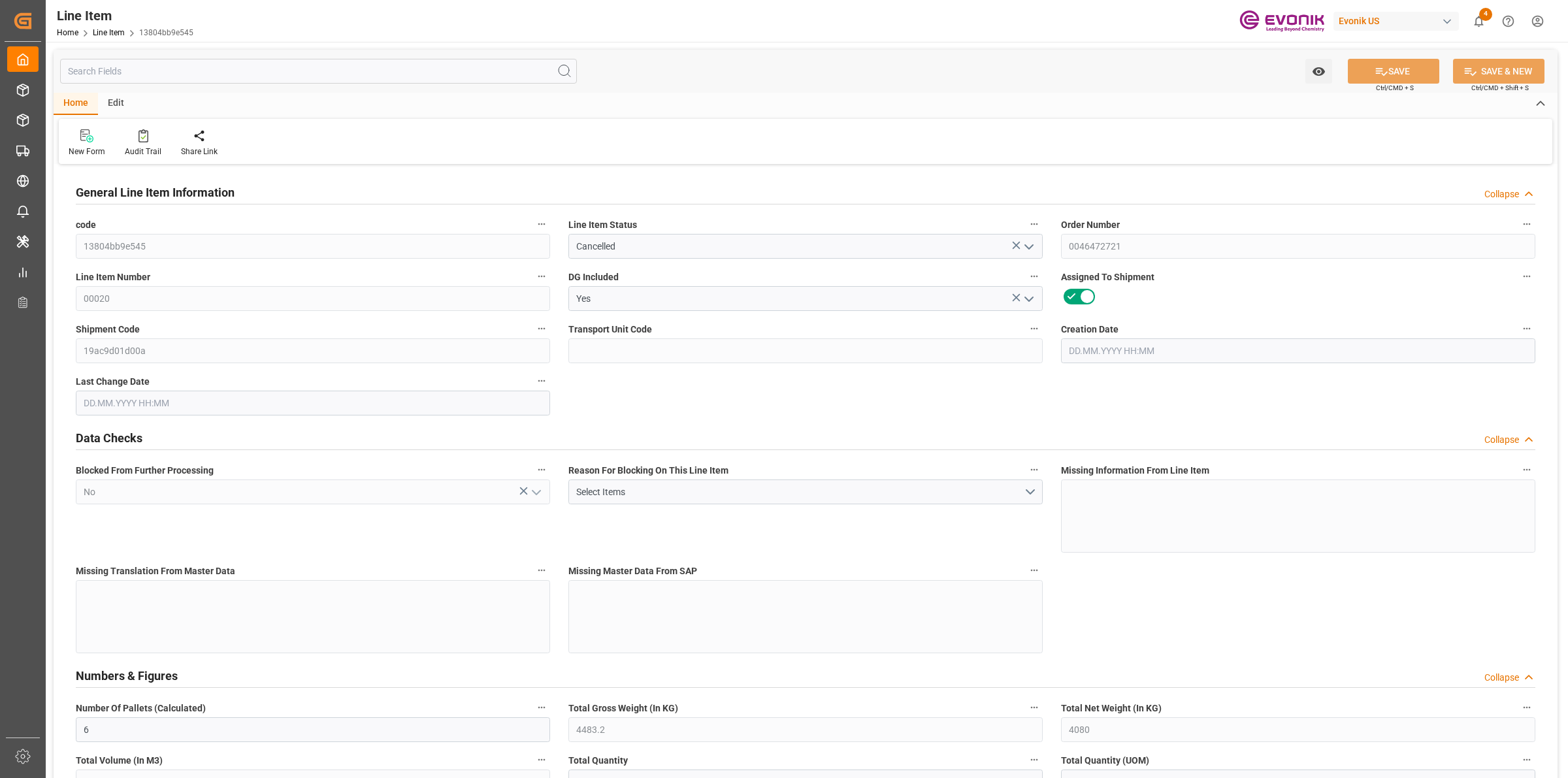
type input "[DATE] 07:49"
type input "[DATE]"
click at [149, 66] on input "text" at bounding box center [318, 71] width 517 height 25
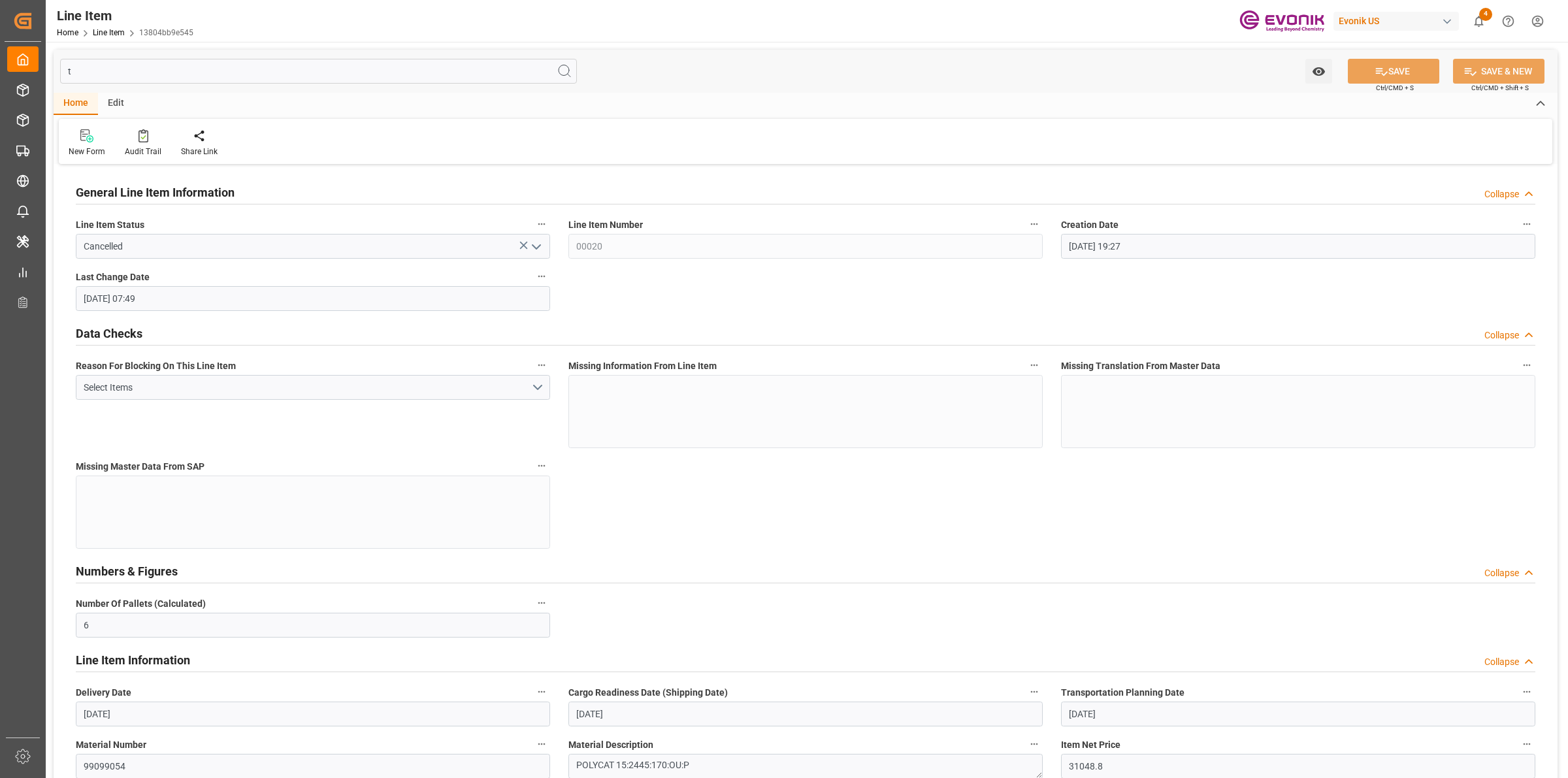
type input "tr"
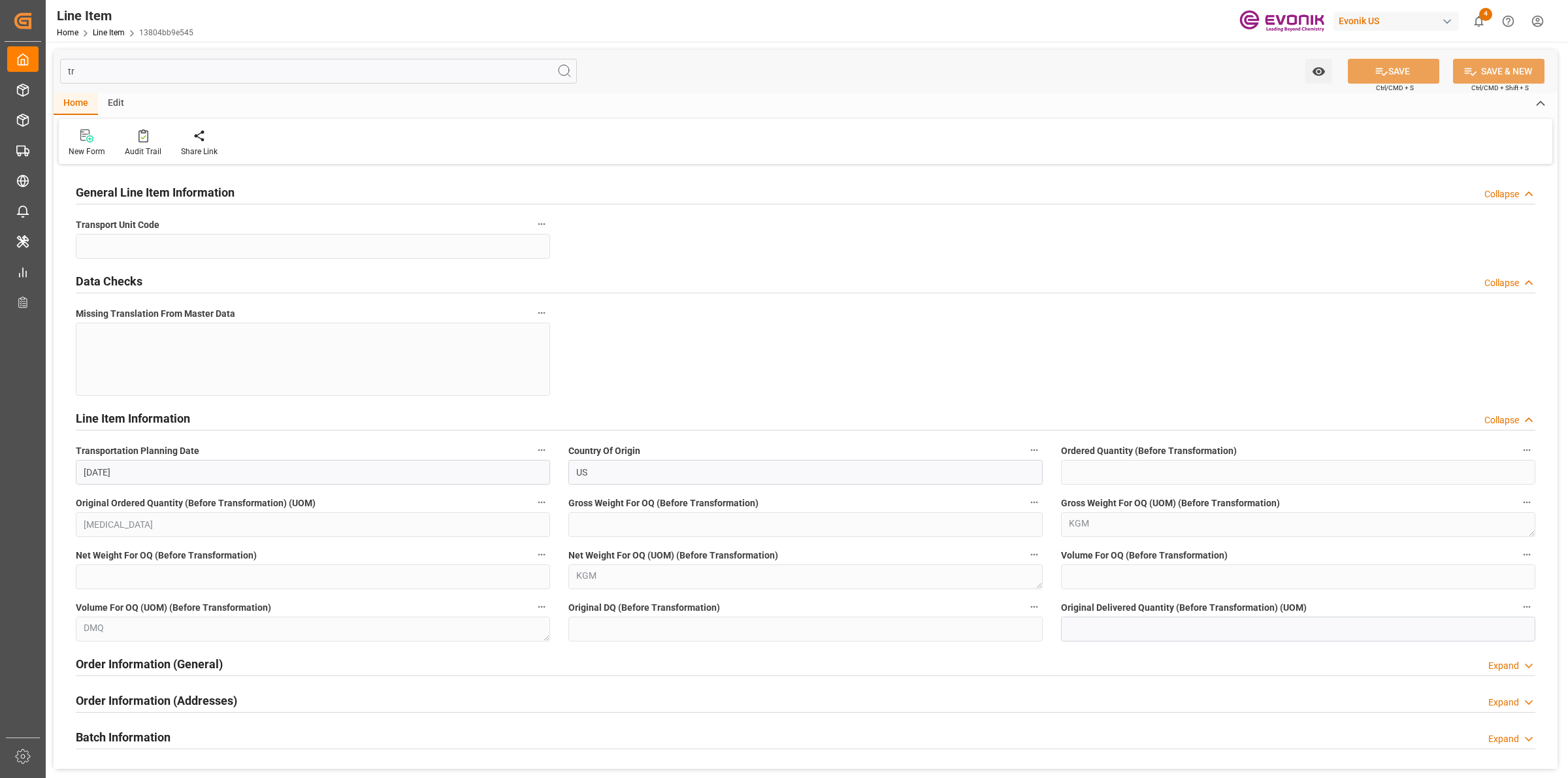
type input "24"
type input "4483.2"
type input "4080"
type input "6877.488"
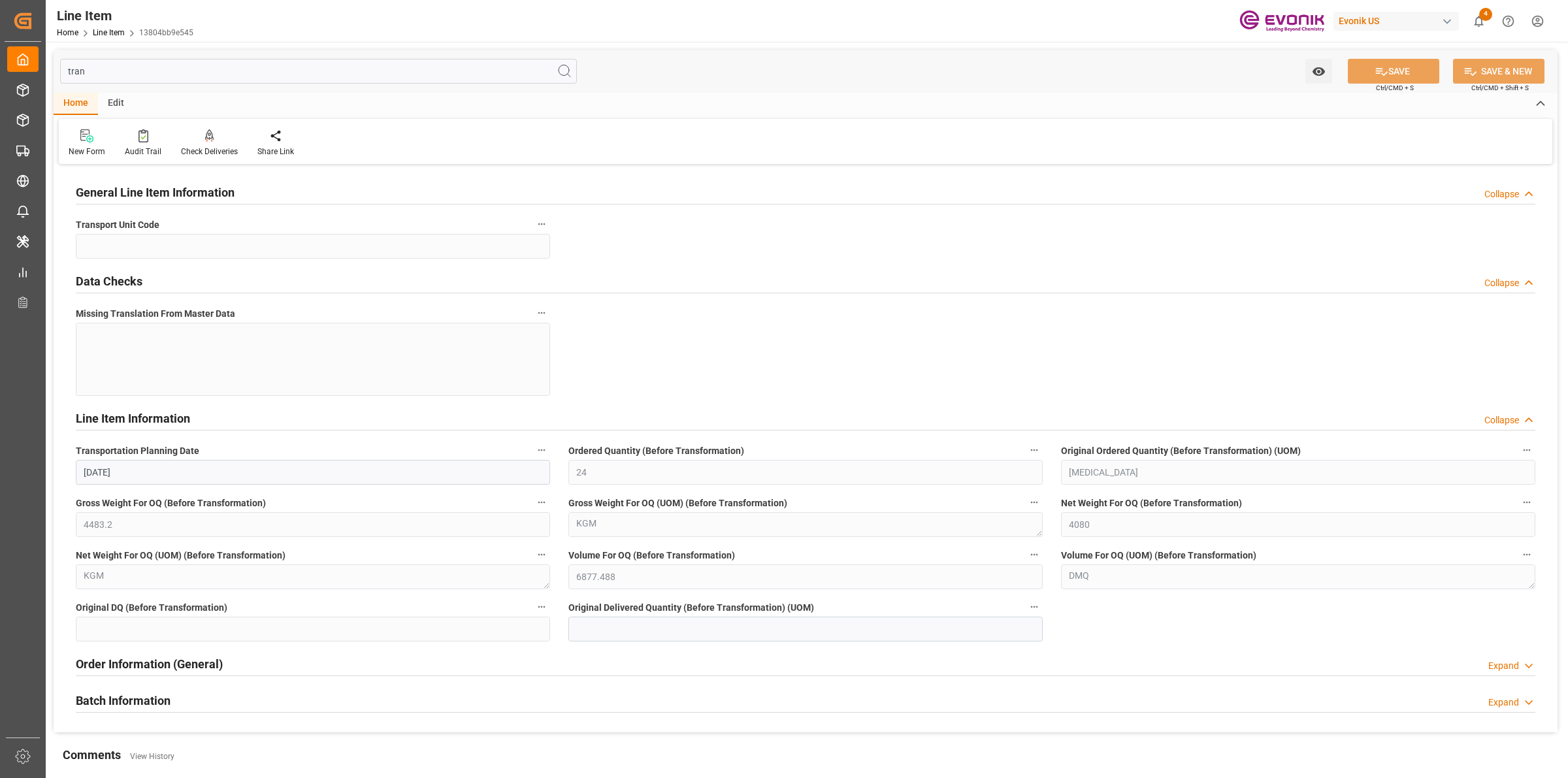
type input "tran"
click at [158, 664] on h2 "Order Information (General)" at bounding box center [150, 664] width 147 height 18
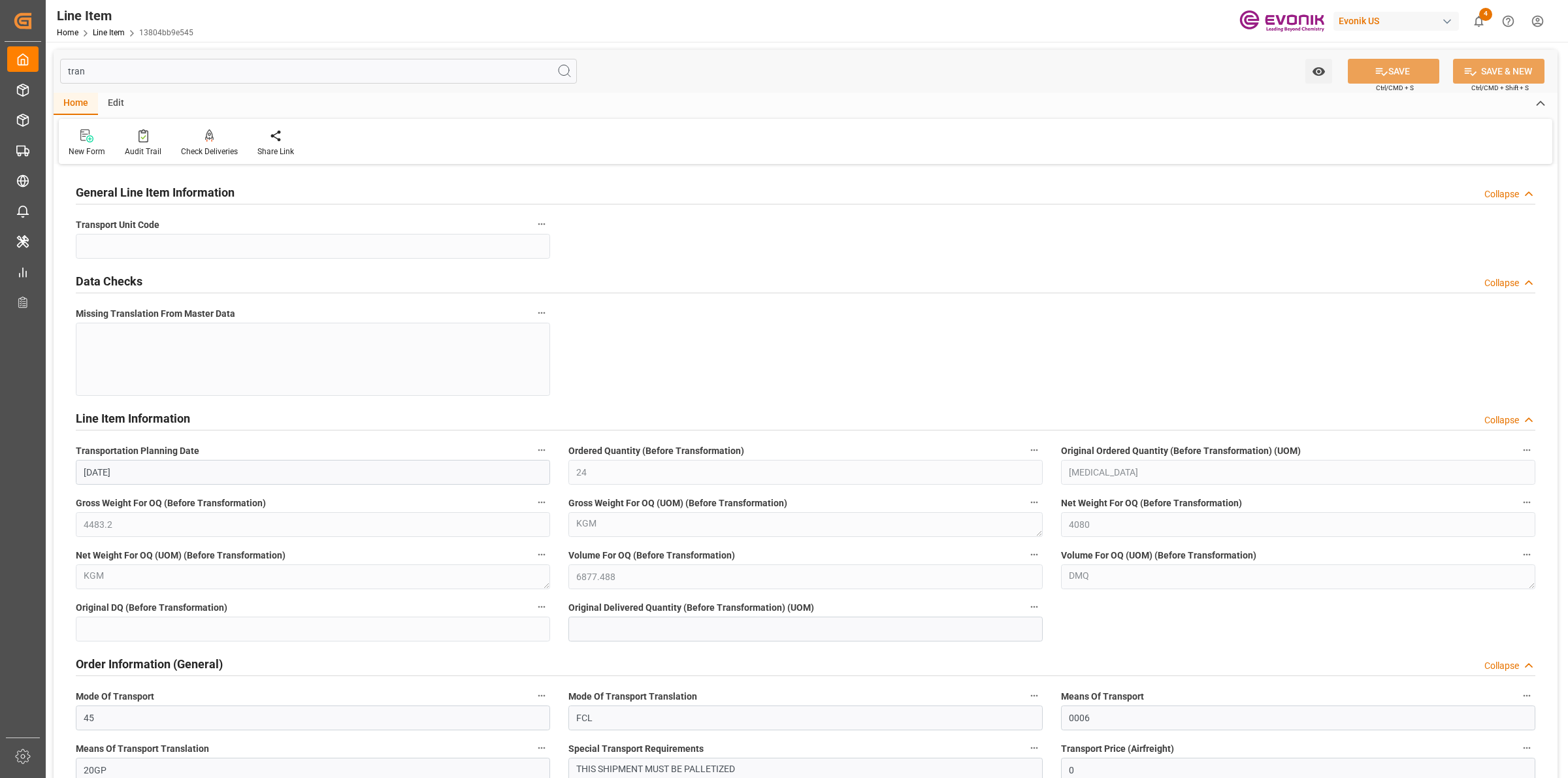
click at [545, 226] on icon "button" at bounding box center [542, 224] width 10 height 10
click at [497, 240] on div at bounding box center [784, 389] width 1568 height 778
click at [291, 228] on label "Transport Unit Code" at bounding box center [313, 225] width 475 height 18
click at [533, 228] on button "Transport Unit Code" at bounding box center [542, 224] width 17 height 17
click at [242, 269] on div at bounding box center [784, 389] width 1568 height 778
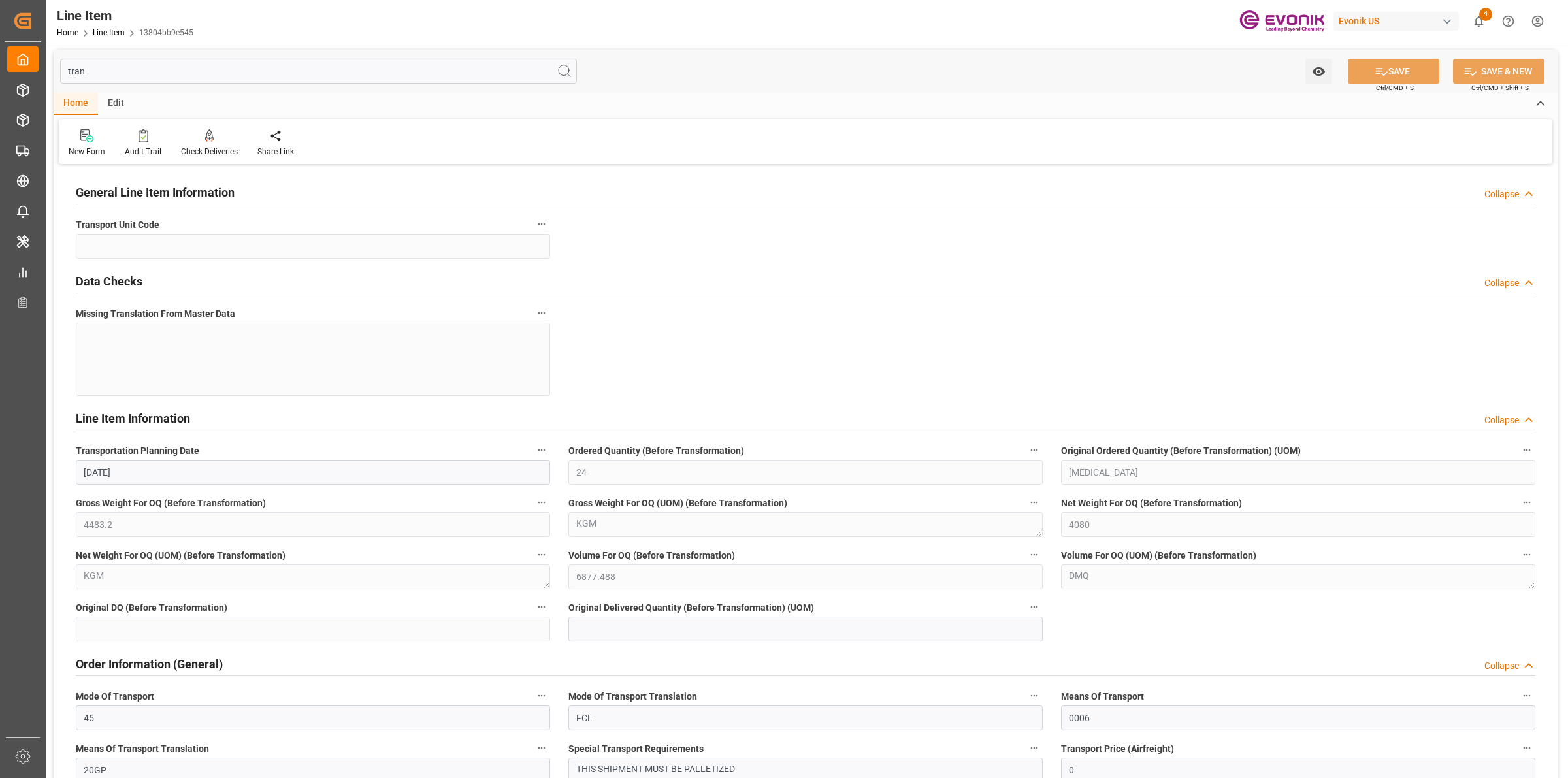
click at [252, 367] on div "Missing Translation From Master Data" at bounding box center [312, 350] width 493 height 101
click at [367, 468] on input "[DATE]" at bounding box center [313, 472] width 475 height 25
click at [592, 631] on input at bounding box center [806, 629] width 475 height 25
drag, startPoint x: 46, startPoint y: 72, endPoint x: 378, endPoint y: 54, distance: 332.5
click at [0, 50] on html "Created by potrace 1.15, written by Peter Selinger 2001-2017 Created by potrace…" at bounding box center [784, 389] width 1568 height 778
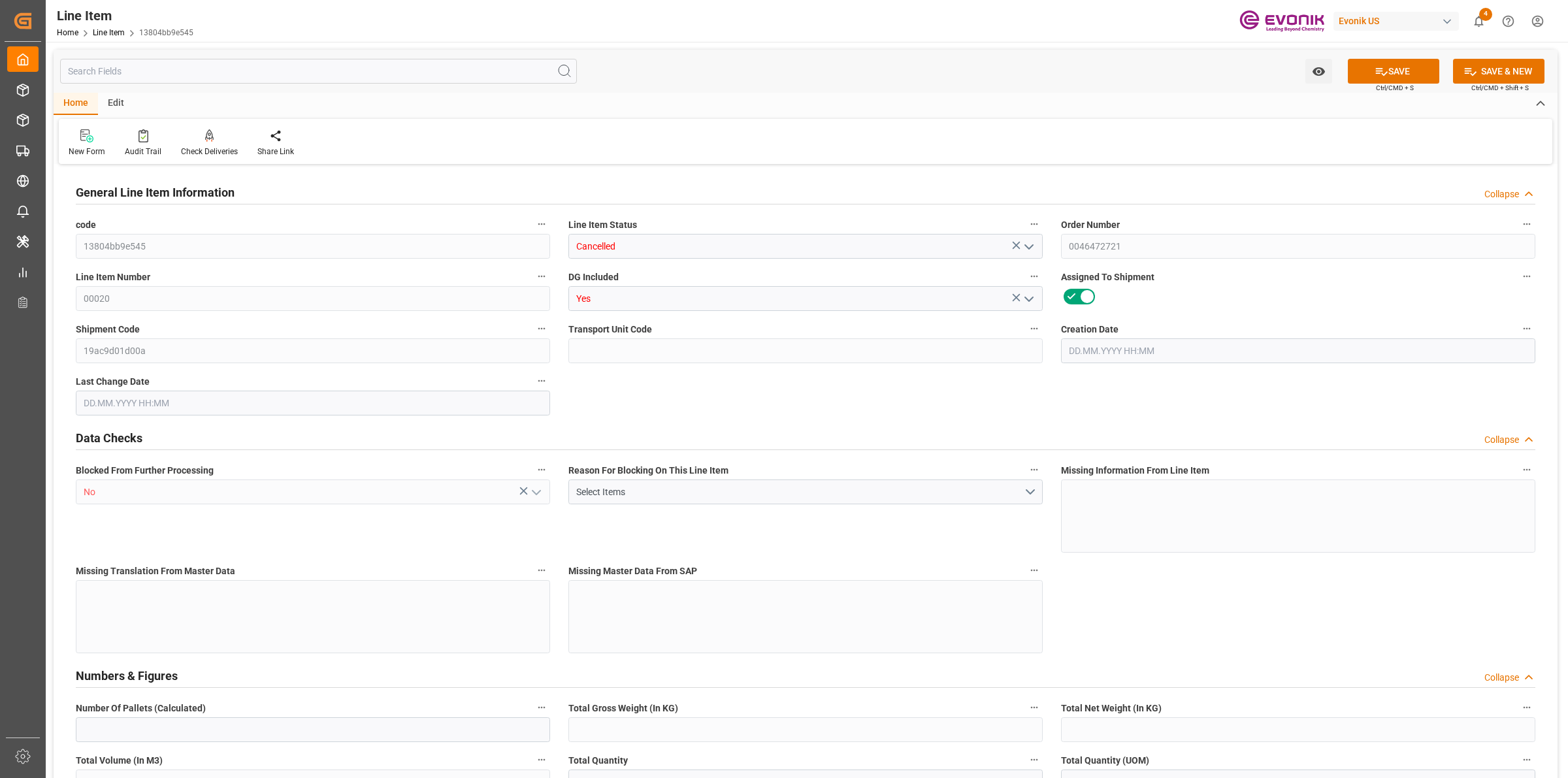
type input "13804bb9e545"
type input "Cancelled"
type input "0046472721"
type input "00020"
type input "Yes"
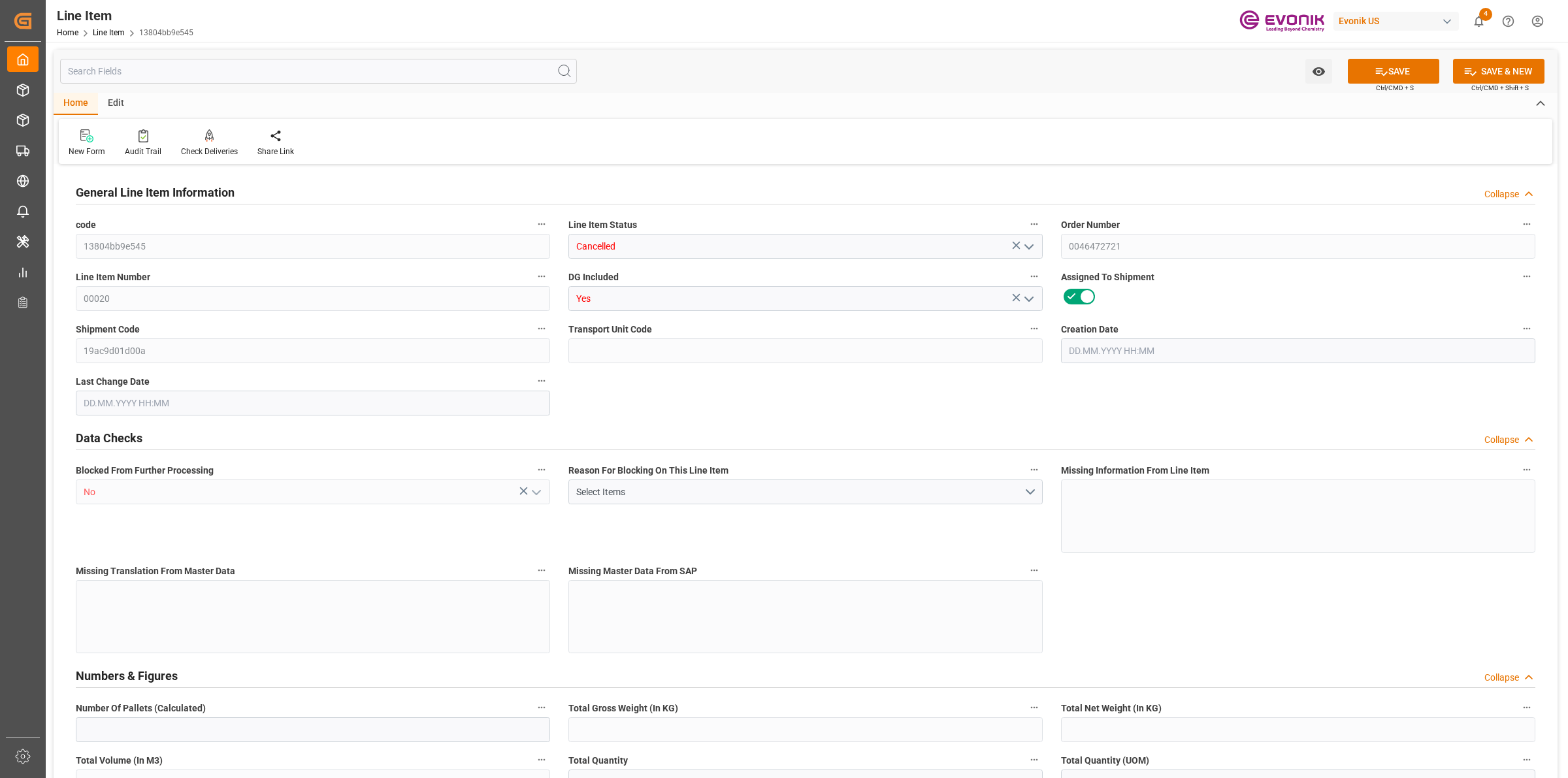
type input "19ac9d01d00a"
type input "No"
type input "DR"
type input "No"
type input "99099054"
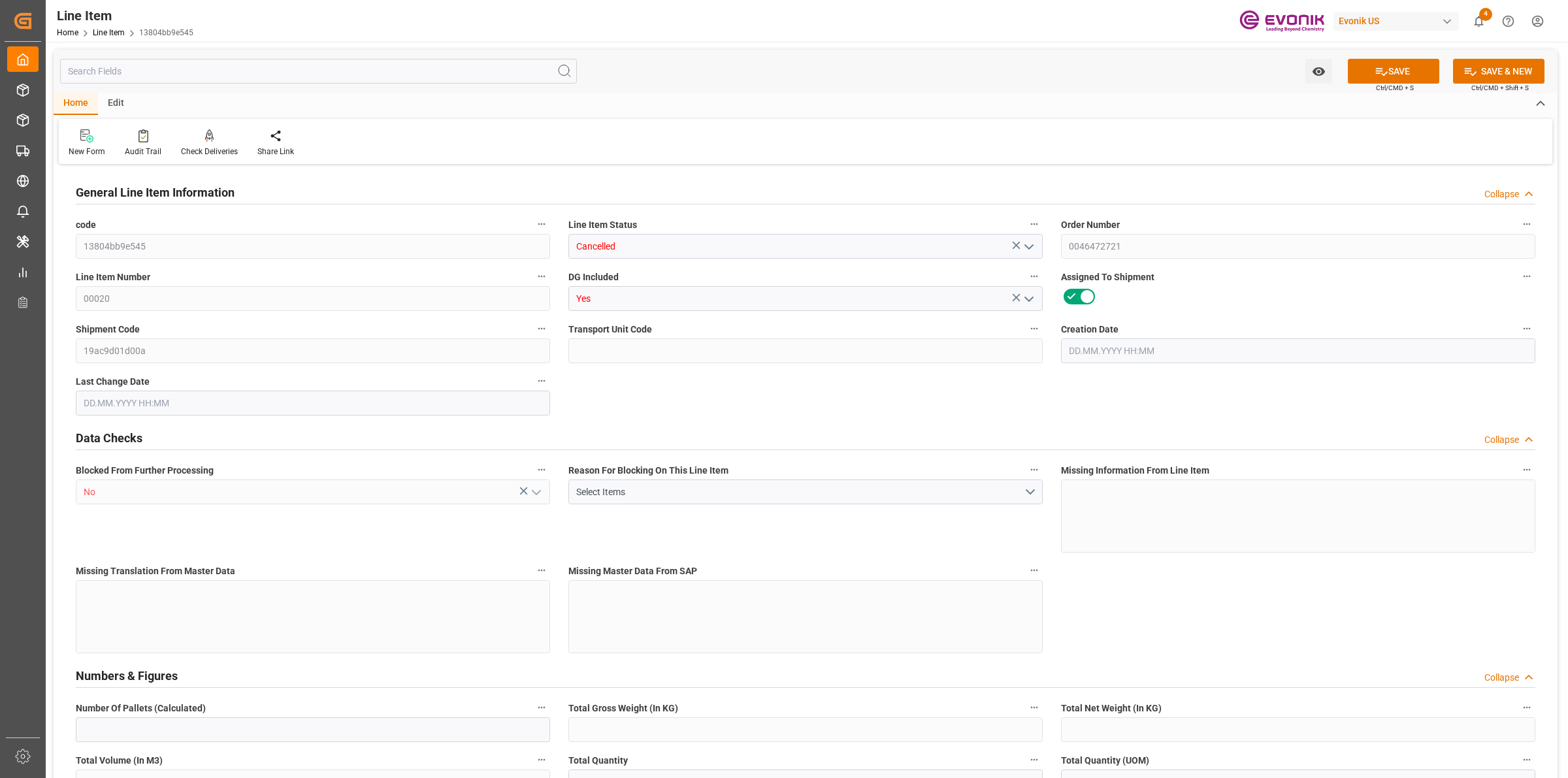
type textarea "POLYCAT 15:2445:170:OU:P"
type input "USD"
type input "PACK"
type input "29212900"
type input "EAR99"
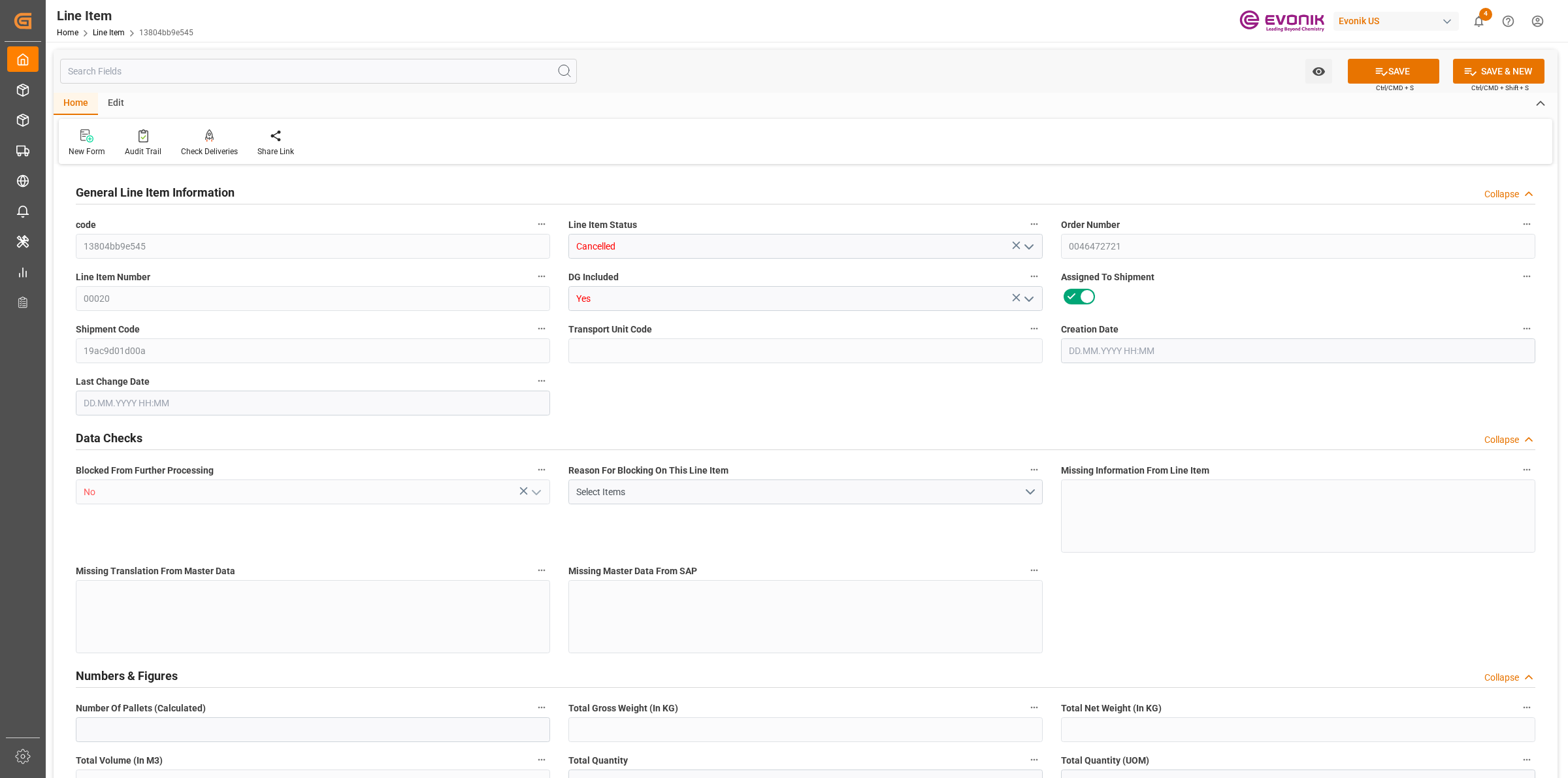
type input "US"
type input "DR"
type input "KGM"
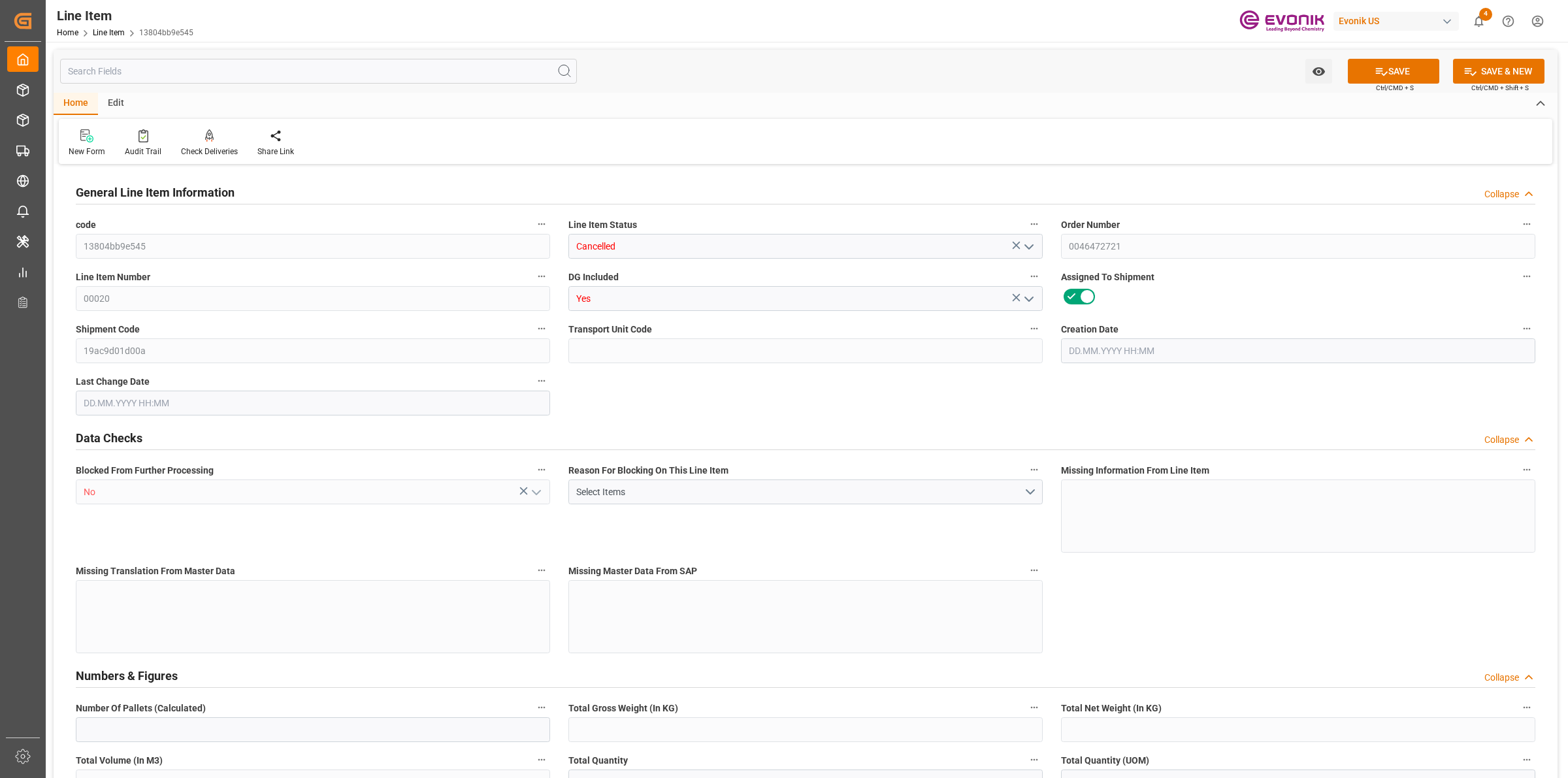
type input "M3"
type input "6"
type input "4483.2"
type input "4080"
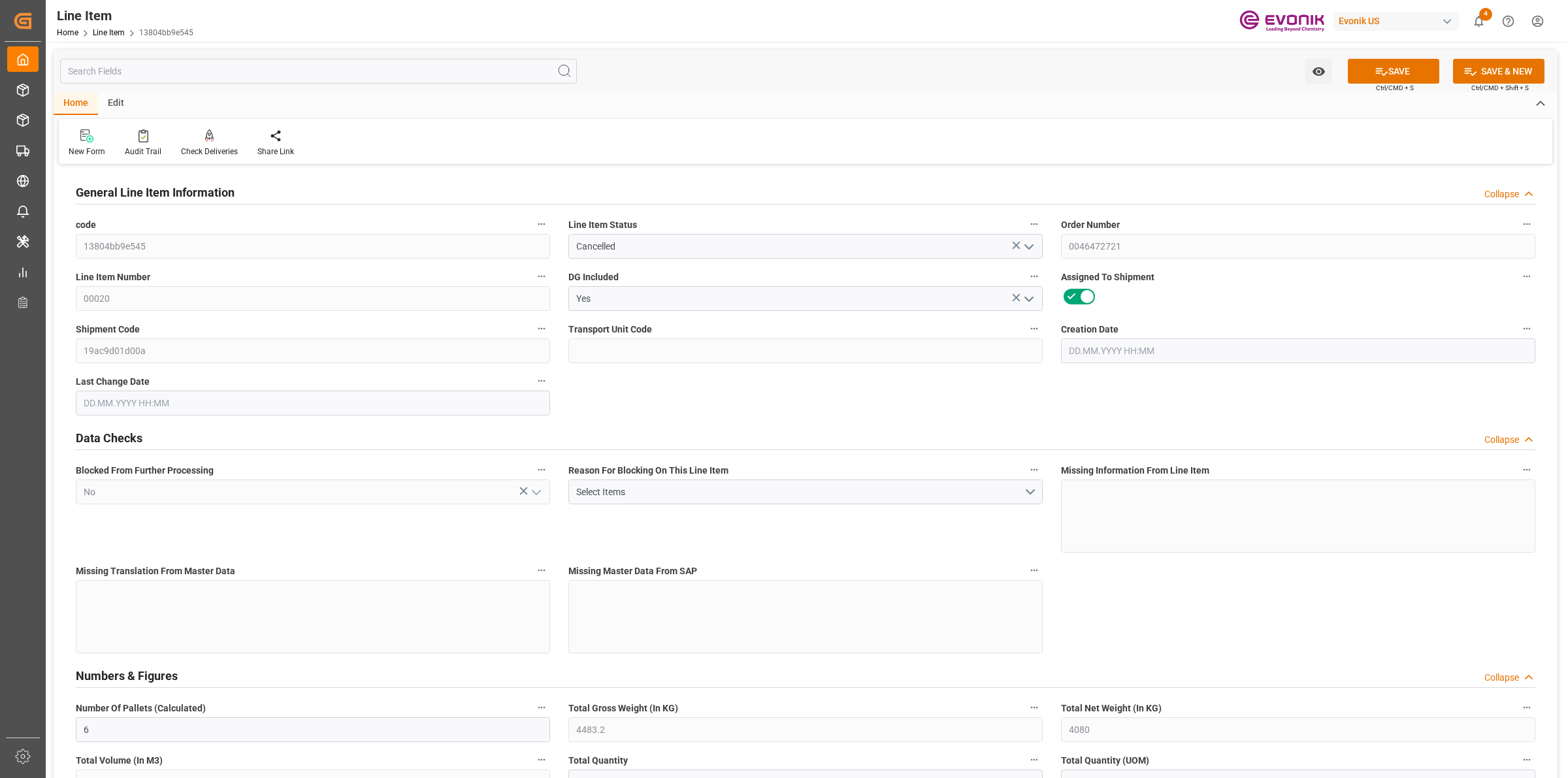
type input "6.8775"
type input "24"
type input "31048.8"
type input "24"
type input "4483.2"
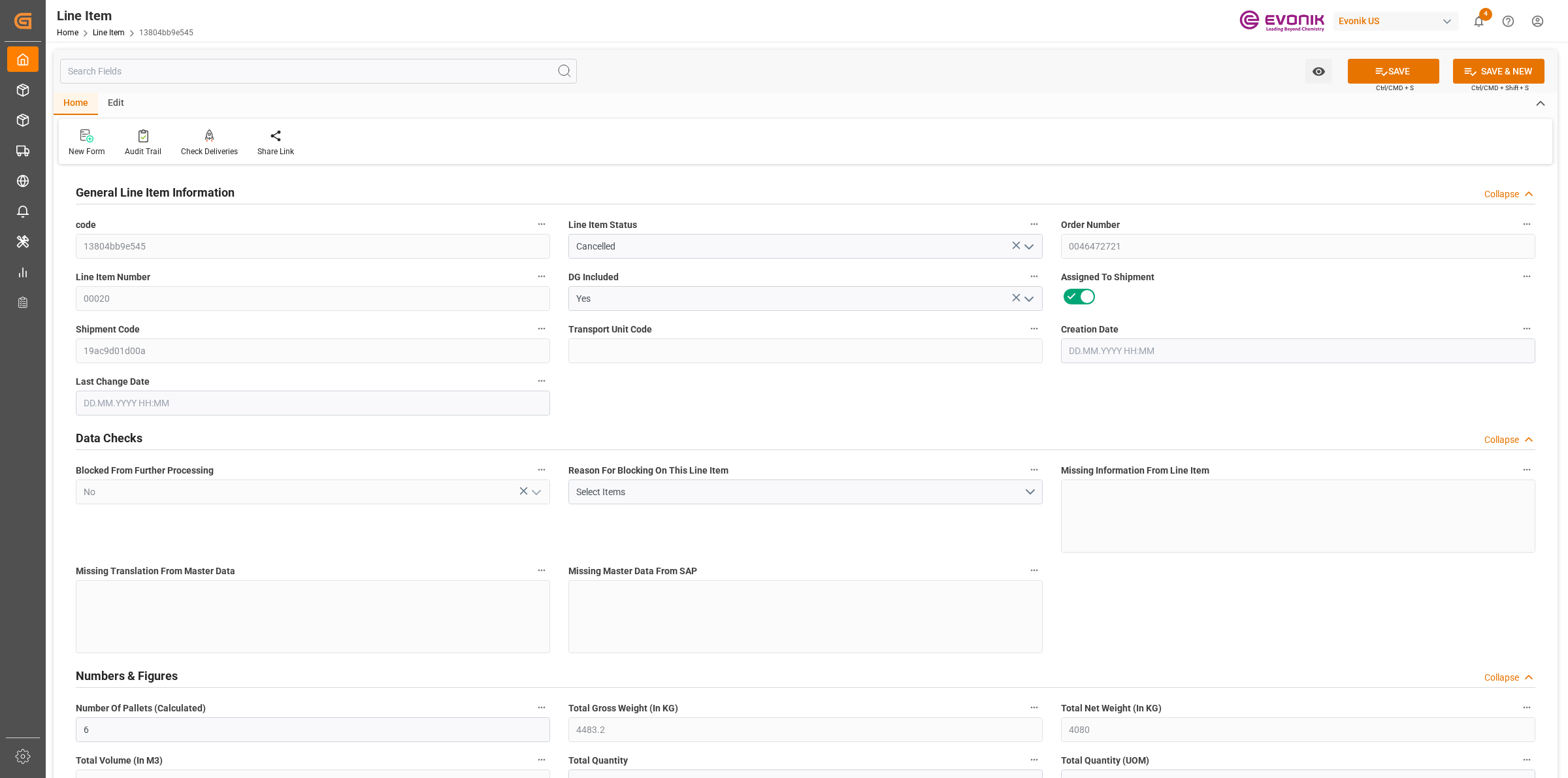
type input "4603.2"
type input "4080"
type input "6.8775"
type input "0"
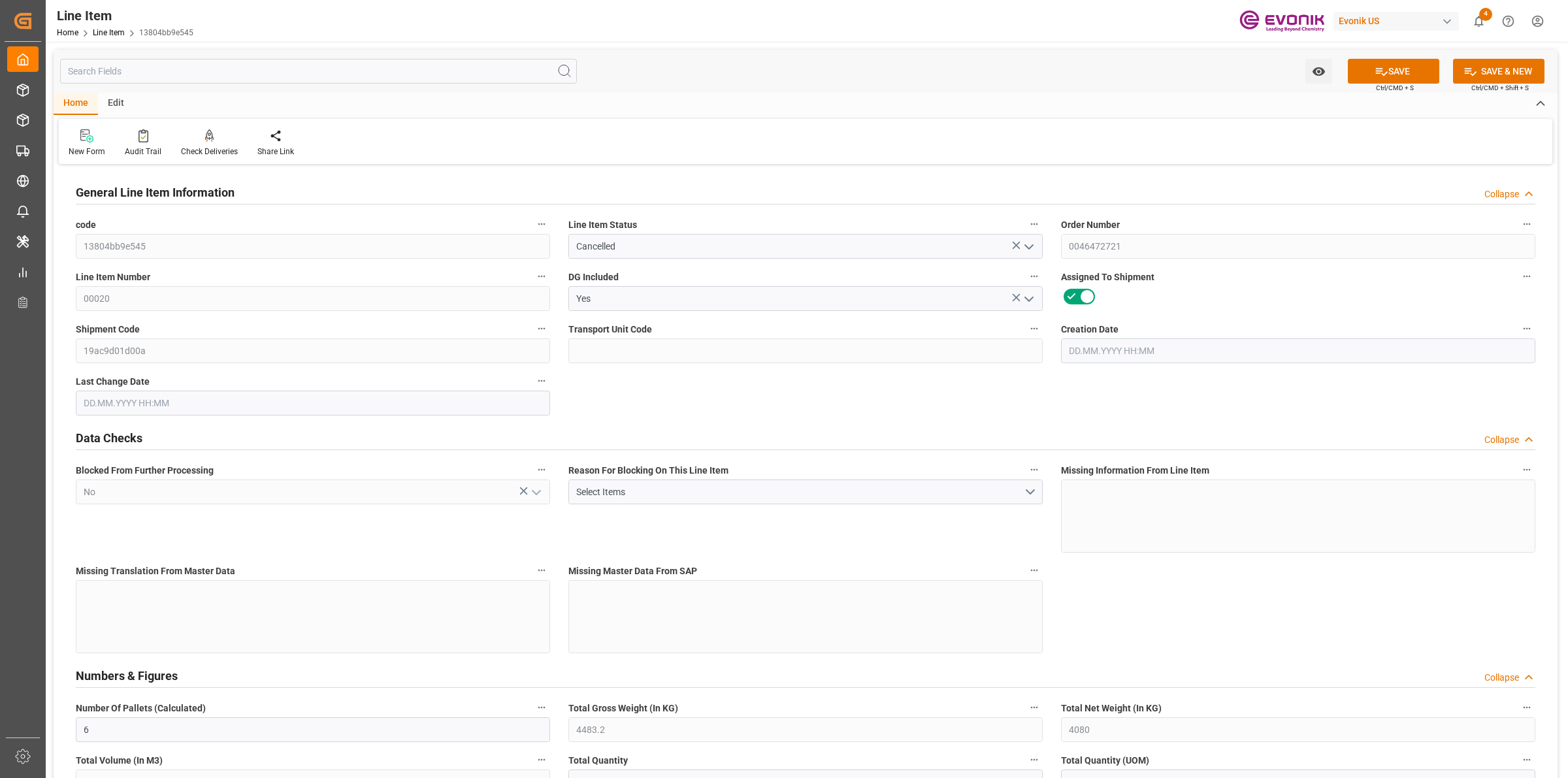
type input "0"
type input "[DATE] 19:27"
type input "17.09.2025 07:49"
type input "[DATE]"
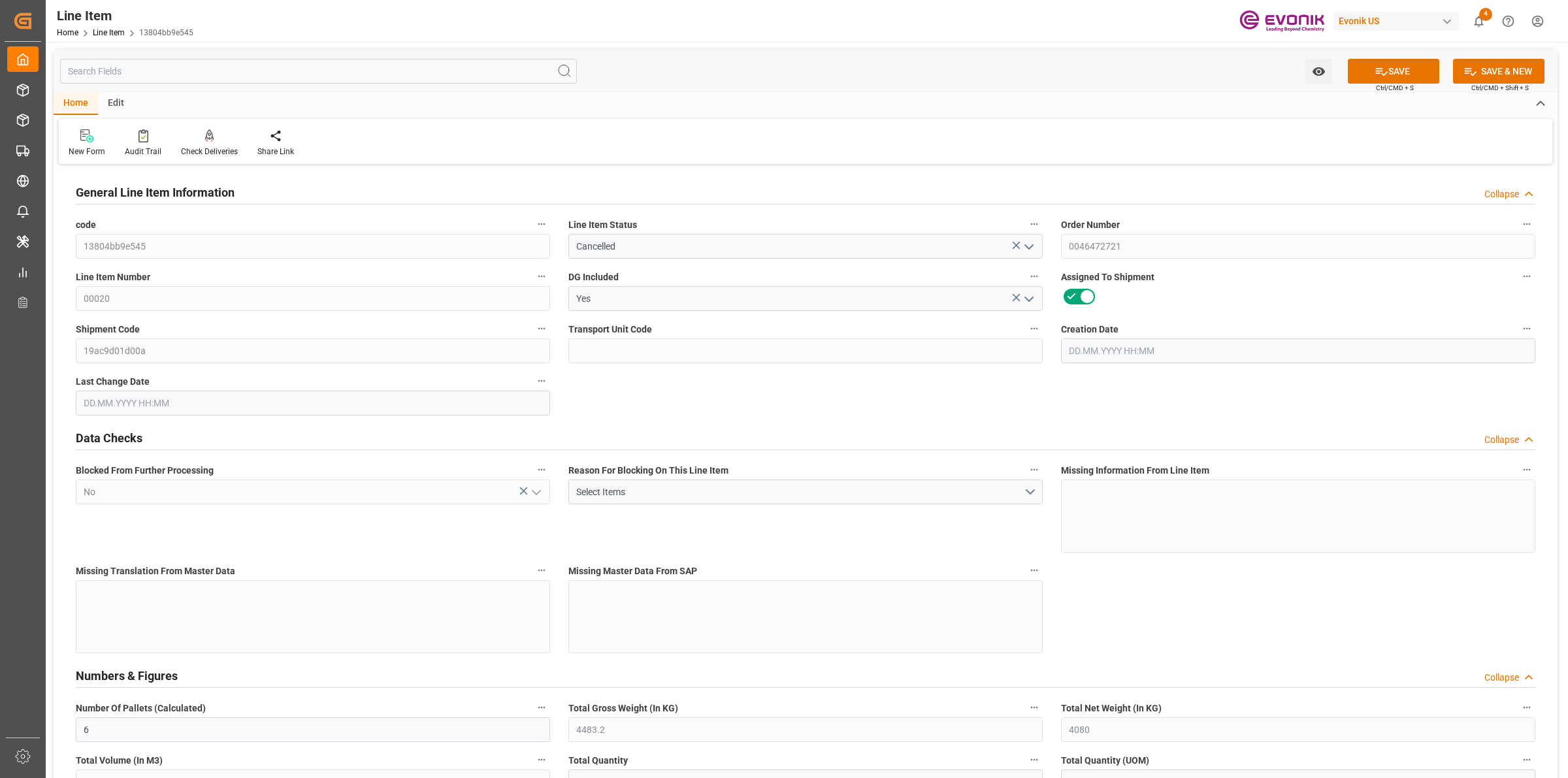
type input "[DATE]"
type input "a88e5618ea03"
type input "Active"
type input "0046472721"
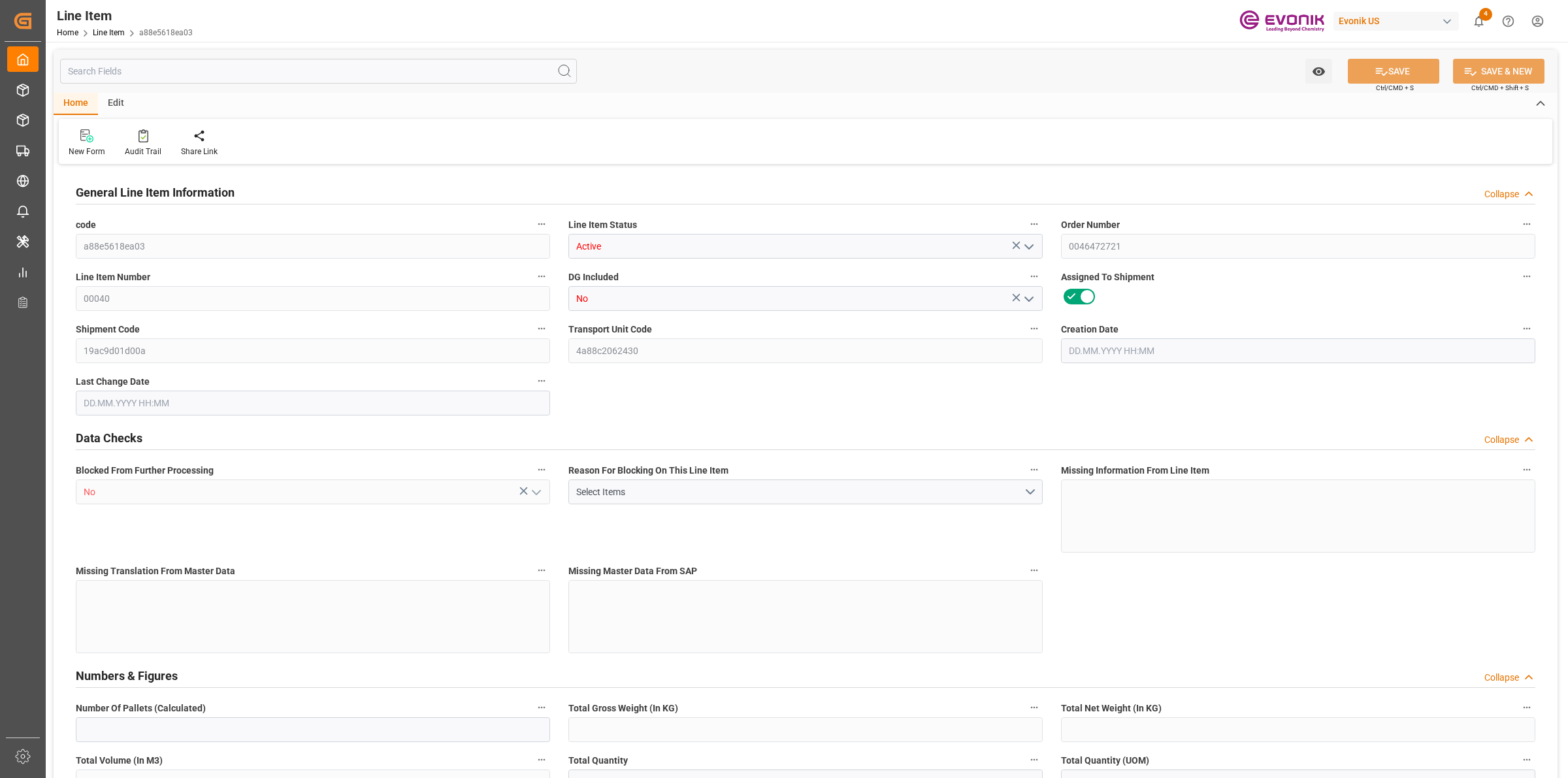
type input "00040"
type input "No"
type input "19ac9d01d00a"
type input "4a88c2062430"
type input "No"
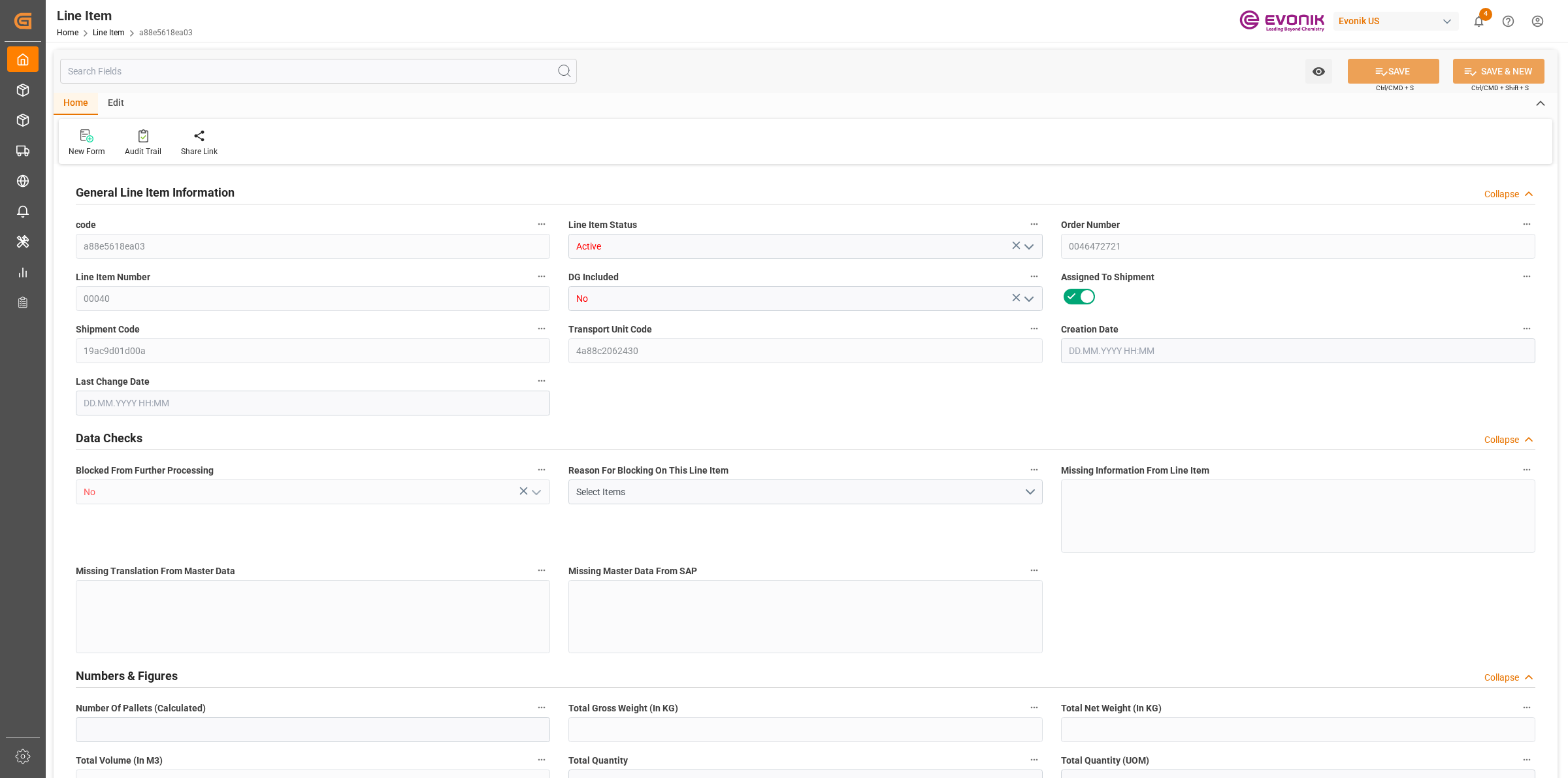
type input "DR"
type input "No"
type input "99098975"
type textarea "DABCO NE 1060:2441:204:OU:P"
type input "USD"
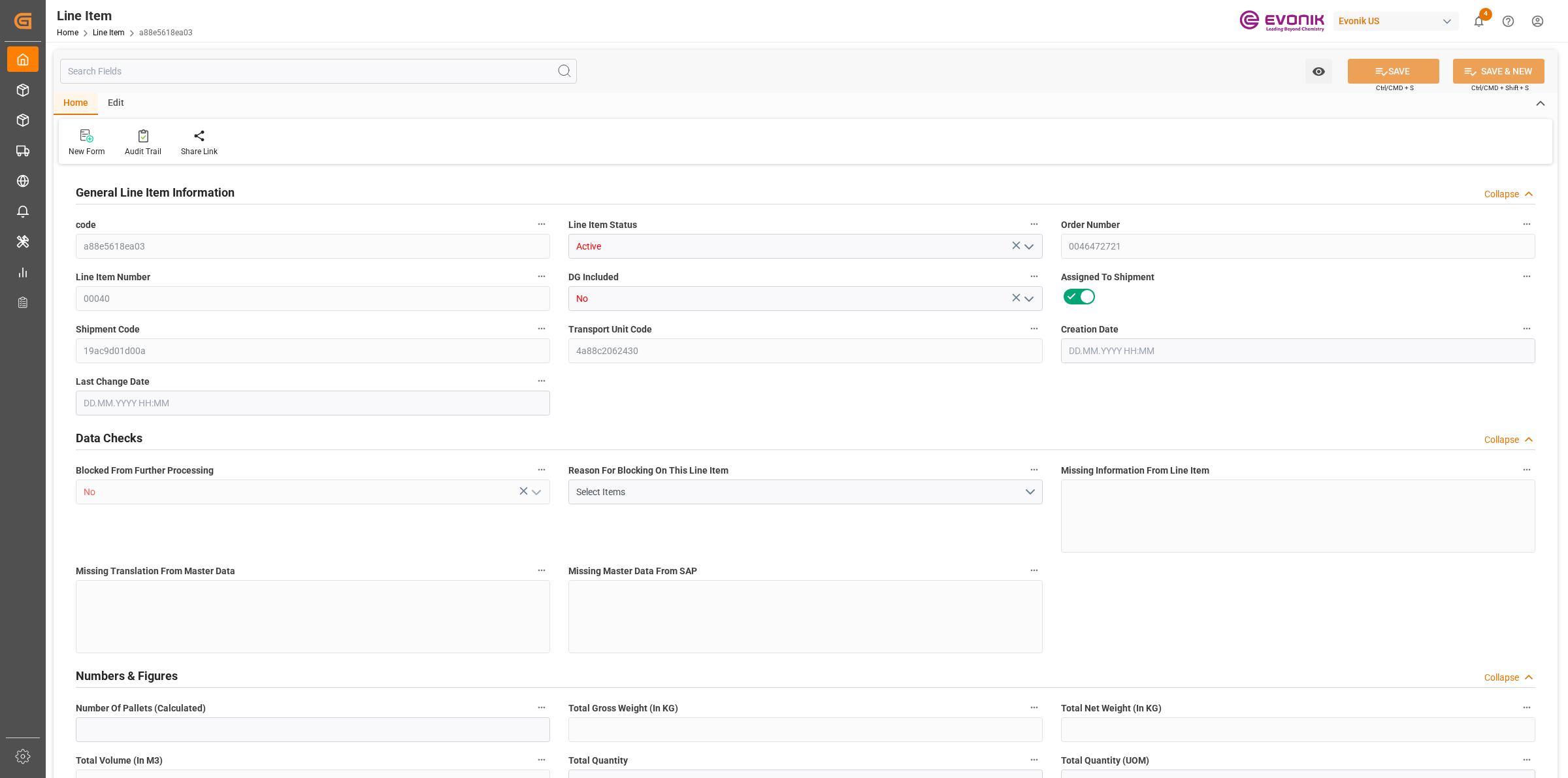
type input "PACK"
type input "38159090"
type input "EAR99"
type input "US"
type input "DR"
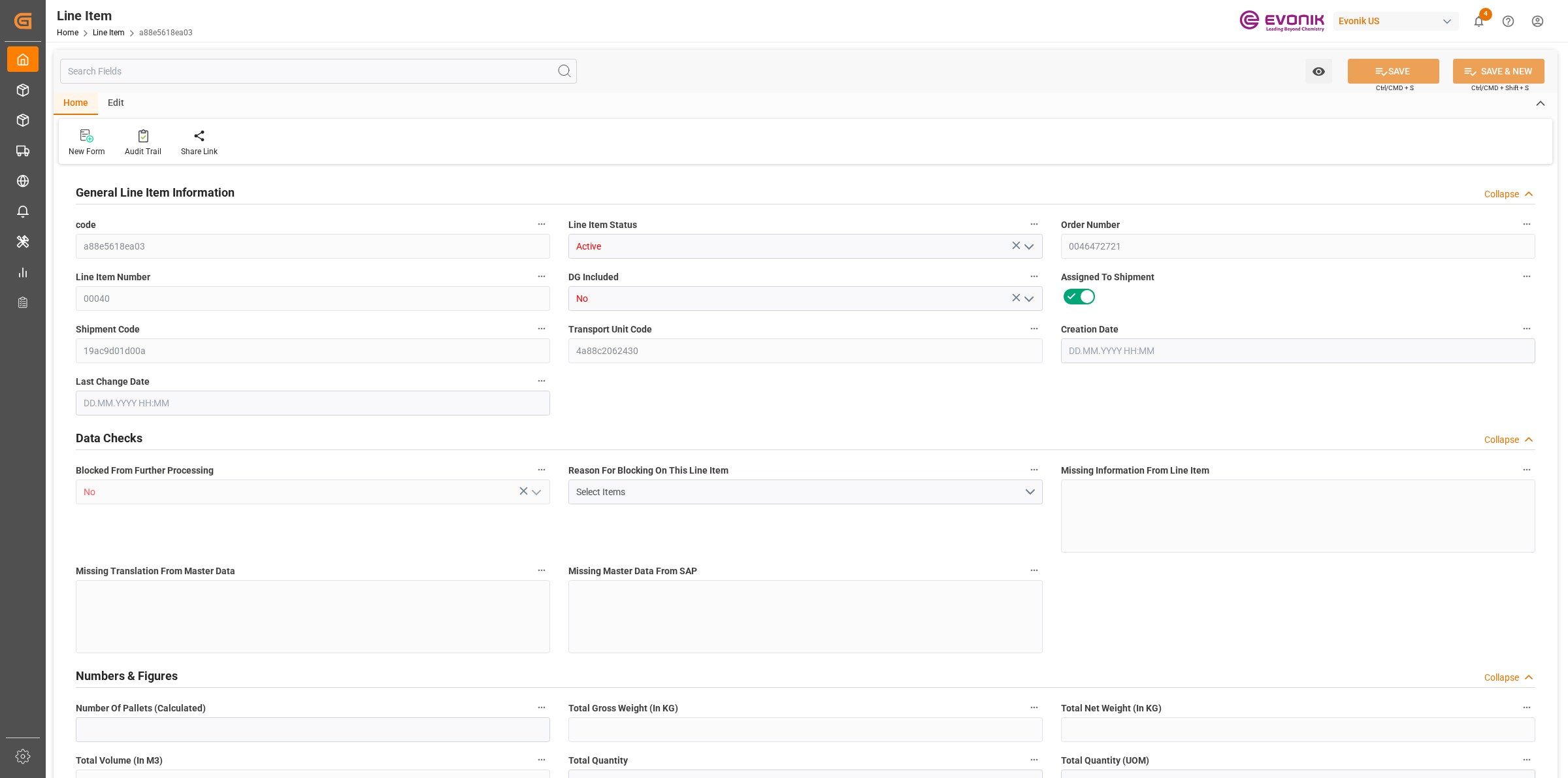
type input "[MEDICAL_DATA]"
type input "KGM"
type textarea "KGM"
type input "KGM"
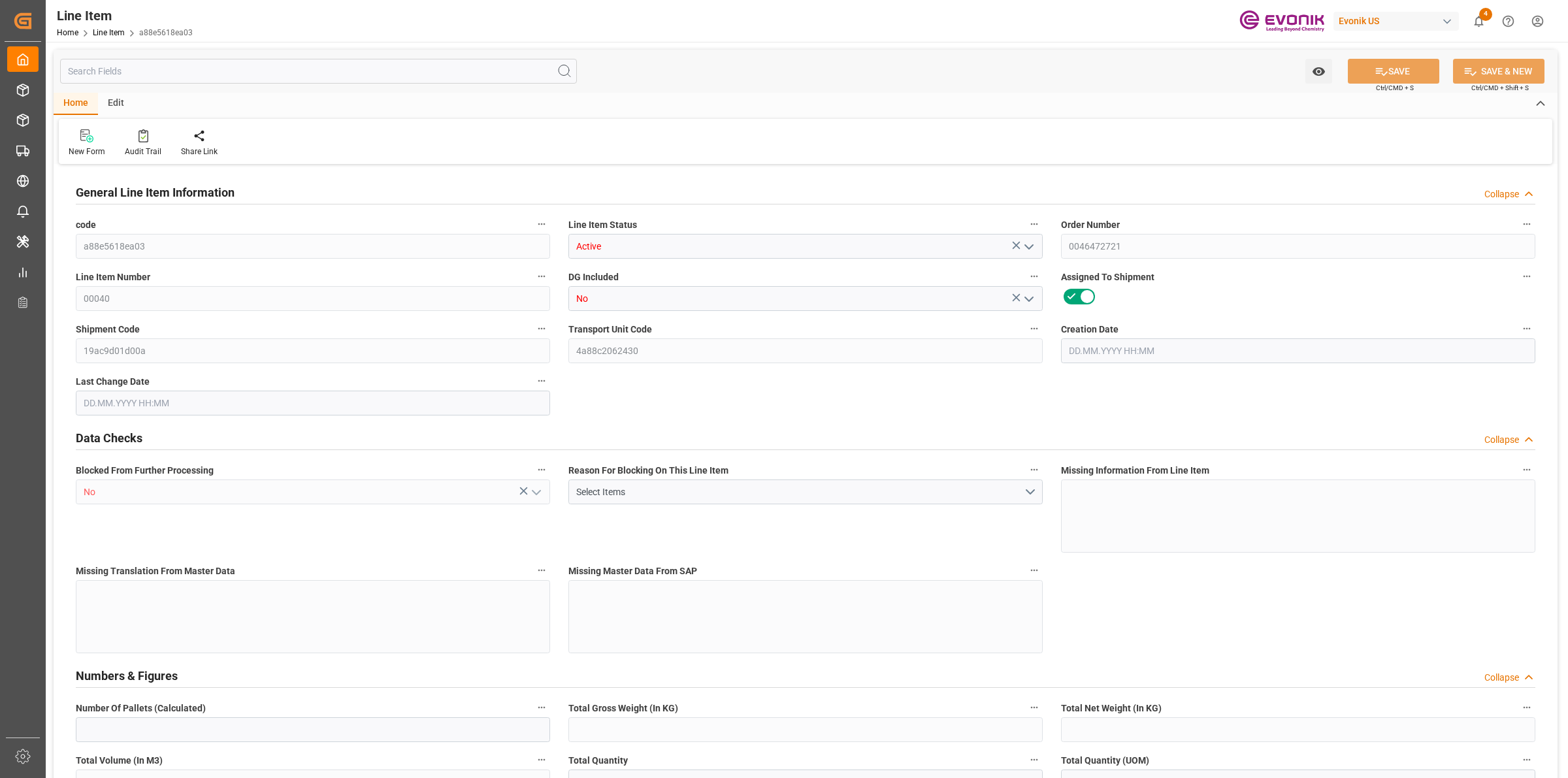
type textarea "KGM"
type input "M3"
type textarea "DMQ"
type input "M3"
type input "2"
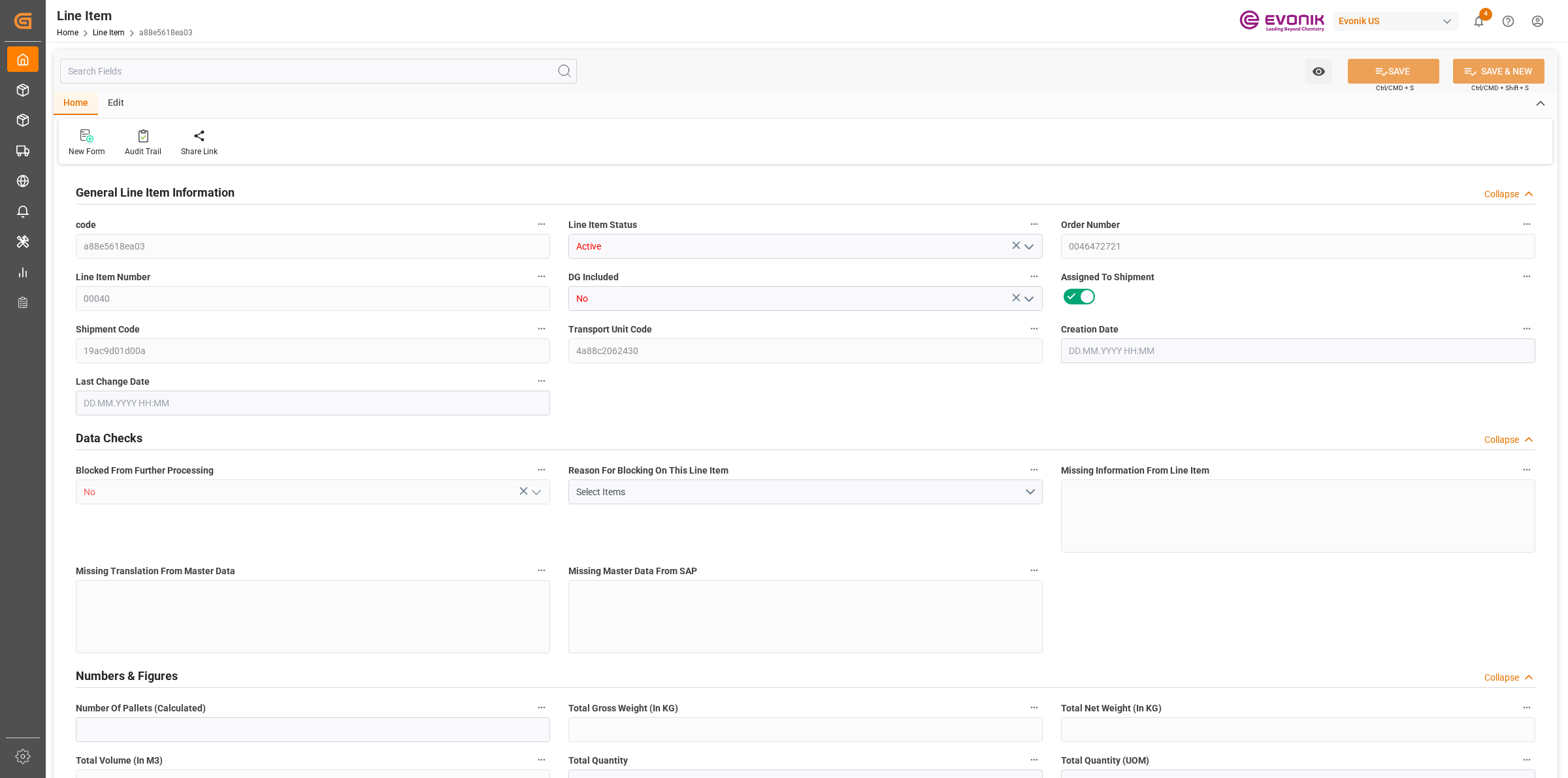
type input "1766.4"
type input "1632"
type input "2.423"
type input "8"
type input "18098.88"
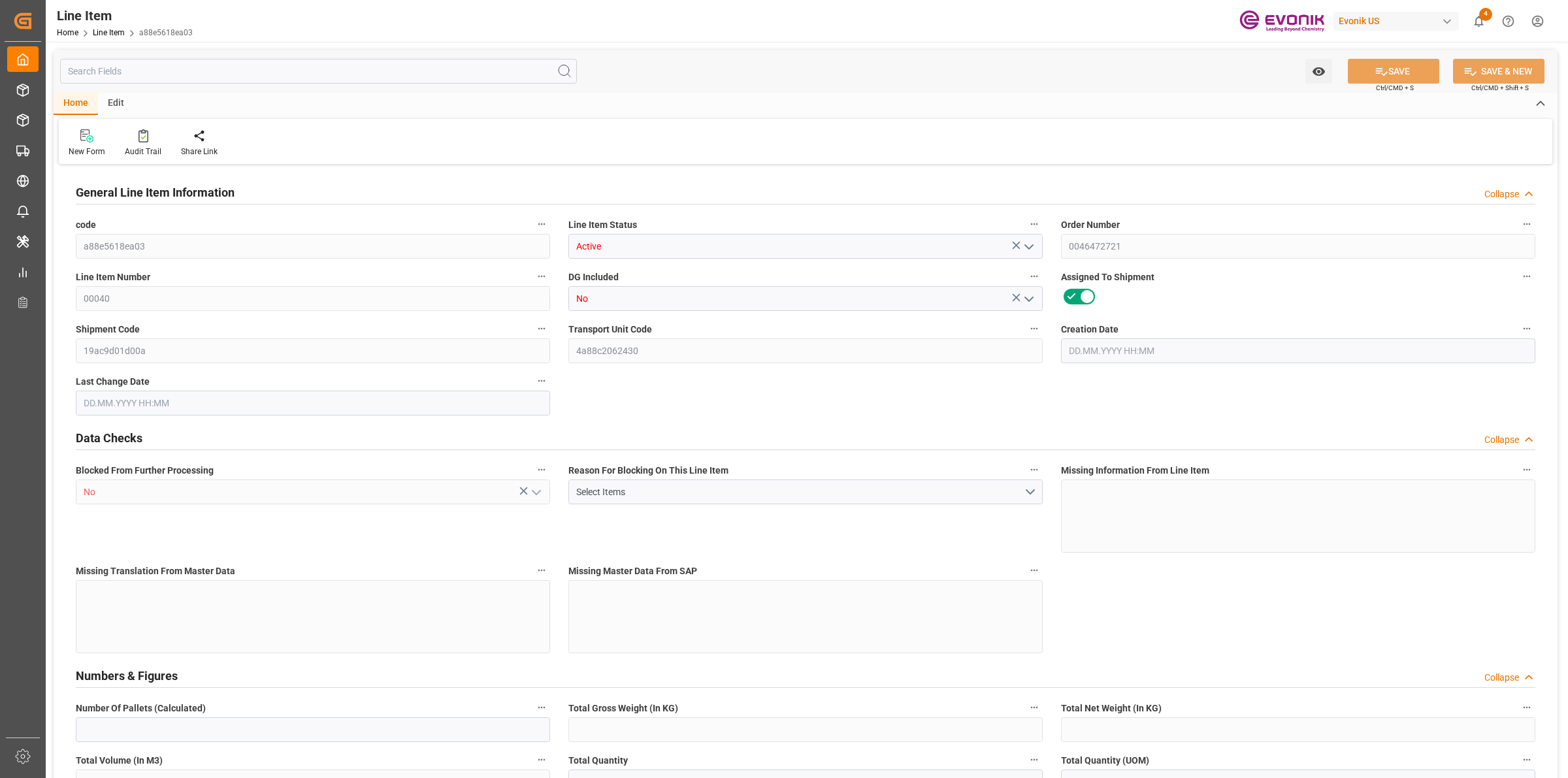
type input "8"
type input "1766.4"
type input "1806.4"
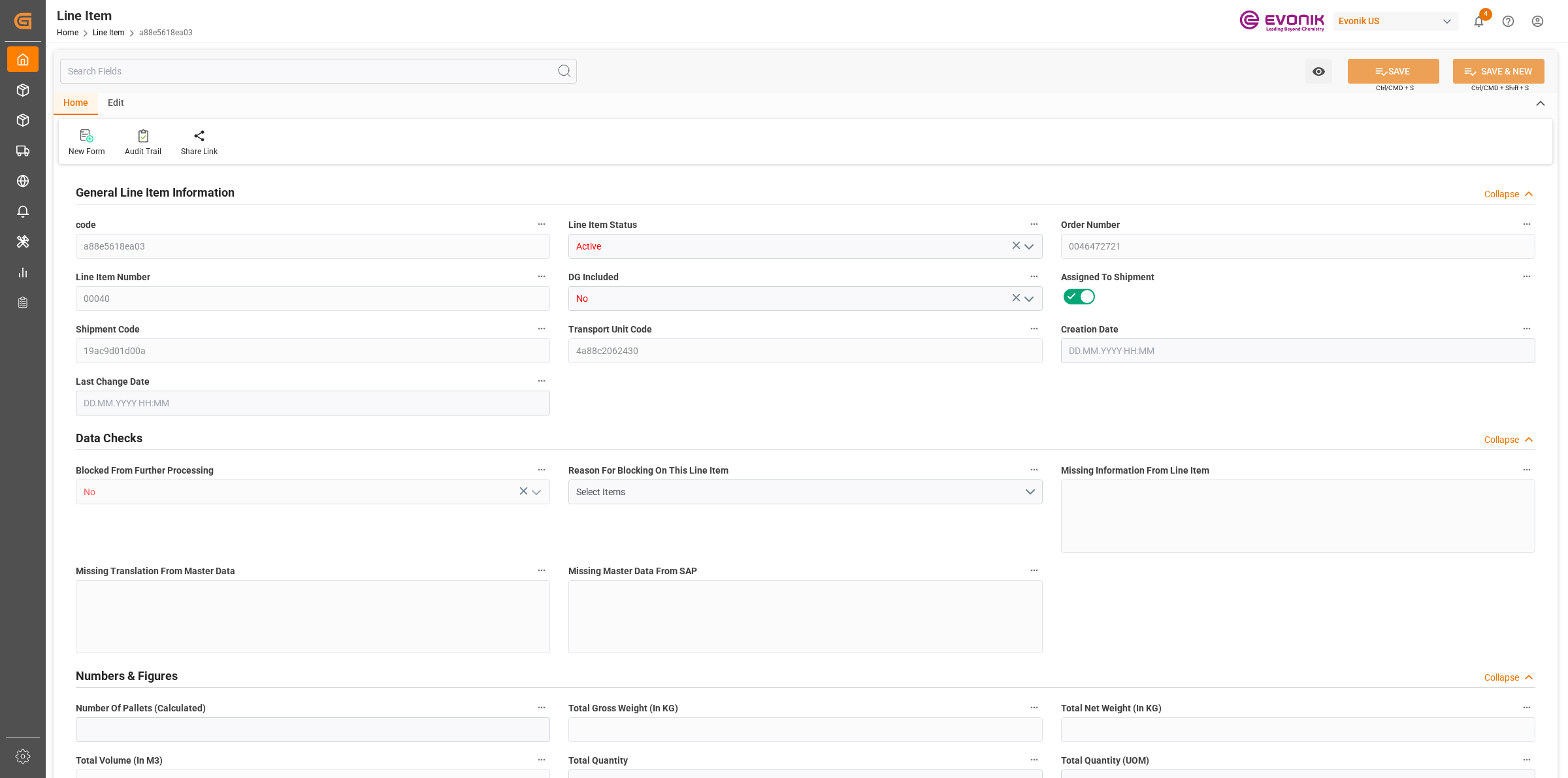
type input "1632"
type input "2.423"
type input "2422.952"
type input "0"
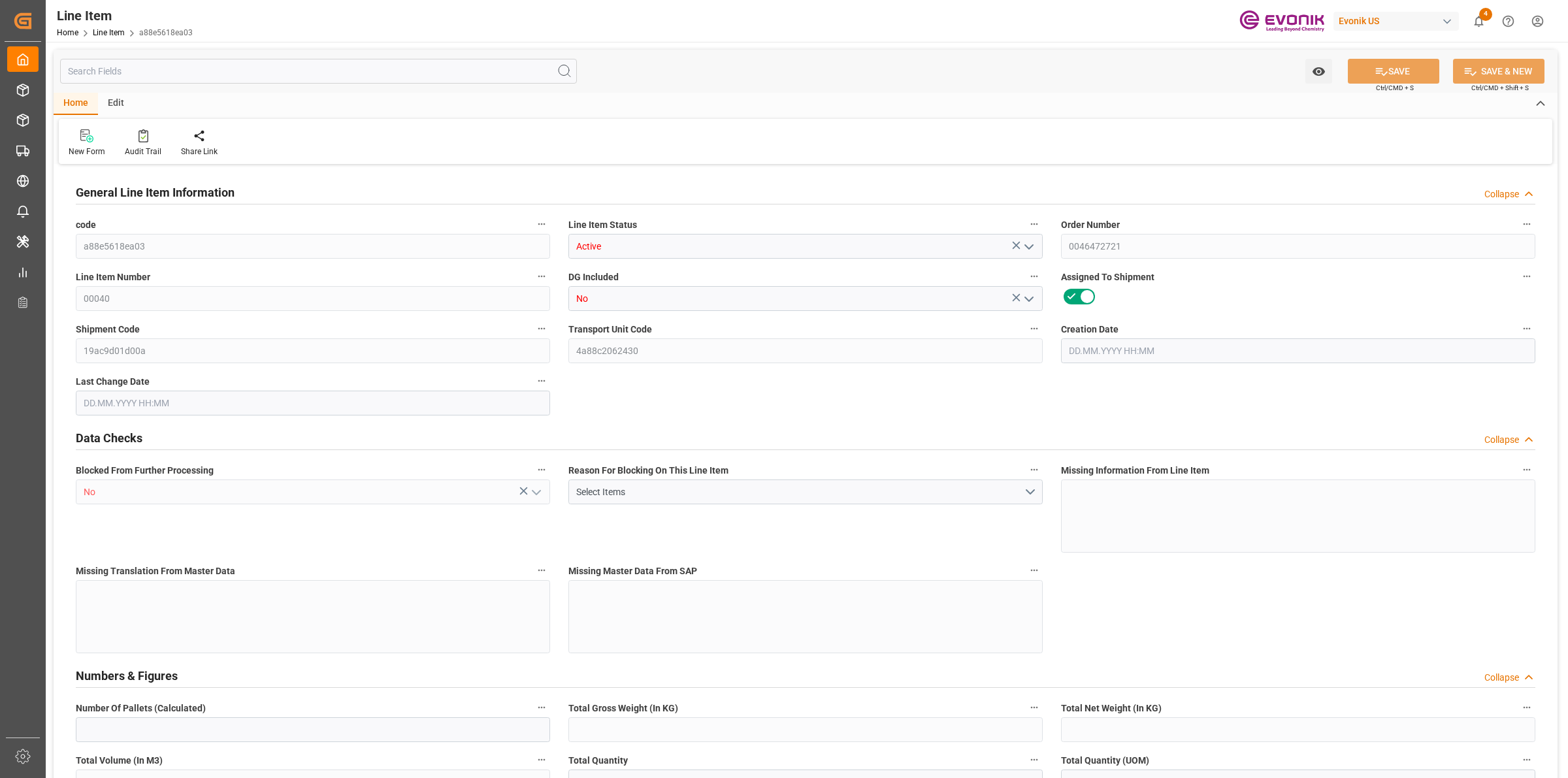
type input "0"
type input "[DATE] 19:27"
type input "[DATE] 12:25"
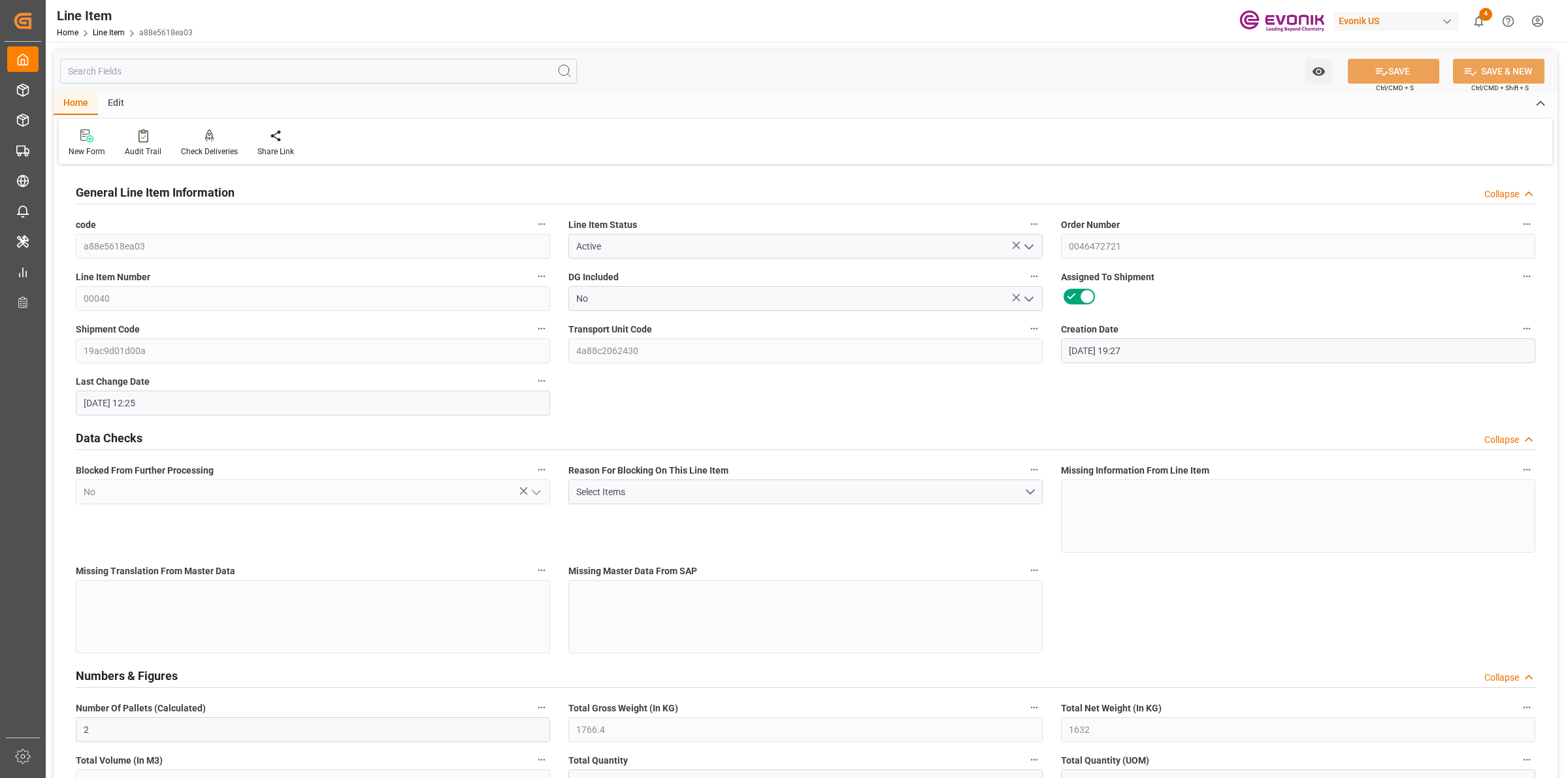
type input "[DATE]"
click at [206, 69] on input "text" at bounding box center [318, 71] width 517 height 25
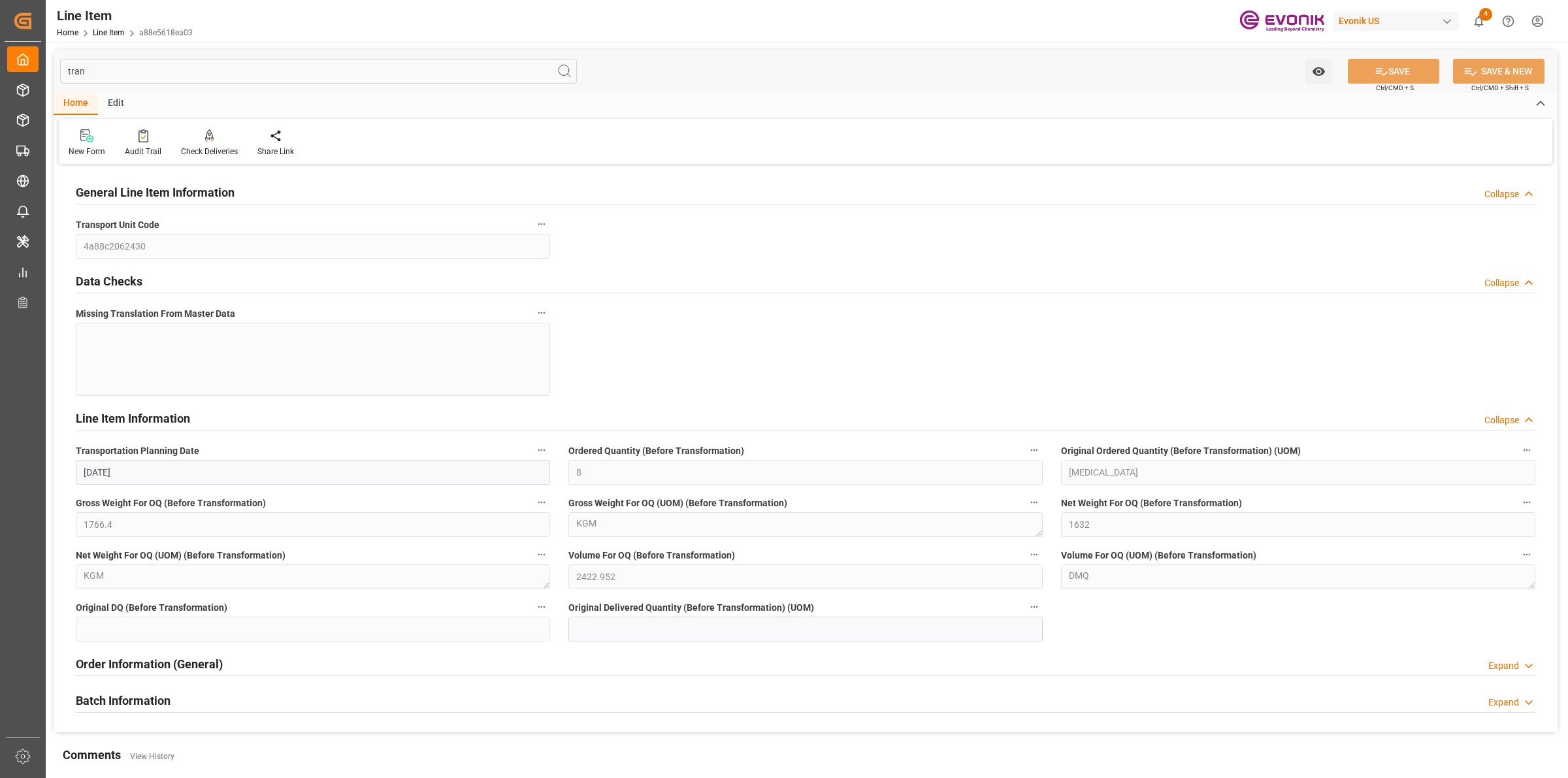
click at [206, 69] on input "tran" at bounding box center [318, 71] width 517 height 25
type input "tran"
click at [373, 269] on div "Data Checks Collapse" at bounding box center [805, 281] width 1460 height 25
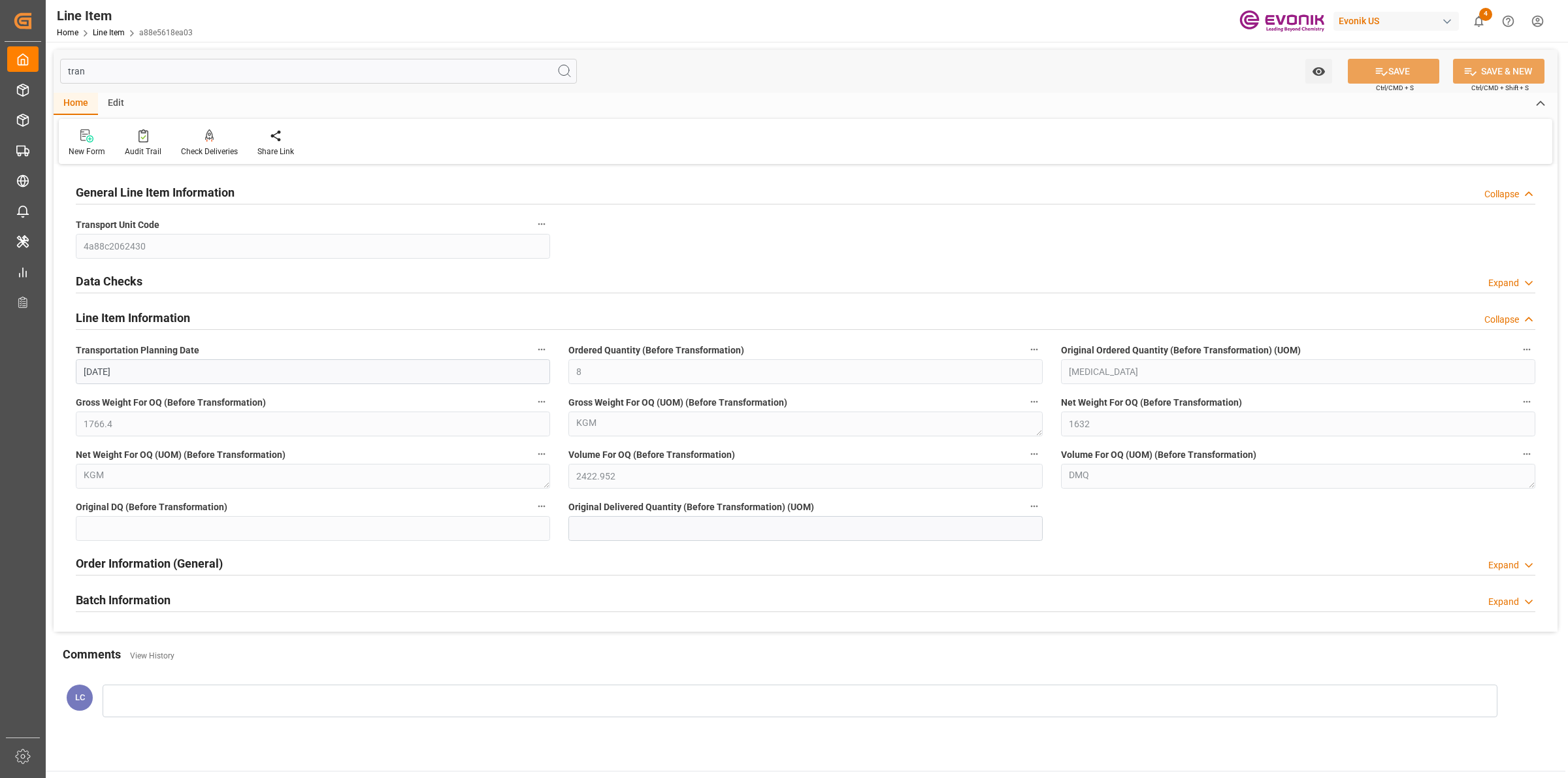
click at [757, 91] on div "[PERSON_NAME] Watch Option SAVE Ctrl/CMD + S SAVE & NEW Ctrl/CMD + Shift + S" at bounding box center [805, 71] width 1504 height 43
drag, startPoint x: 39, startPoint y: 60, endPoint x: 4, endPoint y: 60, distance: 35.0
click at [3, 60] on div "Created by potrace 1.15, written by [PERSON_NAME] [DATE]-[DATE] Created by potr…" at bounding box center [784, 389] width 1568 height 778
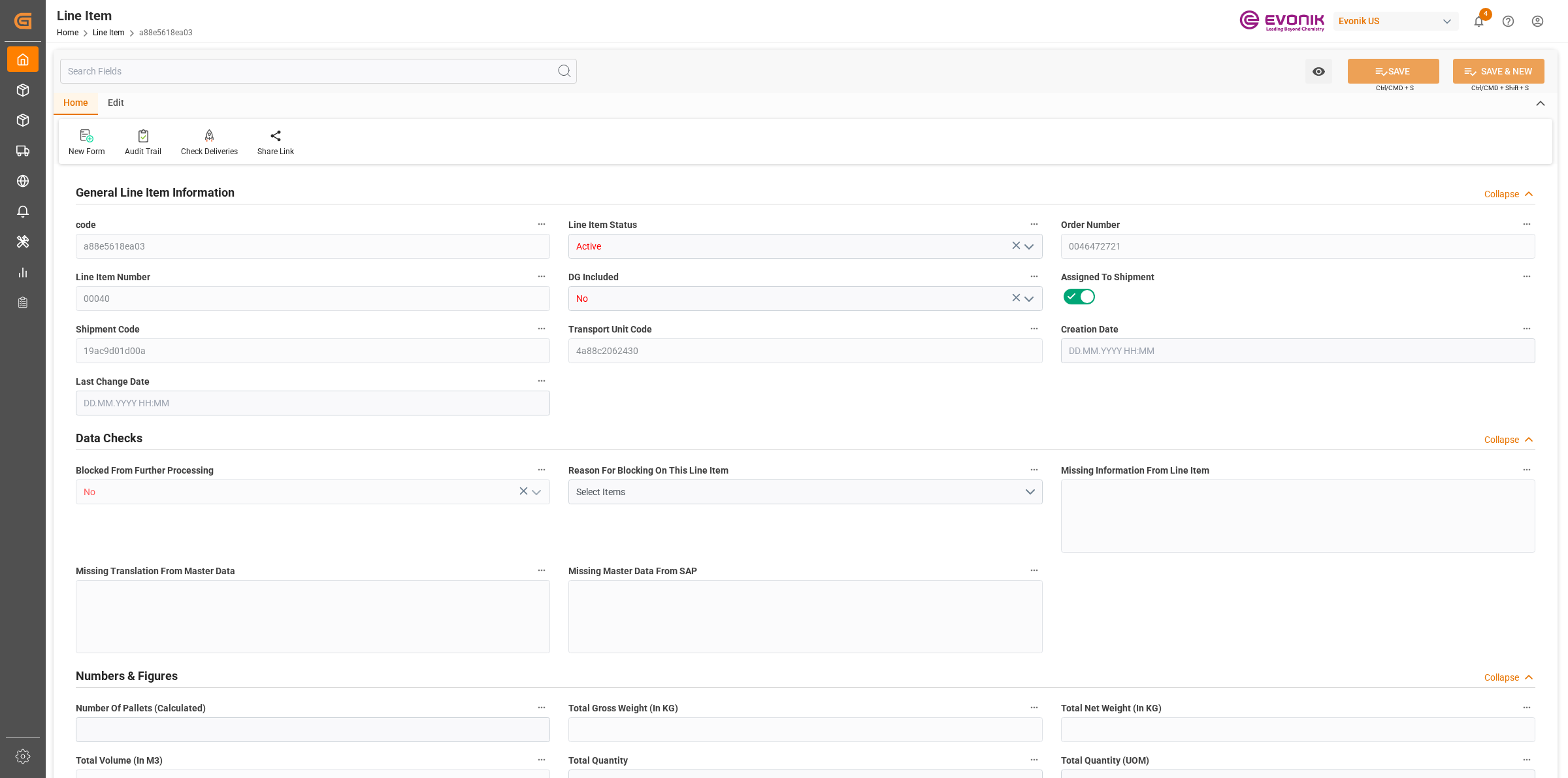
type input "2"
type input "1766.4"
type input "1632"
type input "2.423"
type input "8"
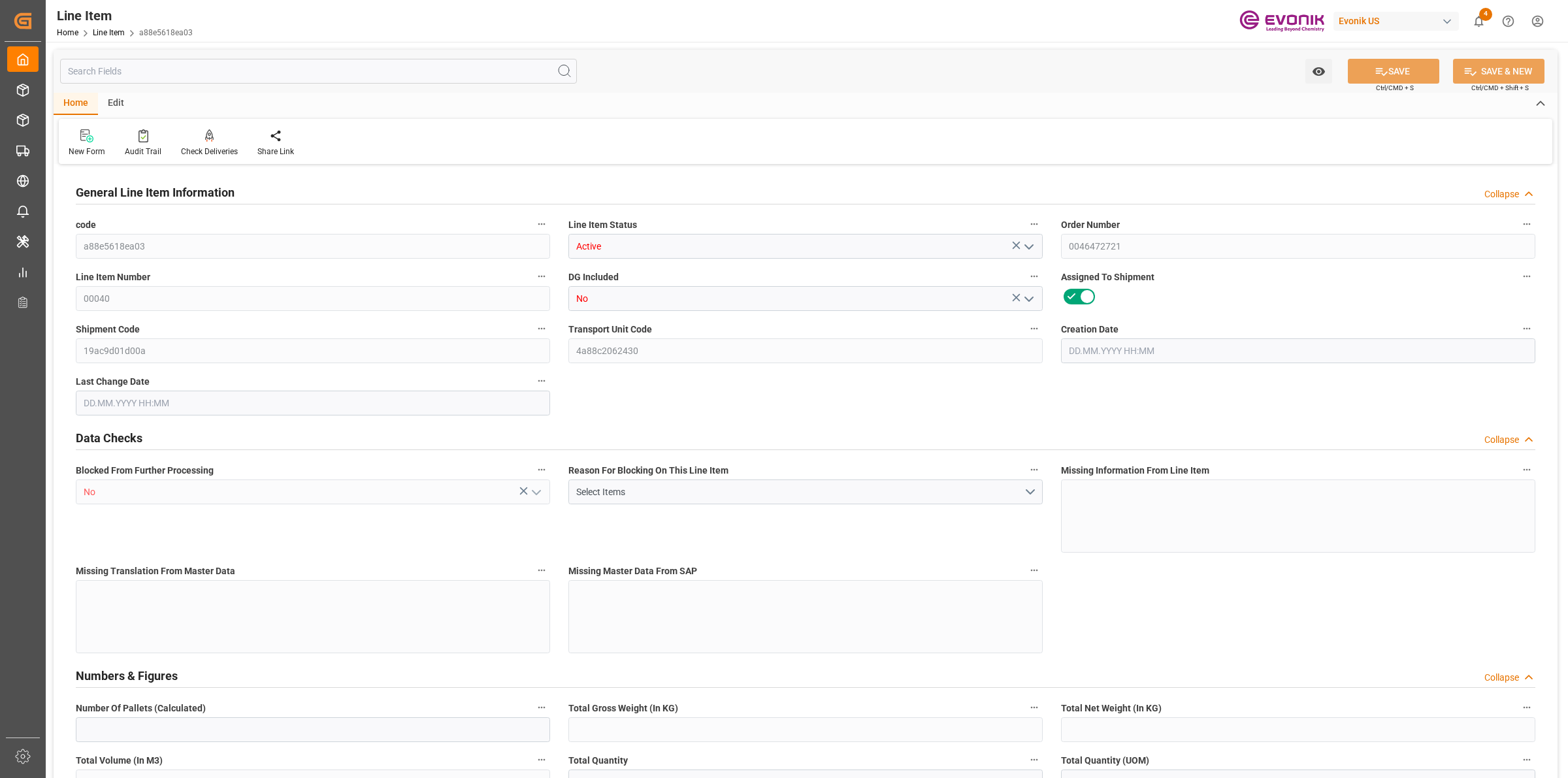
type input "18098.88"
type input "8"
type input "1766.4"
type input "1806.4"
type input "1632"
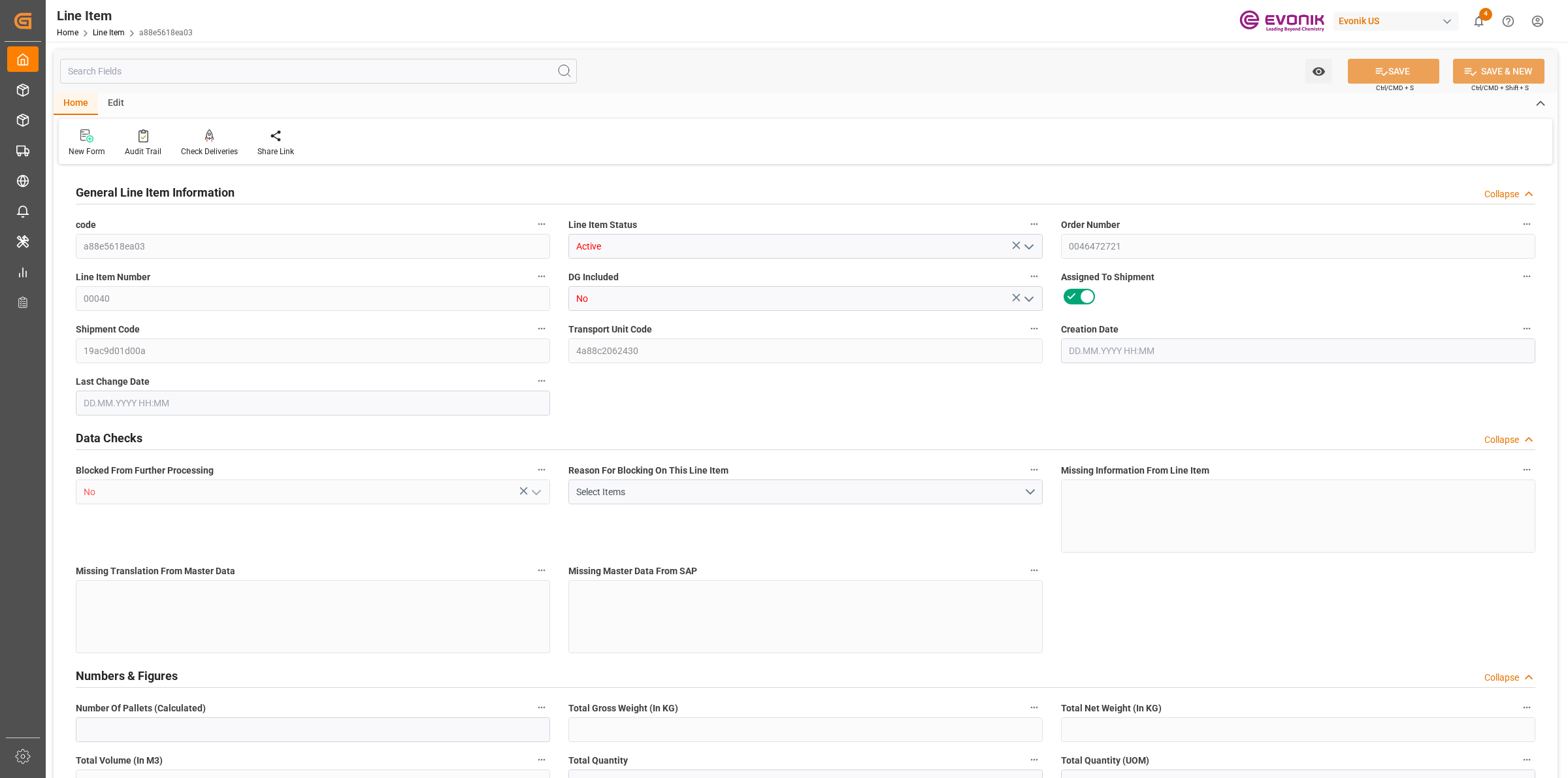
type input "2.423"
type input "0"
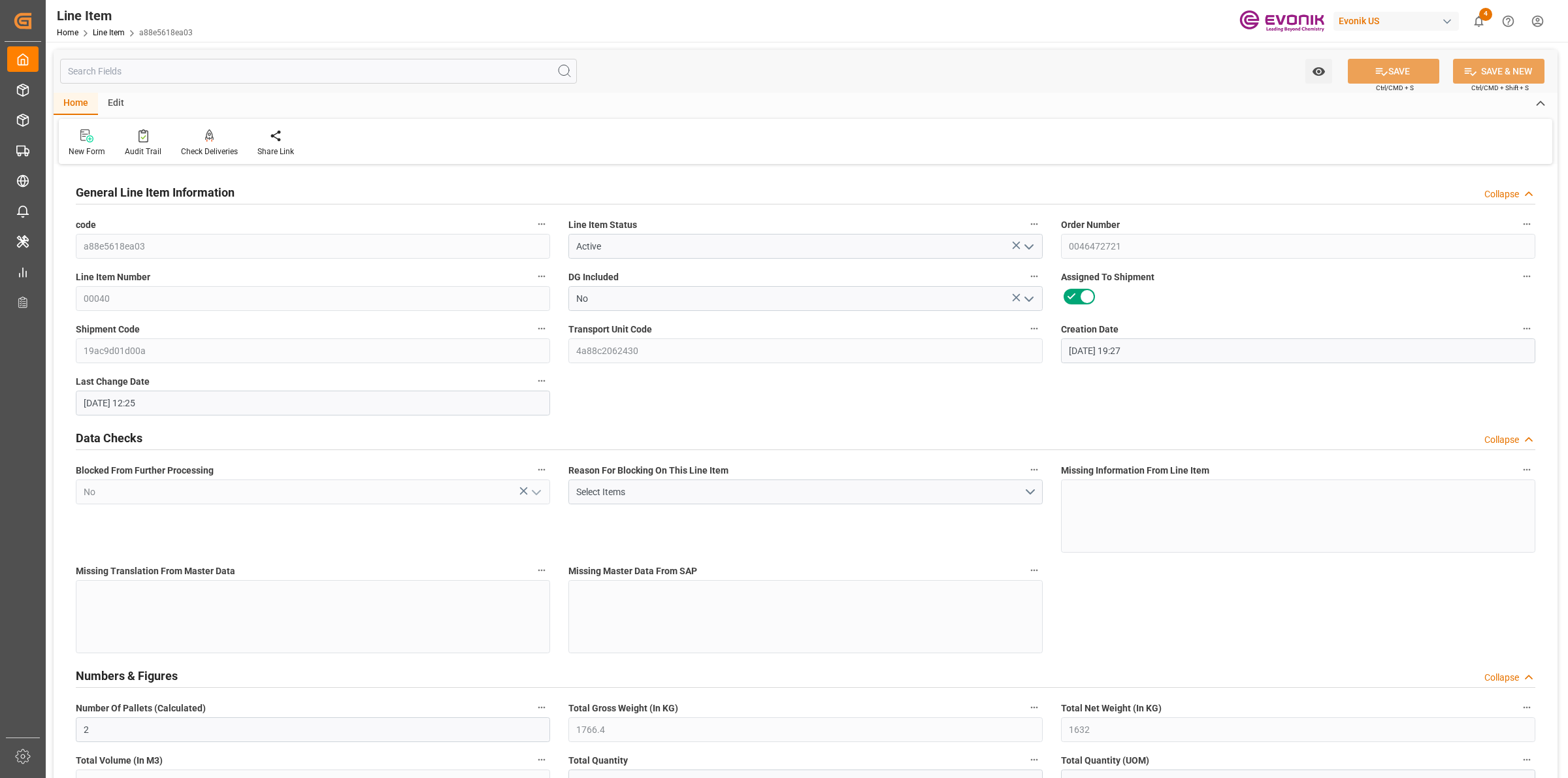
type input "[DATE] 19:27"
type input "15.09.2025 12:25"
type input "[DATE]"
type input "8"
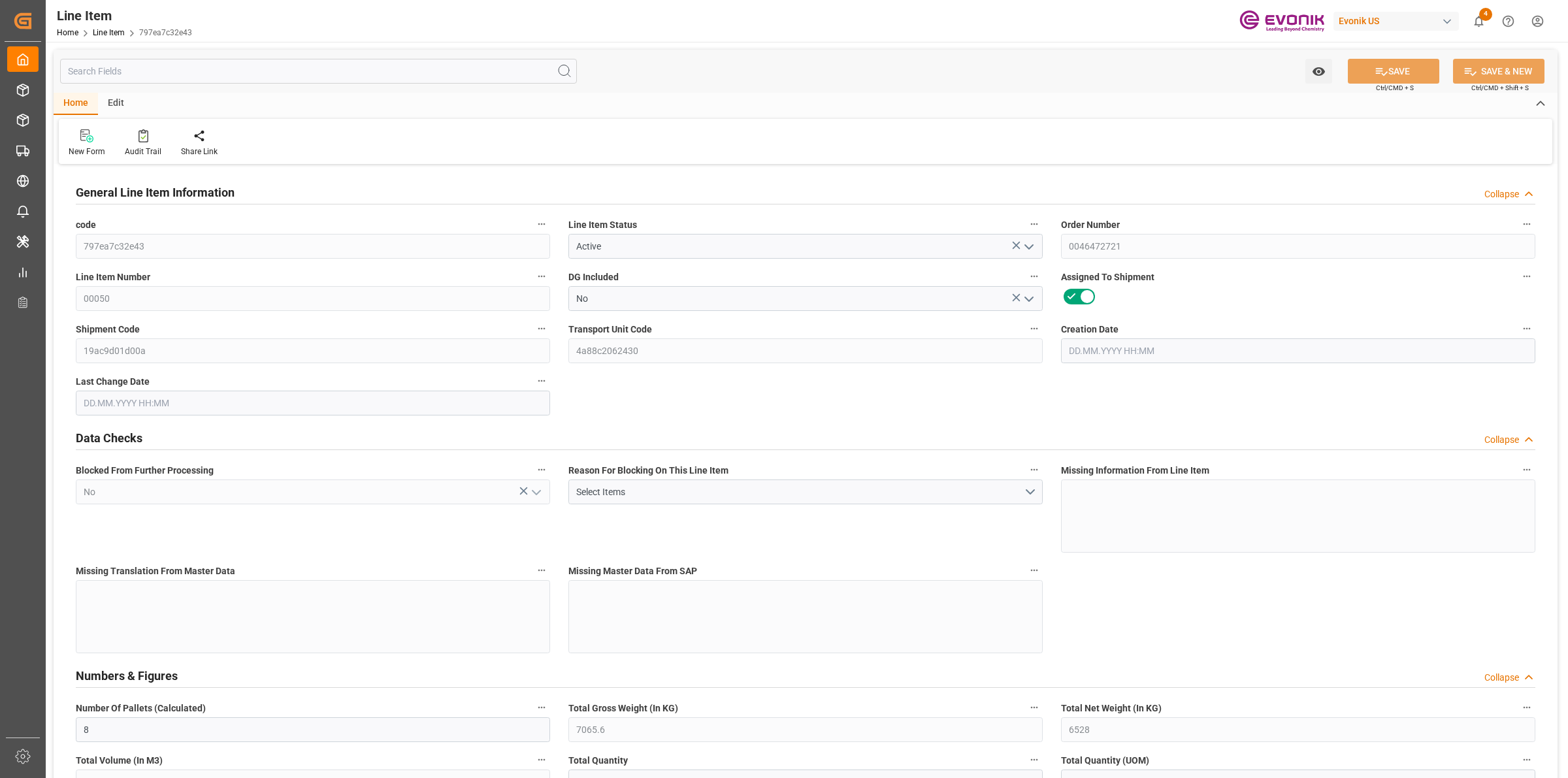
type input "7065.6"
type input "6528"
type input "9.6918"
type input "32"
type input "67695.36"
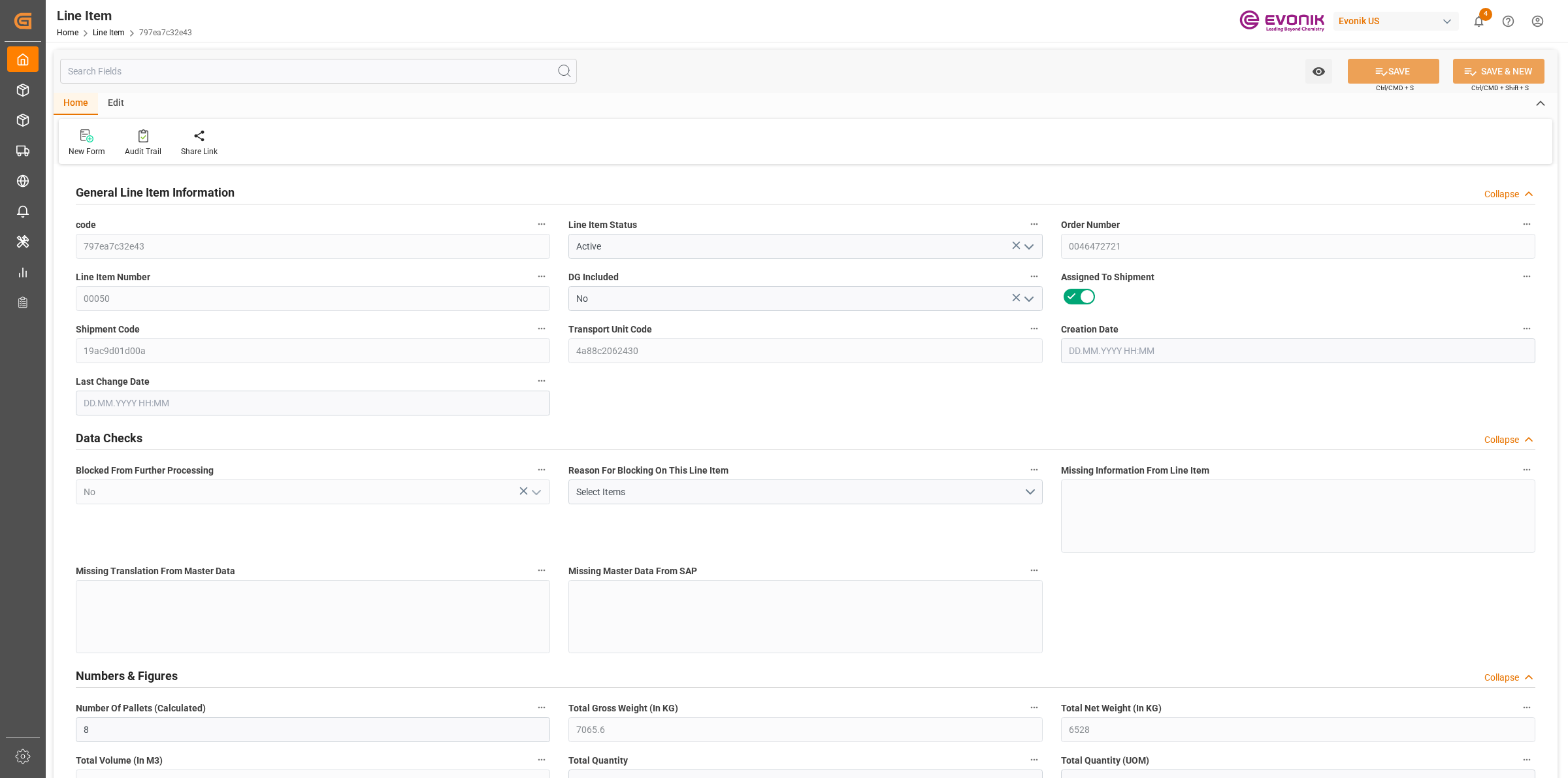
type input "32"
type input "7065.6"
type input "7225.6"
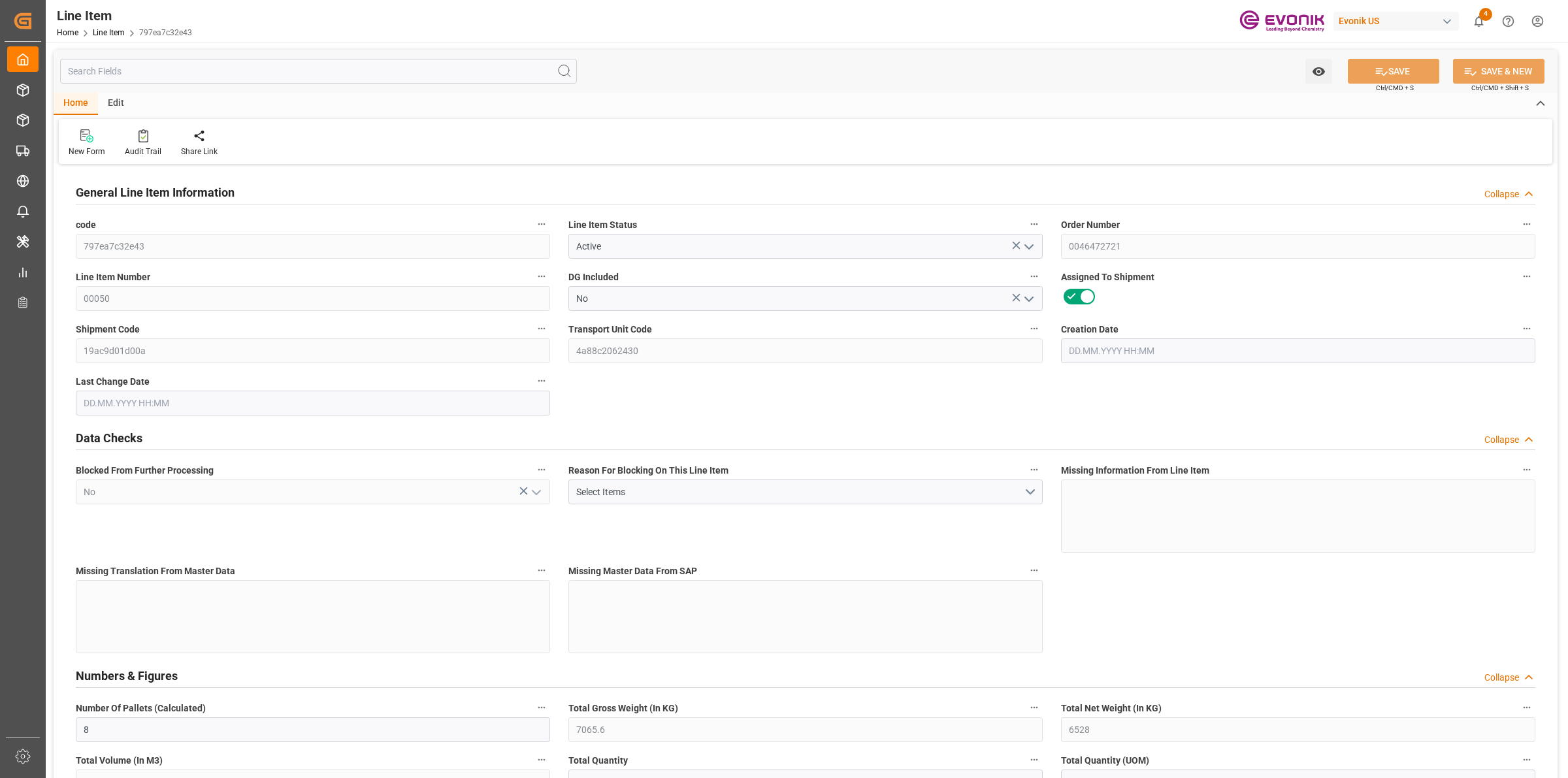
type input "6528"
type input "9.6918"
type input "9691.808"
type input "0"
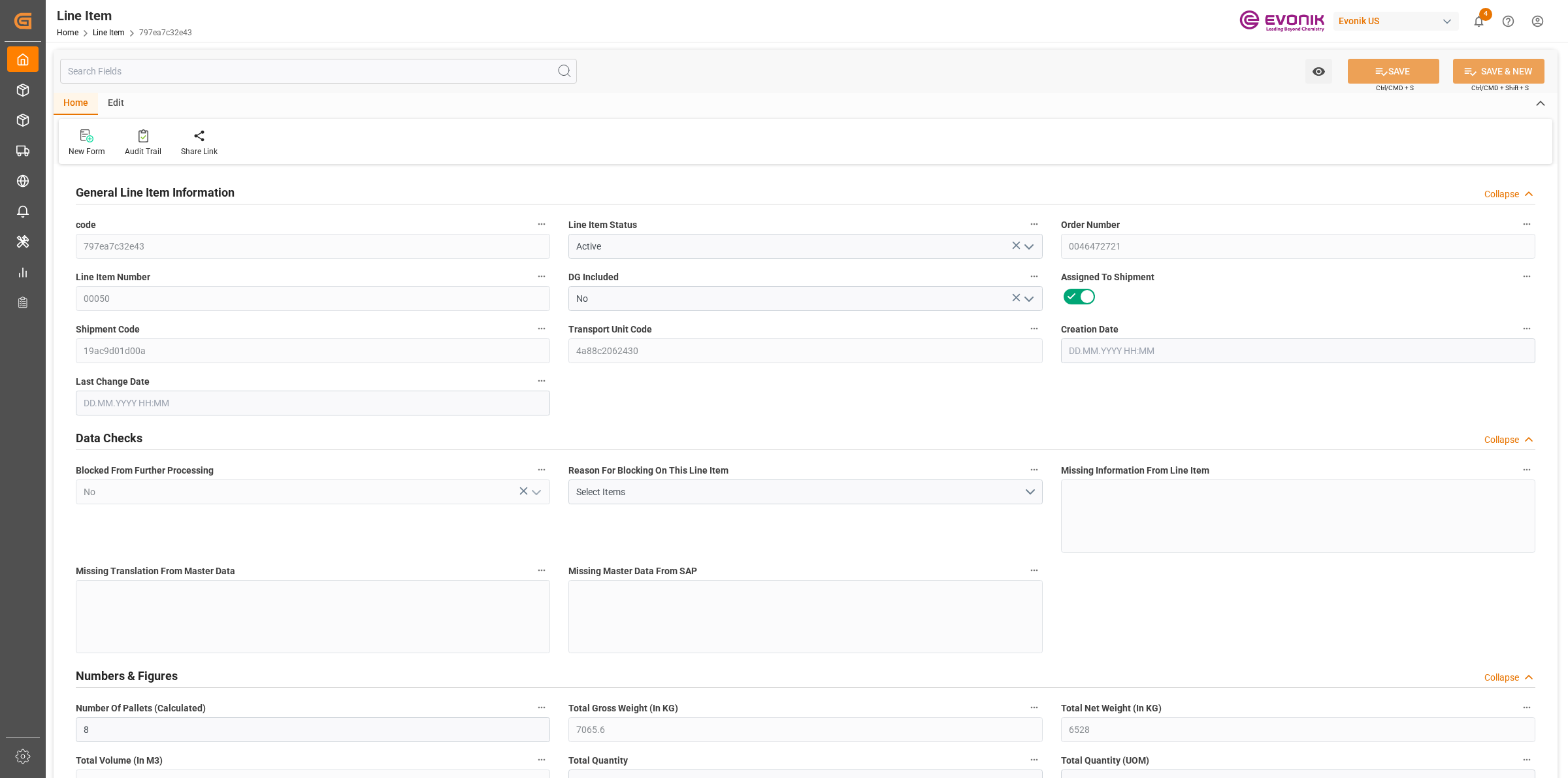
type input "0"
type input "[DATE] 19:27"
type input "[DATE] 14:01"
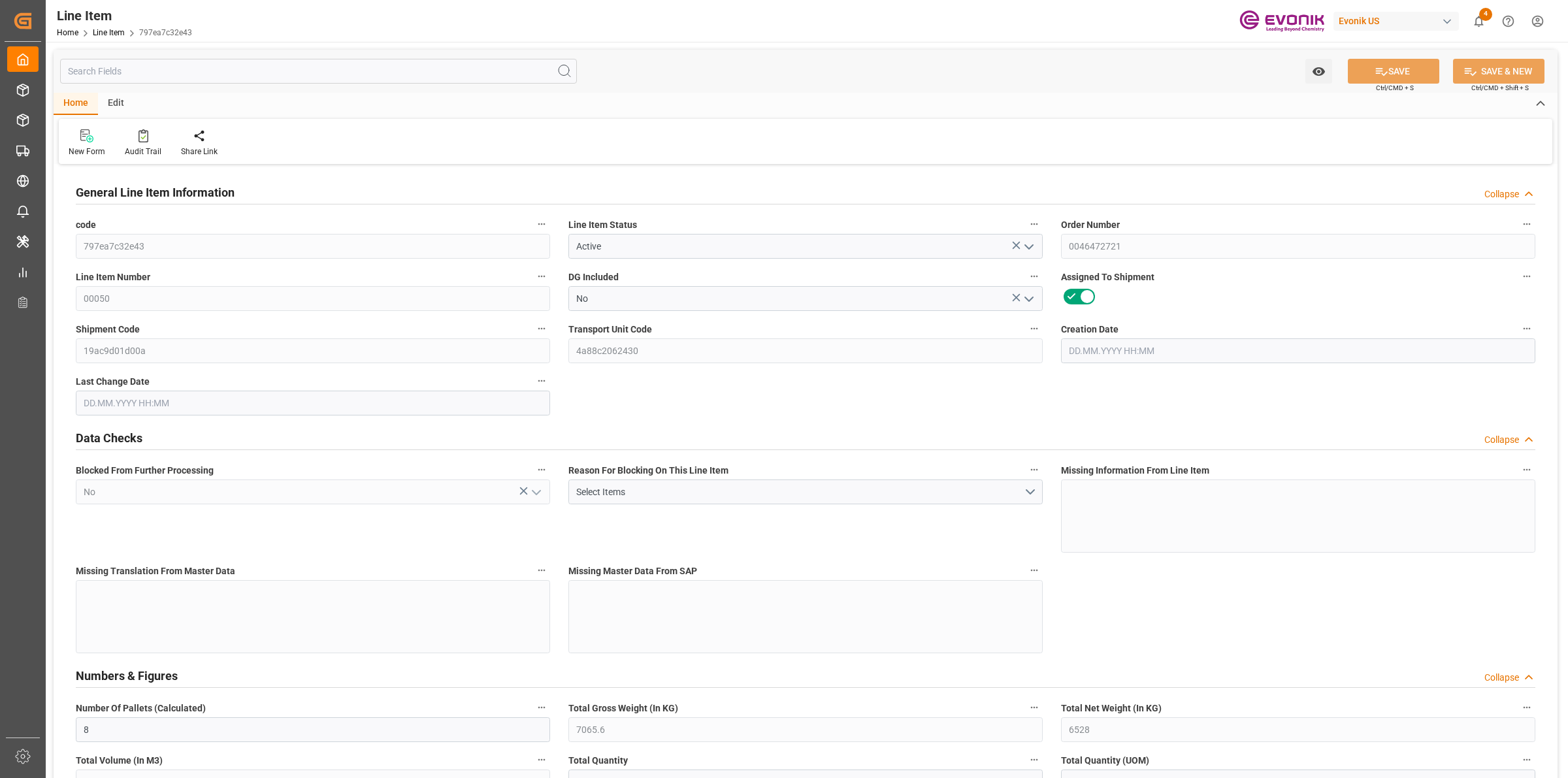
type input "[DATE]"
click at [175, 71] on input "text" at bounding box center [318, 71] width 517 height 25
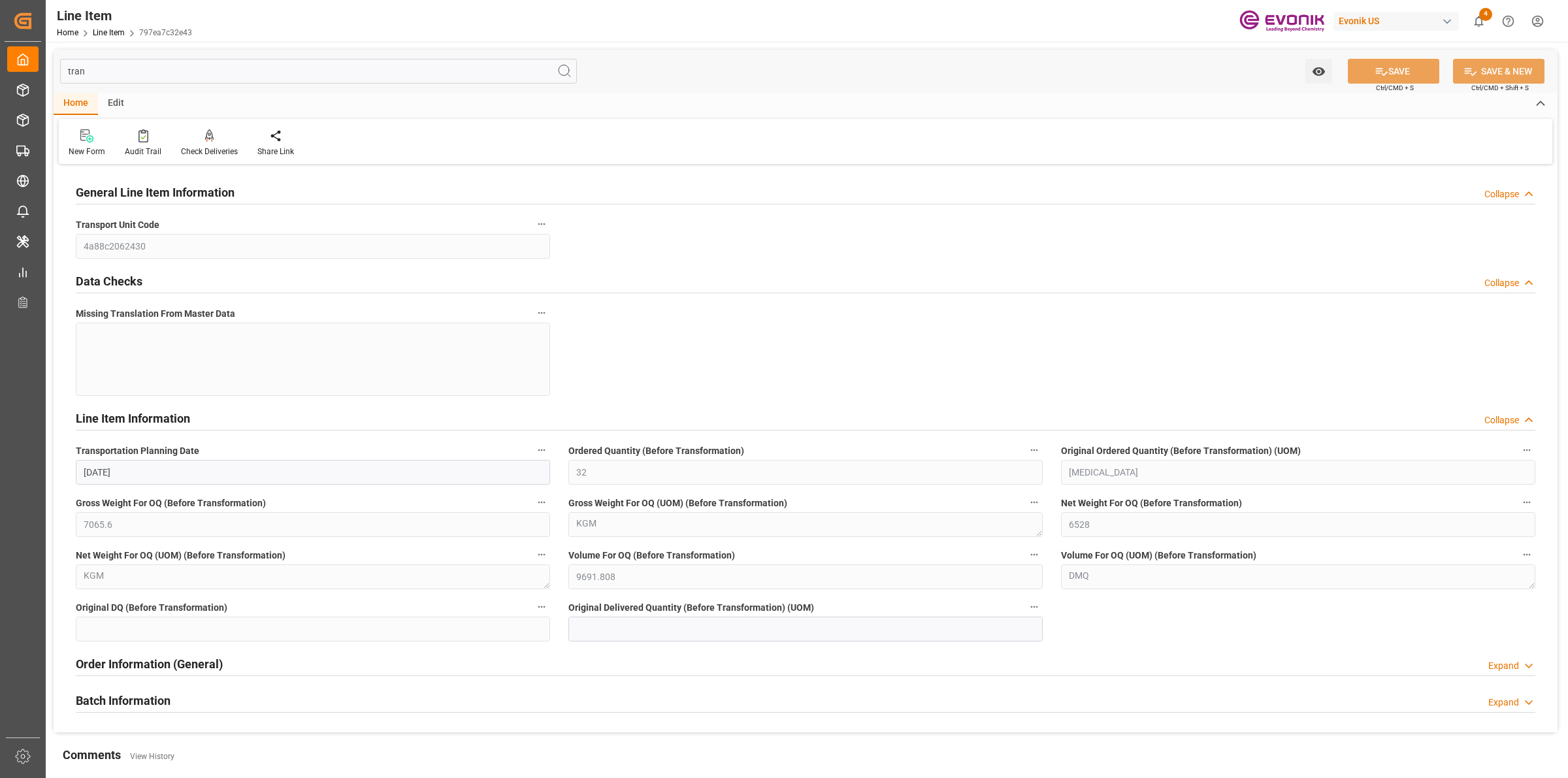
type input "tran"
click at [48, 247] on div "tran Watch Option SAVE Ctrl/CMD + S SAVE & NEW Ctrl/CMD + Shift + S Home Edit N…" at bounding box center [805, 444] width 1520 height 805
click at [83, 260] on div "Transport Unit Code 4a88c2062430" at bounding box center [312, 236] width 493 height 52
drag, startPoint x: 105, startPoint y: 72, endPoint x: 60, endPoint y: 73, distance: 45.0
click at [60, 73] on input "tran" at bounding box center [318, 71] width 517 height 25
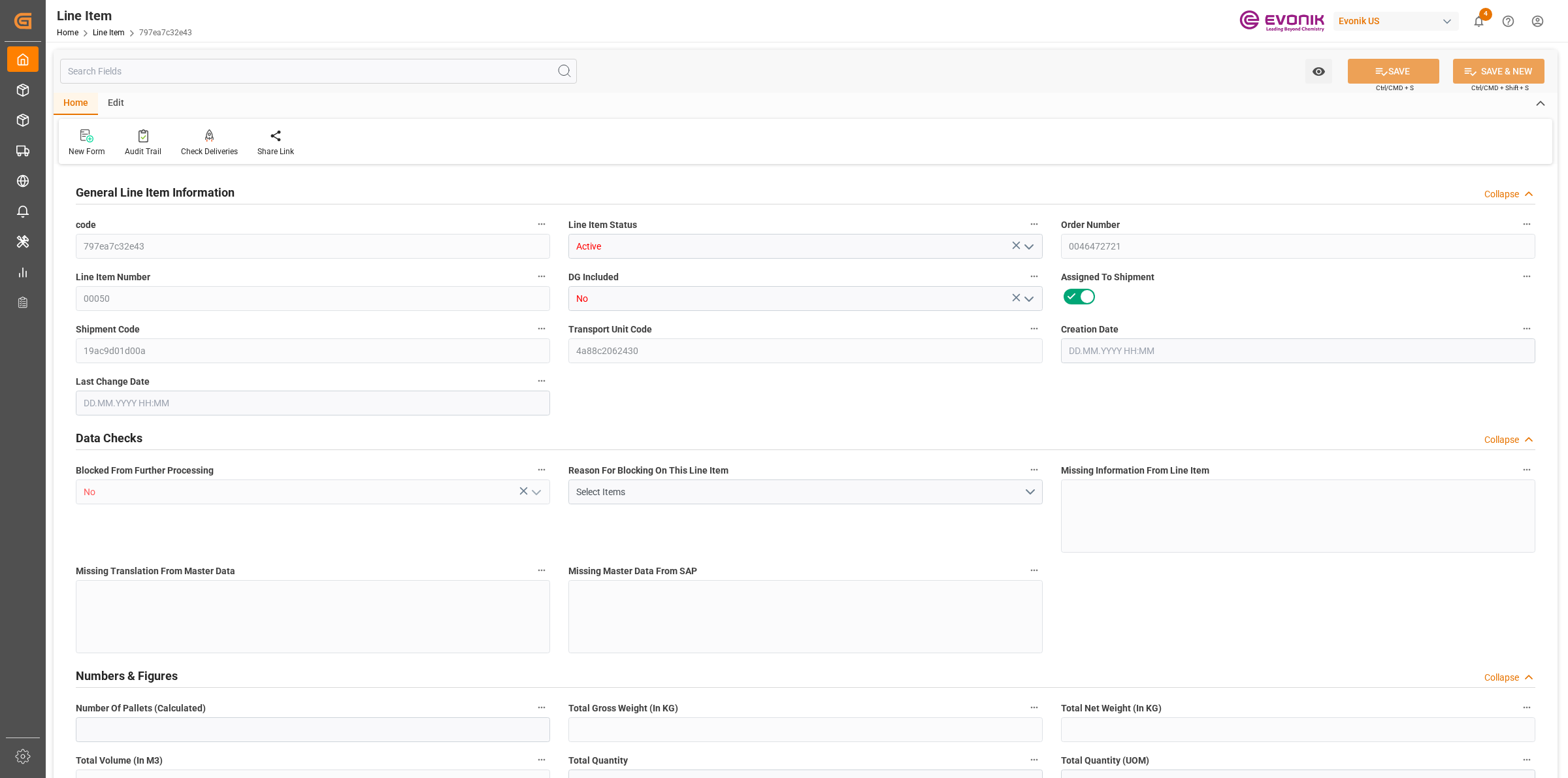
type input "797ea7c32e43"
type input "Active"
type input "0046472721"
type input "00050"
type input "No"
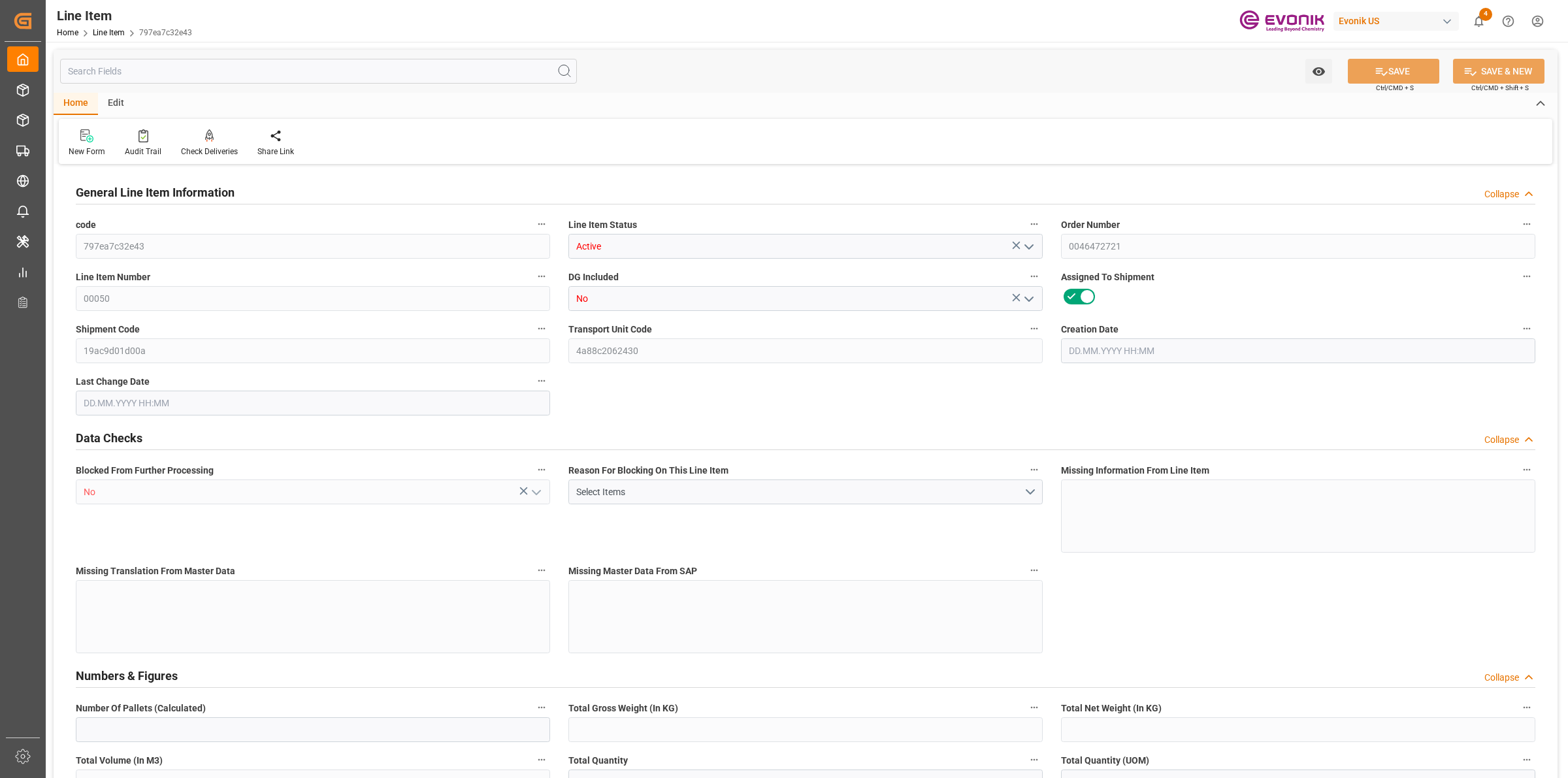
type input "19ac9d01d00a"
type input "No"
type input "DR"
type input "No"
type input "99098984"
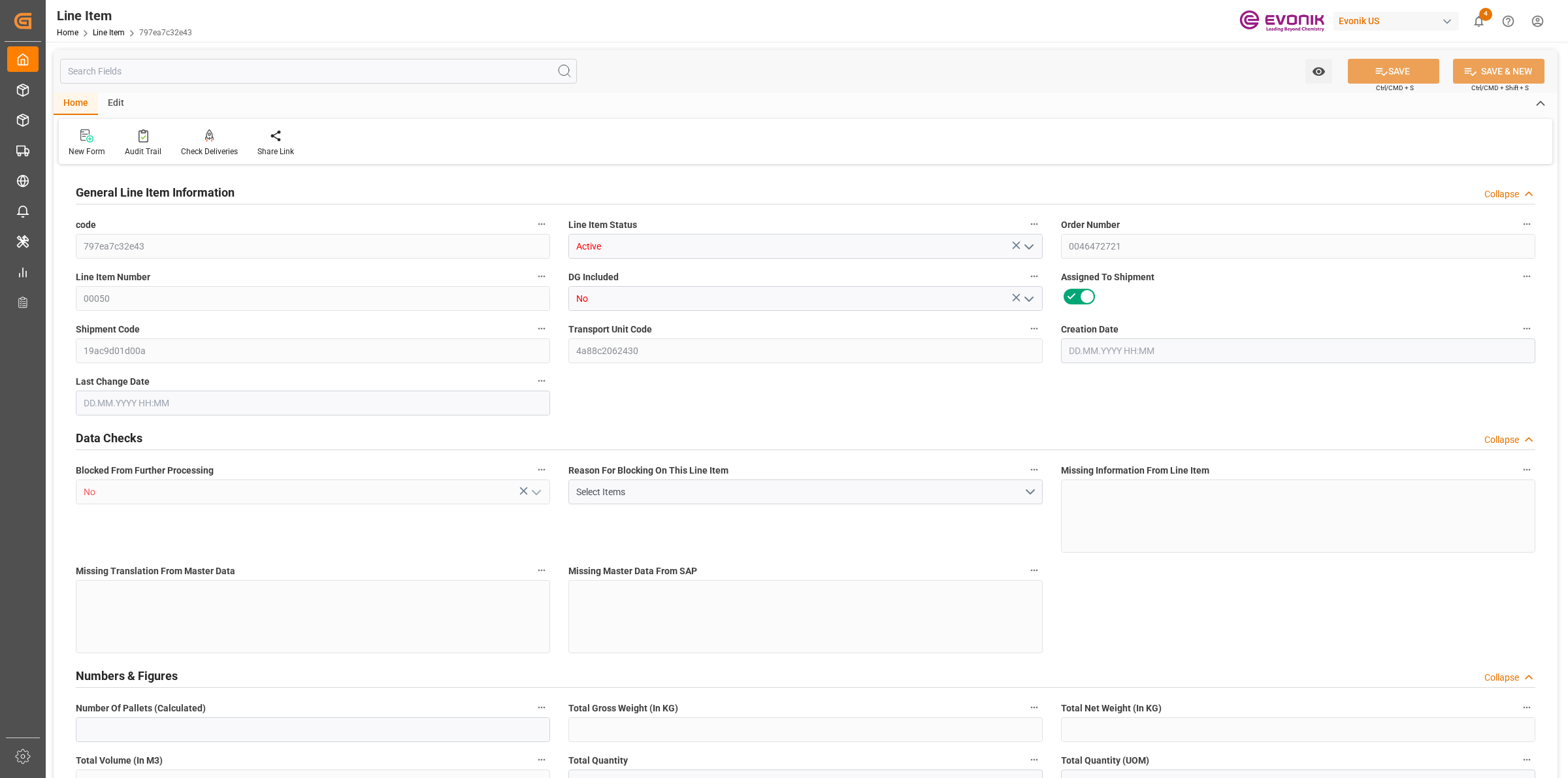
type textarea "DABCO NE 1070:2441:204:OU:P"
type input "USD"
type input "PACK"
type input "38159090"
type input "EAR99"
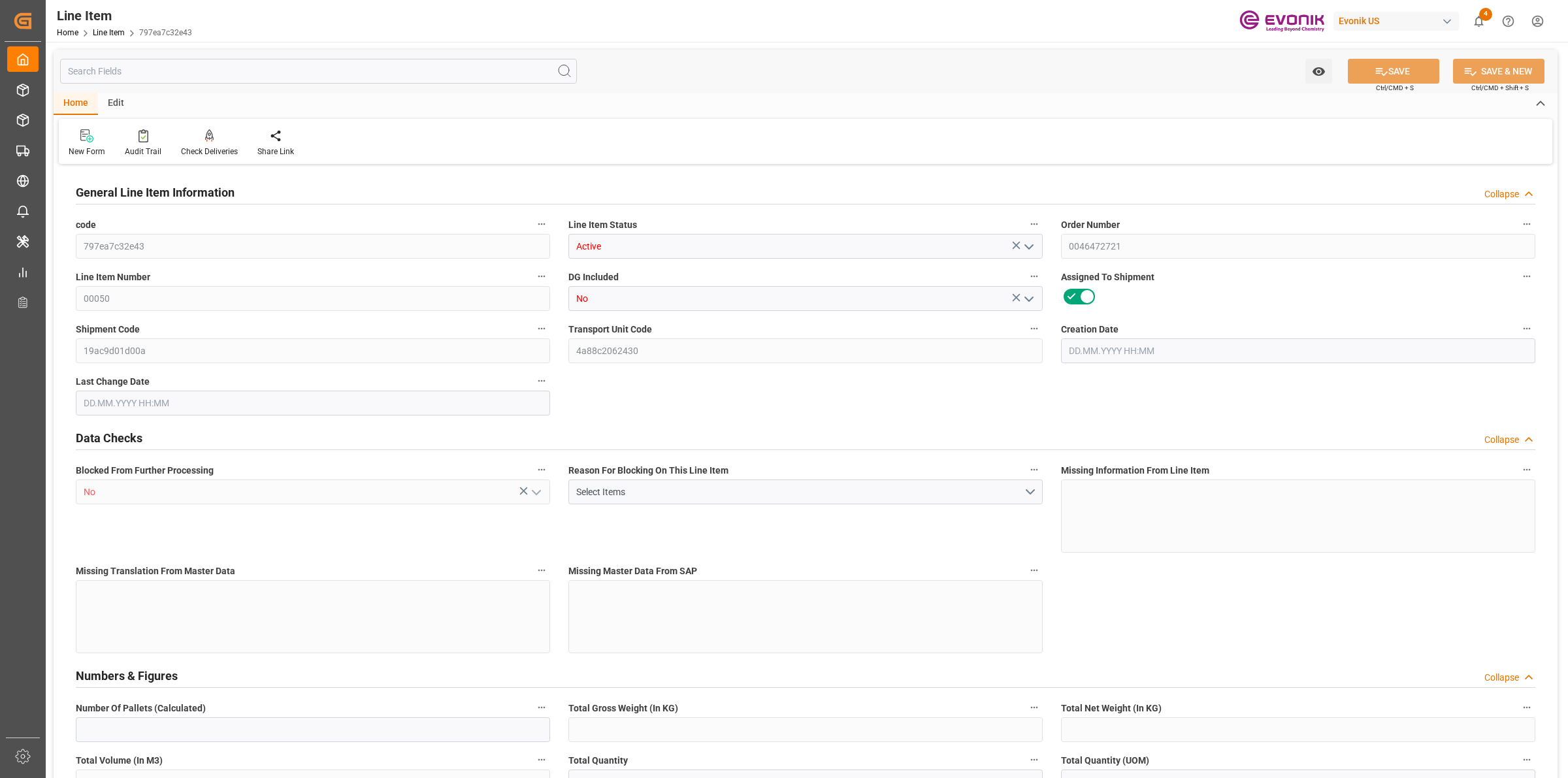
type input "US"
type input "DR"
type input "KGM"
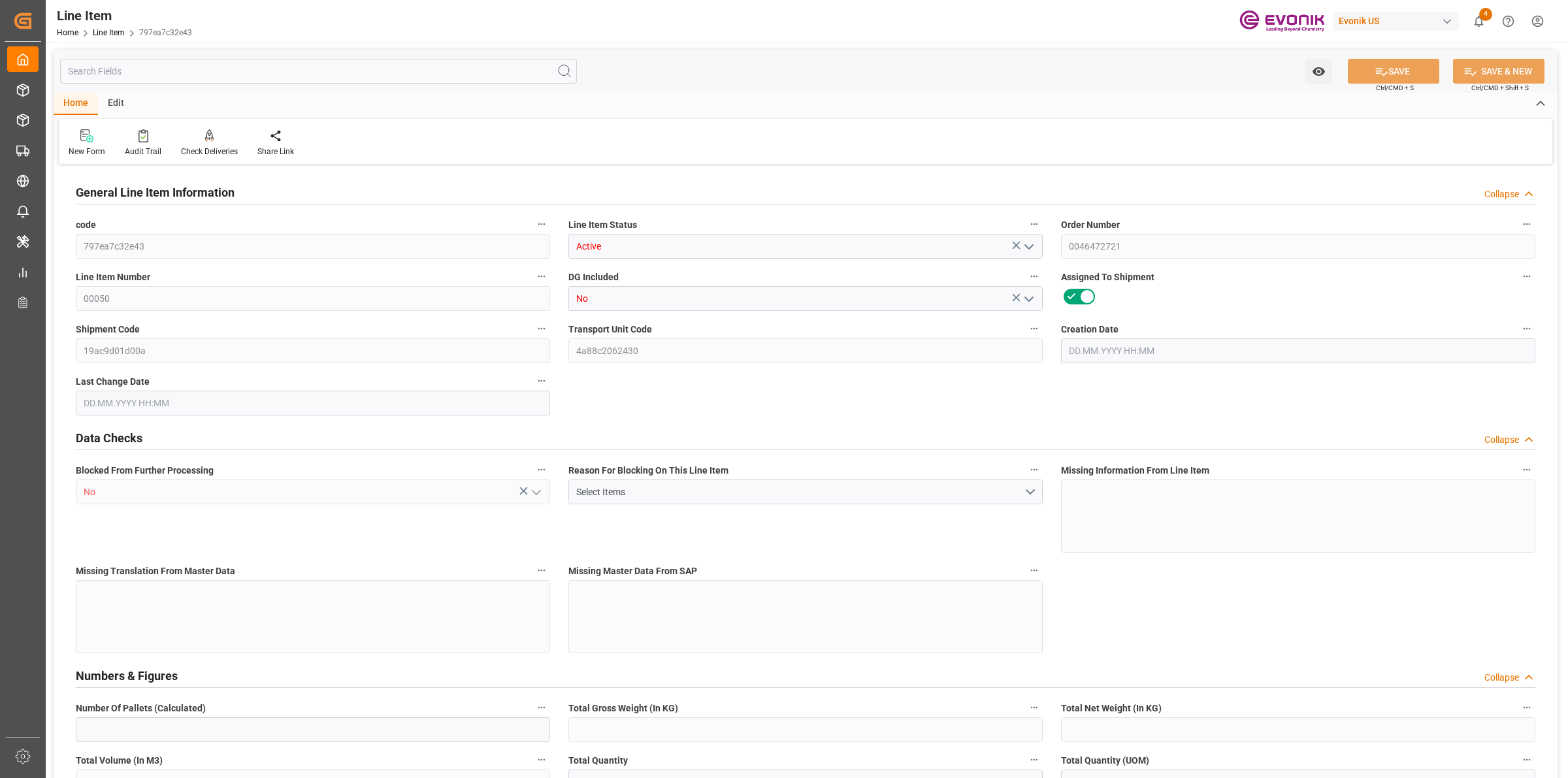
type input "M3"
type input "8"
type input "7065.6"
type input "6528"
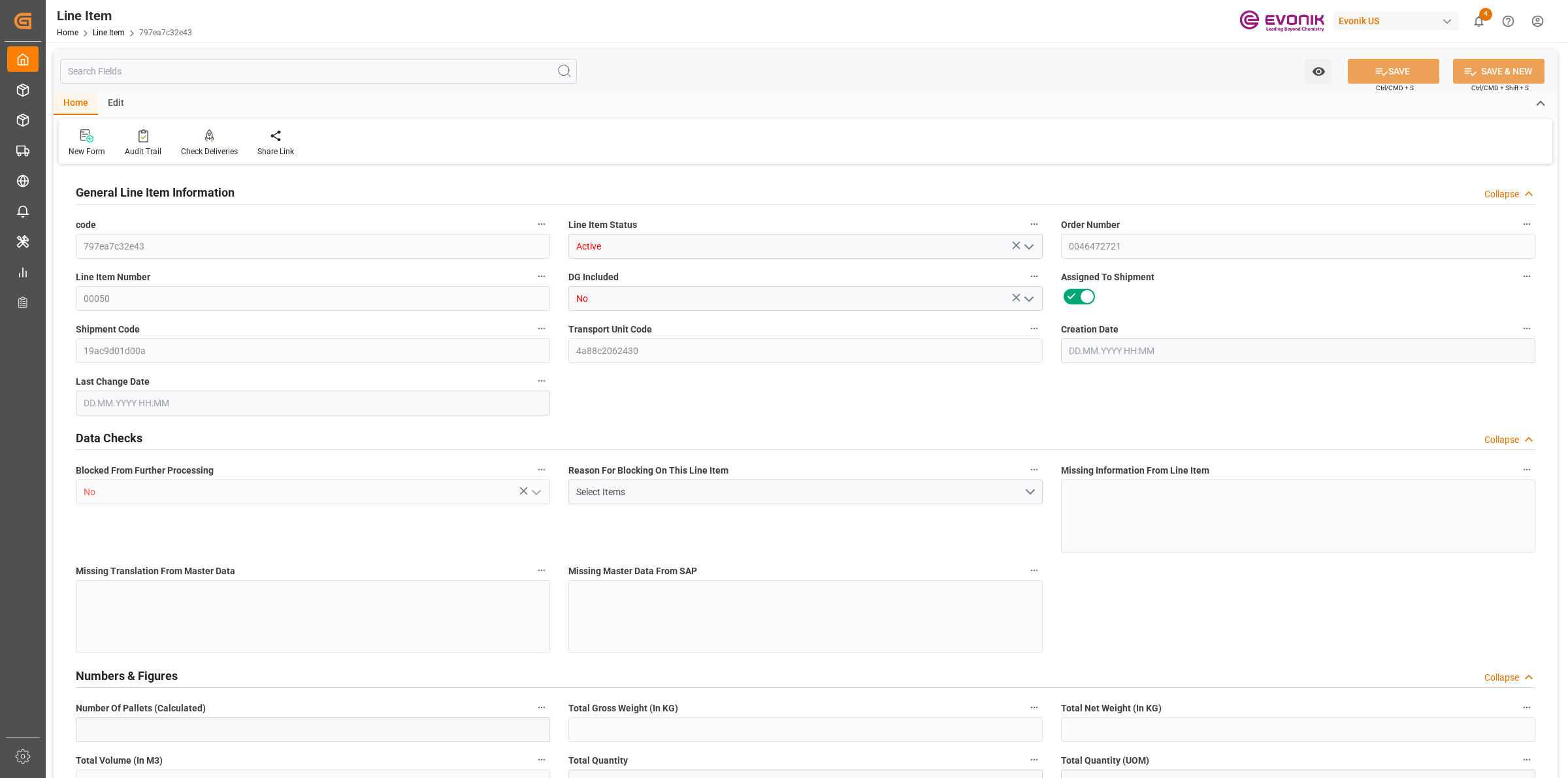
type input "9.6918"
type input "32"
type input "67695.36"
type input "32"
type input "7065.6"
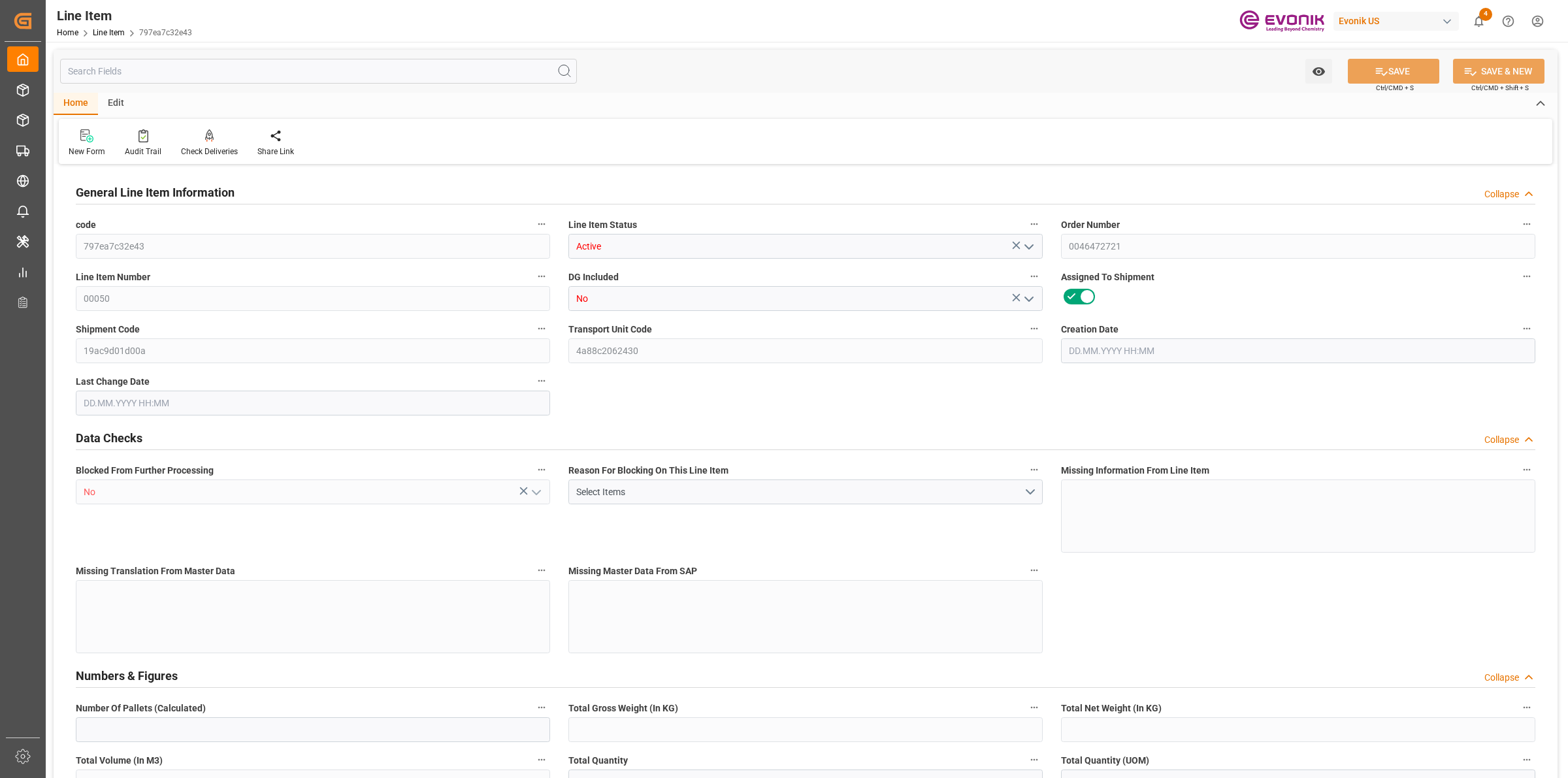
type input "7225.6"
type input "6528"
type input "9.6918"
type input "0"
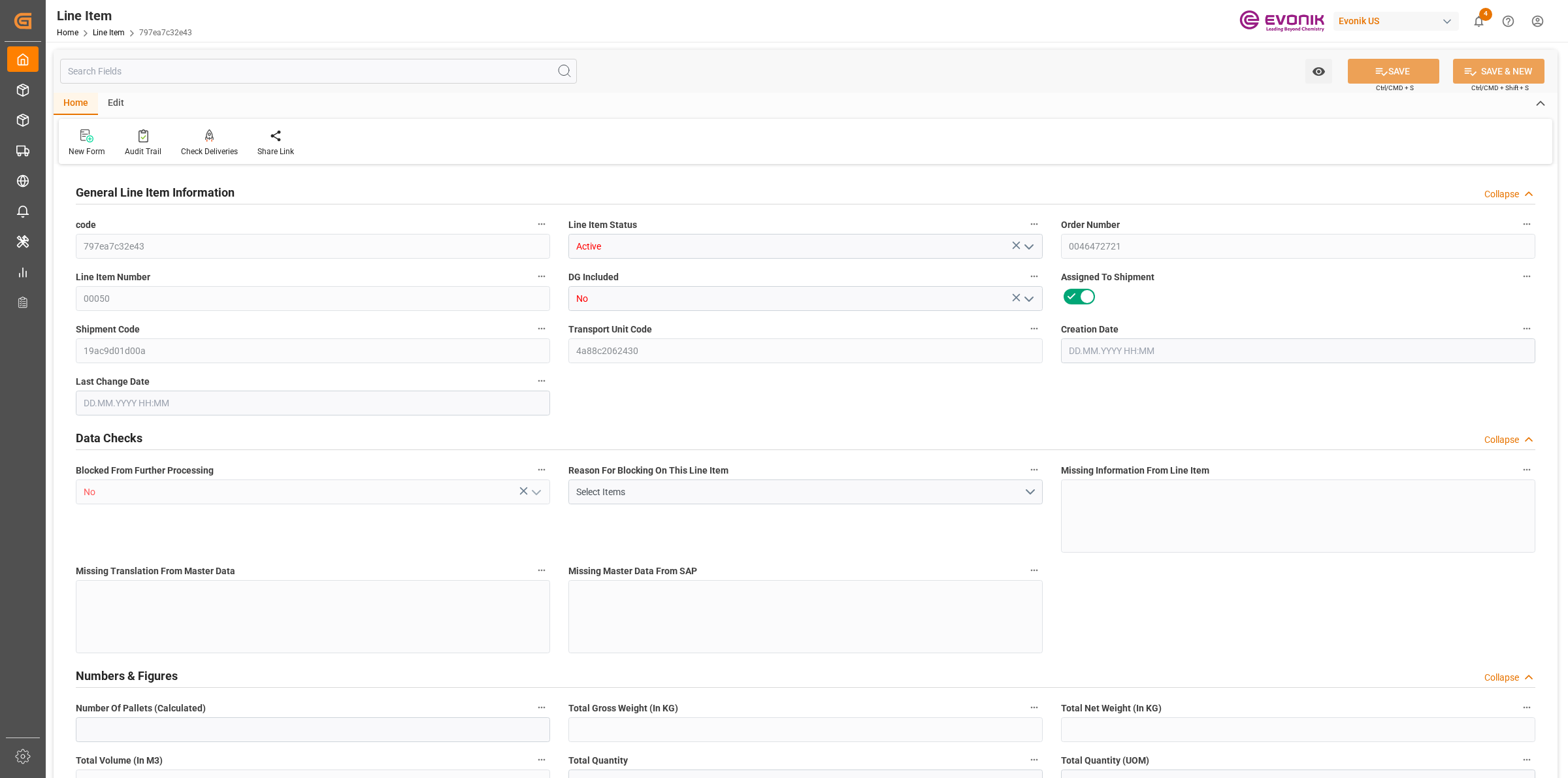
type input "0"
type input "[DATE] 19:27"
type input "16.09.2025 14:01"
type input "[DATE]"
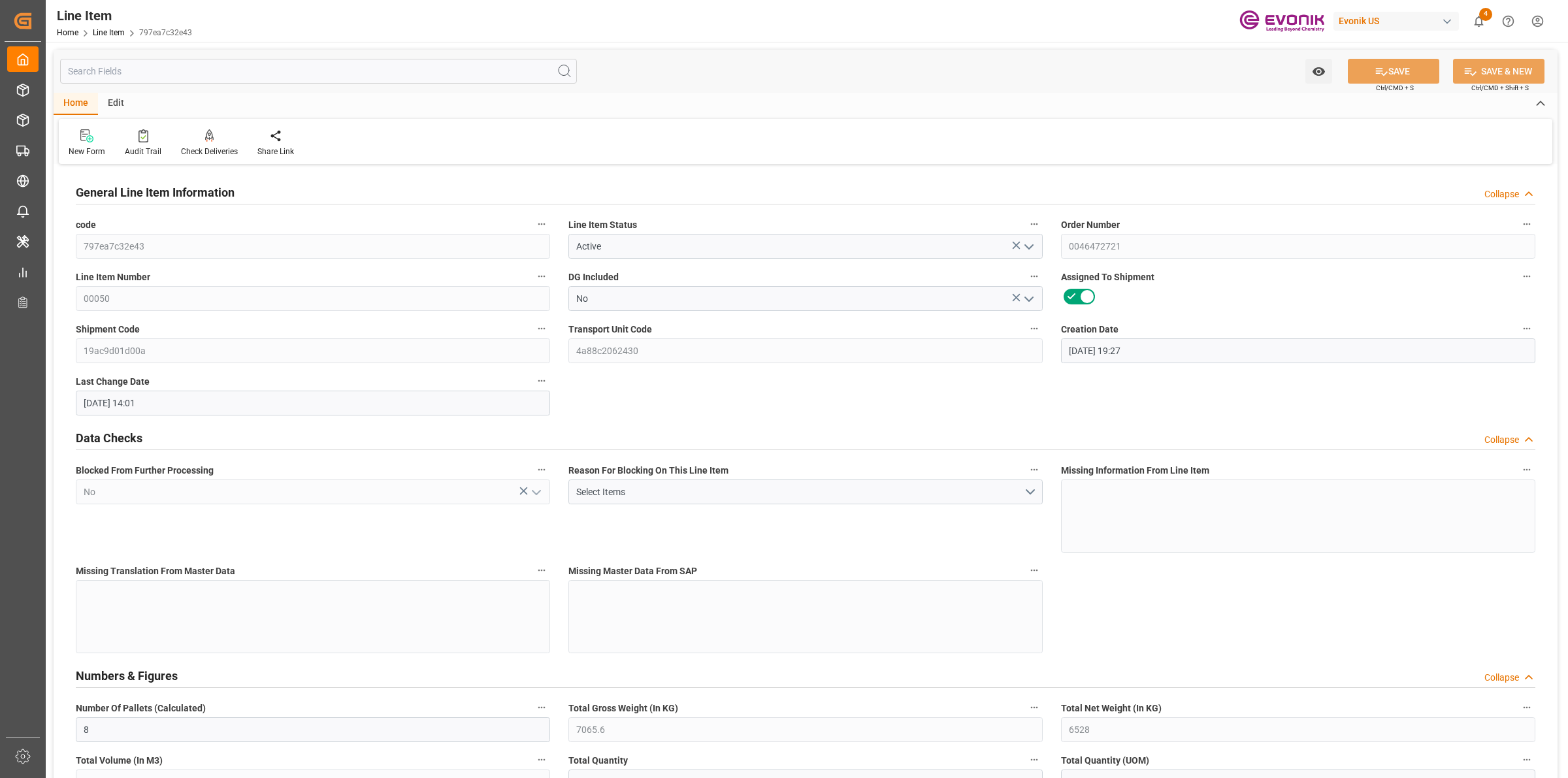
type input "[DATE]"
type input "1"
type input "899.2"
type input "832"
type input "1.1501"
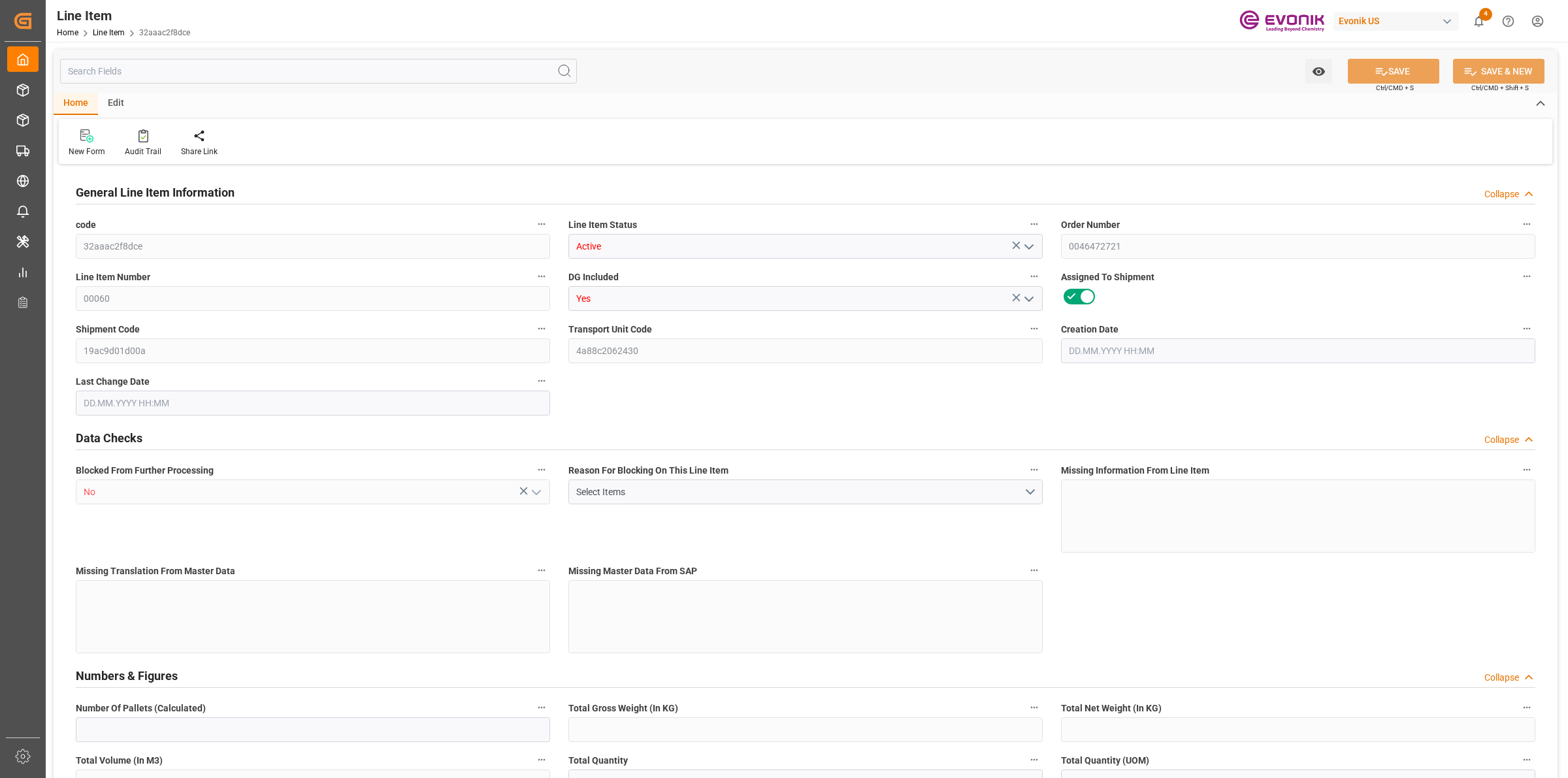
type input "4"
type input "11764.48"
type input "4"
type input "899.2"
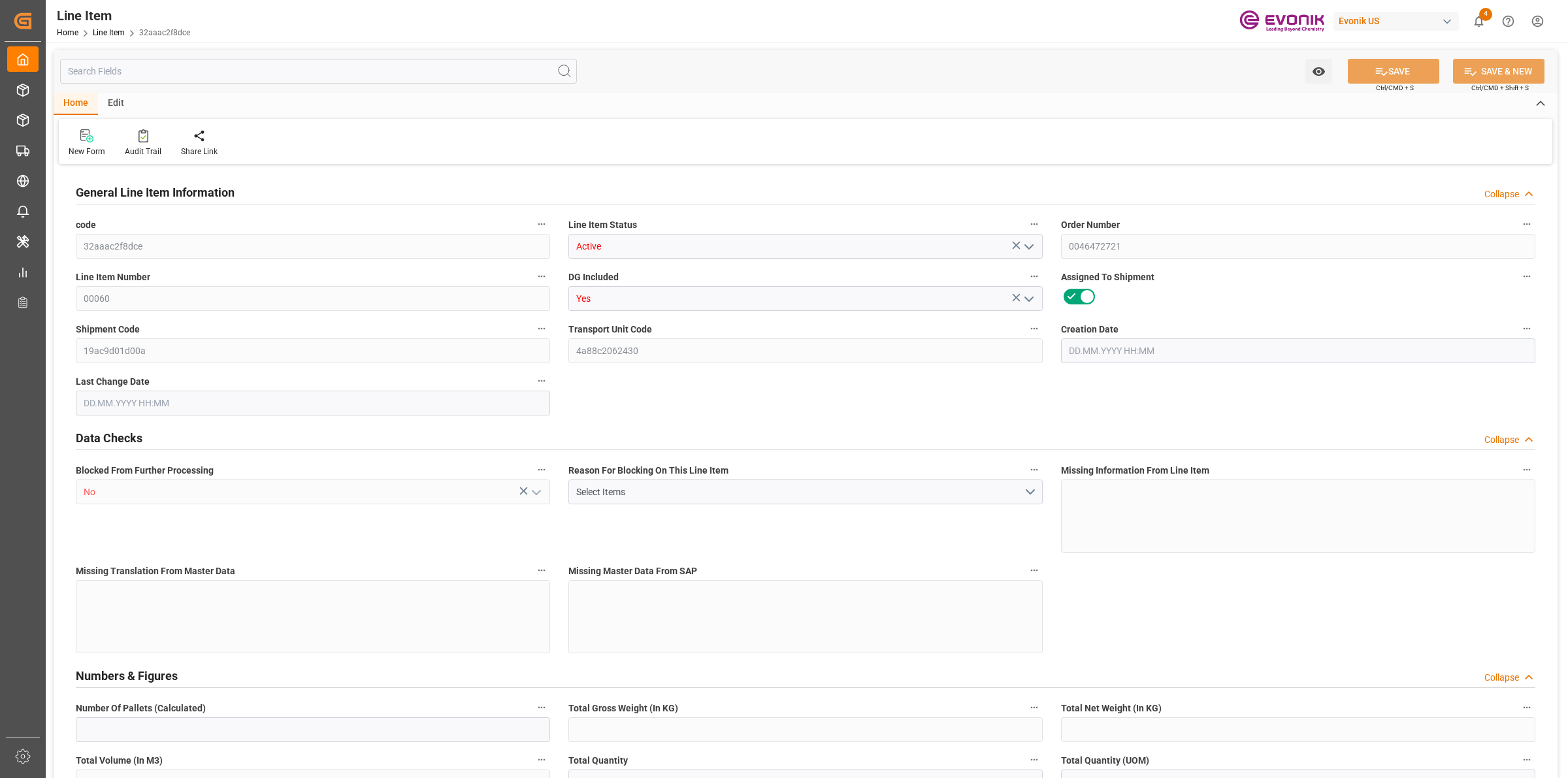
type input "899.2"
type input "919.2"
type input "832"
type input "1.1501"
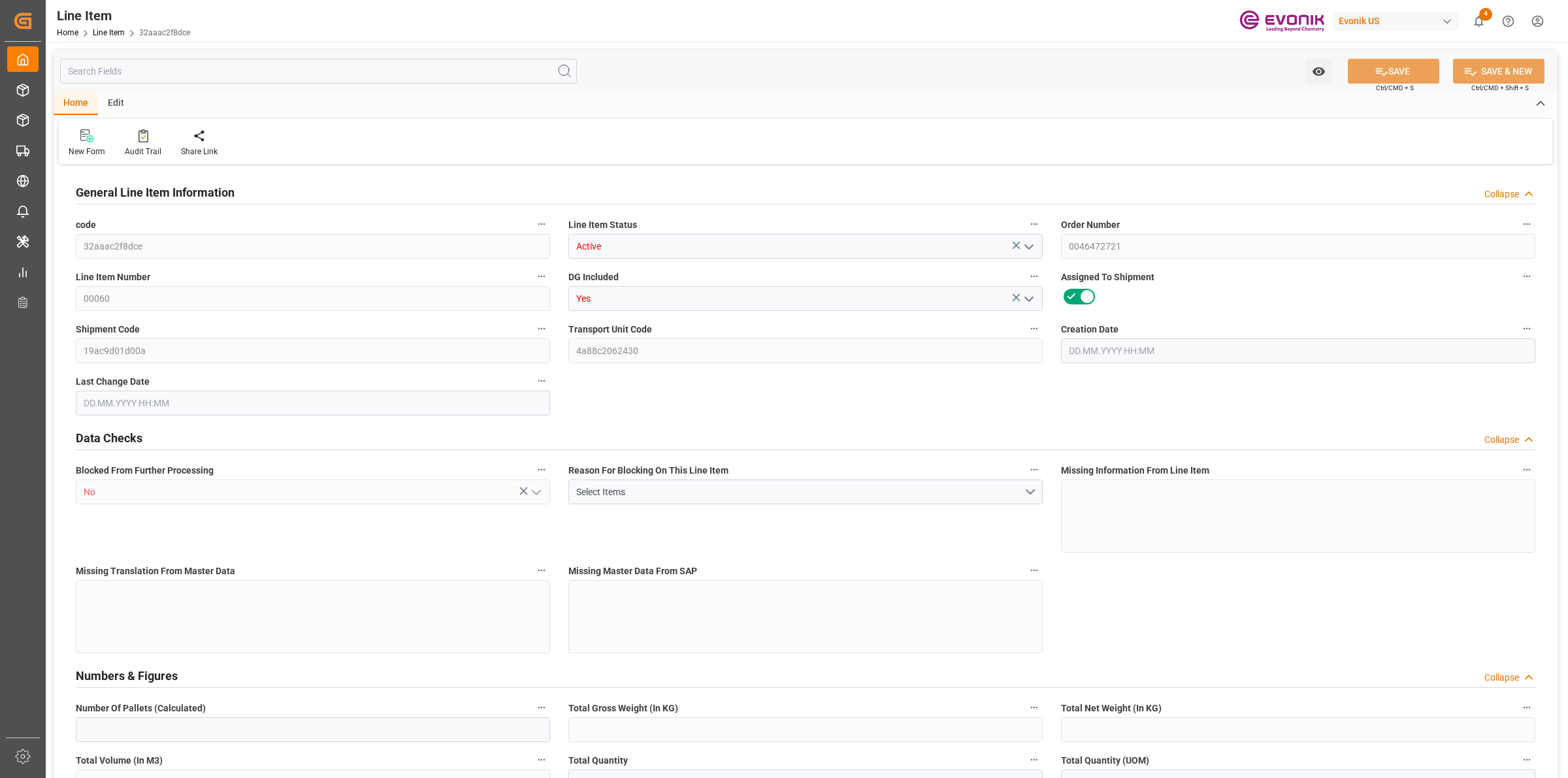
type input "1150.148"
type input "0"
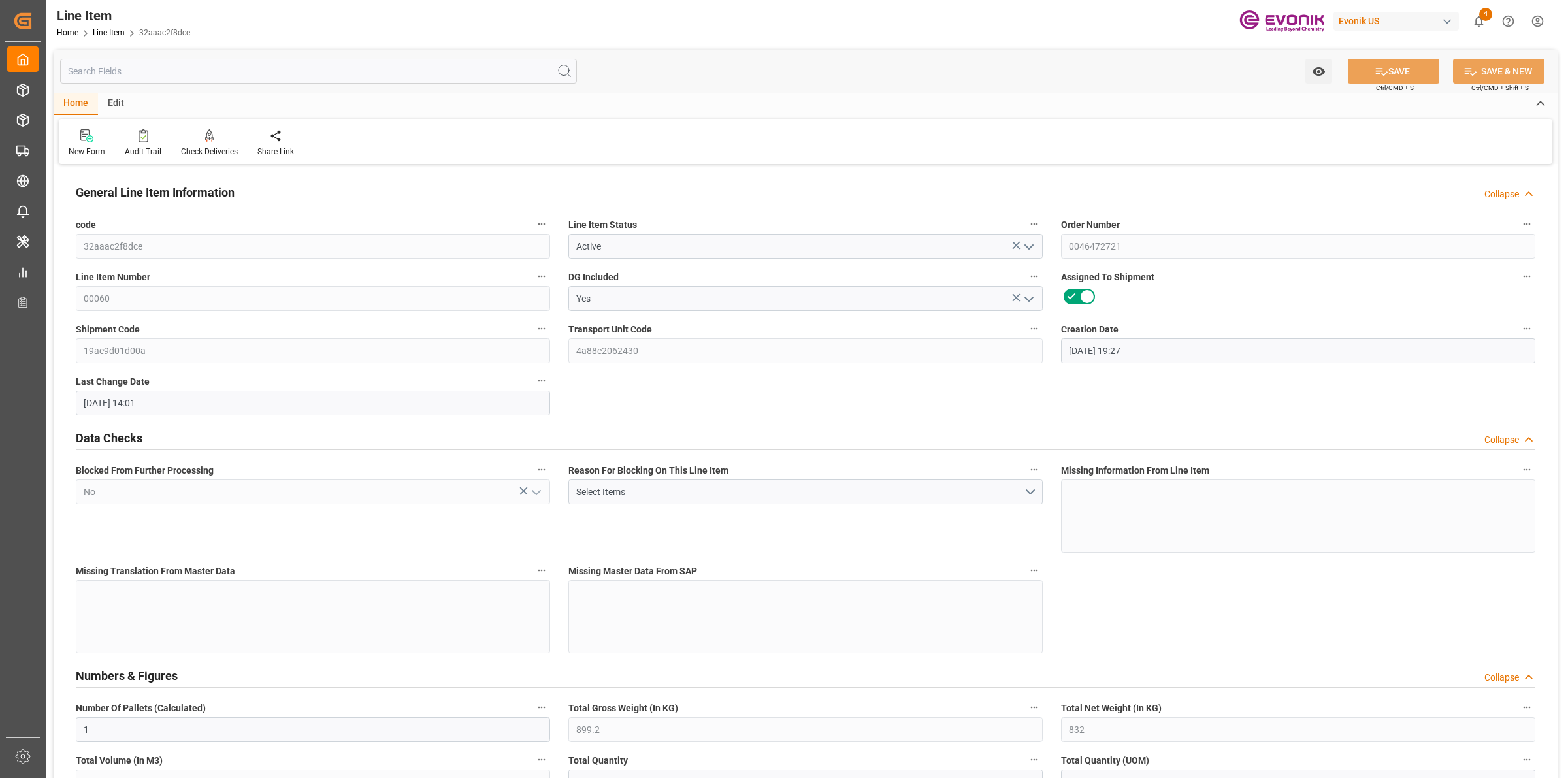
type input "[DATE] 19:27"
type input "[DATE] 14:01"
type input "[DATE]"
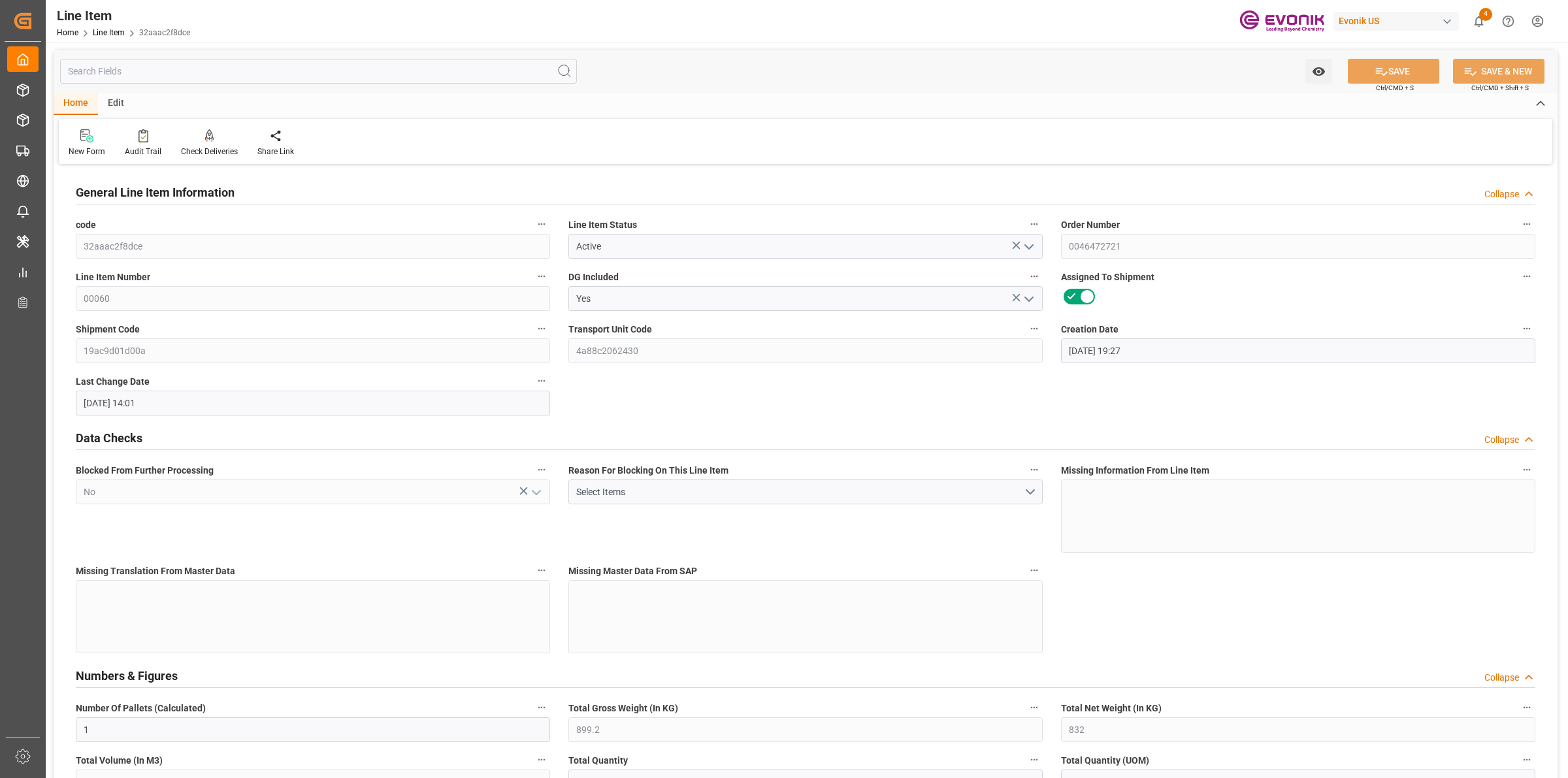
click at [297, 67] on input "text" at bounding box center [318, 71] width 517 height 25
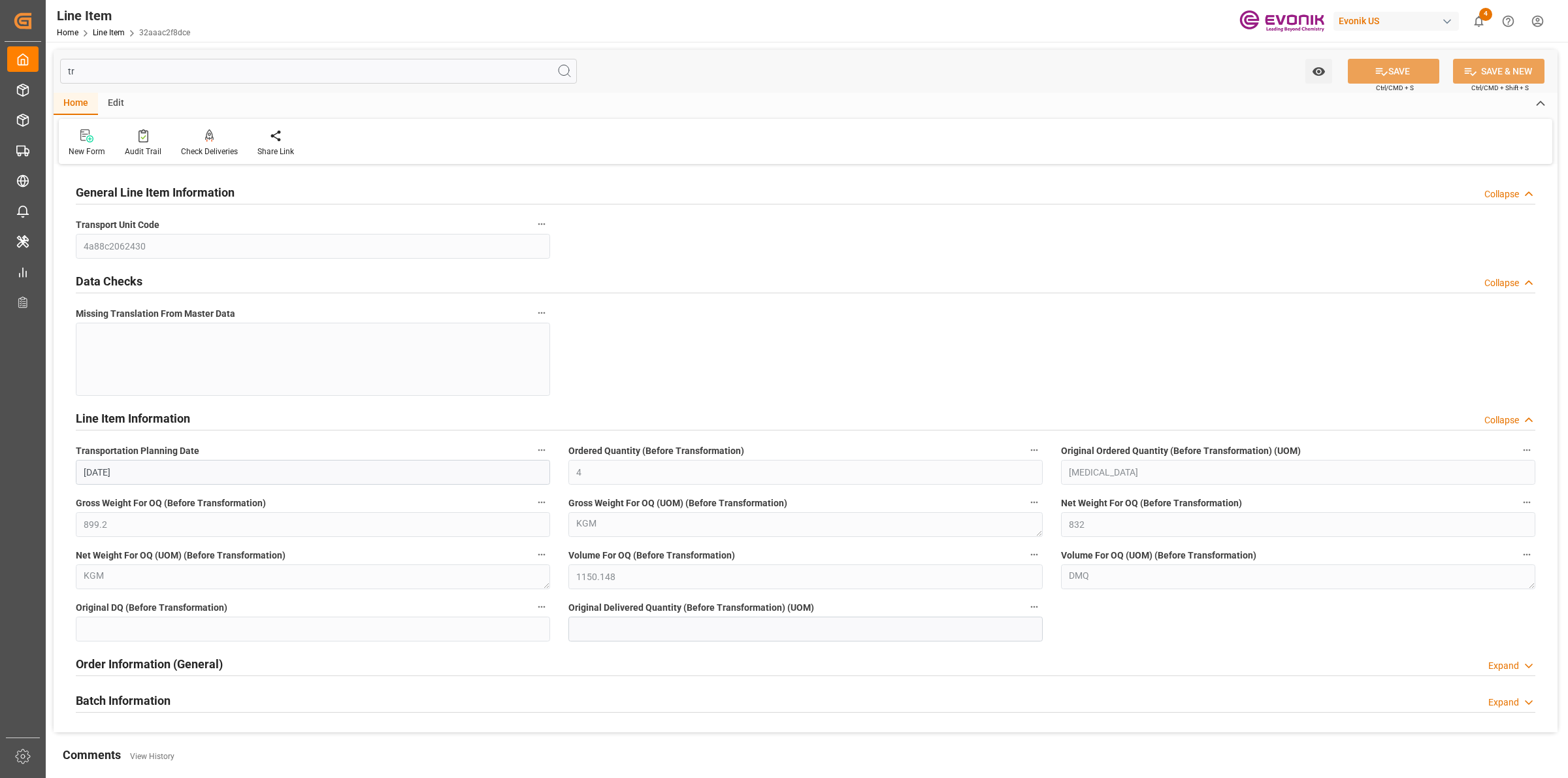
type input "t"
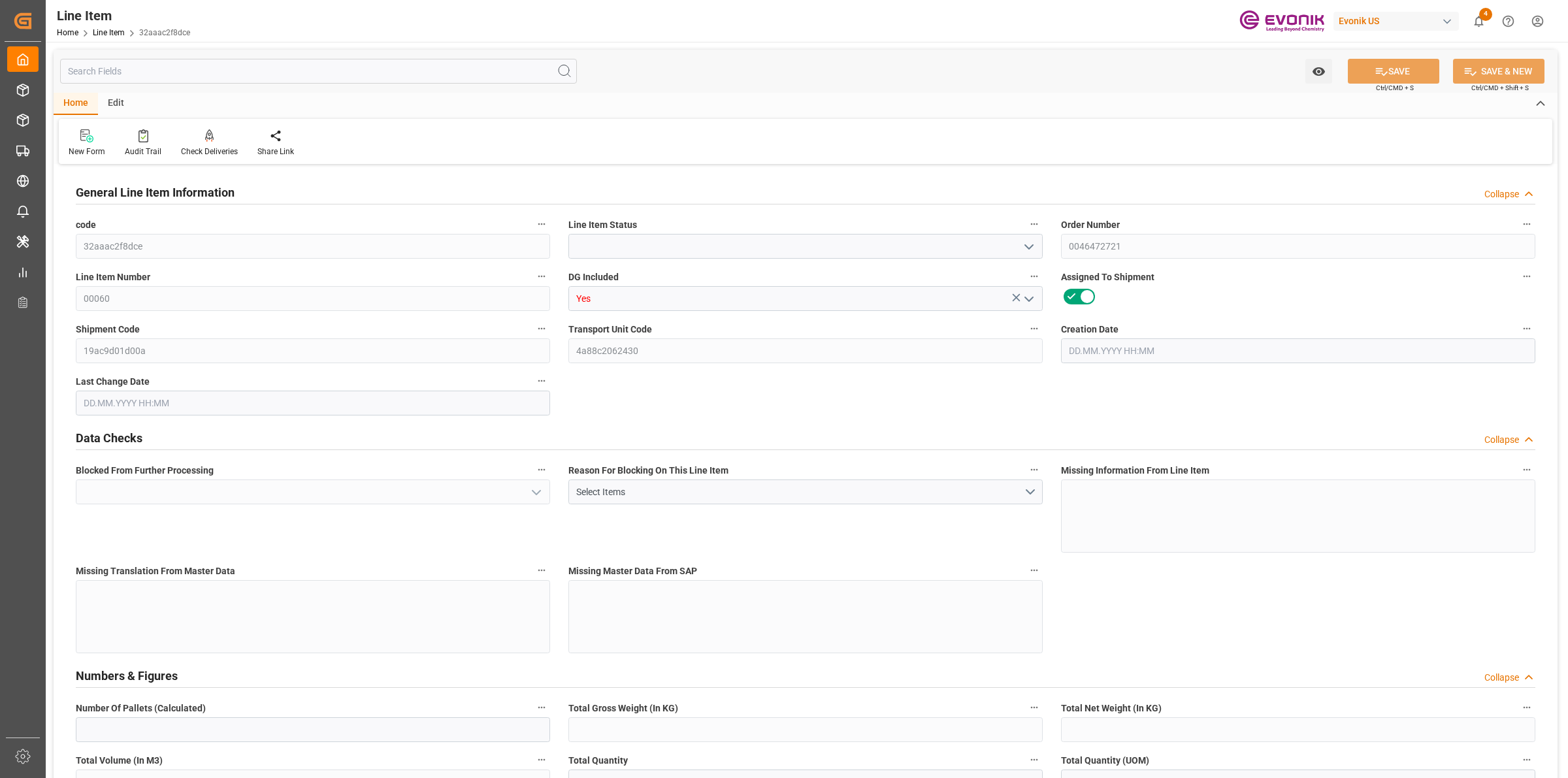
type input "Active"
type input "No"
type input "1"
type input "899.2"
type input "832"
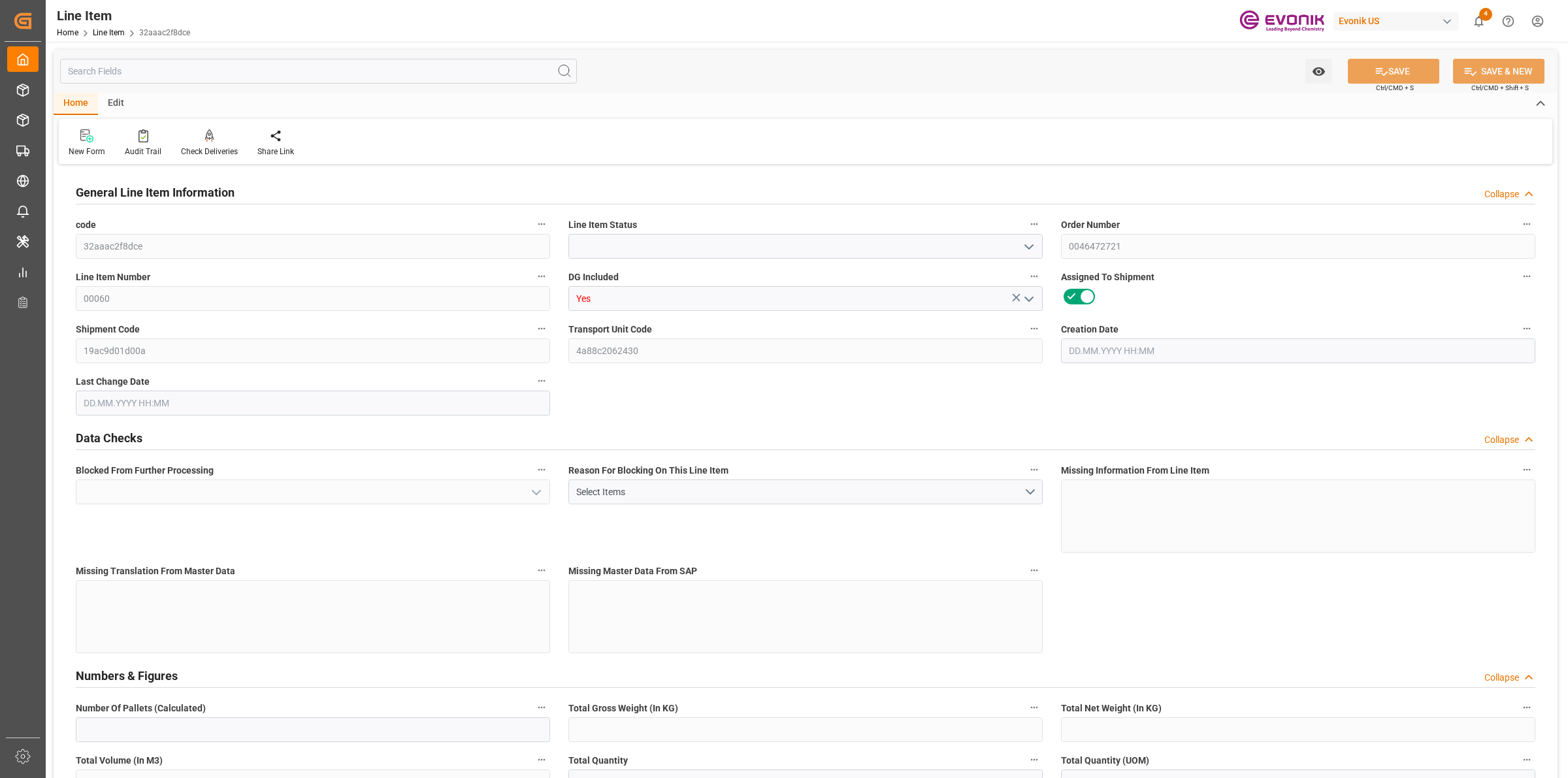
type input "1.1501"
type input "4"
type input "11764.48"
type input "4"
type input "899.2"
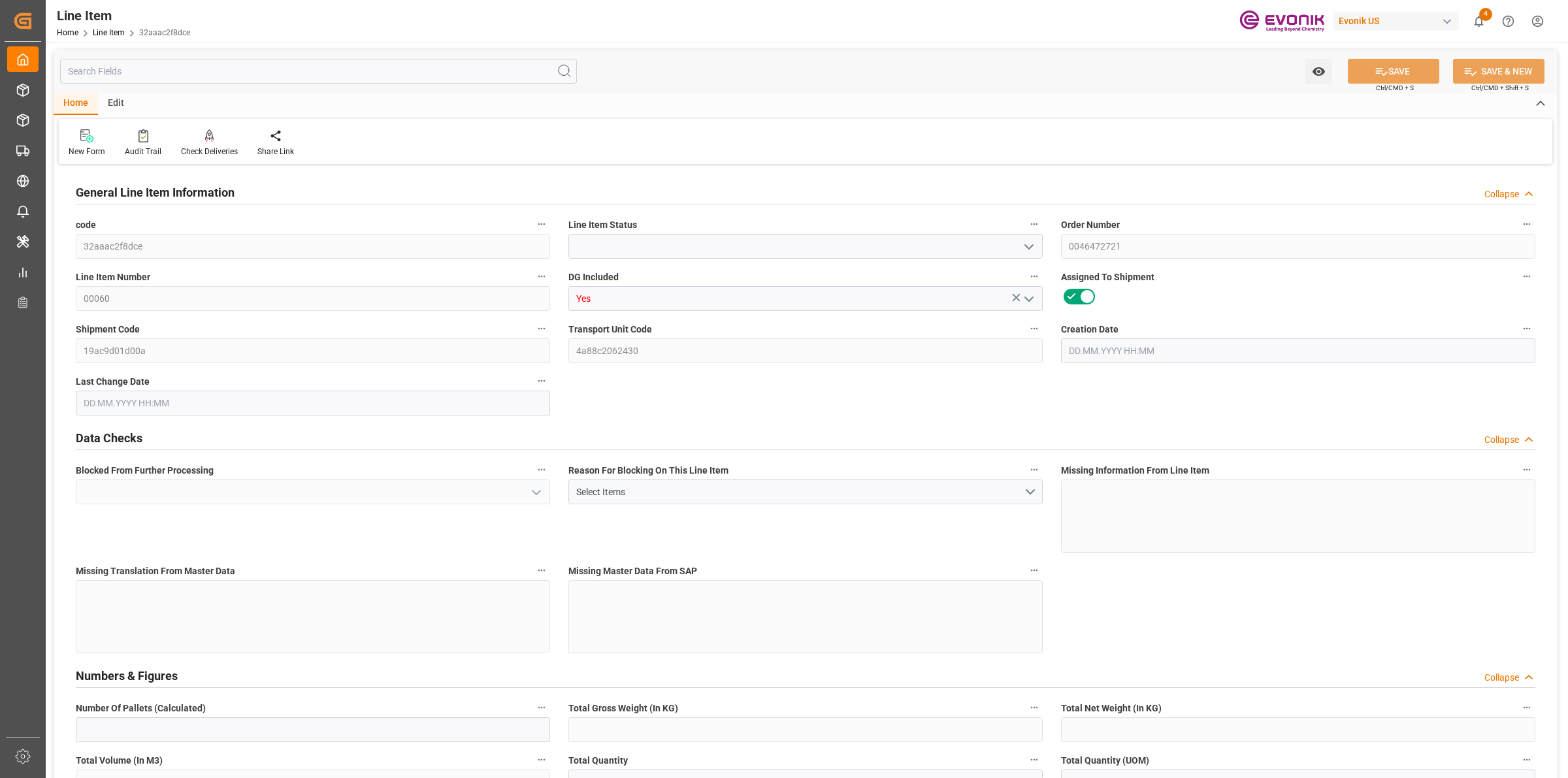
type input "919.2"
type input "832"
type input "1.1501"
type input "0"
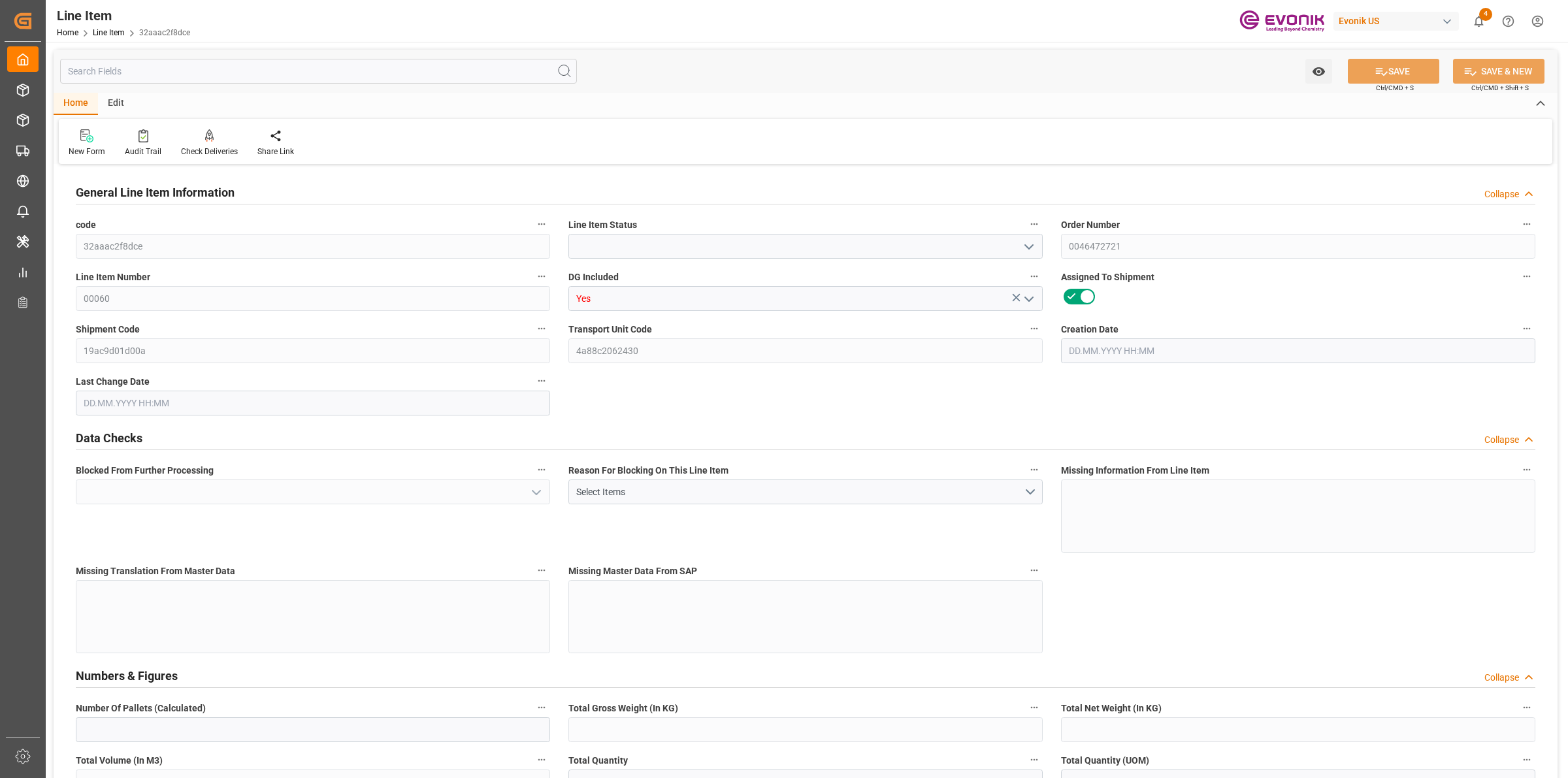
type input "0"
type input "[DATE] 19:27"
type input "[DATE] 14:01"
type input "[DATE]"
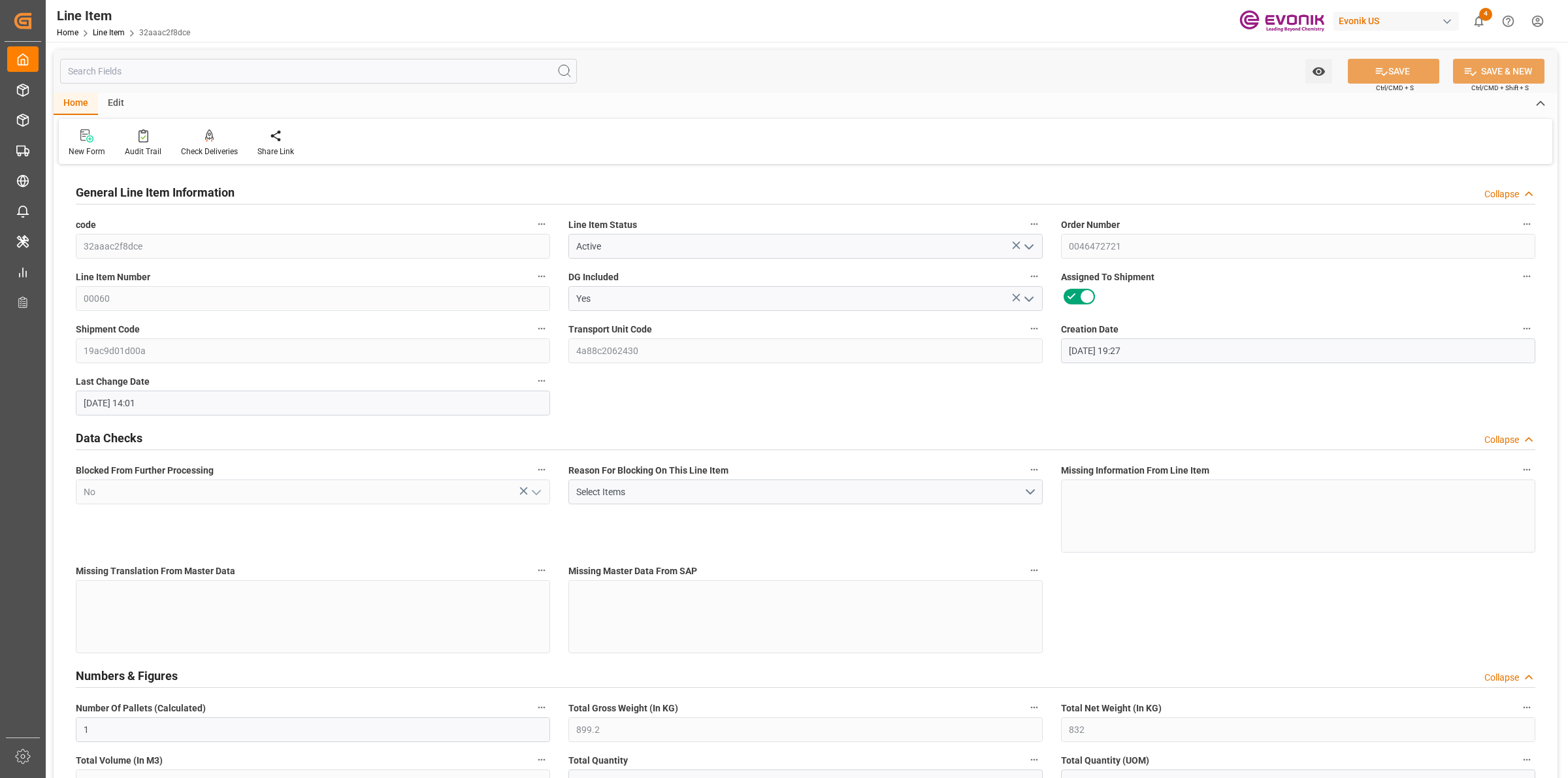
type input "[DATE]"
type input "1"
type input "747.2"
type input "680"
type input "1.1462"
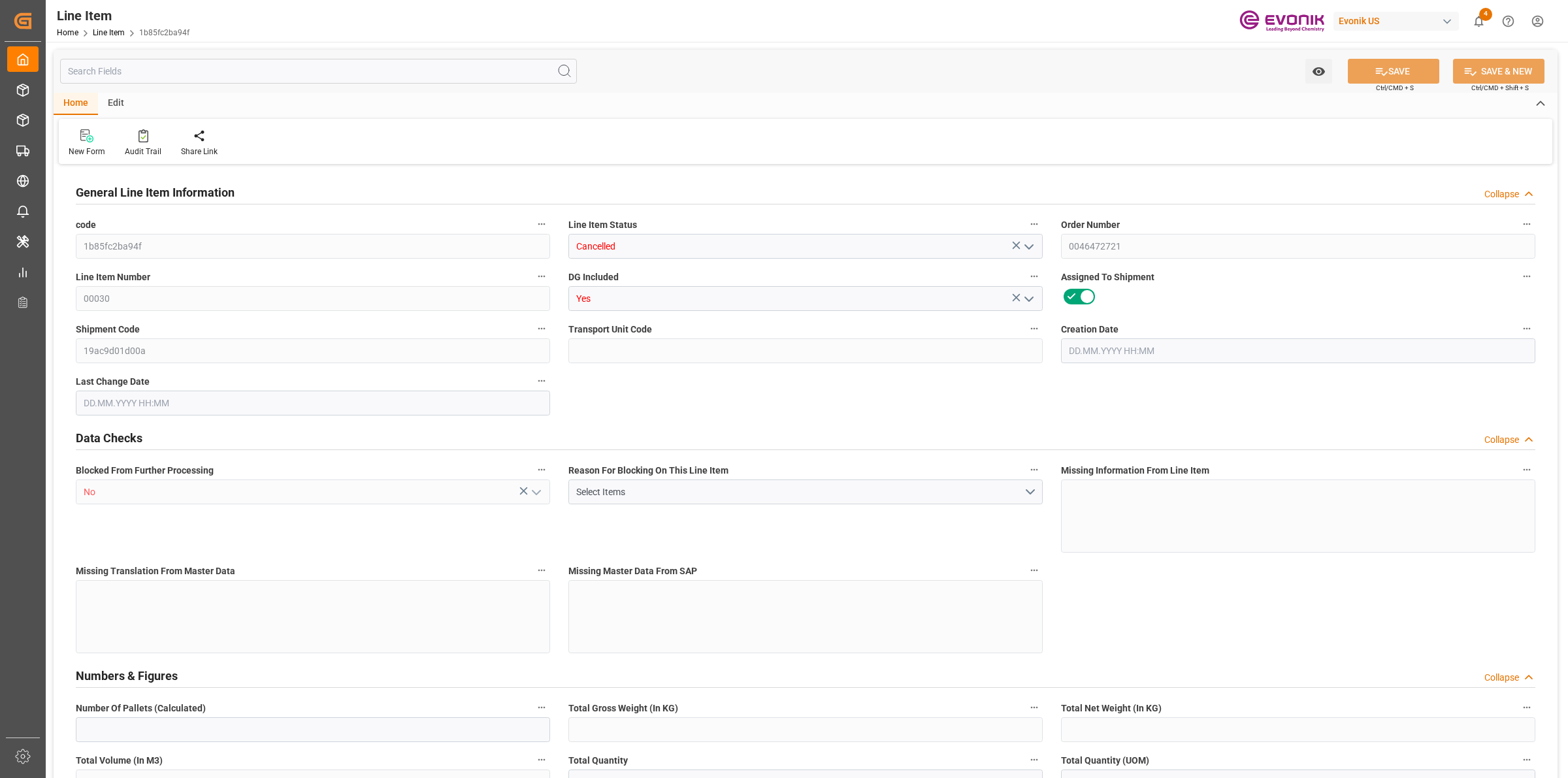
type input "4"
type input "6840.8"
type input "4"
type input "747.2"
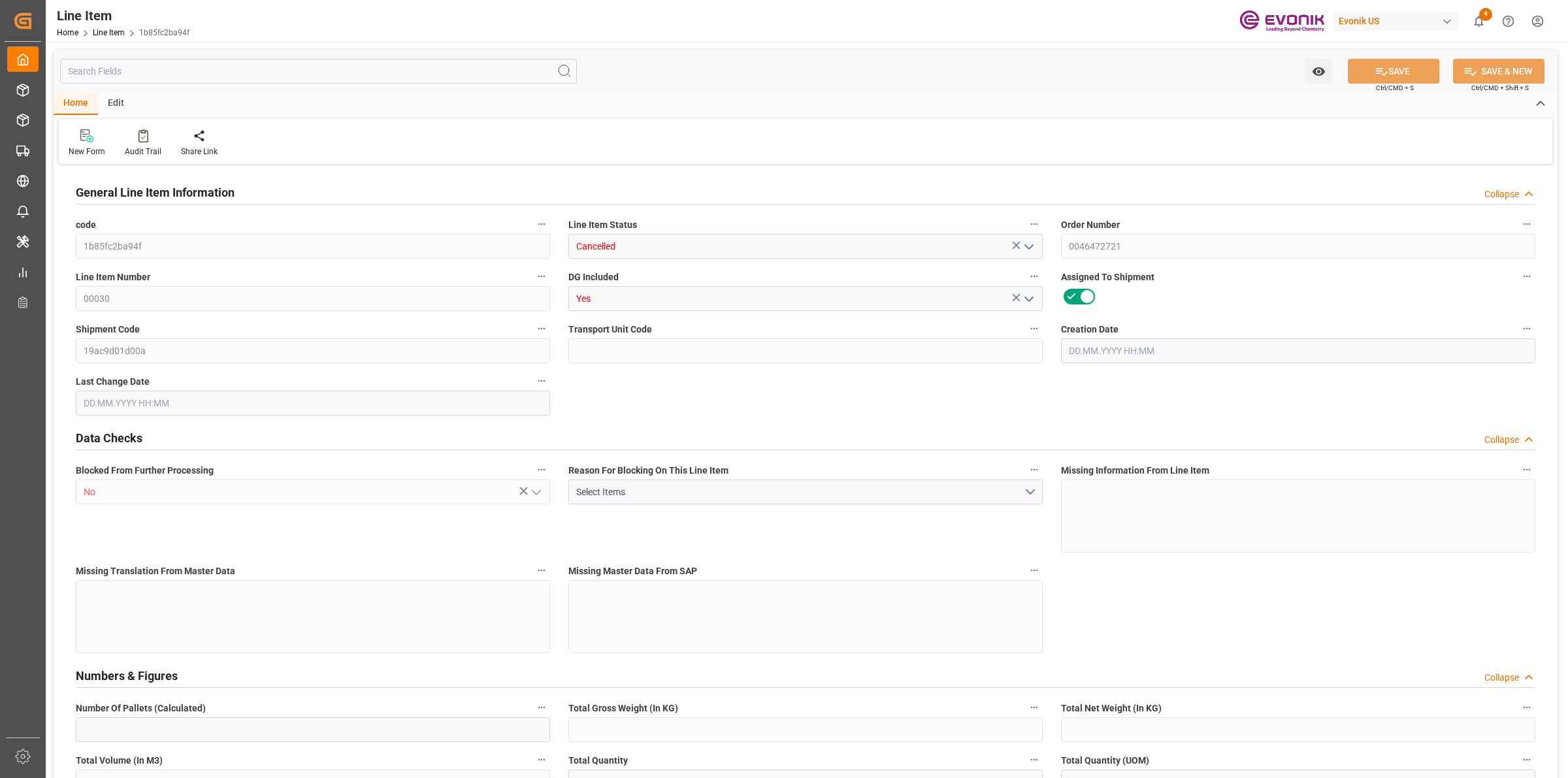
type input "747.2"
type input "767.2"
type input "680"
type input "1.1462"
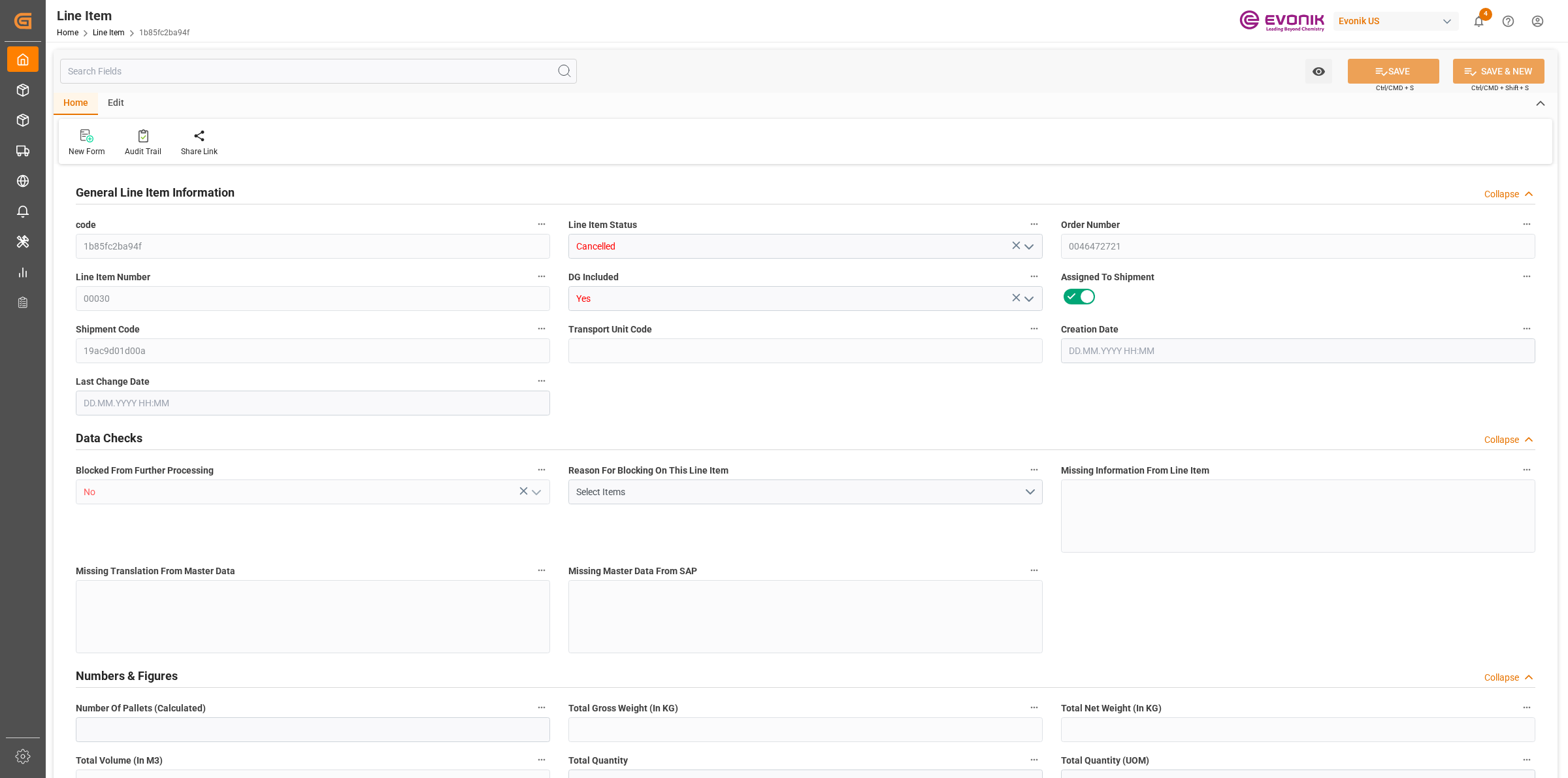
type input "1146.248"
type input "0"
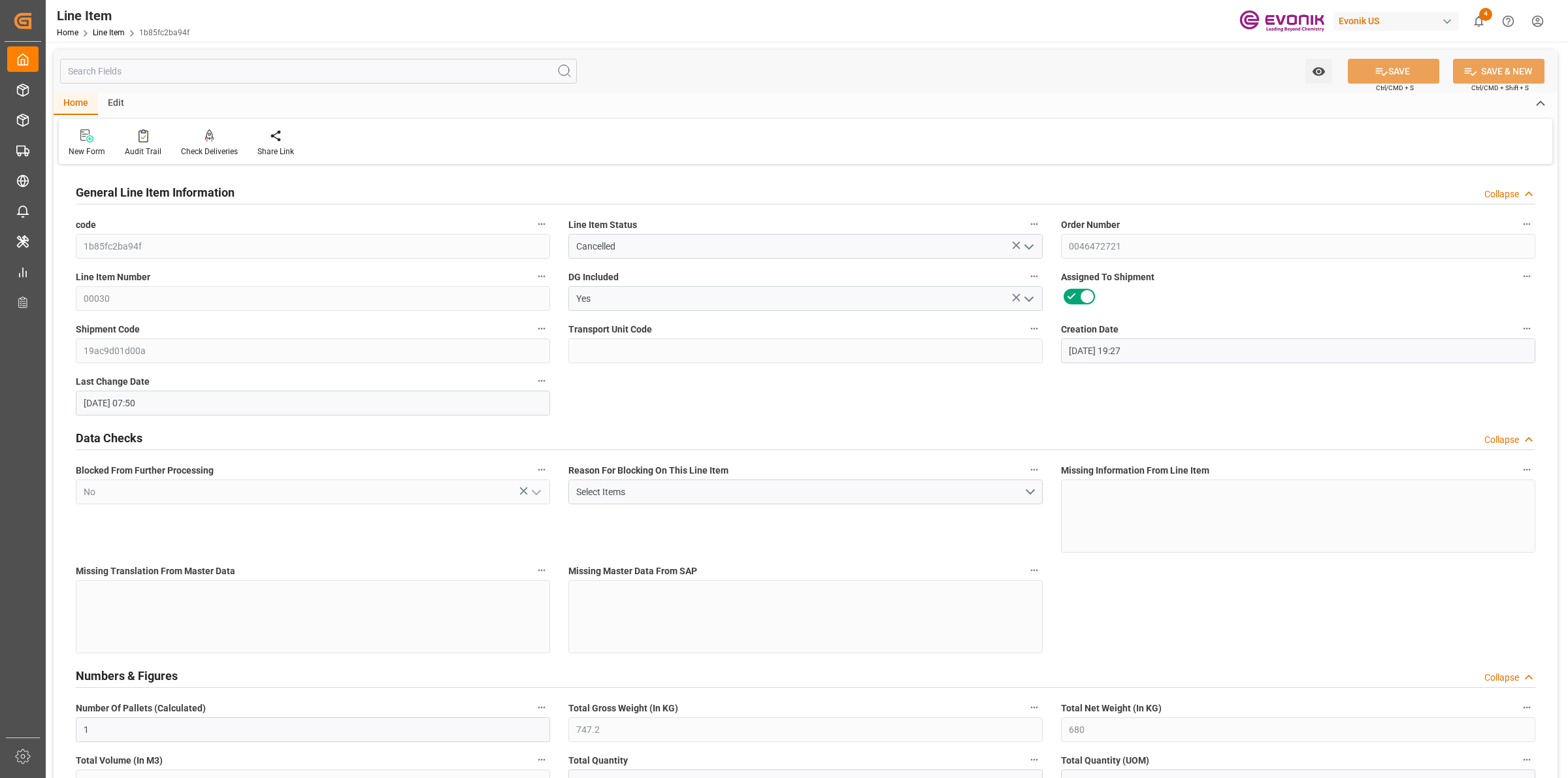
type input "[DATE] 19:27"
type input "[DATE] 07:50"
type input "[DATE]"
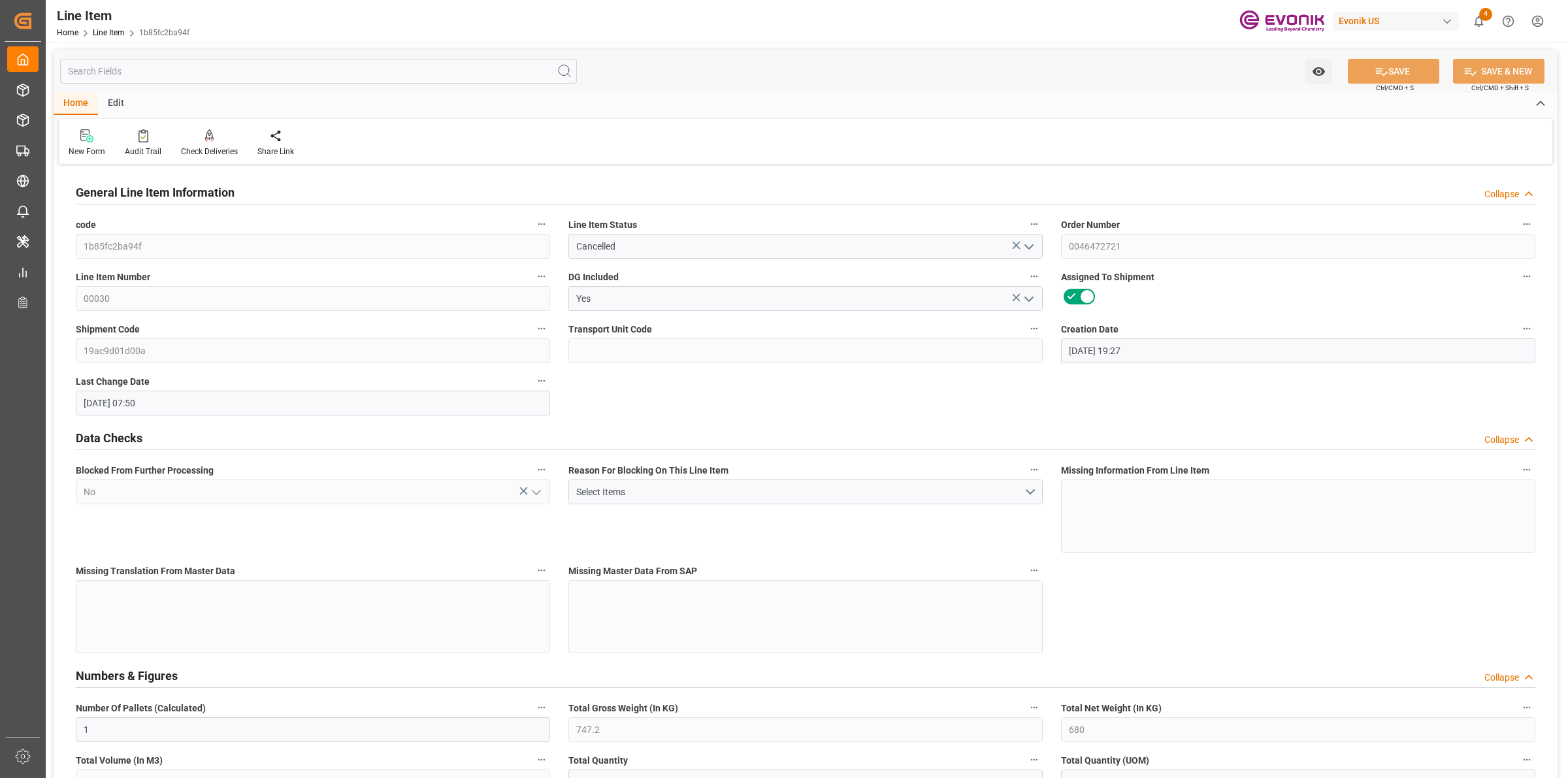
click at [150, 74] on input "text" at bounding box center [318, 71] width 517 height 25
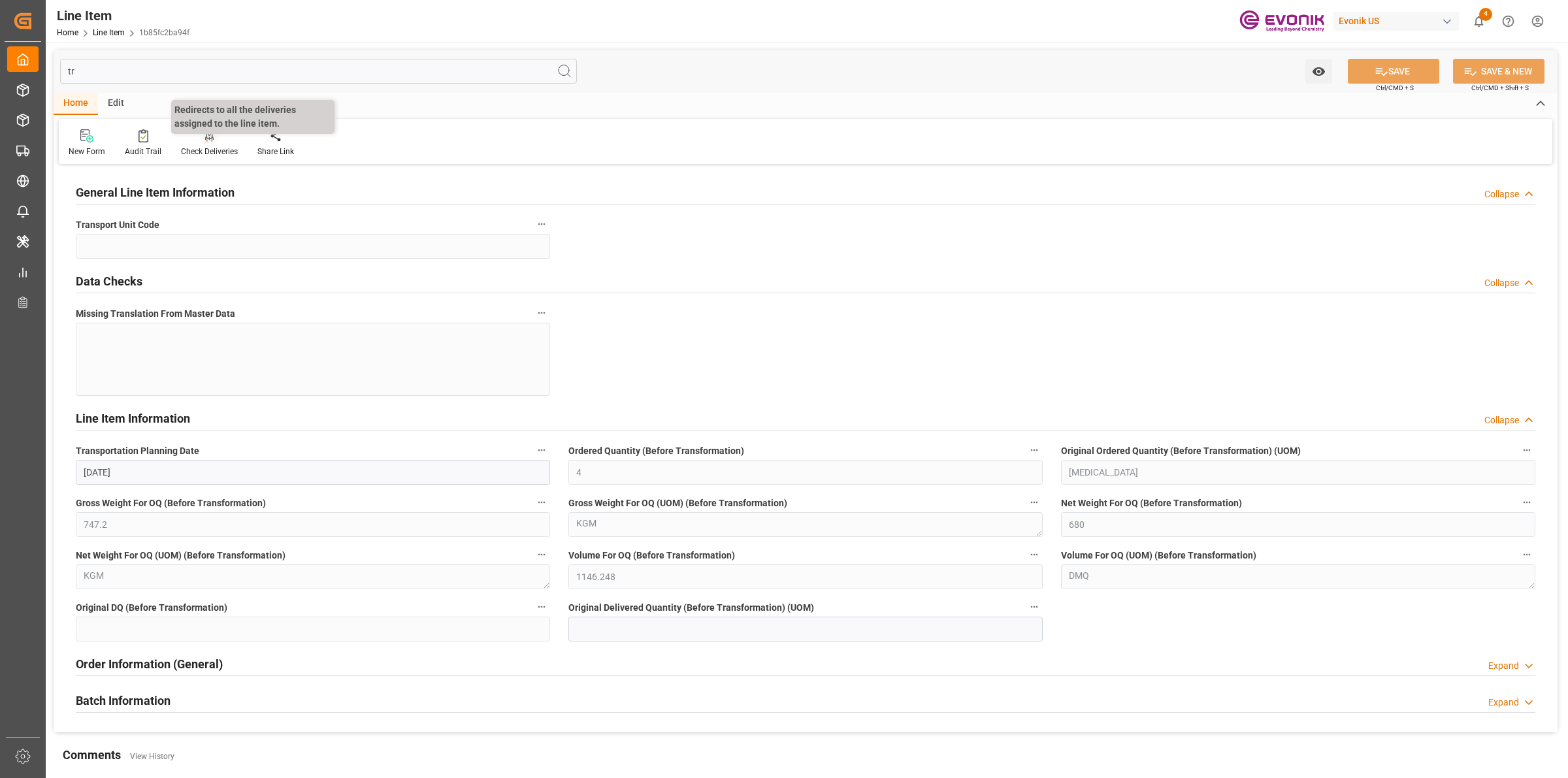
type input "t"
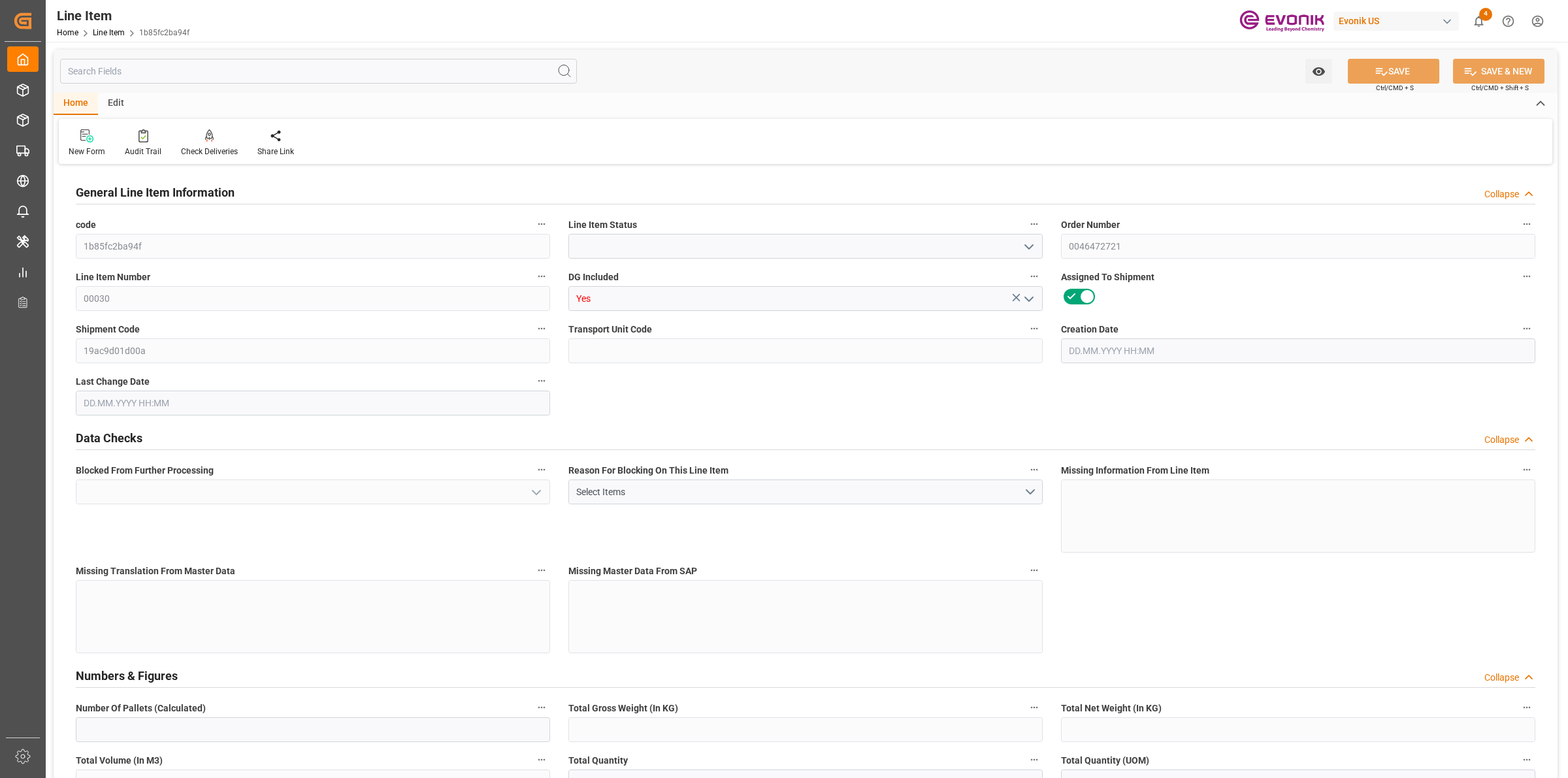
type input "1b85fc2ba94f"
type input "0046472721"
type input "00030"
type input "Yes"
type input "19ac9d01d00a"
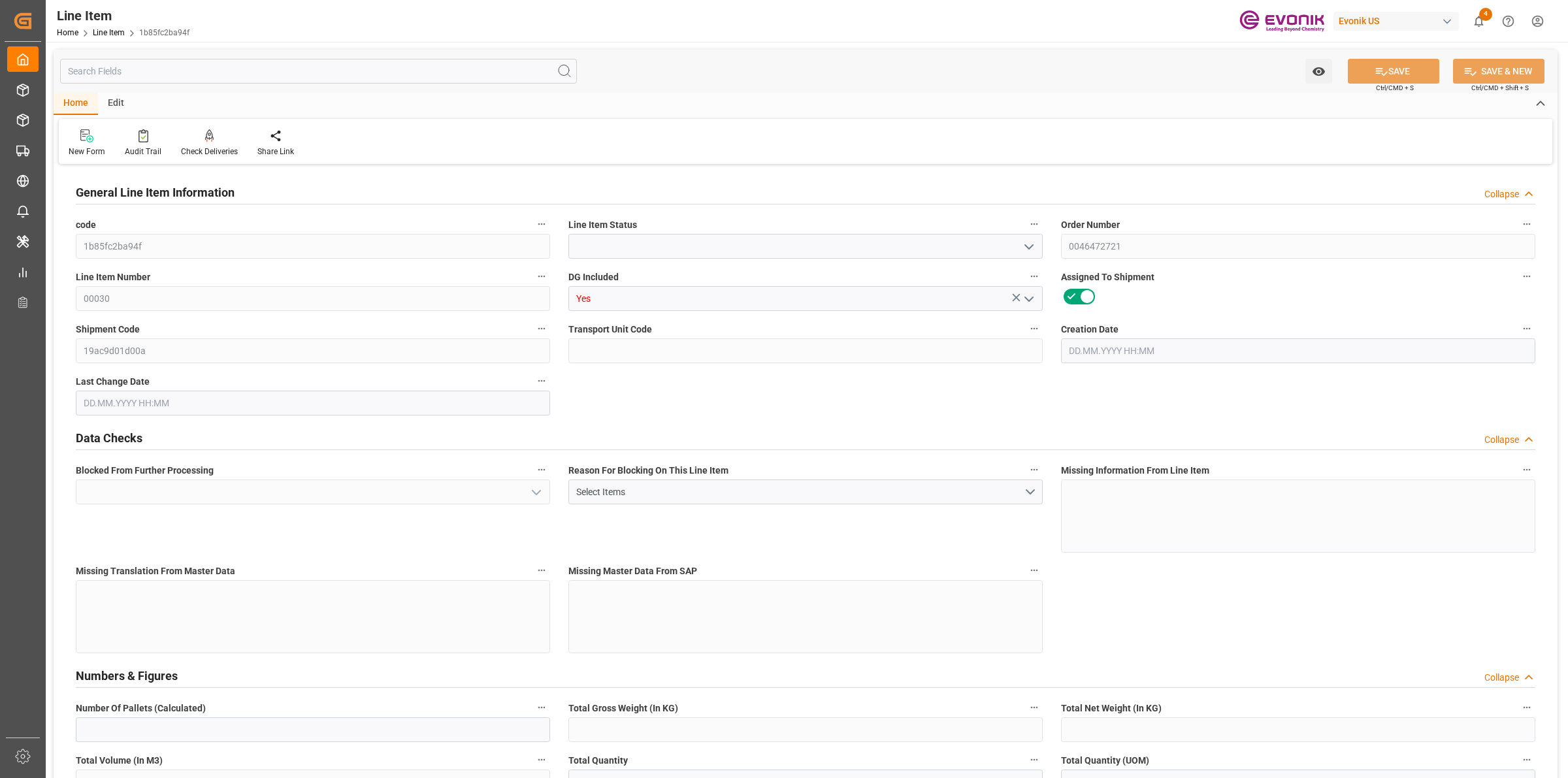
type input "DR"
type input "No"
type input "99169889"
type textarea "DABCO NE 1065:2445:170:OU:P"
type input "USD"
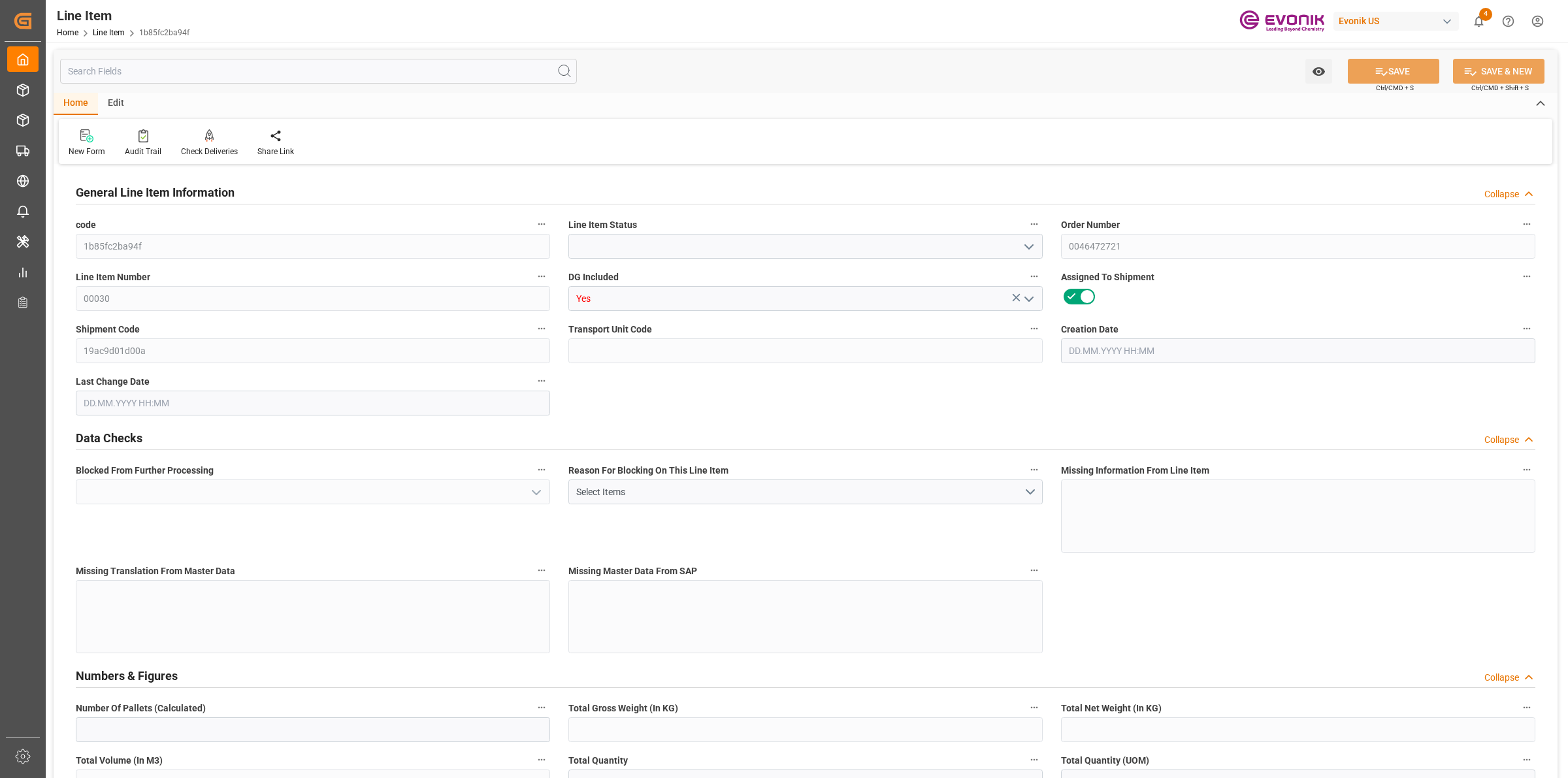
type input "PACK"
type input "29212900"
type input "EAR99"
type input "DR"
type input "KGM"
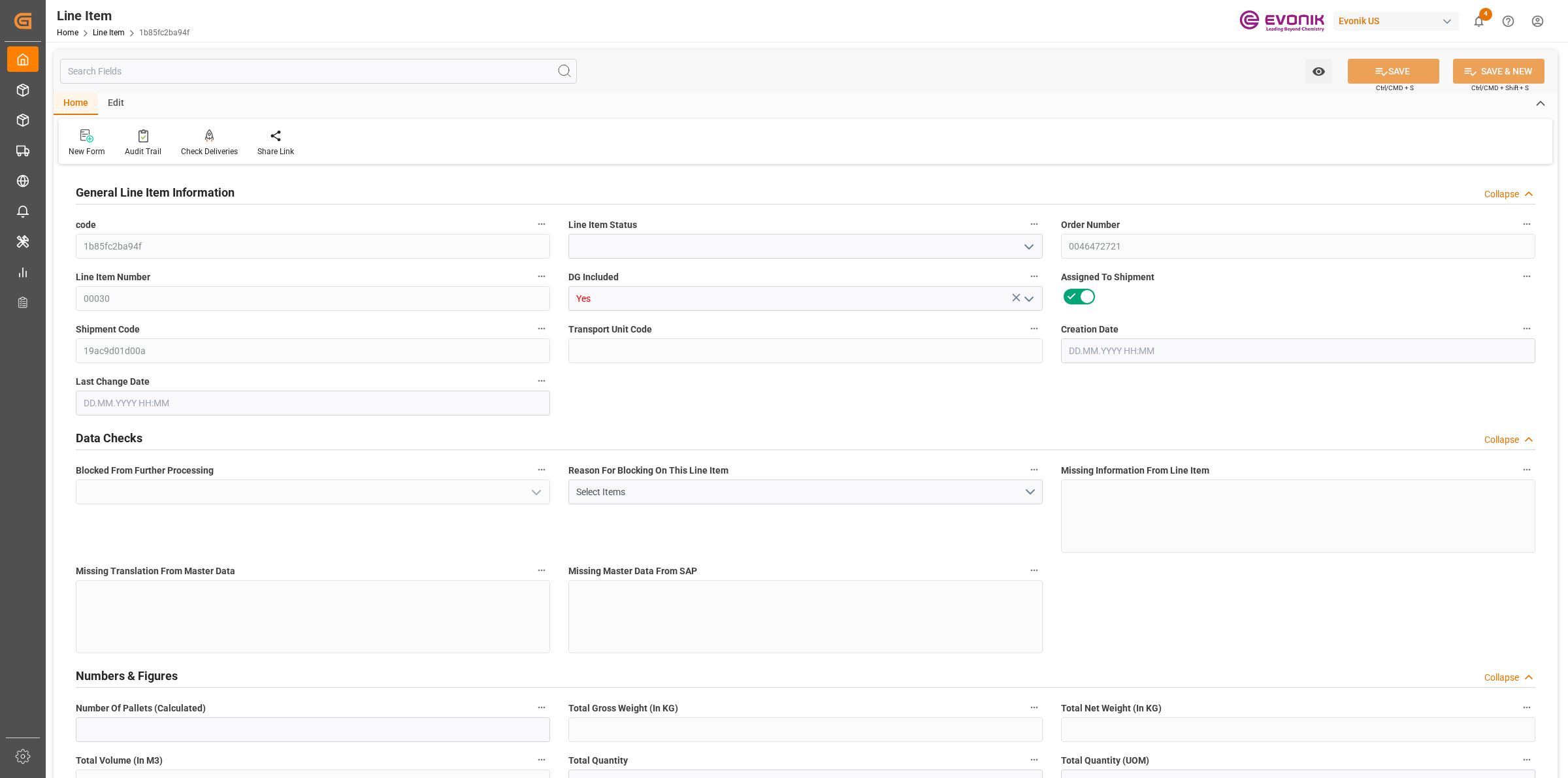
type input "KGM"
type input "M3"
type input "Cancelled"
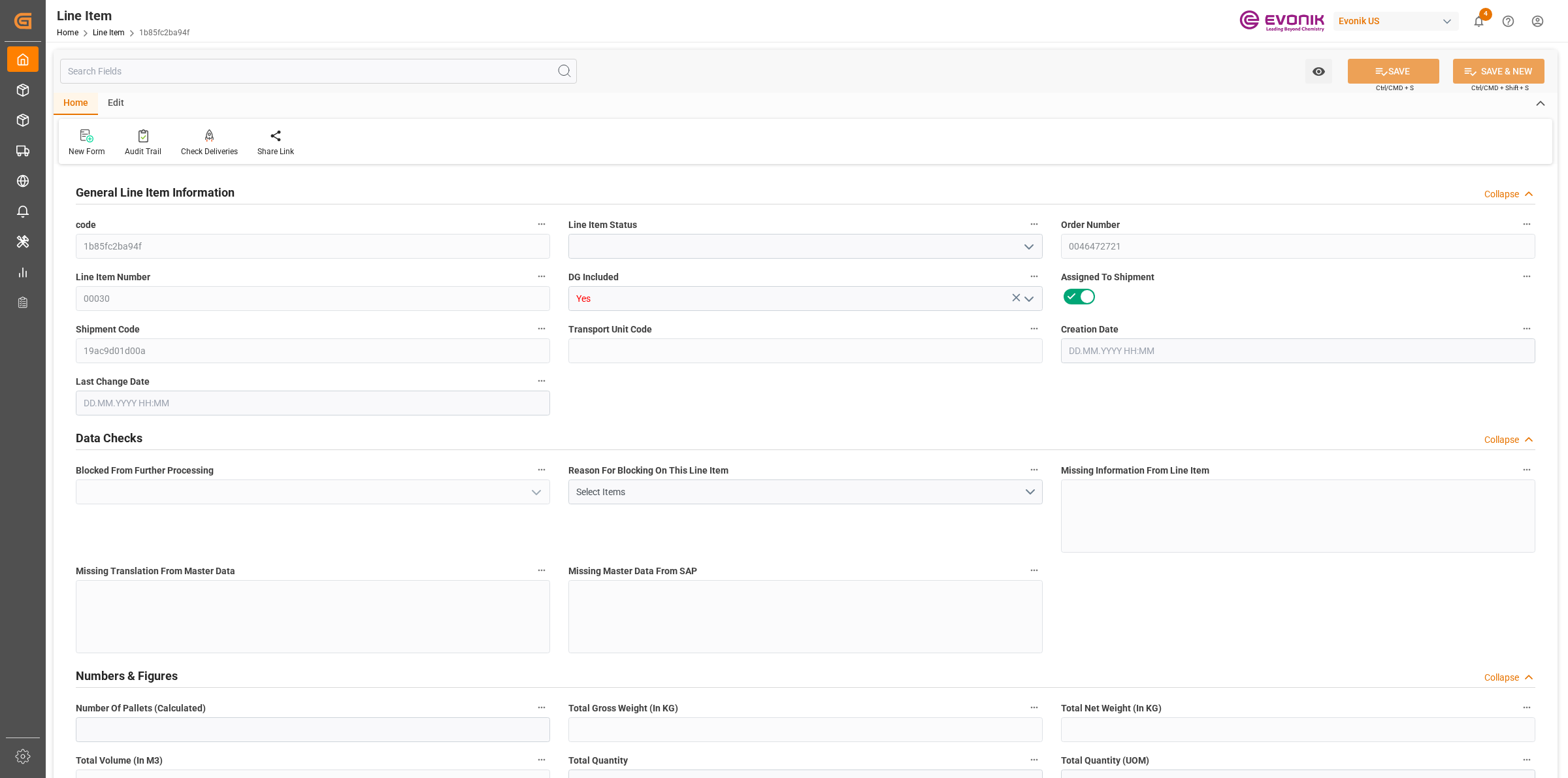
type input "No"
type input "1"
type input "747.2"
type input "680"
type input "1.1462"
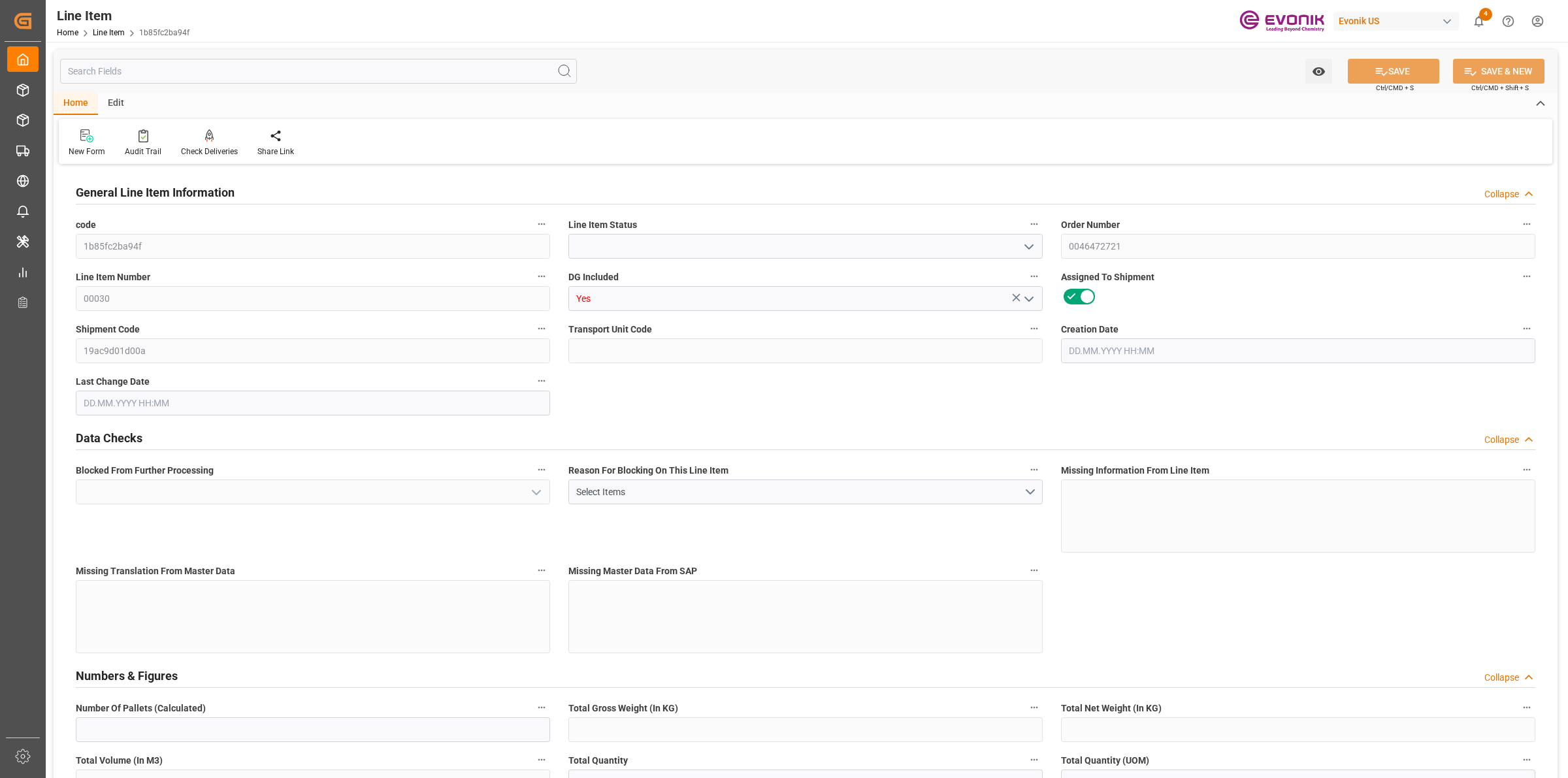
type input "4"
type input "6840.8"
type input "4"
type input "747.2"
type input "767.2"
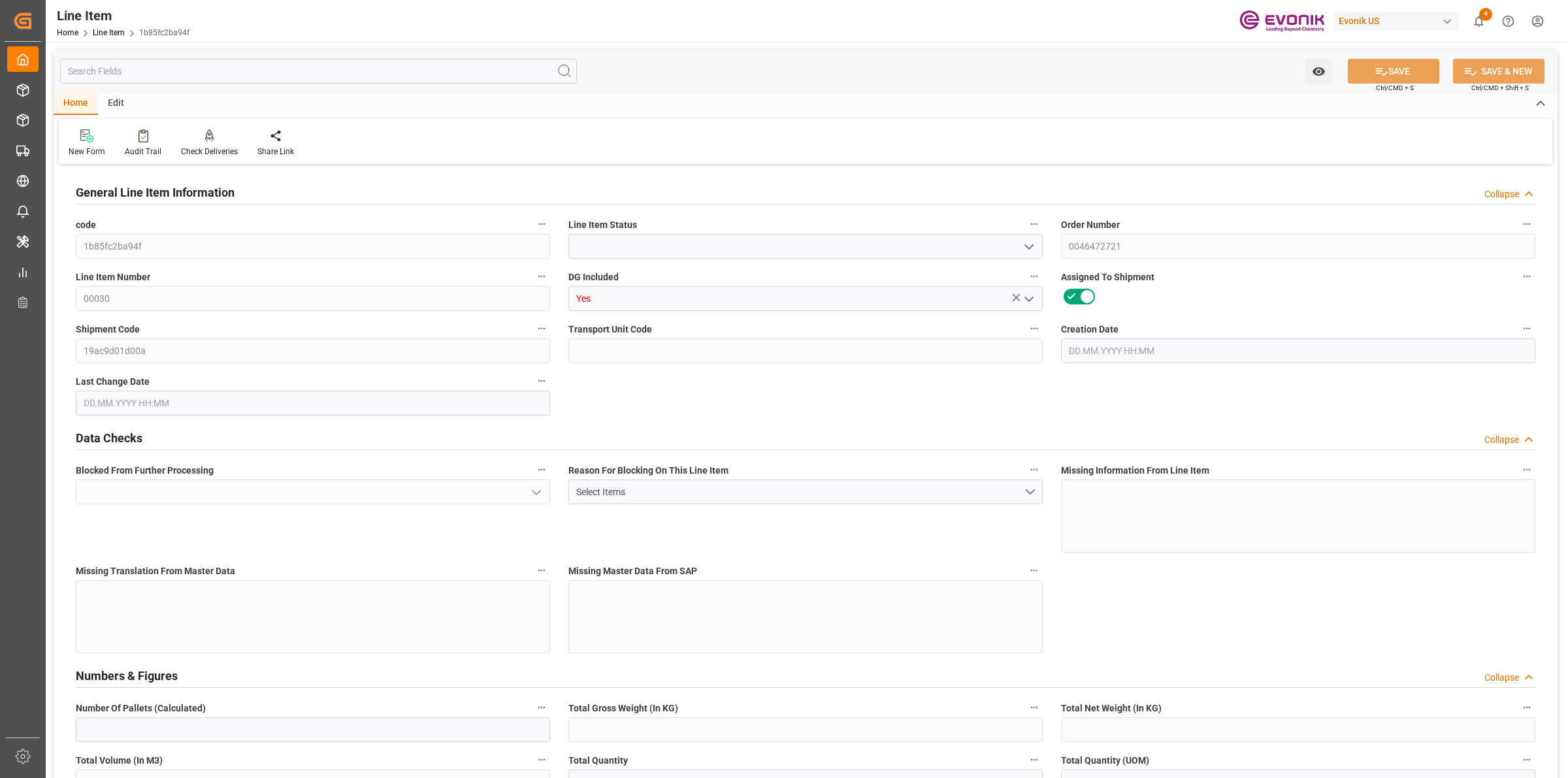
type input "680"
type input "1.1462"
type input "0"
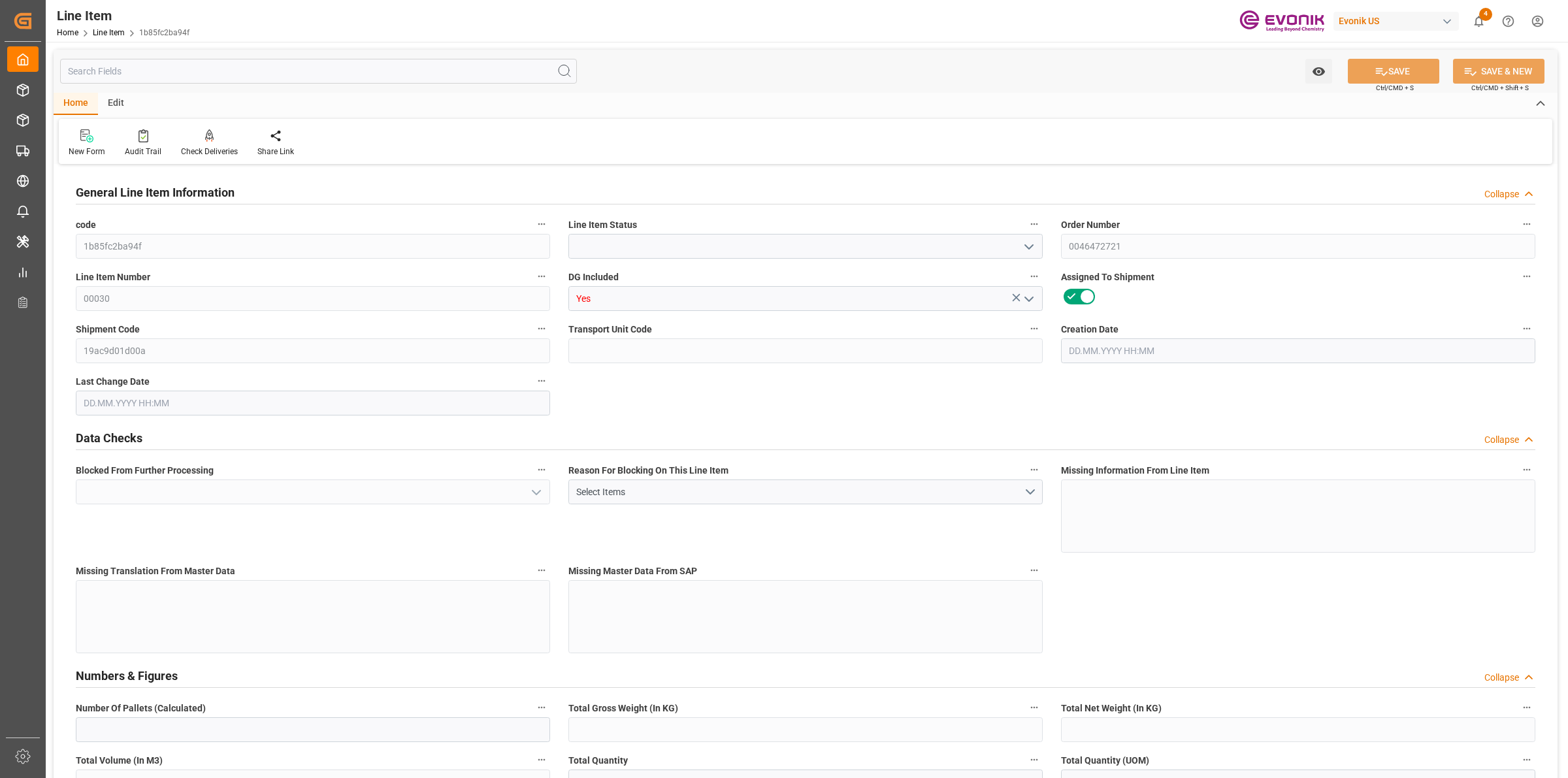
type input "0"
type input "[DATE] 19:27"
type input "[DATE] 07:50"
type input "[DATE]"
